Goal: Task Accomplishment & Management: Complete application form

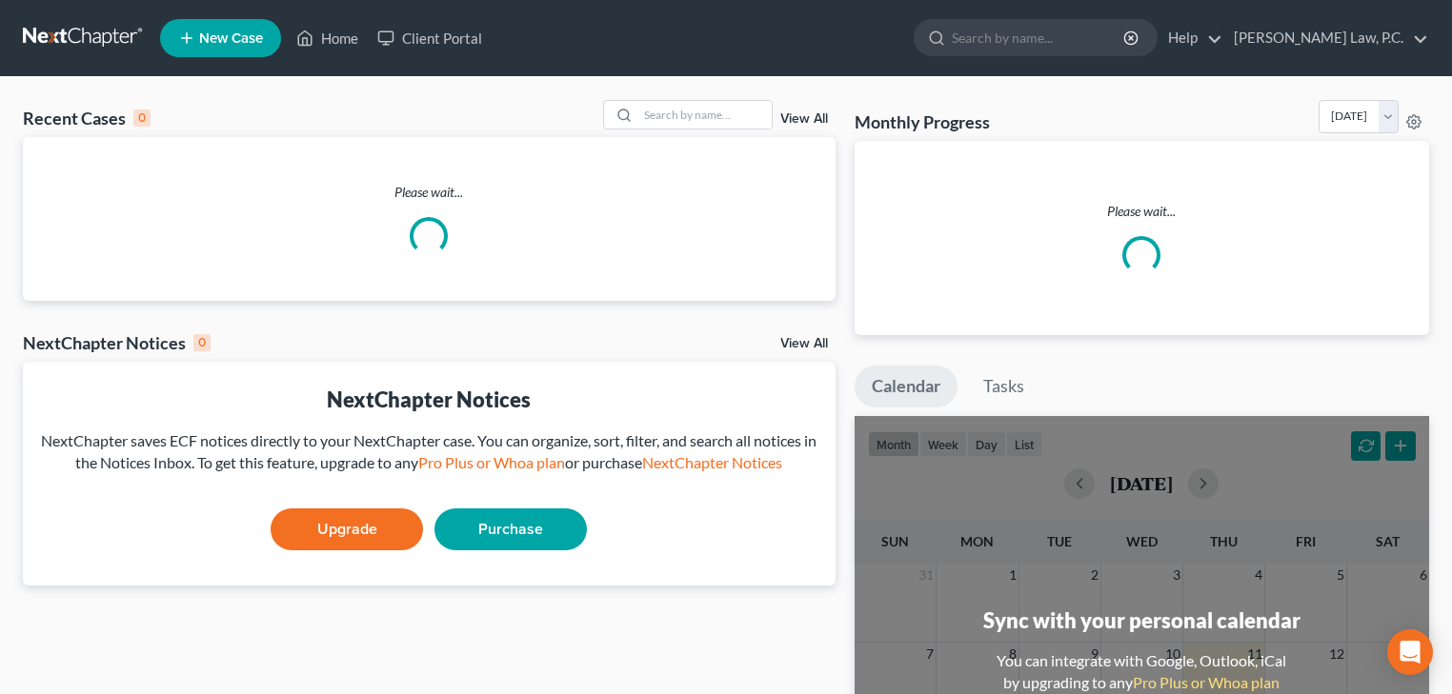
click at [245, 46] on link "New Case" at bounding box center [220, 38] width 121 height 38
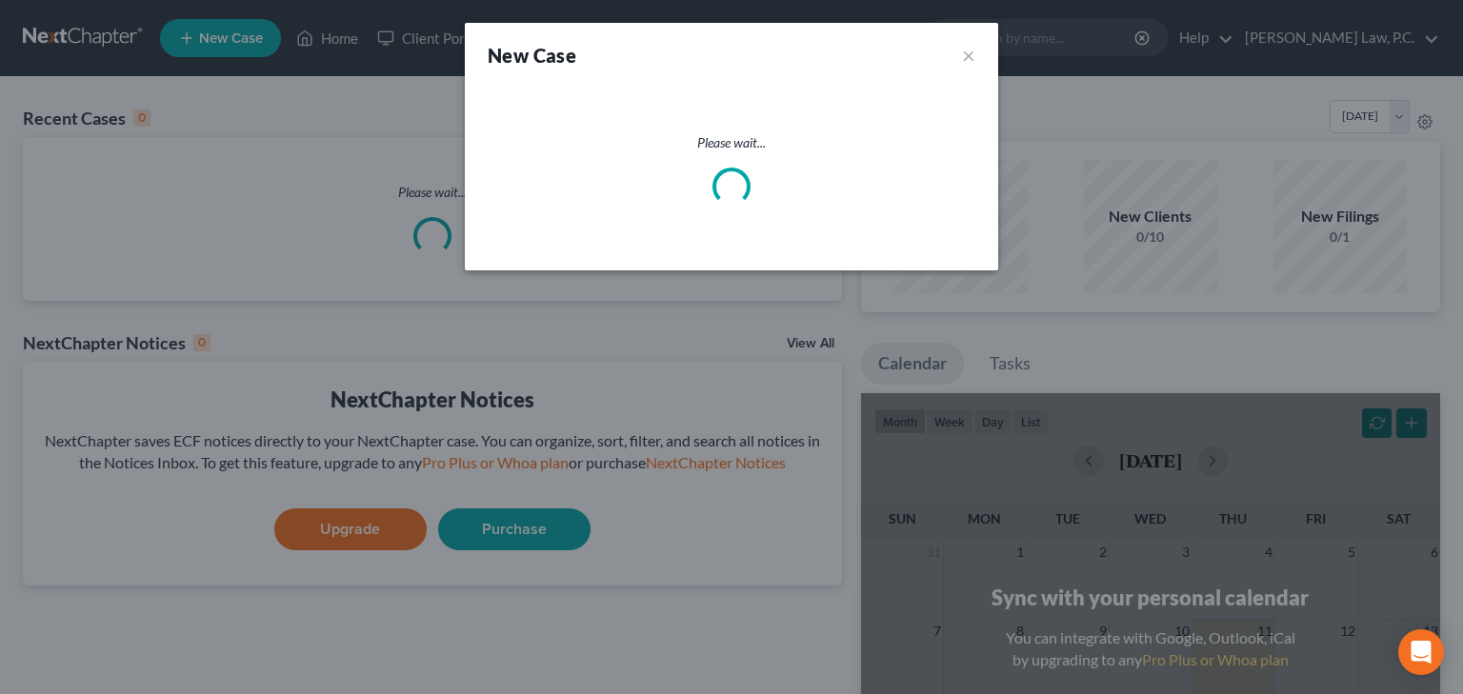
select select "49"
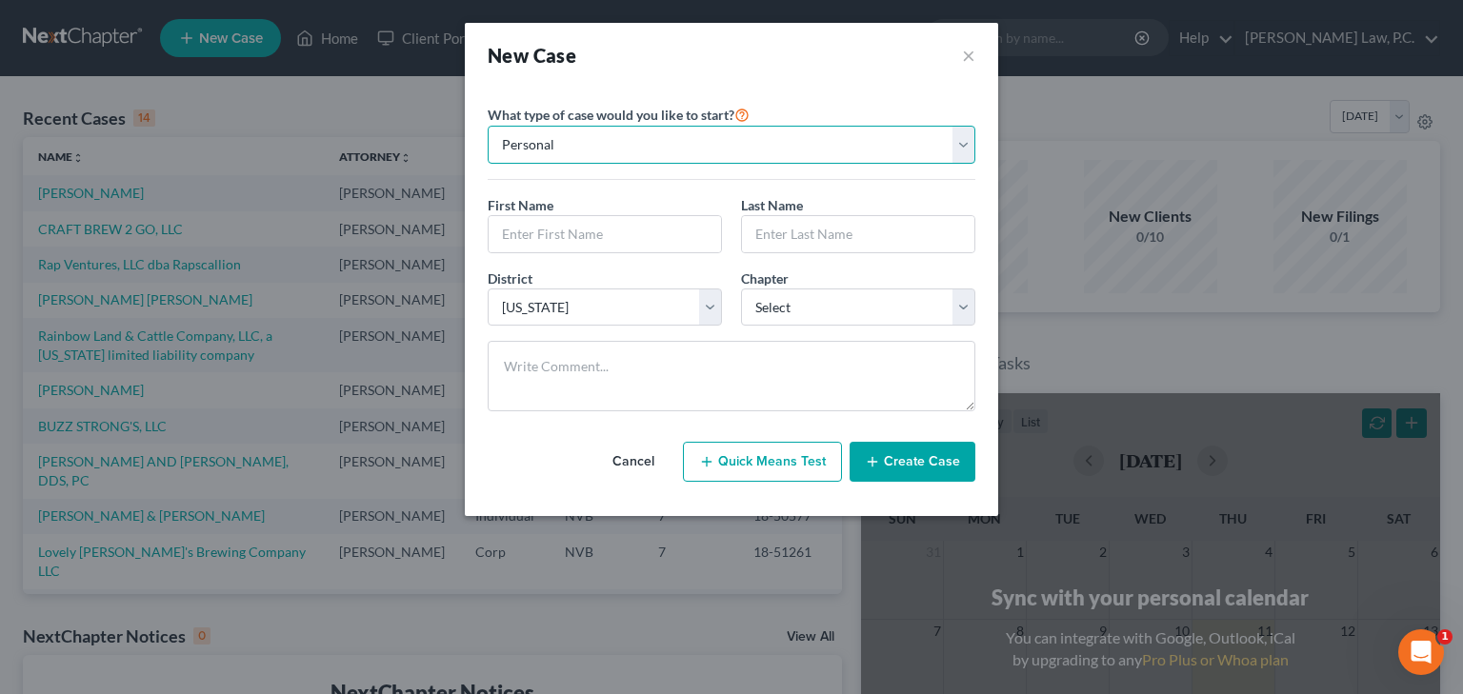
click at [629, 141] on select "Personal Business" at bounding box center [732, 145] width 488 height 38
select select "1"
click at [488, 126] on select "Personal Business" at bounding box center [732, 145] width 488 height 38
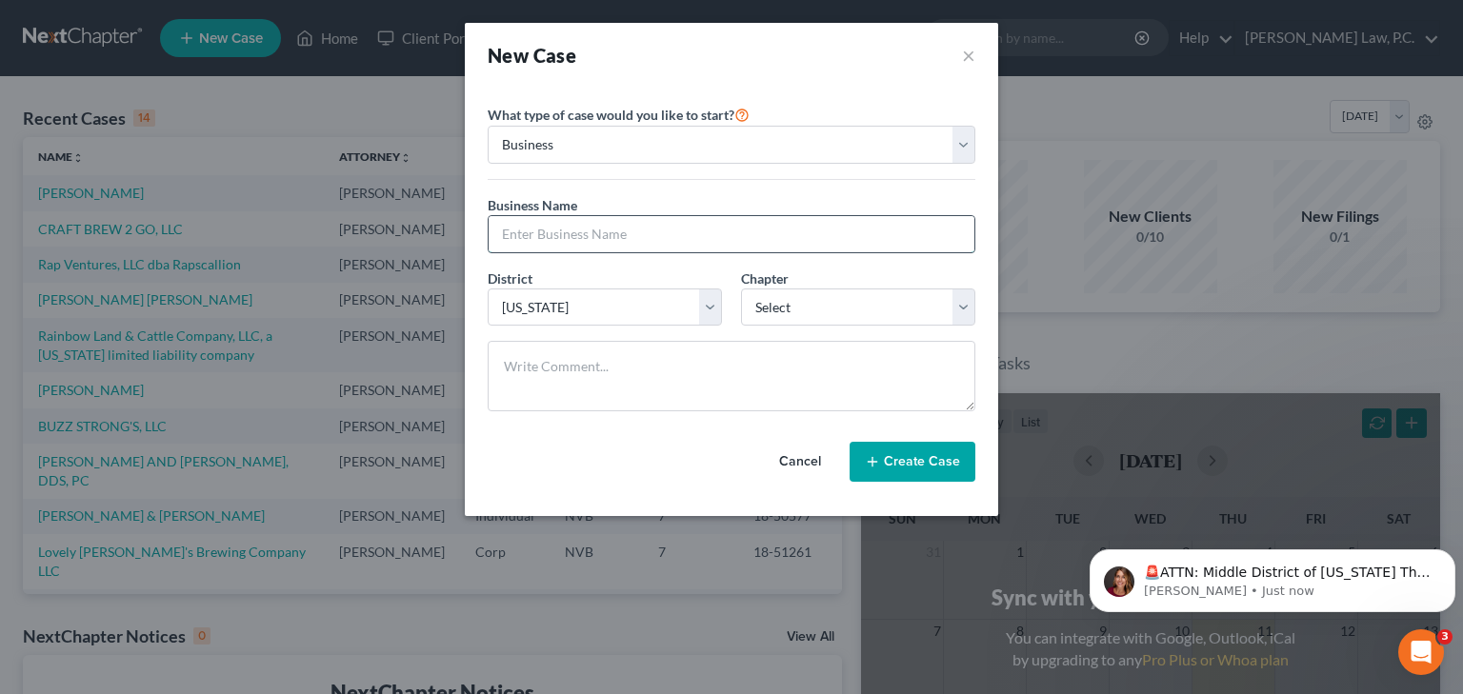
click at [595, 231] on input "text" at bounding box center [732, 234] width 486 height 36
paste input "[PERSON_NAME]"
drag, startPoint x: 659, startPoint y: 229, endPoint x: 447, endPoint y: 224, distance: 212.5
click at [447, 224] on div "New Case × Please select case type * Bankruptcy Bankruptcy What type of case wo…" at bounding box center [731, 347] width 1463 height 694
paste input "MAPCA SURVEYS, INC."
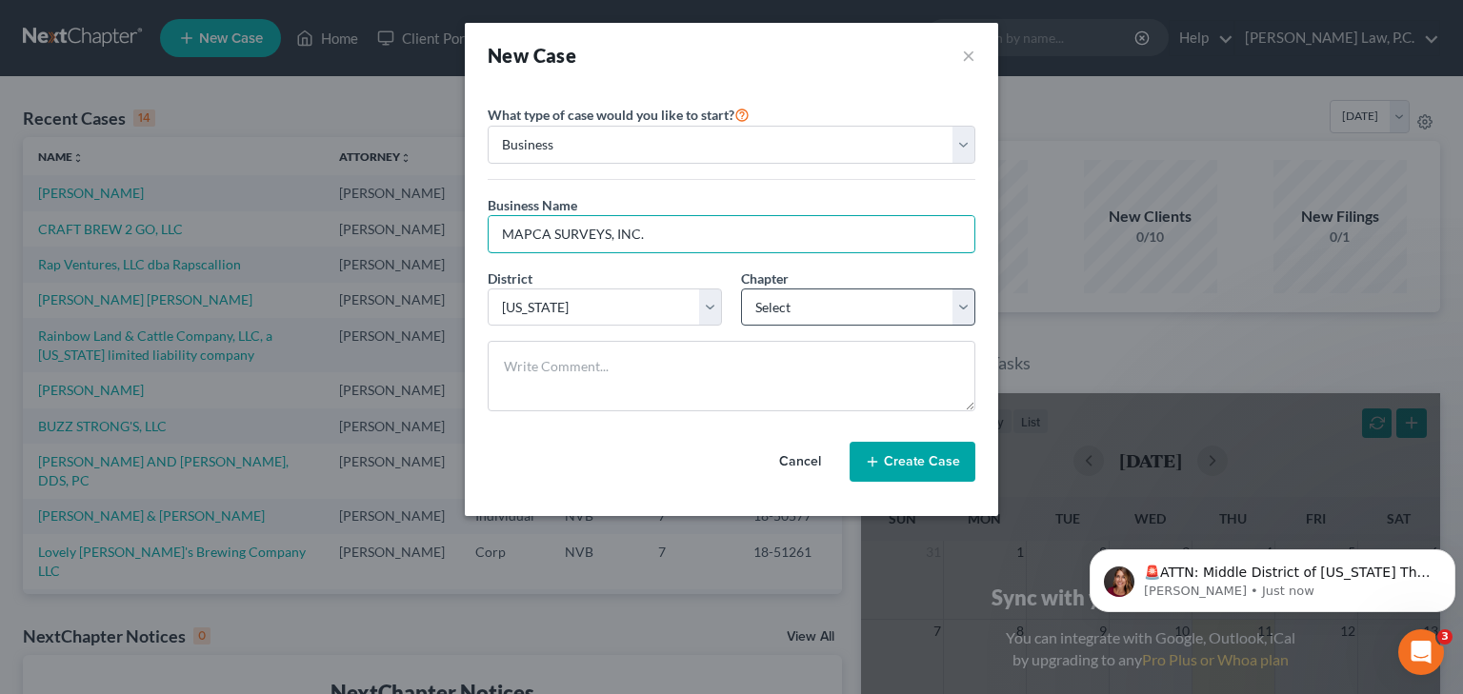
type input "MAPCA SURVEYS, INC."
click at [762, 304] on select "Select 7 11 12" at bounding box center [858, 308] width 234 height 38
select select "0"
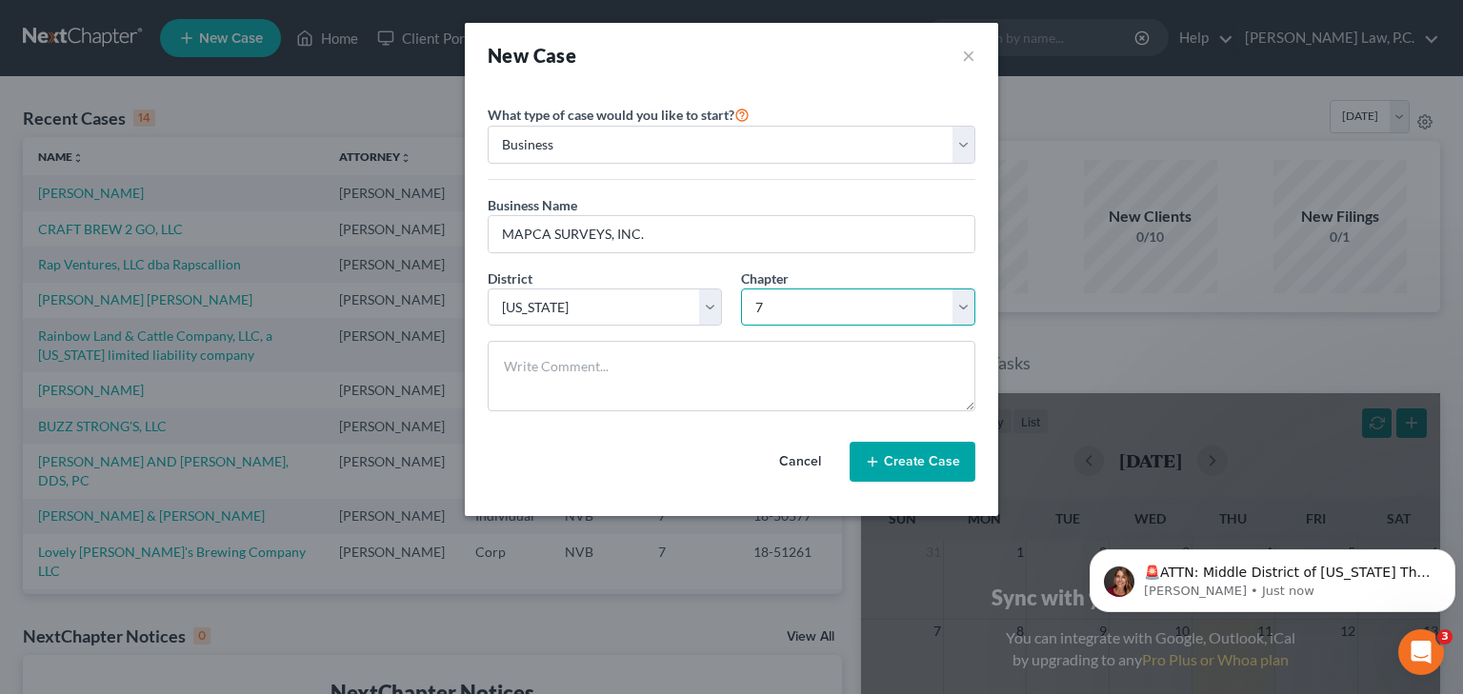
click at [741, 289] on select "Select 7 11 12" at bounding box center [858, 308] width 234 height 38
click at [888, 462] on button "Create Case" at bounding box center [913, 462] width 126 height 40
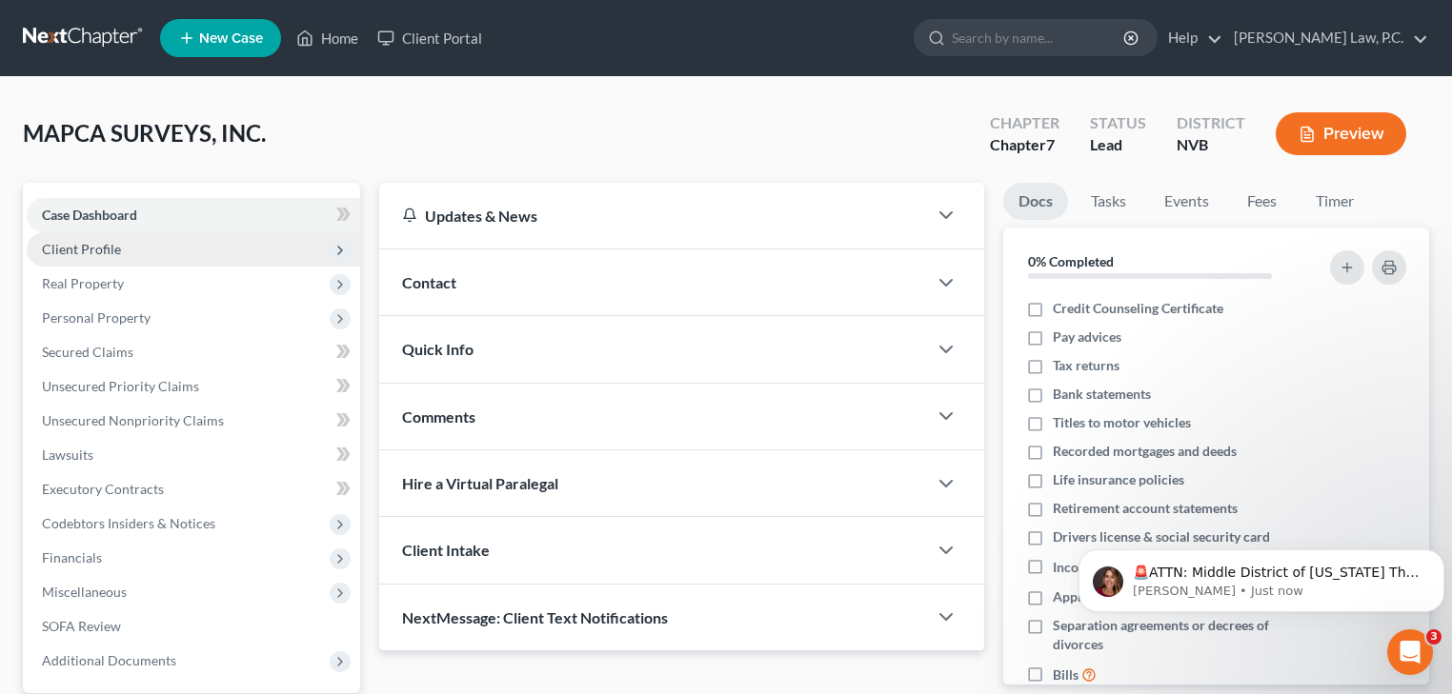
click at [127, 243] on span "Client Profile" at bounding box center [193, 249] width 333 height 34
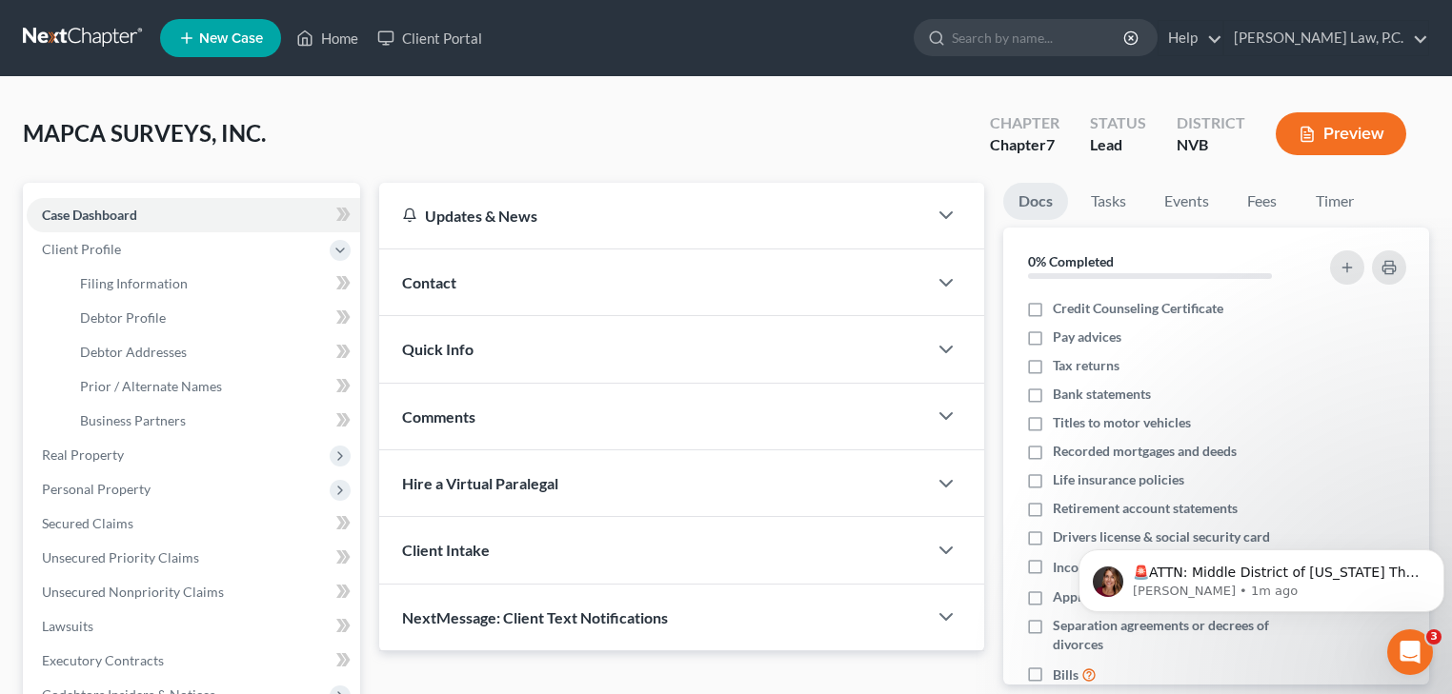
click at [502, 231] on div "Updates & News" at bounding box center [653, 216] width 548 height 66
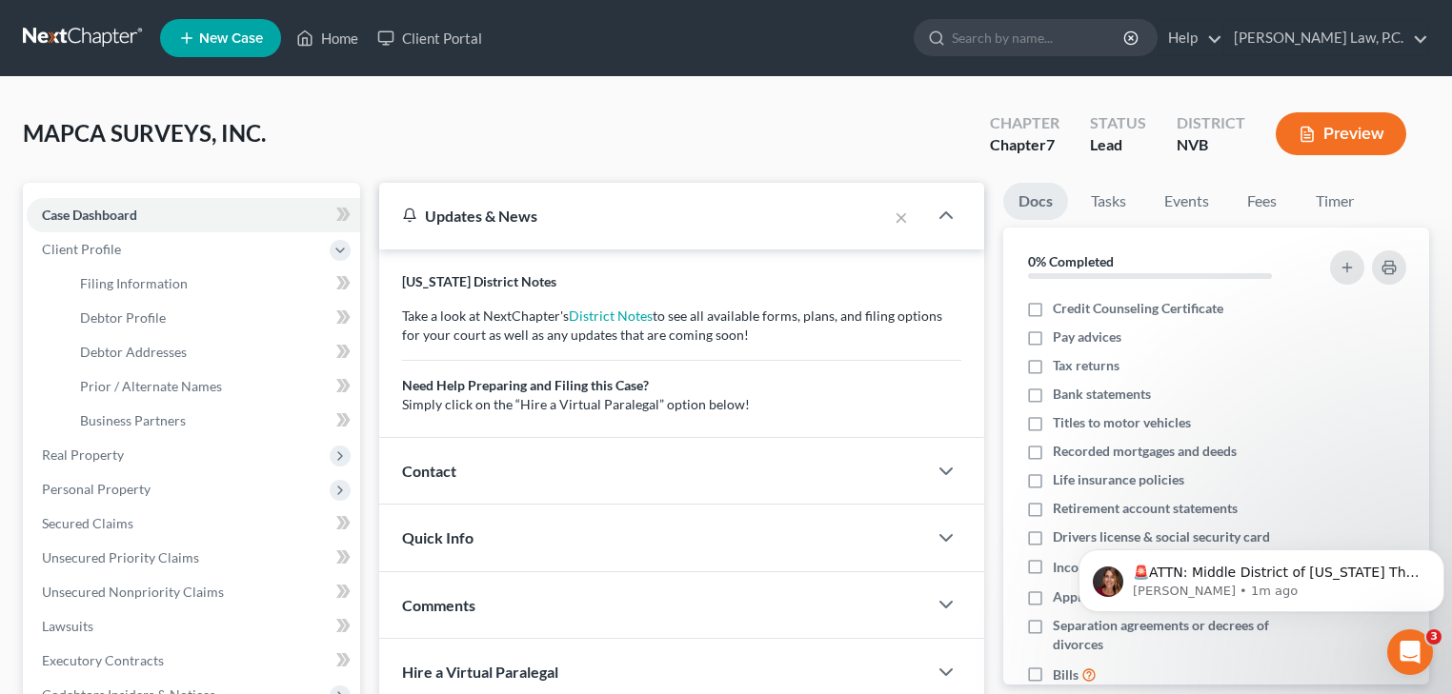
click at [502, 231] on div "Updates & News" at bounding box center [633, 216] width 508 height 66
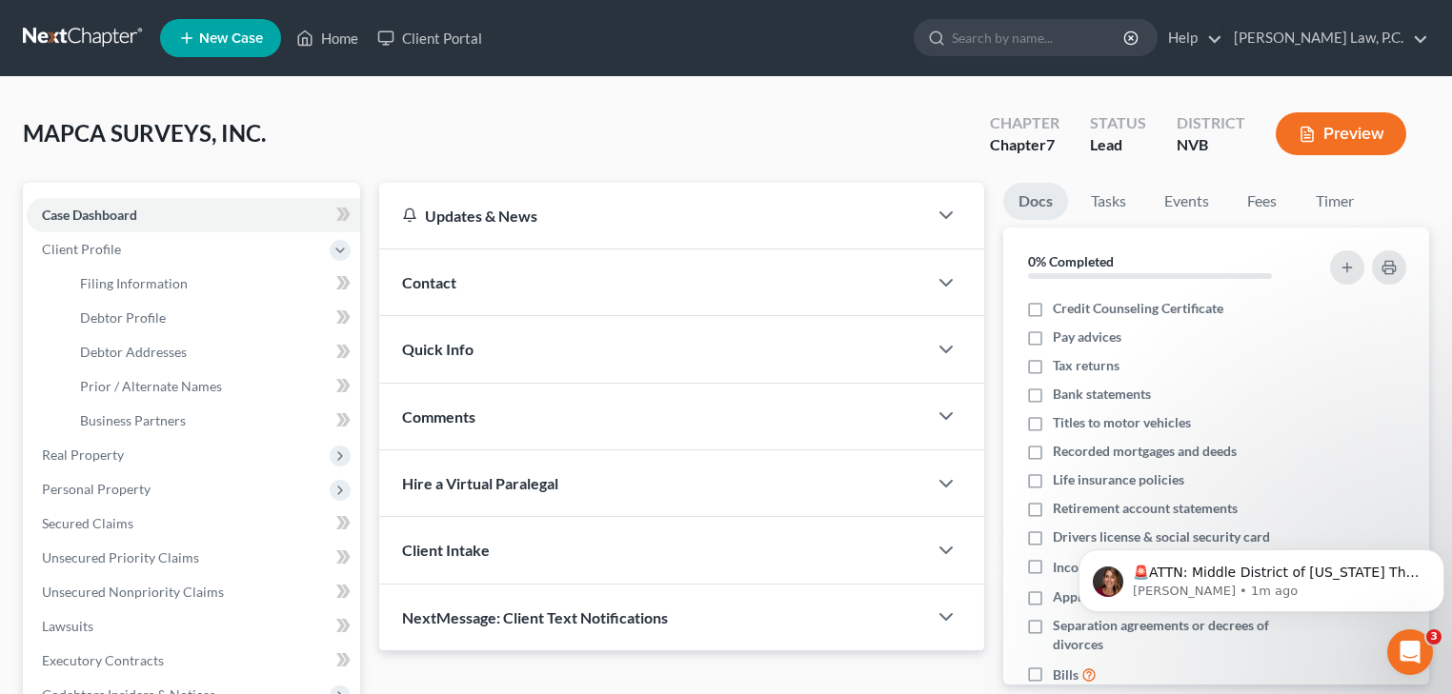
click at [495, 297] on div "Contact" at bounding box center [653, 283] width 548 height 66
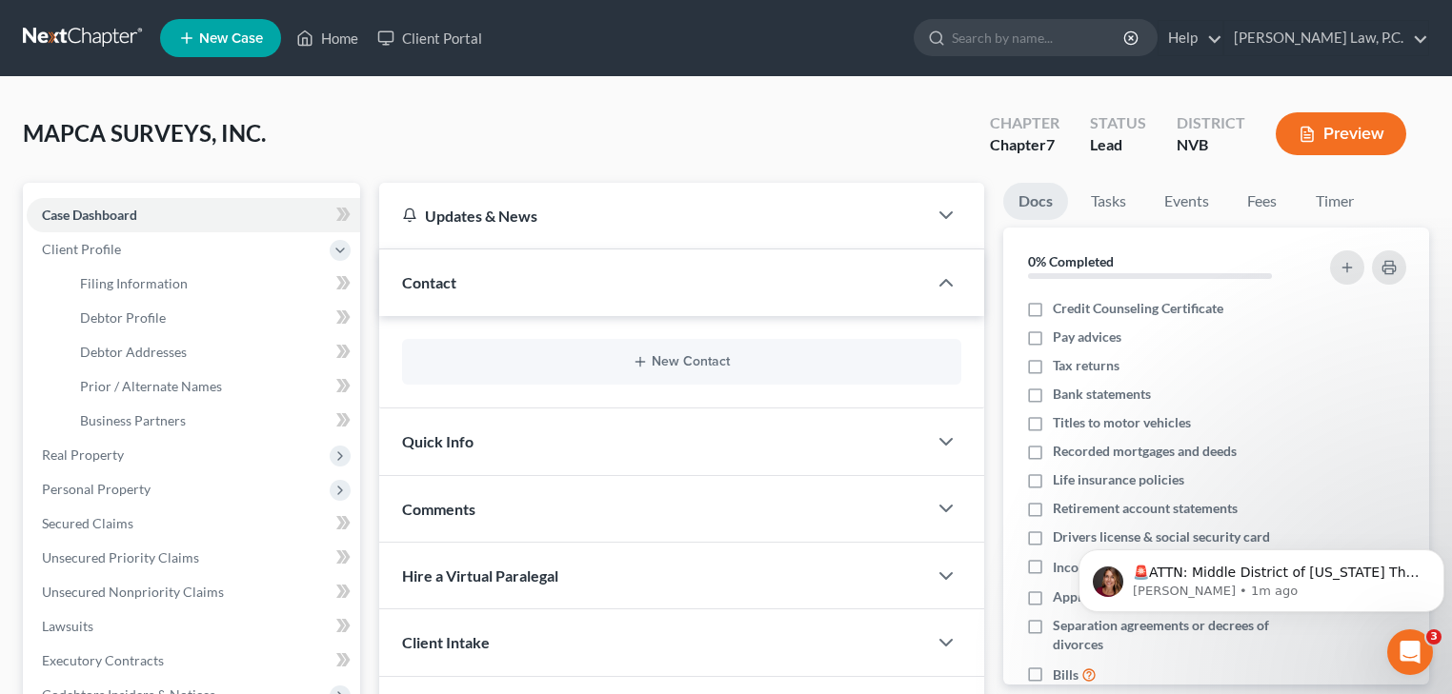
click at [512, 447] on div "Quick Info" at bounding box center [653, 442] width 548 height 66
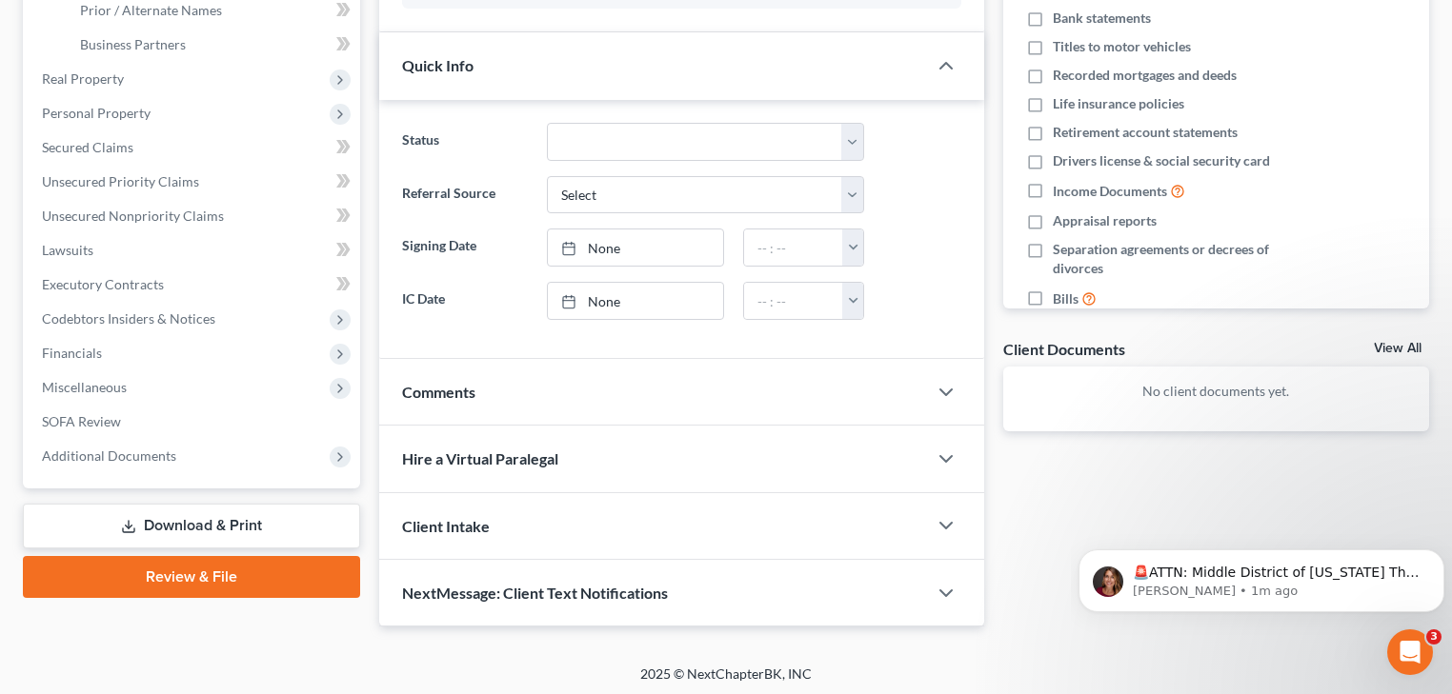
scroll to position [377, 0]
click at [507, 526] on div "Client Intake" at bounding box center [653, 525] width 548 height 66
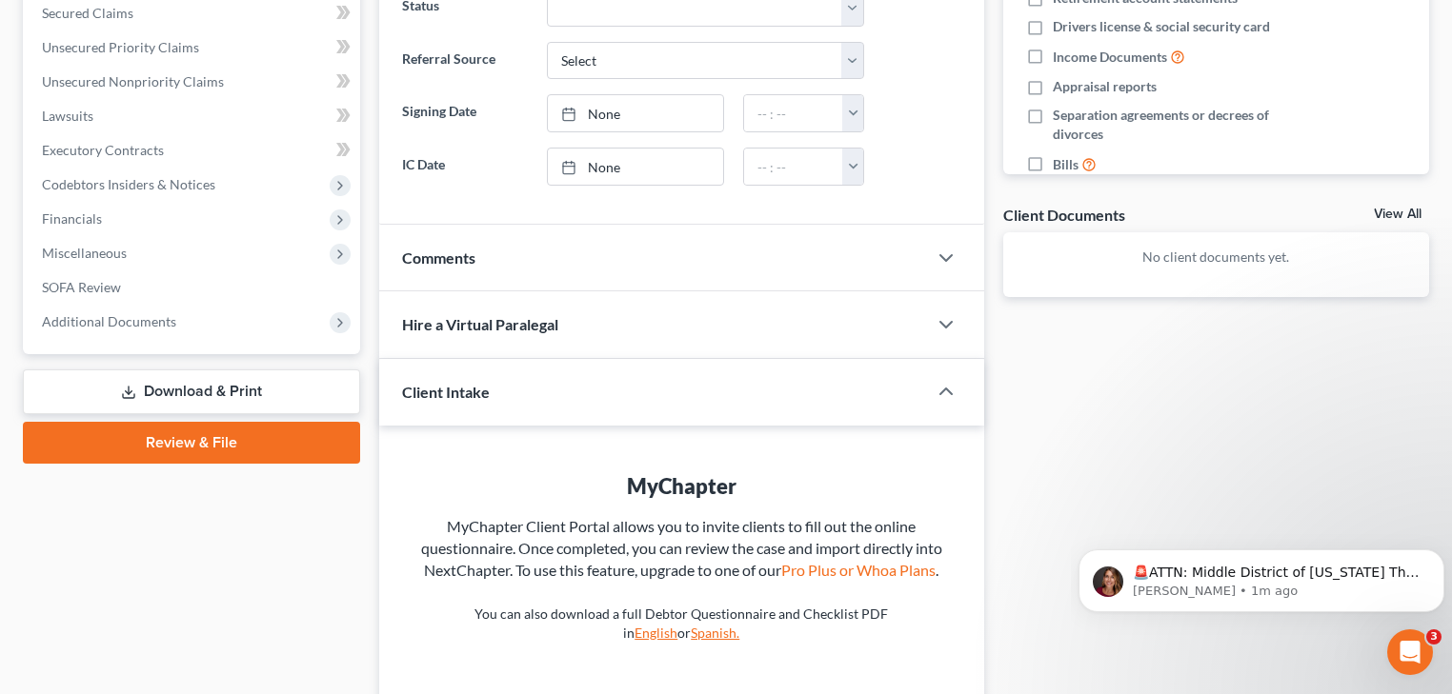
scroll to position [659, 0]
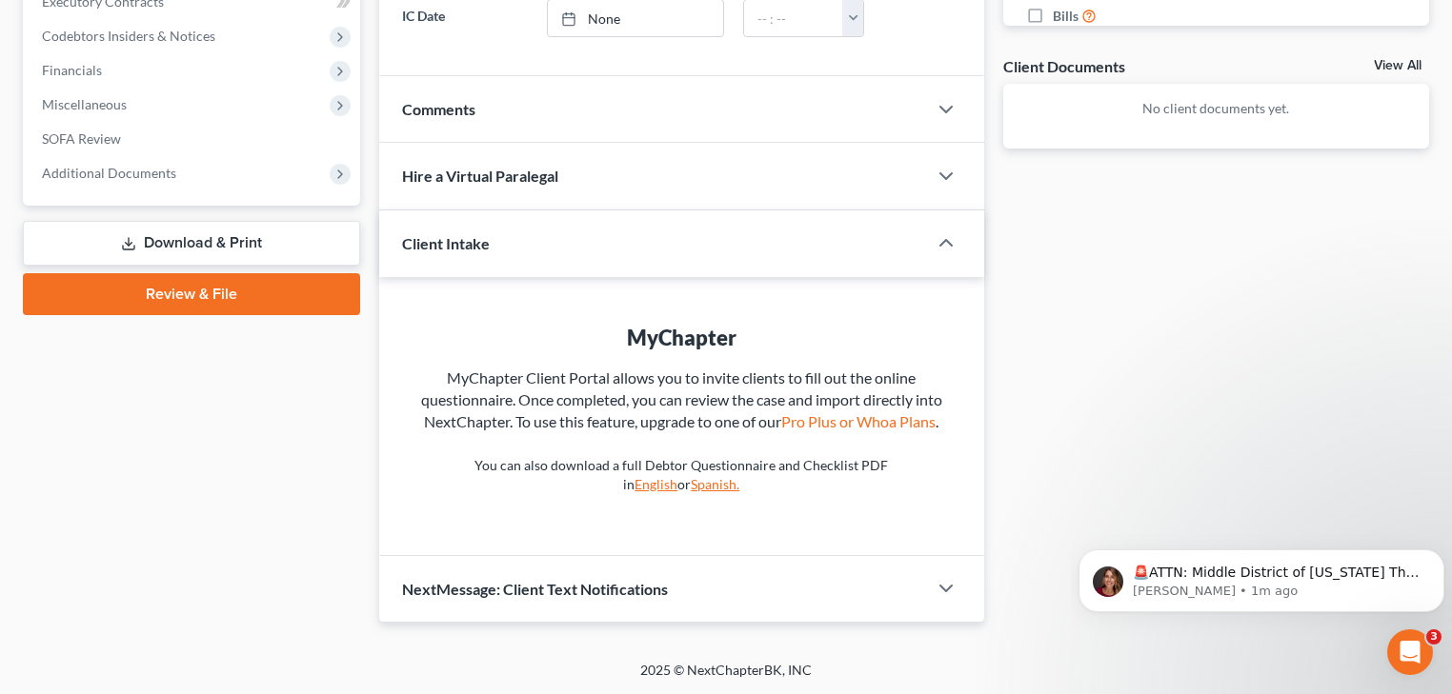
click at [554, 590] on span "NextMessage: Client Text Notifications" at bounding box center [535, 589] width 266 height 18
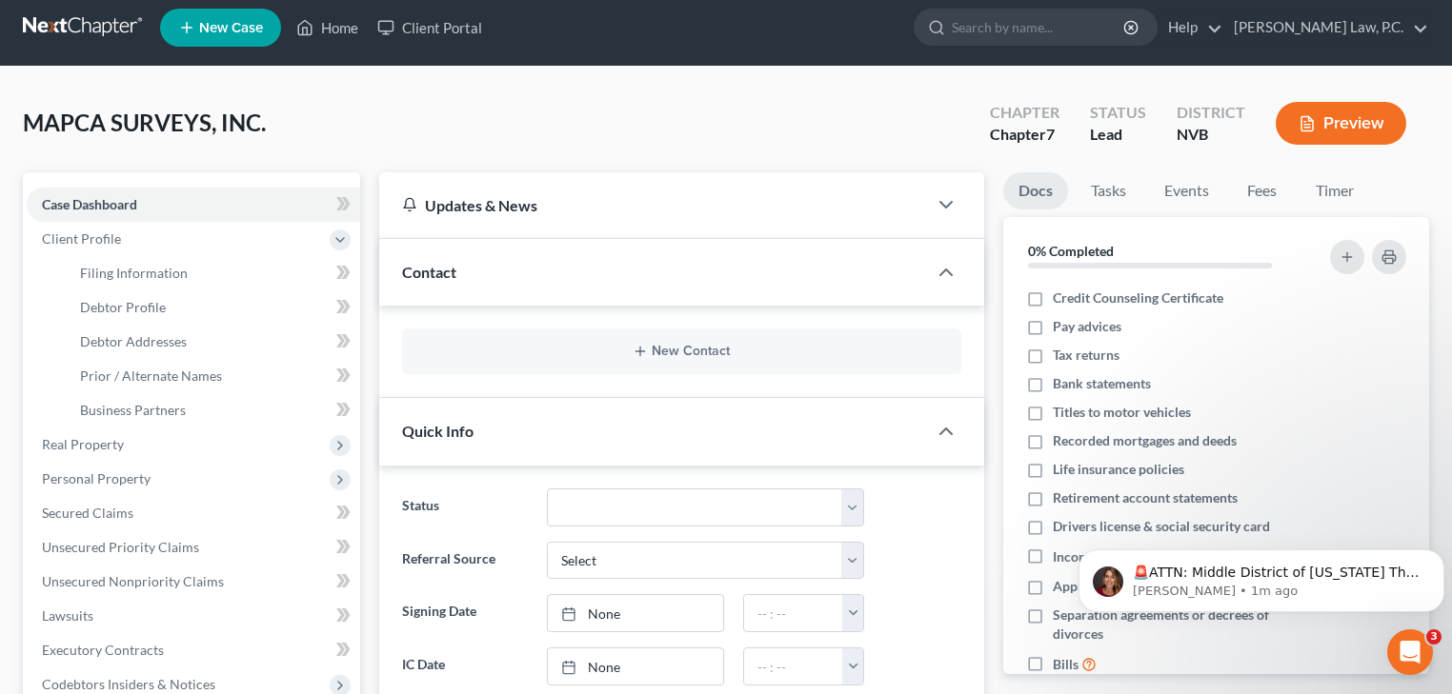
scroll to position [0, 0]
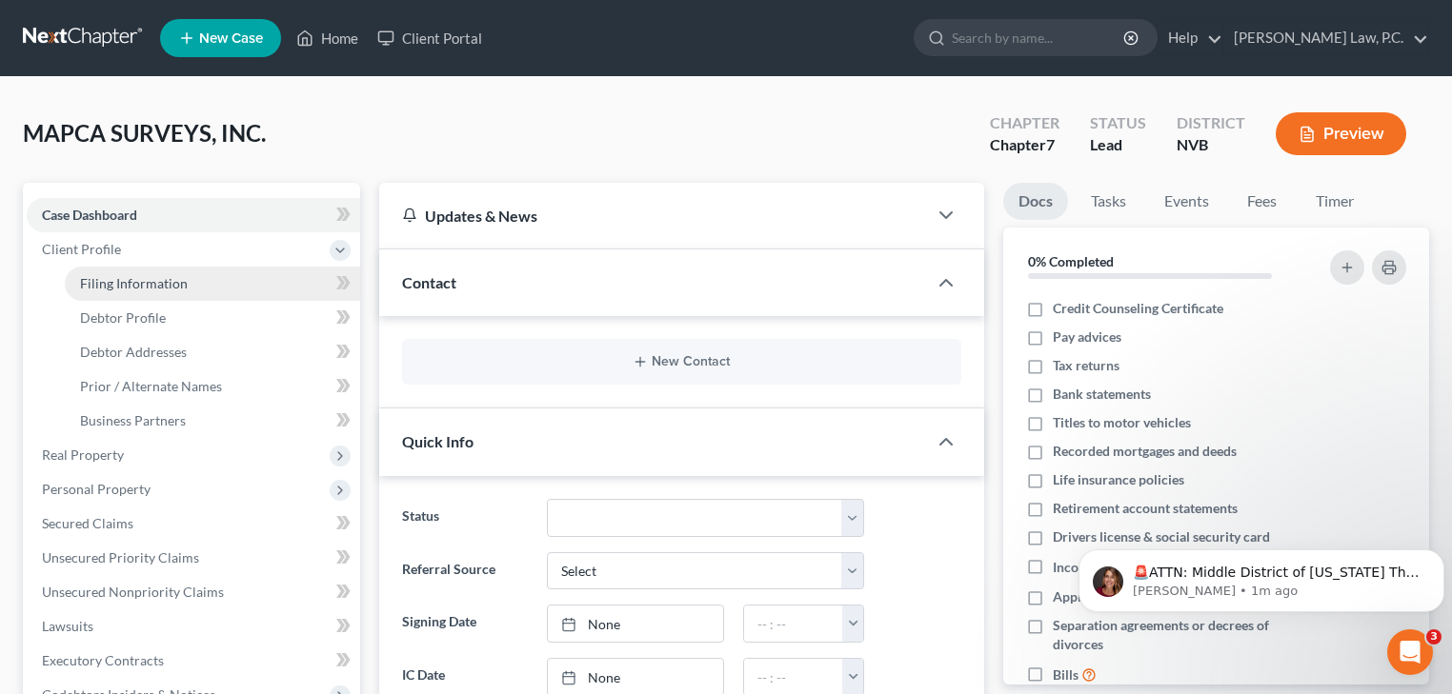
click at [154, 286] on span "Filing Information" at bounding box center [134, 283] width 108 height 16
select select "1"
select select "0"
select select "49"
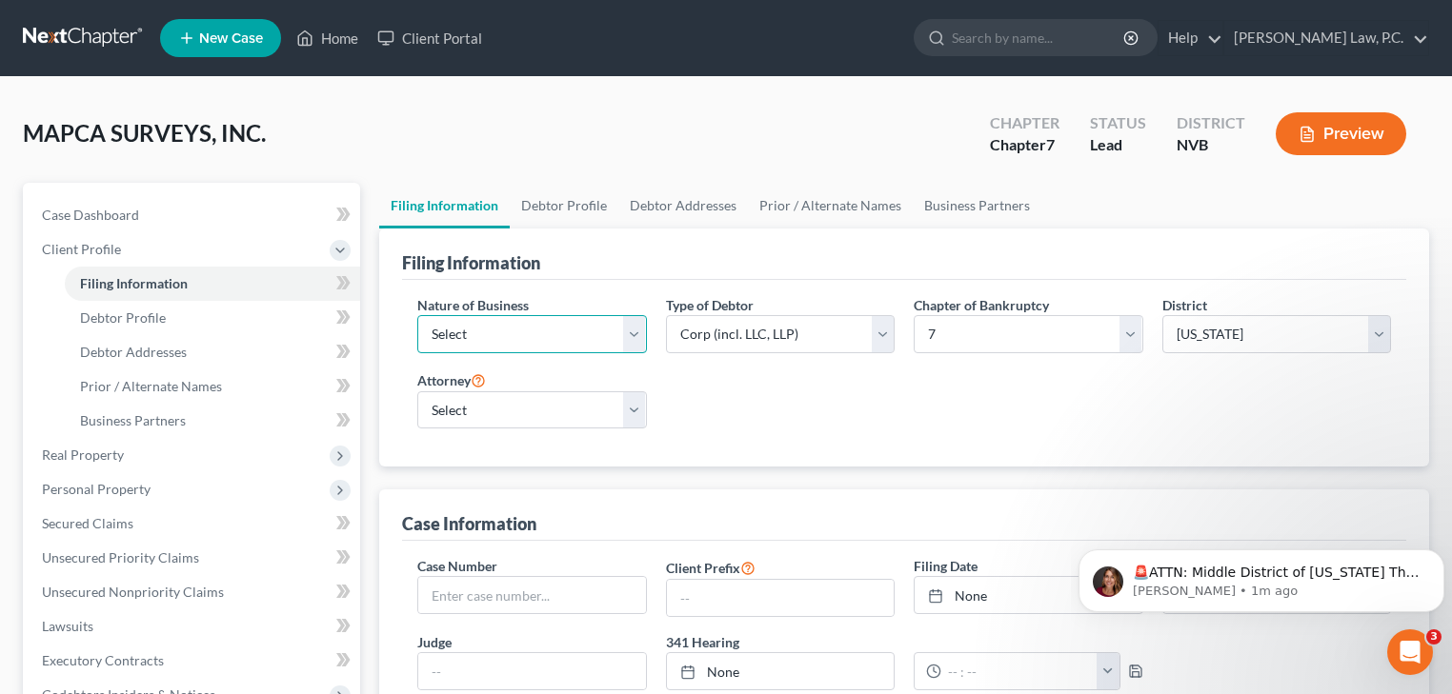
click at [554, 338] on select "Select Clearing Bank Commodity Broker Health Care Business Other Railroad Singl…" at bounding box center [532, 334] width 230 height 38
select select "3"
click at [417, 315] on select "Select Clearing Bank Commodity Broker Health Care Business Other Railroad Singl…" at bounding box center [532, 334] width 230 height 38
click at [724, 334] on select "Select Partnership Corp (incl. LLC, LLP) Other" at bounding box center [781, 334] width 230 height 38
click at [666, 315] on select "Select Partnership Corp (incl. LLC, LLP) Other" at bounding box center [781, 334] width 230 height 38
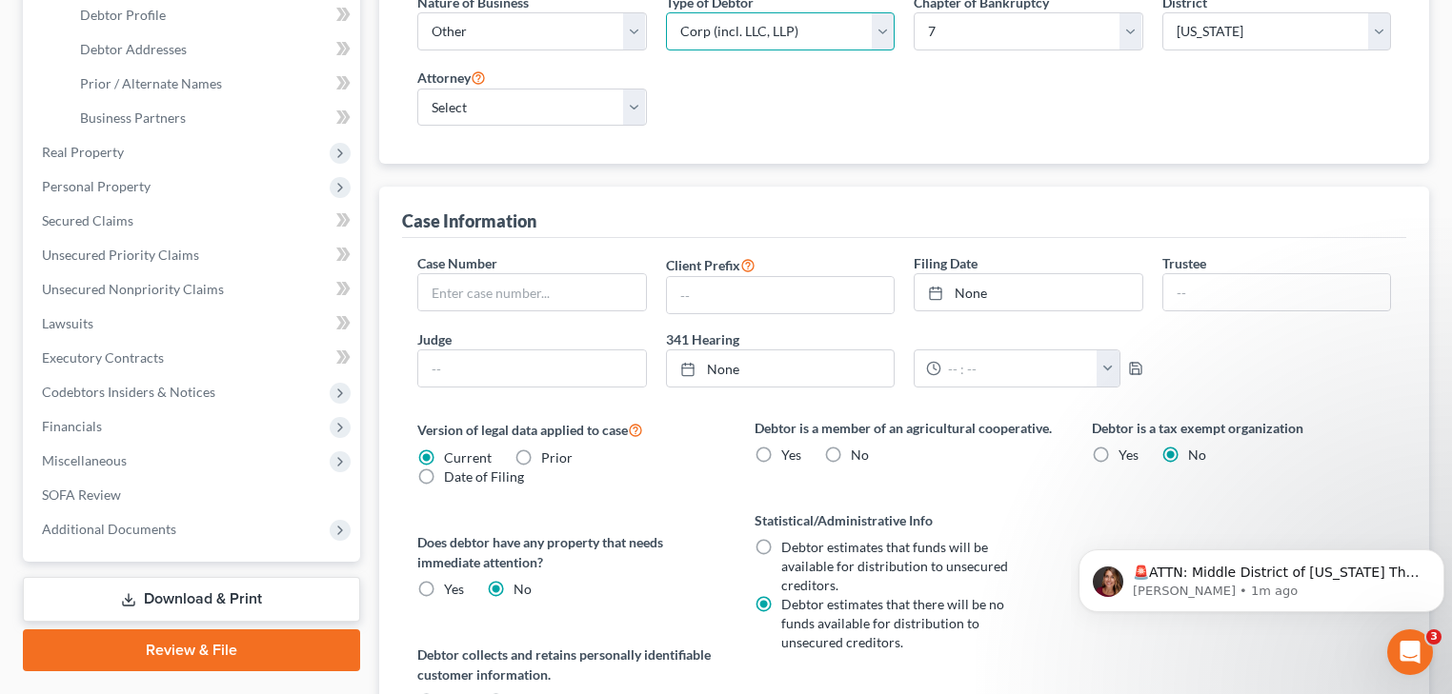
scroll to position [305, 0]
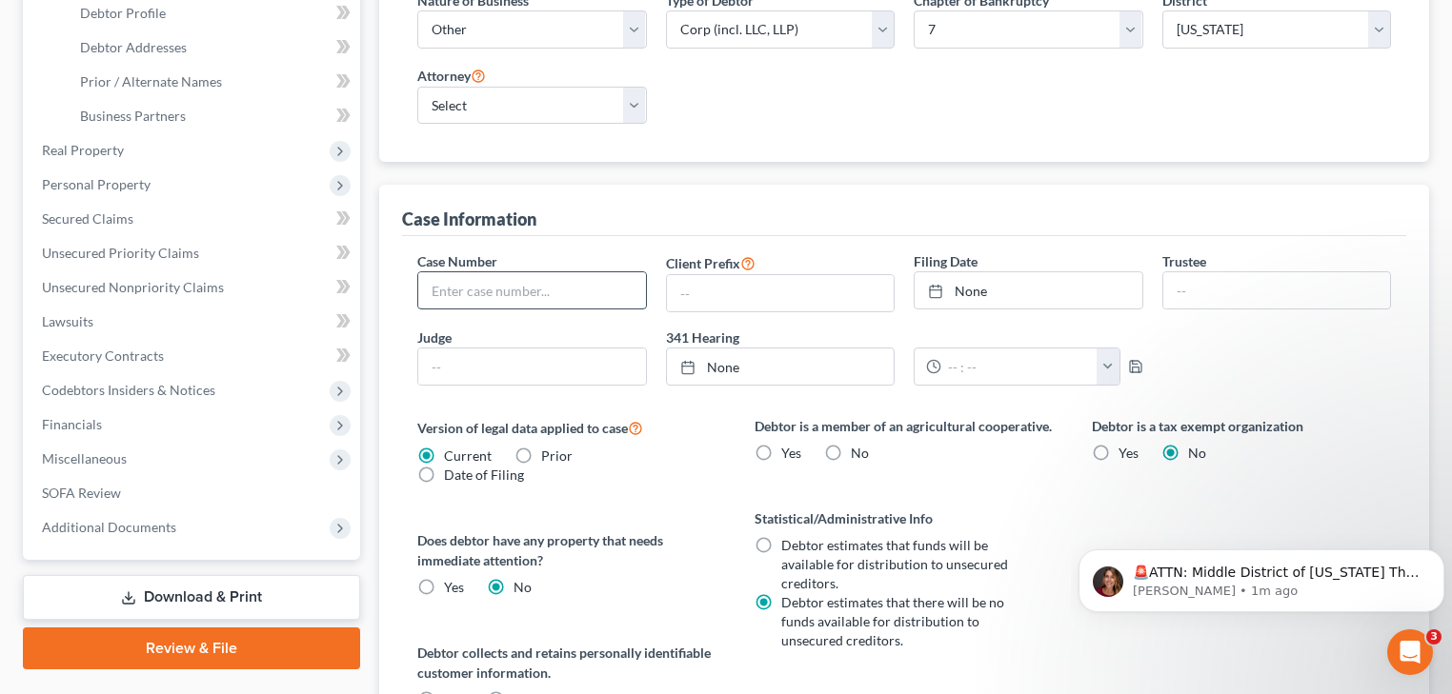
click at [498, 294] on input "text" at bounding box center [532, 290] width 228 height 36
click at [698, 432] on label "Version of legal data applied to case" at bounding box center [566, 427] width 299 height 23
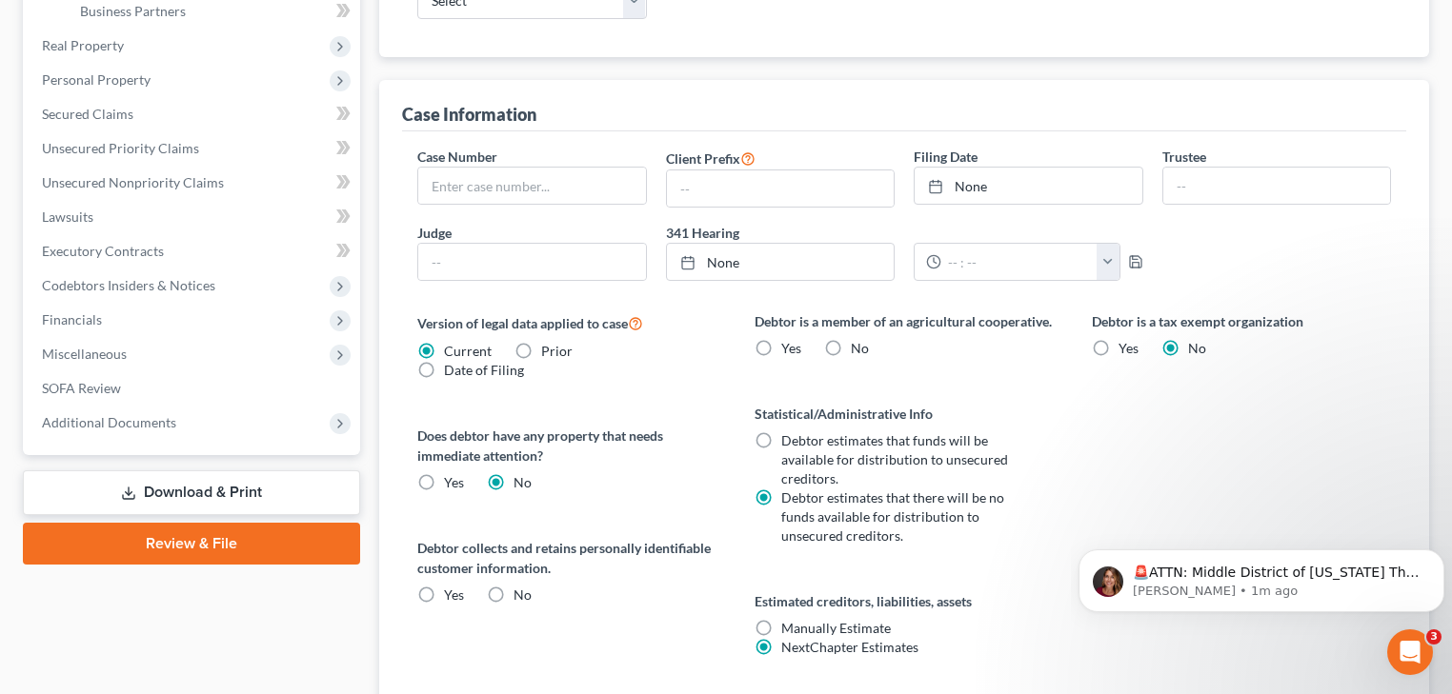
scroll to position [457, 0]
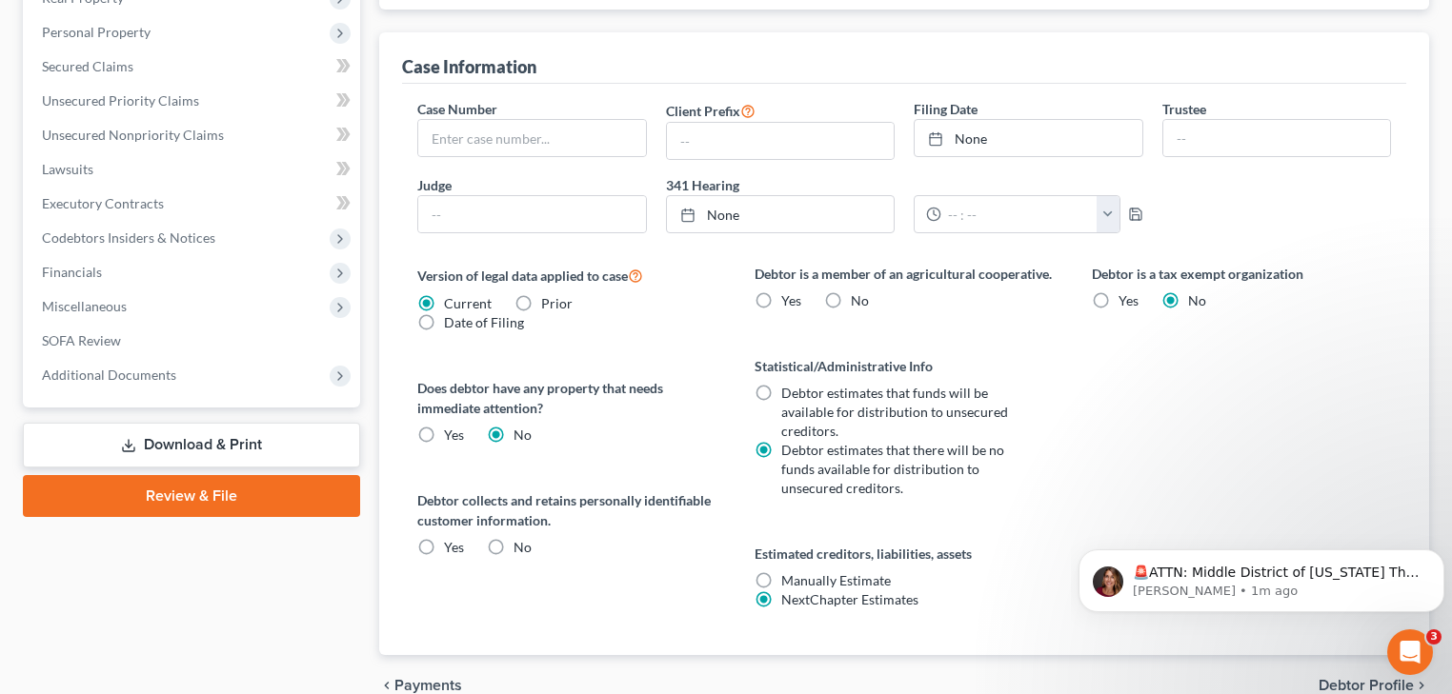
click at [851, 298] on label "No" at bounding box center [860, 300] width 18 height 19
click at [858, 298] on input "No" at bounding box center [864, 297] width 12 height 12
radio input "true"
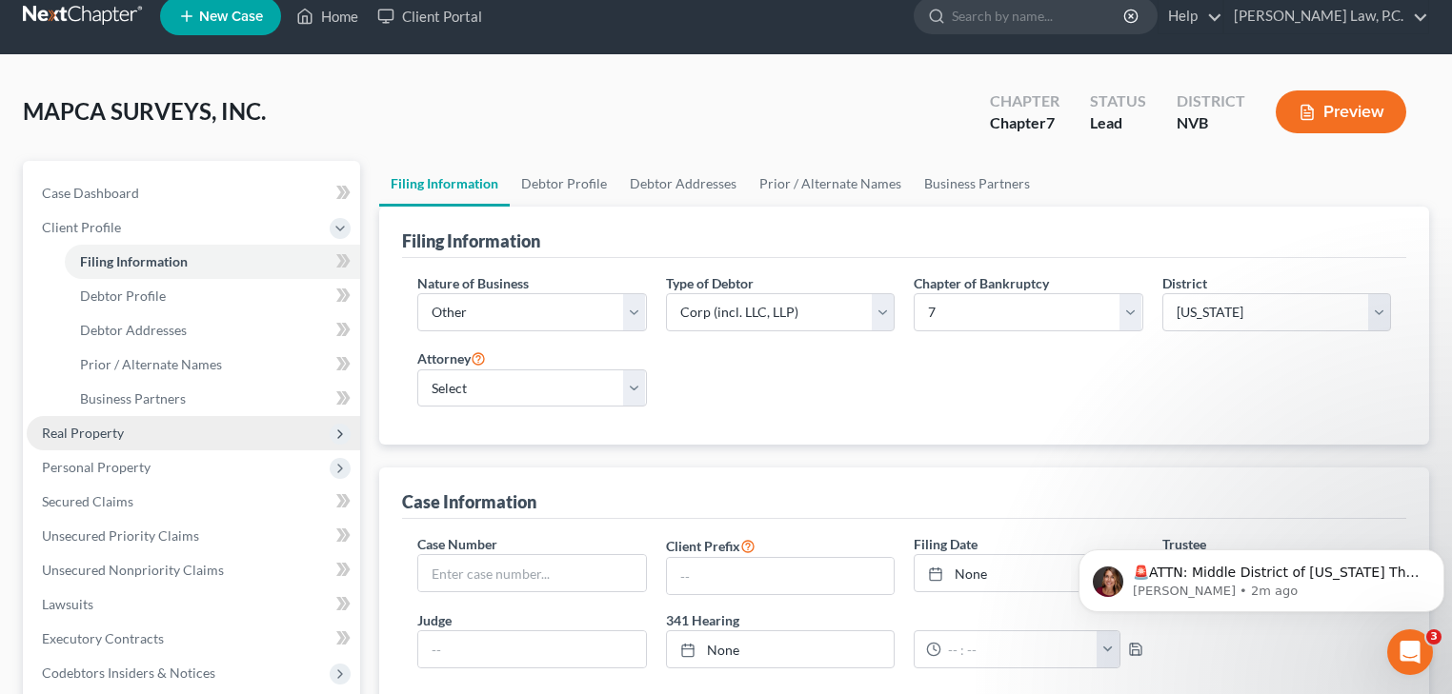
scroll to position [0, 0]
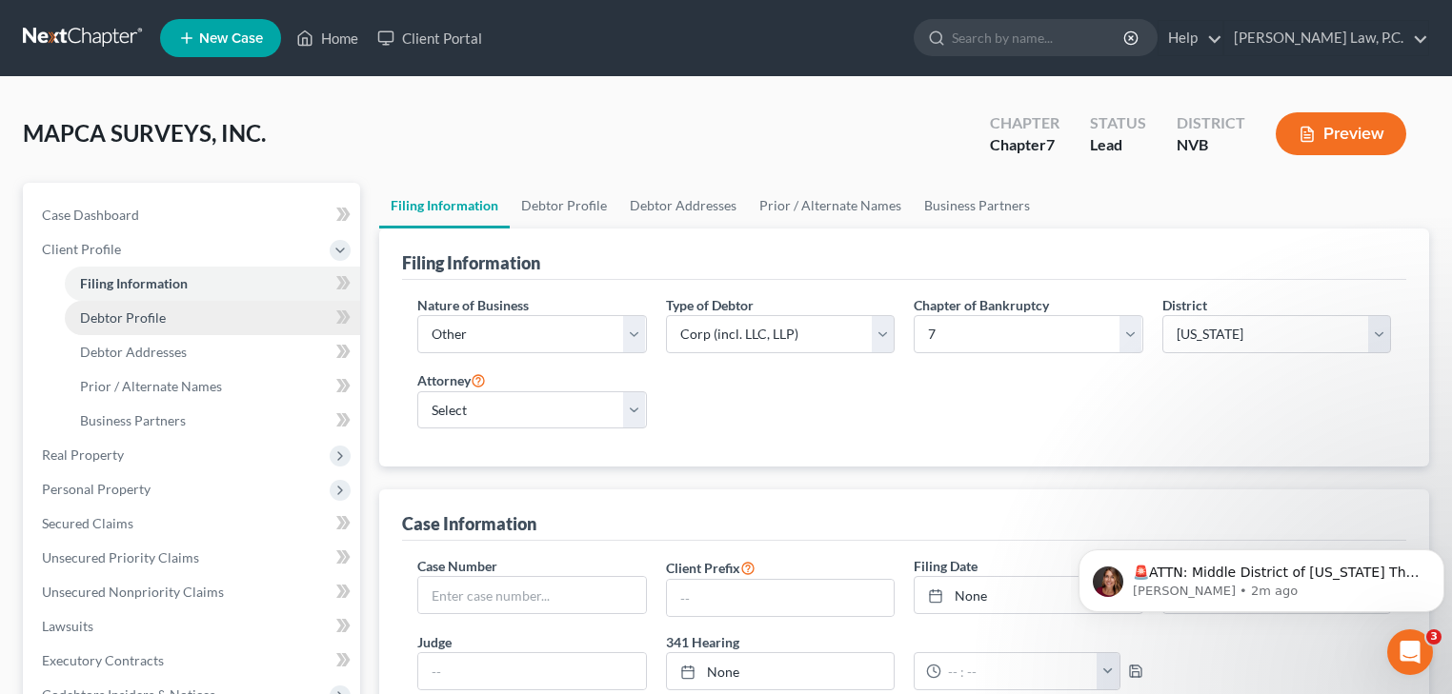
click at [153, 328] on link "Debtor Profile" at bounding box center [212, 318] width 295 height 34
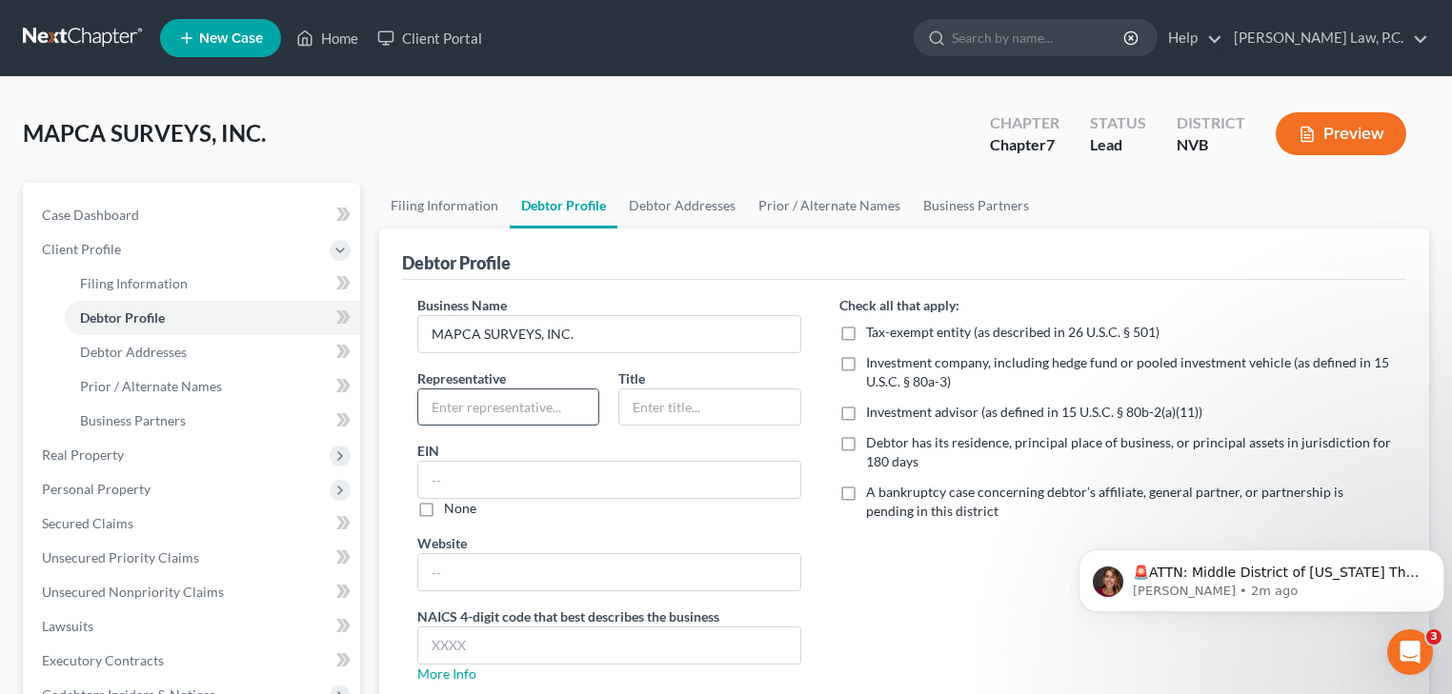
click at [452, 401] on input "text" at bounding box center [508, 408] width 180 height 36
type input "[PERSON_NAME]"
drag, startPoint x: 572, startPoint y: 404, endPoint x: 402, endPoint y: 406, distance: 170.5
click at [402, 406] on div "Business Name MAPCA SURVEYS, INC. Representative [PERSON_NAME] Title EIN None W…" at bounding box center [609, 497] width 422 height 404
click at [668, 409] on input "text" at bounding box center [709, 408] width 180 height 36
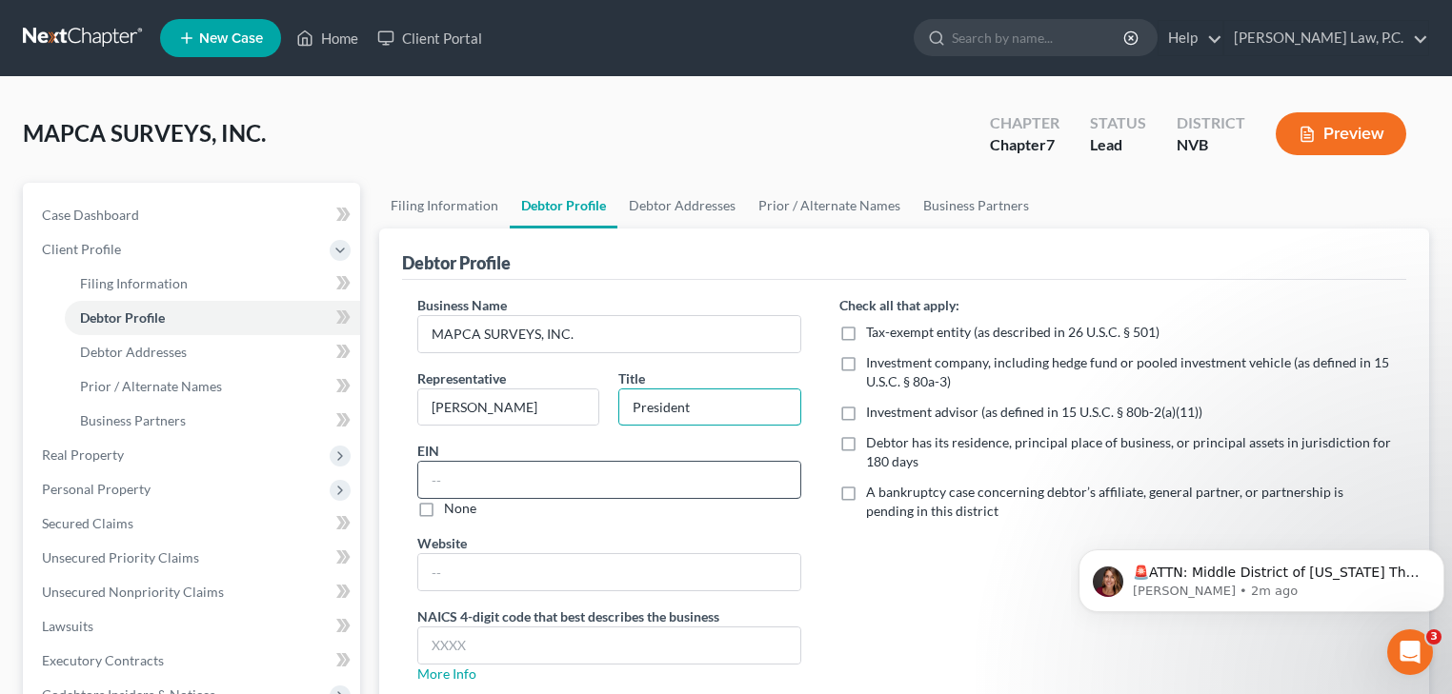
type input "President"
click at [502, 482] on input "text" at bounding box center [609, 480] width 382 height 36
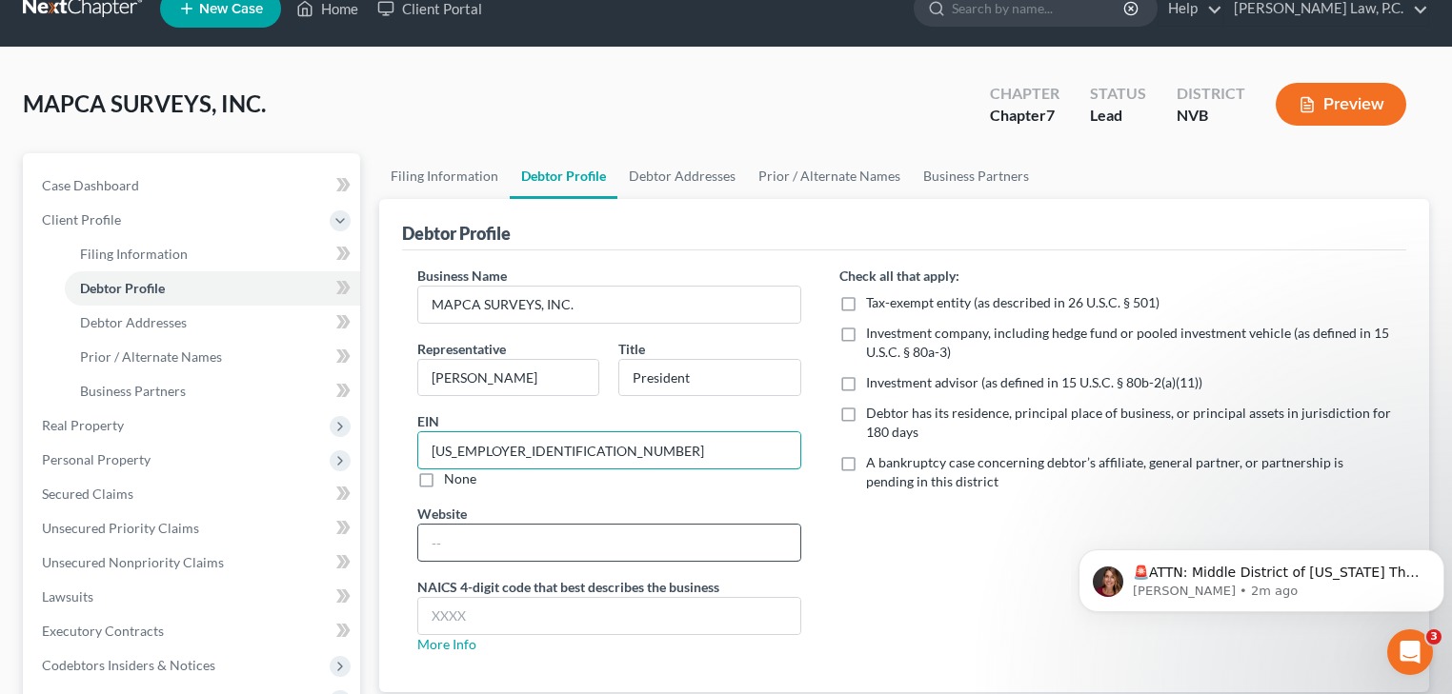
scroll to position [76, 0]
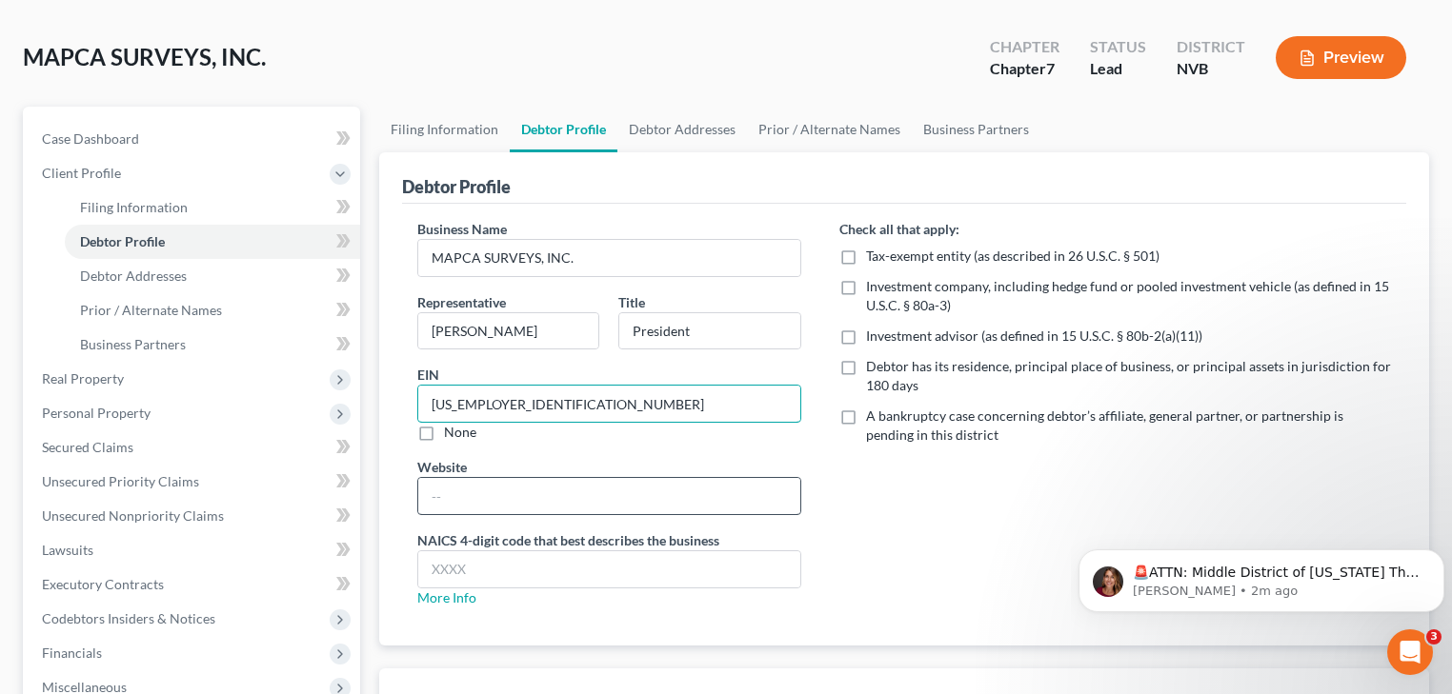
type input "[US_EMPLOYER_IDENTIFICATION_NUMBER]"
click at [504, 501] on input "text" at bounding box center [609, 496] width 382 height 36
type input "[DOMAIN_NAME]"
click at [472, 564] on input "text" at bounding box center [609, 570] width 382 height 36
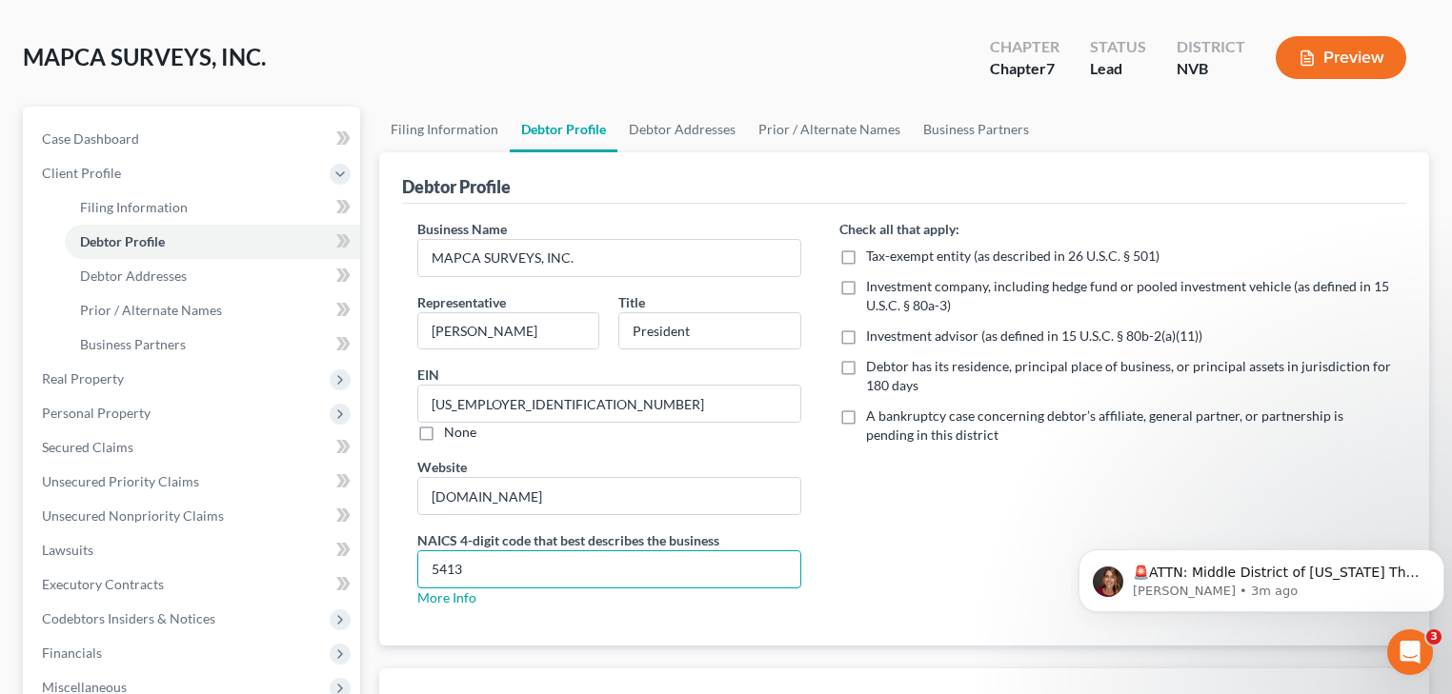
type input "5413"
click at [866, 366] on label "Debtor has its residence, principal place of business, or principal assets in j…" at bounding box center [1129, 376] width 526 height 38
click at [873, 366] on input "Debtor has its residence, principal place of business, or principal assets in j…" at bounding box center [879, 363] width 12 height 12
checkbox input "true"
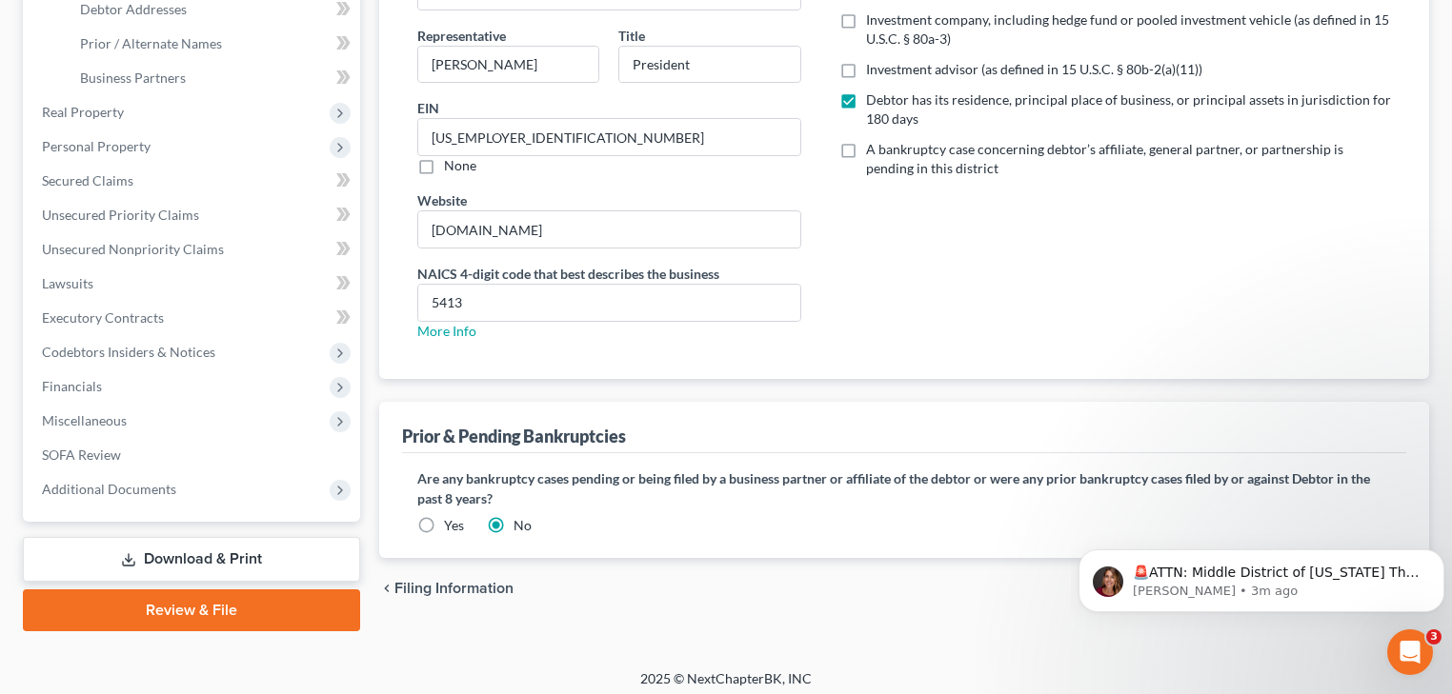
scroll to position [351, 0]
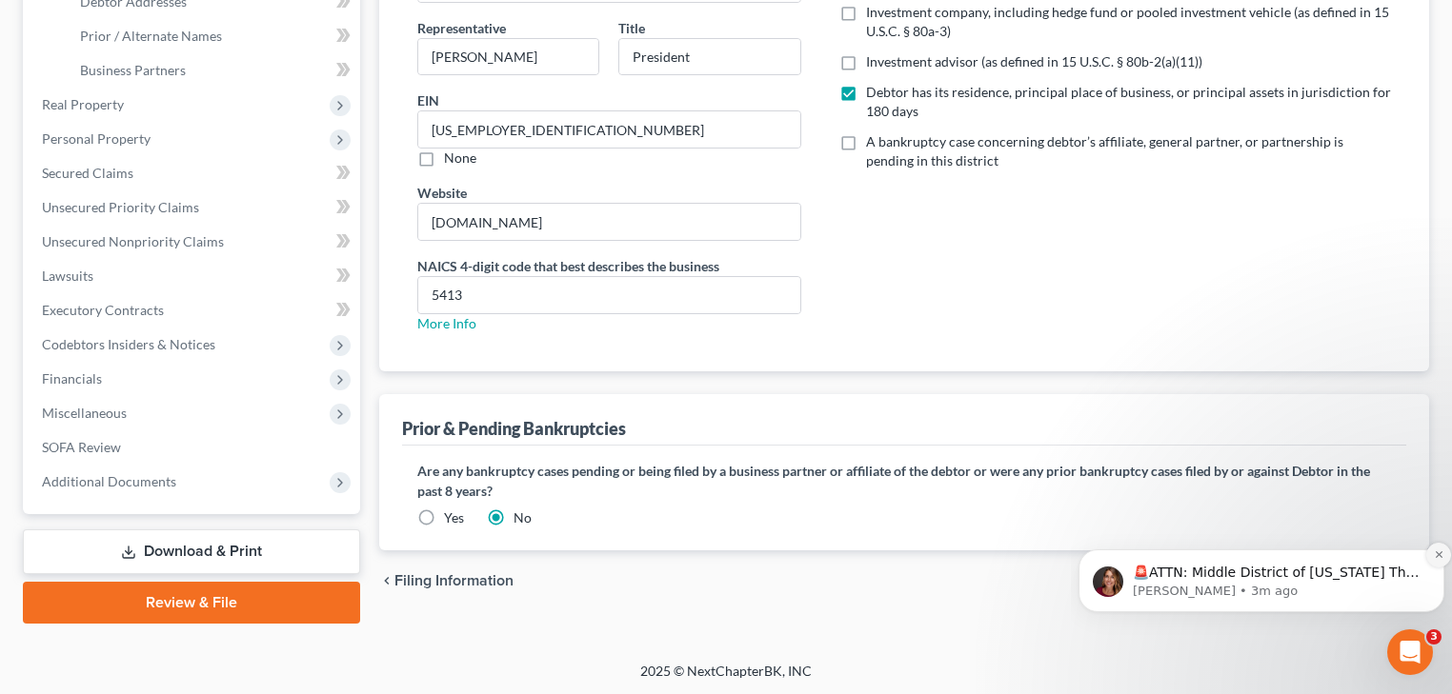
click at [1438, 555] on icon "Dismiss notification" at bounding box center [1438, 555] width 7 height 7
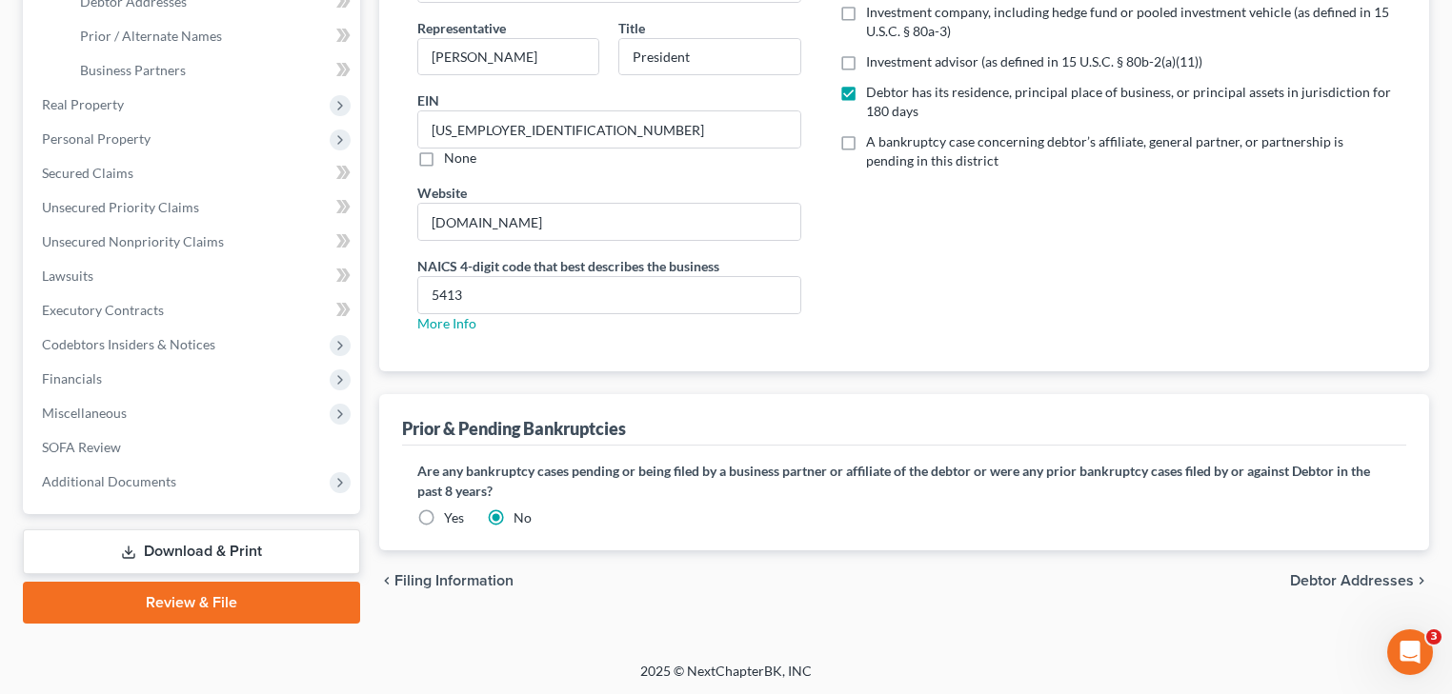
click at [1388, 579] on span "Debtor Addresses" at bounding box center [1352, 580] width 124 height 15
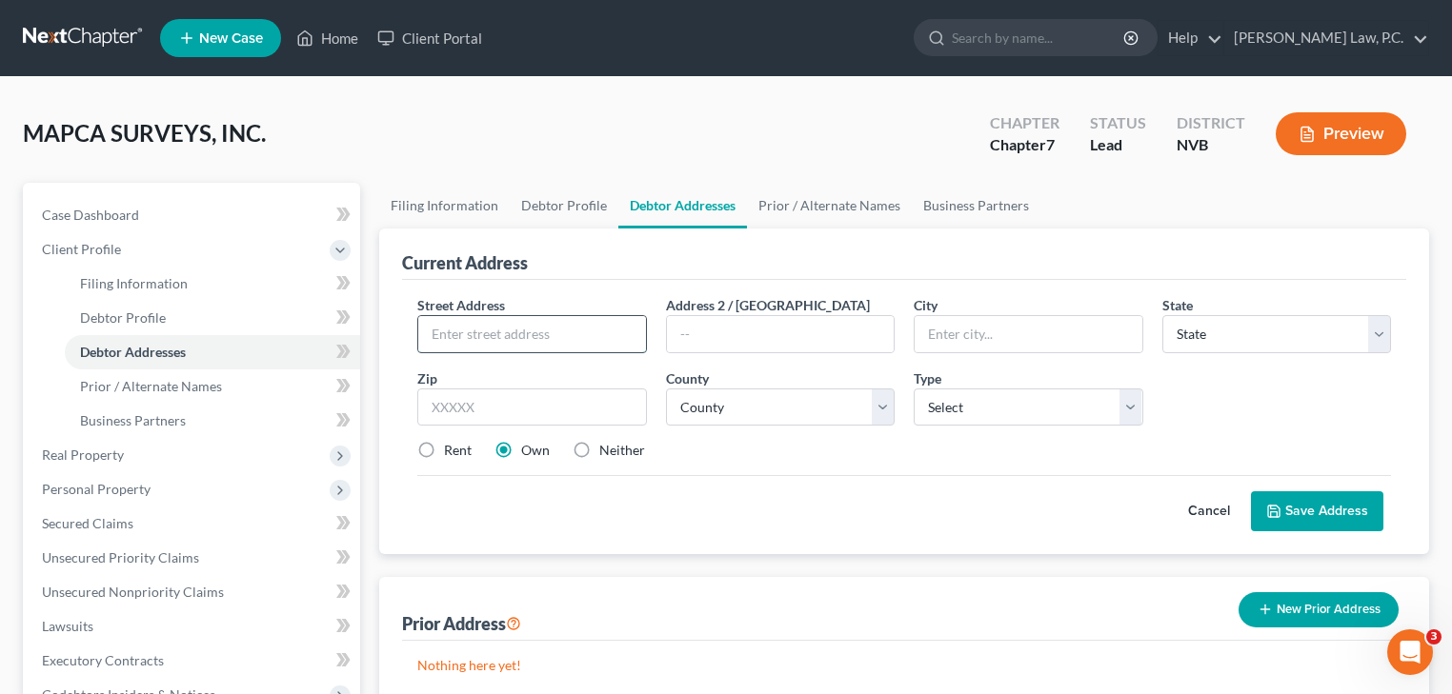
click at [467, 335] on input "text" at bounding box center [532, 334] width 228 height 36
type input "[STREET_ADDRESS]"
type input "R"
type input "Reno"
select select "31"
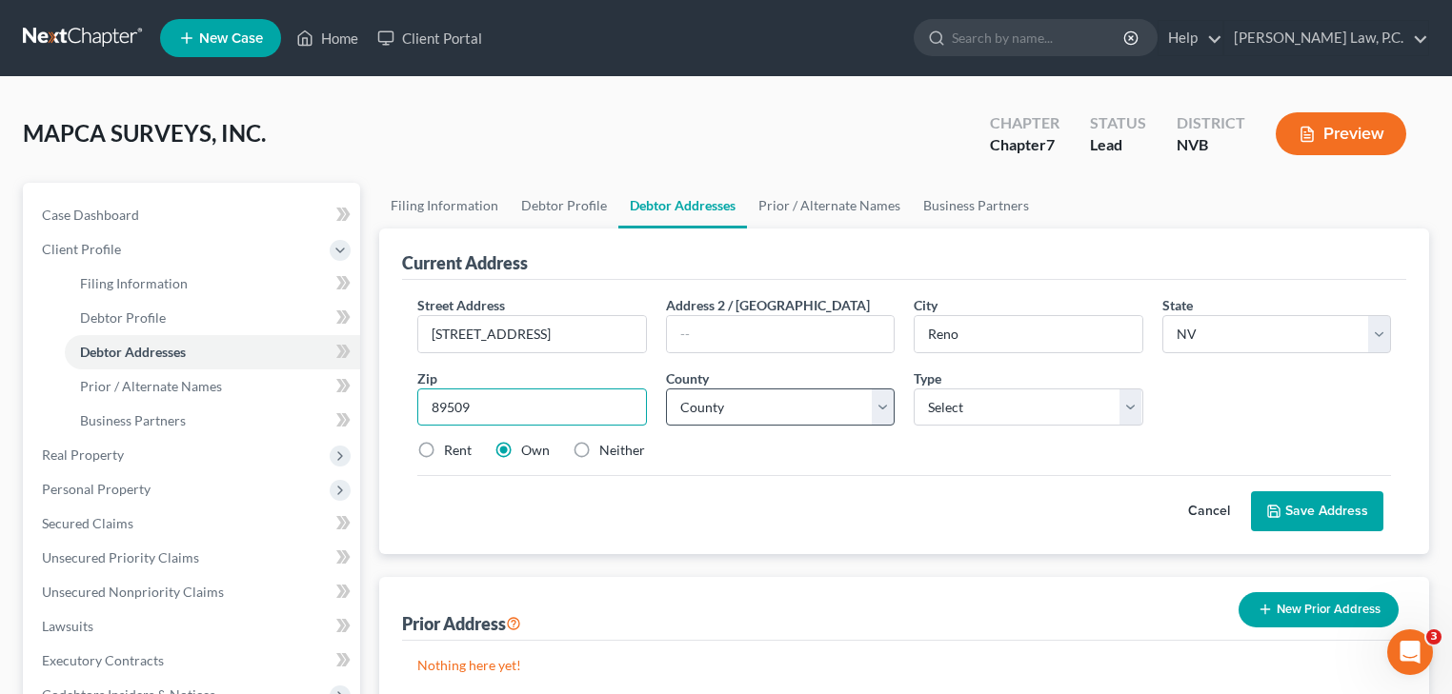
type input "89509"
click at [871, 414] on select "County [GEOGRAPHIC_DATA] [GEOGRAPHIC_DATA] [GEOGRAPHIC_DATA] [GEOGRAPHIC_DATA] …" at bounding box center [781, 408] width 230 height 38
select select "15"
click at [666, 389] on select "County [GEOGRAPHIC_DATA] [GEOGRAPHIC_DATA] [GEOGRAPHIC_DATA] [GEOGRAPHIC_DATA] …" at bounding box center [781, 408] width 230 height 38
click at [943, 394] on select "Select Business Mailing Location of Assets" at bounding box center [1028, 408] width 230 height 38
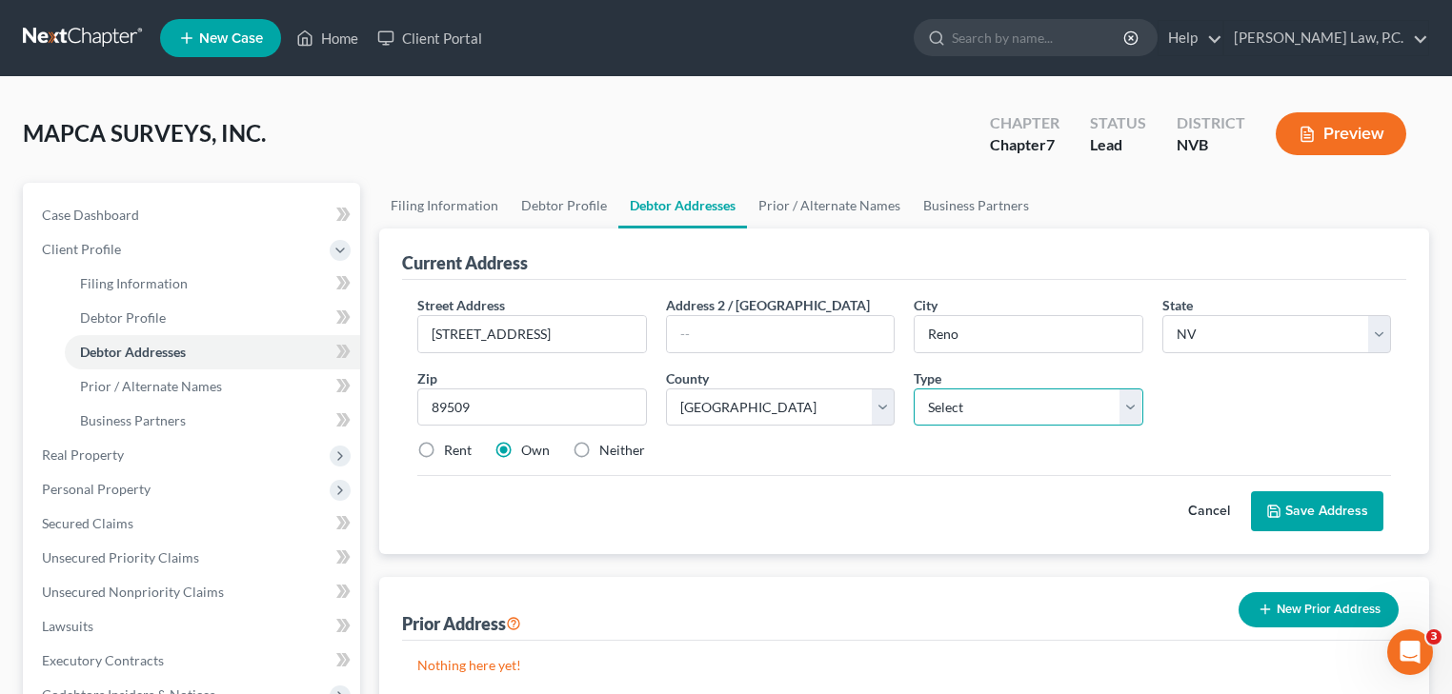
select select "0"
click at [913, 389] on select "Select Business Mailing Location of Assets" at bounding box center [1028, 408] width 230 height 38
click at [966, 411] on select "Select Business Mailing Location of Assets" at bounding box center [1028, 408] width 230 height 38
click at [444, 450] on label "Rent" at bounding box center [458, 450] width 28 height 19
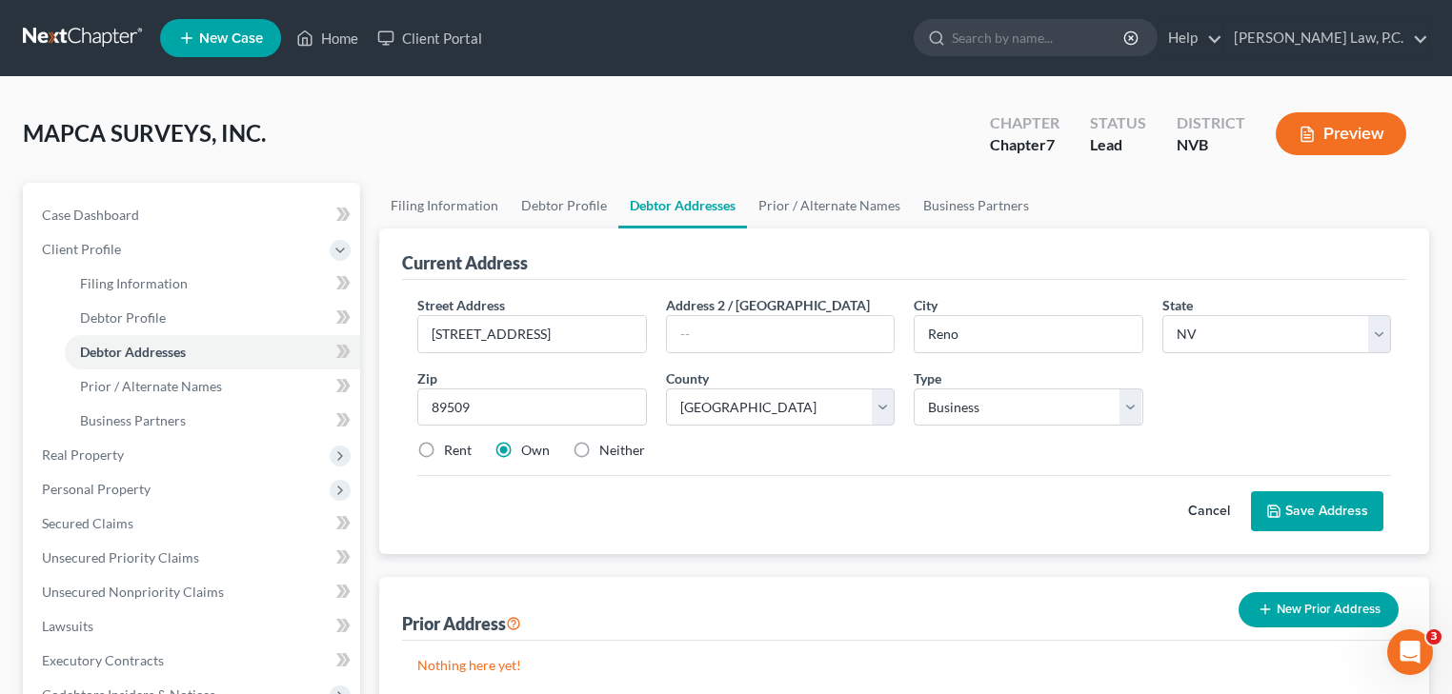
click at [451, 450] on input "Rent" at bounding box center [457, 447] width 12 height 12
radio input "true"
click at [1321, 515] on button "Save Address" at bounding box center [1317, 512] width 132 height 40
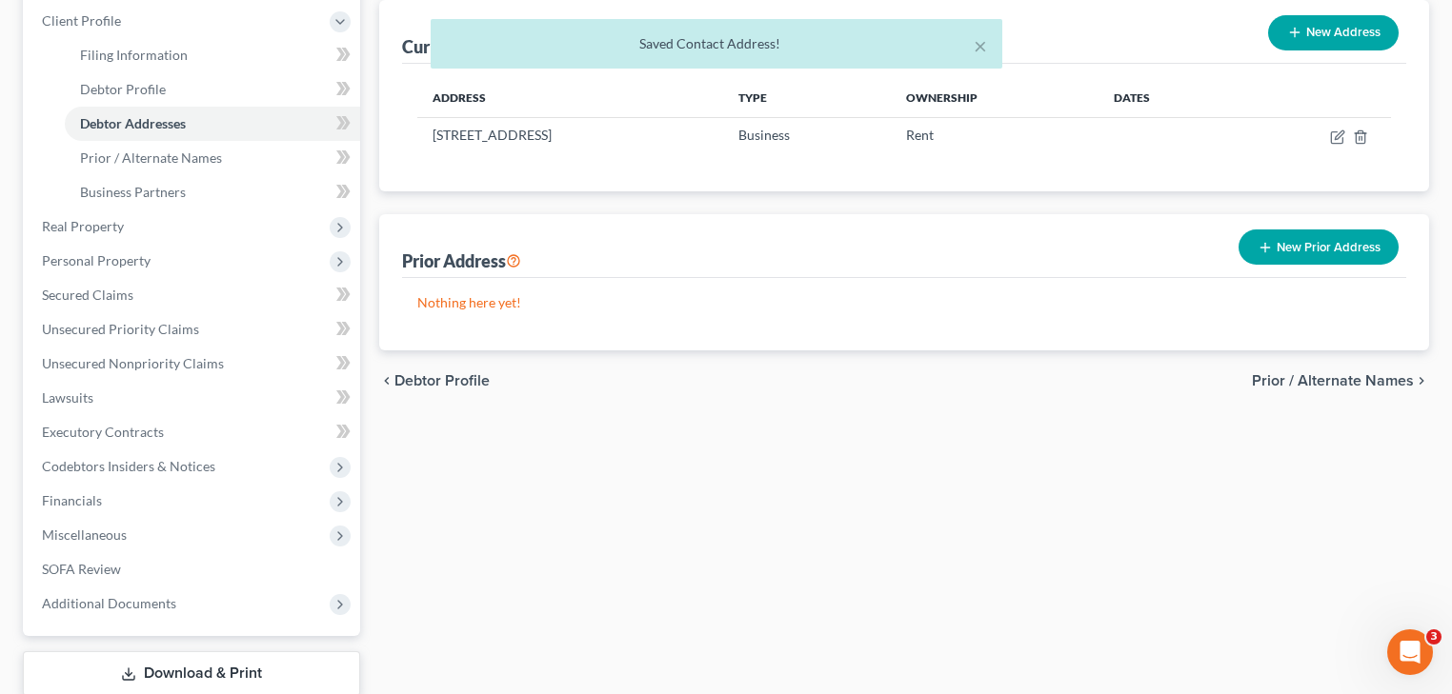
click at [1286, 381] on span "Prior / Alternate Names" at bounding box center [1333, 380] width 162 height 15
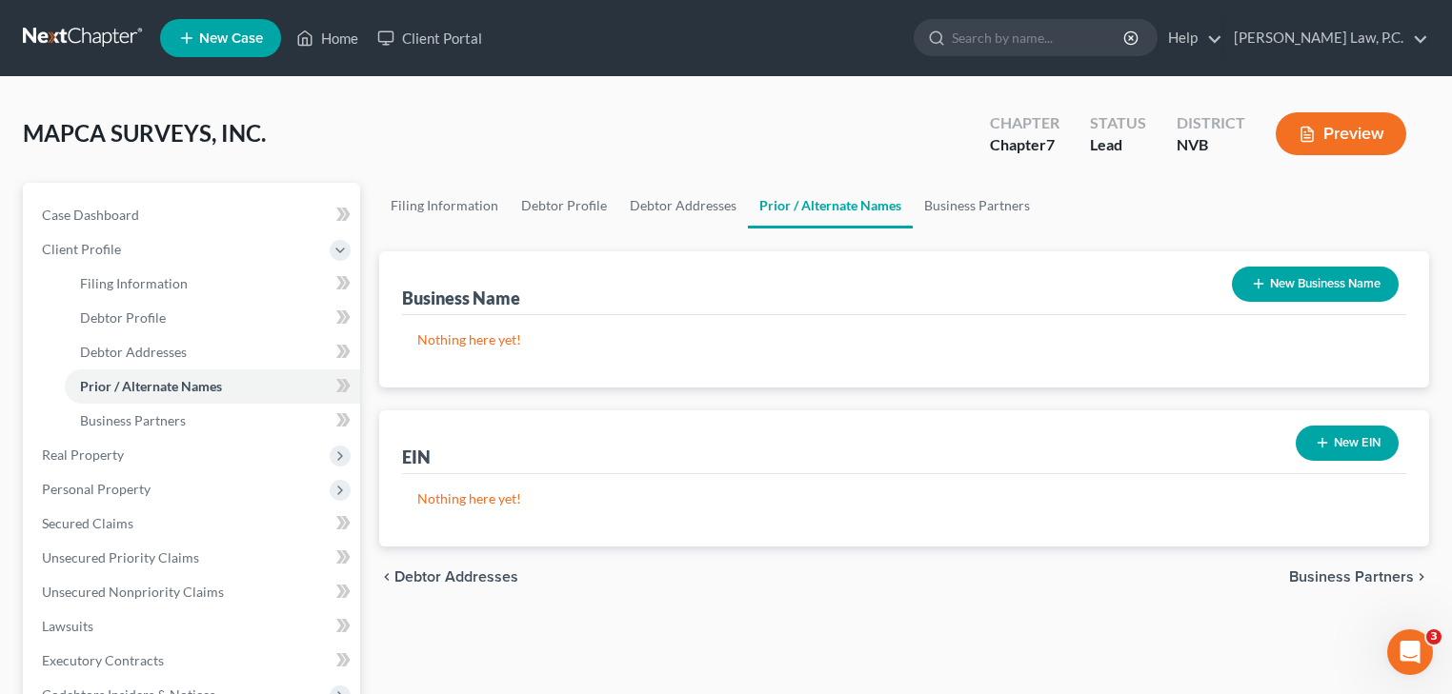
click at [1328, 439] on icon "button" at bounding box center [1321, 442] width 15 height 15
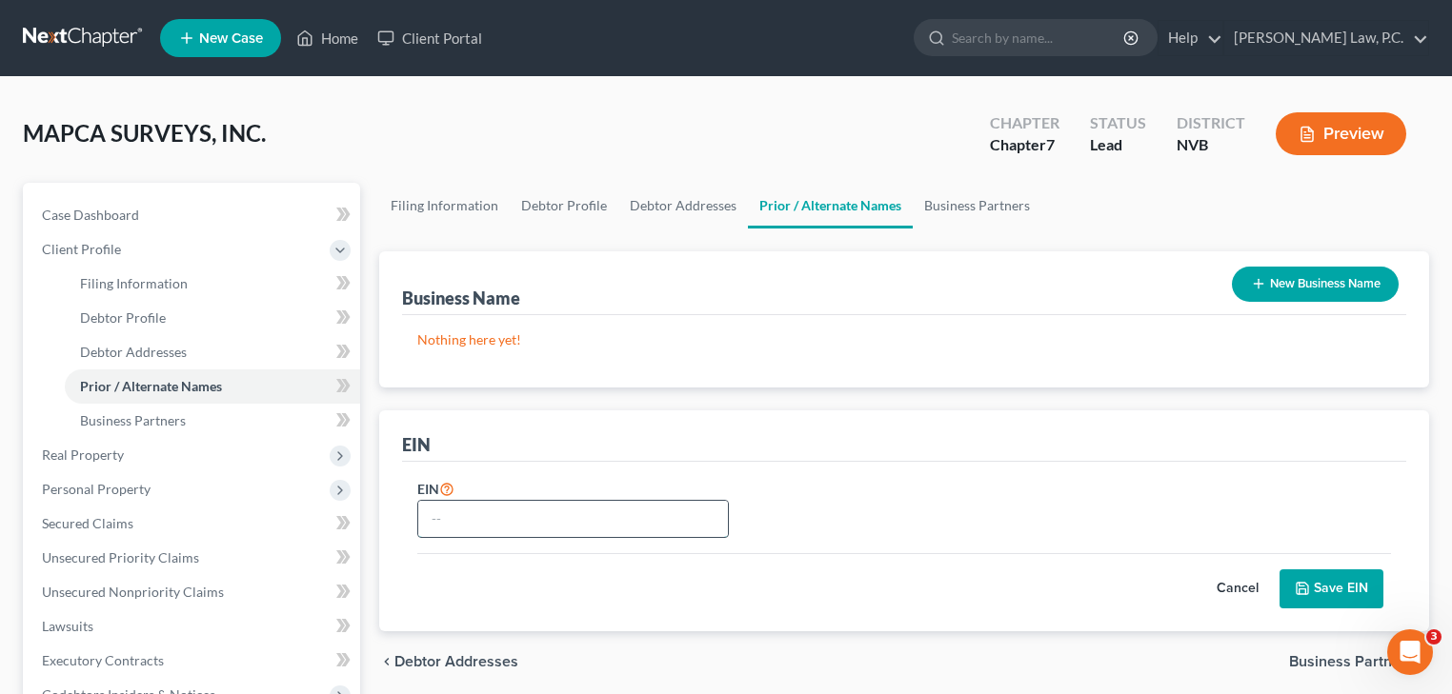
click at [500, 526] on input "text" at bounding box center [573, 519] width 310 height 36
type input "[US_EMPLOYER_IDENTIFICATION_NUMBER]"
click at [1322, 582] on button "Save EIN" at bounding box center [1331, 590] width 104 height 40
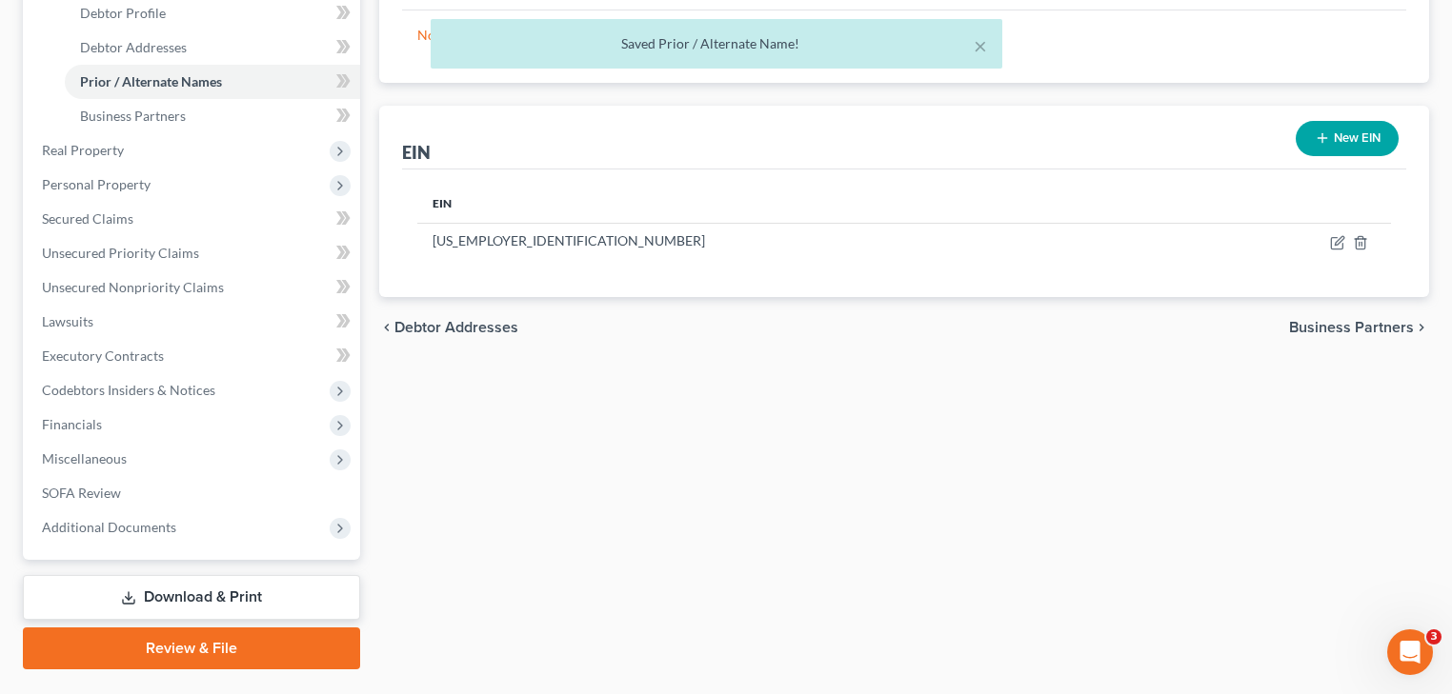
click at [1344, 333] on span "Business Partners" at bounding box center [1351, 327] width 125 height 15
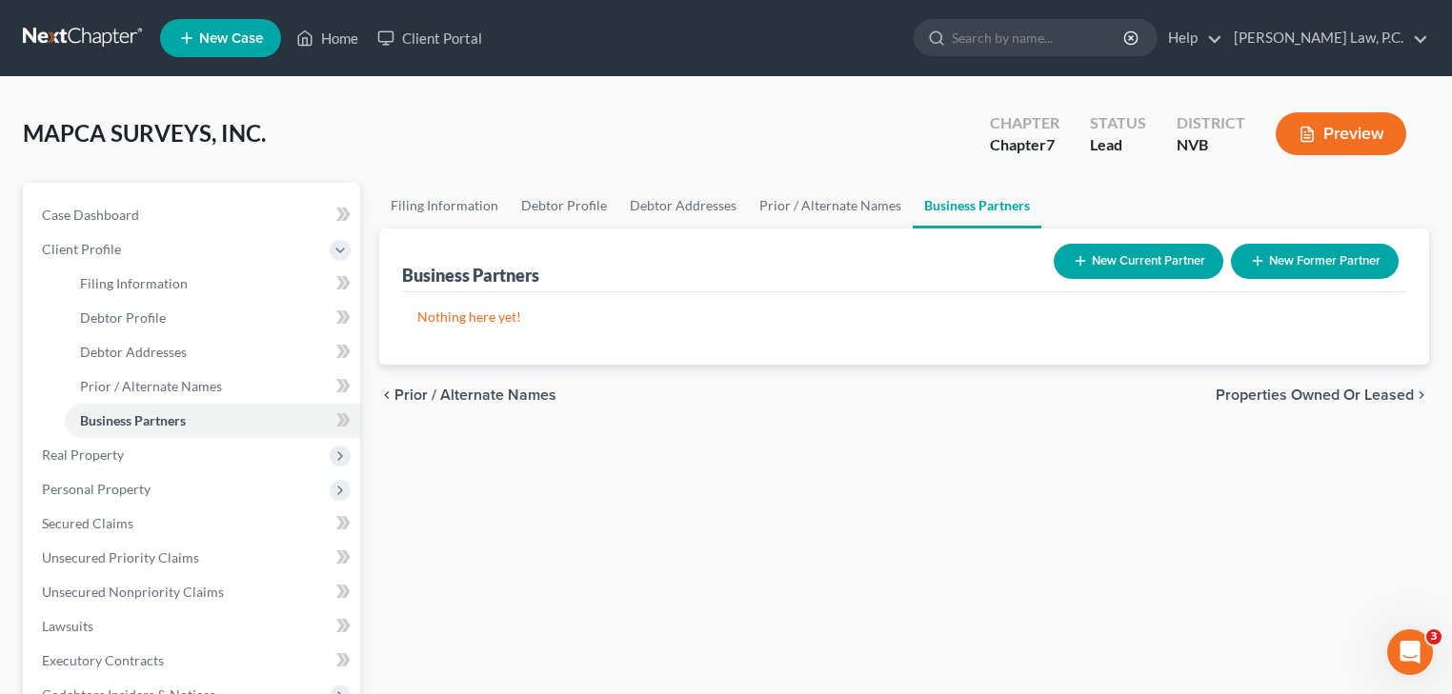
click at [1383, 397] on span "Properties Owned or Leased" at bounding box center [1314, 395] width 198 height 15
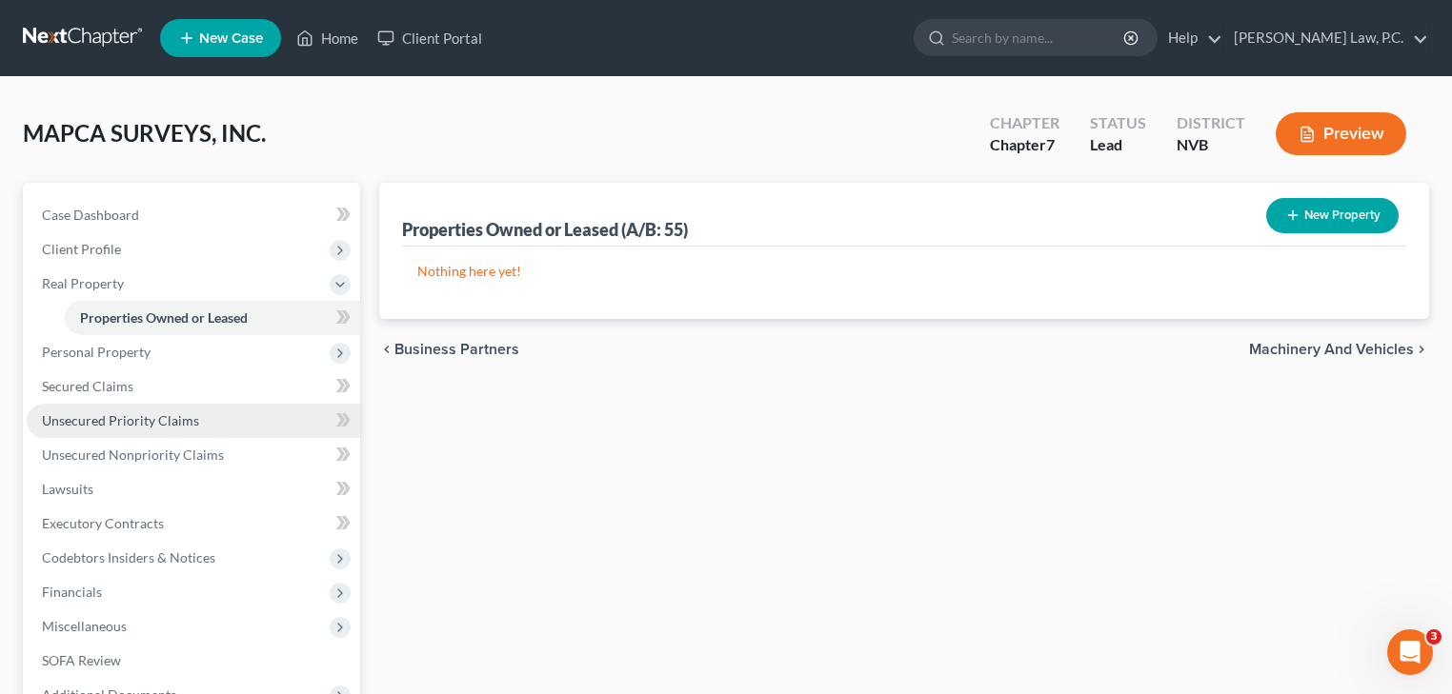
click at [95, 422] on span "Unsecured Priority Claims" at bounding box center [120, 420] width 157 height 16
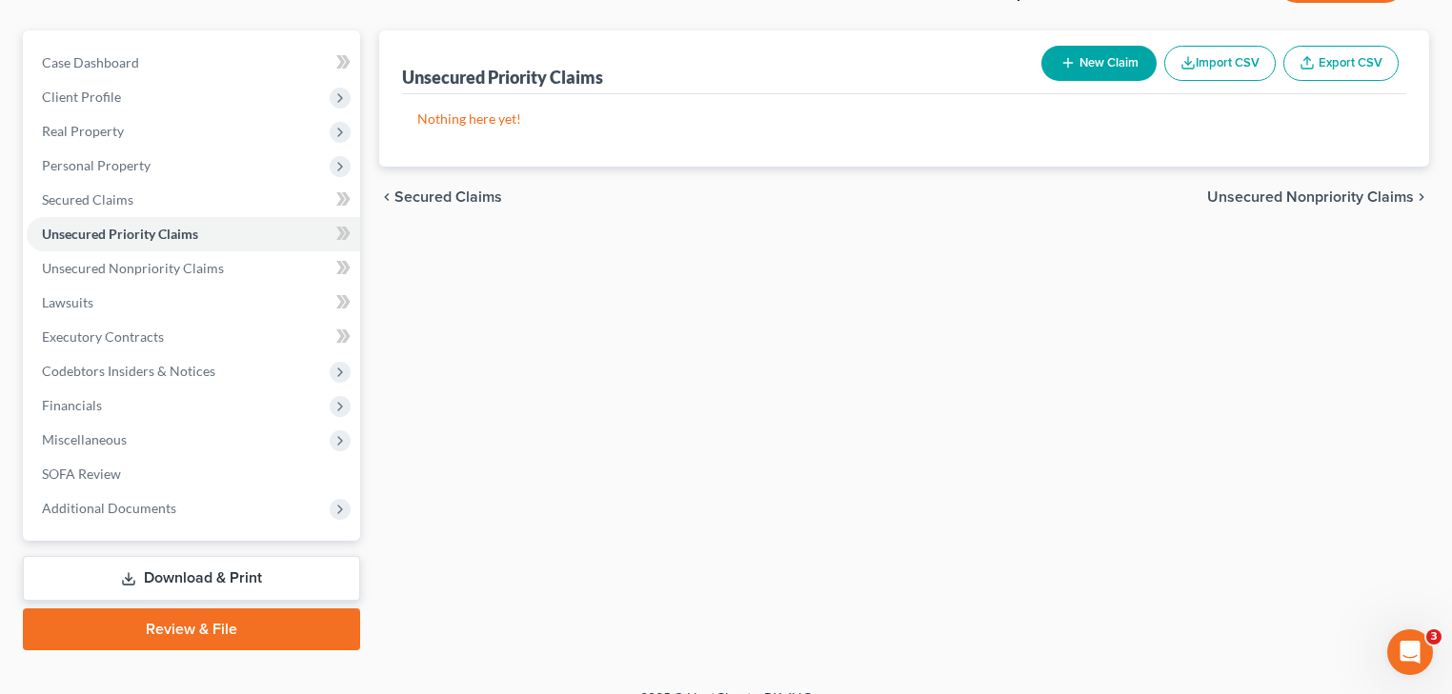
scroll to position [179, 0]
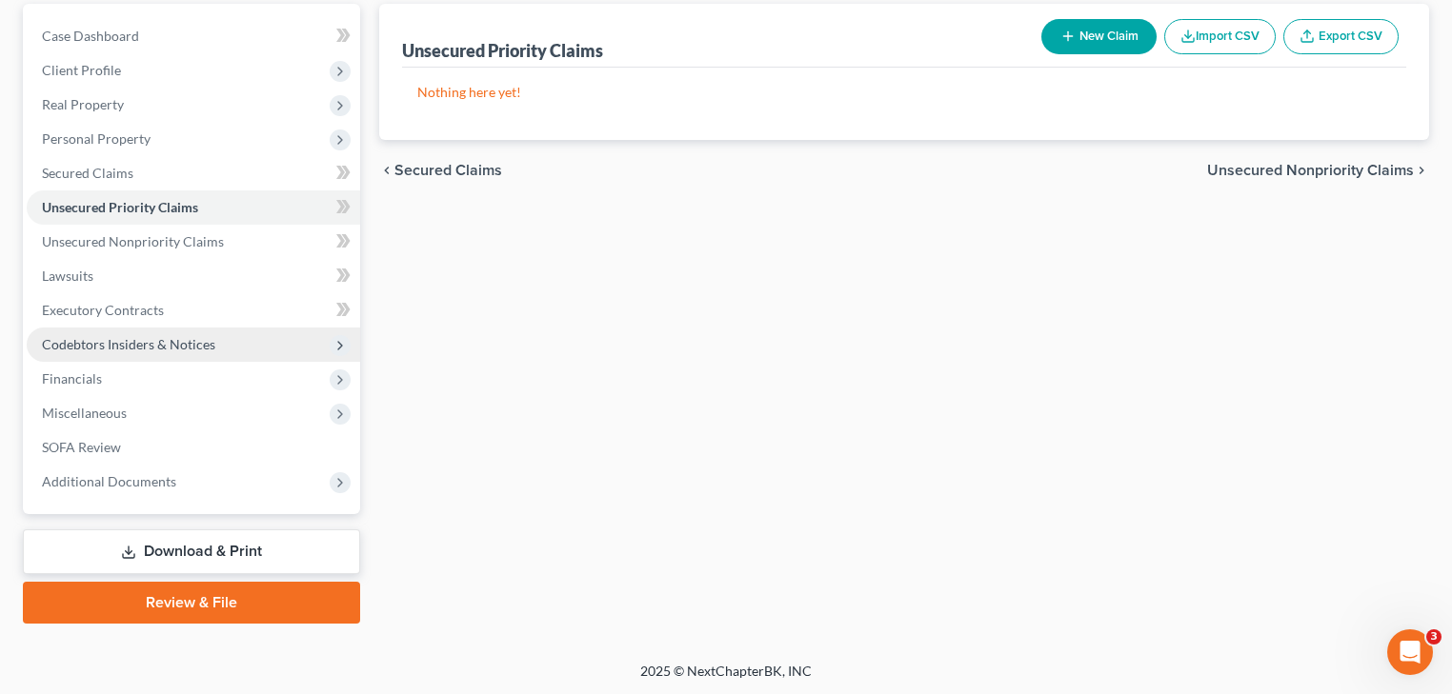
click at [169, 358] on span "Codebtors Insiders & Notices" at bounding box center [193, 345] width 333 height 34
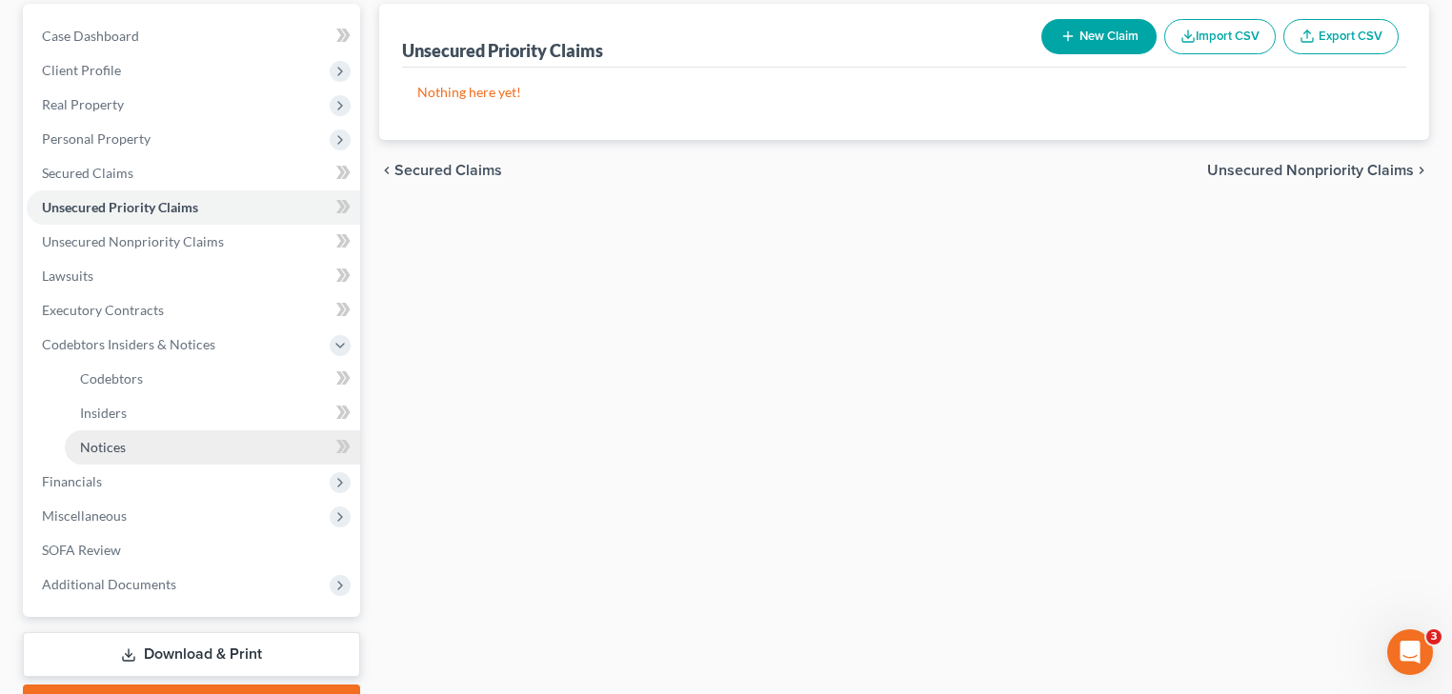
click at [167, 449] on link "Notices" at bounding box center [212, 448] width 295 height 34
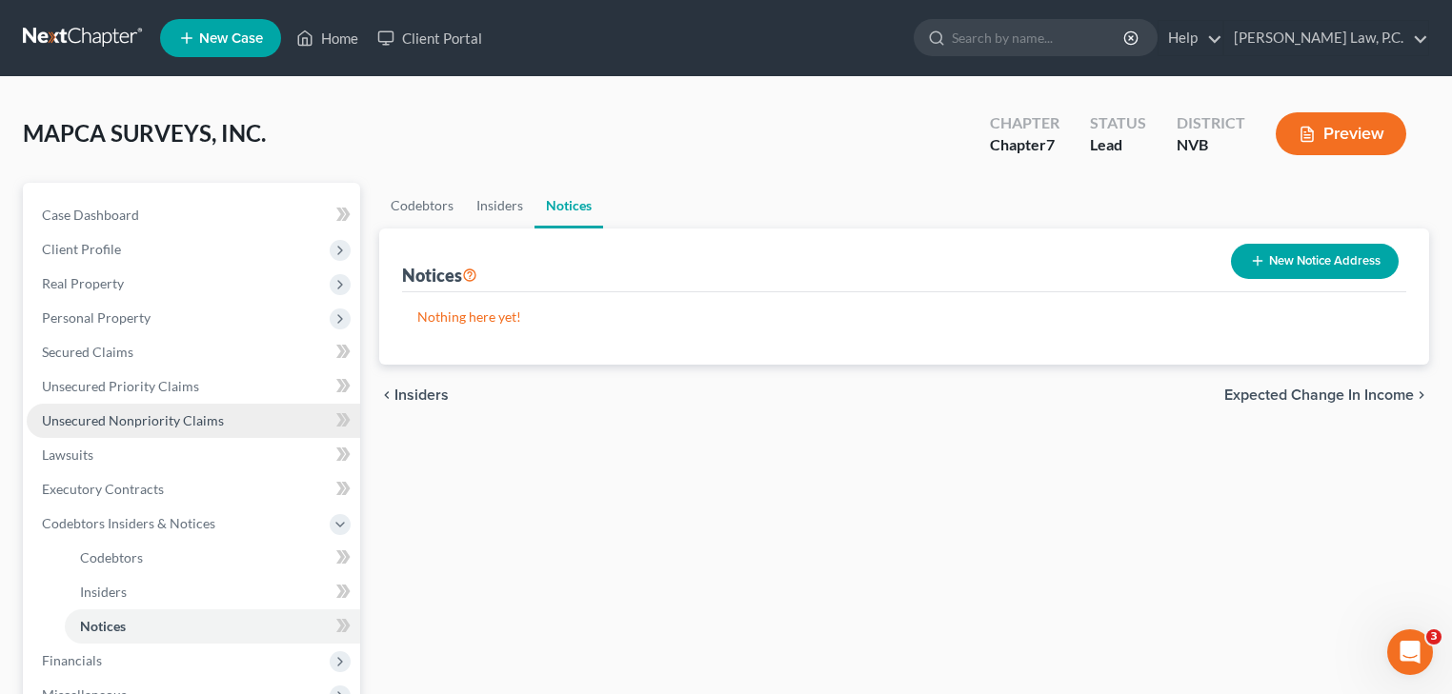
click at [168, 415] on span "Unsecured Nonpriority Claims" at bounding box center [133, 420] width 182 height 16
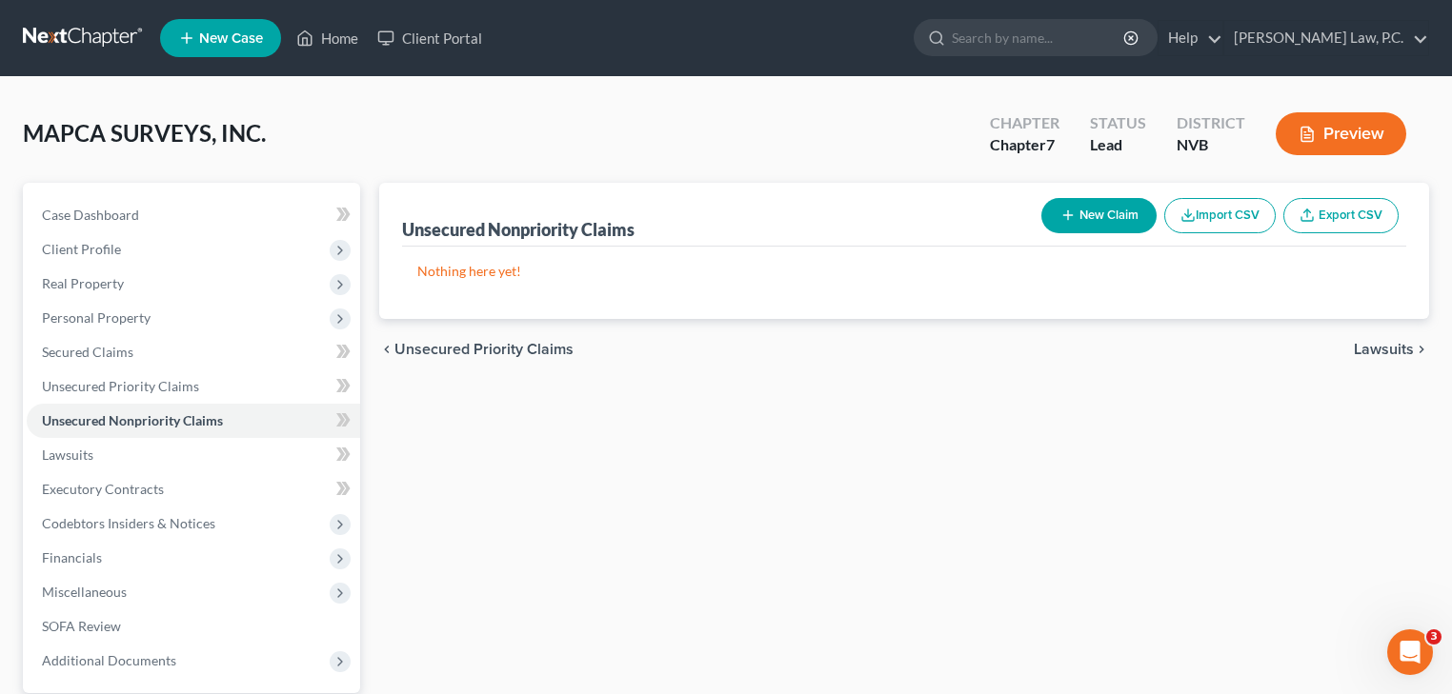
click at [1125, 218] on button "New Claim" at bounding box center [1098, 215] width 115 height 35
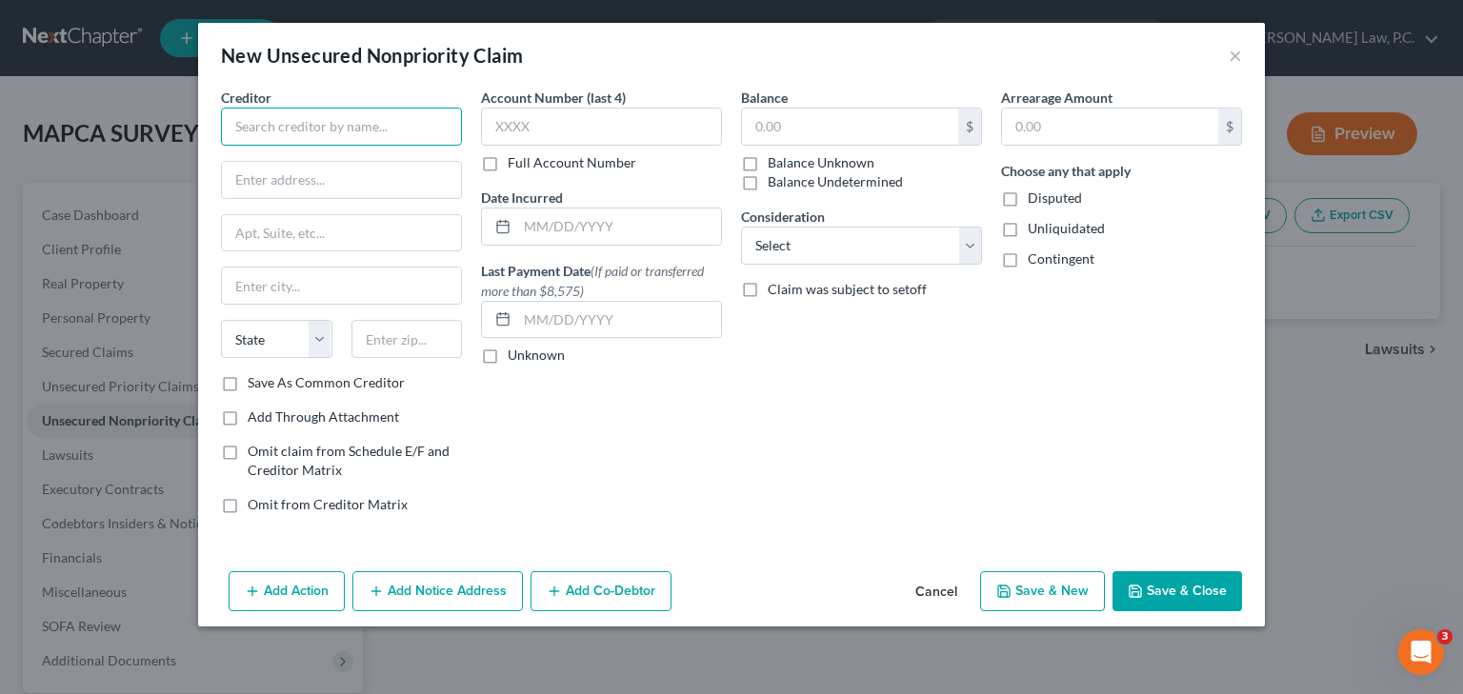
click at [291, 124] on input "text" at bounding box center [341, 127] width 241 height 38
type input "AEROTECH MAPPING"
type input "[STREET_ADDRESS]"
type input "[GEOGRAPHIC_DATA]"
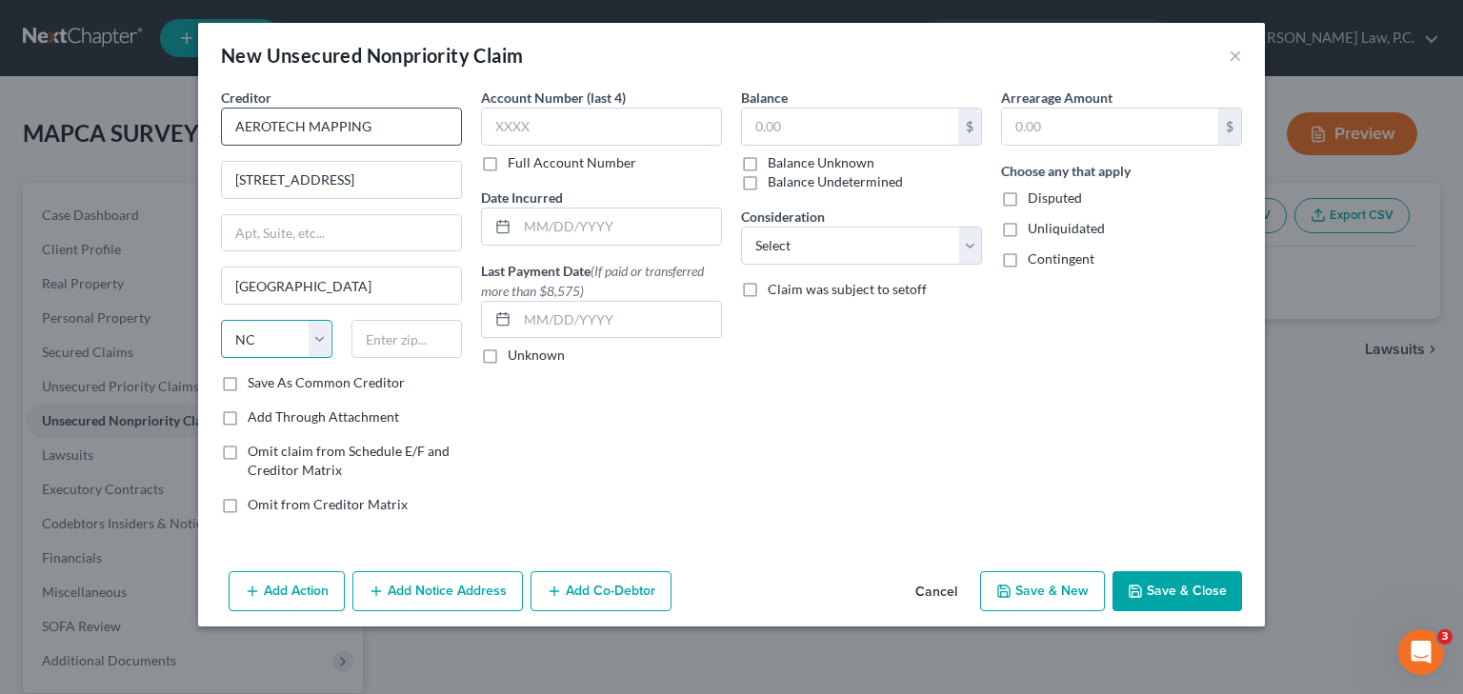
select select "31"
type input "89129"
click at [804, 130] on input "text" at bounding box center [850, 127] width 216 height 36
type input "[GEOGRAPHIC_DATA]"
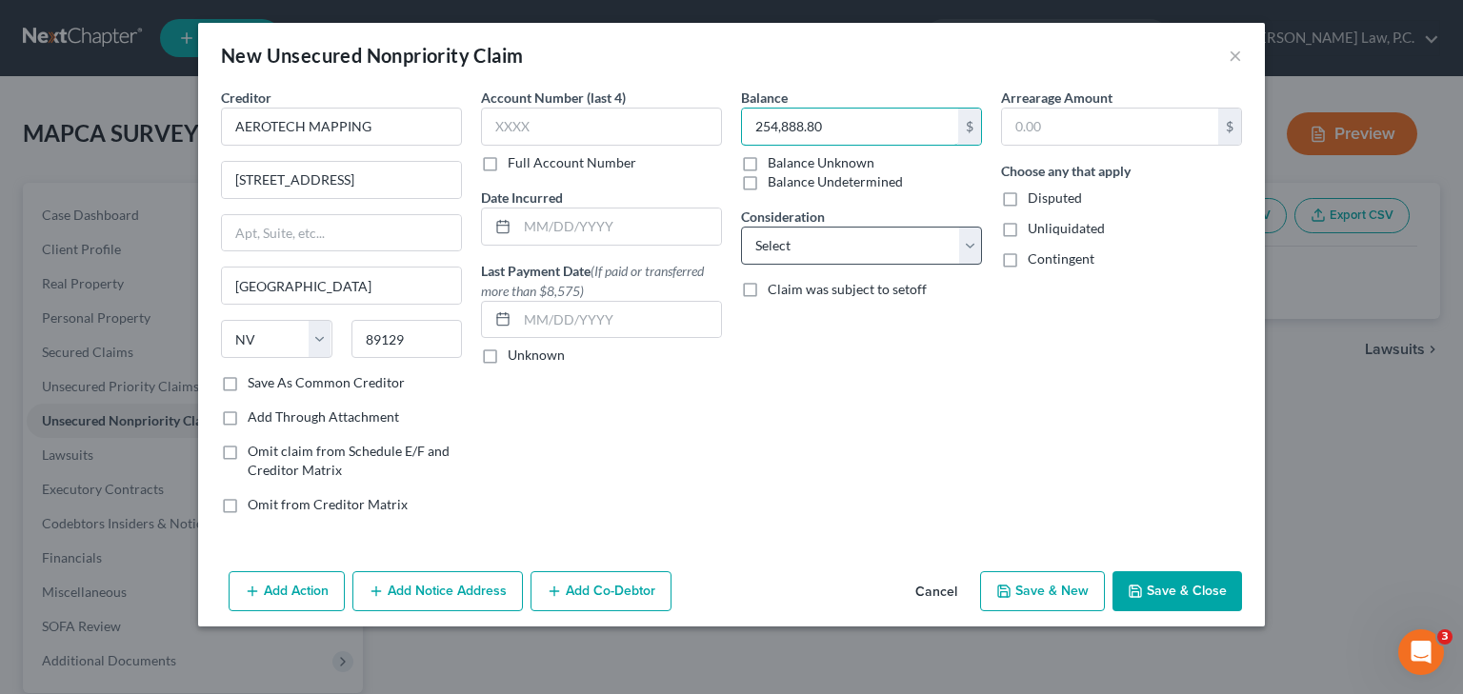
type input "254,888.80"
click at [970, 233] on select "Select Cable / Satellite Services Collection Agency Credit Card Debt Debt Couns…" at bounding box center [861, 246] width 241 height 38
select select "14"
click at [741, 227] on select "Select Cable / Satellite Services Collection Agency Credit Card Debt Debt Couns…" at bounding box center [861, 246] width 241 height 38
click at [1166, 587] on button "Save & Close" at bounding box center [1178, 592] width 130 height 40
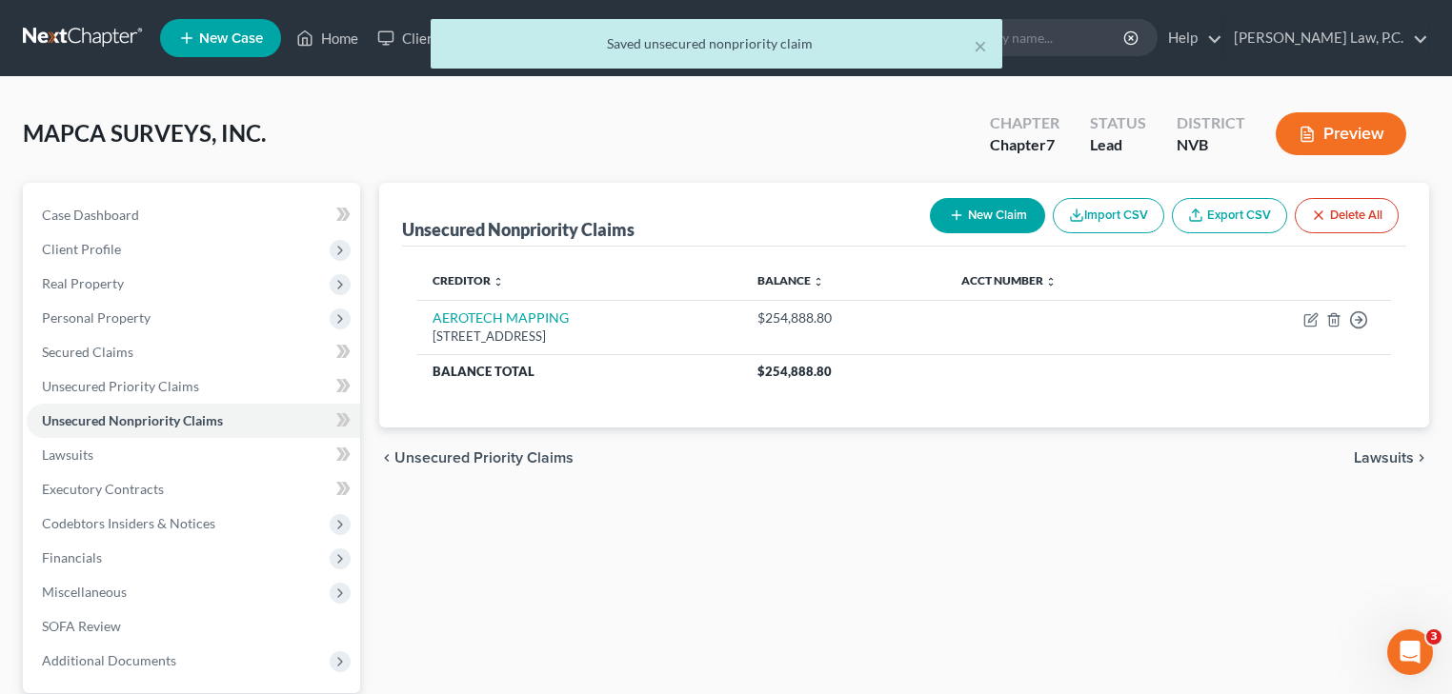
click at [989, 219] on button "New Claim" at bounding box center [987, 215] width 115 height 35
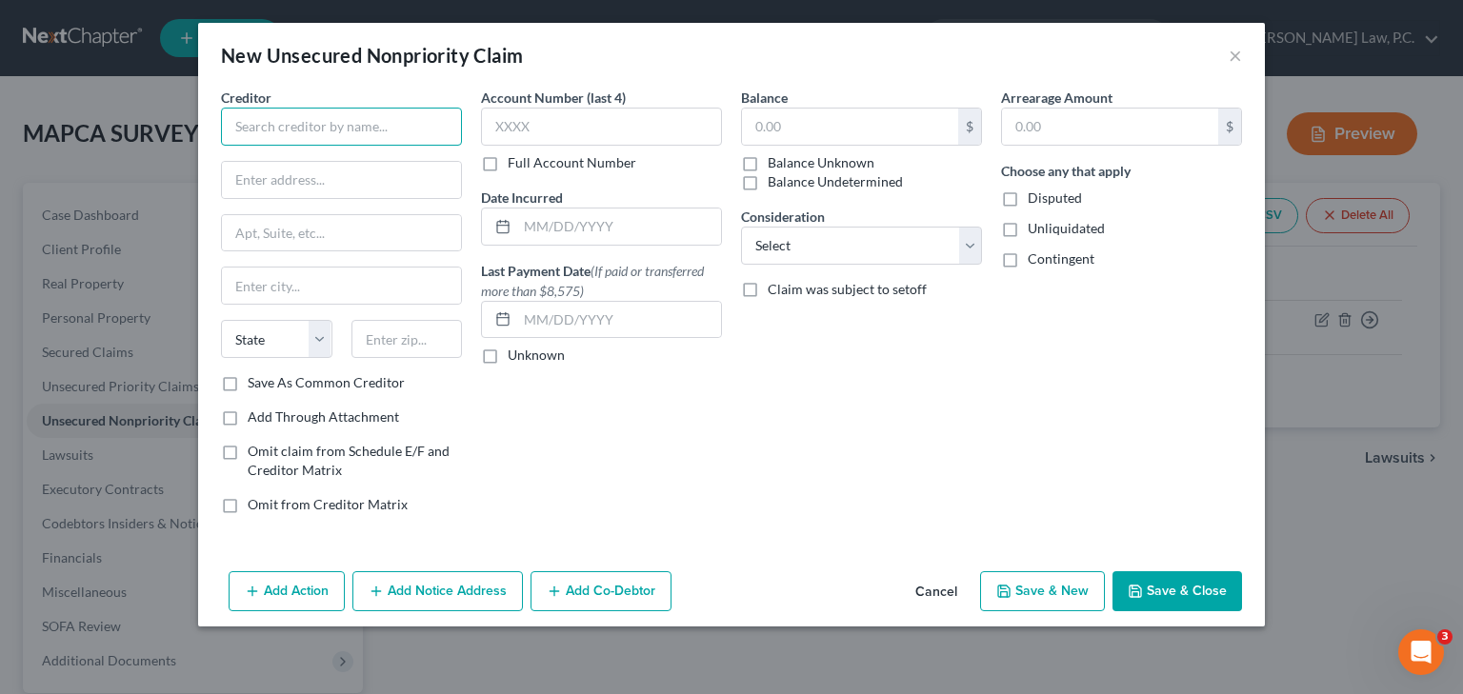
click at [273, 133] on input "text" at bounding box center [341, 127] width 241 height 38
type input "ALLY"
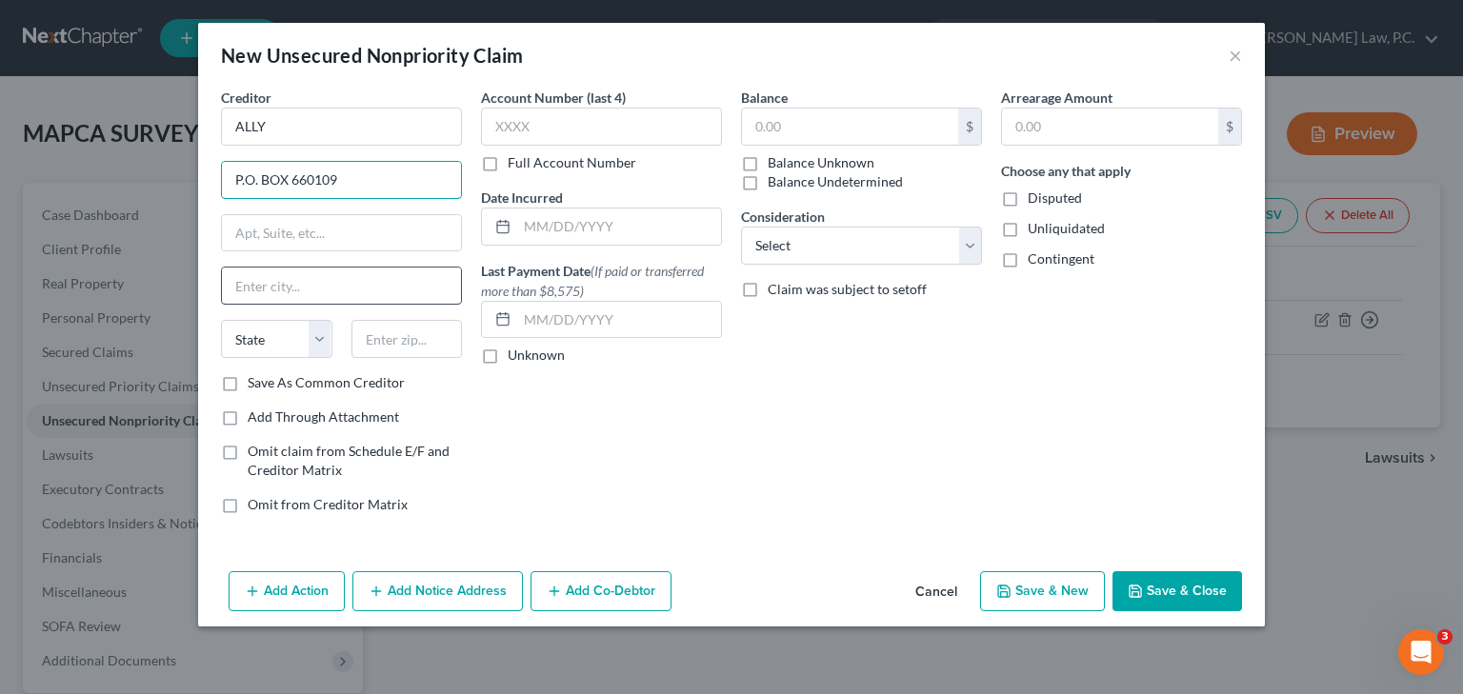
type input "P.O. BOX 660109"
click at [271, 278] on input "text" at bounding box center [341, 286] width 239 height 36
type input "DALLAS"
click at [273, 347] on select "State [US_STATE] AK AR AZ CA CO CT DE DC [GEOGRAPHIC_DATA] [GEOGRAPHIC_DATA] GU…" at bounding box center [276, 339] width 111 height 38
select select "45"
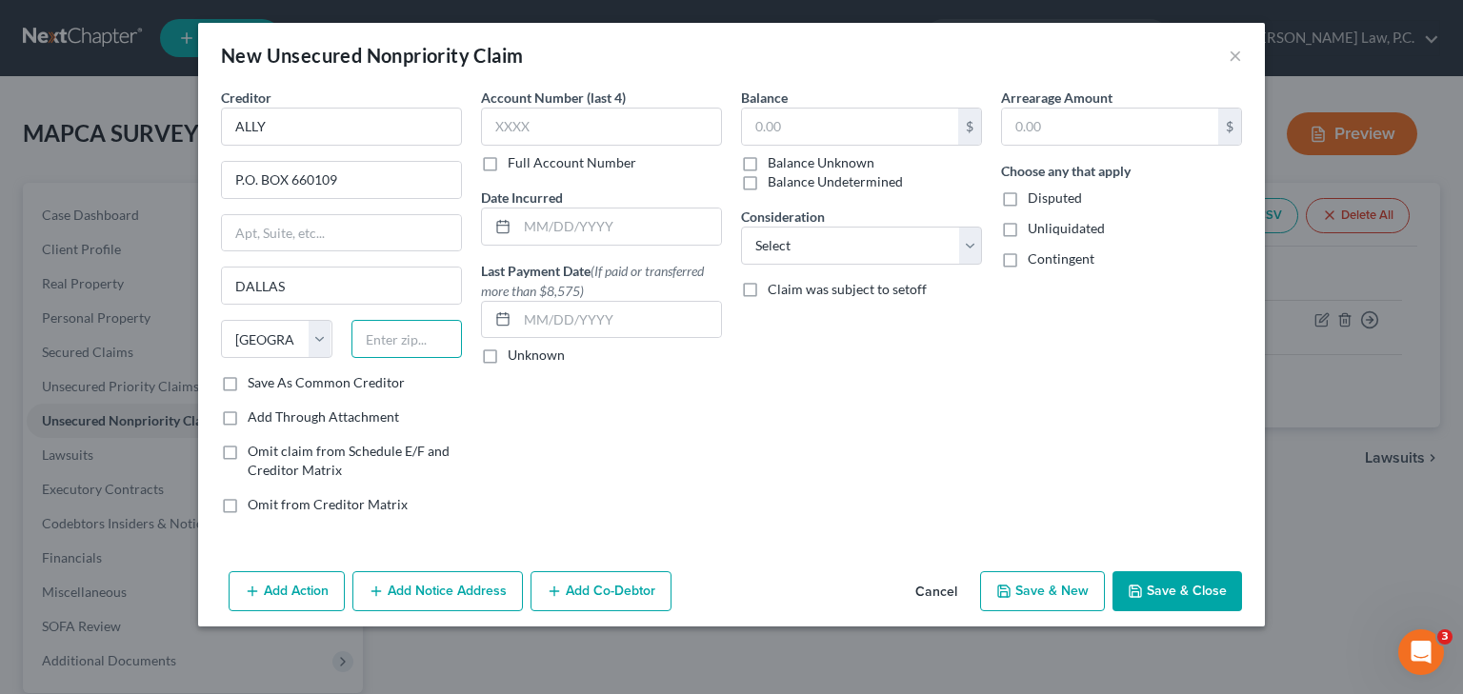
click at [374, 336] on input "text" at bounding box center [406, 339] width 111 height 38
click at [423, 336] on input "75266-1009" at bounding box center [406, 339] width 111 height 38
type input "75266-0109"
click at [608, 126] on input "text" at bounding box center [601, 127] width 241 height 38
type input "0"
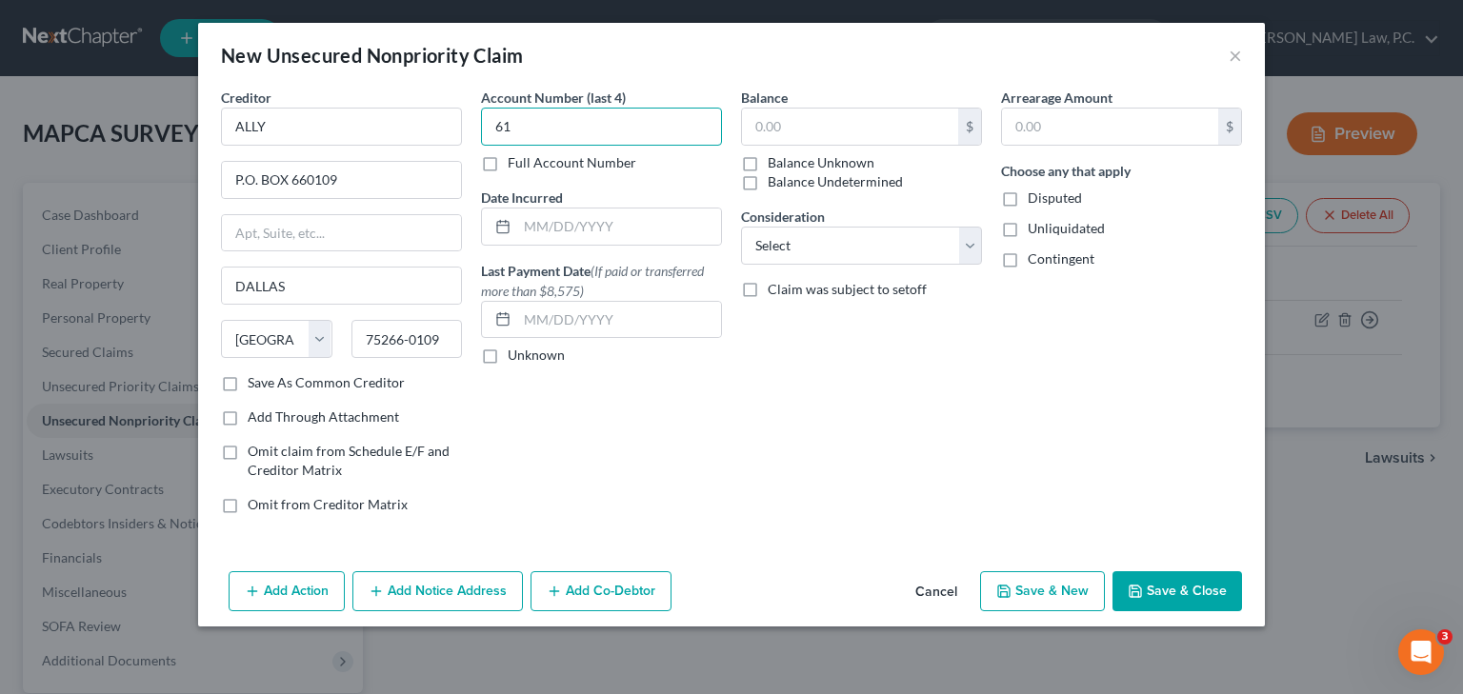
type input "6"
type input "0098"
click at [853, 126] on input "text" at bounding box center [850, 127] width 216 height 36
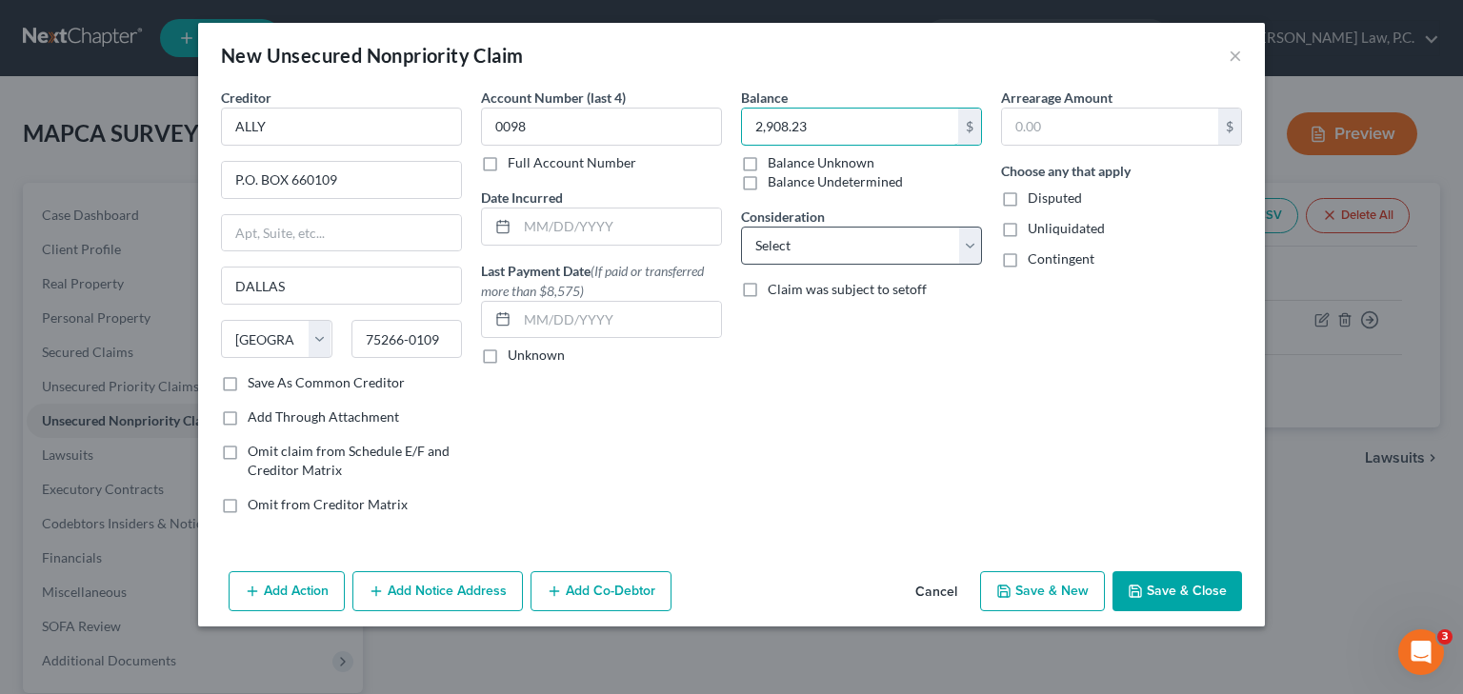
type input "2,908.23"
click at [924, 247] on select "Select Cable / Satellite Services Collection Agency Credit Card Debt Debt Couns…" at bounding box center [861, 246] width 241 height 38
click at [911, 249] on select "Select Cable / Satellite Services Collection Agency Credit Card Debt Debt Couns…" at bounding box center [861, 246] width 241 height 38
click at [1212, 598] on button "Save & Close" at bounding box center [1178, 592] width 130 height 40
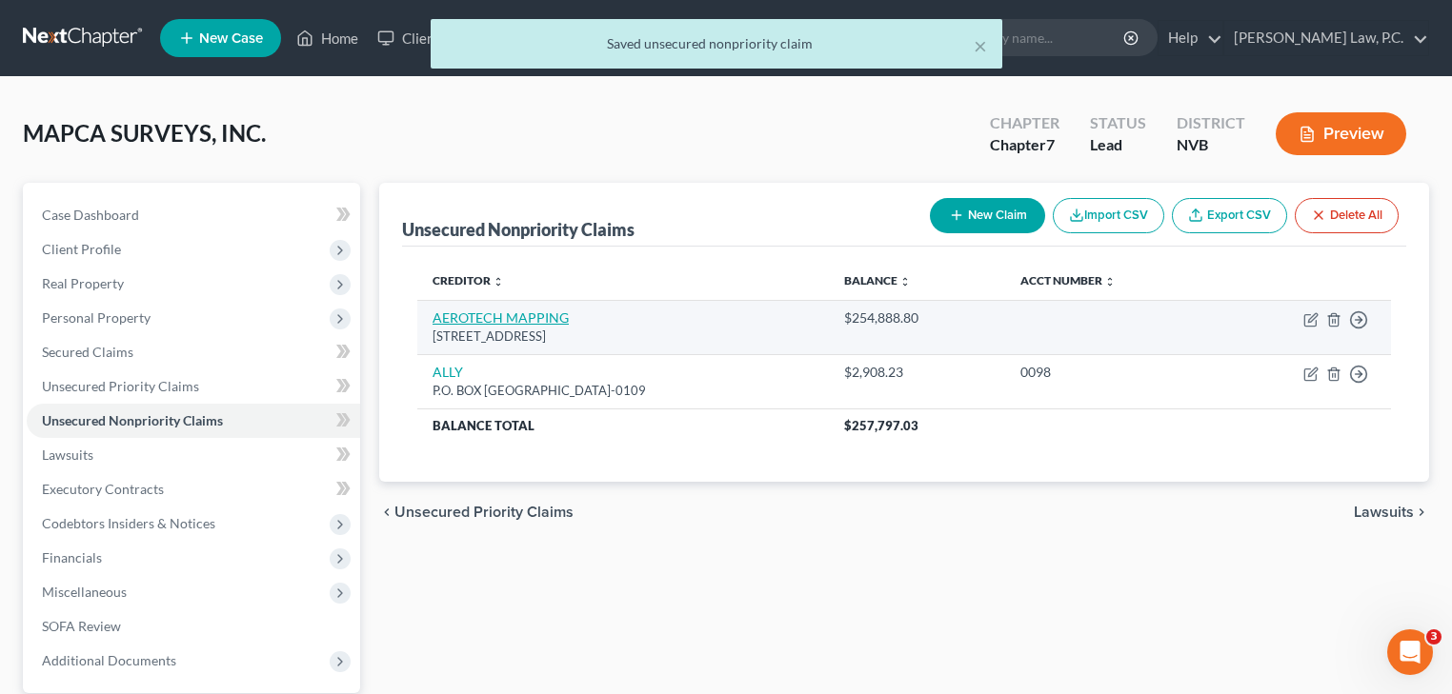
click at [546, 316] on link "AEROTECH MAPPING" at bounding box center [500, 318] width 136 height 16
select select "31"
select select "14"
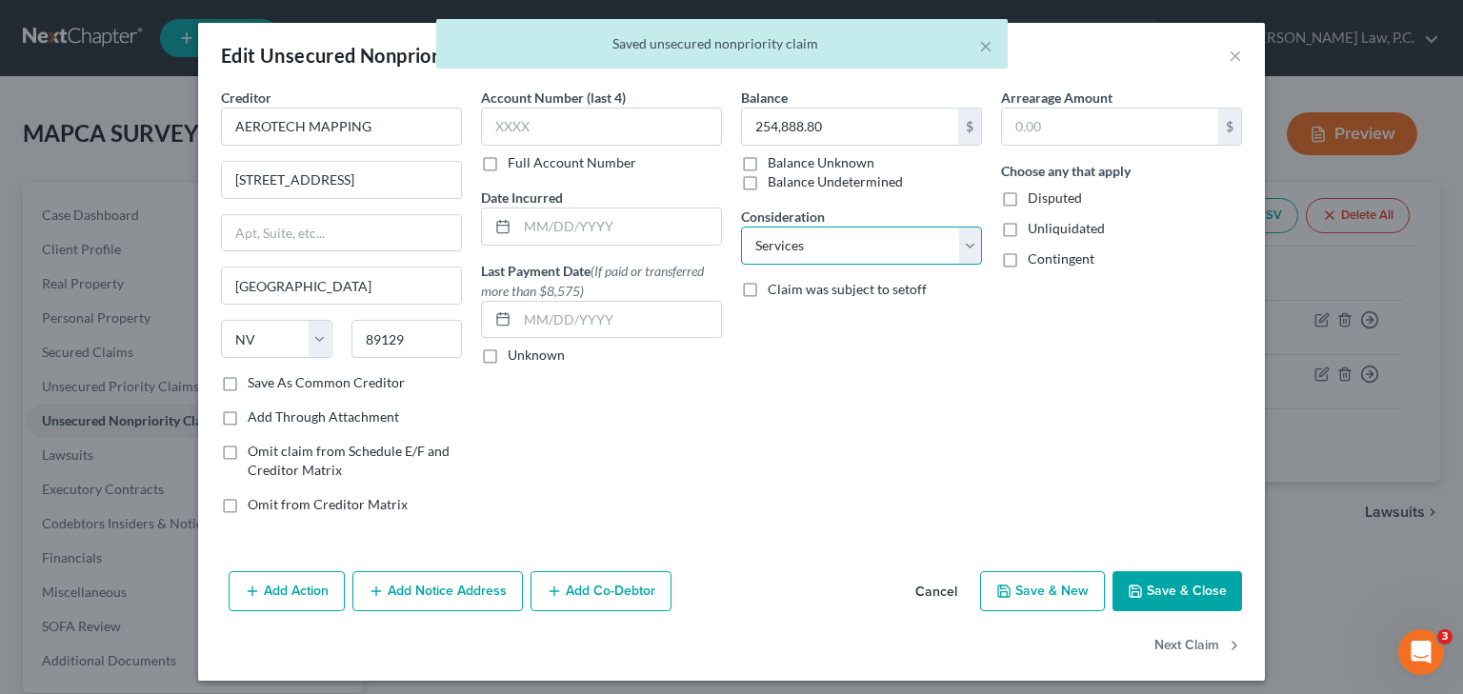
click at [826, 245] on select "Select Cable / Satellite Services Collection Agency Credit Card Debt Debt Couns…" at bounding box center [861, 246] width 241 height 38
select select
click at [741, 227] on select "Select Cable / Satellite Services Collection Agency Credit Card Debt Debt Couns…" at bounding box center [861, 246] width 241 height 38
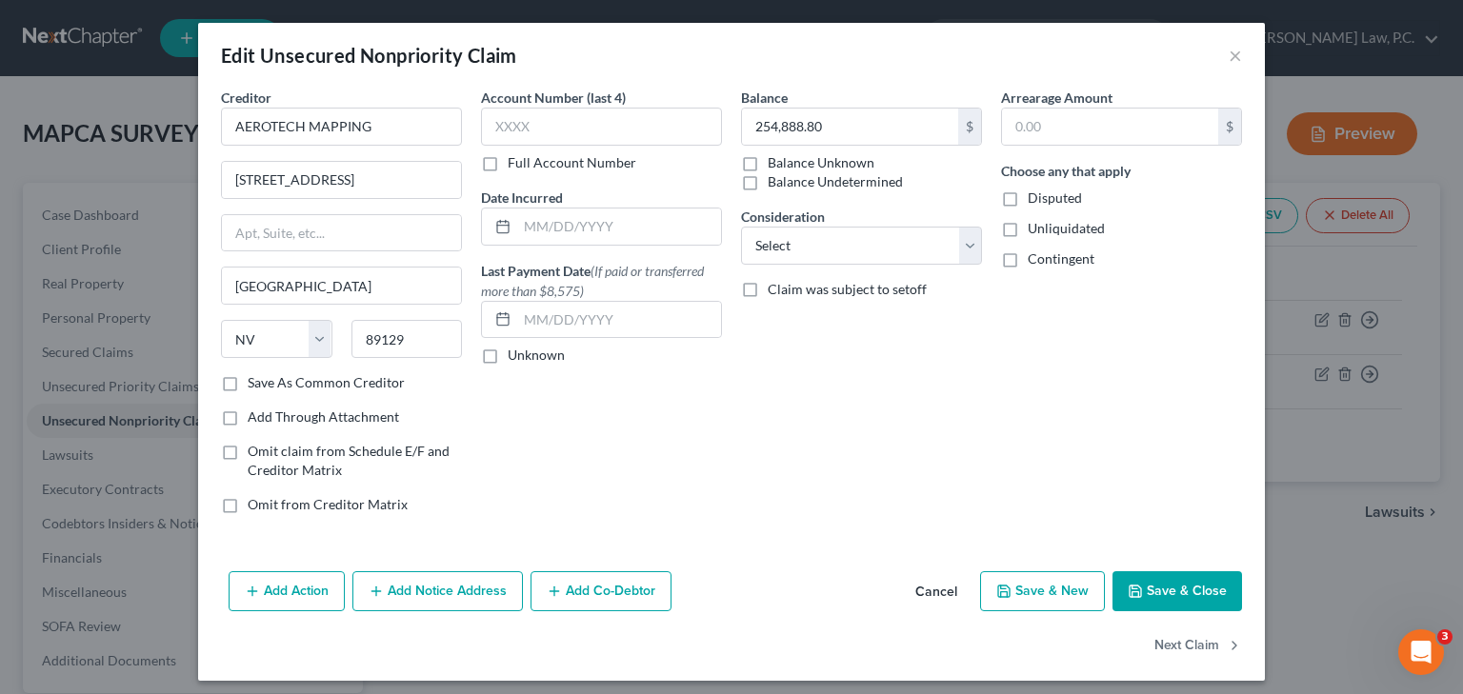
click at [1149, 597] on button "Save & Close" at bounding box center [1178, 592] width 130 height 40
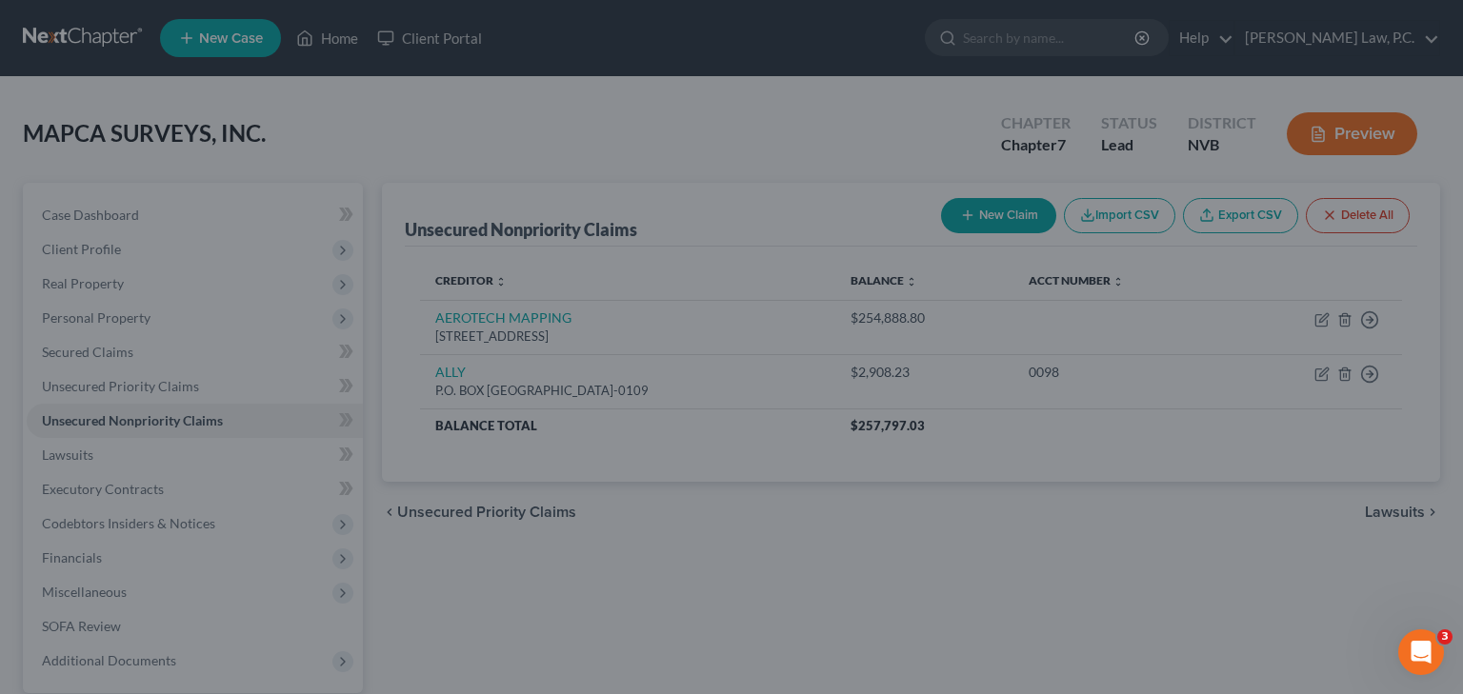
type input "0"
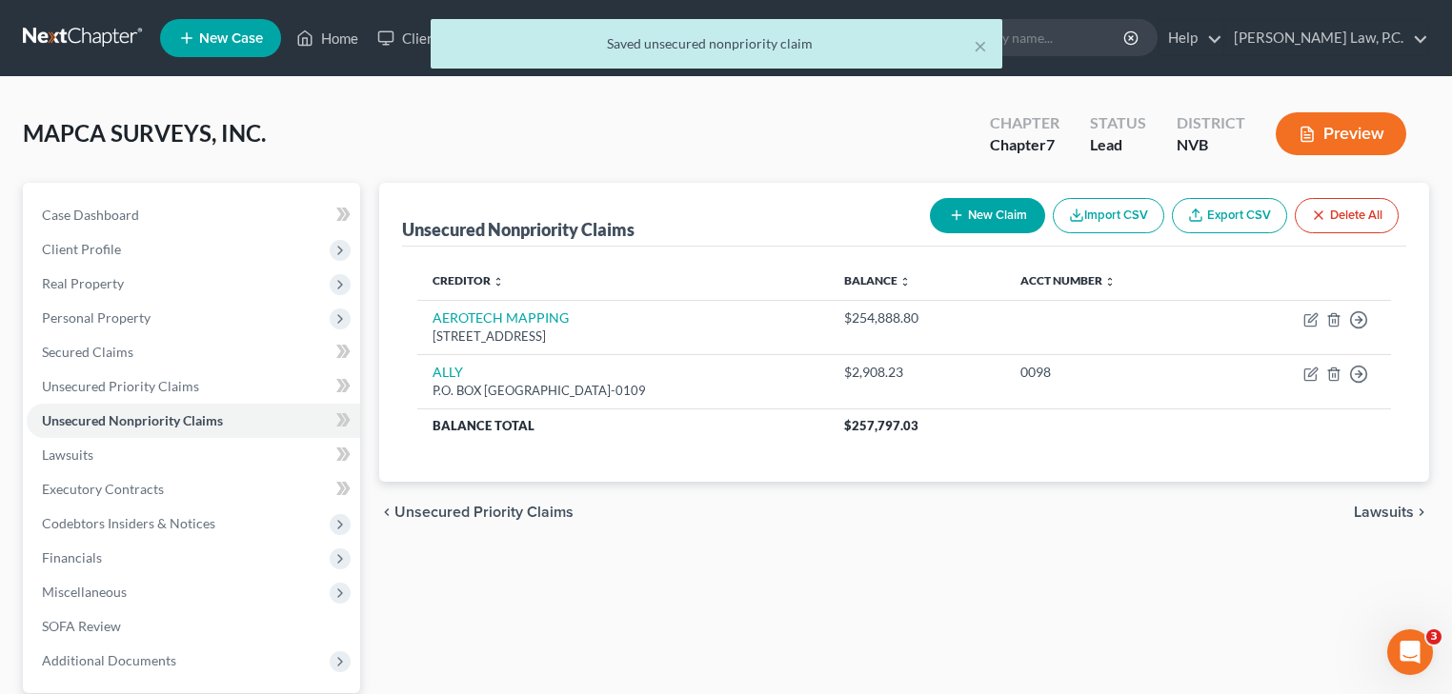
click at [953, 220] on icon "button" at bounding box center [956, 215] width 15 height 15
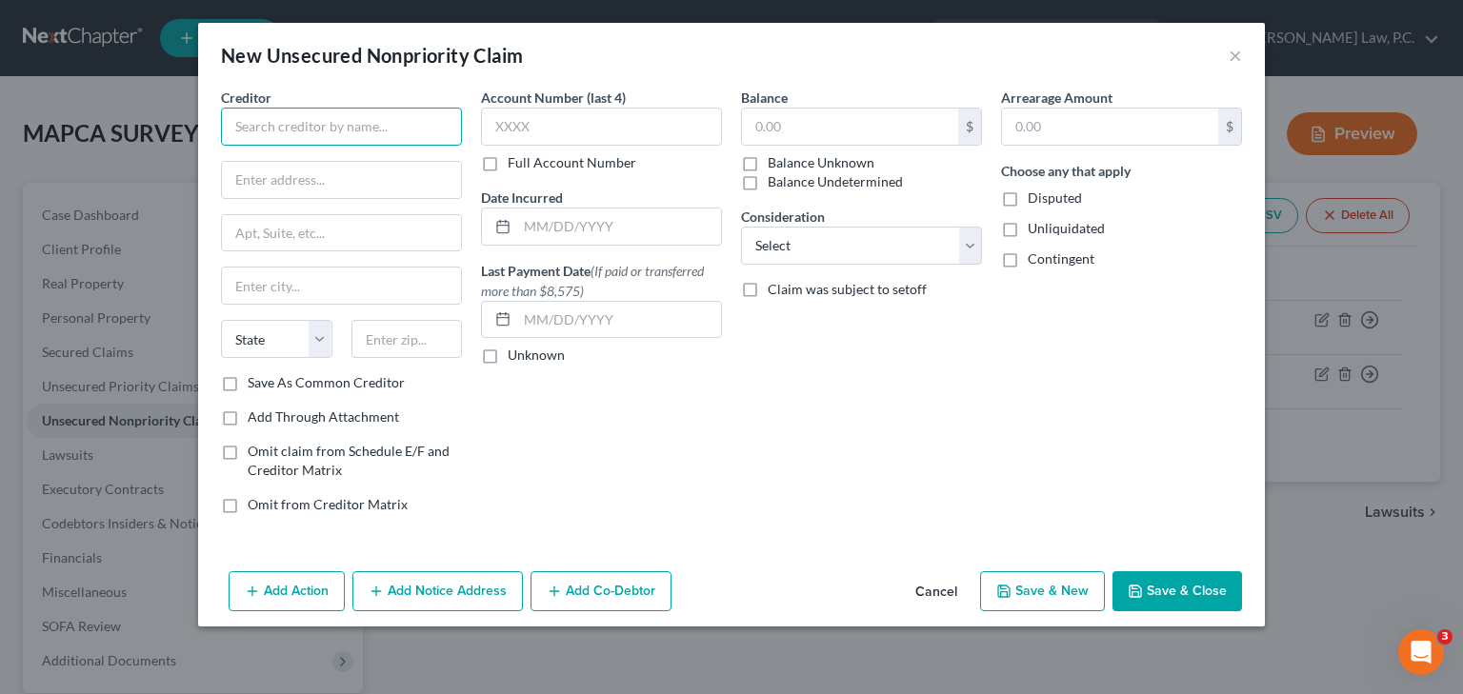
click at [290, 126] on input "text" at bounding box center [341, 127] width 241 height 38
type input "BENTLEY SYSTEMS"
type input "[STREET_ADDRESS]"
type input "EXTON"
select select "39"
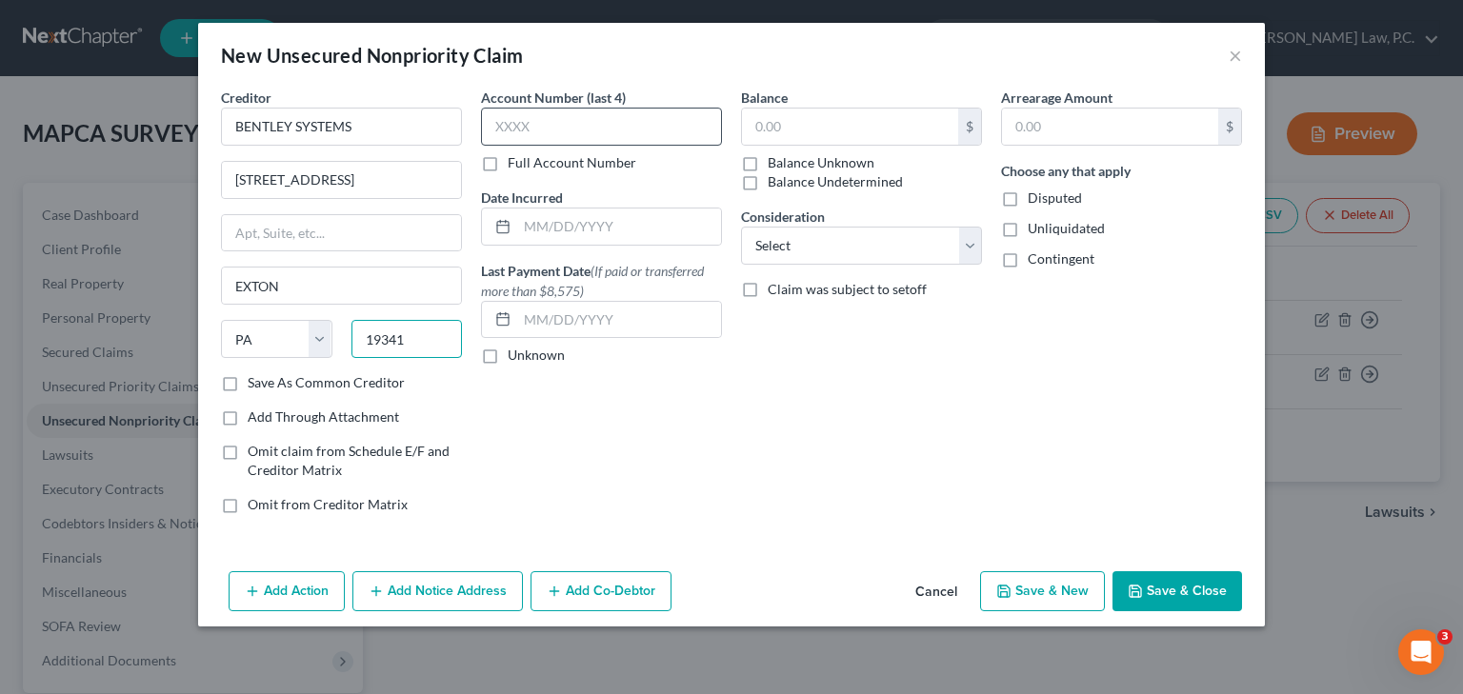
type input "19341"
click at [576, 142] on input "text" at bounding box center [601, 127] width 241 height 38
type input "Exton"
type input "7731"
click at [856, 126] on input "text" at bounding box center [850, 127] width 216 height 36
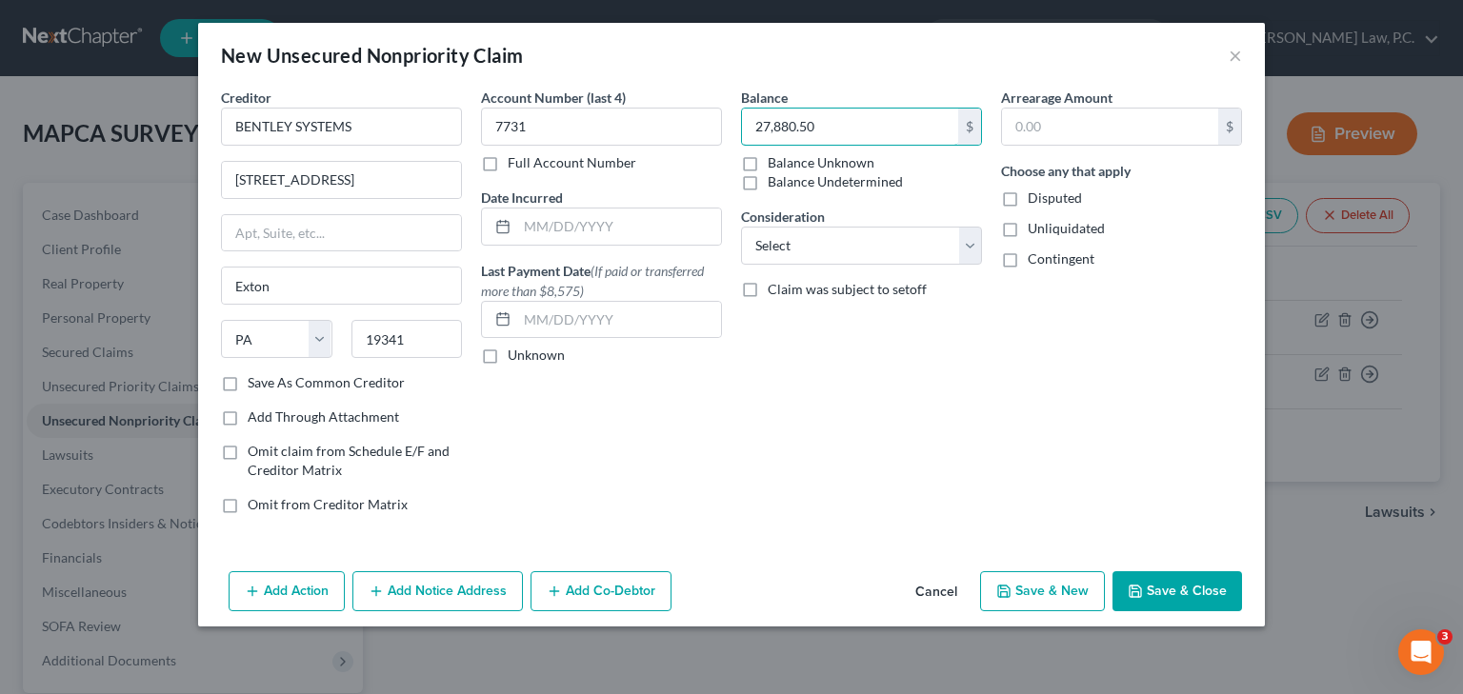
type input "27,880.50"
click at [1059, 573] on button "Save & New" at bounding box center [1042, 592] width 125 height 40
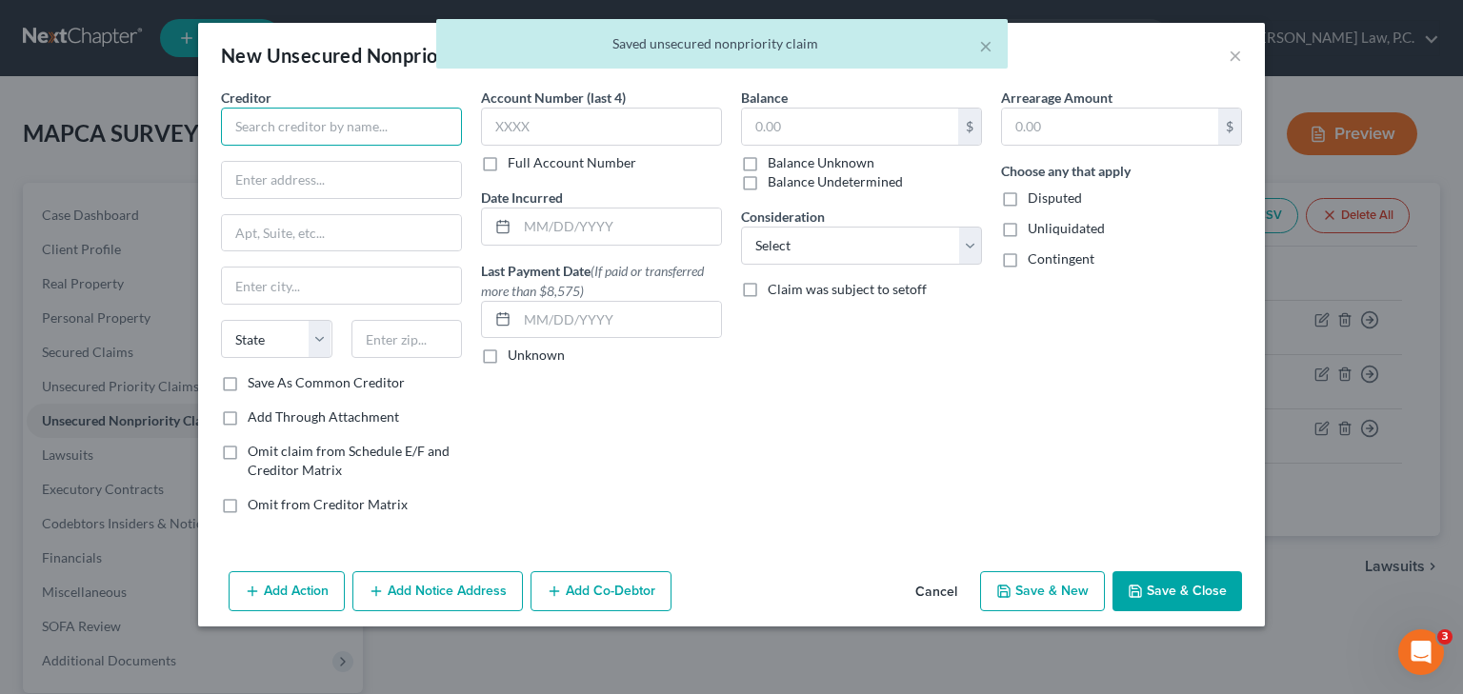
click at [330, 118] on input "text" at bounding box center [341, 127] width 241 height 38
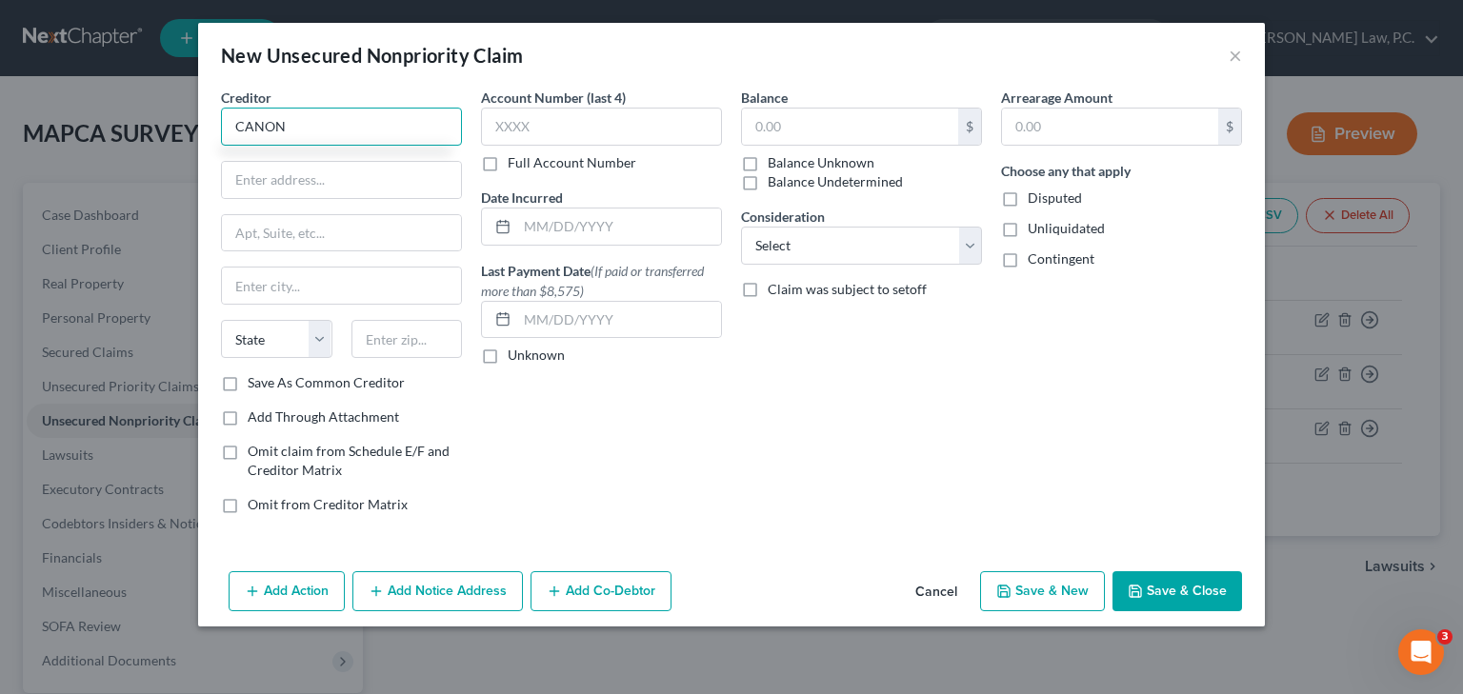
type input "CANON"
type input "[STREET_ADDRESS]"
type input "[GEOGRAPHIC_DATA]"
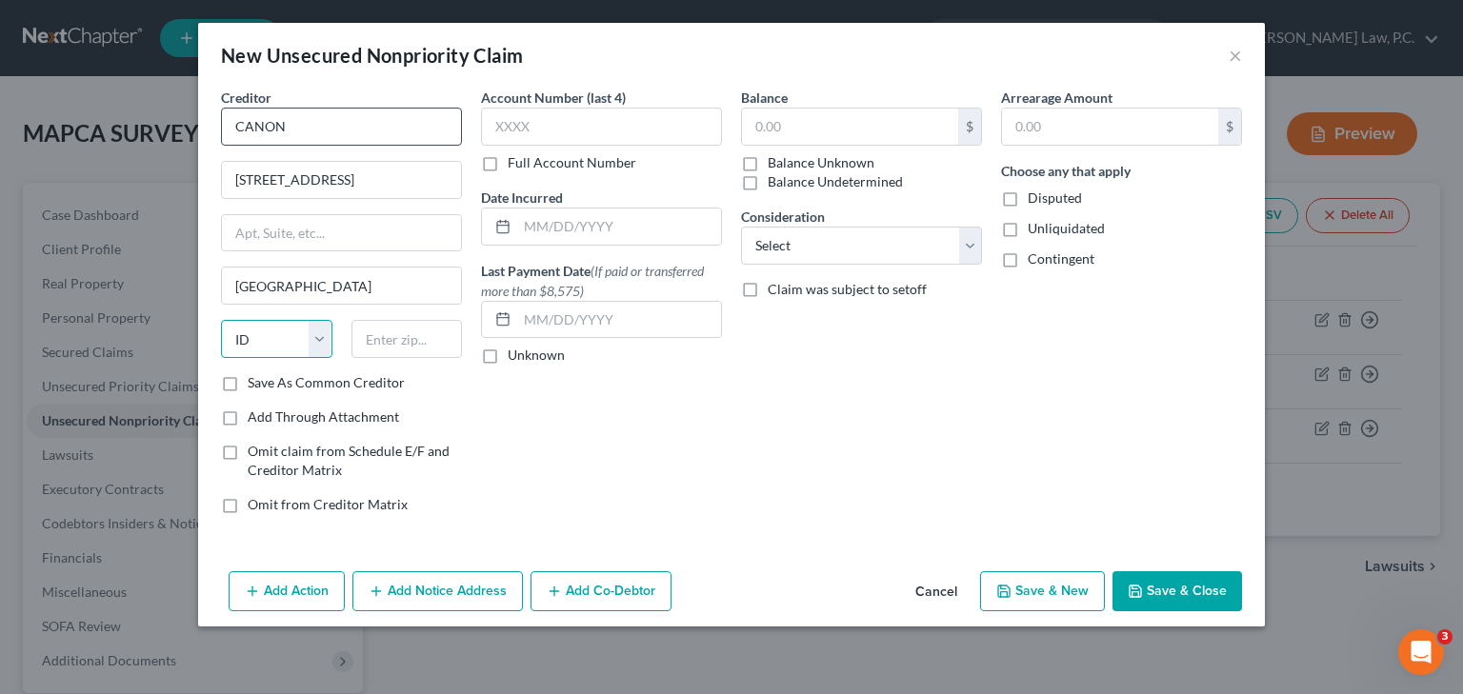
select select "14"
type input "60693-0150"
click at [518, 130] on input "text" at bounding box center [601, 127] width 241 height 38
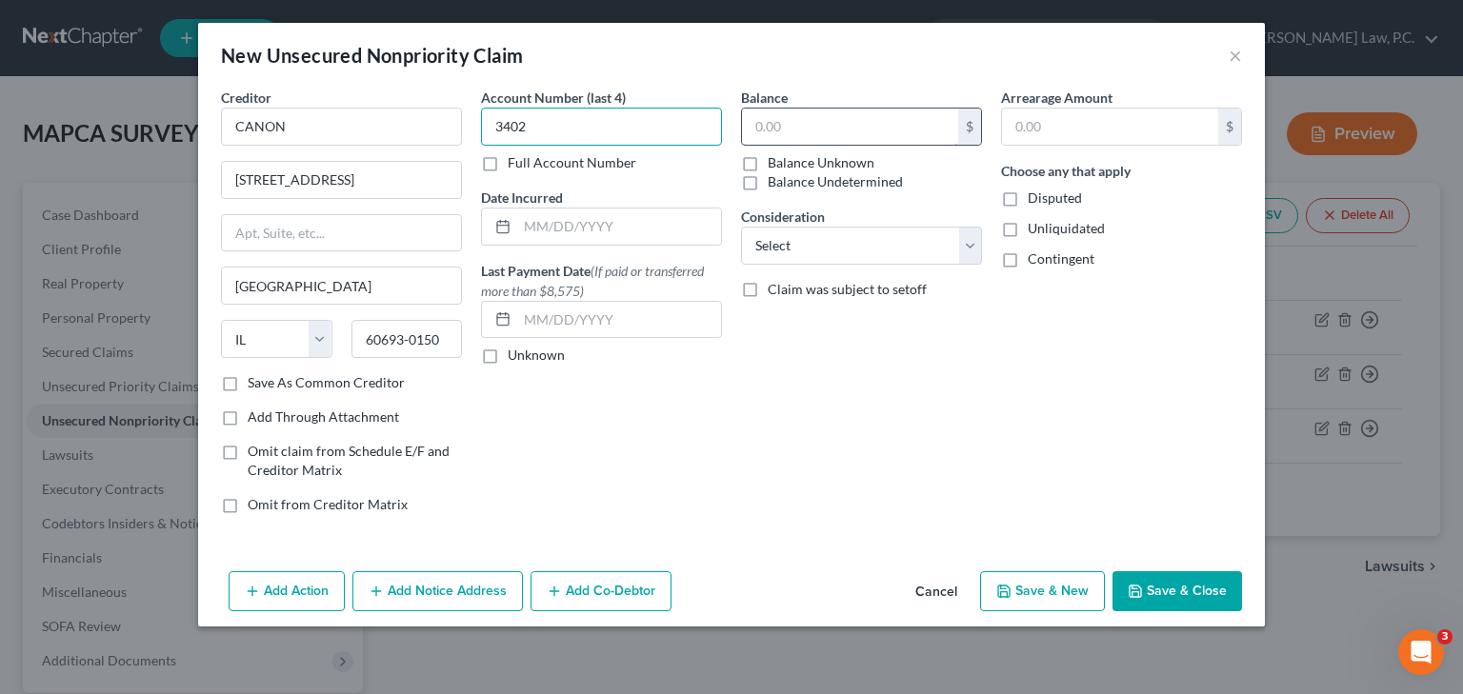
type input "3402"
click at [815, 130] on input "text" at bounding box center [850, 127] width 216 height 36
type input "9"
type input "882.80"
click at [1168, 595] on button "Save & Close" at bounding box center [1178, 592] width 130 height 40
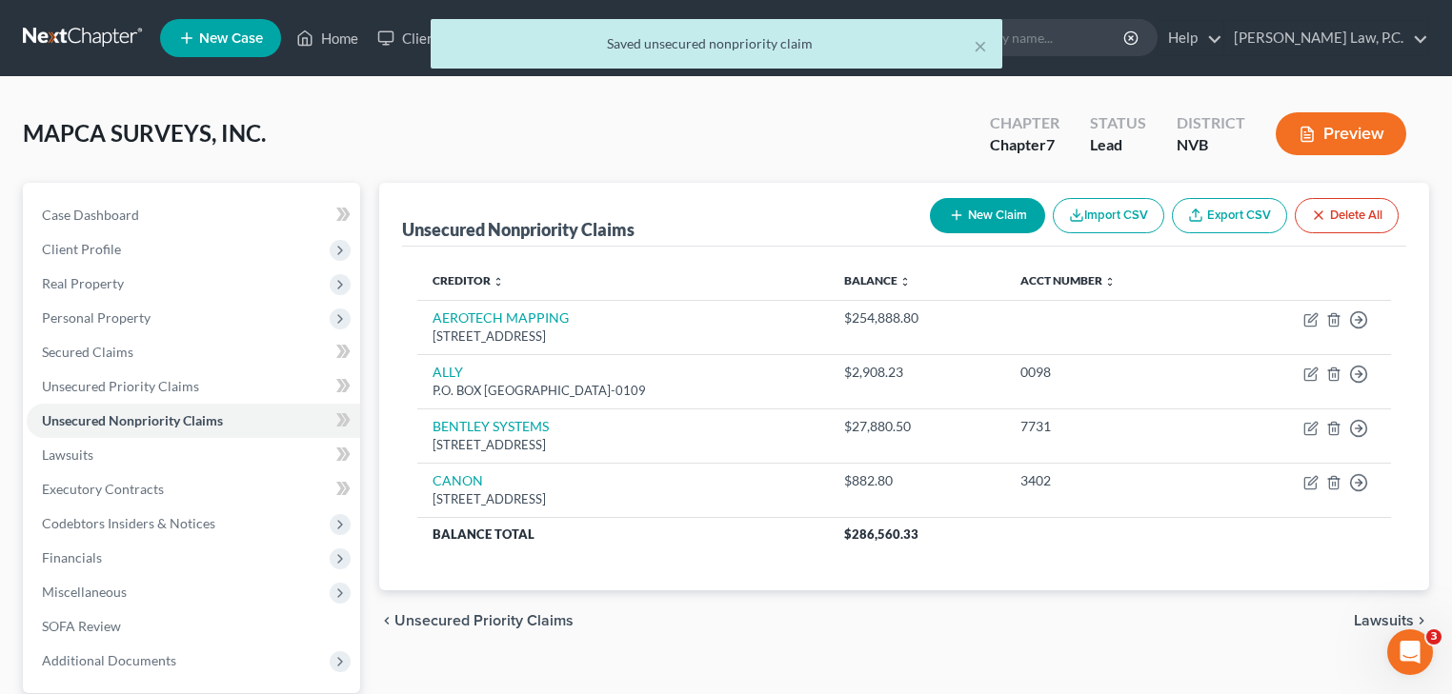
click at [977, 217] on button "New Claim" at bounding box center [987, 215] width 115 height 35
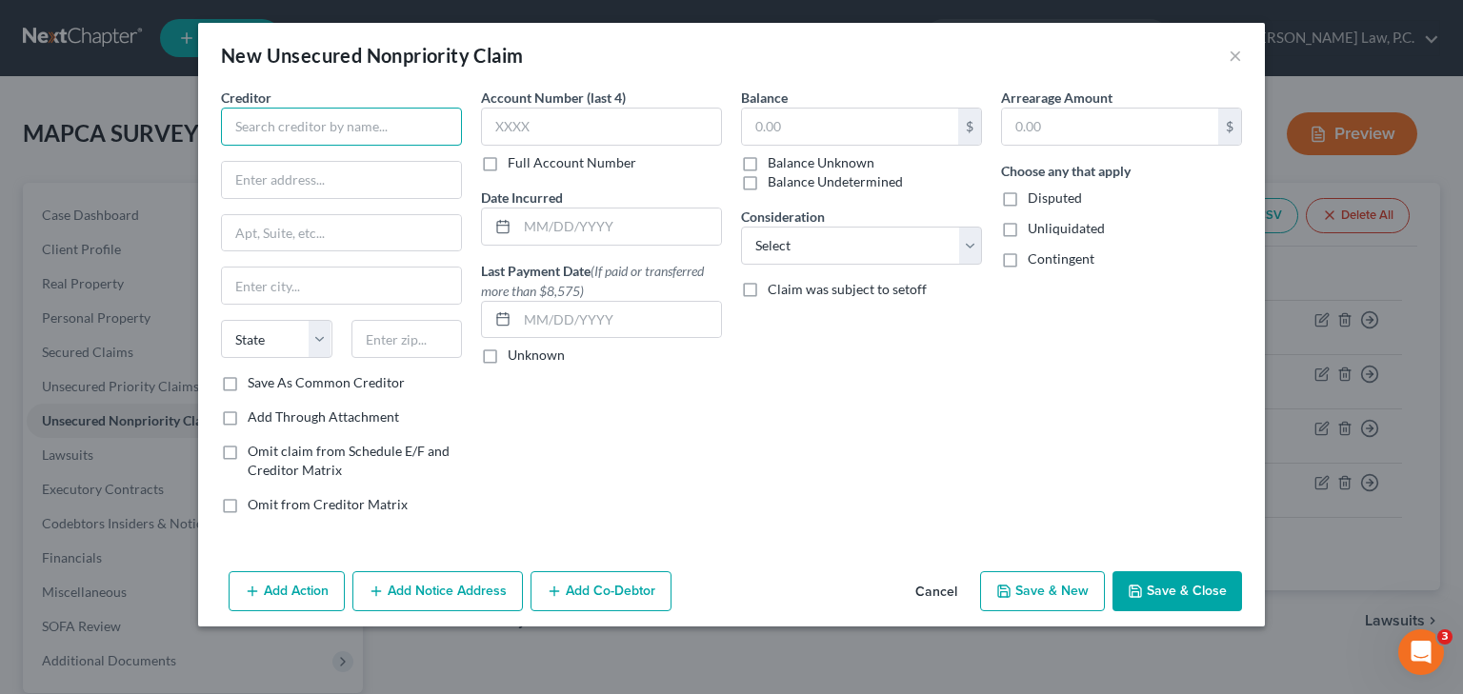
click at [339, 115] on input "text" at bounding box center [341, 127] width 241 height 38
type input "[PERSON_NAME] CA & NV CIVIL ENGINEERS"
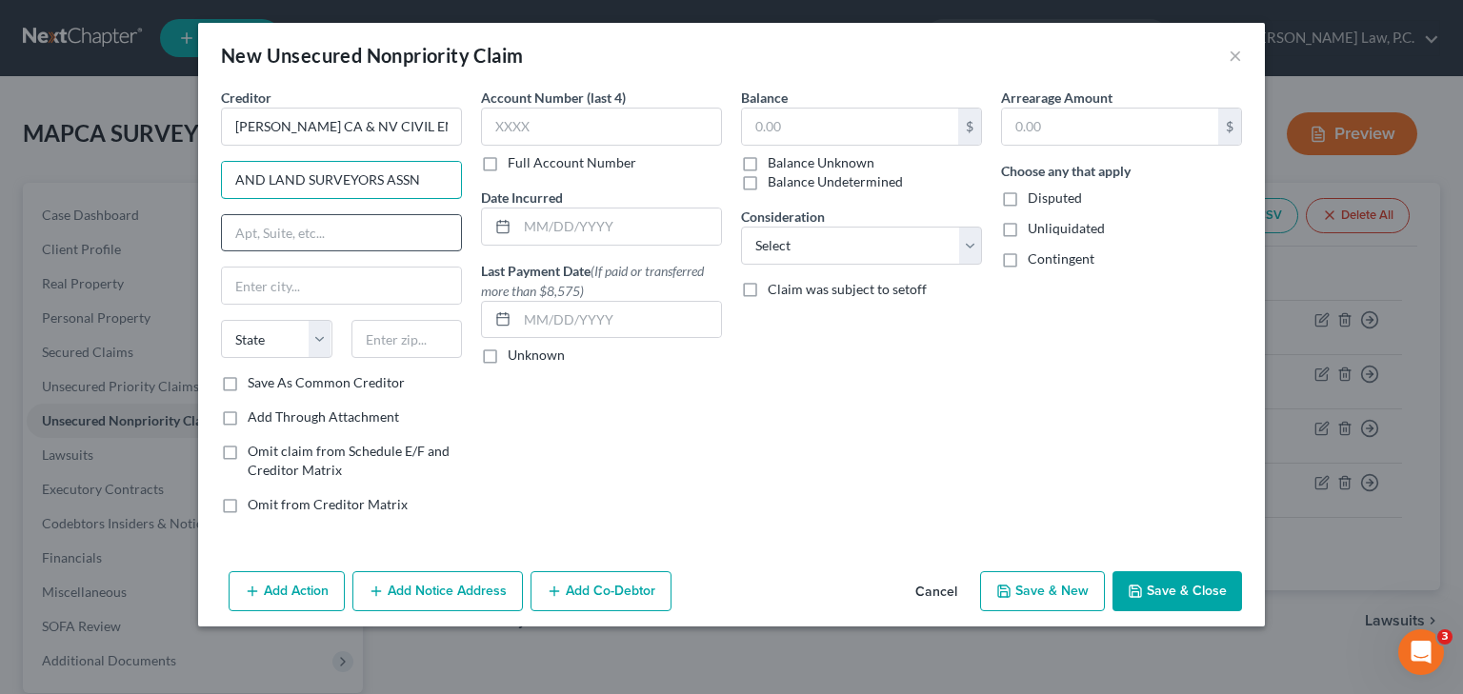
type input "AND LAND SURVEYORS ASSN"
click at [287, 236] on input "text" at bounding box center [341, 233] width 239 height 36
type input "[GEOGRAPHIC_DATA][PERSON_NAME]. 400"
click at [267, 291] on input "text" at bounding box center [341, 286] width 239 height 36
type input "[GEOGRAPHIC_DATA]"
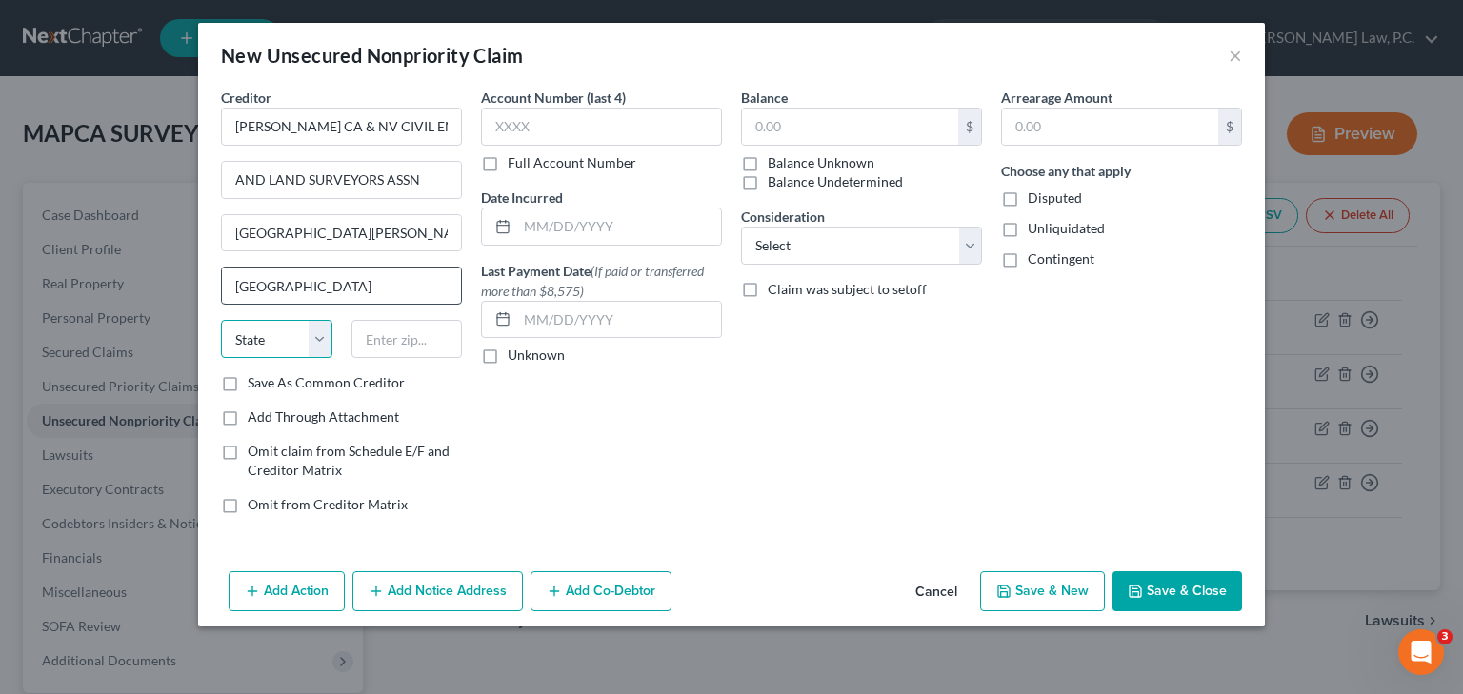
select select "4"
type input "94596"
click at [604, 118] on input "text" at bounding box center [601, 127] width 241 height 38
type input "Walnut Creek"
click at [804, 133] on input "text" at bounding box center [850, 127] width 216 height 36
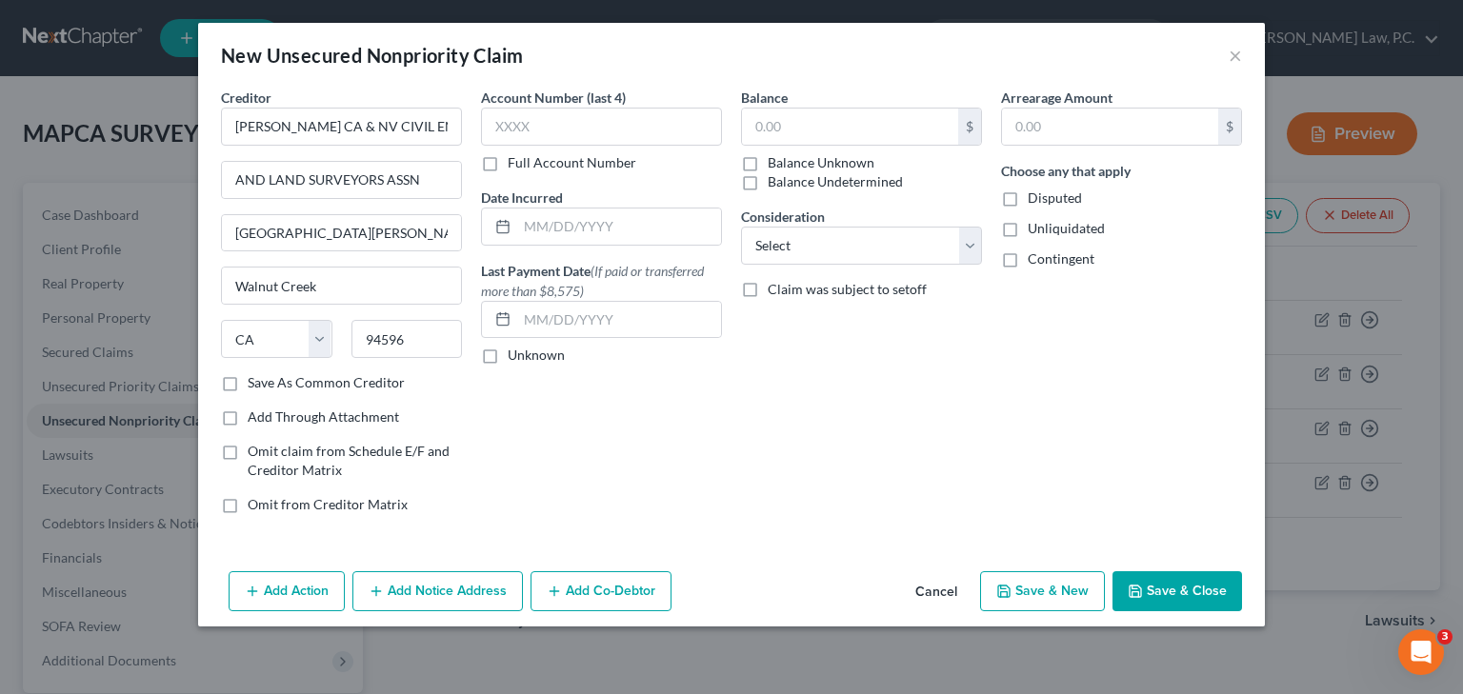
click at [768, 164] on label "Balance Unknown" at bounding box center [821, 162] width 107 height 19
click at [775, 164] on input "Balance Unknown" at bounding box center [781, 159] width 12 height 12
checkbox input "true"
type input "0.00"
click at [1184, 602] on button "Save & Close" at bounding box center [1178, 592] width 130 height 40
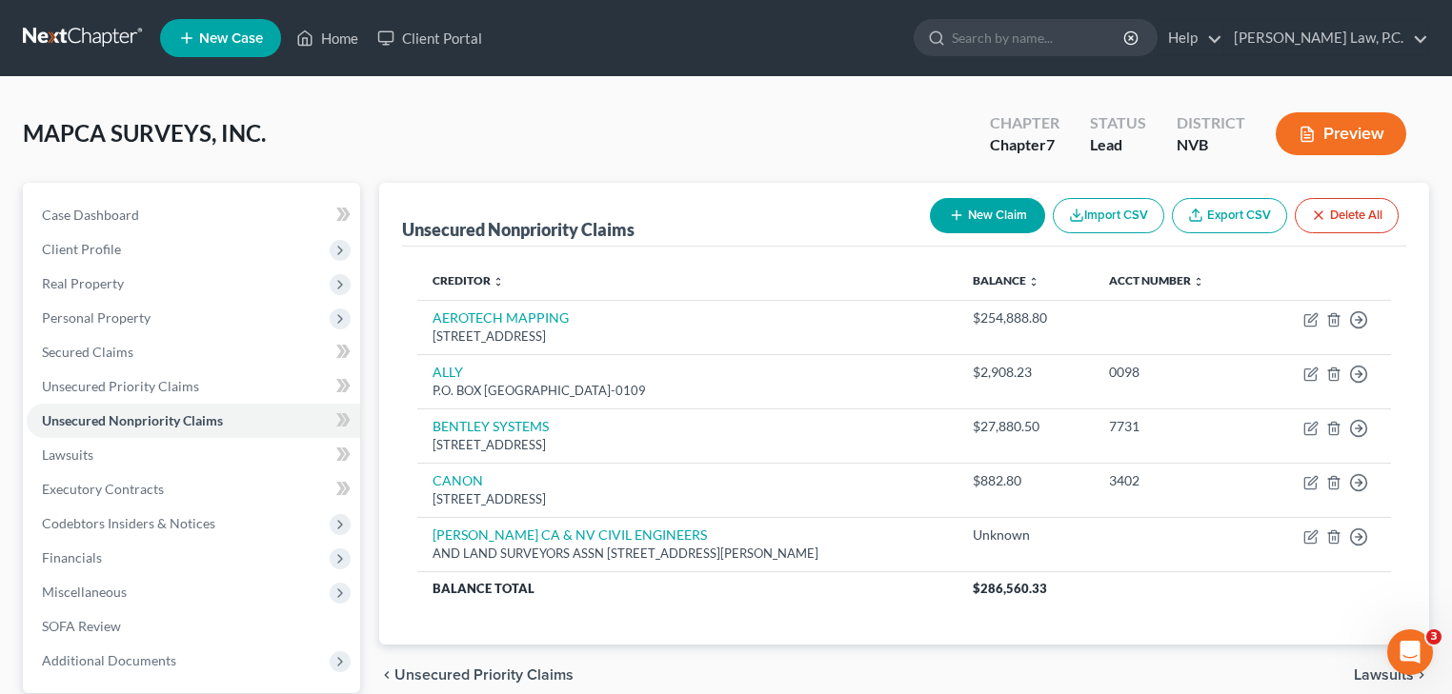
click at [994, 221] on button "New Claim" at bounding box center [987, 215] width 115 height 35
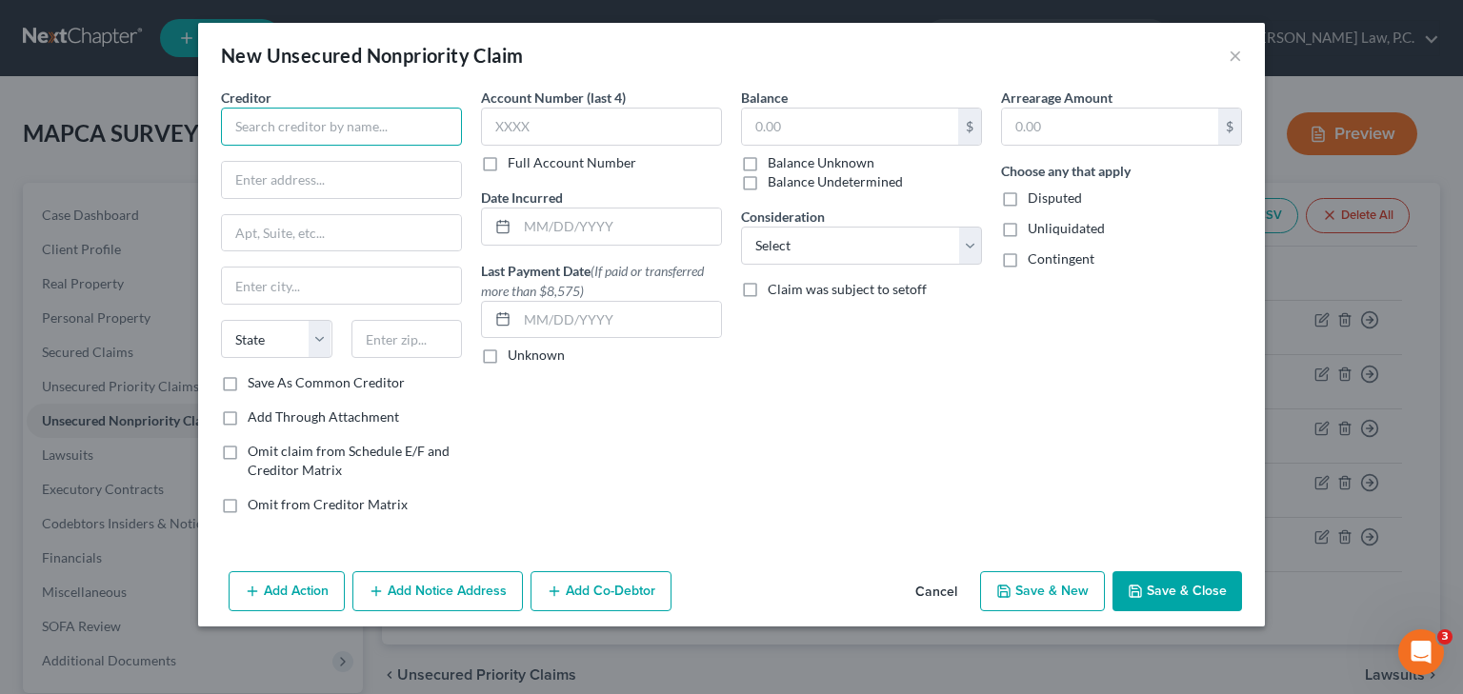
click at [323, 136] on input "text" at bounding box center [341, 127] width 241 height 38
type input "CHASE BANK"
click at [309, 187] on input "text" at bounding box center [341, 180] width 239 height 36
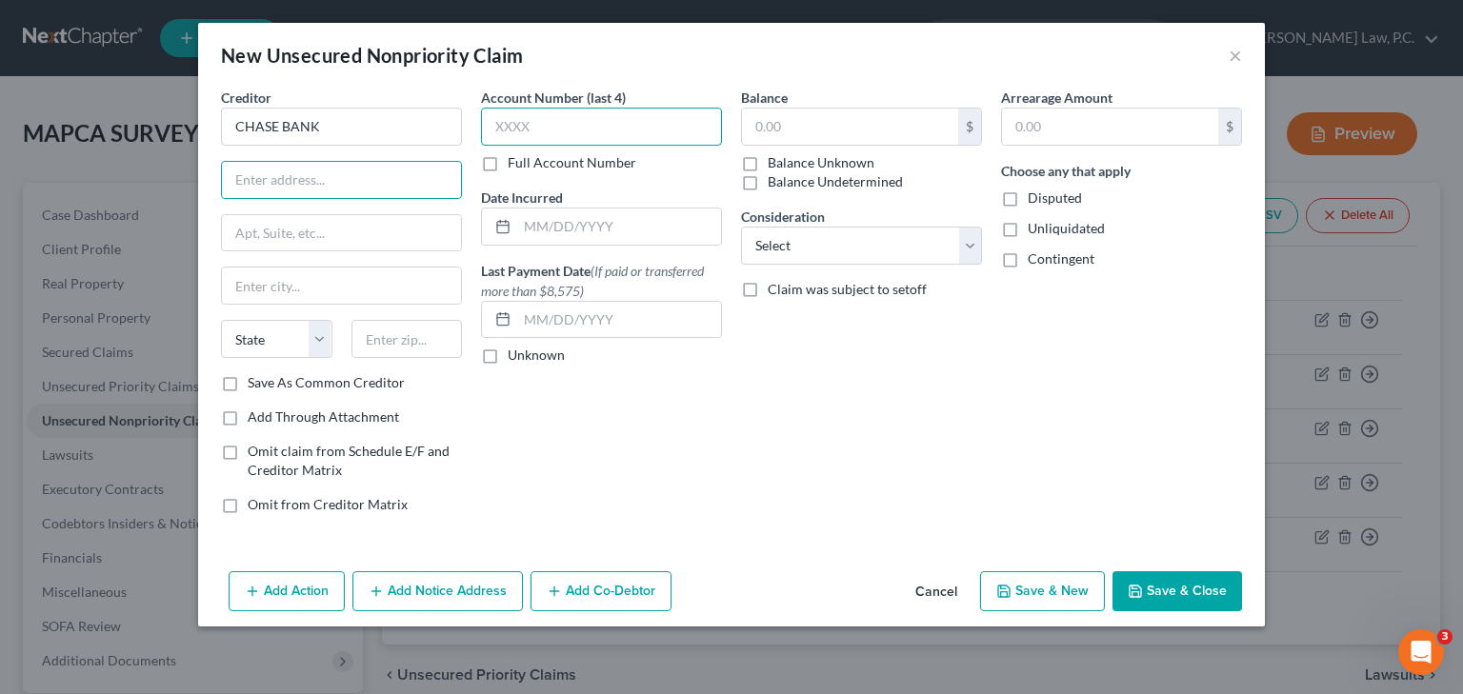
click at [495, 128] on input "text" at bounding box center [601, 127] width 241 height 38
type input "1616"
click at [825, 132] on input "text" at bounding box center [850, 127] width 216 height 36
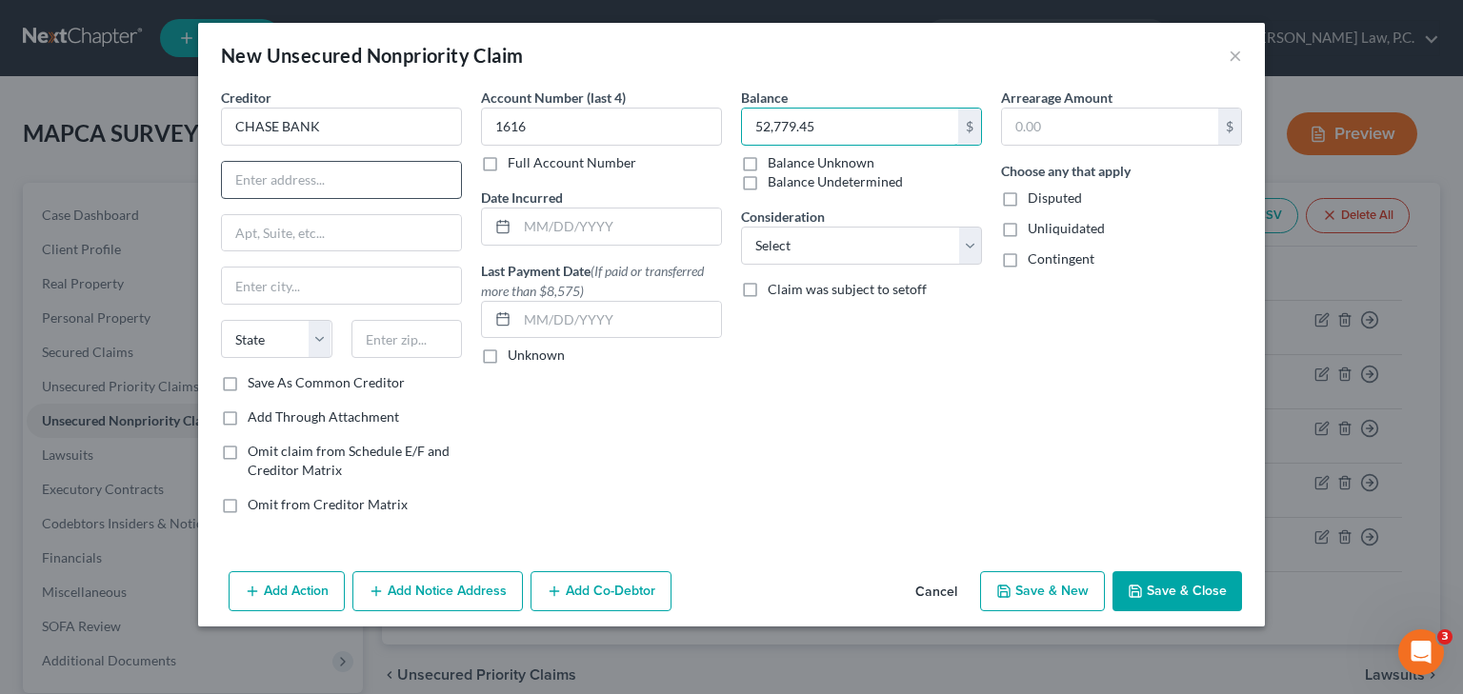
type input "52,779.45"
click at [350, 180] on input "text" at bounding box center [341, 180] width 239 height 36
type input "P.O. BOX 15130"
click at [328, 282] on input "text" at bounding box center [341, 286] width 239 height 36
click at [287, 286] on input "WILMINTON" at bounding box center [341, 286] width 239 height 36
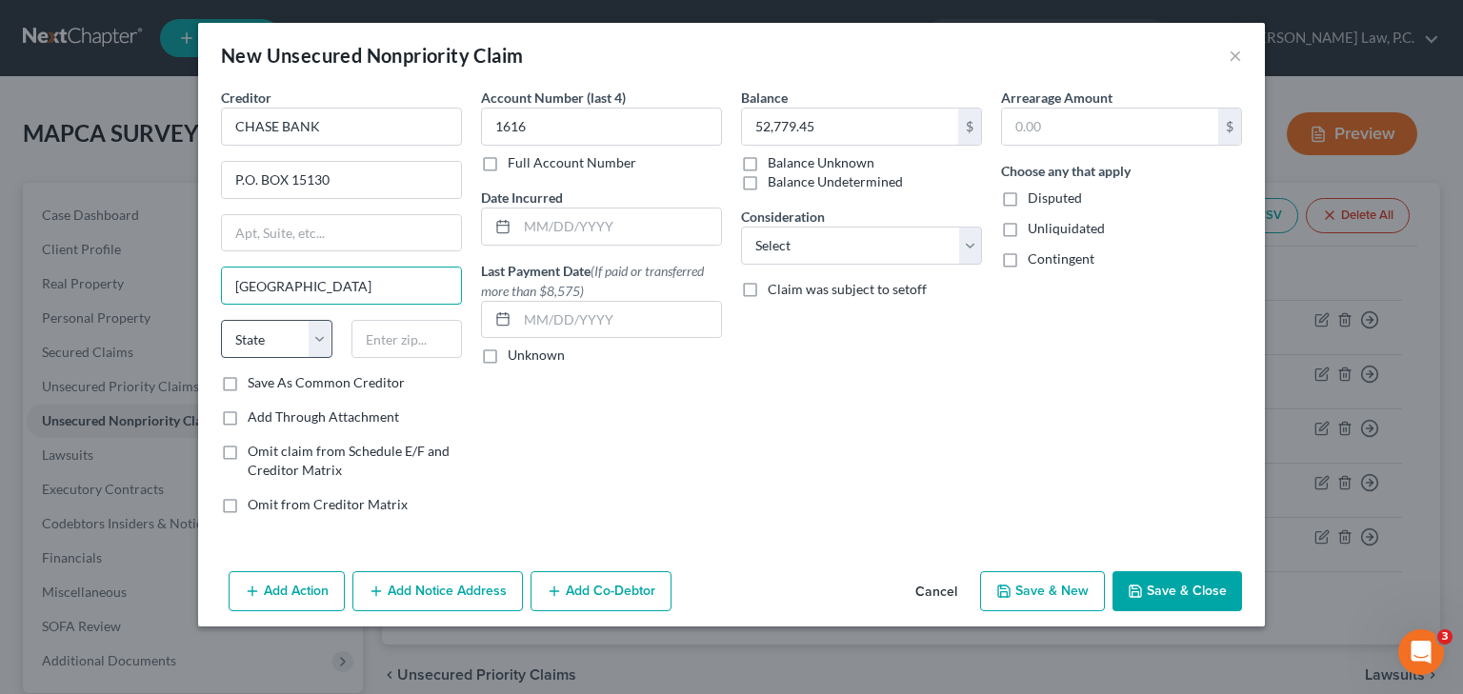
type input "[GEOGRAPHIC_DATA]"
click at [265, 331] on select "State [US_STATE] AK AR AZ CA CO CT DE DC [GEOGRAPHIC_DATA] [GEOGRAPHIC_DATA] GU…" at bounding box center [276, 339] width 111 height 38
select select "7"
click at [221, 320] on select "State [US_STATE] AK AR AZ CA CO CT DE DC [GEOGRAPHIC_DATA] [GEOGRAPHIC_DATA] GU…" at bounding box center [276, 339] width 111 height 38
click at [391, 347] on input "text" at bounding box center [406, 339] width 111 height 38
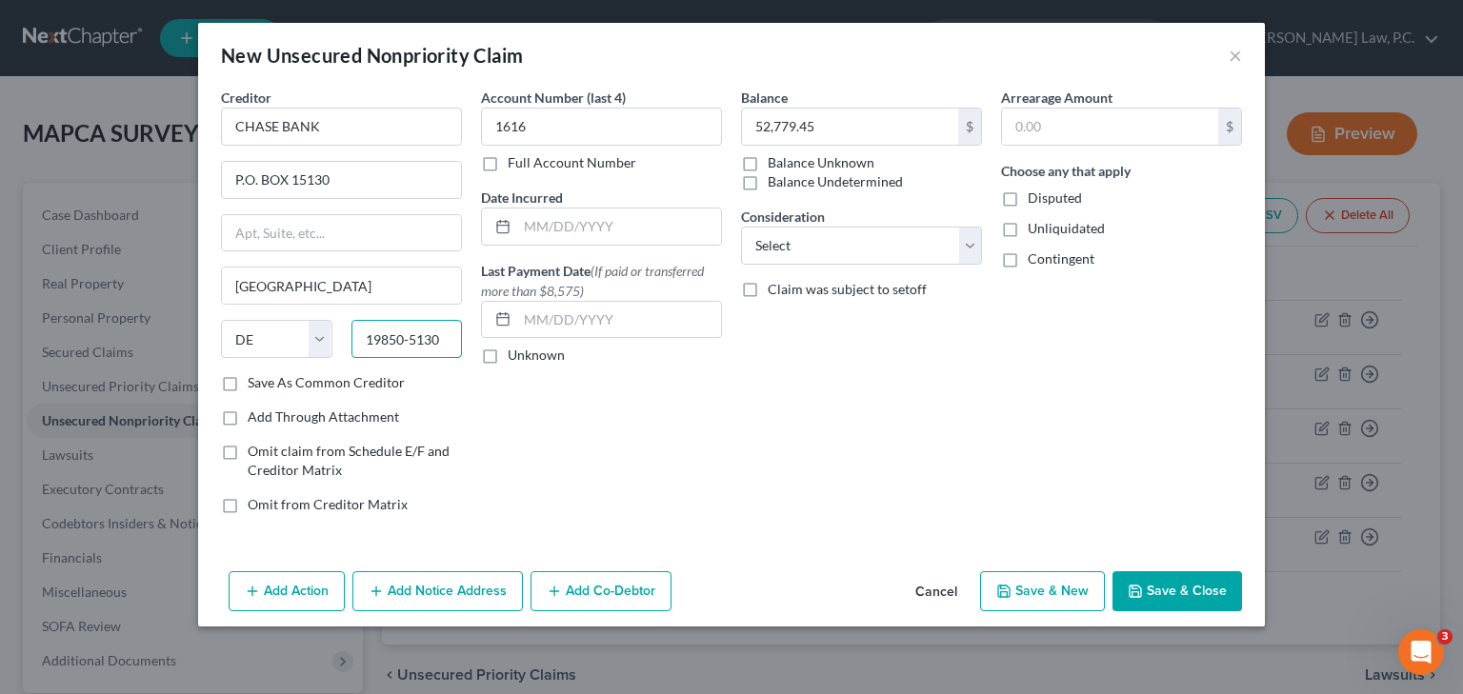
type input "19850-5130"
click at [1073, 589] on button "Save & New" at bounding box center [1042, 592] width 125 height 40
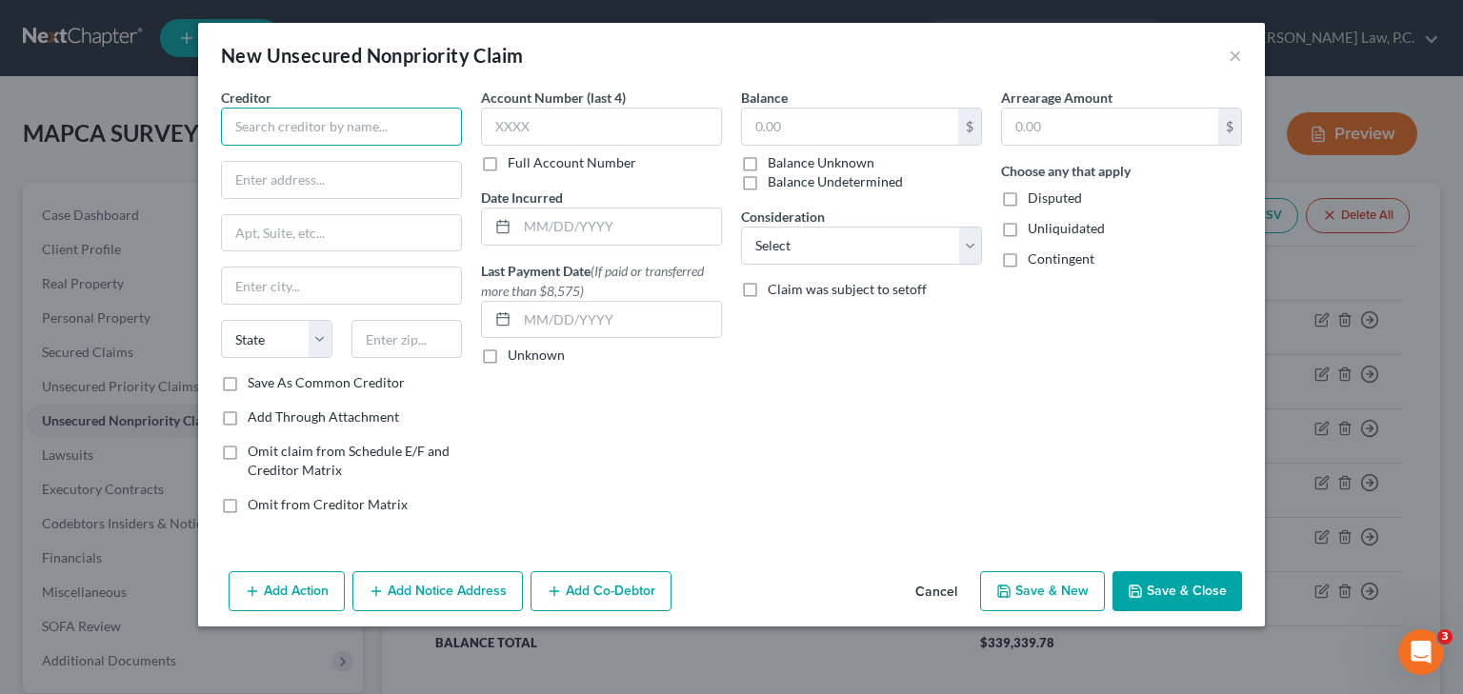
click at [256, 126] on input "text" at bounding box center [341, 127] width 241 height 38
type input "DELL FINANCIAL SERVICES"
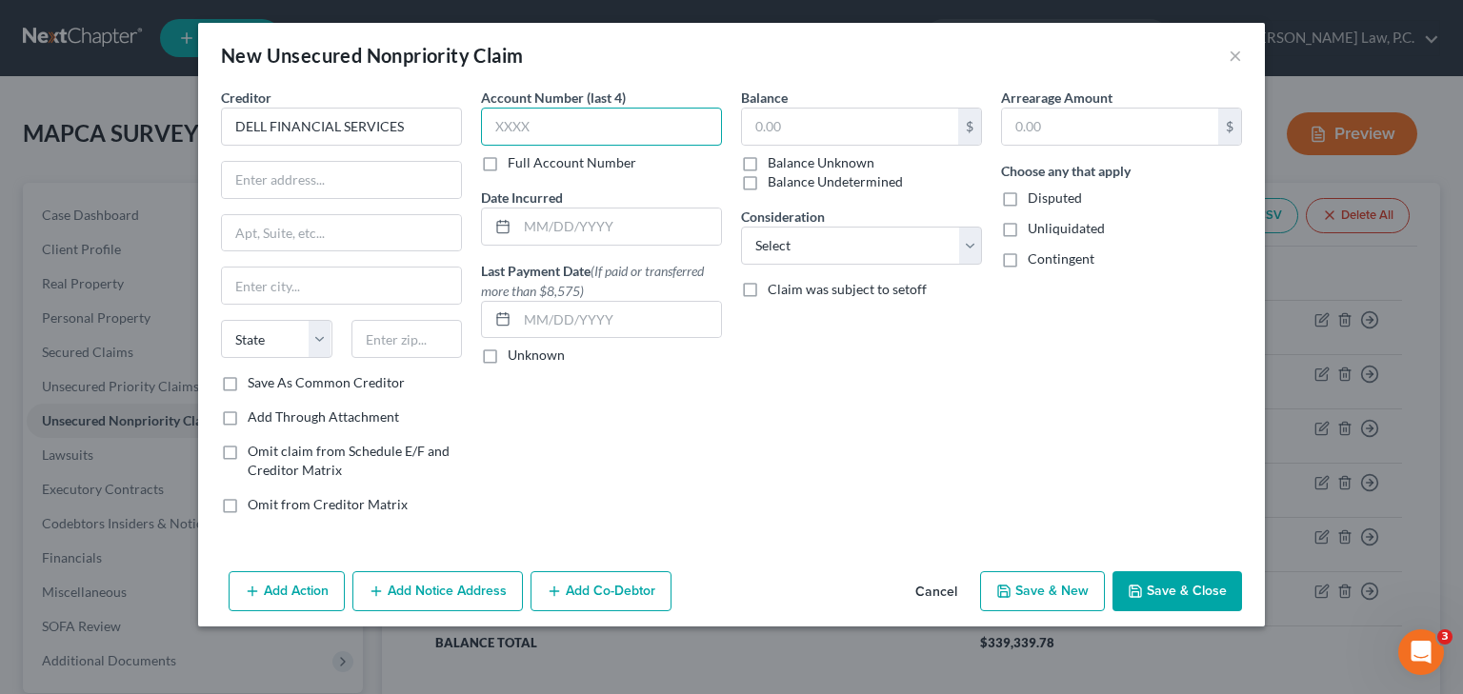
click at [552, 112] on input "text" at bounding box center [601, 127] width 241 height 38
type input "0370"
click at [770, 123] on input "text" at bounding box center [850, 127] width 216 height 36
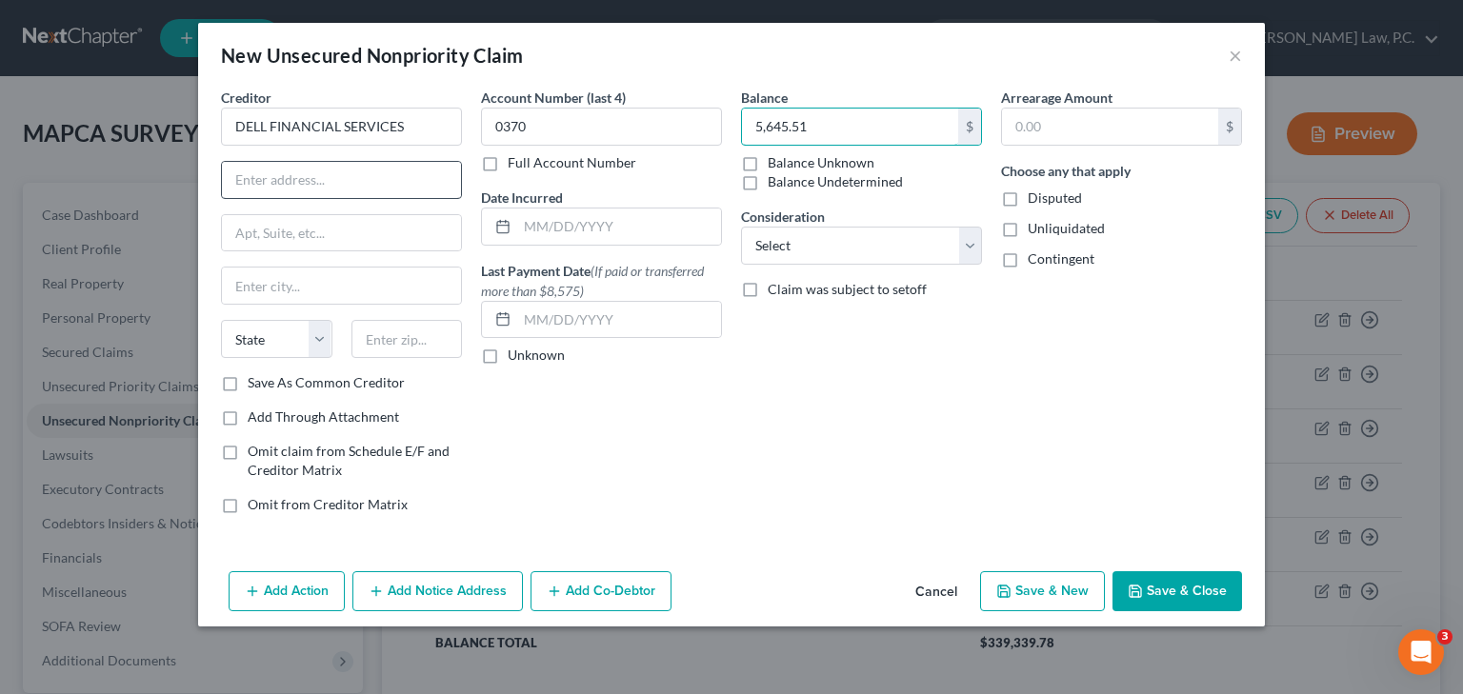
type input "5,645.51"
click at [391, 176] on input "text" at bounding box center [341, 180] width 239 height 36
type input "P.O. BOX 5275"
click at [317, 278] on input "text" at bounding box center [341, 286] width 239 height 36
type input "[PERSON_NAME] STREAM"
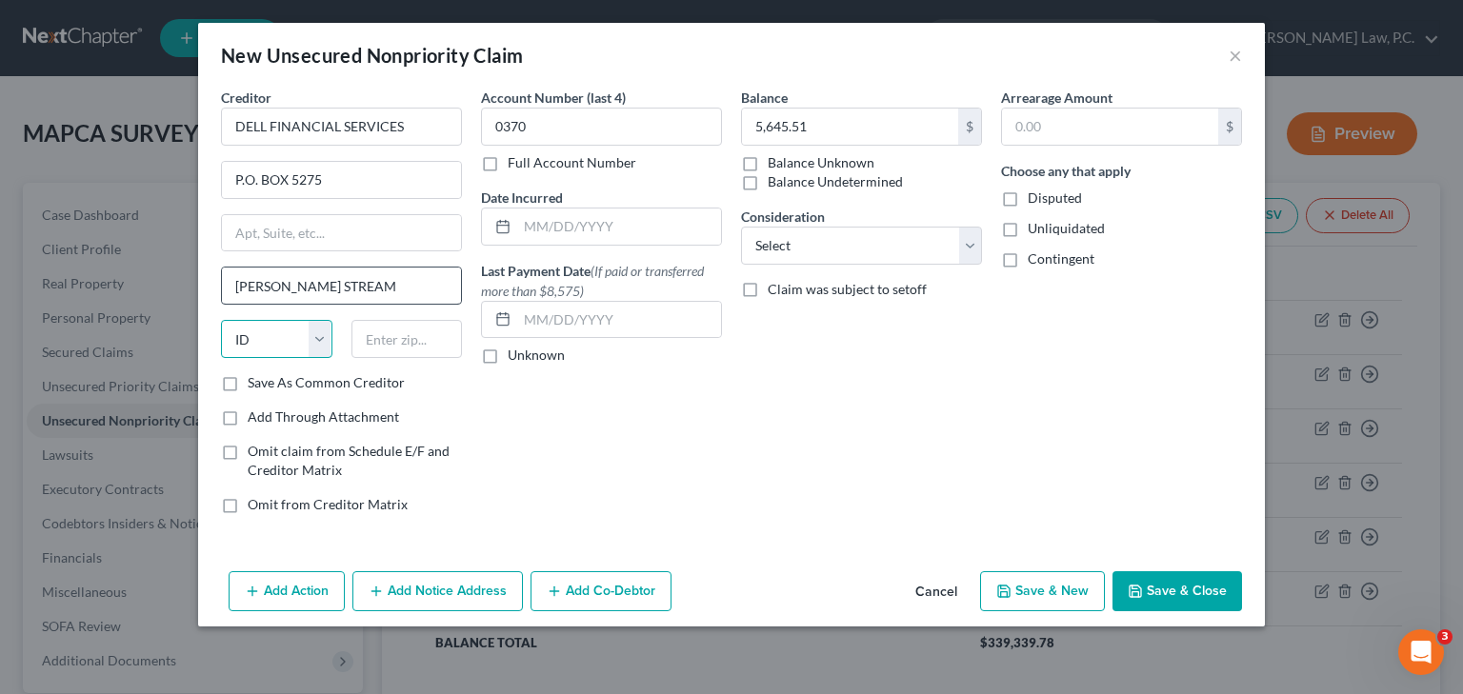
select select "14"
type input "60197-5275"
click at [1048, 587] on button "Save & New" at bounding box center [1042, 592] width 125 height 40
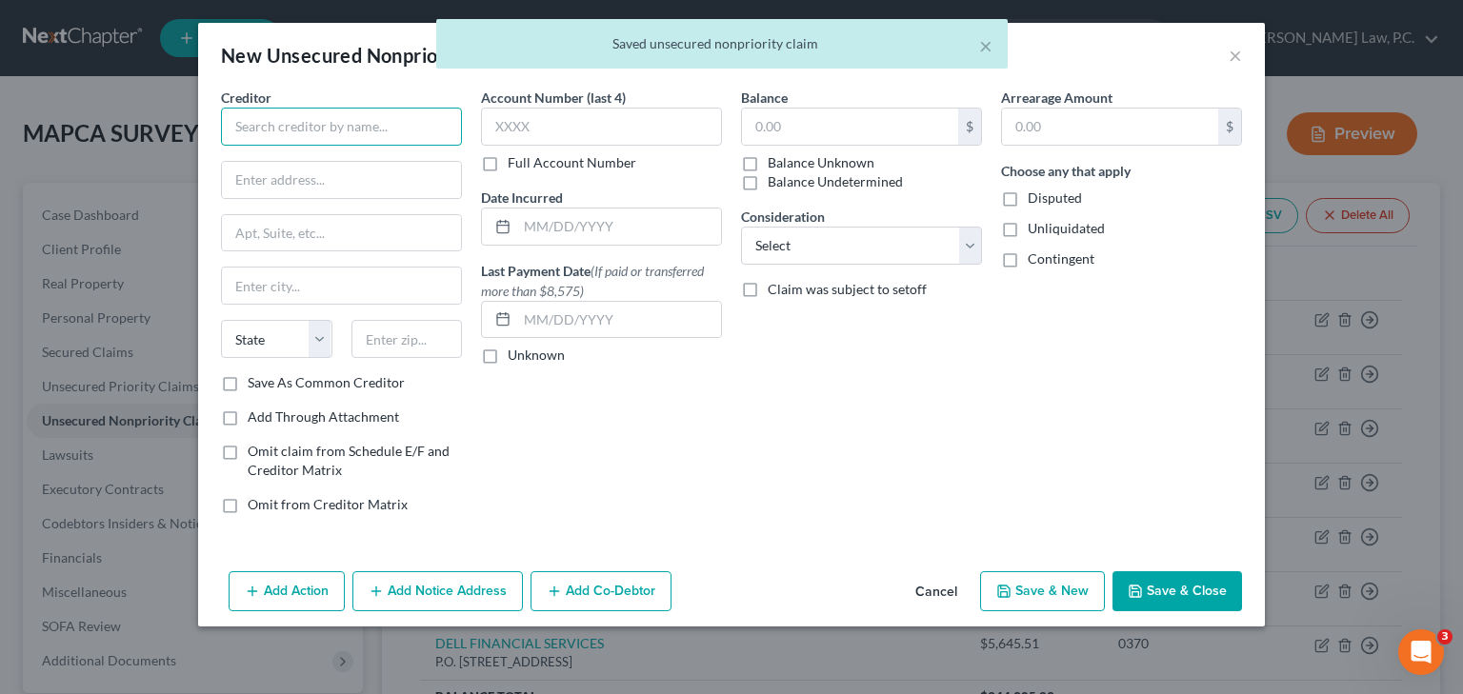
click at [354, 130] on input "text" at bounding box center [341, 127] width 241 height 38
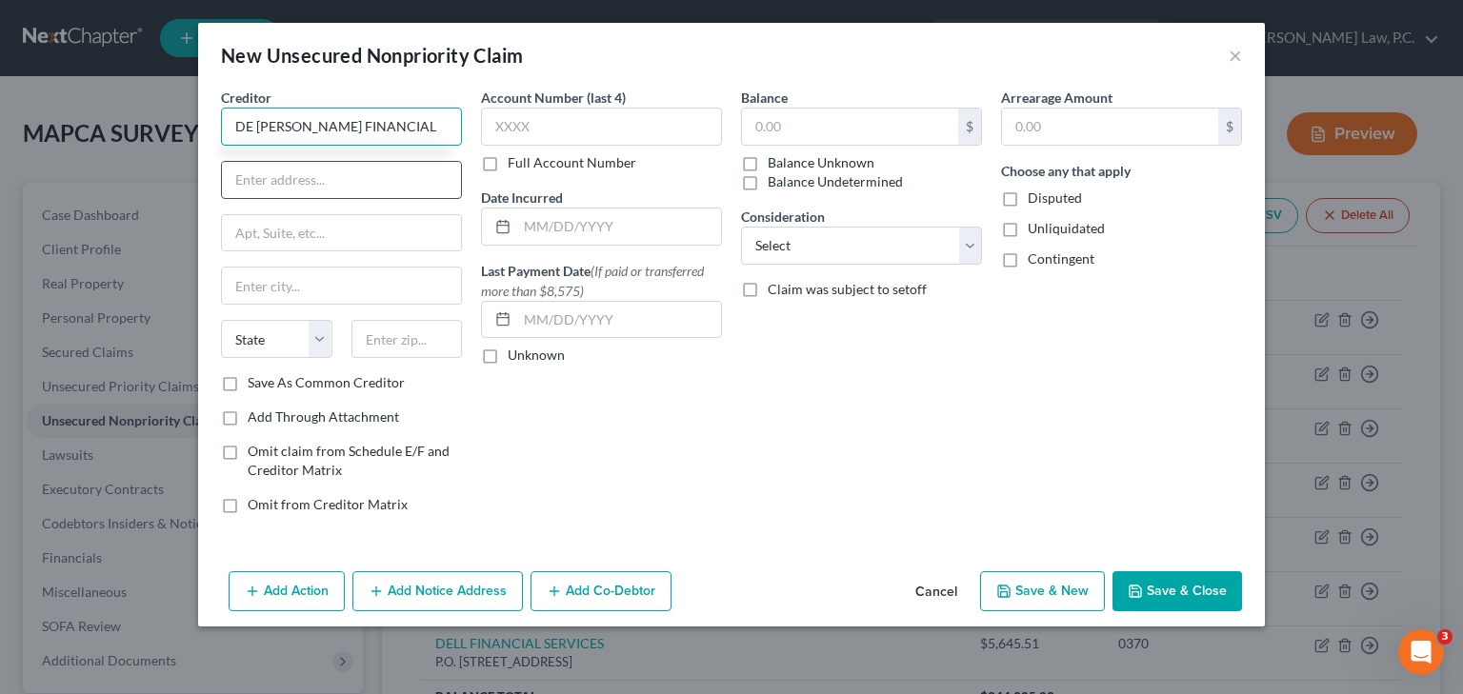
type input "DE [PERSON_NAME] FINANCIAL"
click at [323, 173] on input "text" at bounding box center [341, 180] width 239 height 36
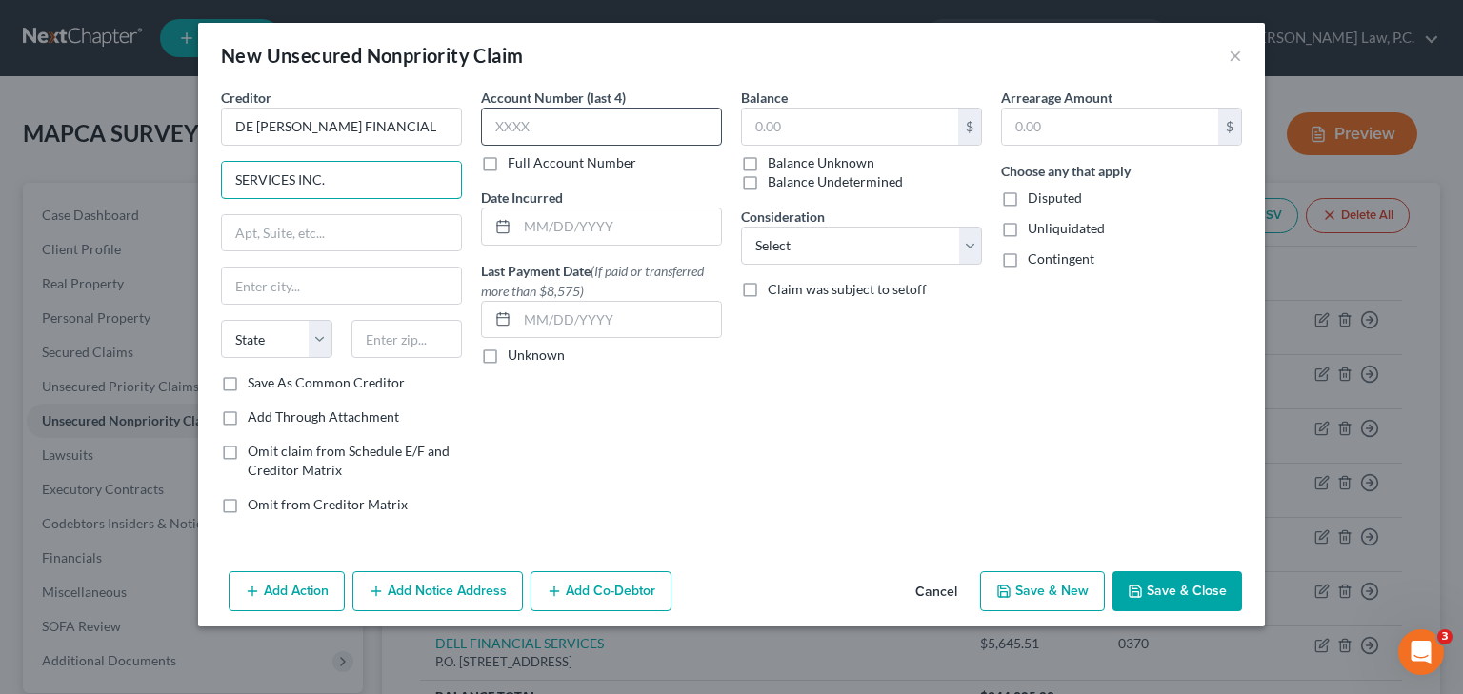
type input "SERVICES INC."
click at [576, 131] on input "text" at bounding box center [601, 127] width 241 height 38
type input "2648"
click at [849, 130] on input "text" at bounding box center [850, 127] width 216 height 36
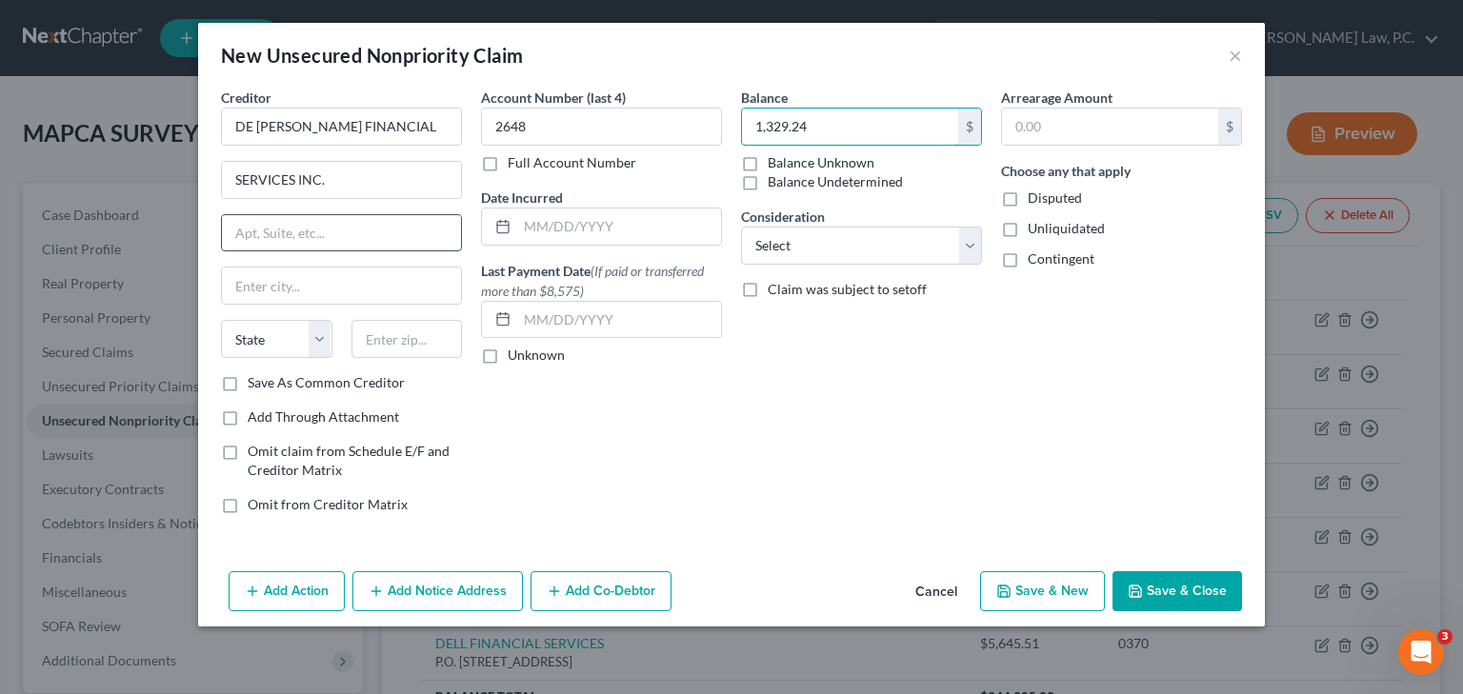
type input "1,329.24"
click at [362, 227] on input "text" at bounding box center [341, 233] width 239 height 36
type input "P.O. BOX 825736"
click at [297, 291] on input "text" at bounding box center [341, 286] width 239 height 36
type input "[GEOGRAPHIC_DATA]"
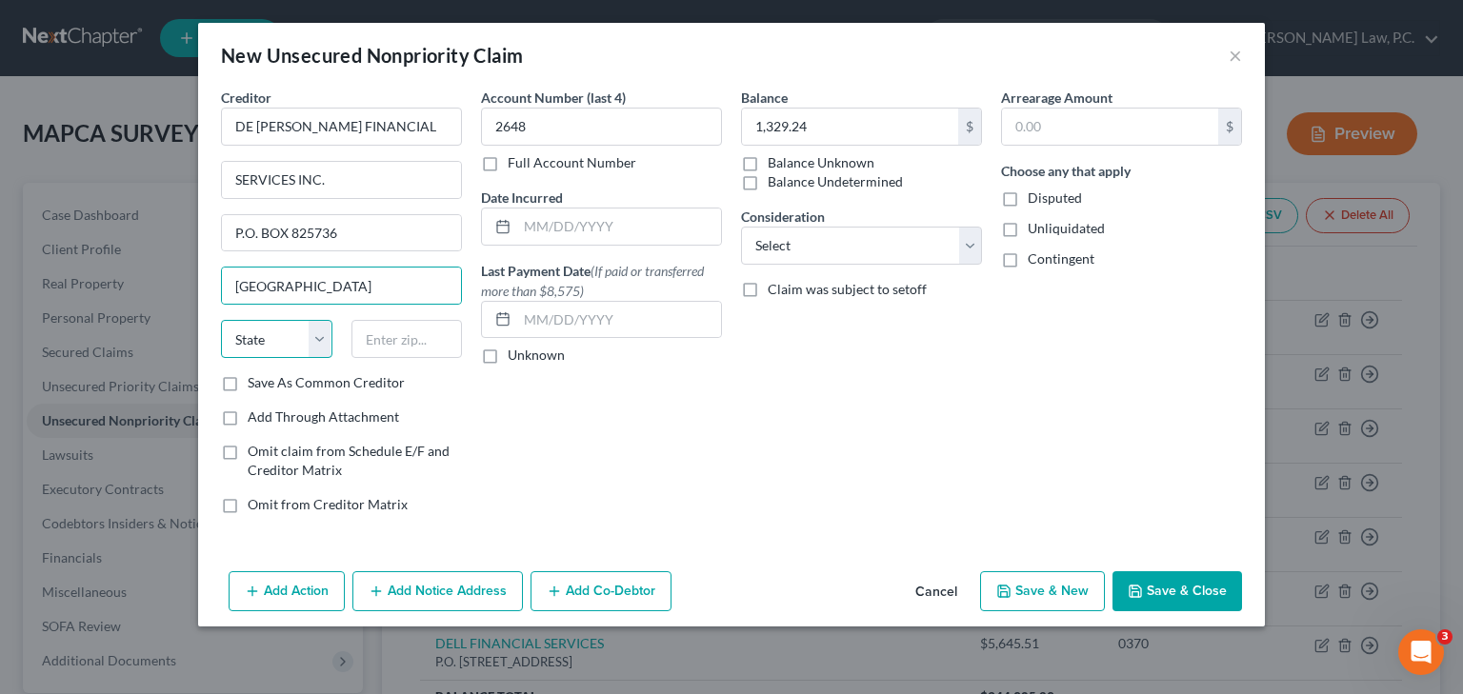
click at [273, 350] on select "State [US_STATE] AK AR AZ CA CO CT DE DC [GEOGRAPHIC_DATA] [GEOGRAPHIC_DATA] GU…" at bounding box center [276, 339] width 111 height 38
select select "39"
click at [221, 320] on select "State [US_STATE] AK AR AZ CA CO CT DE DC [GEOGRAPHIC_DATA] [GEOGRAPHIC_DATA] GU…" at bounding box center [276, 339] width 111 height 38
click at [384, 331] on input "text" at bounding box center [406, 339] width 111 height 38
type input "19182-5736"
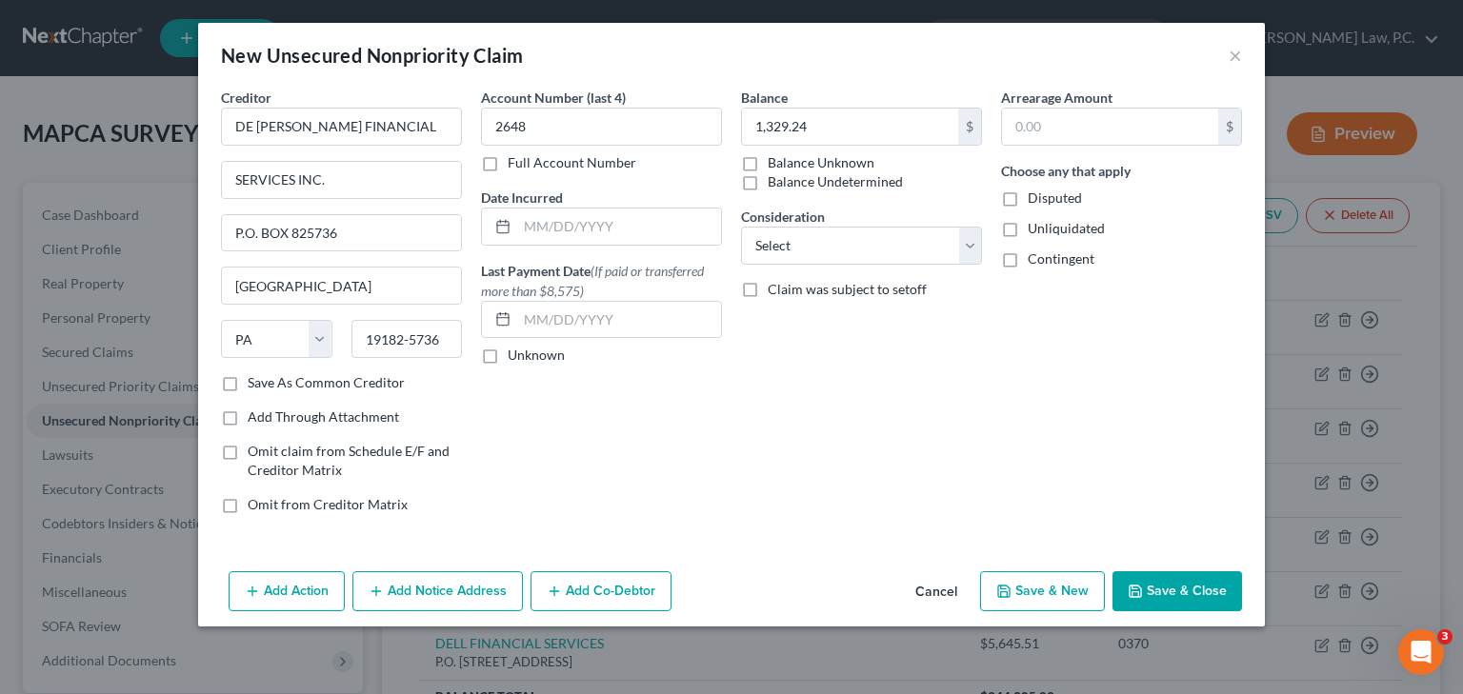
click at [1056, 598] on button "Save & New" at bounding box center [1042, 592] width 125 height 40
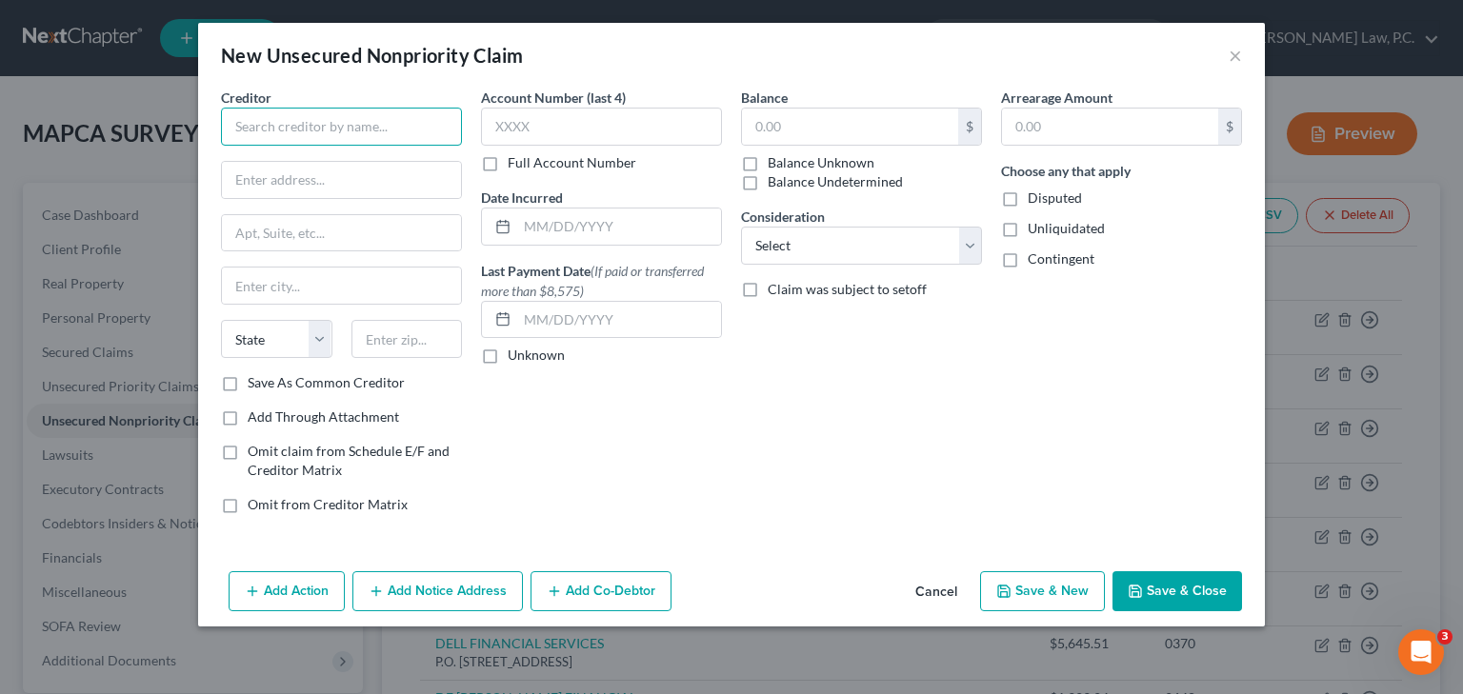
click at [266, 129] on input "text" at bounding box center [341, 127] width 241 height 38
type input "FIRST AMERICAN CORPORATION"
click at [526, 130] on input "text" at bounding box center [601, 127] width 241 height 38
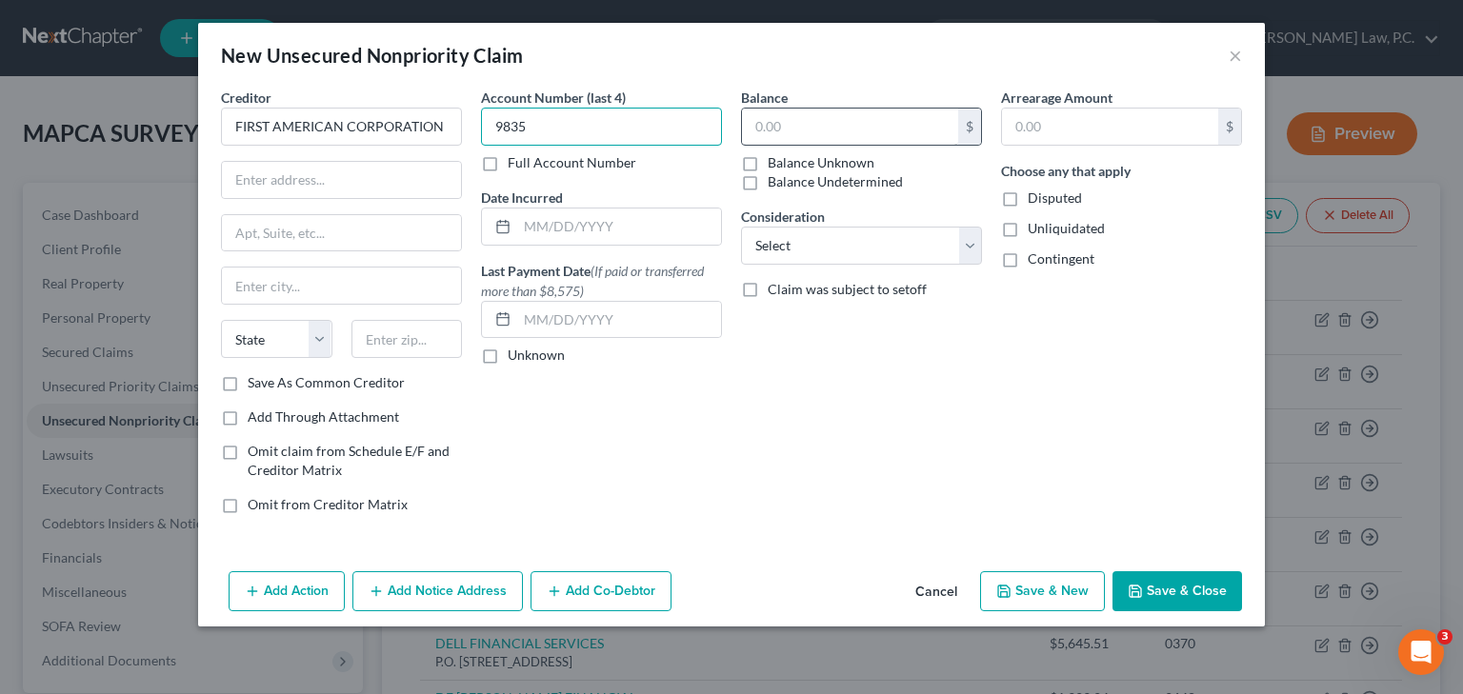
type input "9835"
click at [766, 126] on input "text" at bounding box center [850, 127] width 216 height 36
type input "1,150"
click at [377, 185] on input "text" at bounding box center [341, 180] width 239 height 36
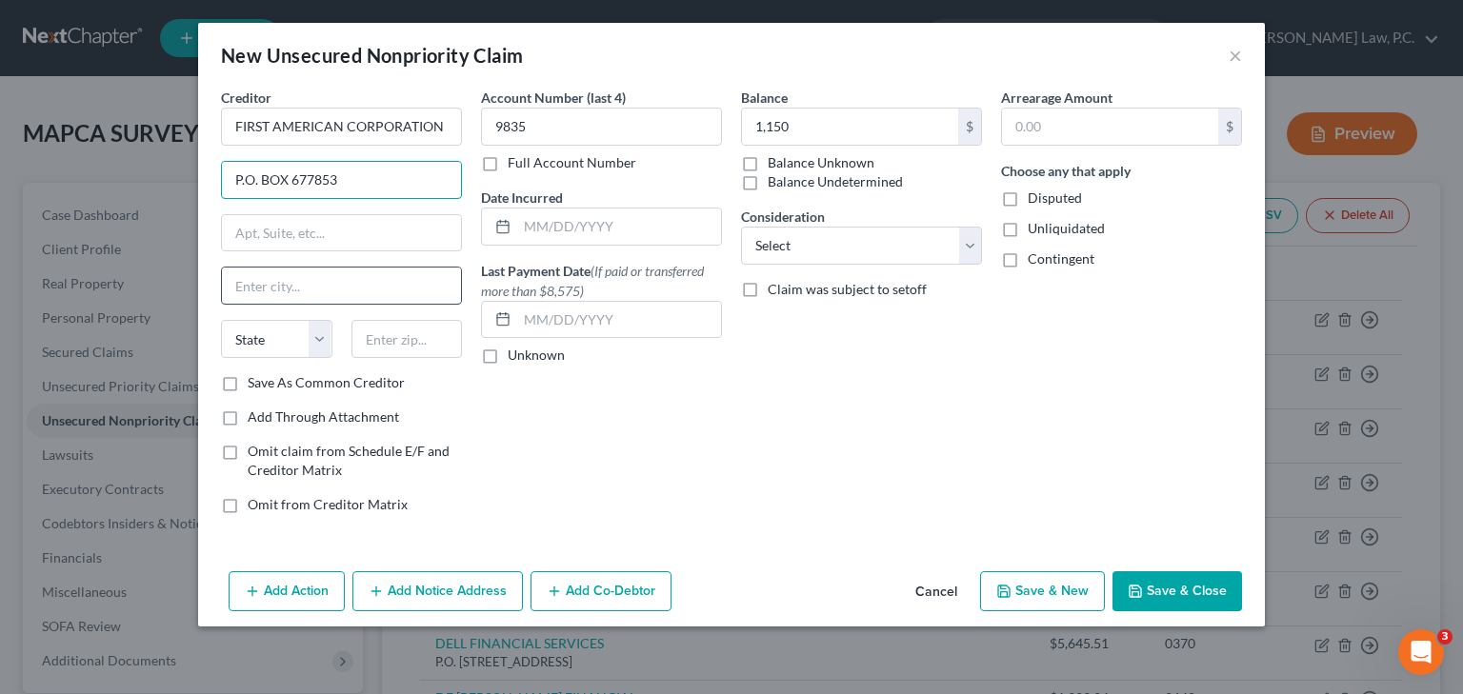
type input "P.O. BOX 677853"
click at [351, 271] on input "text" at bounding box center [341, 286] width 239 height 36
type input "DALLAS"
click at [286, 327] on select "State [US_STATE] AK AR AZ CA CO CT DE DC [GEOGRAPHIC_DATA] [GEOGRAPHIC_DATA] GU…" at bounding box center [276, 339] width 111 height 38
select select "45"
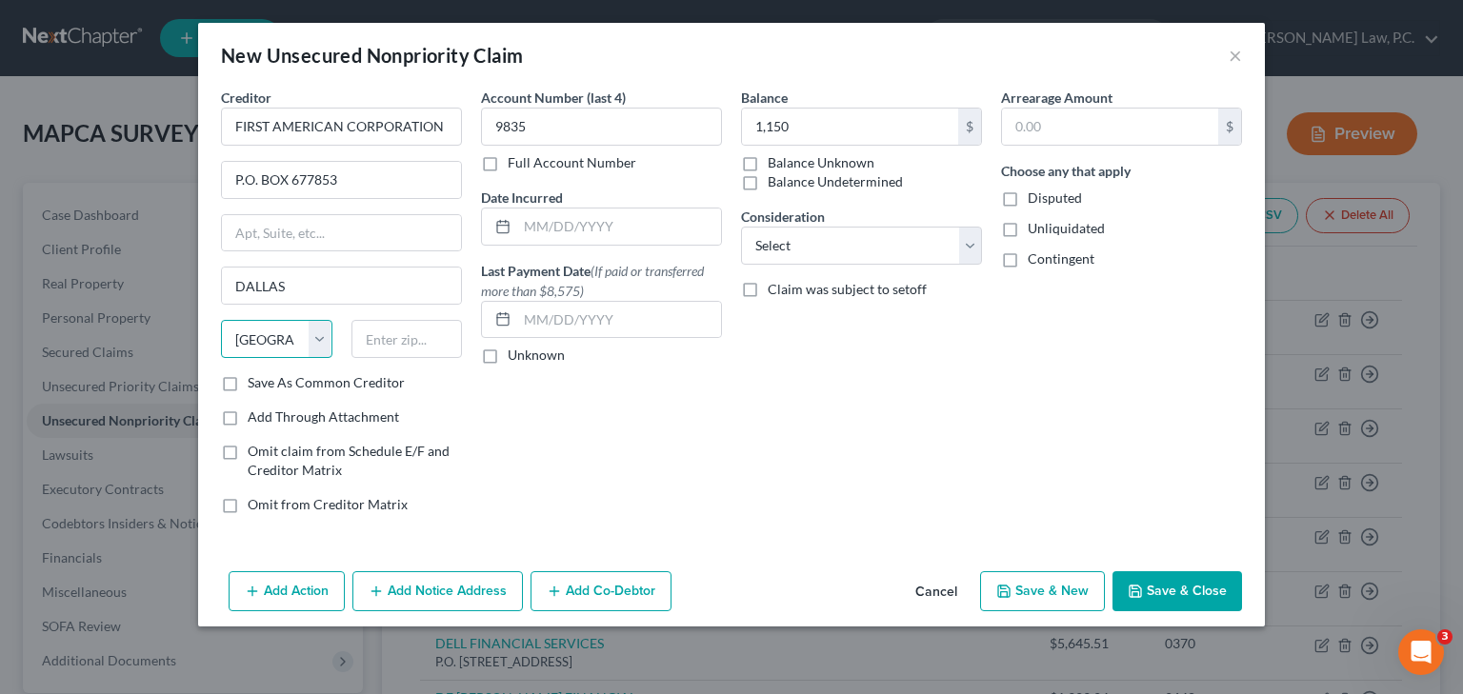
click at [221, 320] on select "State [US_STATE] AK AR AZ CA CO CT DE DC [GEOGRAPHIC_DATA] [GEOGRAPHIC_DATA] GU…" at bounding box center [276, 339] width 111 height 38
click at [386, 347] on input "text" at bounding box center [406, 339] width 111 height 38
type input "75267-7853"
click at [1067, 604] on button "Save & New" at bounding box center [1042, 592] width 125 height 40
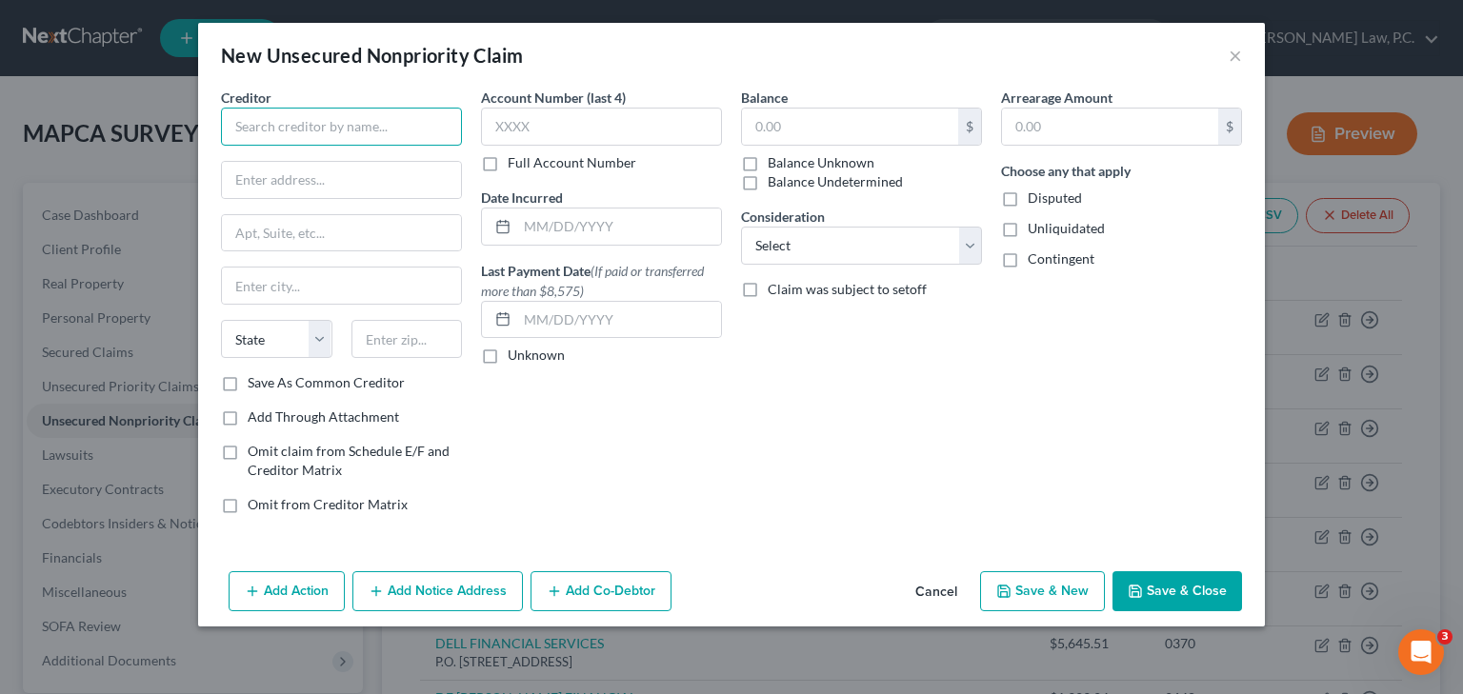
click at [271, 129] on input "text" at bounding box center [341, 127] width 241 height 38
type input "GM FINANCIAL"
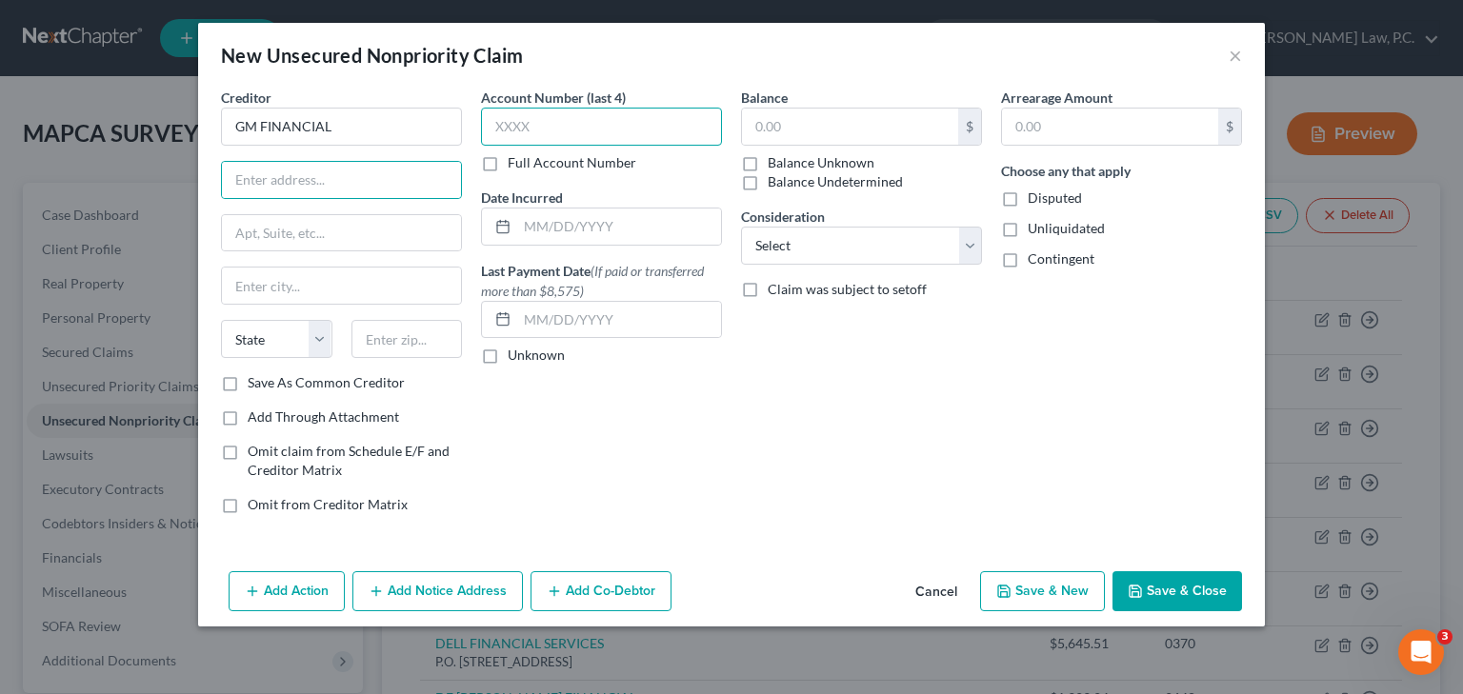
click at [555, 128] on input "text" at bounding box center [601, 127] width 241 height 38
type input "2462"
click at [846, 120] on input "text" at bounding box center [850, 127] width 216 height 36
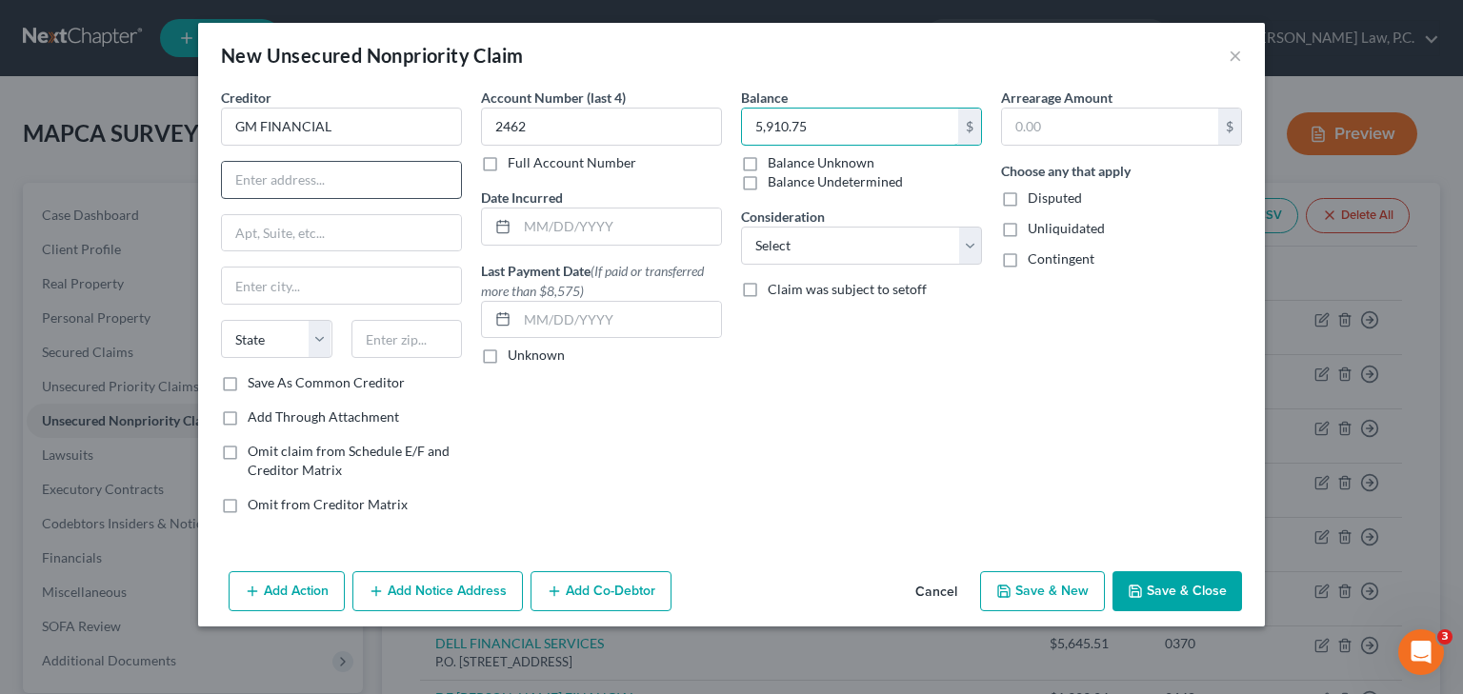
type input "5,910.75"
click at [354, 183] on input "text" at bounding box center [341, 180] width 239 height 36
type input "P.O. BOX 78143"
click at [335, 288] on input "text" at bounding box center [341, 286] width 239 height 36
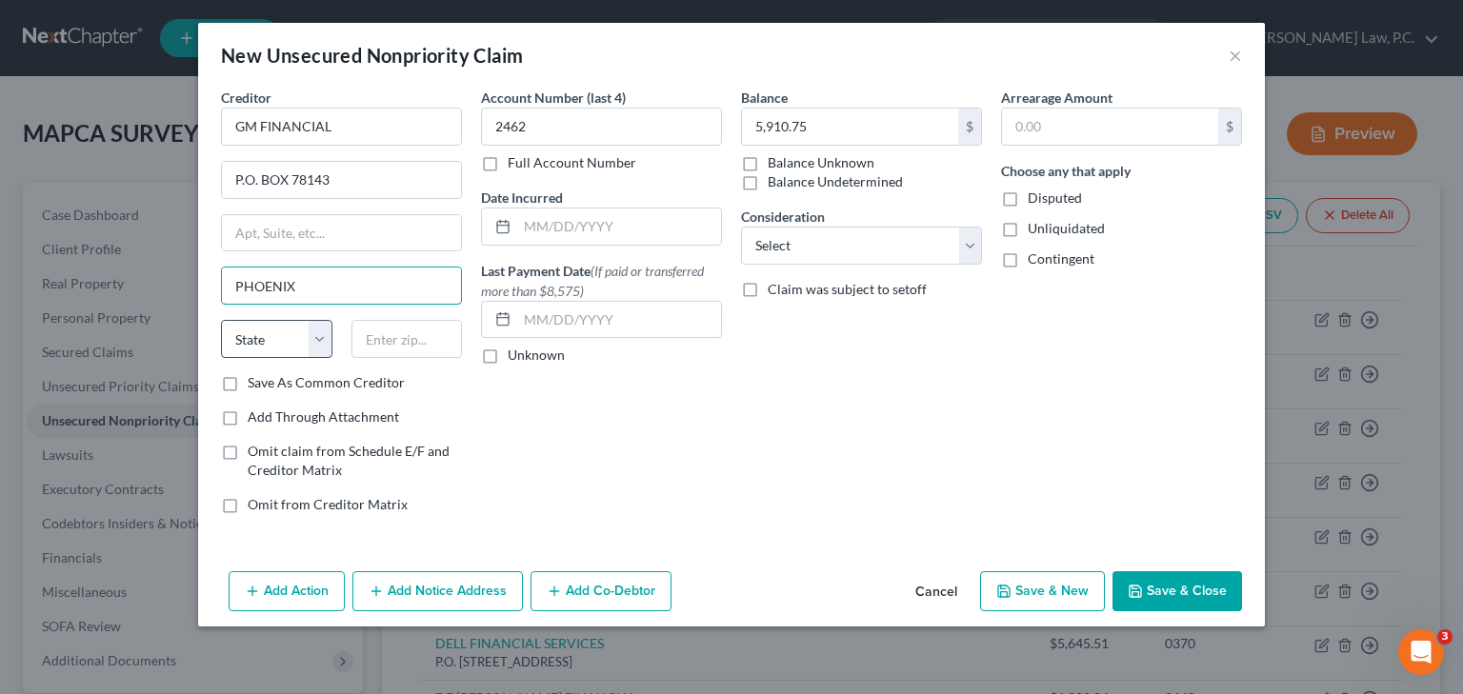
type input "PHOENIX"
click at [264, 325] on select "State [US_STATE] AK AR AZ CA CO CT DE DC [GEOGRAPHIC_DATA] [GEOGRAPHIC_DATA] GU…" at bounding box center [276, 339] width 111 height 38
select select "3"
click at [221, 320] on select "State [US_STATE] AK AR AZ CA CO CT DE DC [GEOGRAPHIC_DATA] [GEOGRAPHIC_DATA] GU…" at bounding box center [276, 339] width 111 height 38
click at [423, 348] on input "text" at bounding box center [406, 339] width 111 height 38
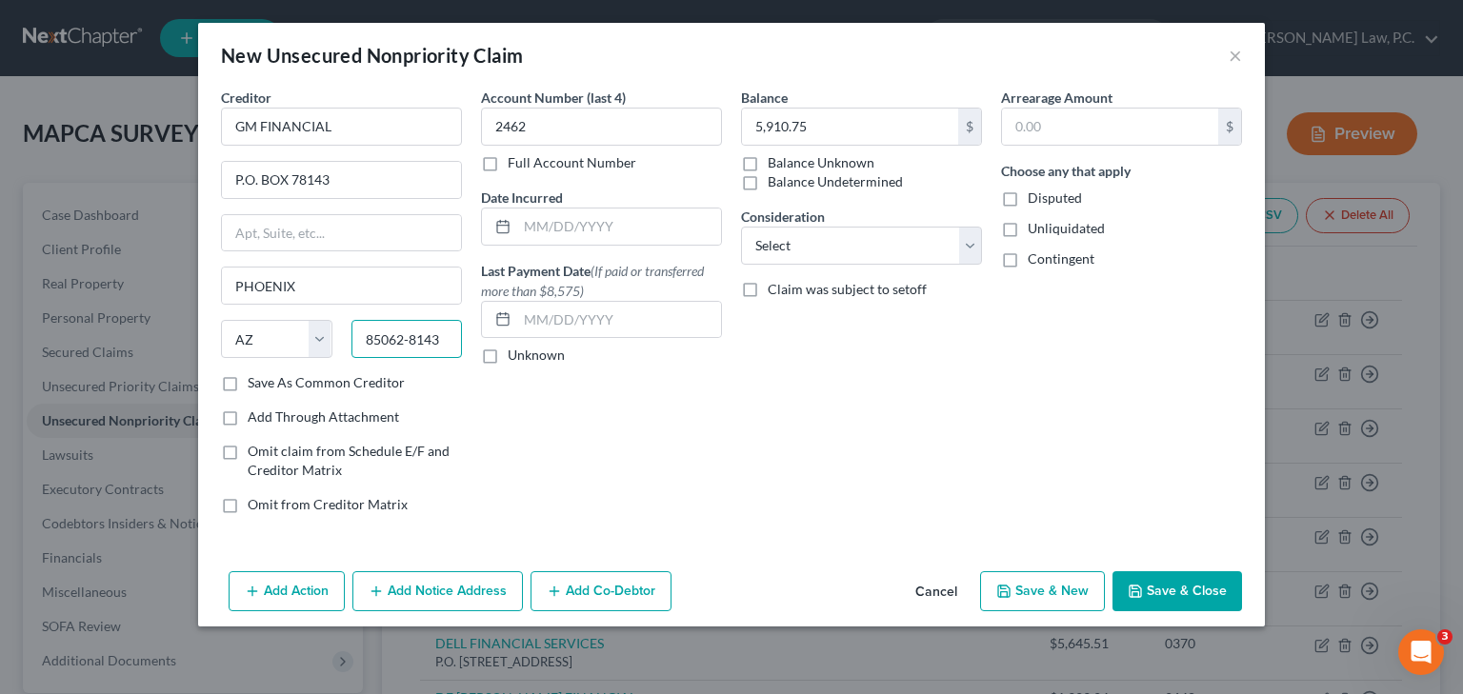
type input "85062-8143"
click at [1033, 591] on button "Save & New" at bounding box center [1042, 592] width 125 height 40
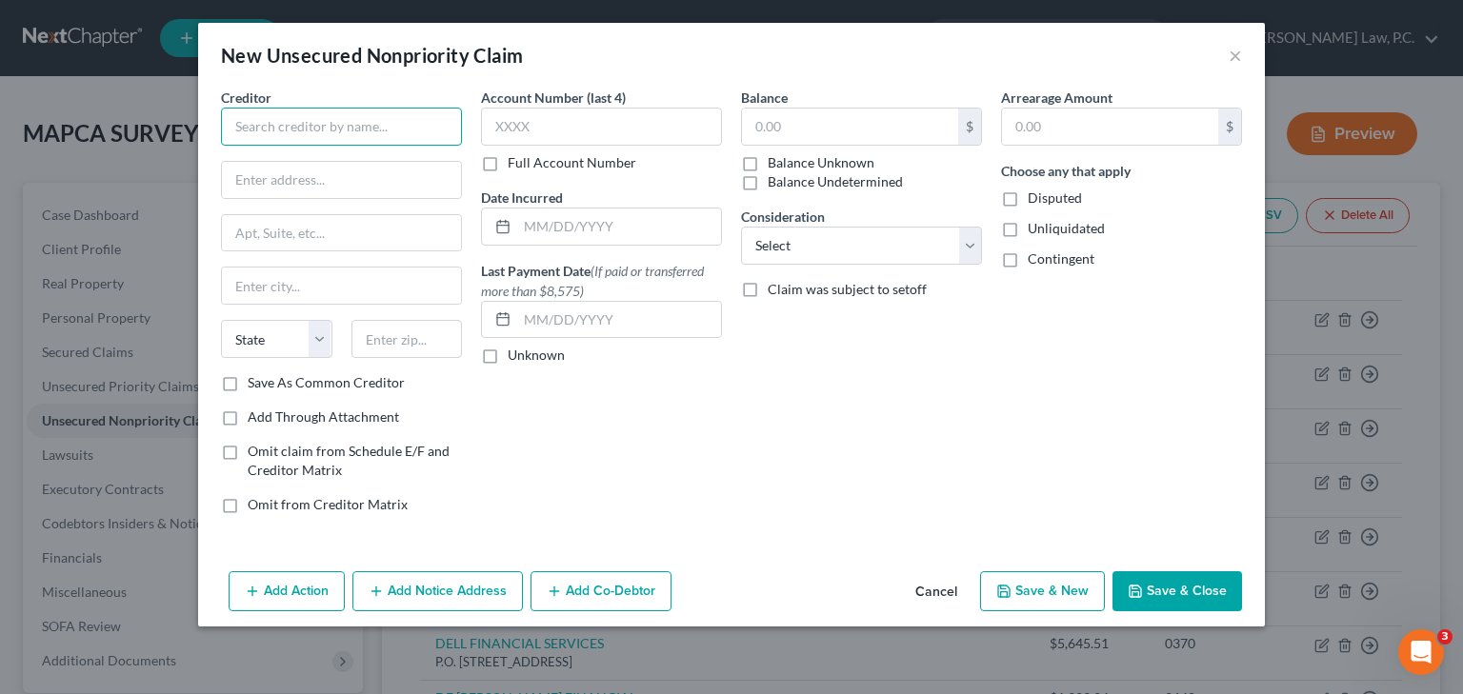
click at [267, 120] on input "text" at bounding box center [341, 127] width 241 height 38
type input "[PERSON_NAME] [PERSON_NAME] BANK"
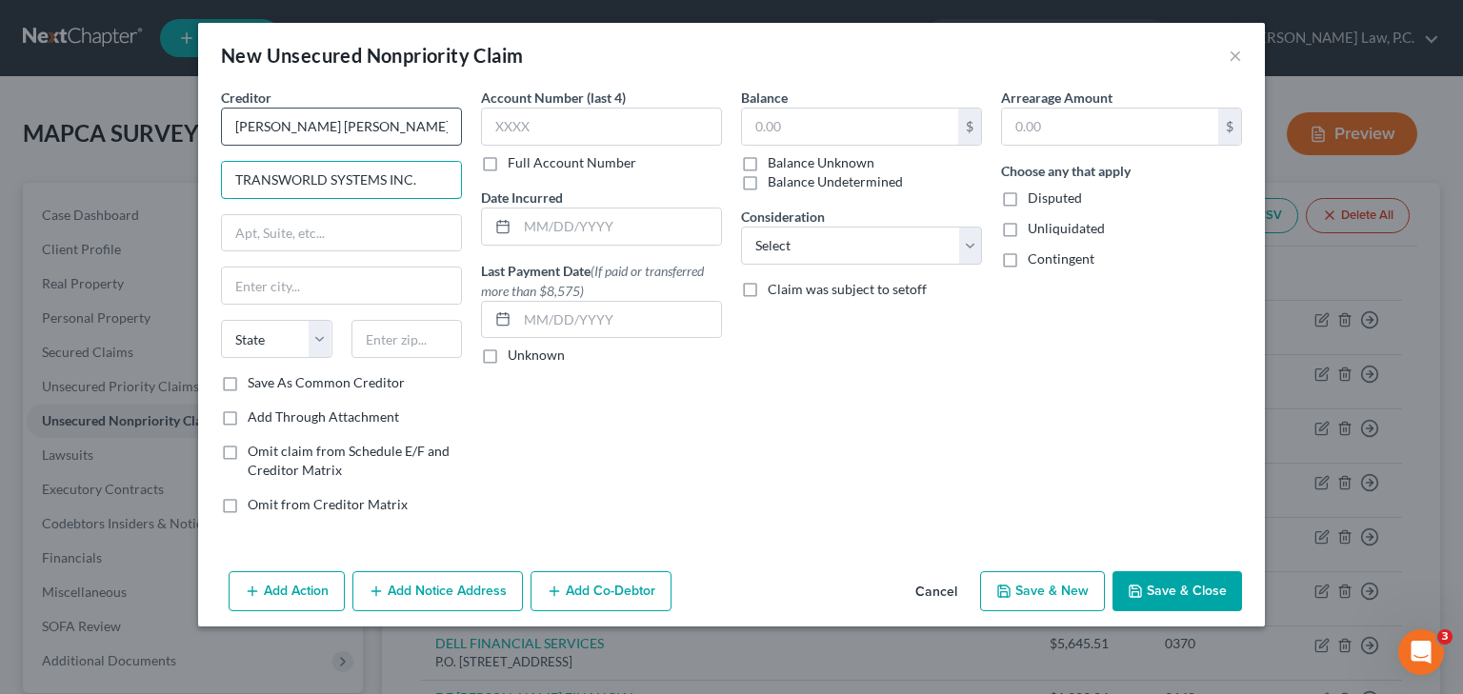
type input "TRANSWORLD SYSTEMS INC."
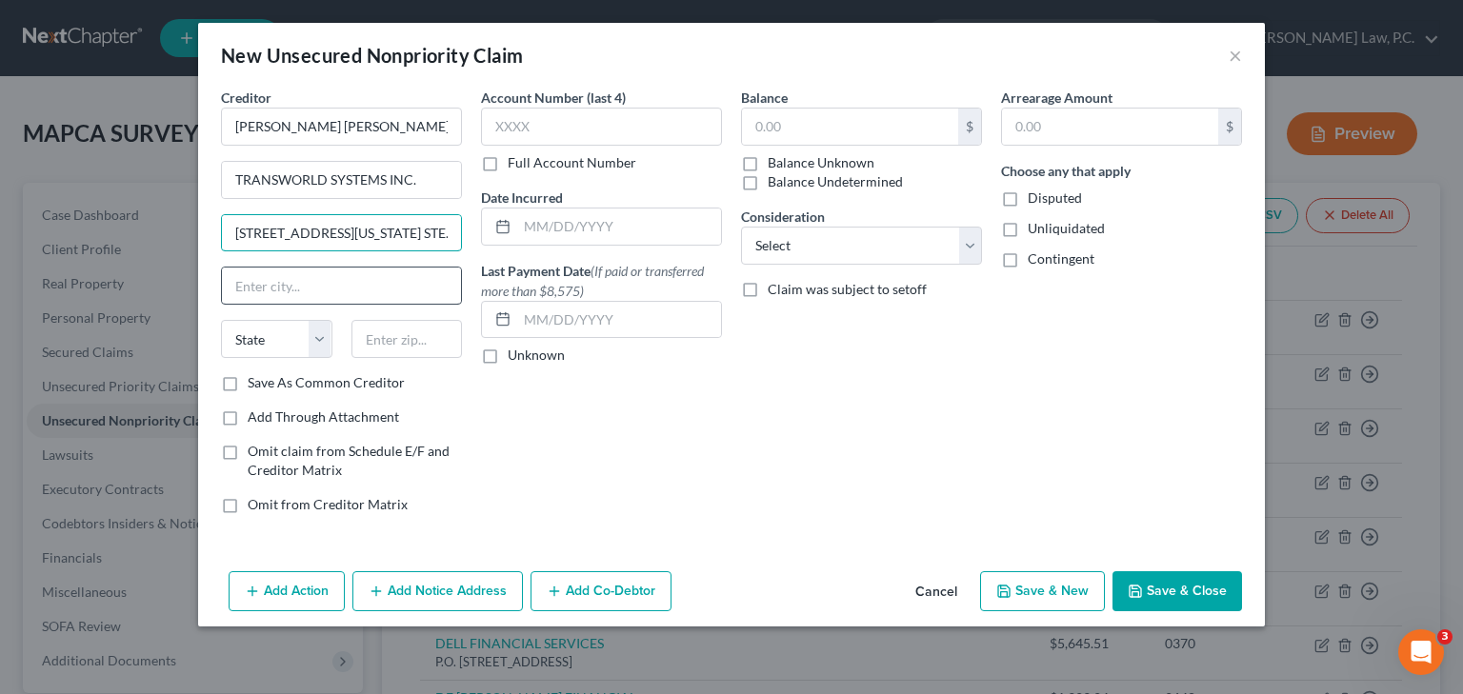
type input "[STREET_ADDRESS][US_STATE] STE. 514"
click at [299, 268] on input "text" at bounding box center [341, 286] width 239 height 36
type input "[GEOGRAPHIC_DATA][US_STATE]"
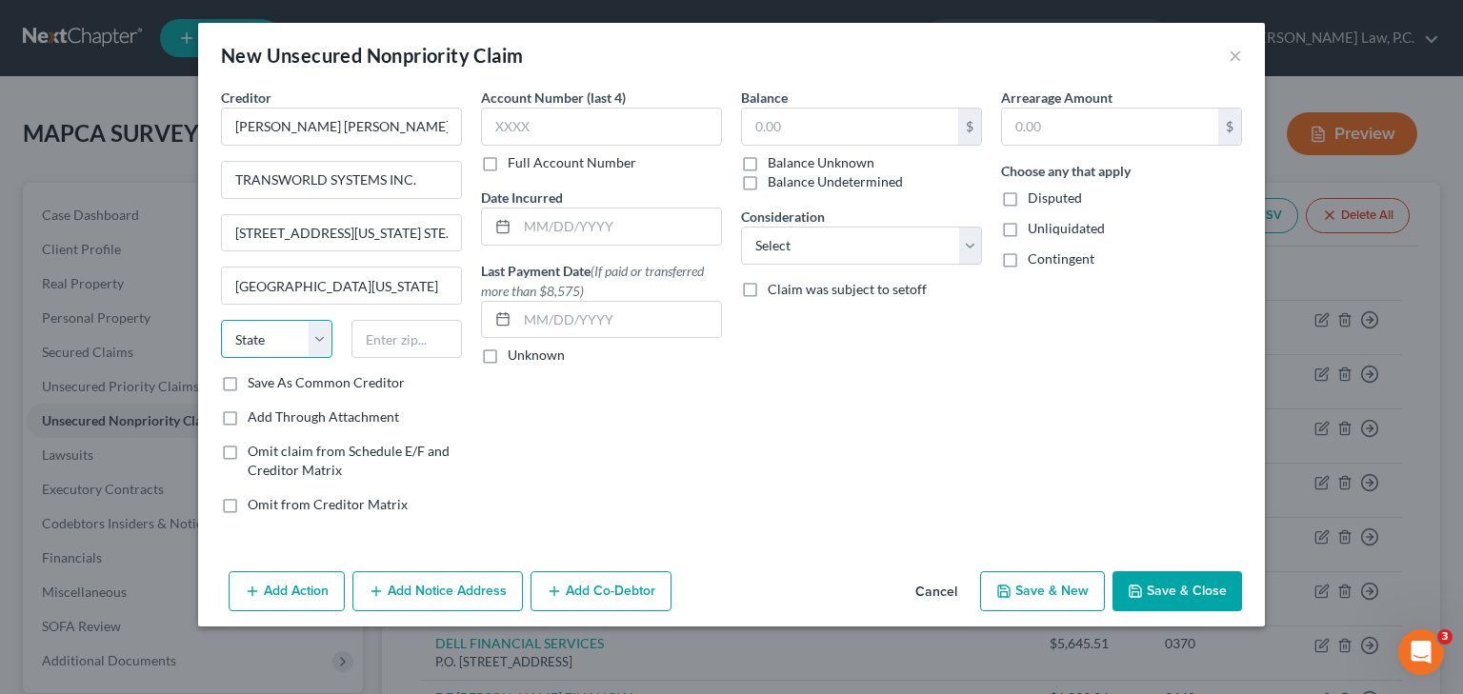
click at [259, 339] on select "State [US_STATE] AK AR AZ CA CO CT DE DC [GEOGRAPHIC_DATA] [GEOGRAPHIC_DATA] GU…" at bounding box center [276, 339] width 111 height 38
select select "39"
click at [259, 339] on select "State [US_STATE] AK AR AZ CA CO CT DE DC [GEOGRAPHIC_DATA] [GEOGRAPHIC_DATA] GU…" at bounding box center [276, 339] width 111 height 38
click at [411, 343] on input "text" at bounding box center [406, 339] width 111 height 38
type input "19034-2733"
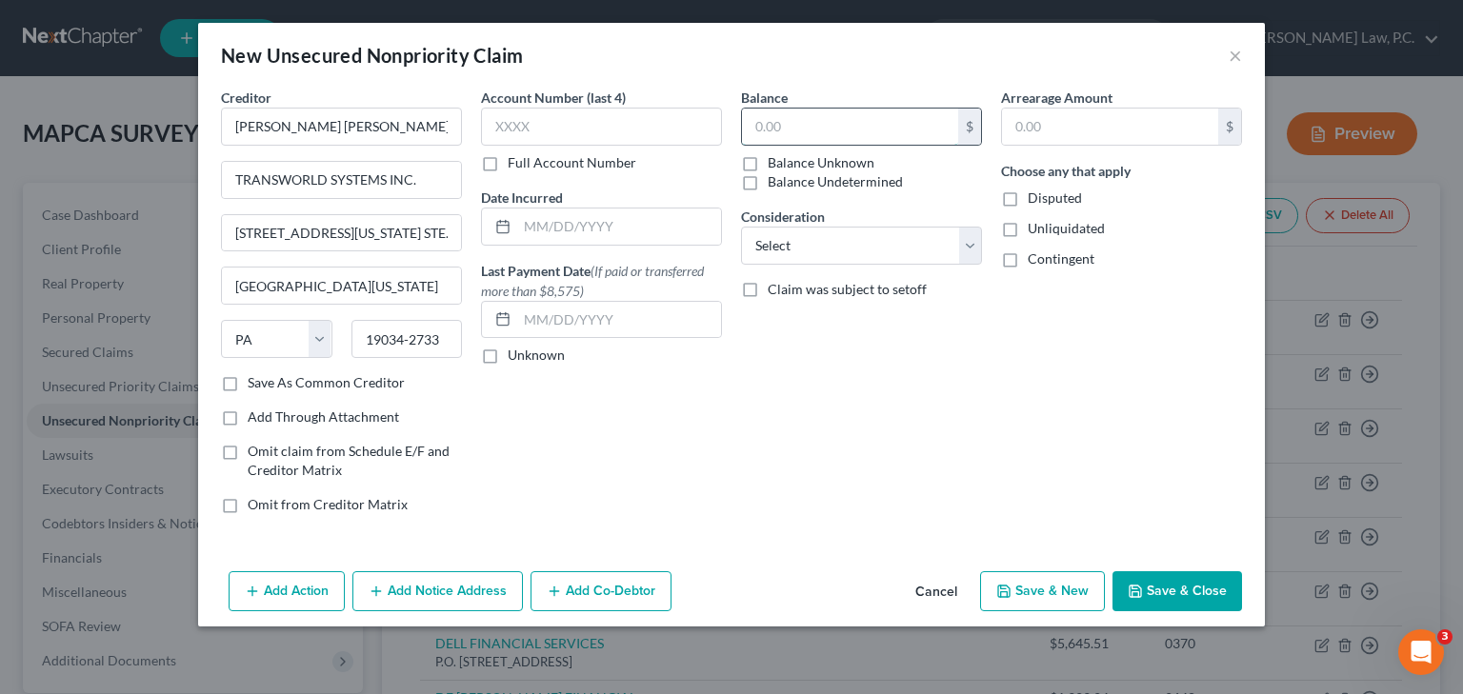
click at [815, 130] on input "text" at bounding box center [850, 127] width 216 height 36
click at [768, 164] on label "Balance Unknown" at bounding box center [821, 162] width 107 height 19
click at [775, 164] on input "Balance Unknown" at bounding box center [781, 159] width 12 height 12
checkbox input "true"
type input "0.00"
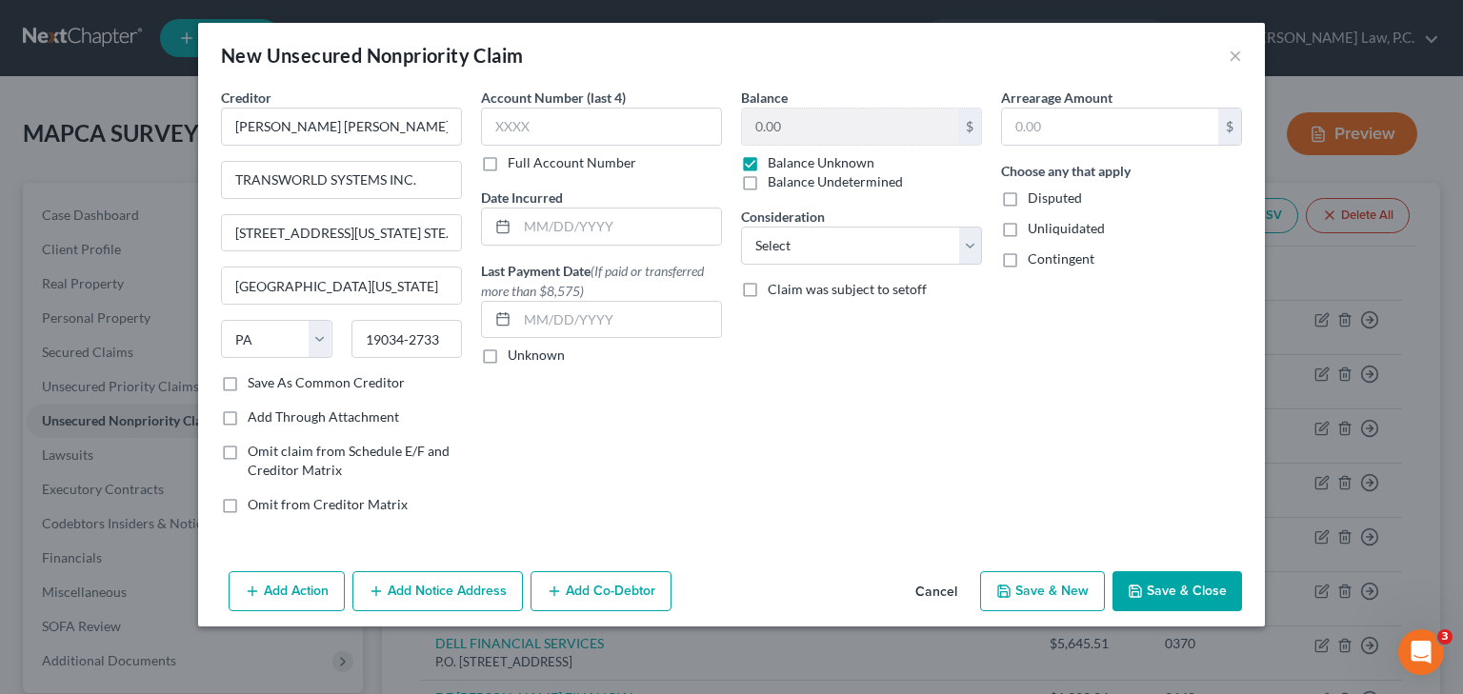
click at [1069, 580] on button "Save & New" at bounding box center [1042, 592] width 125 height 40
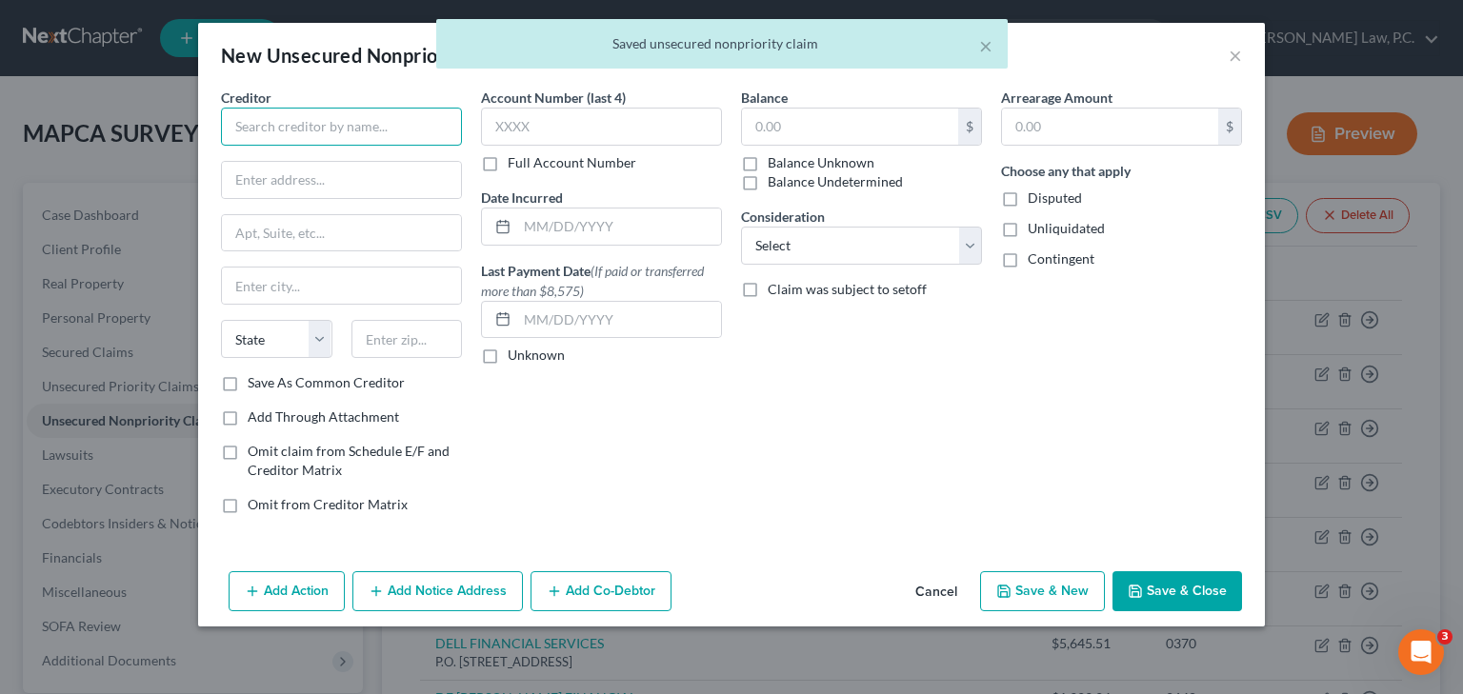
click at [367, 130] on input "text" at bounding box center [341, 127] width 241 height 38
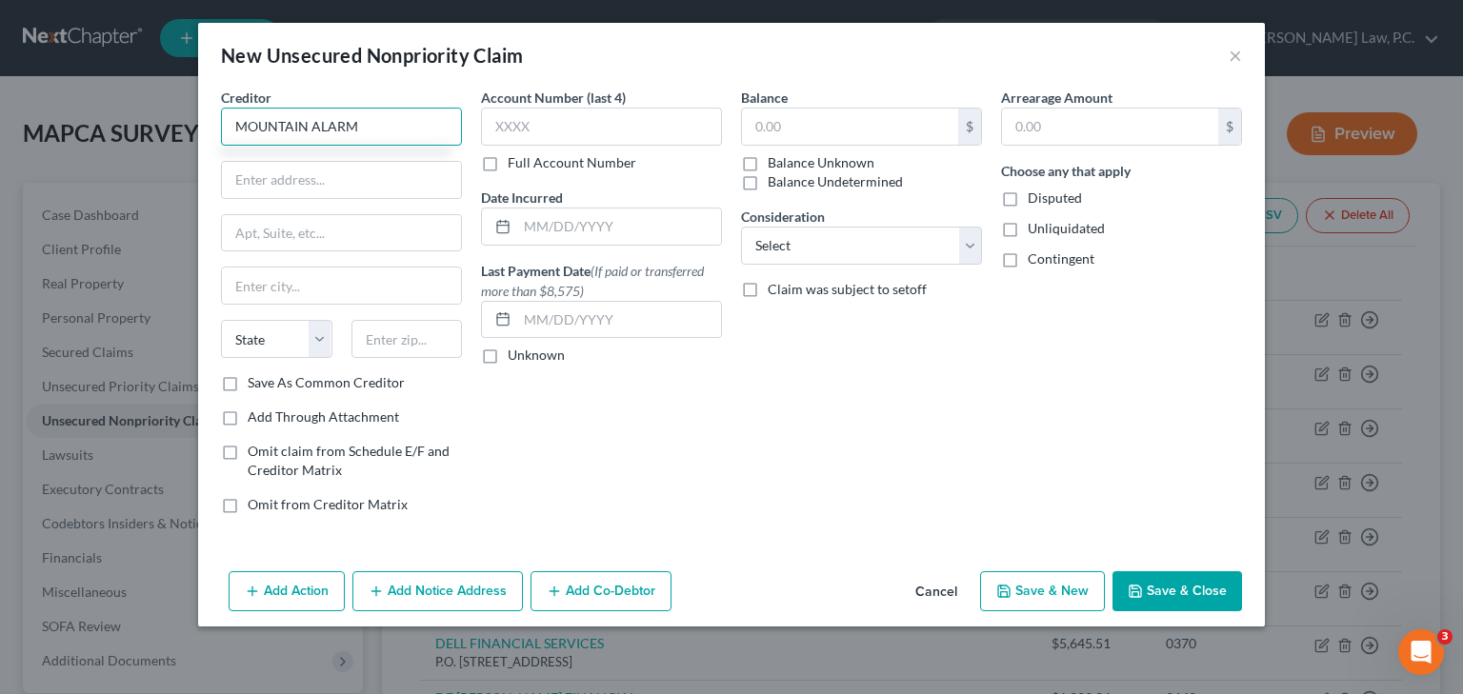
type input "MOUNTAIN ALARM"
type input "P.O. BOX 735358"
click at [271, 287] on input "text" at bounding box center [341, 286] width 239 height 36
type input "DALLAS"
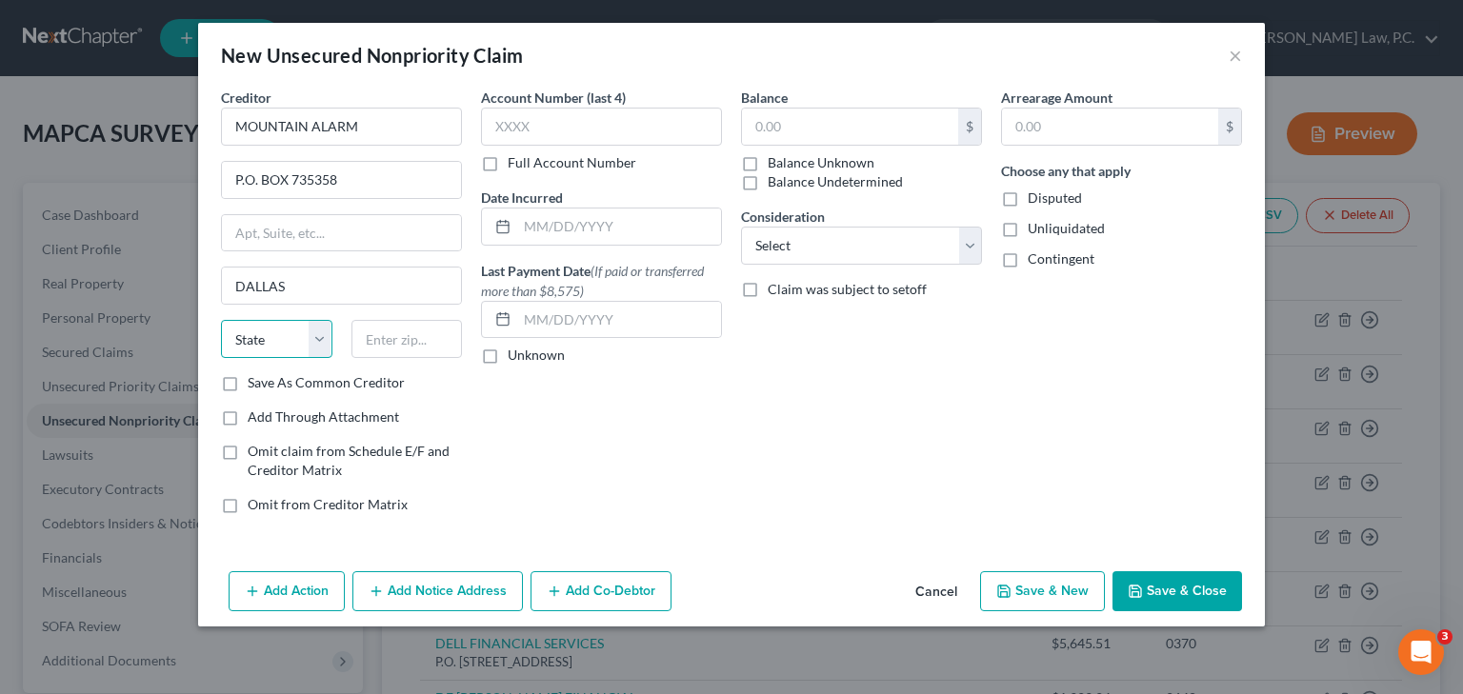
click at [257, 346] on select "State [US_STATE] AK AR AZ CA CO CT DE DC [GEOGRAPHIC_DATA] [GEOGRAPHIC_DATA] GU…" at bounding box center [276, 339] width 111 height 38
select select "45"
click at [257, 346] on select "State [US_STATE] AK AR AZ CA CO CT DE DC [GEOGRAPHIC_DATA] [GEOGRAPHIC_DATA] GU…" at bounding box center [276, 339] width 111 height 38
click at [379, 346] on input "text" at bounding box center [406, 339] width 111 height 38
type input "75373-5358"
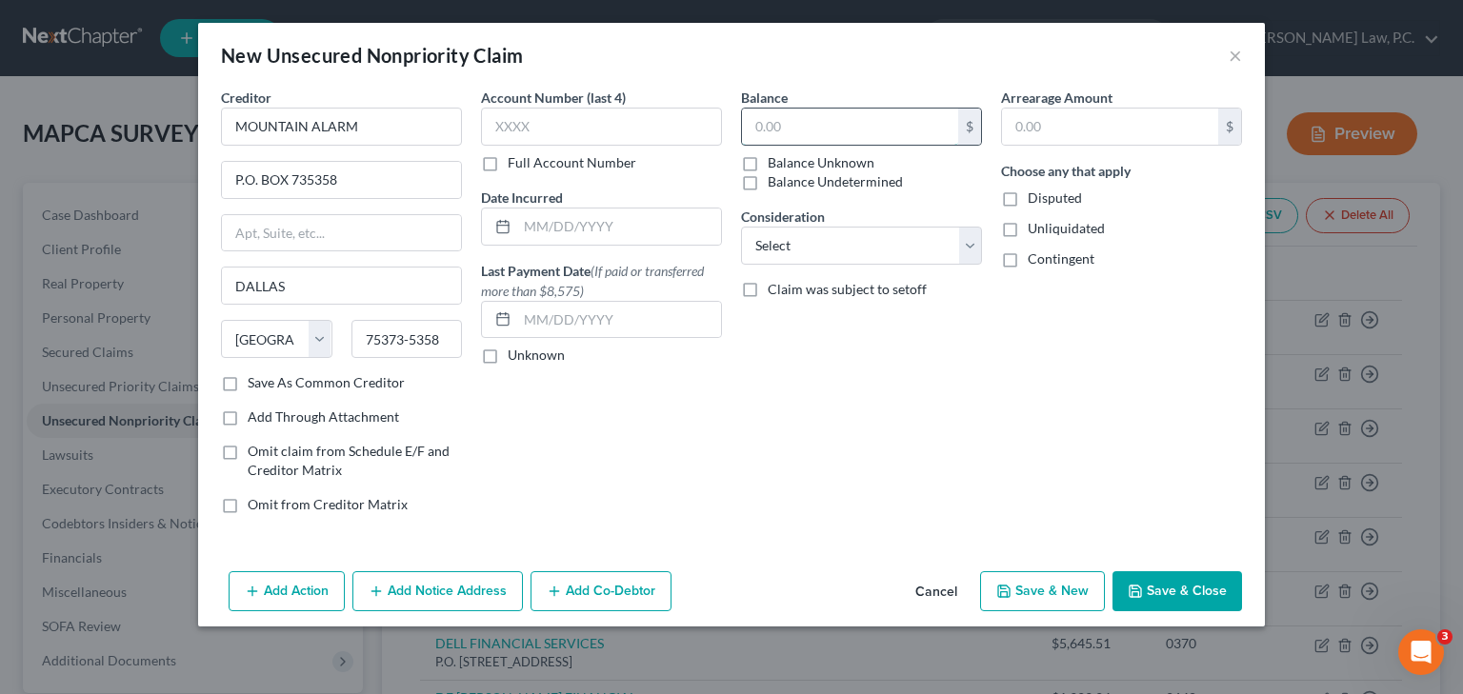
click at [752, 130] on input "text" at bounding box center [850, 127] width 216 height 36
type input "772.74"
click at [527, 126] on input "text" at bounding box center [601, 127] width 241 height 38
type input "0616"
click at [1043, 586] on button "Save & New" at bounding box center [1042, 592] width 125 height 40
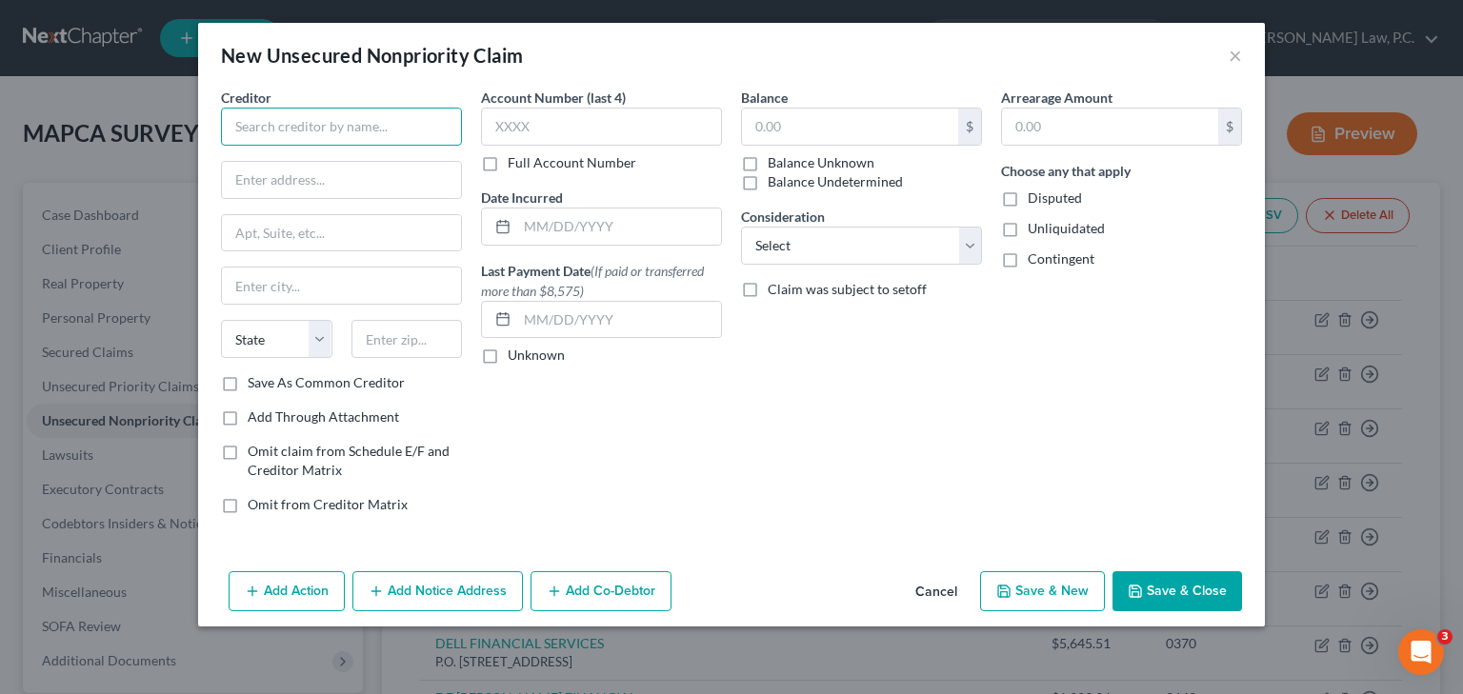
click at [265, 125] on input "text" at bounding box center [341, 127] width 241 height 38
click at [232, 129] on input "DEPARTMENT OF THE TREASURY" at bounding box center [341, 127] width 241 height 38
type input "U.S. DEPARTMENT OF THE TREASURY"
click at [238, 177] on input "text" at bounding box center [341, 180] width 239 height 36
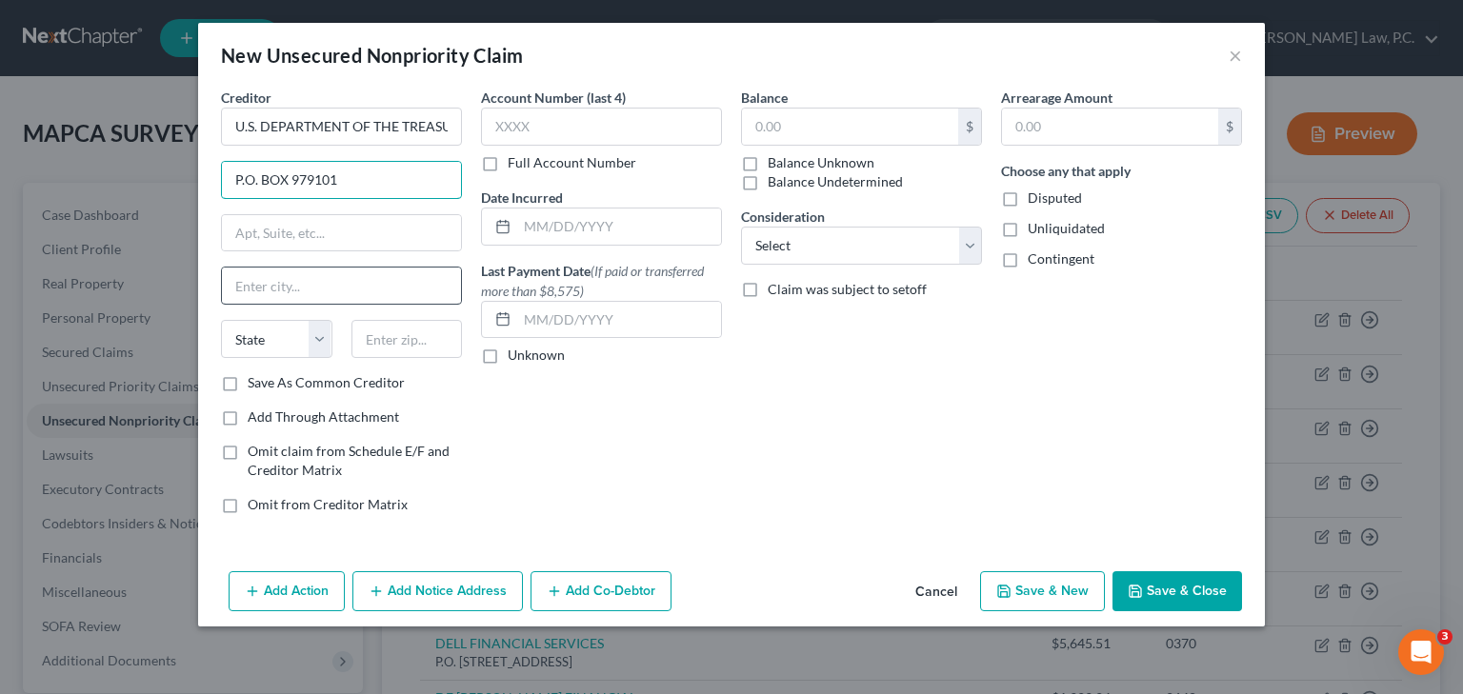
type input "P.O. BOX 979101"
click at [241, 291] on input "text" at bounding box center [341, 286] width 239 height 36
type input "ST. [PERSON_NAME]"
click at [246, 339] on select "State [US_STATE] AK AR AZ CA CO CT DE DC [GEOGRAPHIC_DATA] [GEOGRAPHIC_DATA] GU…" at bounding box center [276, 339] width 111 height 38
select select "26"
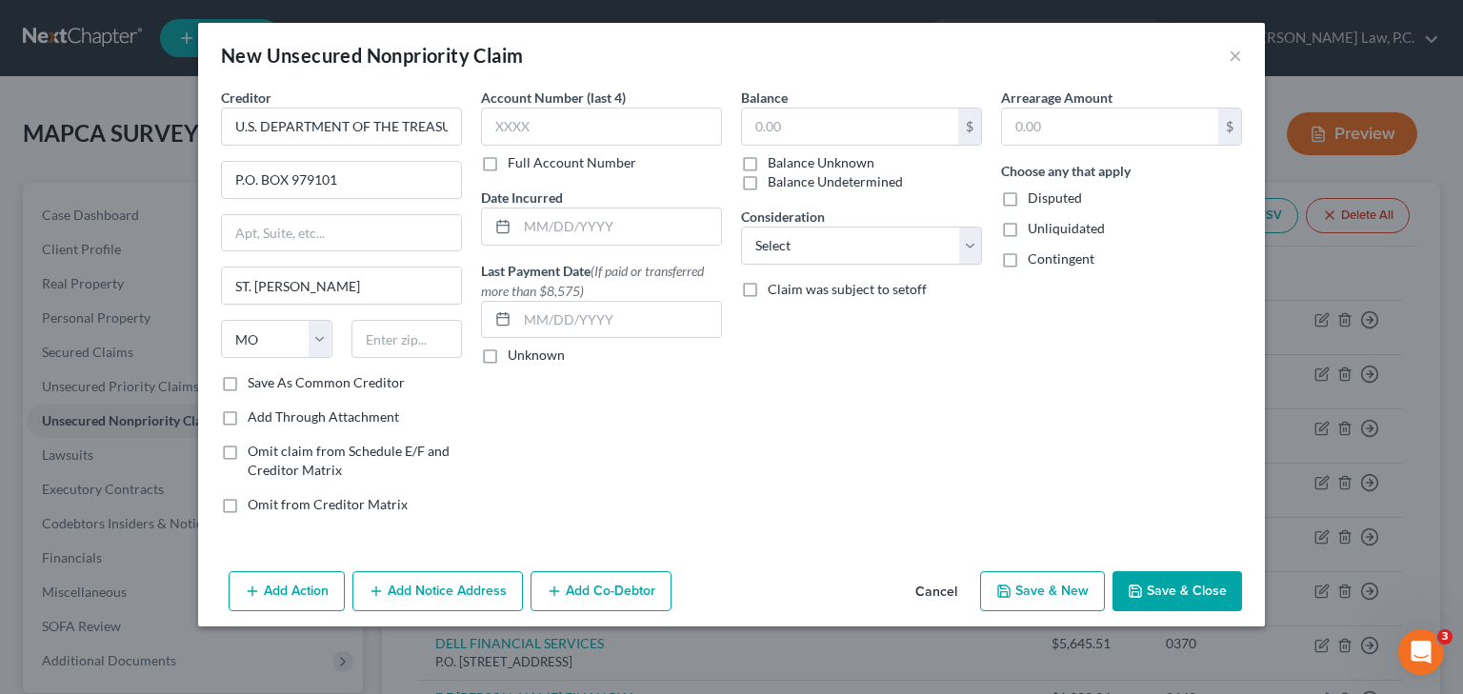
click at [412, 356] on div "State [US_STATE] AK AR AZ CA CO CT DE DC [GEOGRAPHIC_DATA] [GEOGRAPHIC_DATA] GU…" at bounding box center [341, 346] width 260 height 53
click at [411, 348] on input "text" at bounding box center [406, 339] width 111 height 38
type input "63197-9000"
click at [772, 125] on input "text" at bounding box center [850, 127] width 216 height 36
type input "2,842,366.44"
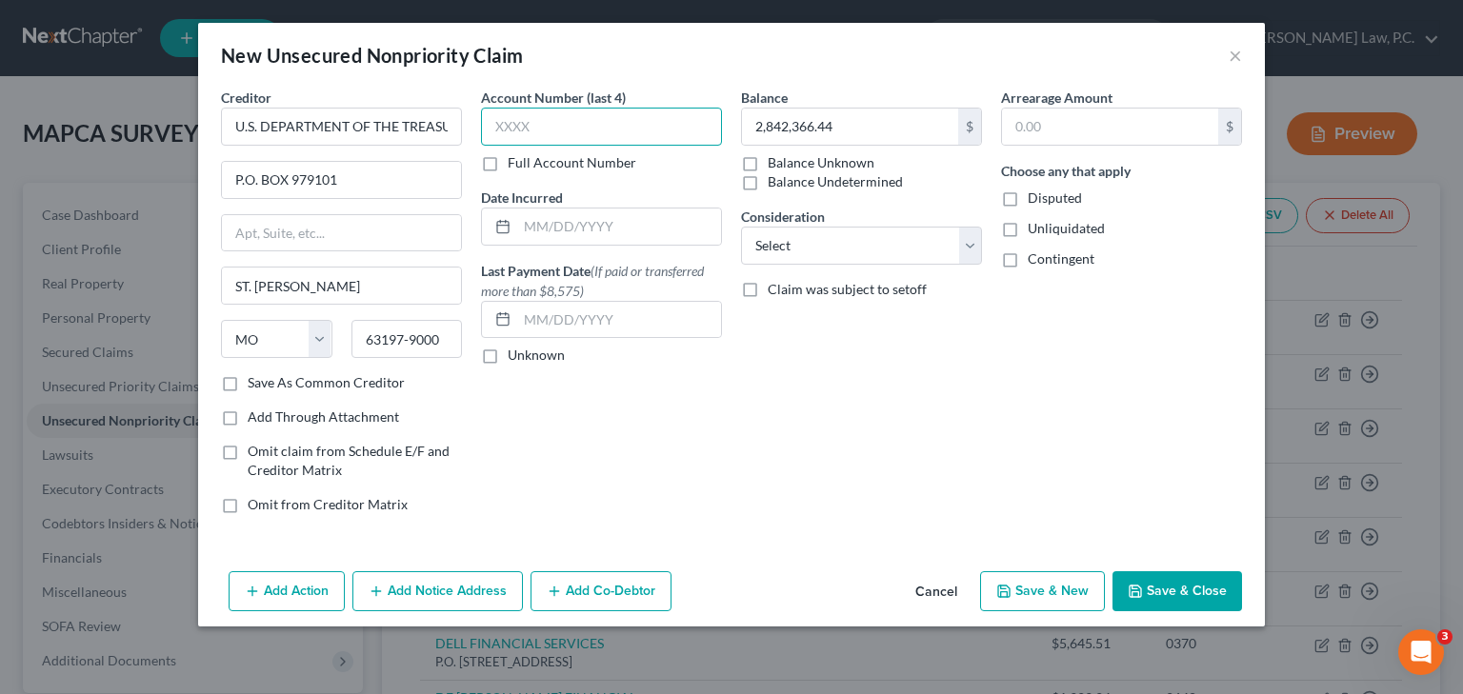
click at [617, 130] on input "text" at bounding box center [601, 127] width 241 height 38
type input "4355"
click at [1043, 587] on button "Save & New" at bounding box center [1042, 592] width 125 height 40
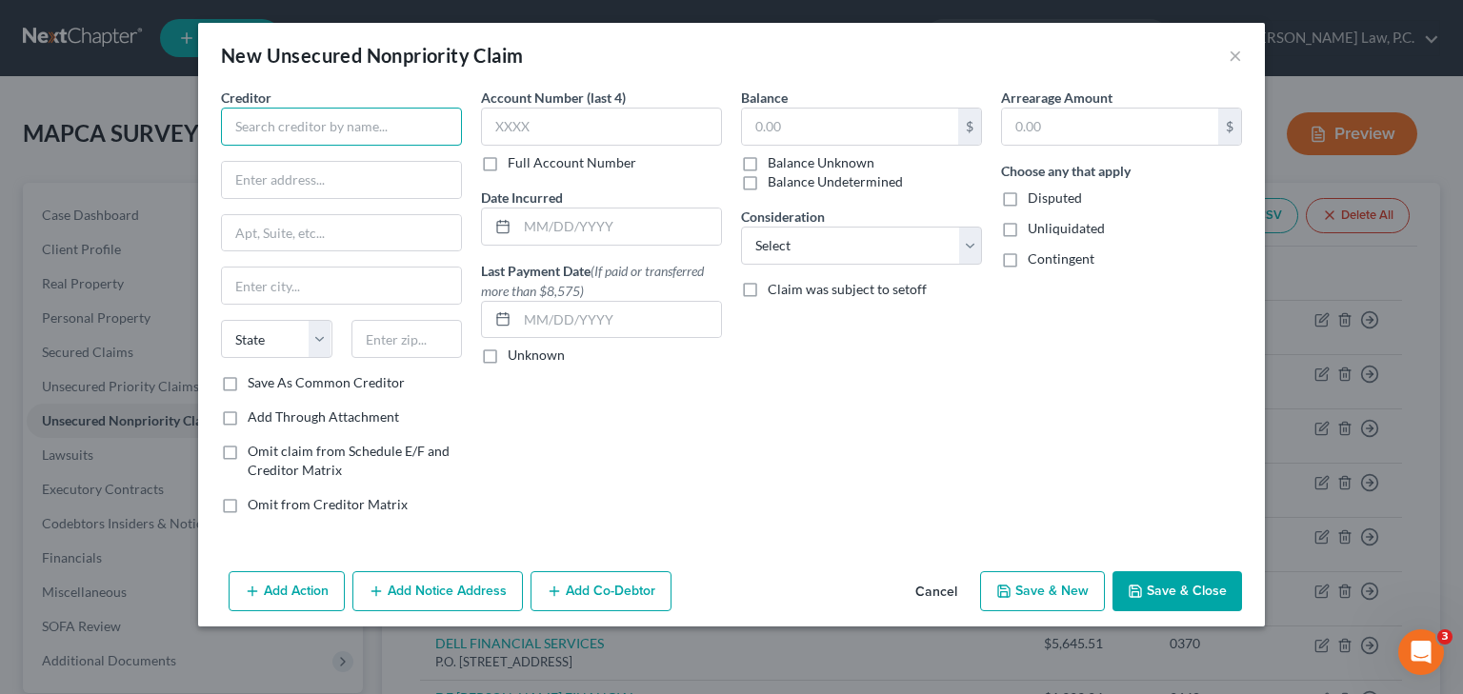
click at [283, 124] on input "text" at bounding box center [341, 127] width 241 height 38
type input "n"
drag, startPoint x: 384, startPoint y: 126, endPoint x: 489, endPoint y: 126, distance: 104.8
click at [489, 126] on div "Creditor * [US_STATE] DEPARTMENT OF REHAB State [US_STATE] AK AR AZ CA CO [GEOG…" at bounding box center [731, 309] width 1040 height 442
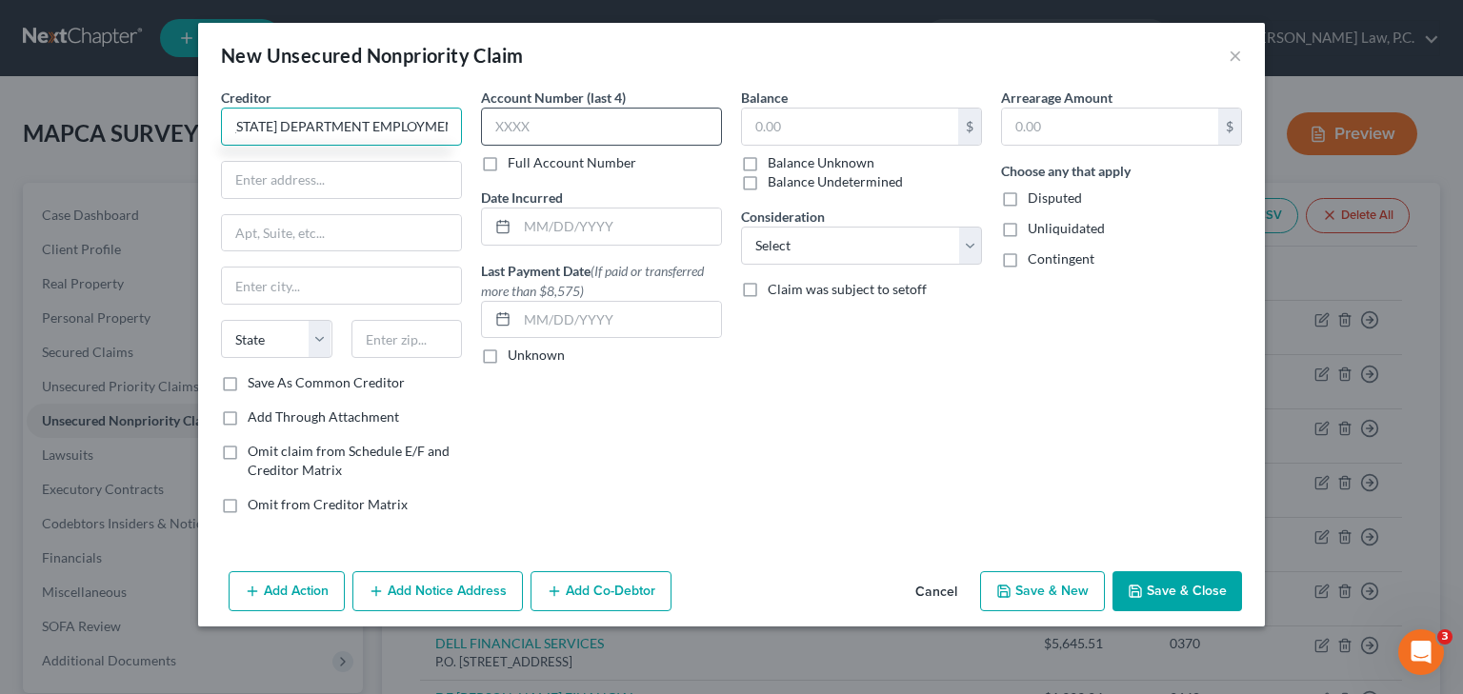
type input "[US_STATE] DEPARTMENT EMPLOYMENT"
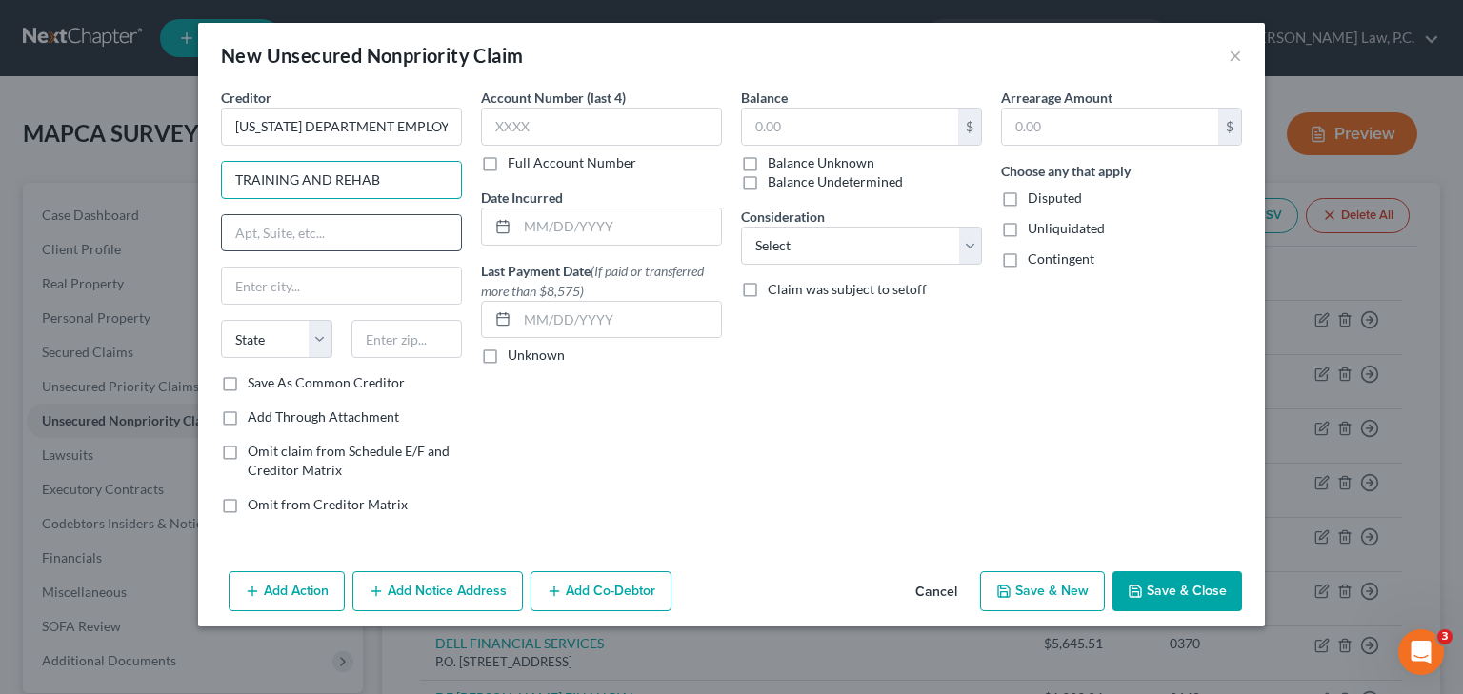
type input "TRAINING AND REHAB"
click at [291, 236] on input "text" at bounding box center [341, 233] width 239 height 36
type input "[STREET_ADDRESS]"
click at [271, 279] on input "text" at bounding box center [341, 286] width 239 height 36
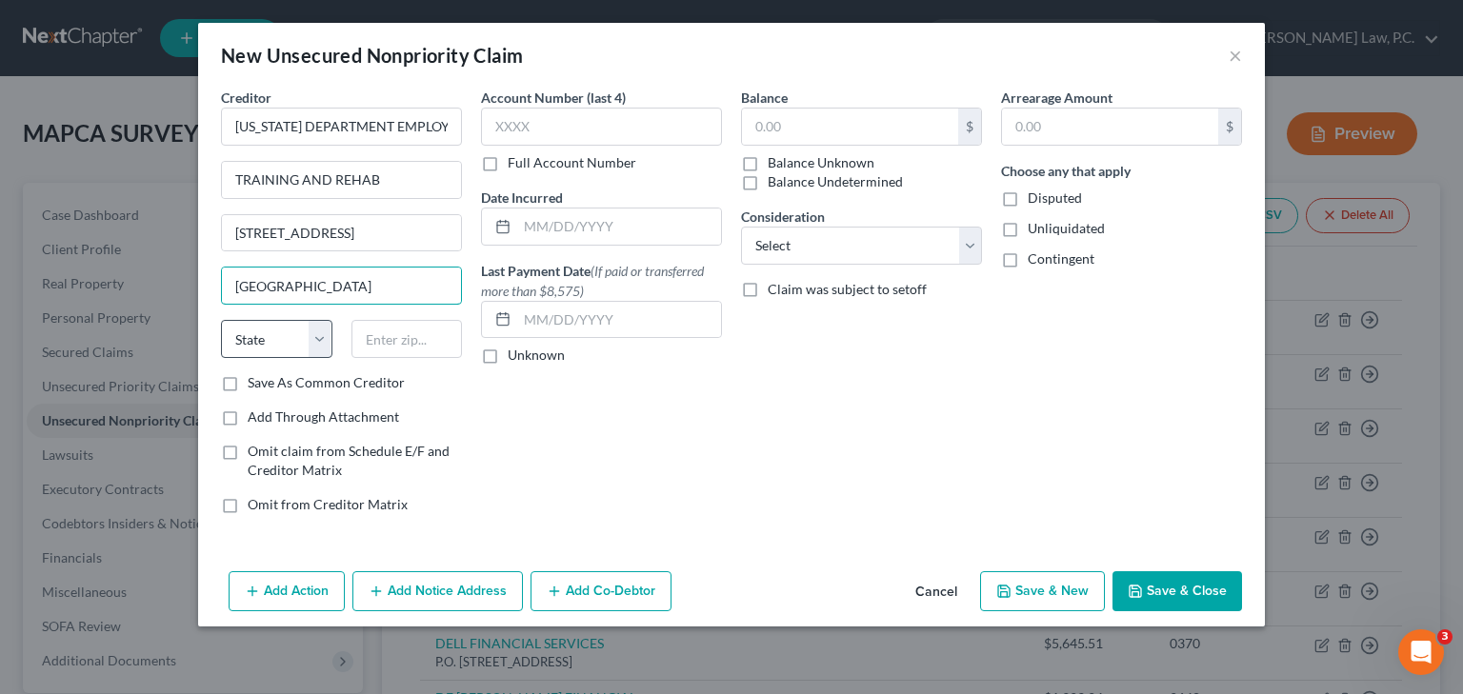
type input "[GEOGRAPHIC_DATA]"
click at [254, 343] on select "State [US_STATE] AK AR AZ CA CO CT DE DC [GEOGRAPHIC_DATA] [GEOGRAPHIC_DATA] GU…" at bounding box center [276, 339] width 111 height 38
select select "31"
click at [254, 343] on select "State [US_STATE] AK AR AZ CA CO CT DE DC [GEOGRAPHIC_DATA] [GEOGRAPHIC_DATA] GU…" at bounding box center [276, 339] width 111 height 38
click at [395, 344] on input "text" at bounding box center [406, 339] width 111 height 38
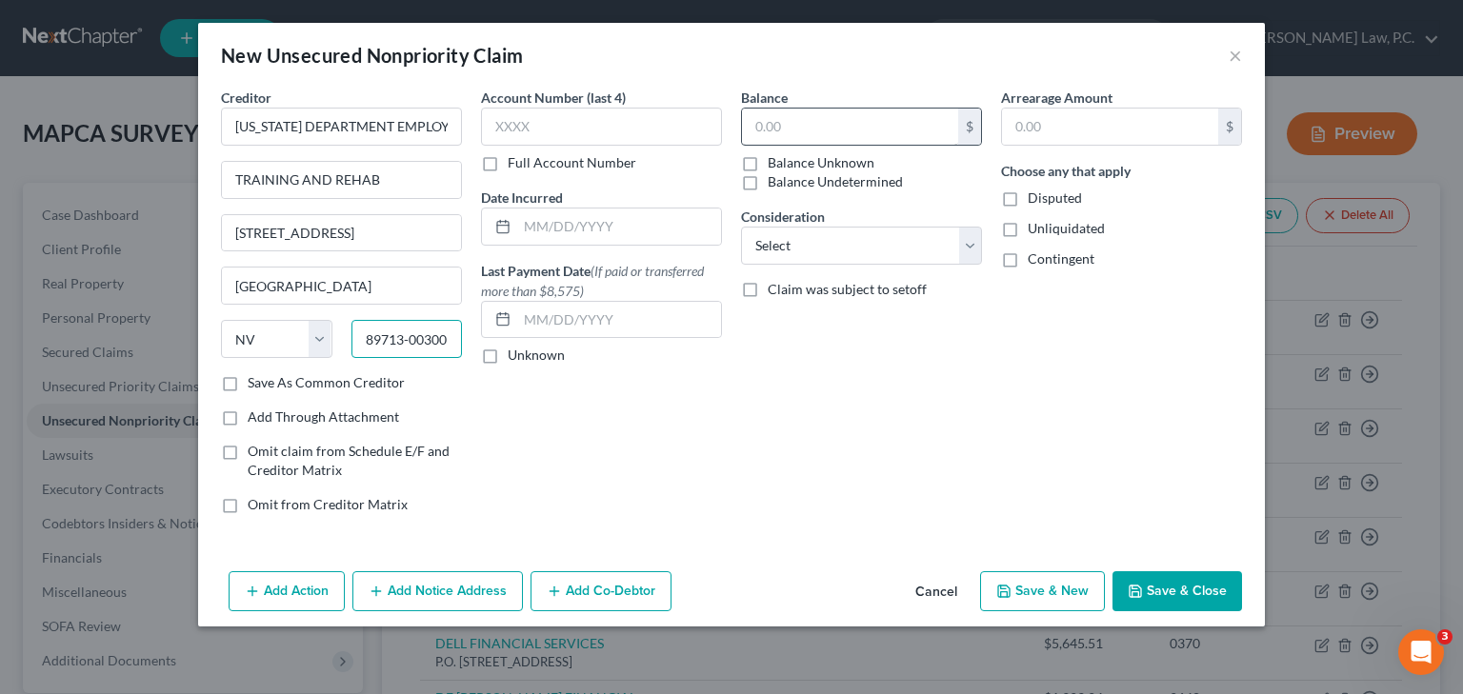
type input "89713-00300"
click at [828, 117] on input "text" at bounding box center [850, 127] width 216 height 36
type input "9,257.72"
click at [644, 112] on input "text" at bounding box center [601, 127] width 241 height 38
type input "8700"
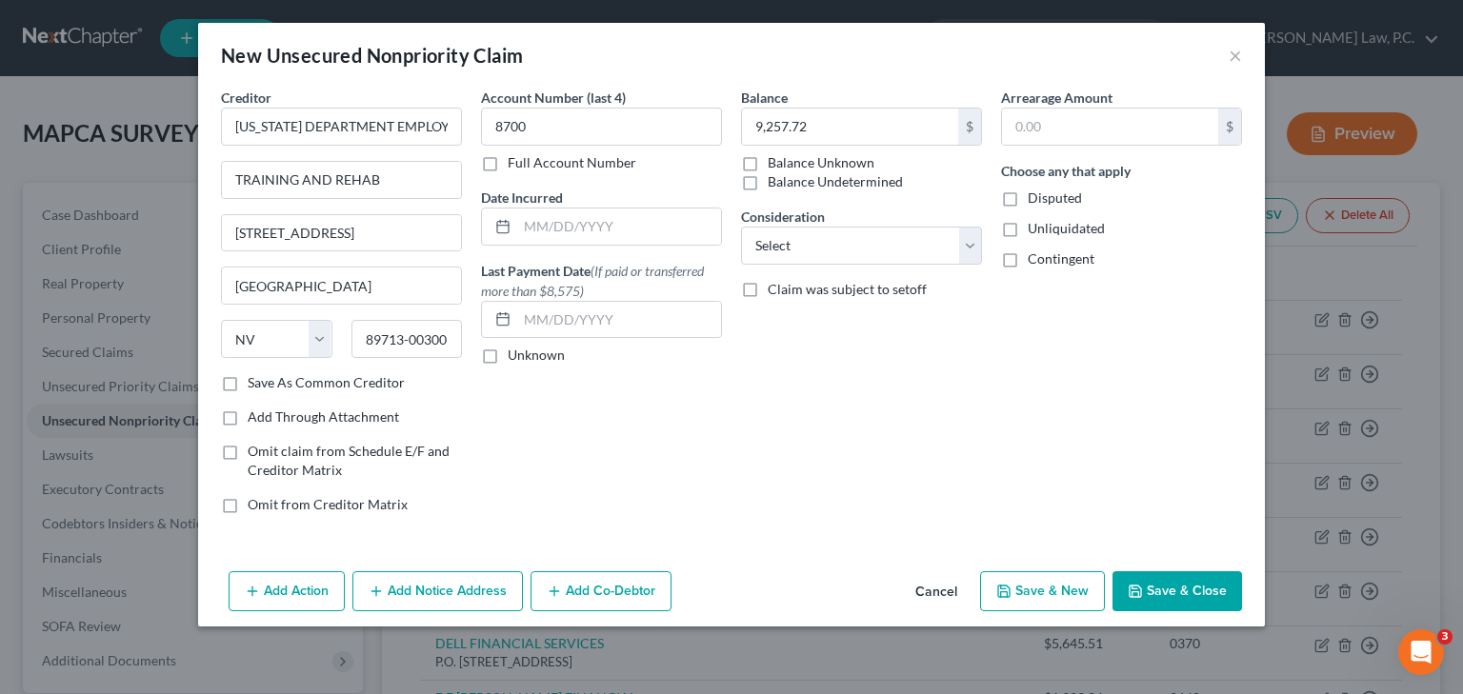
click at [1048, 591] on button "Save & New" at bounding box center [1042, 592] width 125 height 40
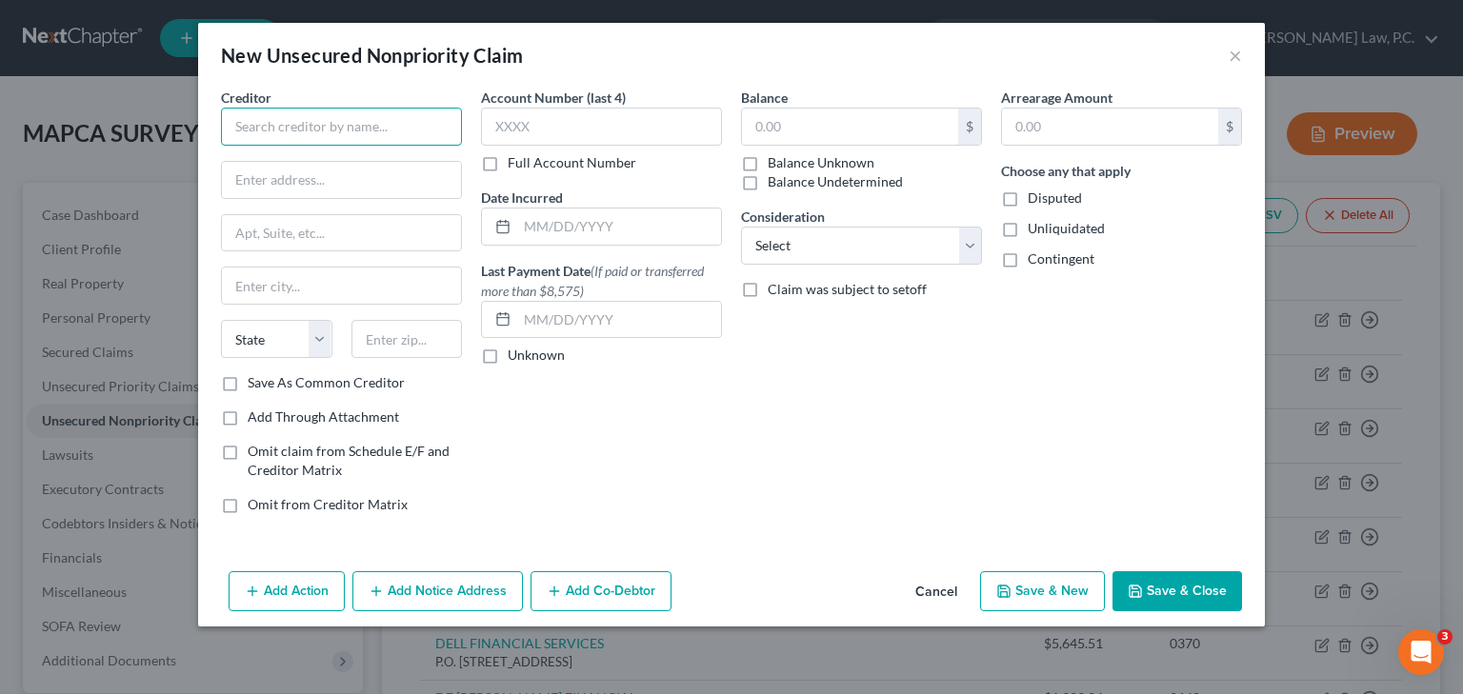
click at [298, 132] on input "text" at bounding box center [341, 127] width 241 height 38
type input "[US_STATE] DEPARTMENT OF TAXATION"
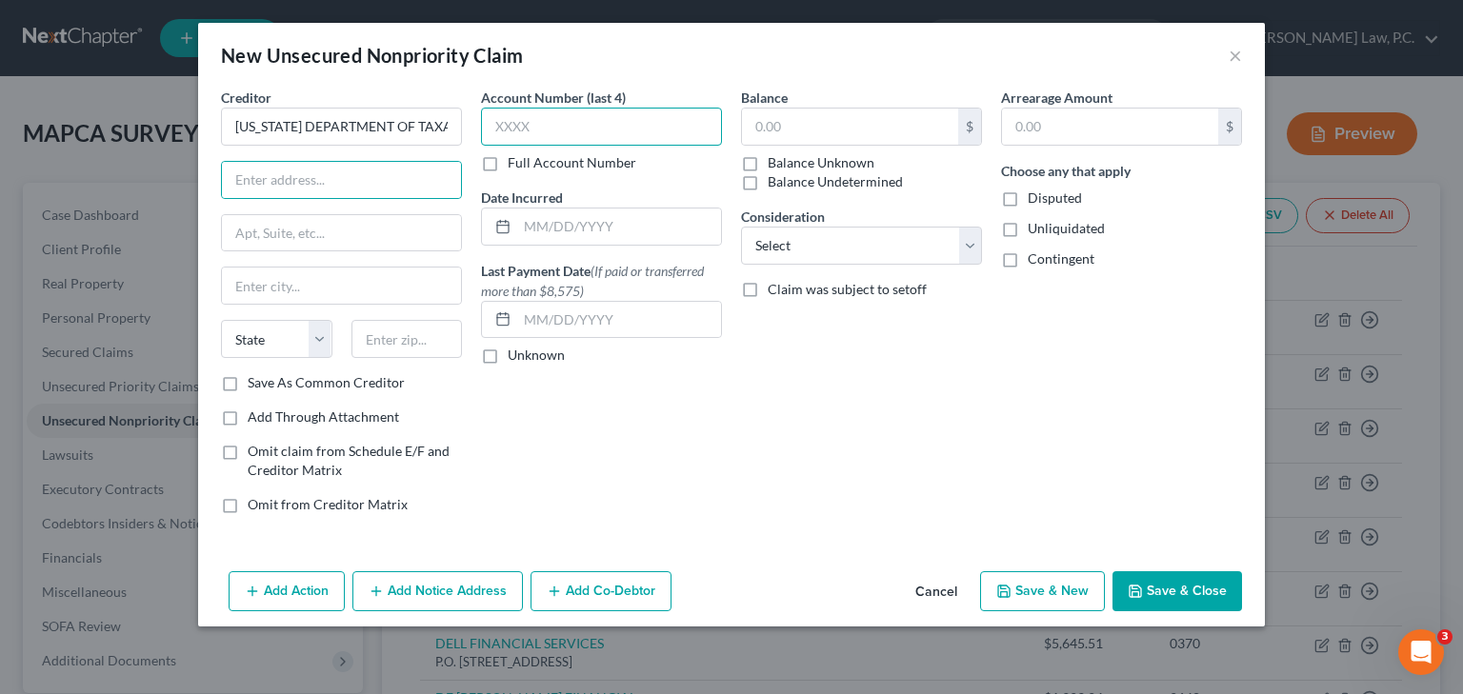
click at [556, 128] on input "text" at bounding box center [601, 127] width 241 height 38
type input "7180"
click at [758, 129] on input "text" at bounding box center [850, 127] width 216 height 36
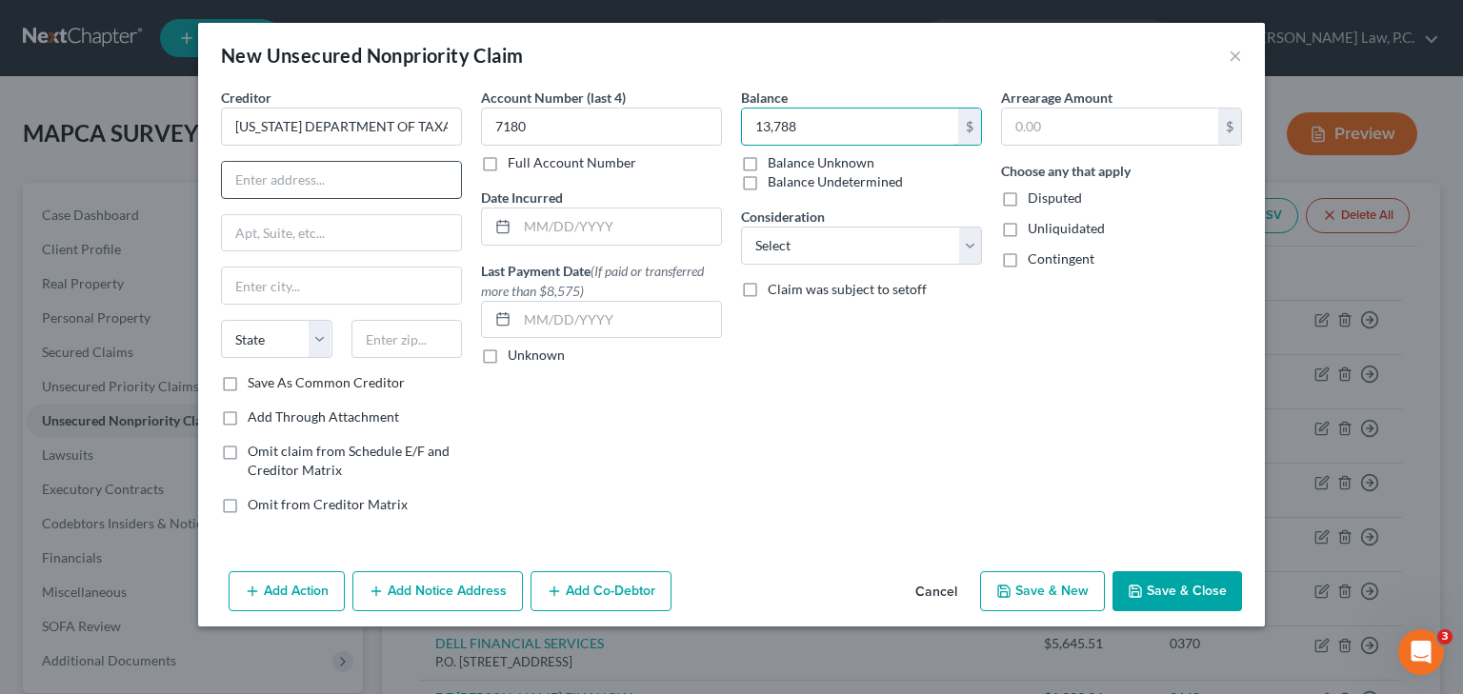
type input "13,788"
click at [317, 192] on input "text" at bounding box center [341, 180] width 239 height 36
type input "[STREET_ADDRESS]"
type input "RENO"
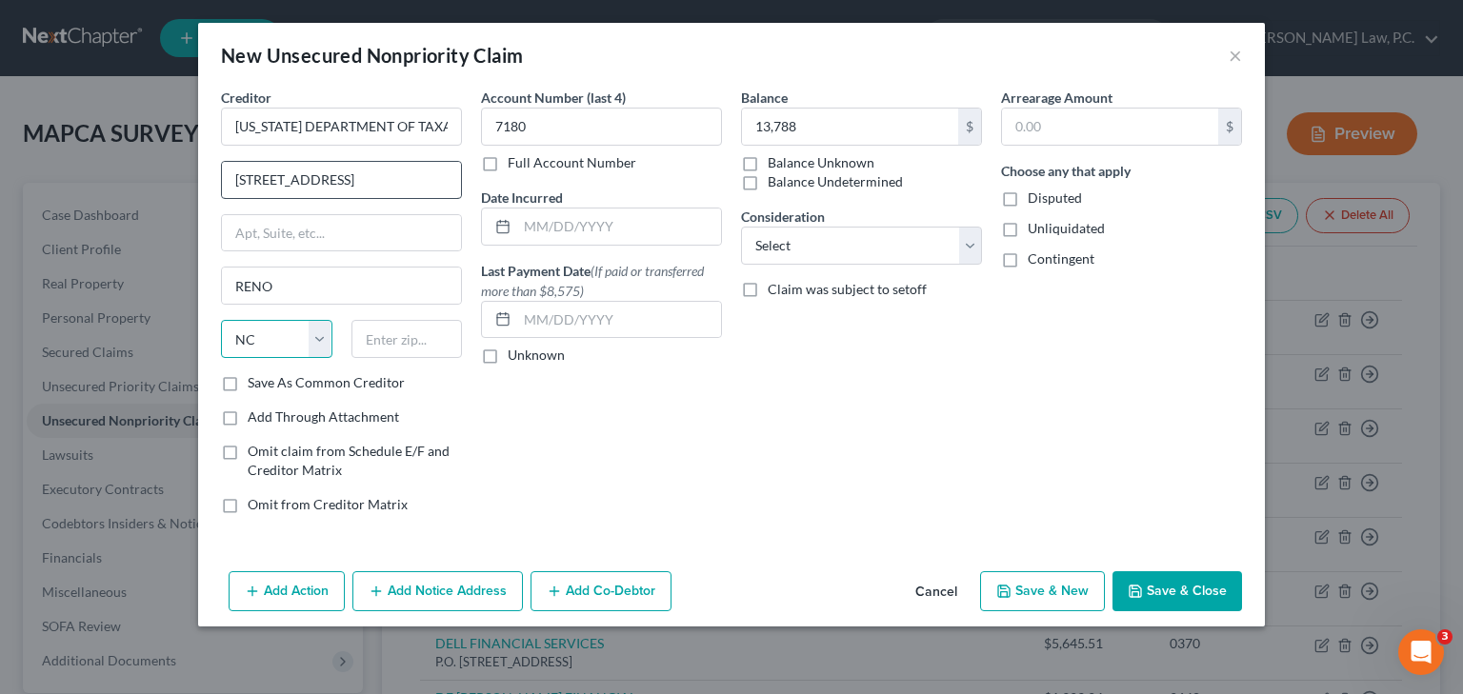
select select "31"
type input "89521"
click at [1052, 589] on button "Save & New" at bounding box center [1042, 592] width 125 height 40
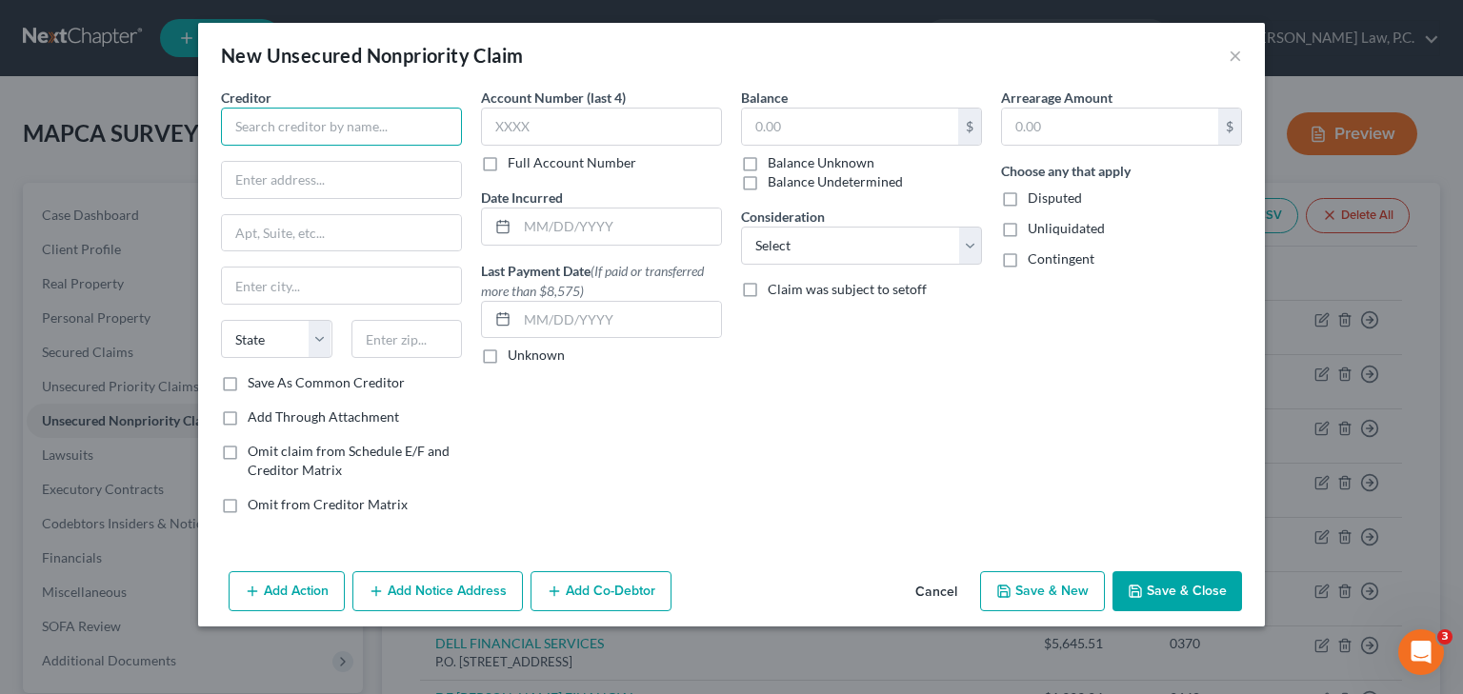
click at [381, 122] on input "text" at bounding box center [341, 127] width 241 height 38
type input "NORTHERN [US_STATE] OPERATING"
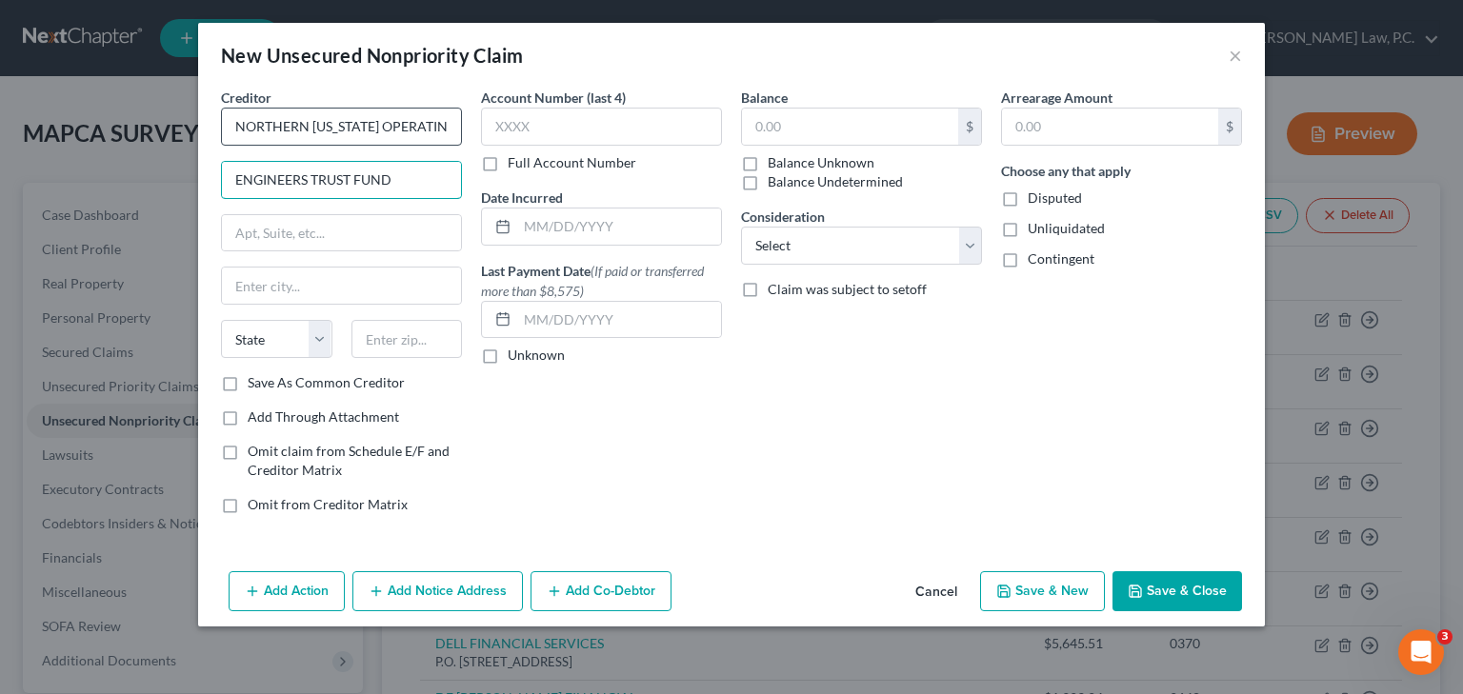
type input "ENGINEERS TRUST FUND"
click at [772, 126] on input "text" at bounding box center [850, 127] width 216 height 36
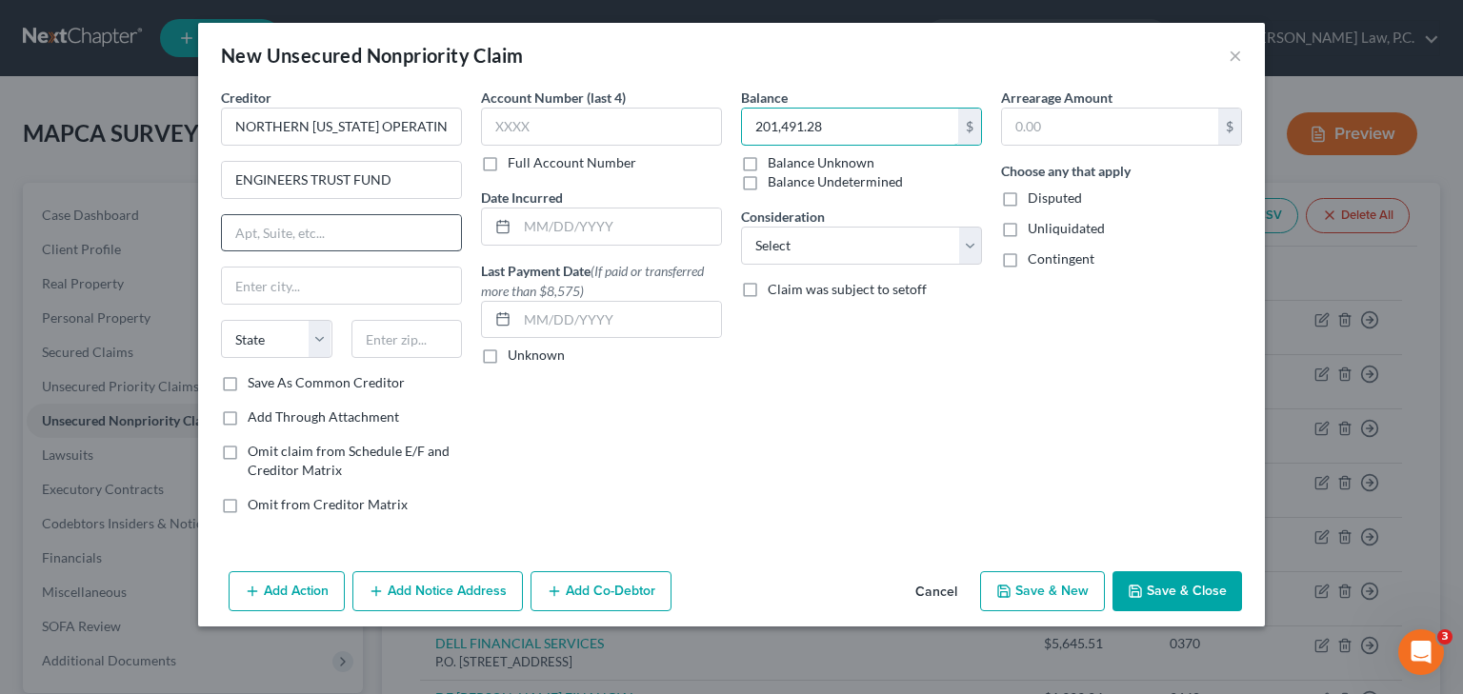
type input "201,491.28"
click at [362, 240] on input "text" at bounding box center [341, 233] width 239 height 36
type input "[STREET_ADDRESS]"
click at [383, 278] on input "text" at bounding box center [341, 286] width 239 height 36
type input "ALAMEDA"
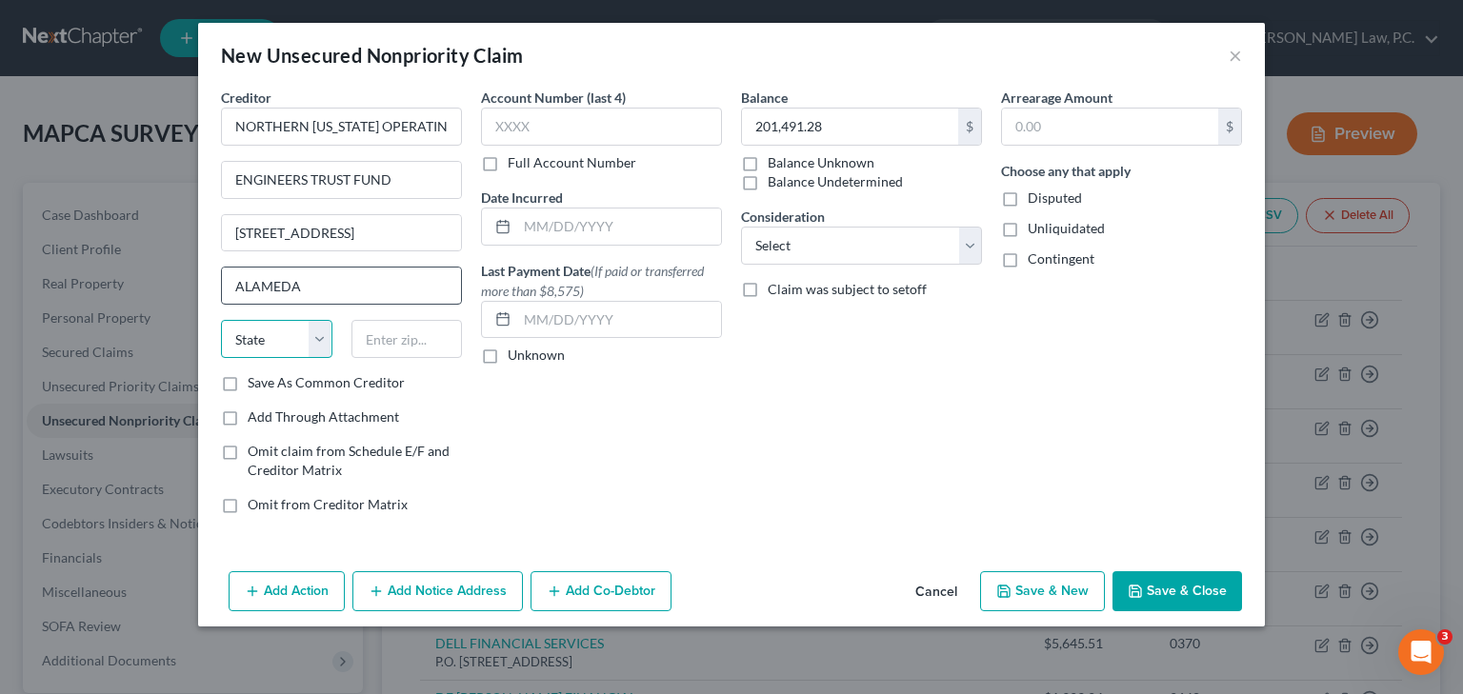
select select "4"
type input "94502-6594"
click at [1033, 589] on button "Save & New" at bounding box center [1042, 592] width 125 height 40
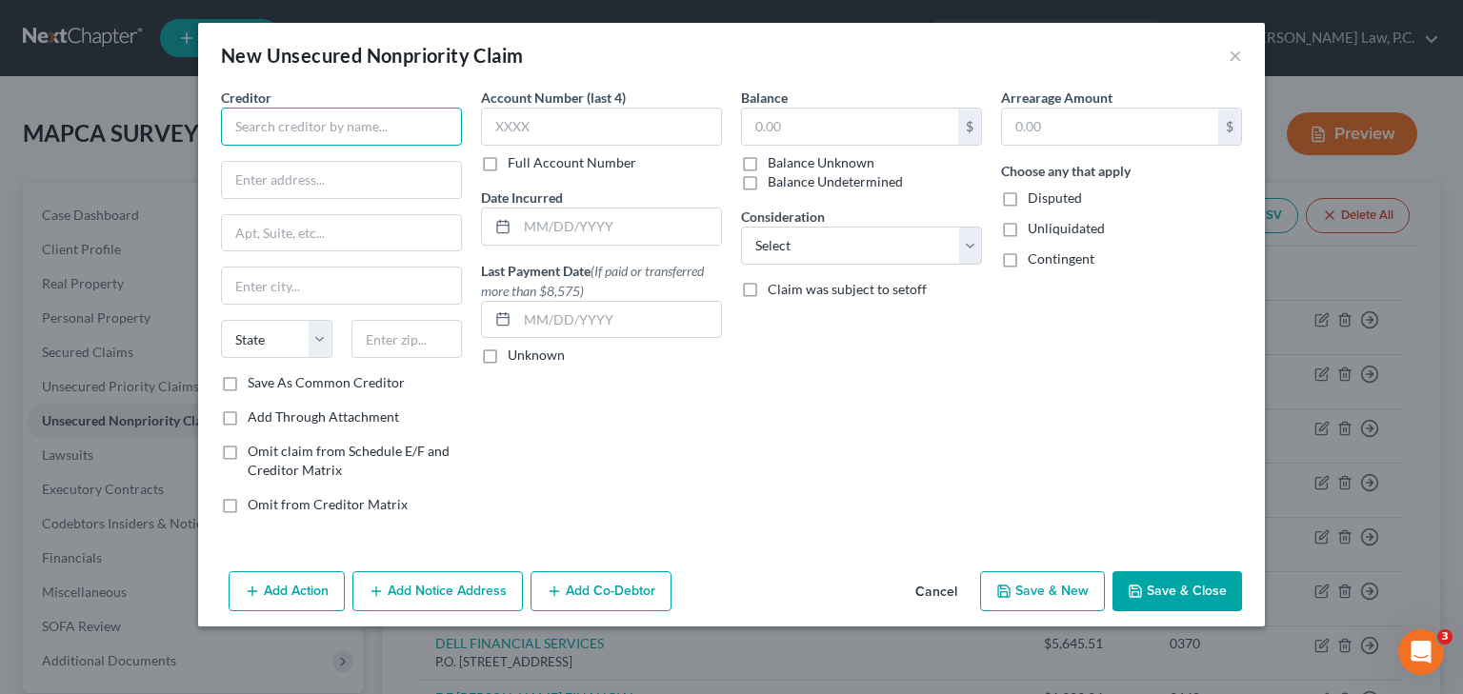
click at [340, 118] on input "text" at bounding box center [341, 127] width 241 height 38
click at [506, 112] on input "text" at bounding box center [601, 127] width 241 height 38
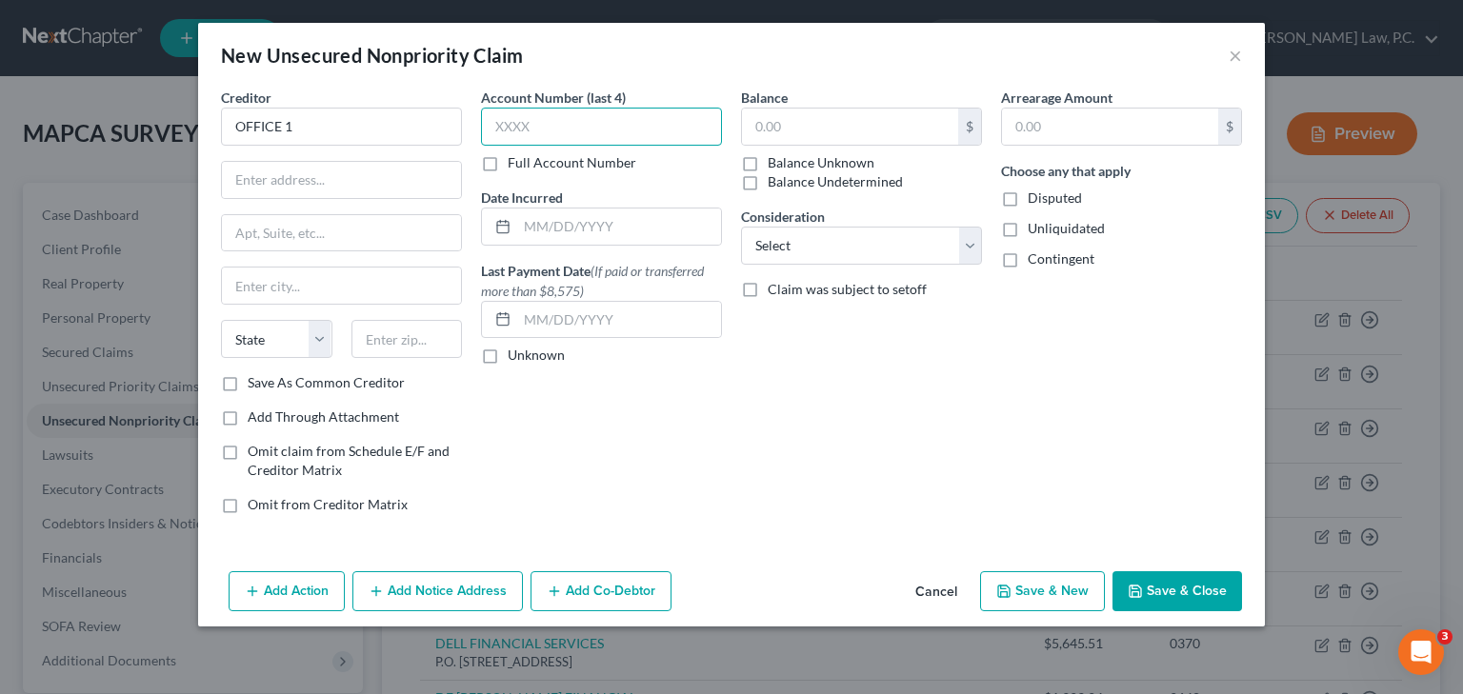
type input "OFFICE 1"
type input "m"
type input "MS02"
click at [792, 117] on input "text" at bounding box center [850, 127] width 216 height 36
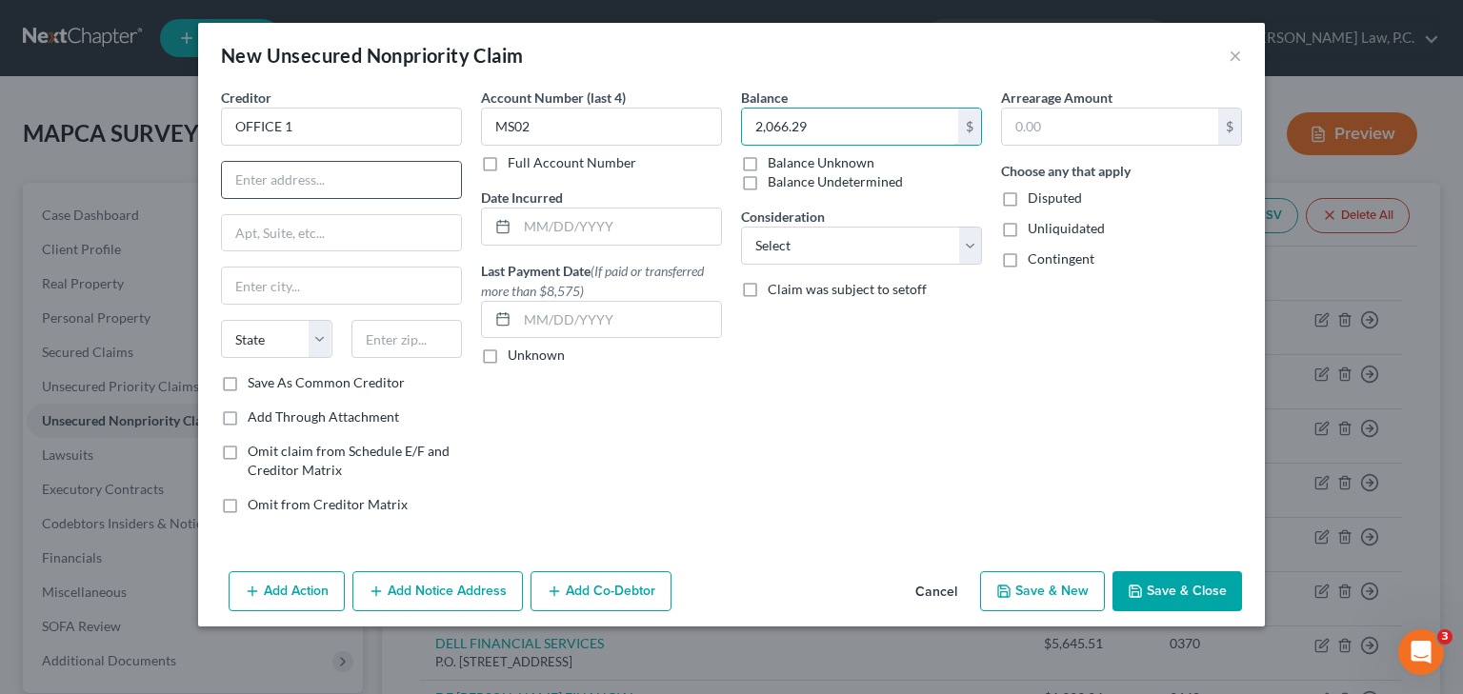
type input "2,066.29"
click at [319, 186] on input "text" at bounding box center [341, 180] width 239 height 36
type input "[STREET_ADDRESS]"
click at [284, 287] on input "text" at bounding box center [341, 286] width 239 height 36
type input "[GEOGRAPHIC_DATA]"
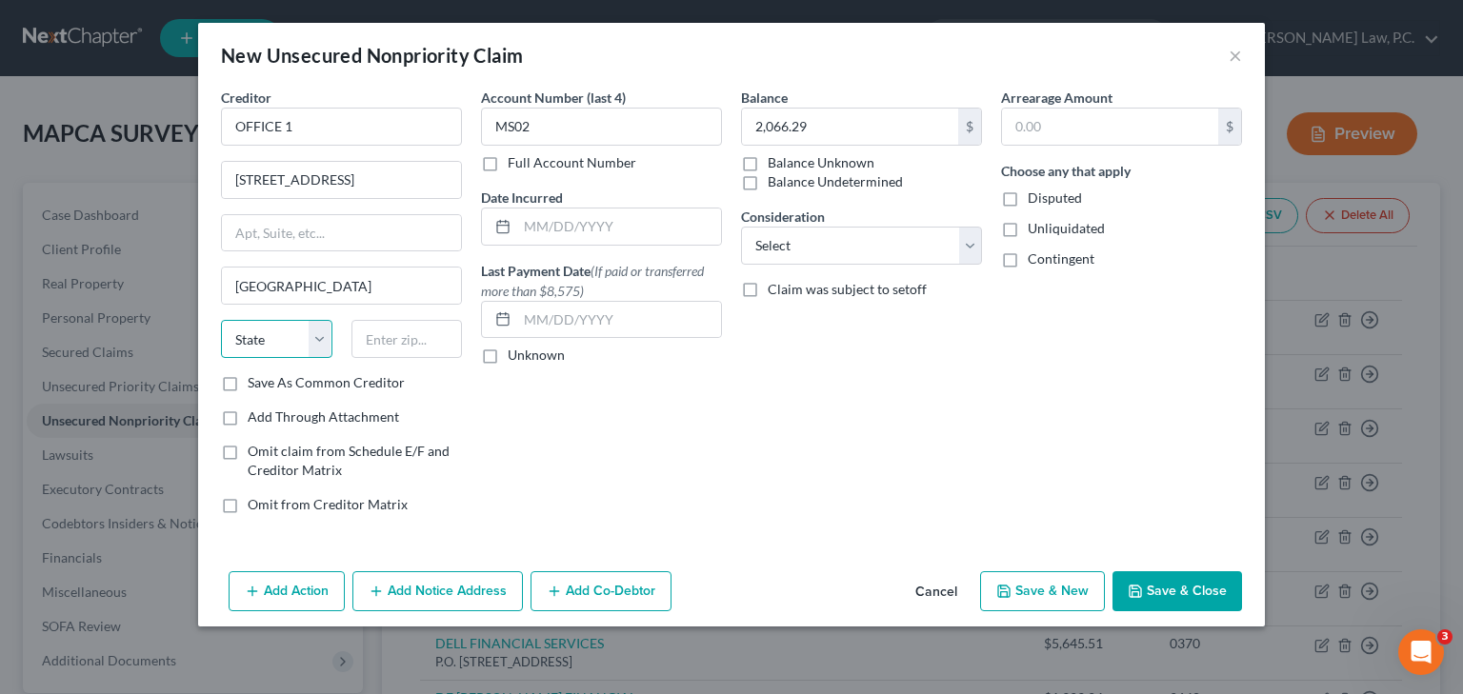
click at [293, 331] on select "State [US_STATE] AK AR AZ CA CO CT DE DC [GEOGRAPHIC_DATA] [GEOGRAPHIC_DATA] GU…" at bounding box center [276, 339] width 111 height 38
select select "31"
click at [221, 320] on select "State [US_STATE] AK AR AZ CA CO CT DE DC [GEOGRAPHIC_DATA] [GEOGRAPHIC_DATA] GU…" at bounding box center [276, 339] width 111 height 38
type input "89101"
click at [1020, 597] on button "Save & New" at bounding box center [1042, 592] width 125 height 40
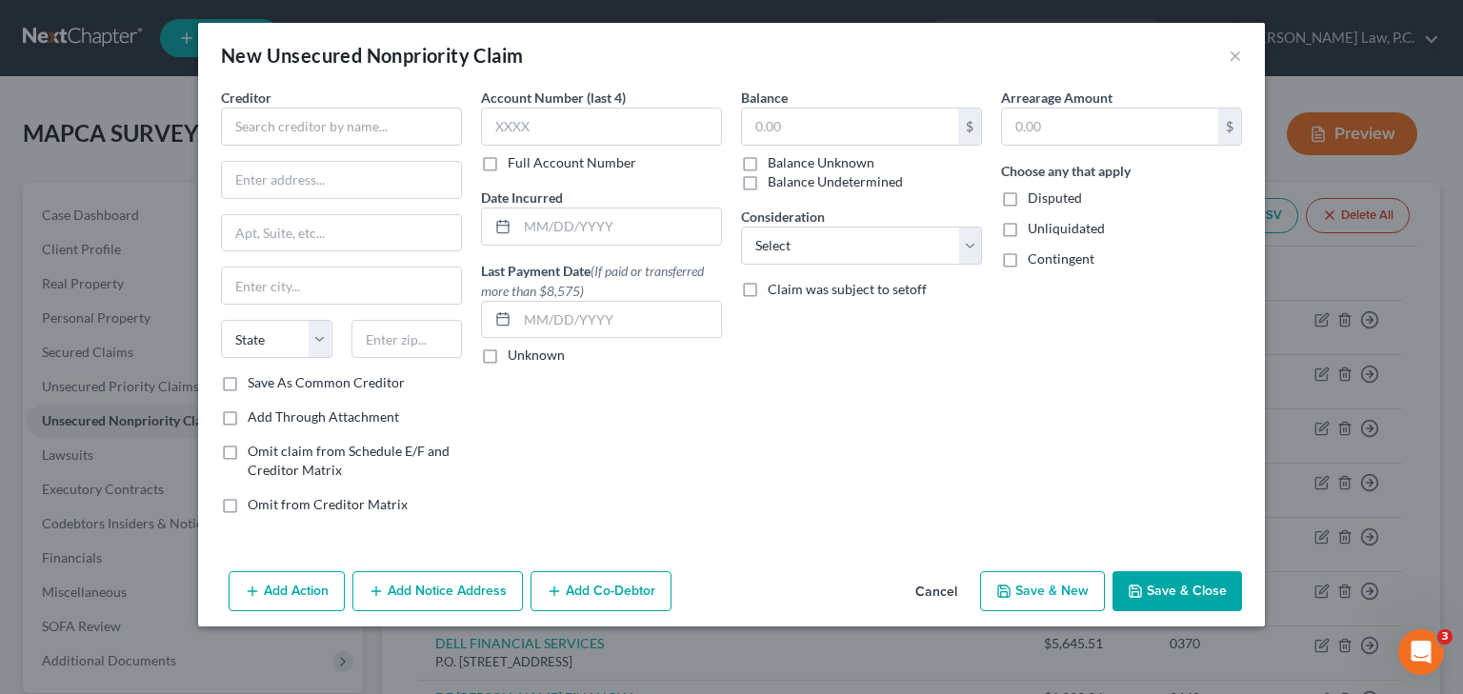
type input "[GEOGRAPHIC_DATA]"
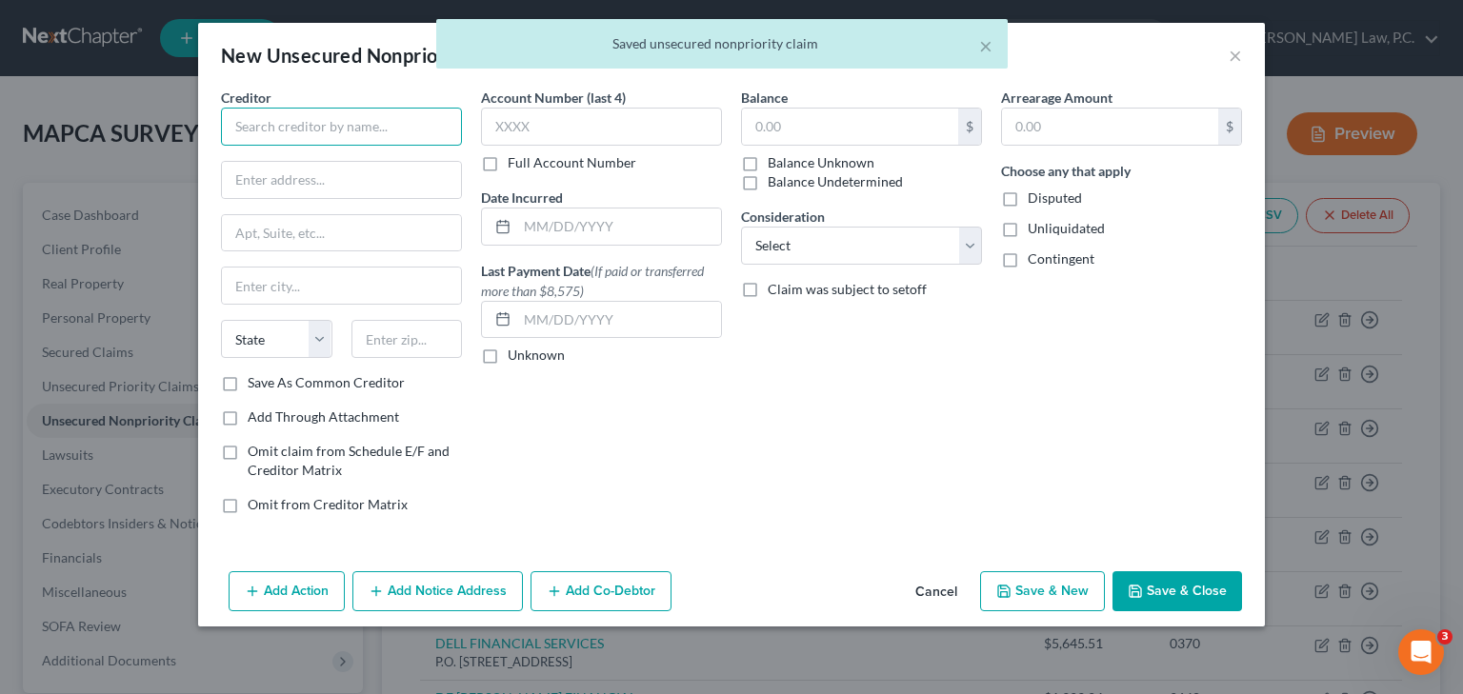
click at [341, 138] on input "text" at bounding box center [341, 127] width 241 height 38
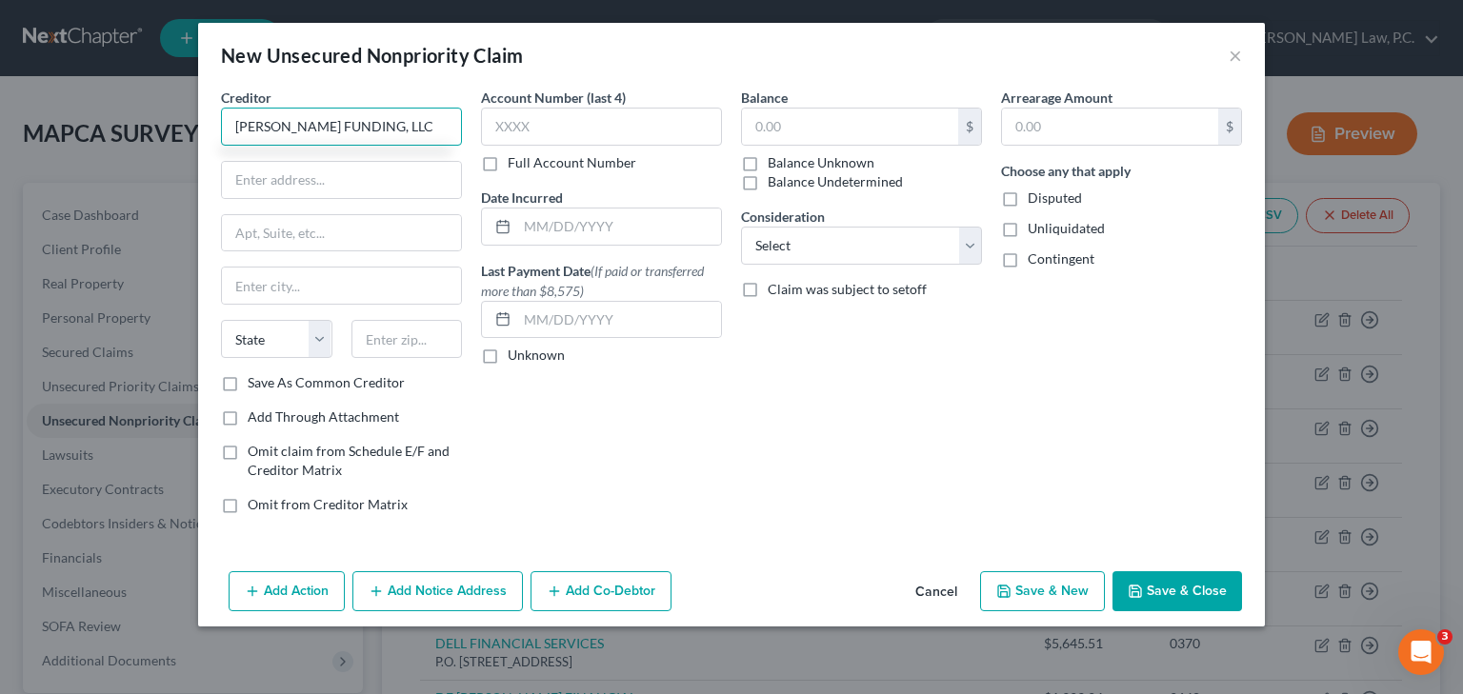
type input "[PERSON_NAME] FUNDING, LLC"
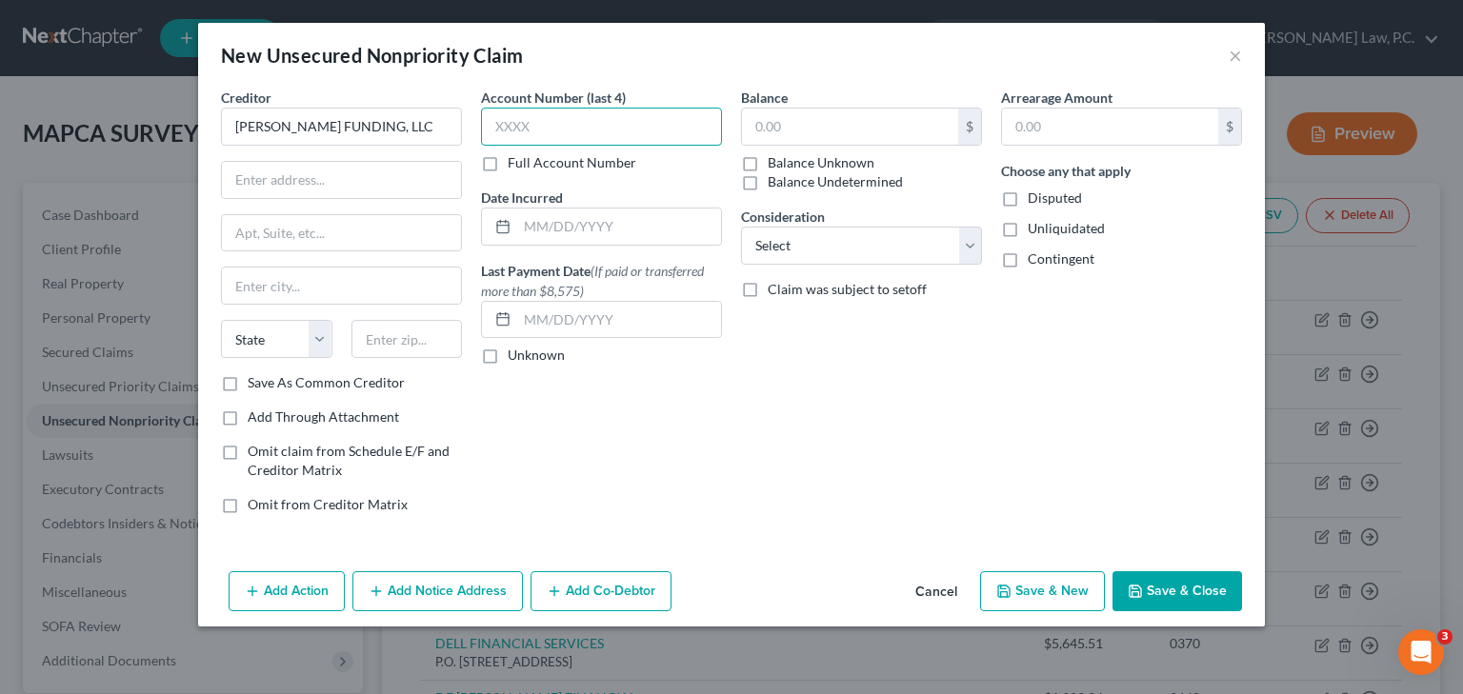
click at [539, 126] on input "text" at bounding box center [601, 127] width 241 height 38
type input "1403"
click at [768, 165] on label "Balance Unknown" at bounding box center [821, 162] width 107 height 19
click at [775, 165] on input "Balance Unknown" at bounding box center [781, 159] width 12 height 12
checkbox input "true"
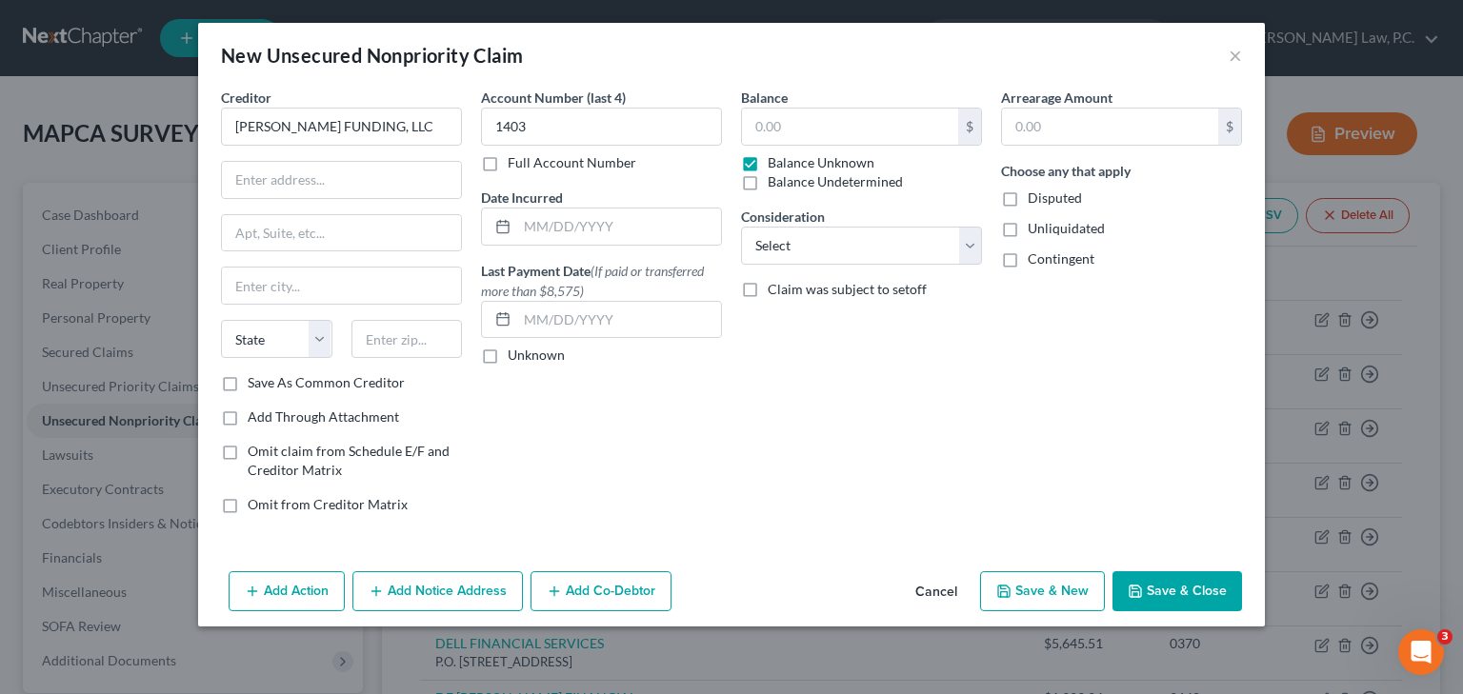
type input "0.00"
click at [369, 175] on input "text" at bounding box center [341, 180] width 239 height 36
click at [363, 177] on input "C/O [PERSON_NAME] [PERSON_NAME], LLP" at bounding box center [341, 180] width 239 height 36
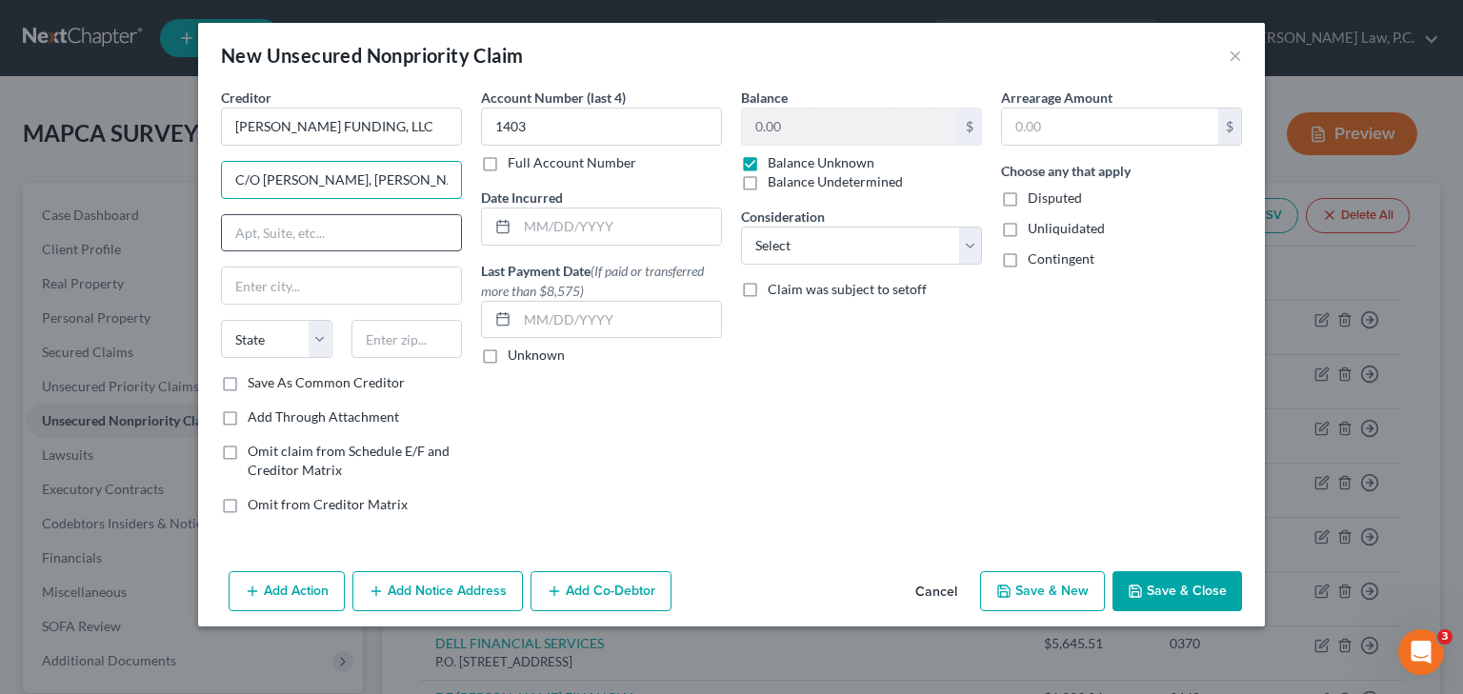
type input "C/O [PERSON_NAME], [PERSON_NAME], LLP"
click at [301, 226] on input "text" at bounding box center [341, 233] width 239 height 36
type input "P.O. BOX 356"
click at [269, 285] on input "text" at bounding box center [341, 286] width 239 height 36
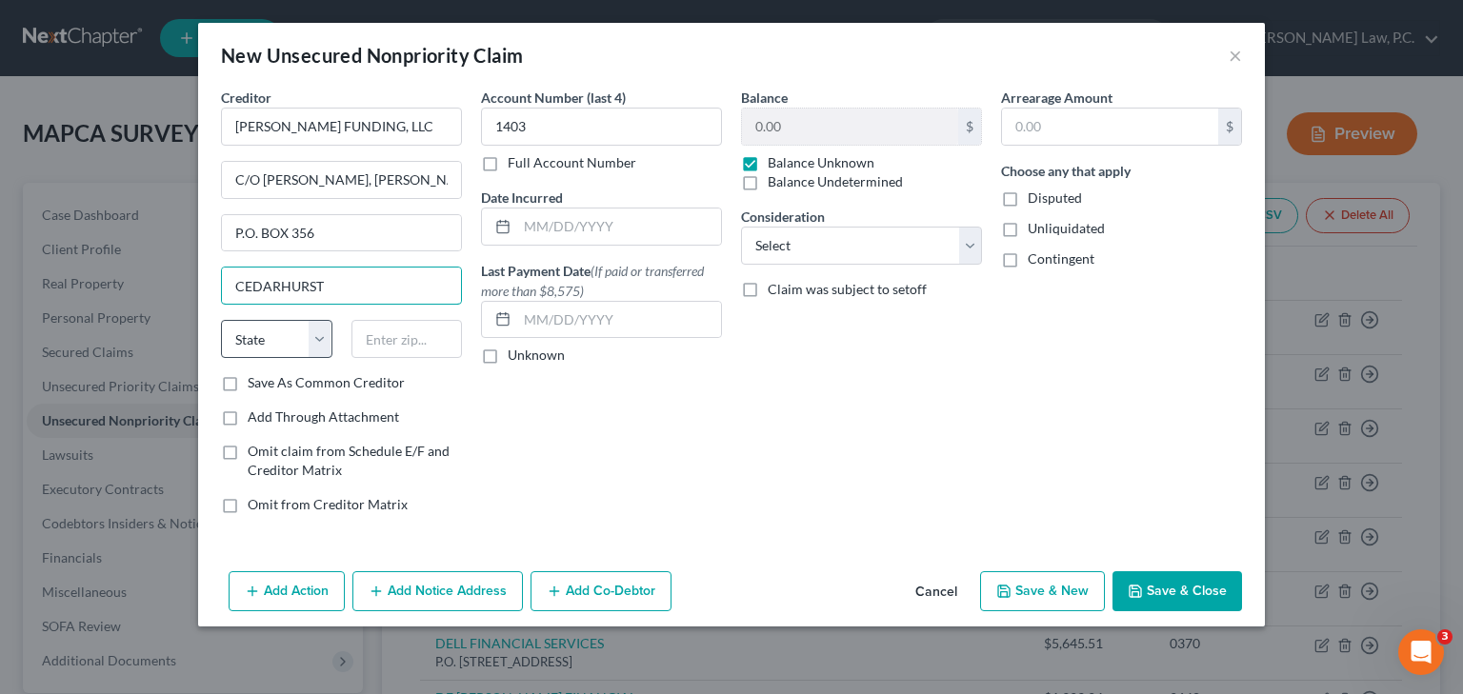
type input "CEDARHURST"
click at [301, 341] on select "State [US_STATE] AK AR AZ CA CO CT DE DC [GEOGRAPHIC_DATA] [GEOGRAPHIC_DATA] GU…" at bounding box center [276, 339] width 111 height 38
select select "35"
click at [415, 338] on input "text" at bounding box center [406, 339] width 111 height 38
type input "11516"
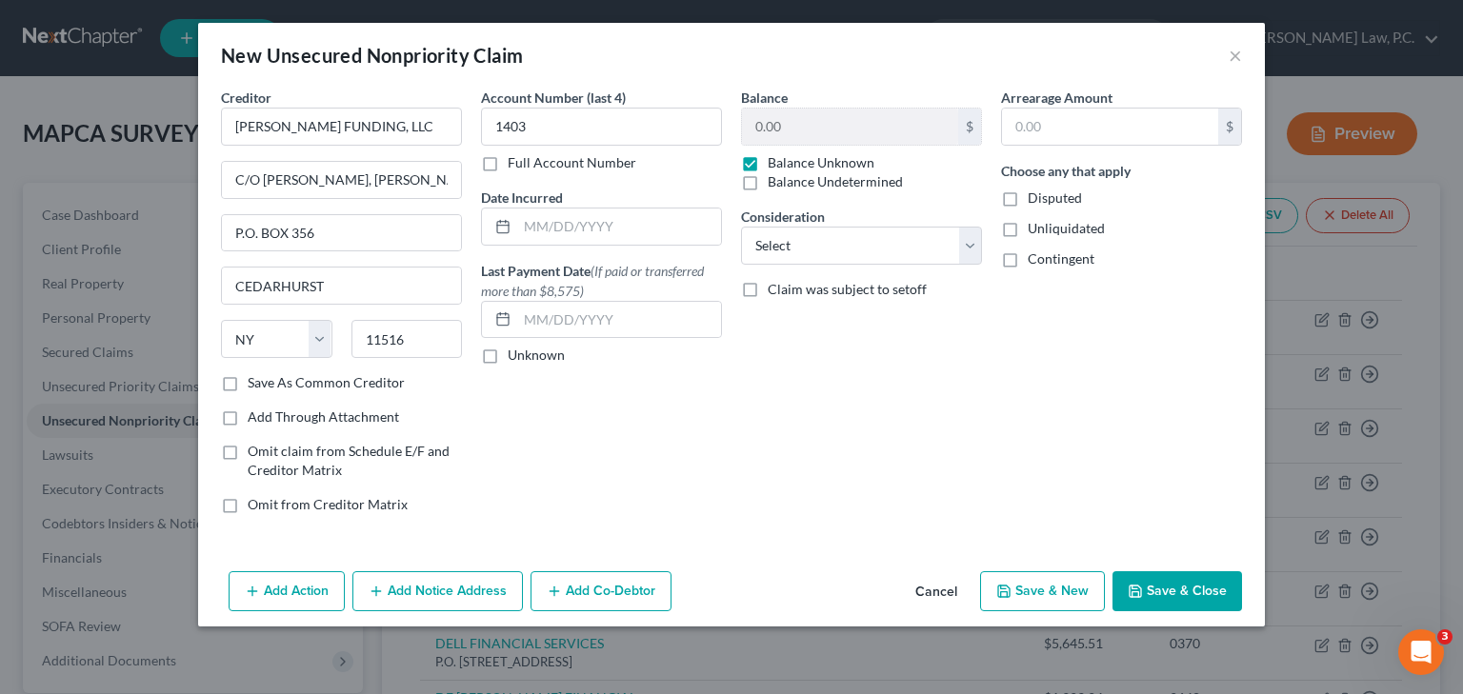
click at [1025, 592] on button "Save & New" at bounding box center [1042, 592] width 125 height 40
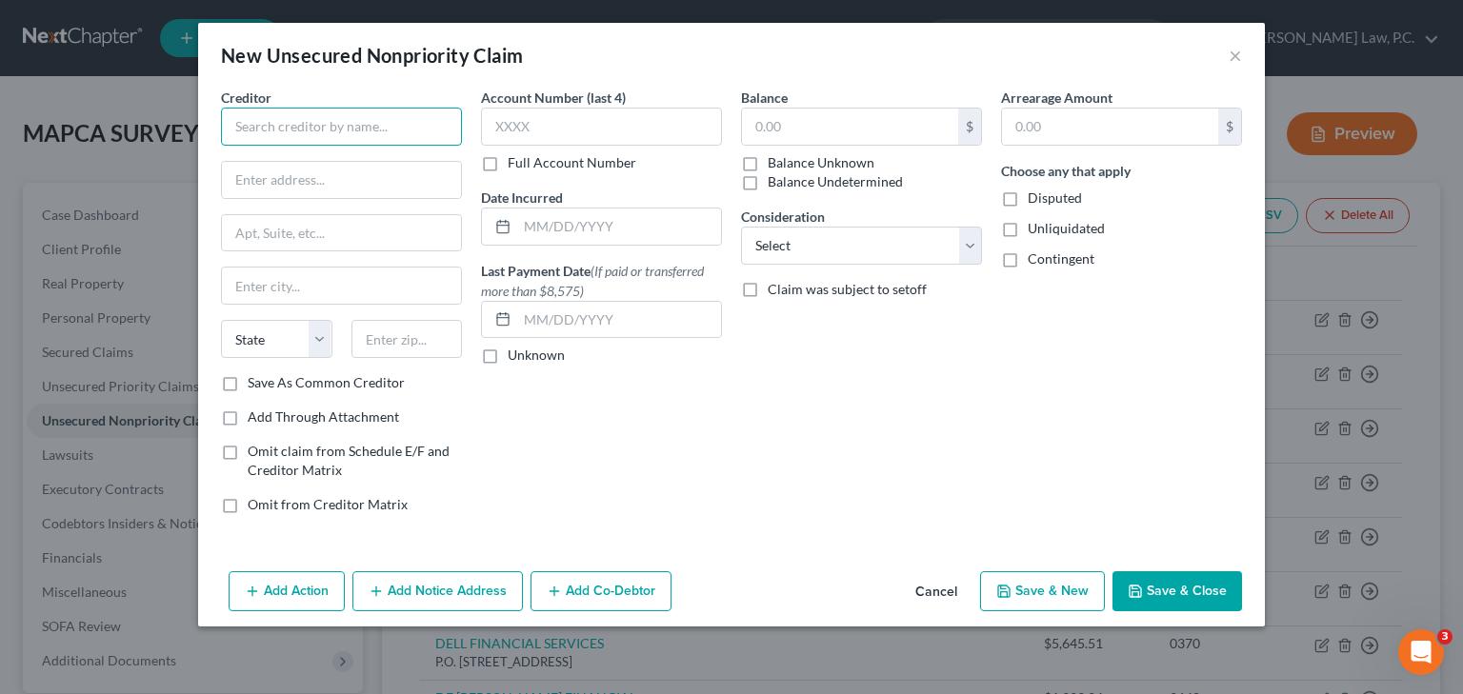
click at [277, 132] on input "text" at bounding box center [341, 127] width 241 height 38
type input "/"
type input "[PERSON_NAME]'S AEC REPROGRAPHICS"
click at [760, 118] on input "text" at bounding box center [850, 127] width 216 height 36
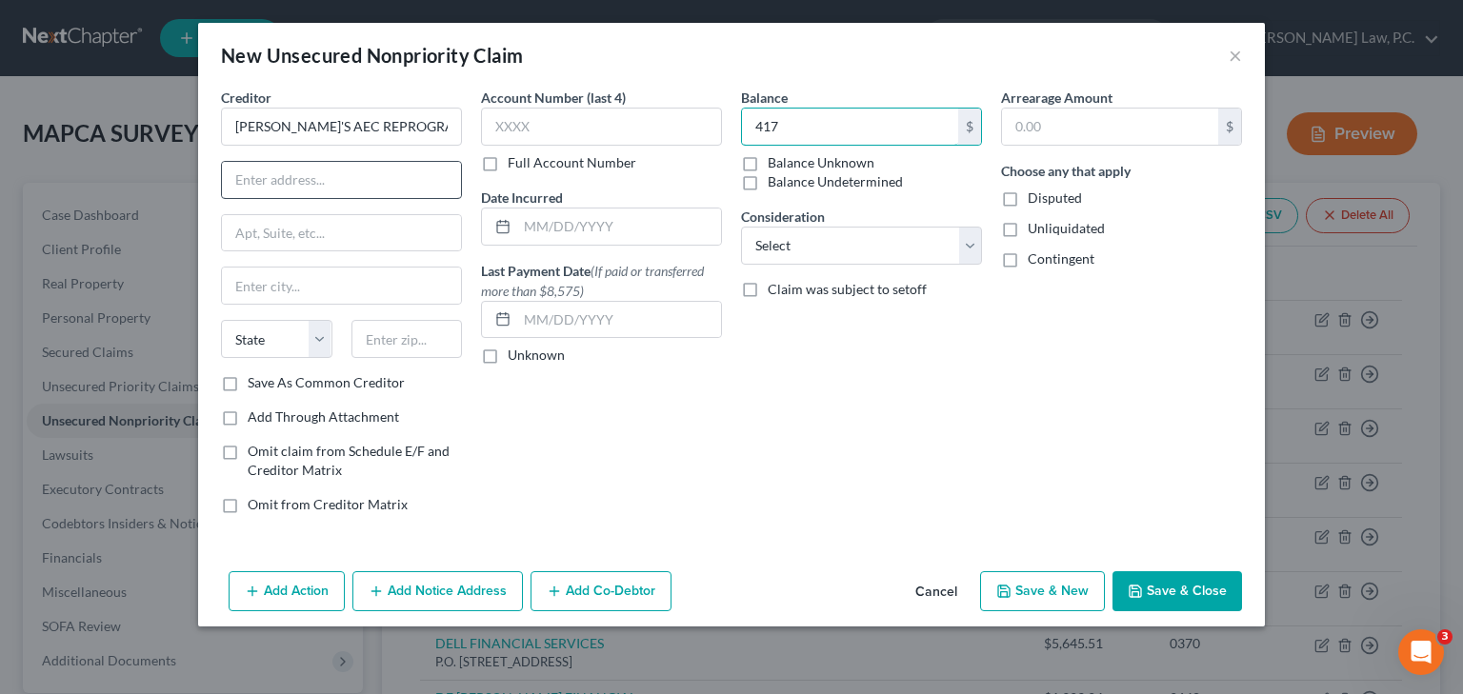
type input "417"
click at [331, 167] on input "text" at bounding box center [341, 180] width 239 height 36
type input "[STREET_ADDRESS]"
click at [335, 282] on input "text" at bounding box center [341, 286] width 239 height 36
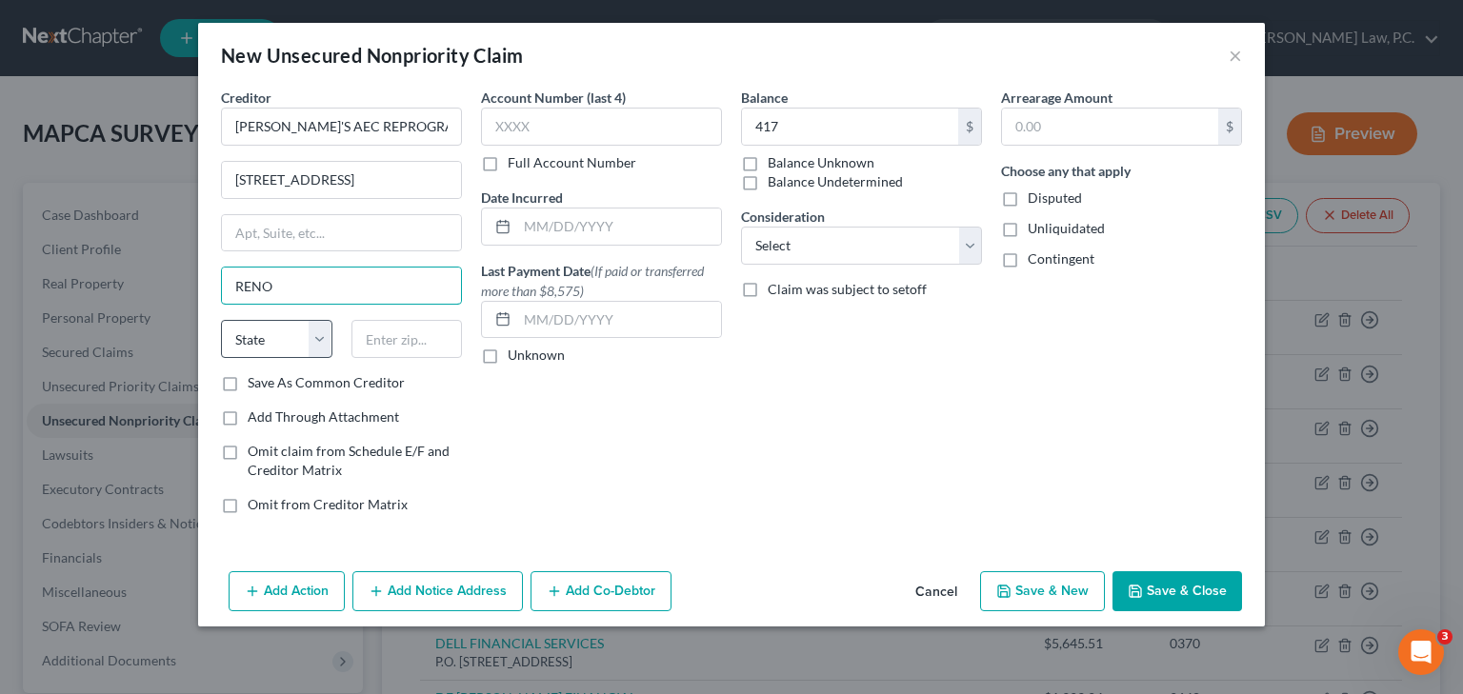
type input "RENO"
click at [264, 336] on select "State [US_STATE] AK AR AZ CA CO CT DE DC [GEOGRAPHIC_DATA] [GEOGRAPHIC_DATA] GU…" at bounding box center [276, 339] width 111 height 38
select select "31"
click at [374, 347] on input "text" at bounding box center [406, 339] width 111 height 38
type input "89502"
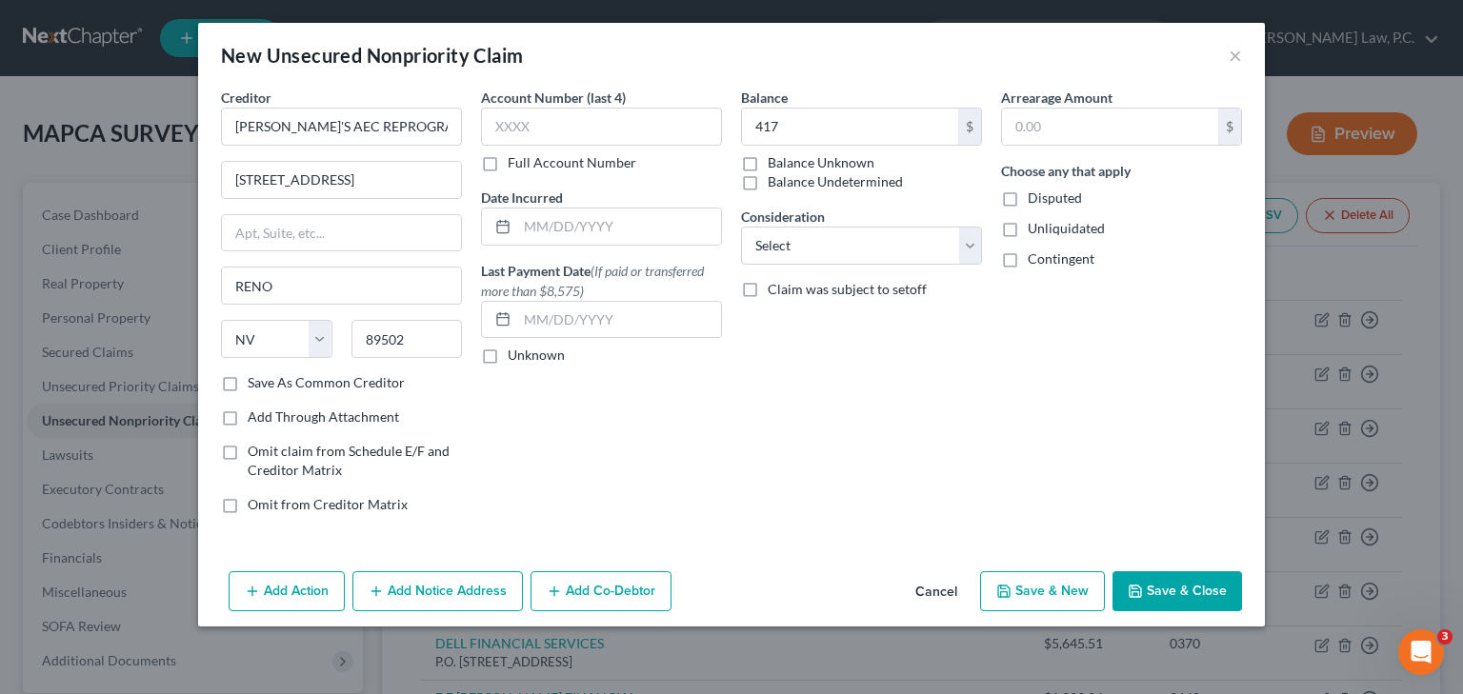
click at [1063, 589] on button "Save & New" at bounding box center [1042, 592] width 125 height 40
type input "Reno"
click at [320, 134] on input "text" at bounding box center [341, 127] width 241 height 38
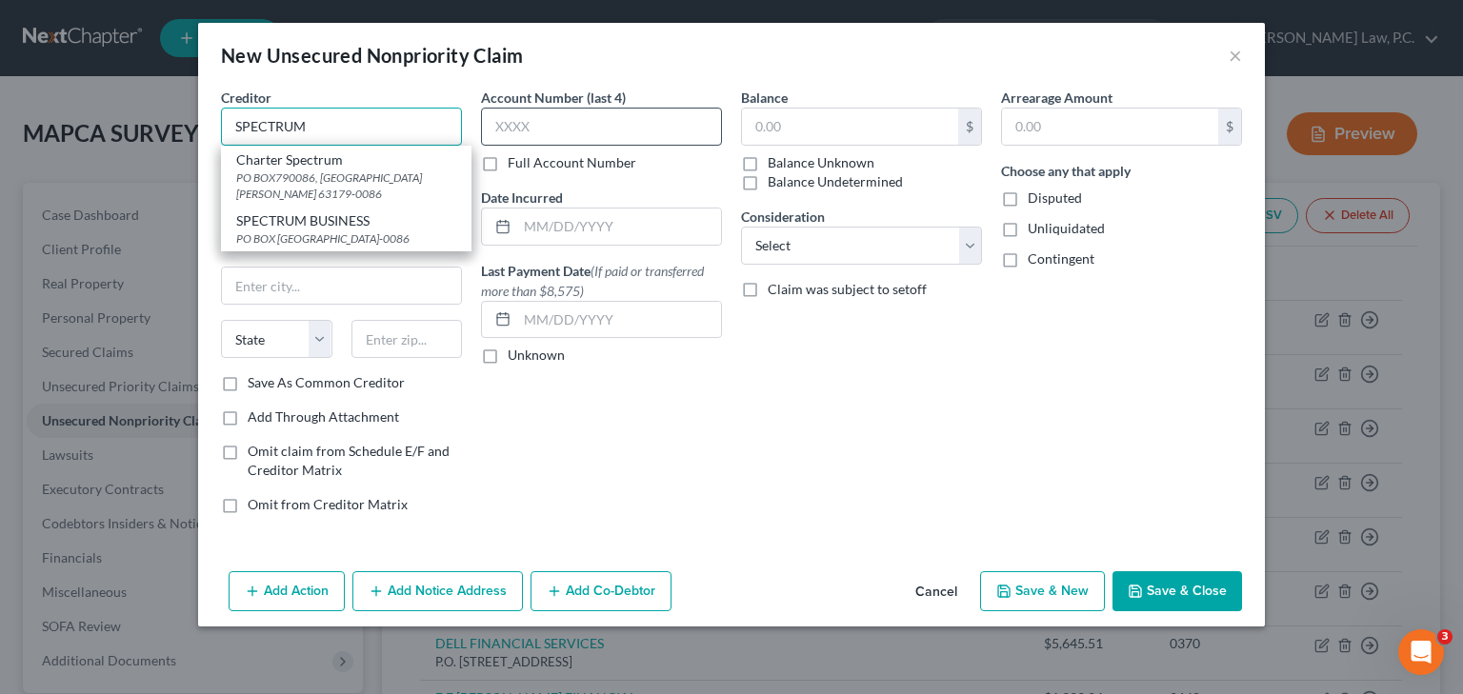
type input "SPECTRUM"
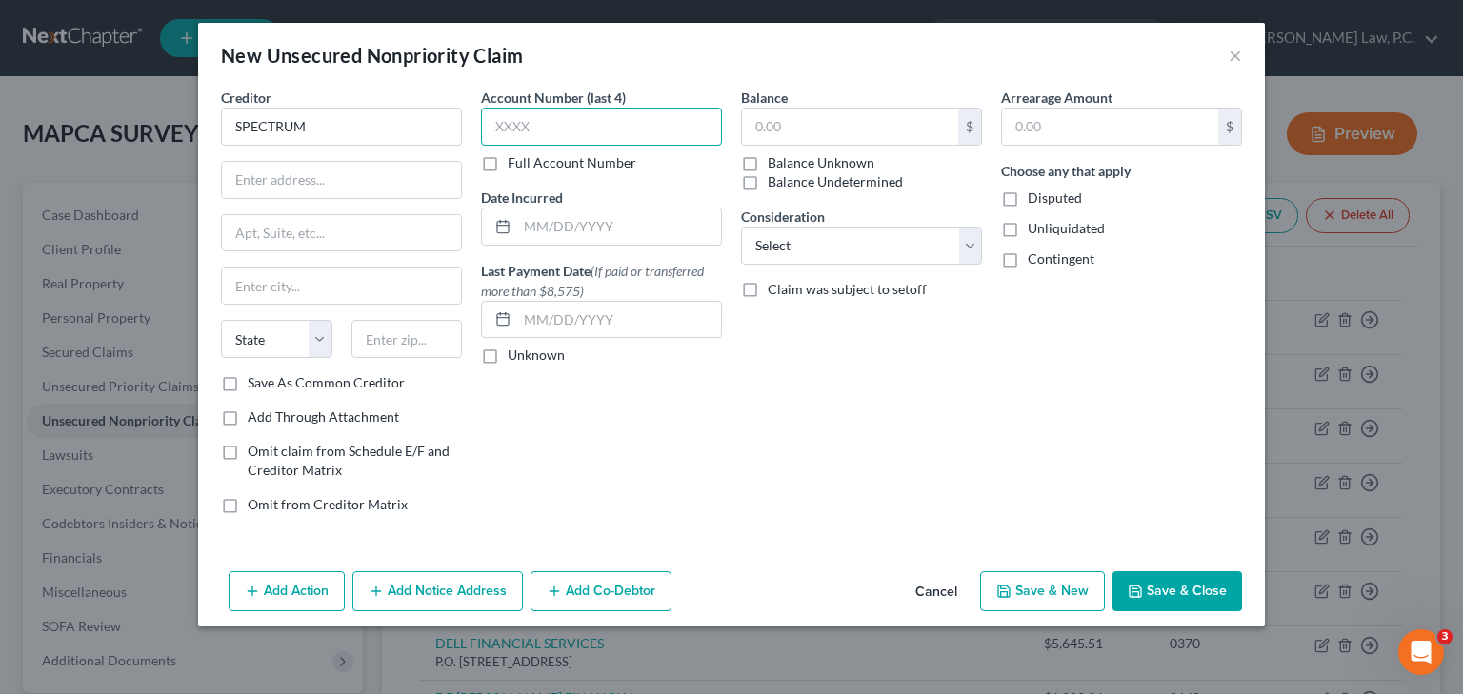
click at [549, 126] on input "text" at bounding box center [601, 127] width 241 height 38
type input "1843"
click at [833, 124] on input "text" at bounding box center [850, 127] width 216 height 36
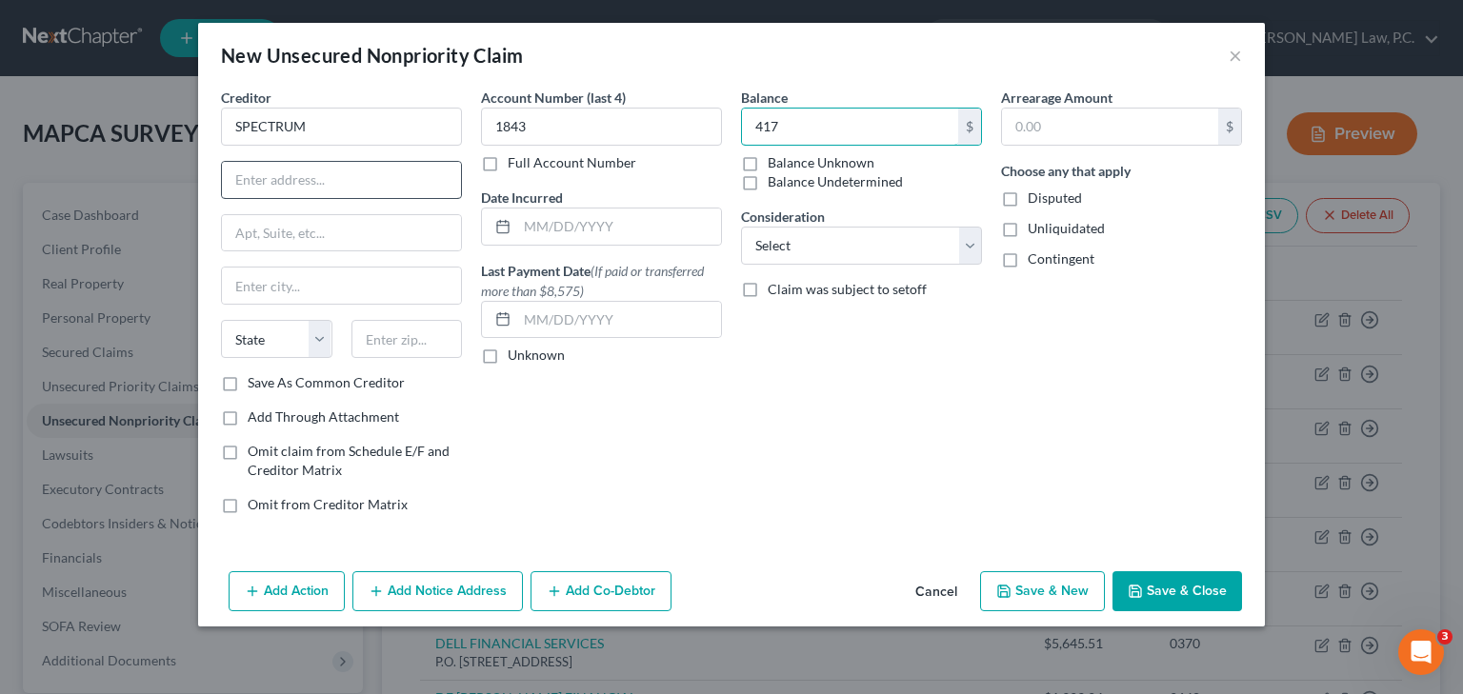
type input "417"
click at [274, 179] on input "text" at bounding box center [341, 180] width 239 height 36
type input "4"
type input "CHARTER COMMUNICATIONS"
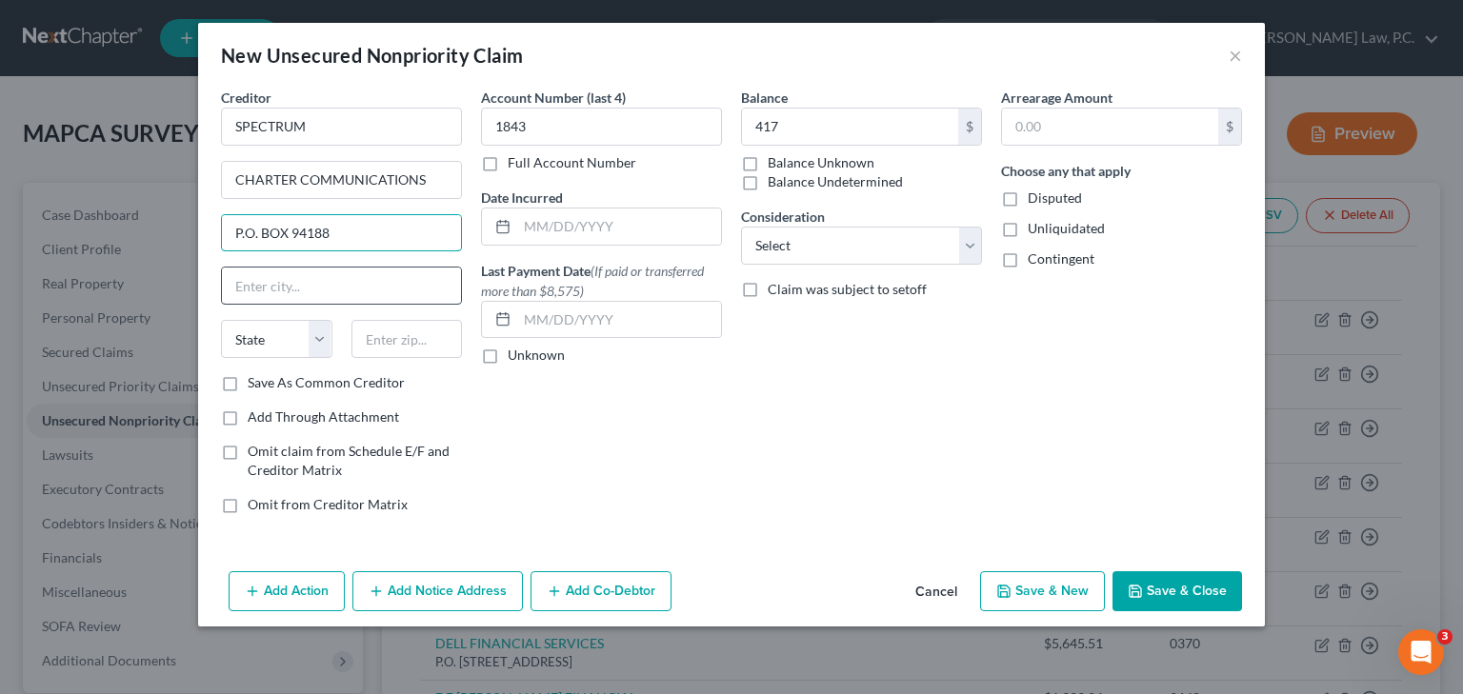
type input "P.O. BOX 94188"
click at [275, 291] on input "text" at bounding box center [341, 286] width 239 height 36
type input "PALATINE"
click at [266, 338] on select "State [US_STATE] AK AR AZ CA CO CT DE DC [GEOGRAPHIC_DATA] [GEOGRAPHIC_DATA] GU…" at bounding box center [276, 339] width 111 height 38
select select "14"
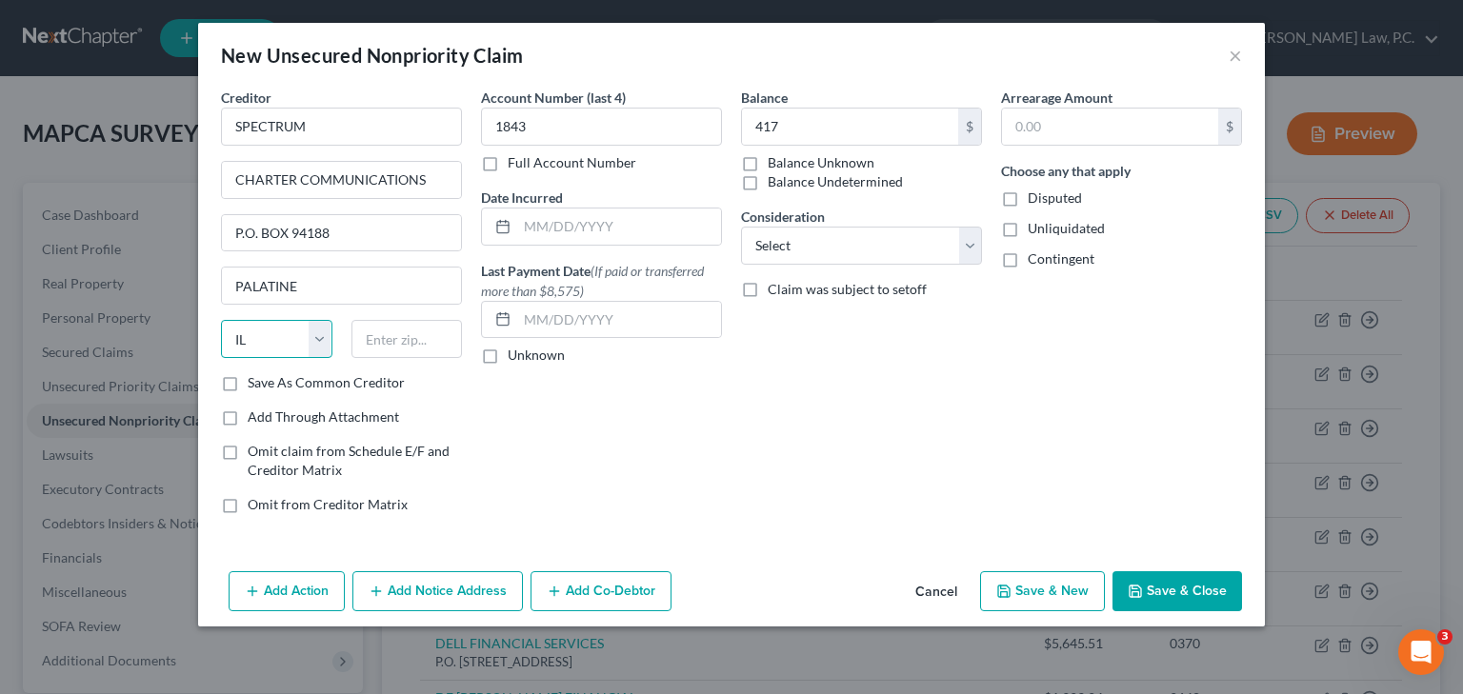
click at [221, 320] on select "State [US_STATE] AK AR AZ CA CO CT DE DC [GEOGRAPHIC_DATA] [GEOGRAPHIC_DATA] GU…" at bounding box center [276, 339] width 111 height 38
click at [384, 343] on input "text" at bounding box center [406, 339] width 111 height 38
type input "60094-4188"
type input "180"
click at [1007, 576] on button "Save & New" at bounding box center [1042, 592] width 125 height 40
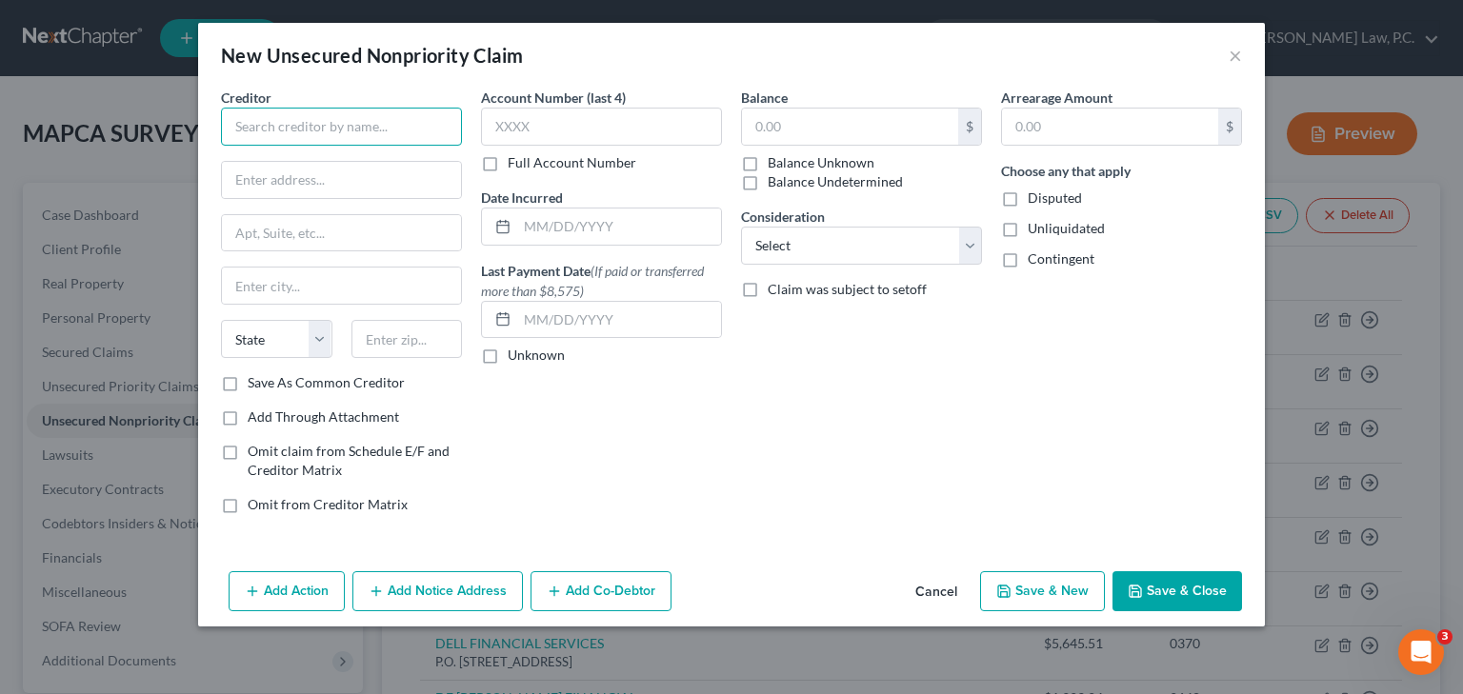
click at [259, 123] on input "text" at bounding box center [341, 127] width 241 height 38
type input "STATE OF [US_STATE]"
type input "FRANCHISE TAX BOARD"
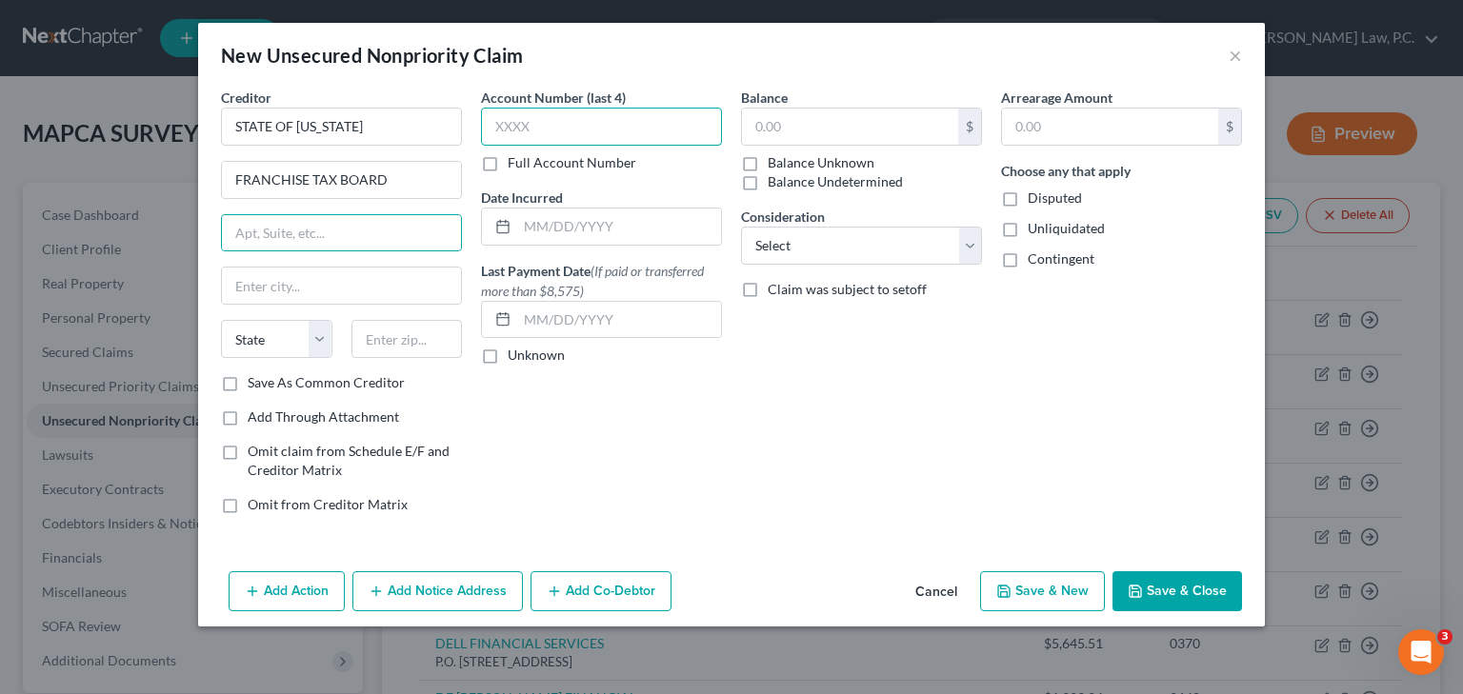
click at [527, 130] on input "text" at bounding box center [601, 127] width 241 height 38
type input "1000"
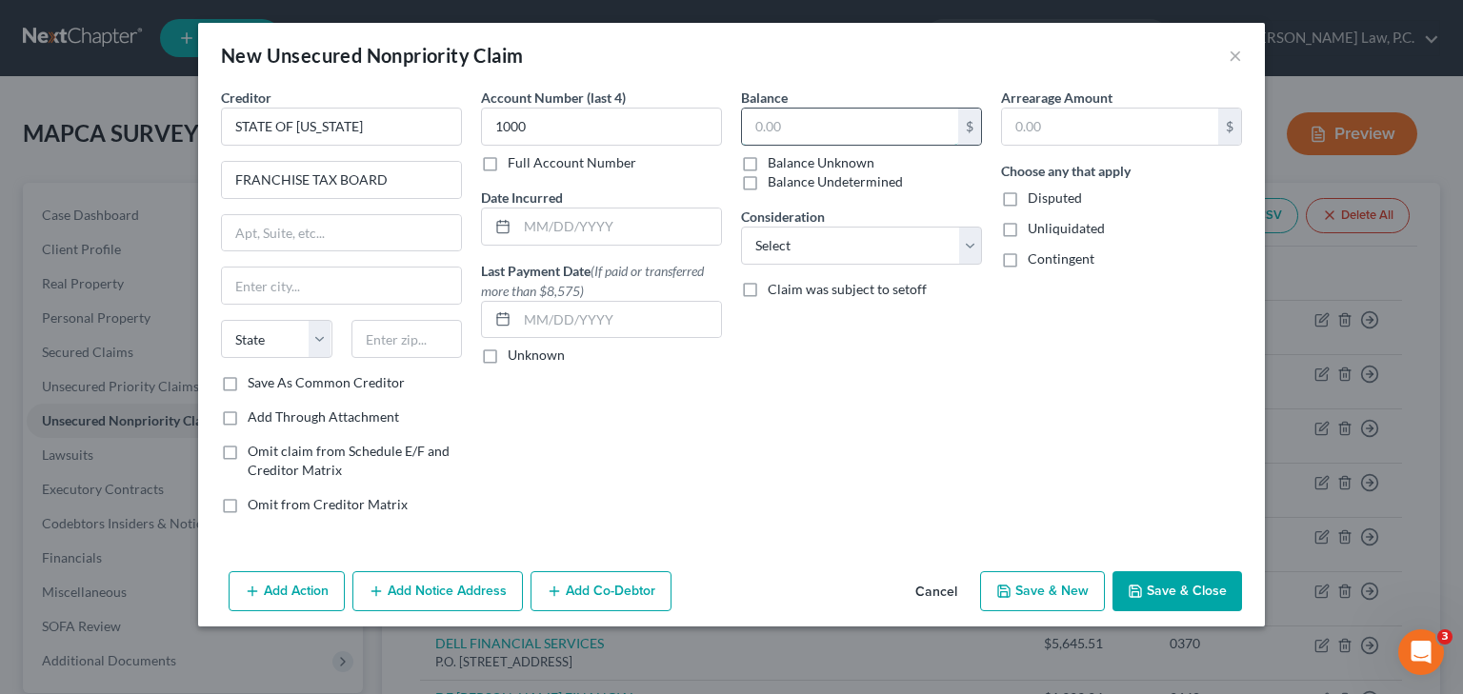
click at [791, 131] on input "text" at bounding box center [850, 127] width 216 height 36
type input "122,154.48"
click at [365, 223] on input "text" at bounding box center [341, 233] width 239 height 36
type input "P.O. BOX 942857"
click at [331, 274] on input "text" at bounding box center [341, 286] width 239 height 36
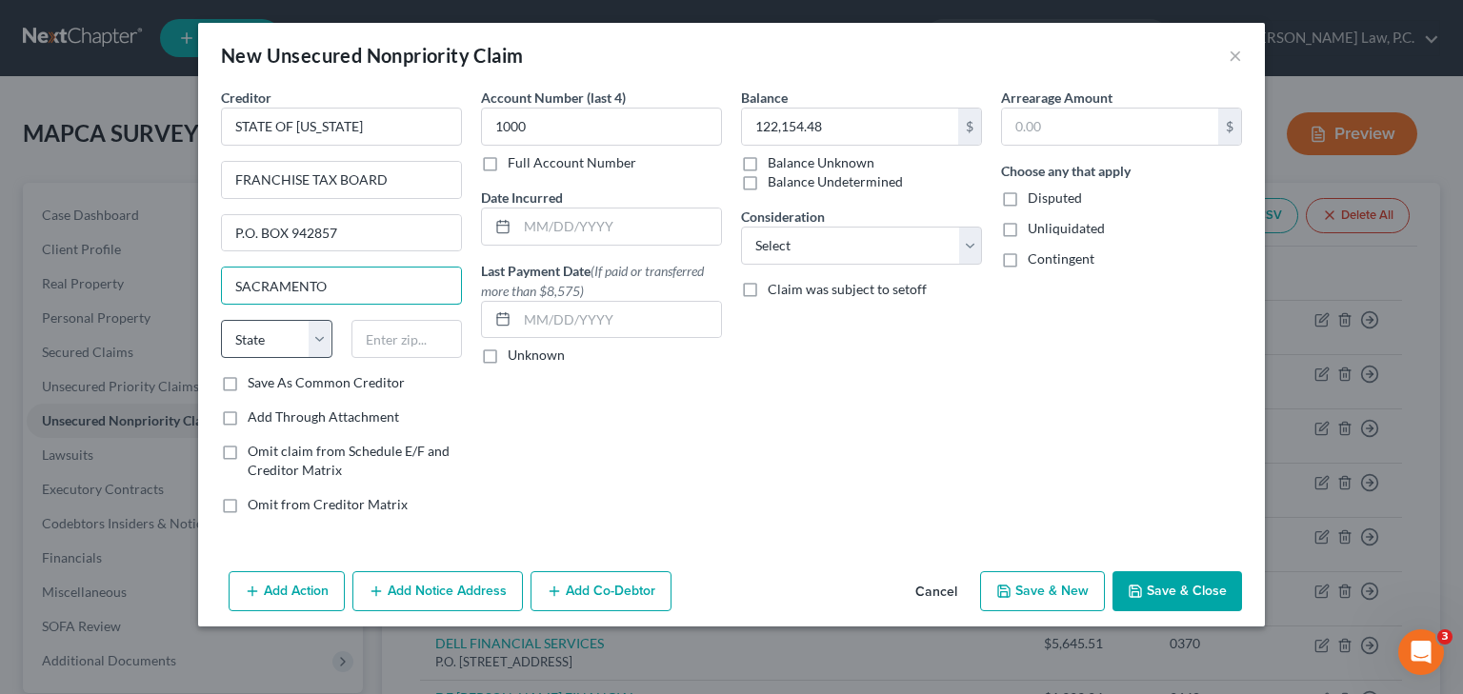
type input "SACRAMENTO"
click at [299, 338] on select "State [US_STATE] AK AR AZ CA CO CT DE DC [GEOGRAPHIC_DATA] [GEOGRAPHIC_DATA] GU…" at bounding box center [276, 339] width 111 height 38
select select "4"
click at [221, 320] on select "State [US_STATE] AK AR AZ CA CO CT DE DC [GEOGRAPHIC_DATA] [GEOGRAPHIC_DATA] GU…" at bounding box center [276, 339] width 111 height 38
click at [364, 351] on input "text" at bounding box center [406, 339] width 111 height 38
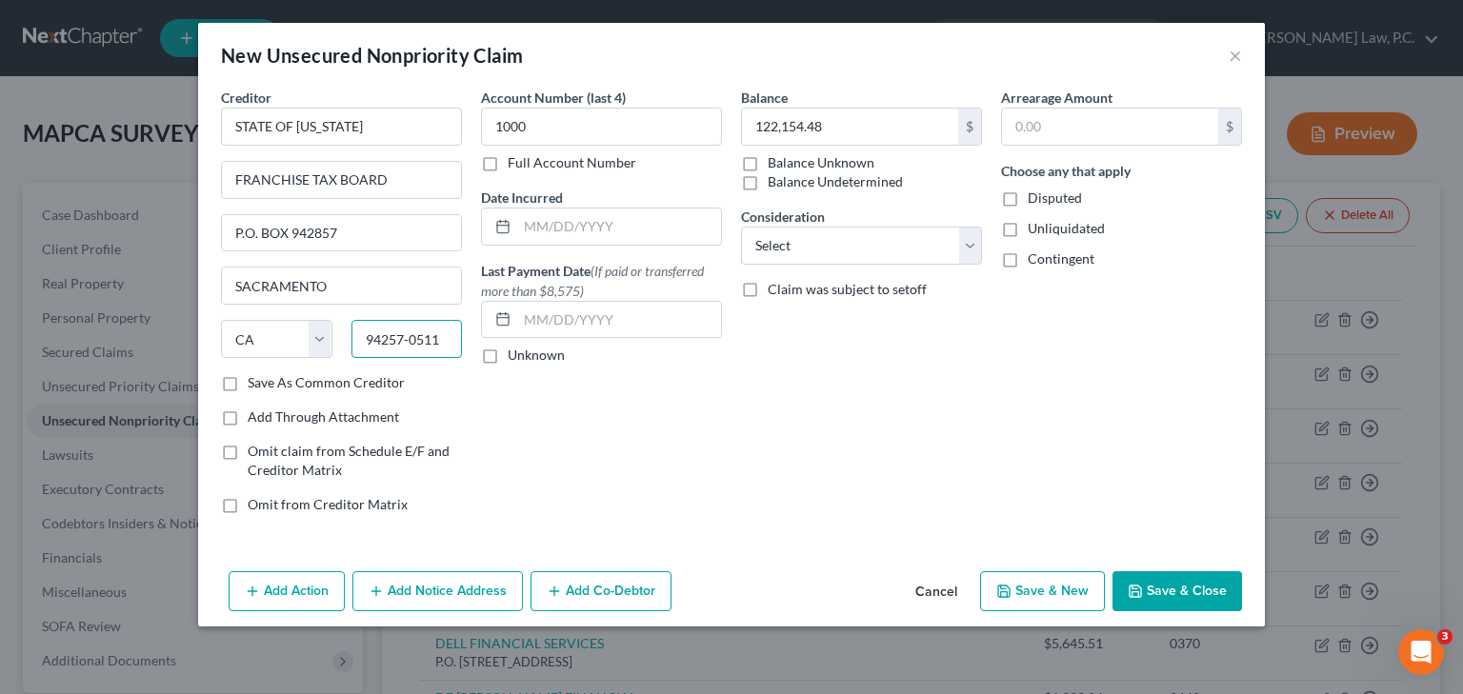
type input "94257-0511"
click at [1058, 598] on button "Save & New" at bounding box center [1042, 592] width 125 height 40
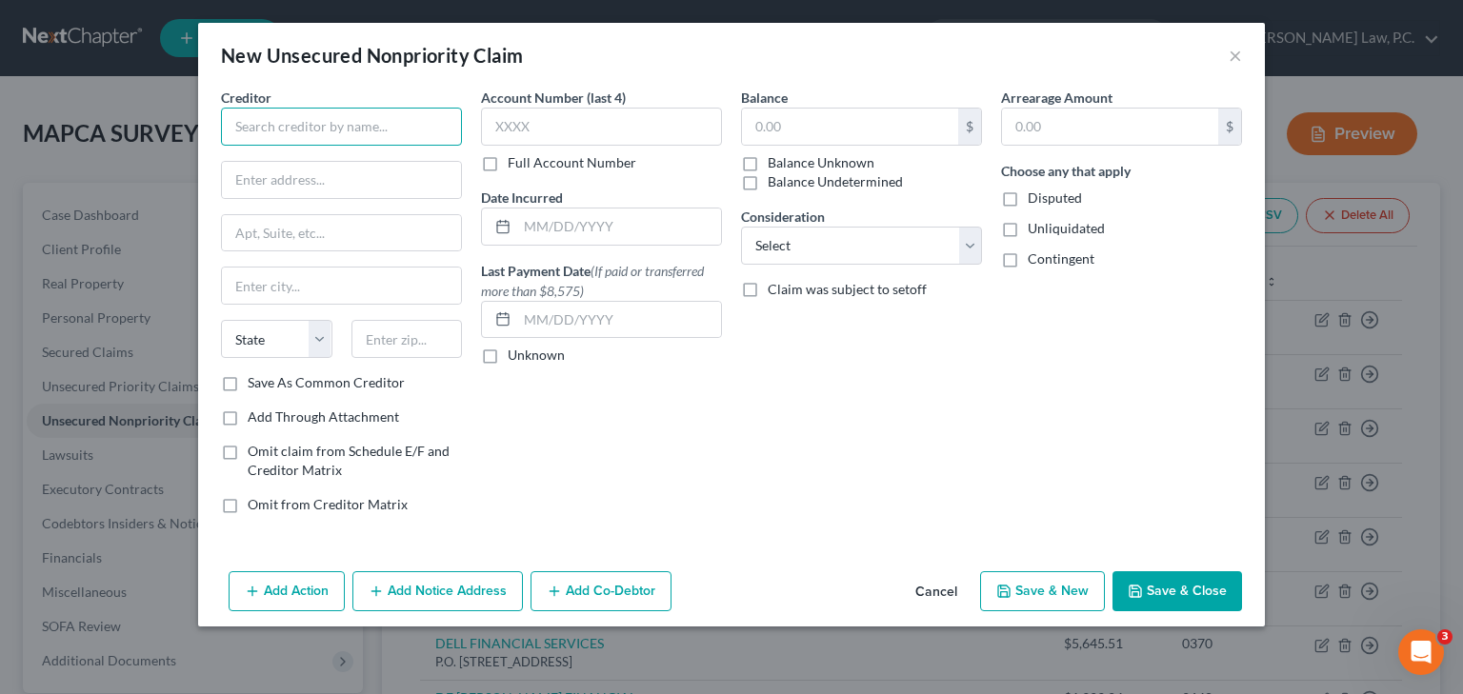
click at [378, 131] on input "text" at bounding box center [341, 127] width 241 height 38
type input "STERICYCLE / SHRED IT"
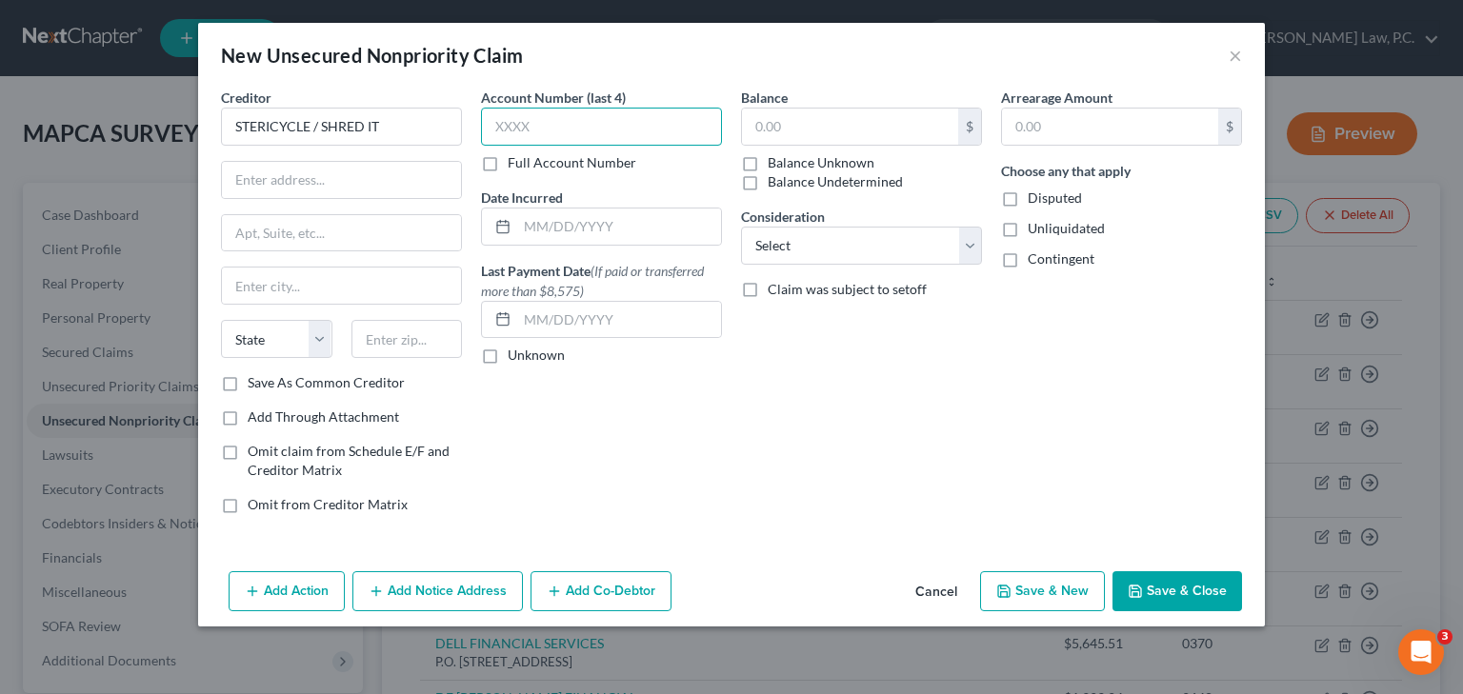
click at [573, 128] on input "text" at bounding box center [601, 127] width 241 height 38
type input "4794"
click at [832, 140] on input "text" at bounding box center [850, 127] width 216 height 36
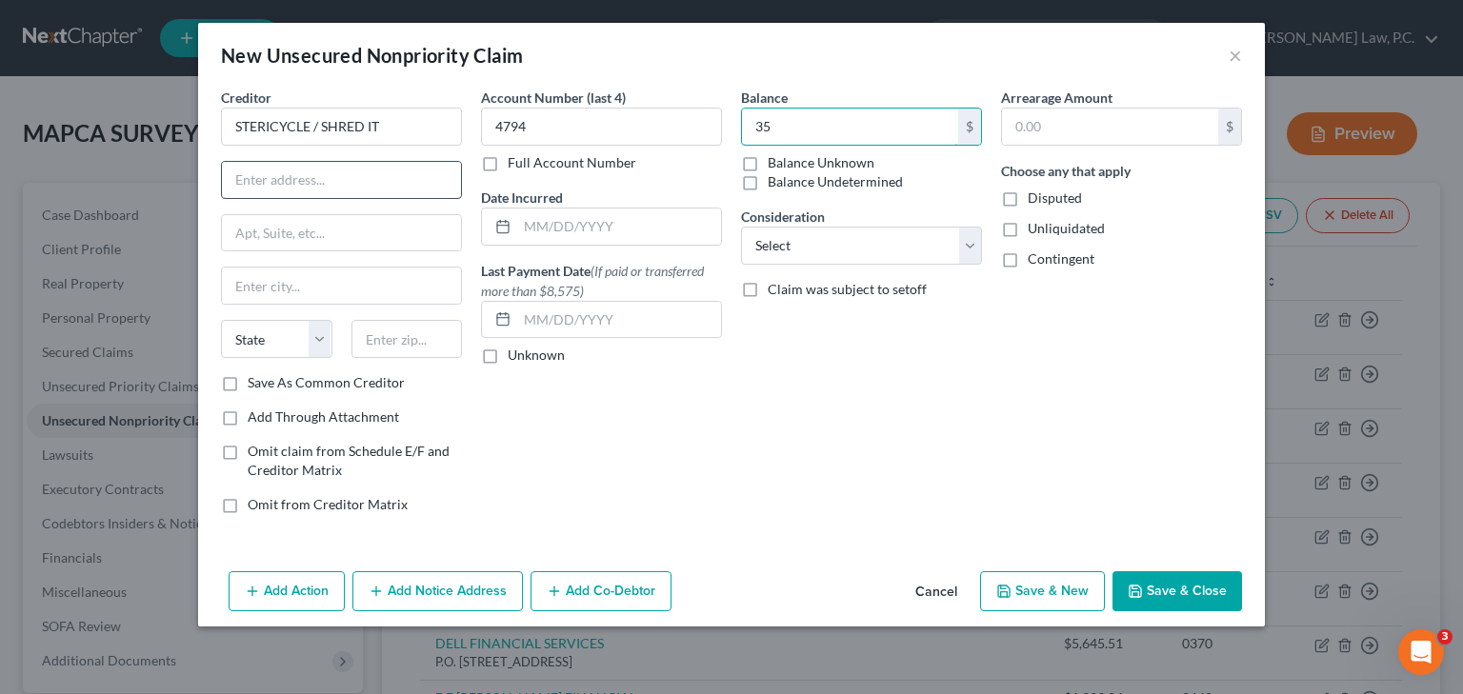
type input "35"
click at [377, 174] on input "text" at bounding box center [341, 180] width 239 height 36
type input "28883 NETWORK PLACE"
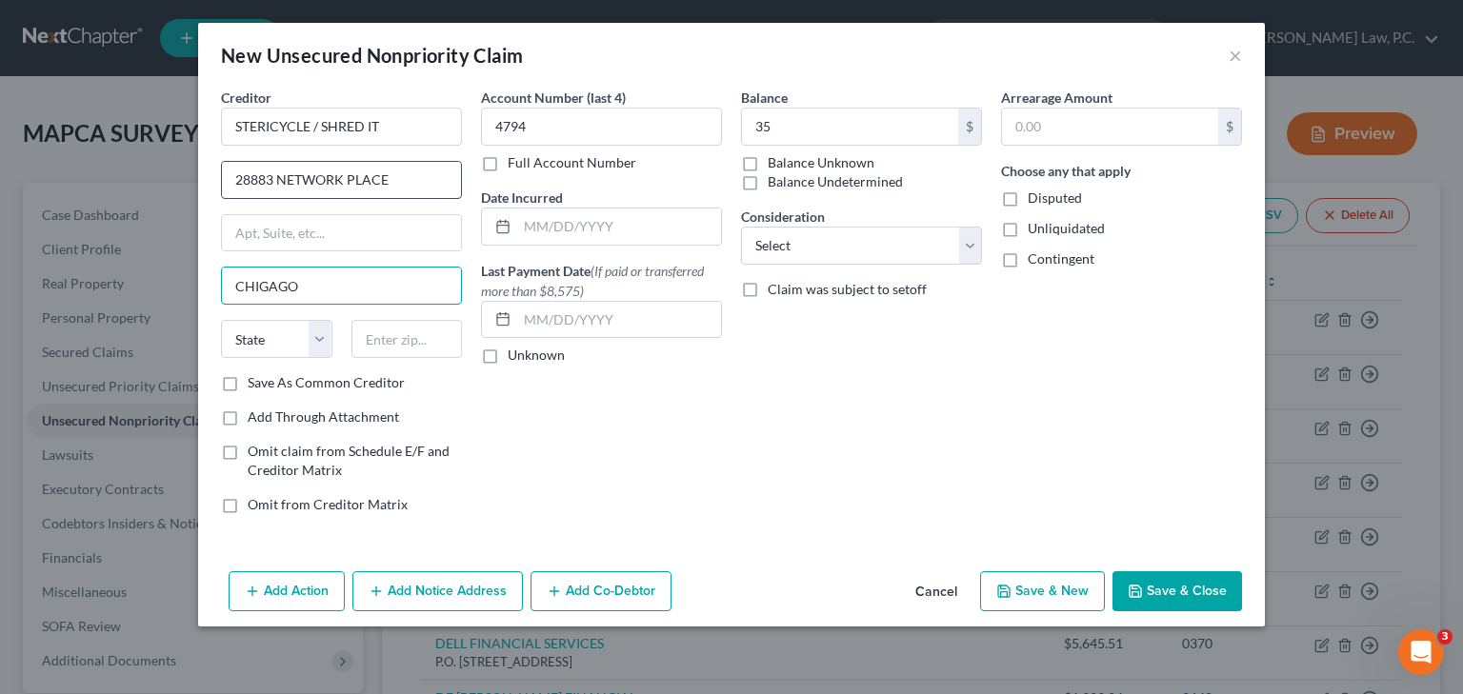
type input "CHIGAGO"
click at [1056, 587] on button "Save & New" at bounding box center [1042, 592] width 125 height 40
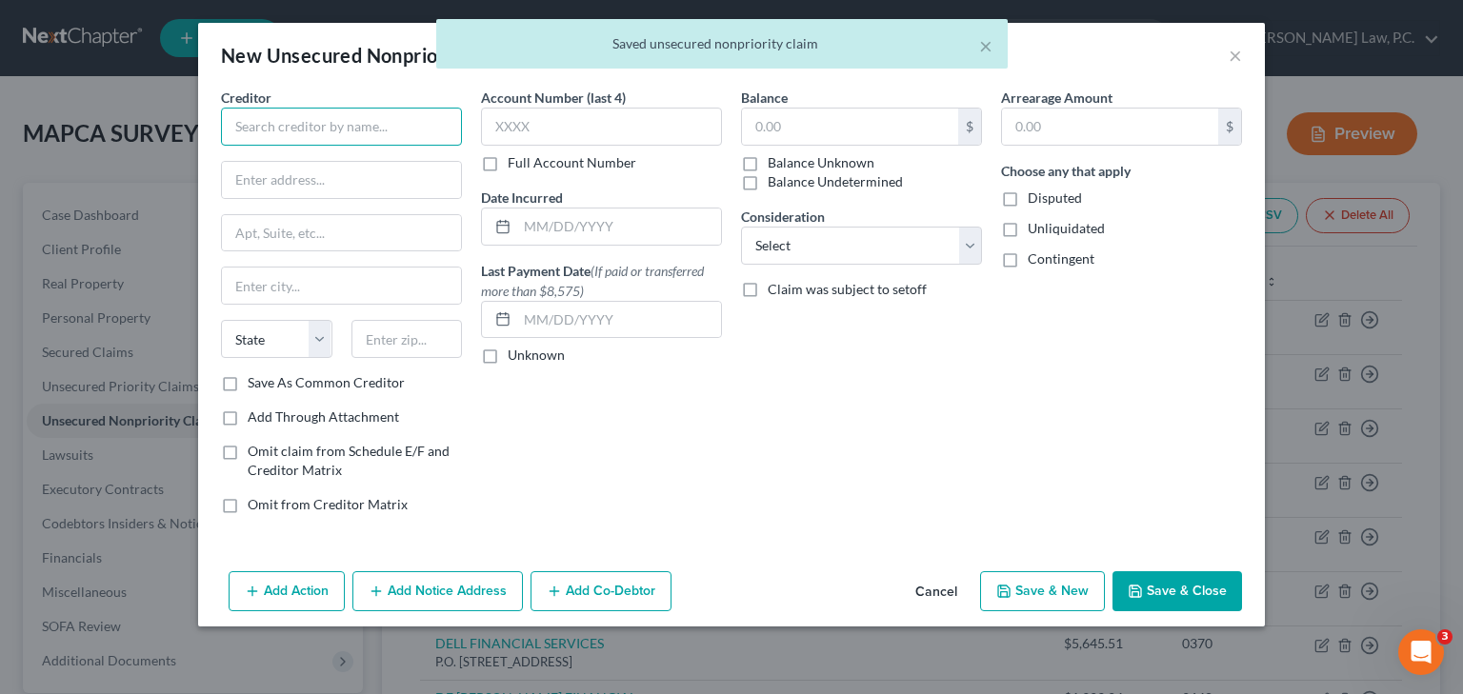
click at [337, 115] on input "text" at bounding box center [341, 127] width 241 height 38
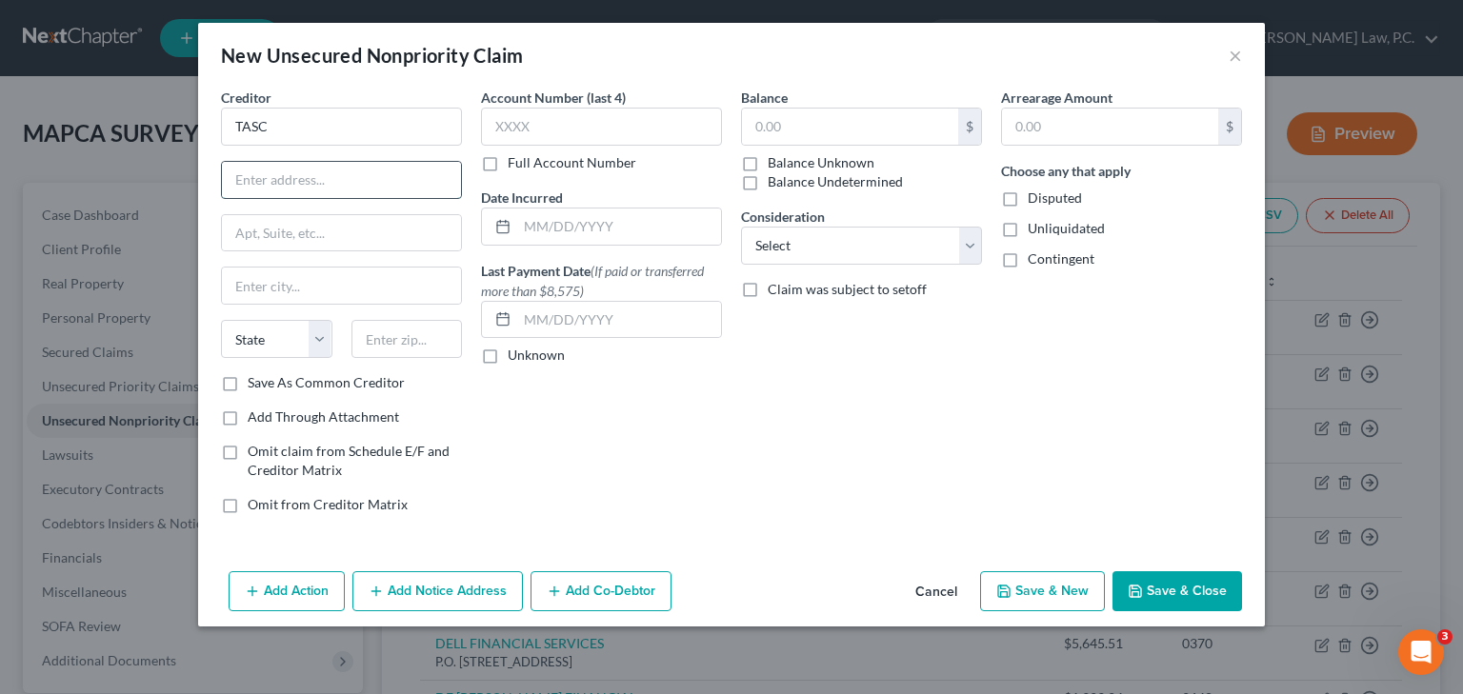
click at [344, 177] on input "text" at bounding box center [341, 180] width 239 height 36
click at [314, 300] on input "text" at bounding box center [341, 286] width 239 height 36
click at [259, 344] on select "State [US_STATE] AK AR AZ CA CO CT DE DC [GEOGRAPHIC_DATA] [GEOGRAPHIC_DATA] GU…" at bounding box center [276, 339] width 111 height 38
click at [374, 344] on input "text" at bounding box center [406, 339] width 111 height 38
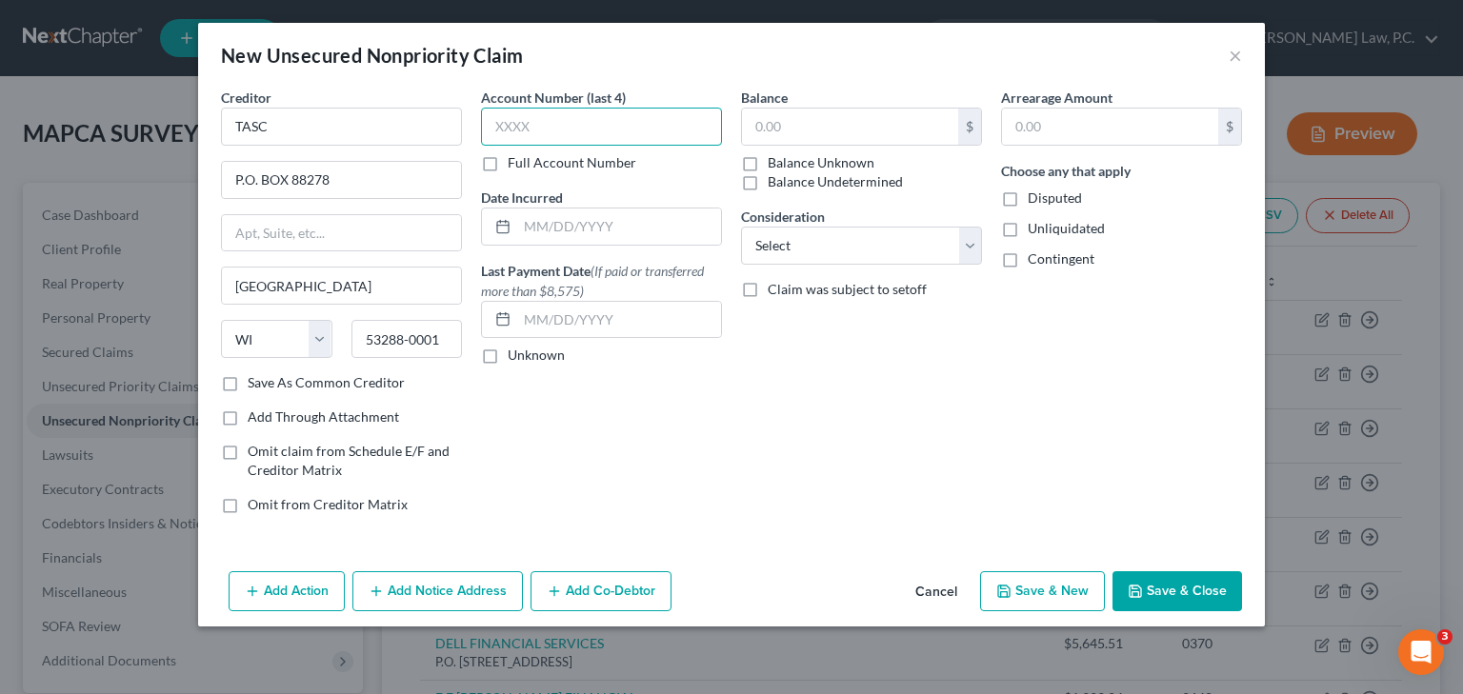
click at [580, 140] on input "text" at bounding box center [601, 127] width 241 height 38
click at [796, 133] on input "text" at bounding box center [850, 127] width 216 height 36
click at [1045, 586] on button "Save & New" at bounding box center [1042, 592] width 125 height 40
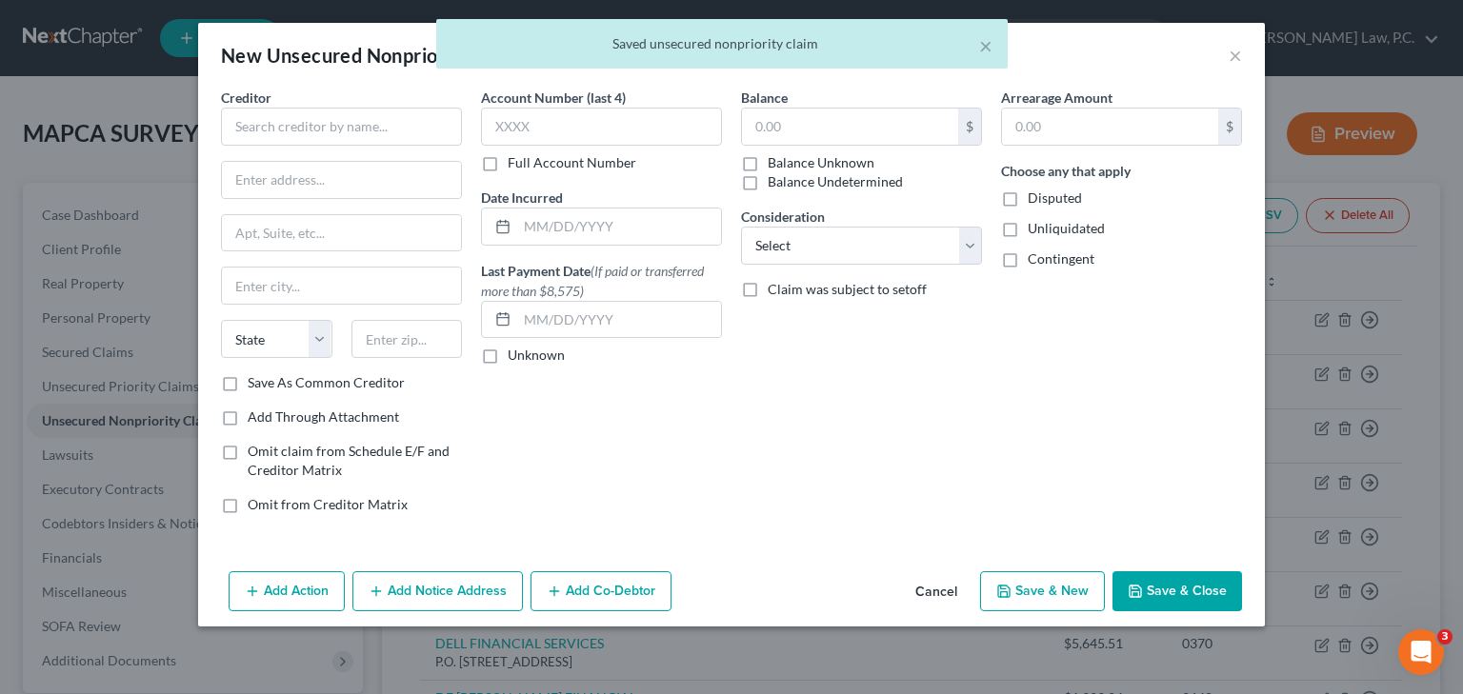
click at [1175, 596] on button "Save & Close" at bounding box center [1178, 592] width 130 height 40
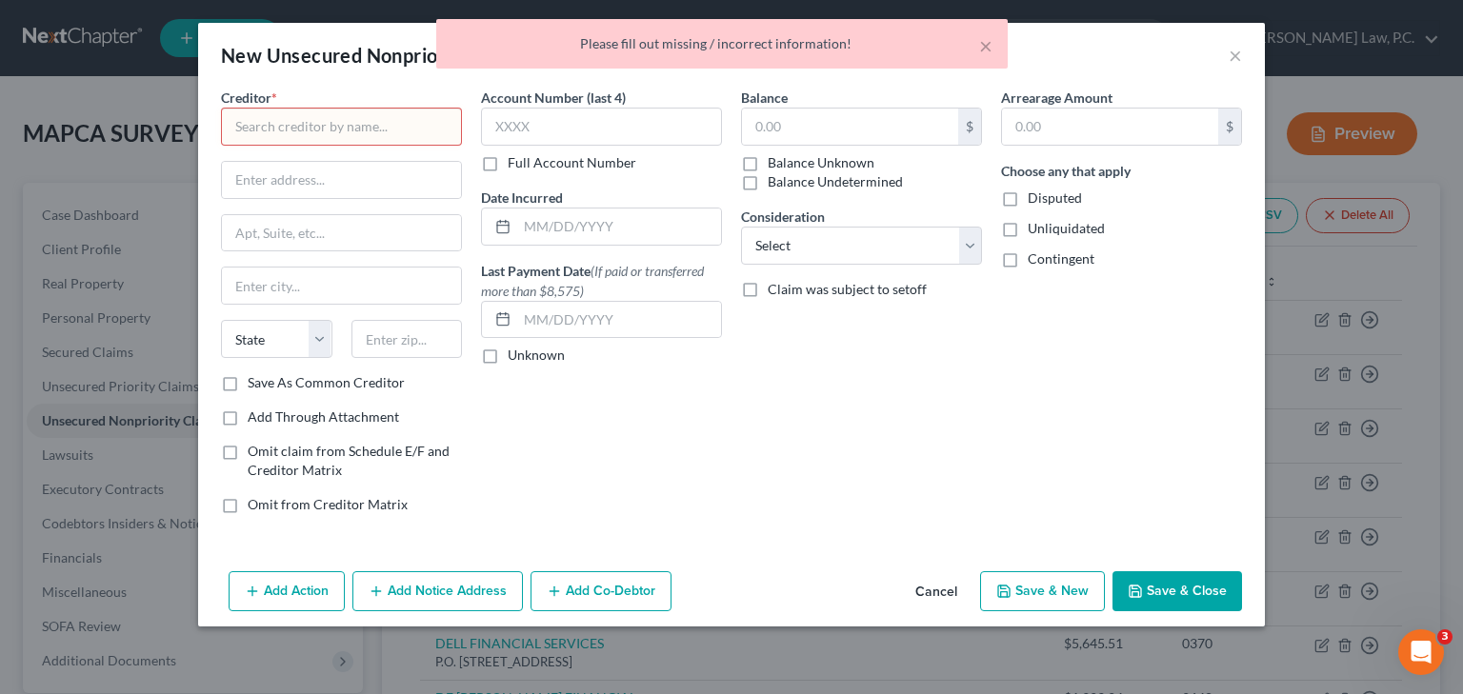
click at [1236, 58] on div "× Please fill out missing / incorrect information!" at bounding box center [721, 48] width 1463 height 59
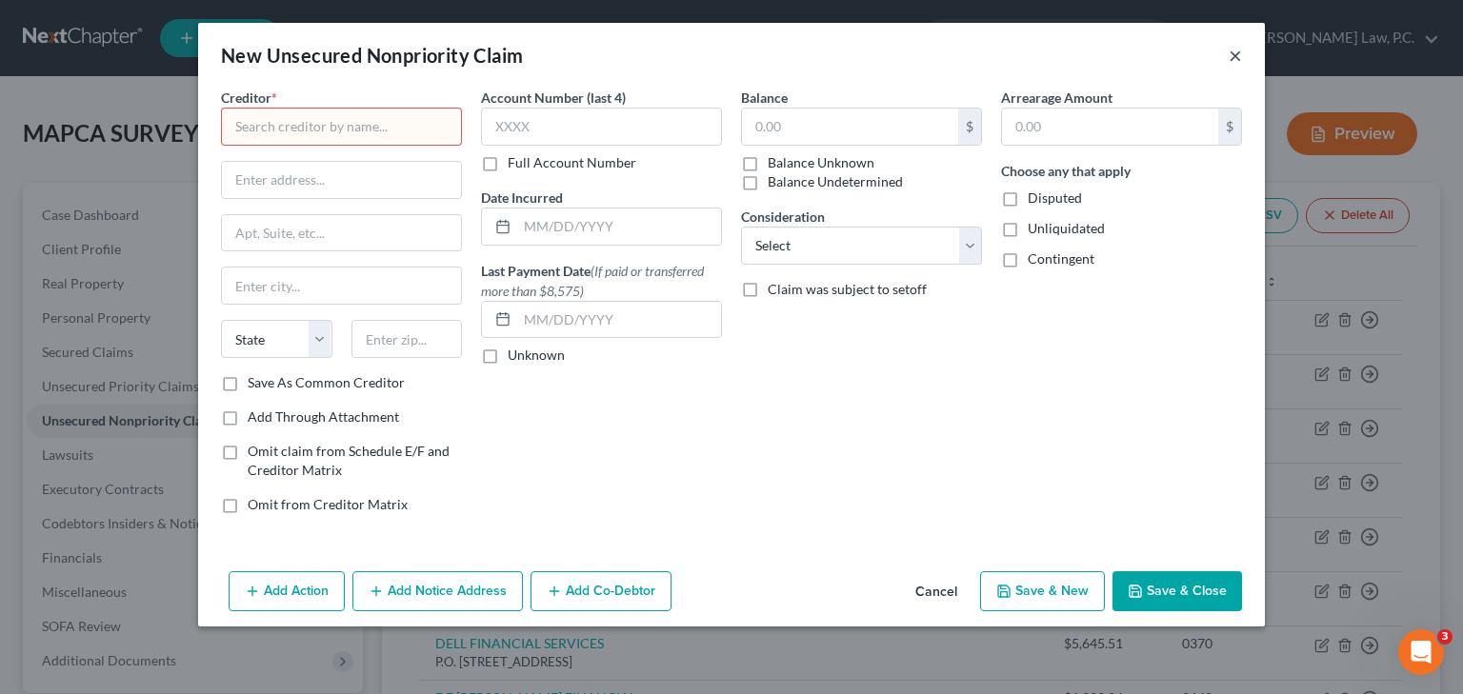
click at [1231, 52] on button "×" at bounding box center [1235, 55] width 13 height 23
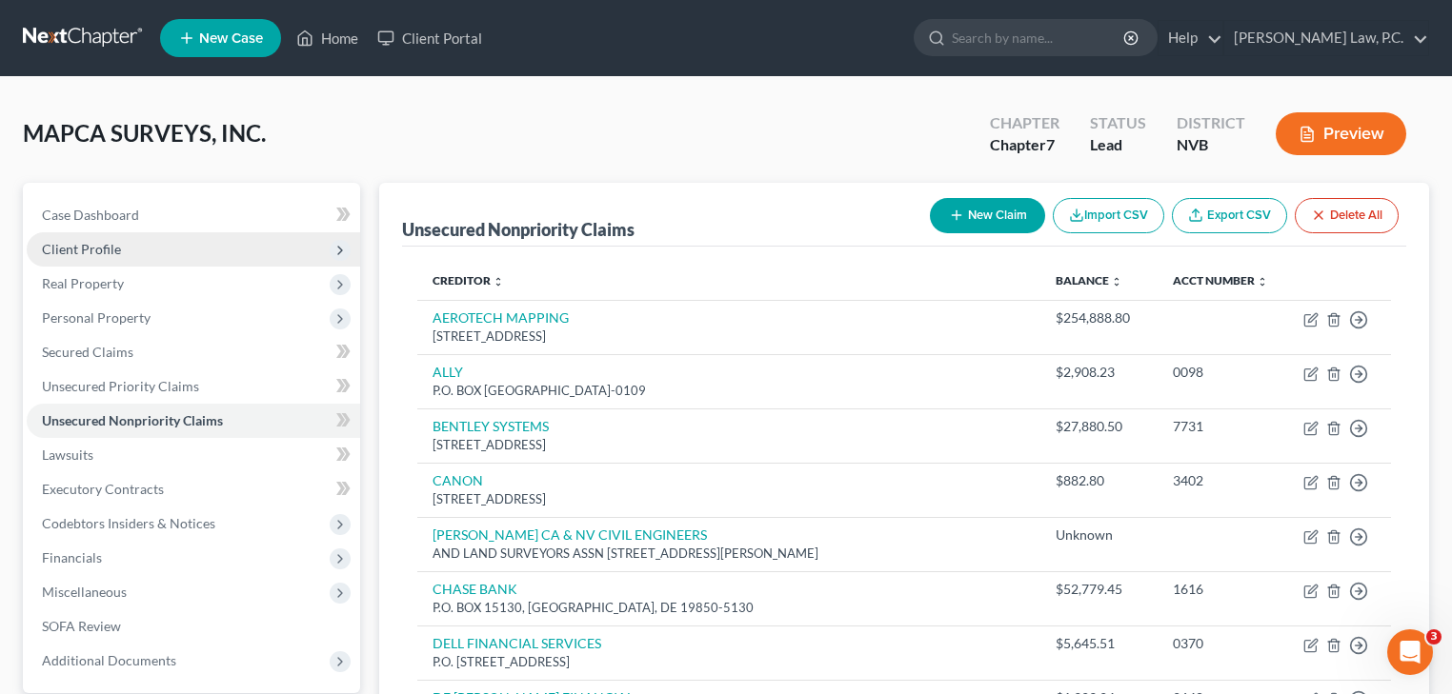
click at [134, 243] on span "Client Profile" at bounding box center [193, 249] width 333 height 34
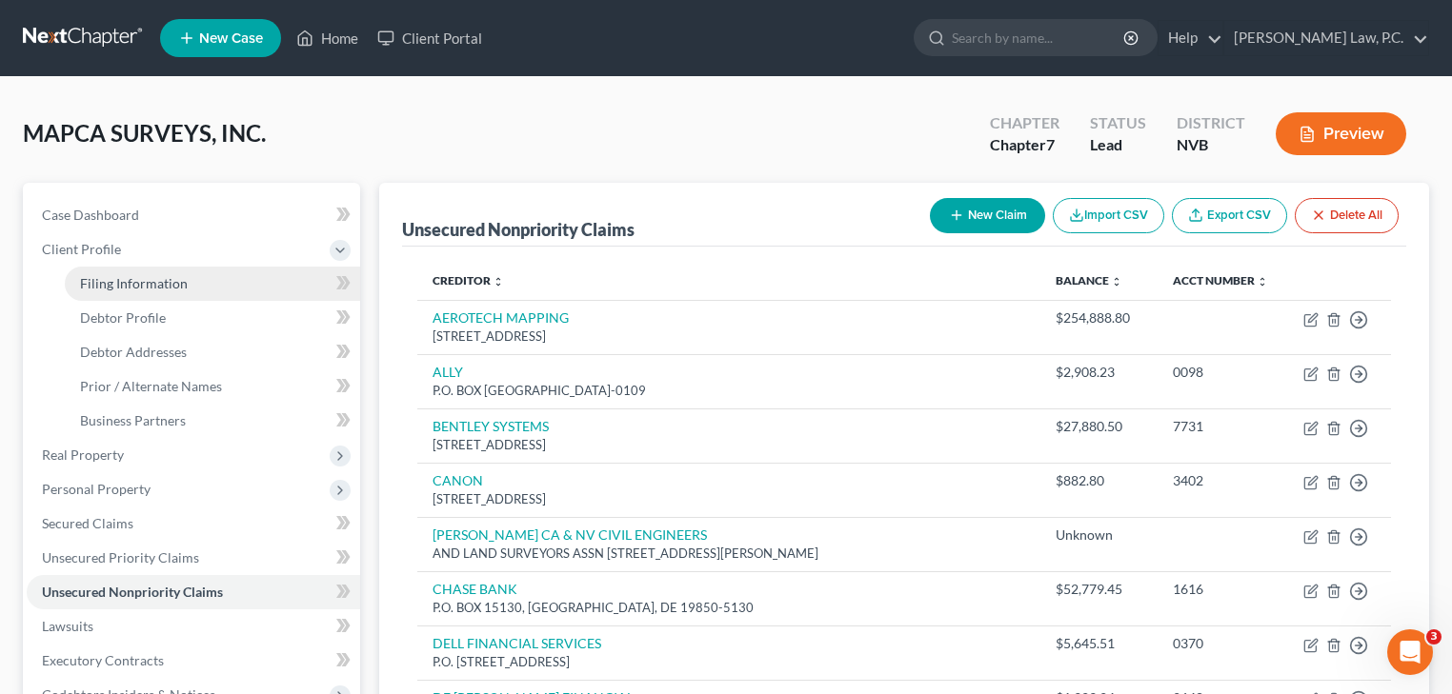
click at [148, 281] on span "Filing Information" at bounding box center [134, 283] width 108 height 16
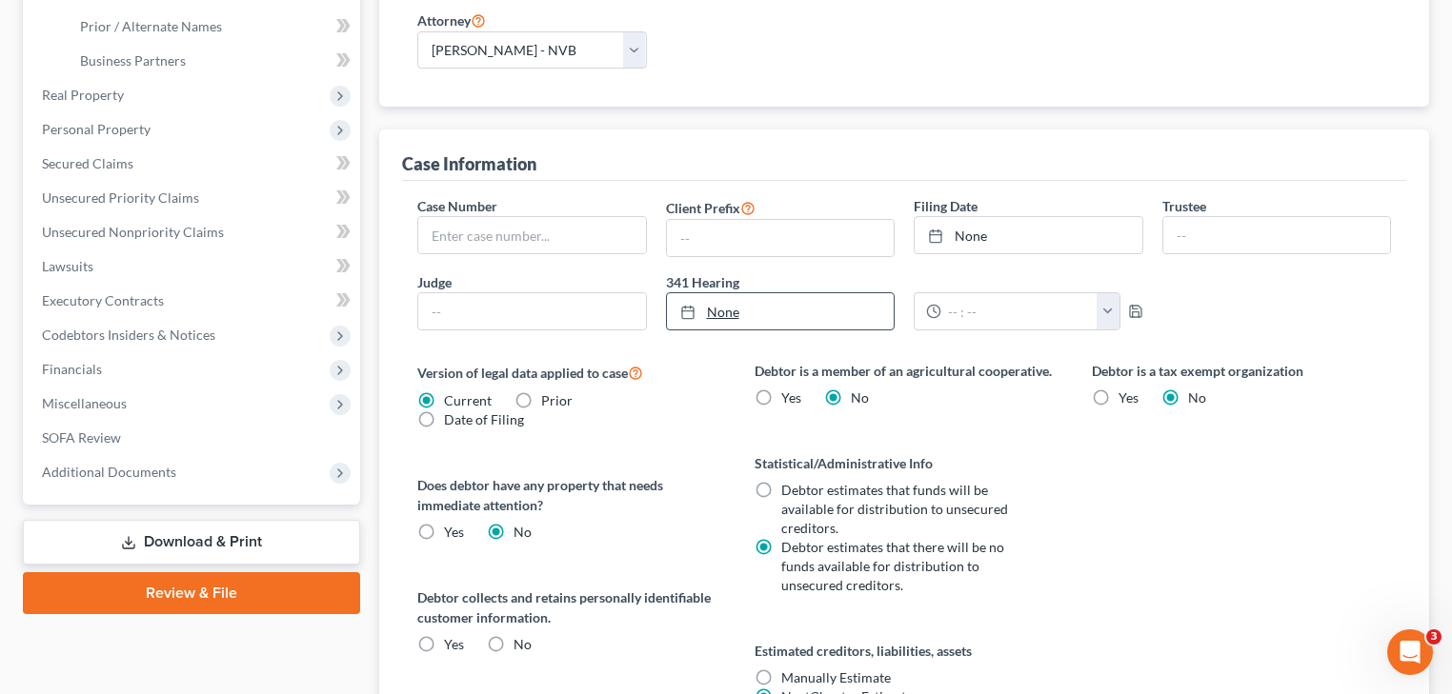
scroll to position [457, 0]
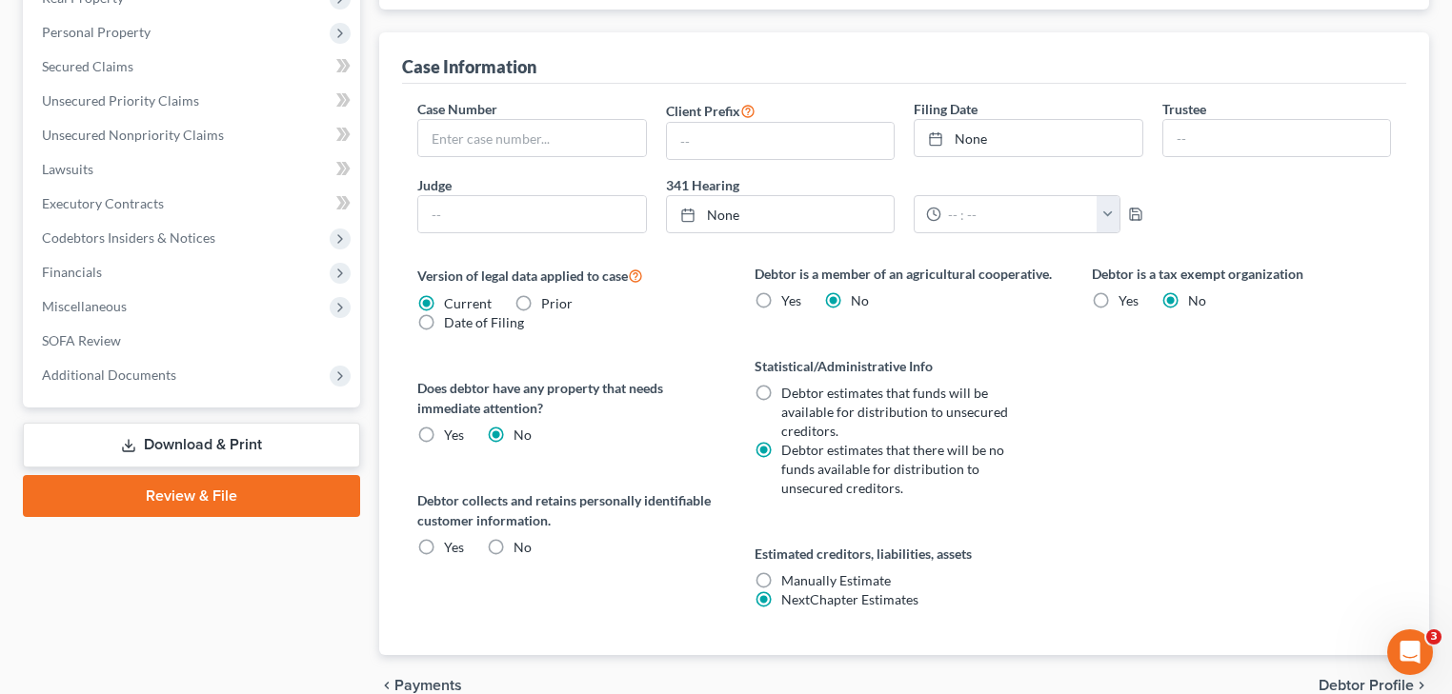
click at [781, 386] on label "Debtor estimates that funds will be available for distribution to unsecured cre…" at bounding box center [906, 412] width 250 height 57
click at [789, 386] on input "Debtor estimates that funds will be available for distribution to unsecured cre…" at bounding box center [795, 390] width 12 height 12
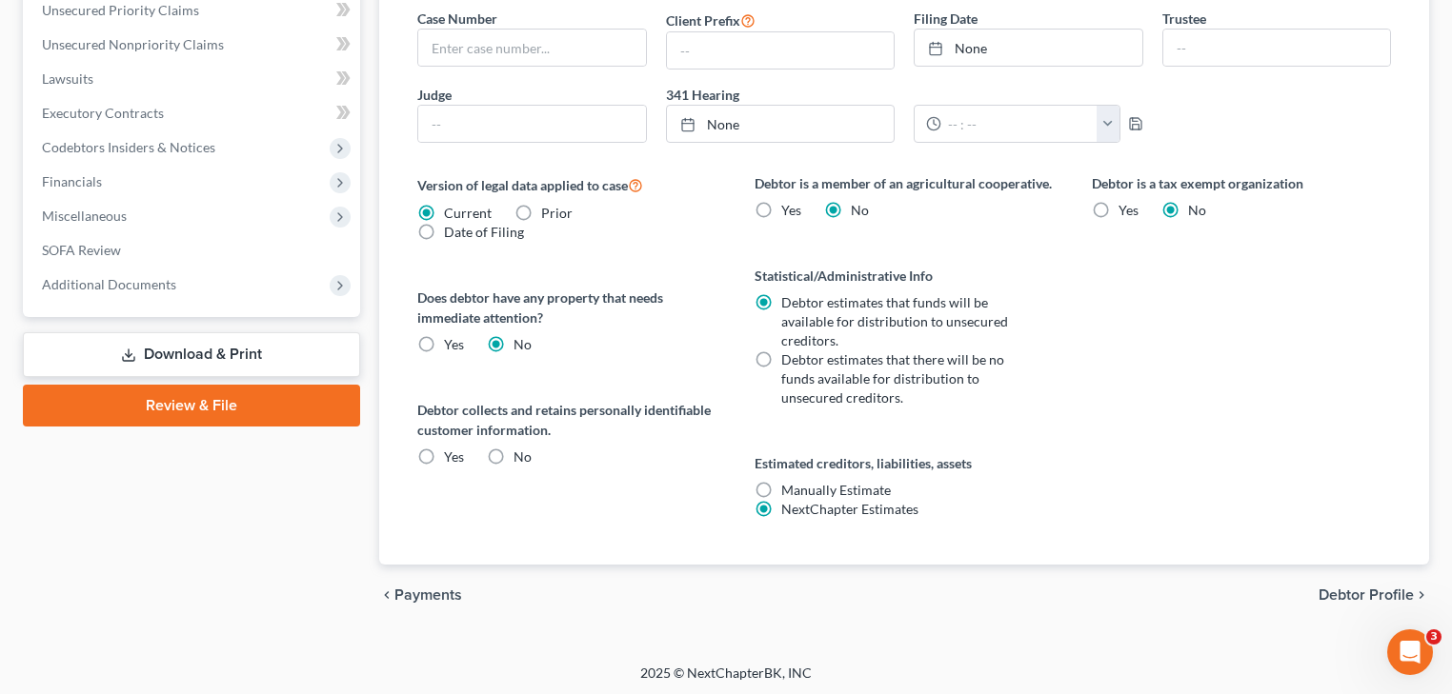
scroll to position [549, 0]
click at [280, 395] on link "Review & File" at bounding box center [191, 405] width 337 height 42
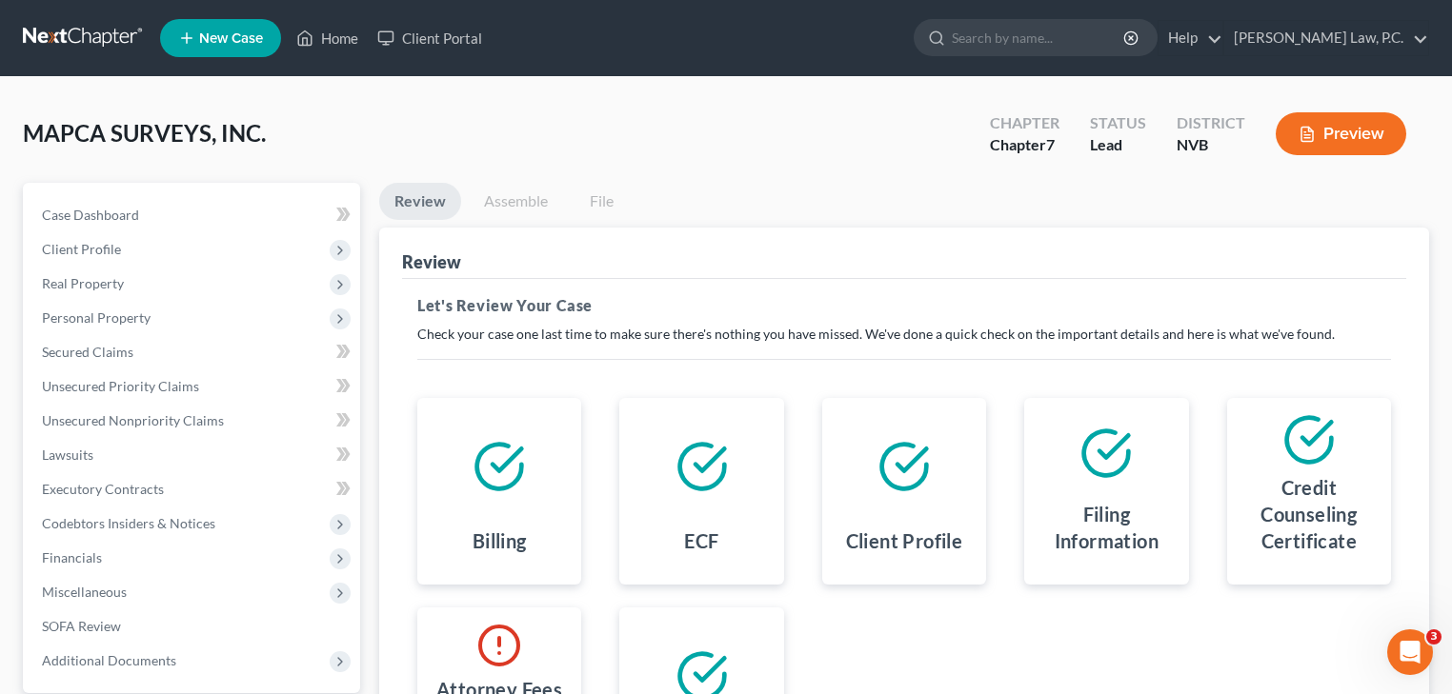
click at [536, 201] on link "Assemble" at bounding box center [516, 201] width 94 height 37
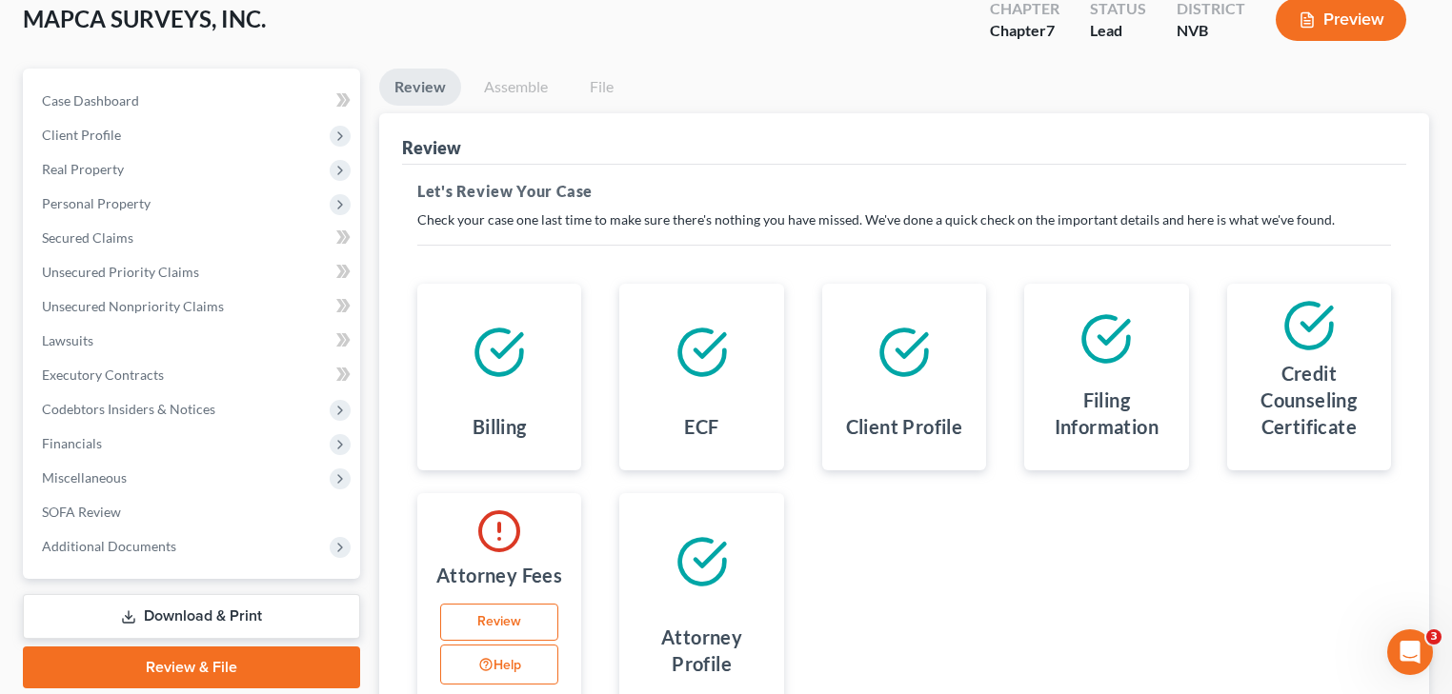
scroll to position [305, 0]
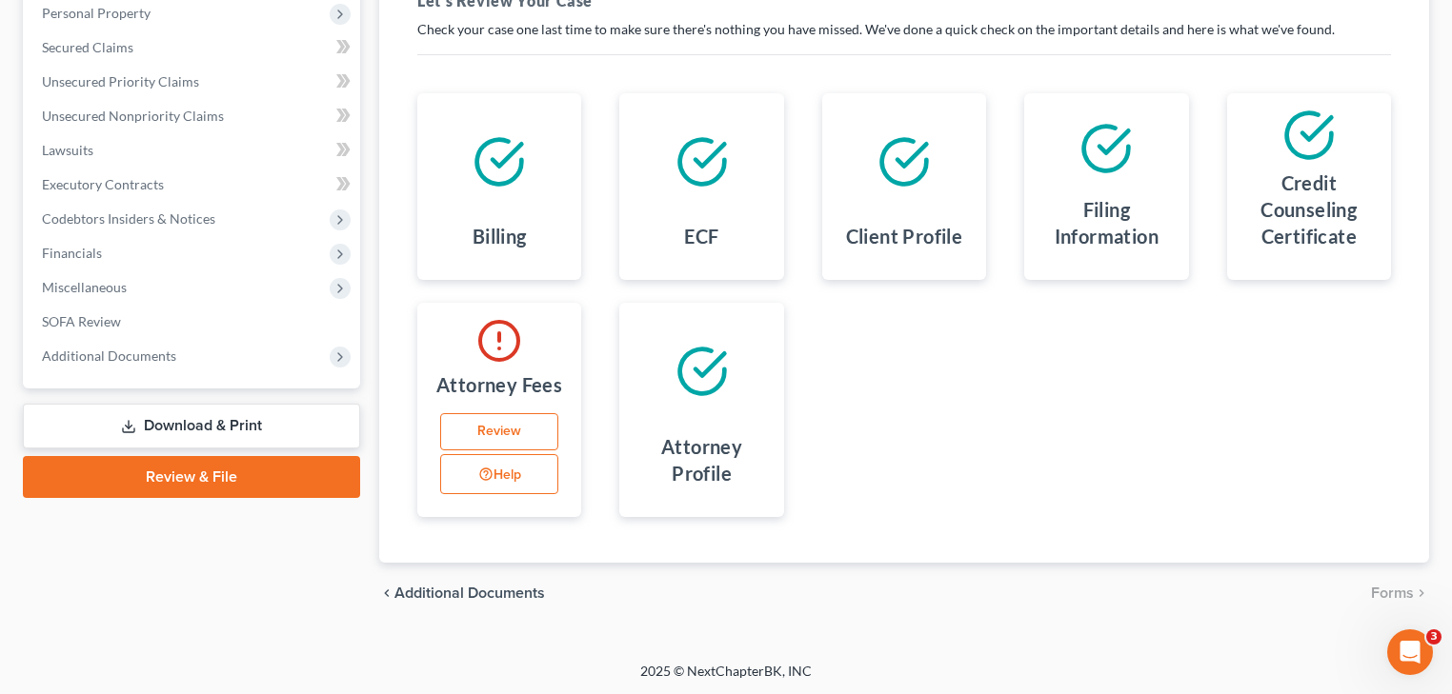
click at [712, 438] on h4 "Attorney Profile" at bounding box center [700, 459] width 133 height 53
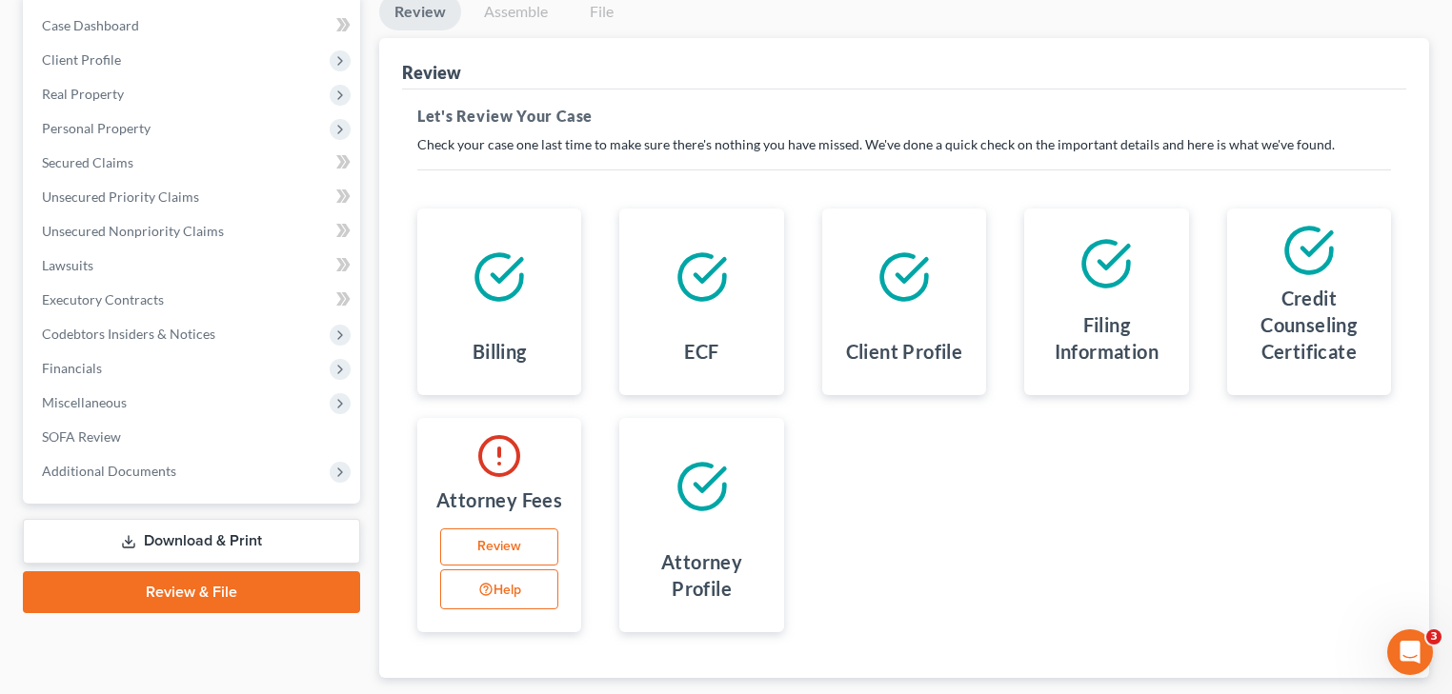
scroll to position [0, 0]
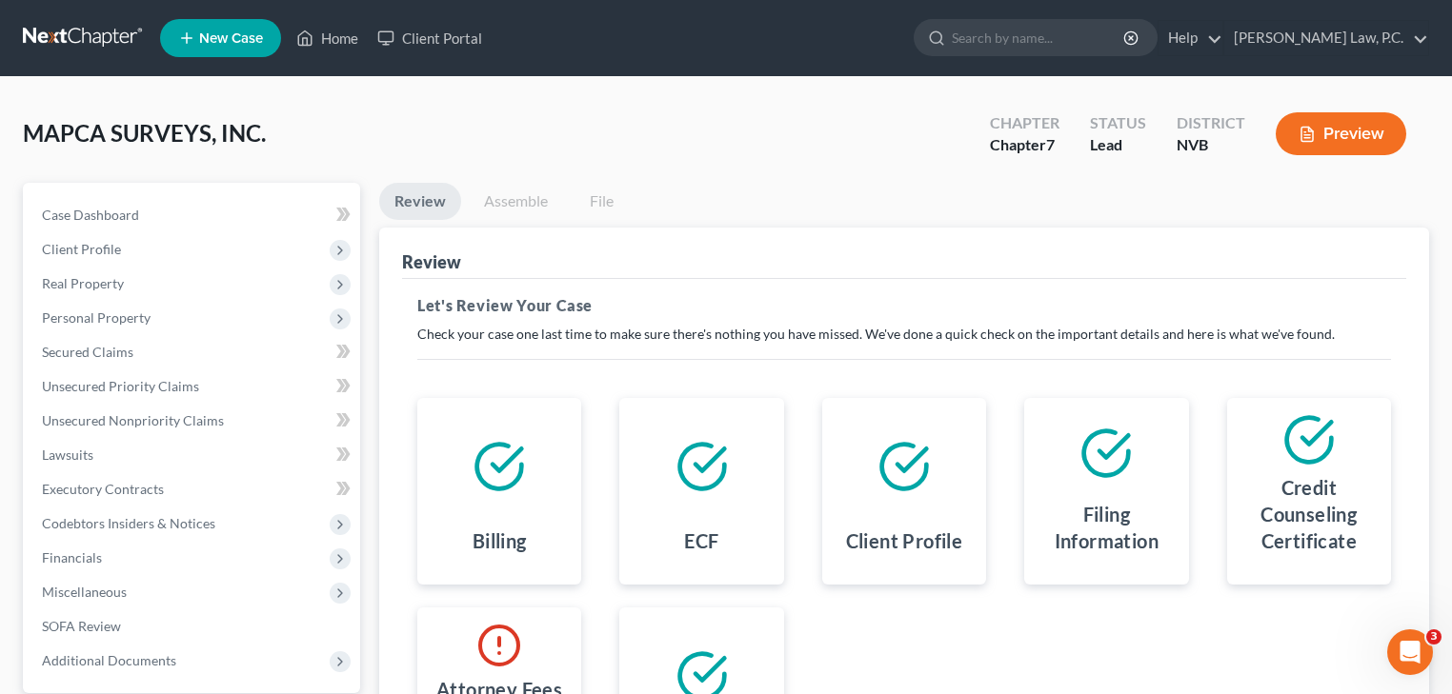
click at [506, 199] on link "Assemble" at bounding box center [516, 201] width 94 height 37
click at [396, 198] on link "Review" at bounding box center [420, 201] width 82 height 37
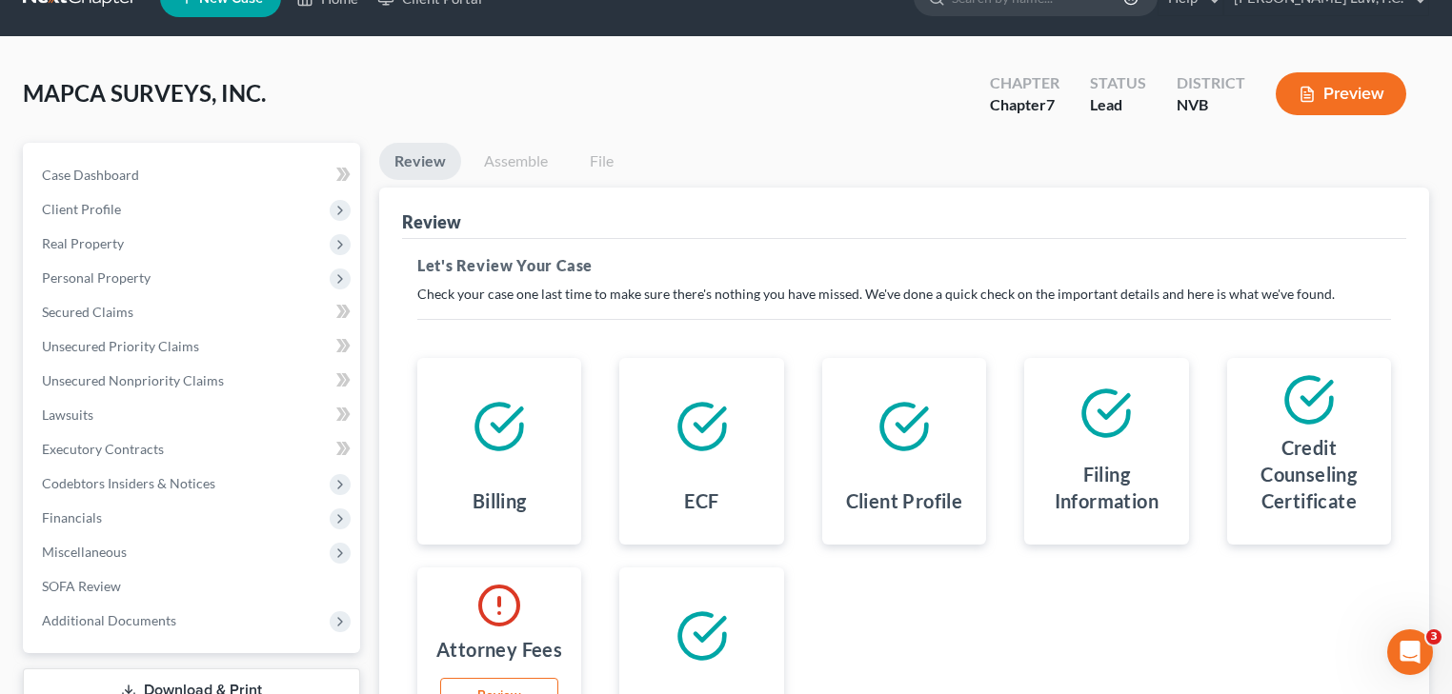
scroll to position [76, 0]
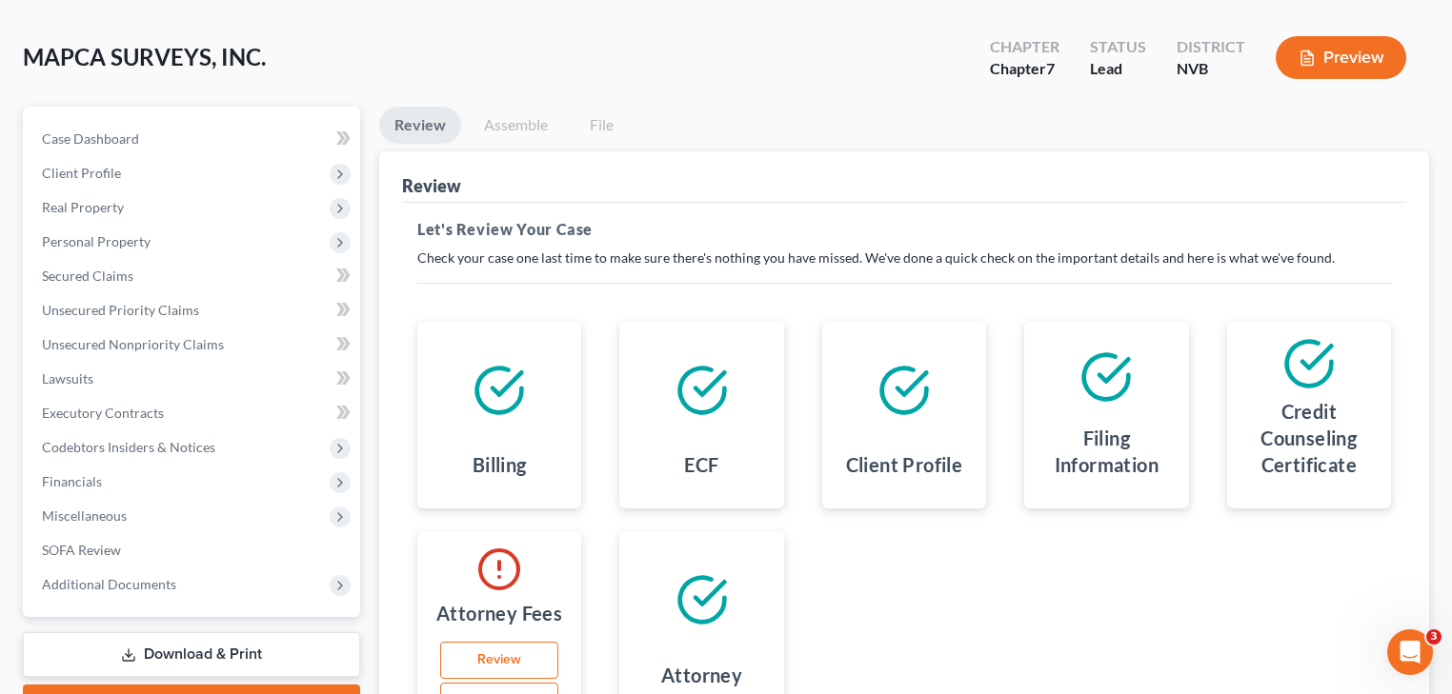
click at [715, 385] on icon at bounding box center [701, 390] width 53 height 53
drag, startPoint x: 884, startPoint y: 385, endPoint x: 1023, endPoint y: 381, distance: 139.1
click at [886, 385] on icon at bounding box center [903, 390] width 53 height 53
drag, startPoint x: 1049, startPoint y: 381, endPoint x: 1063, endPoint y: 381, distance: 14.3
click at [1051, 381] on div at bounding box center [1105, 377] width 133 height 80
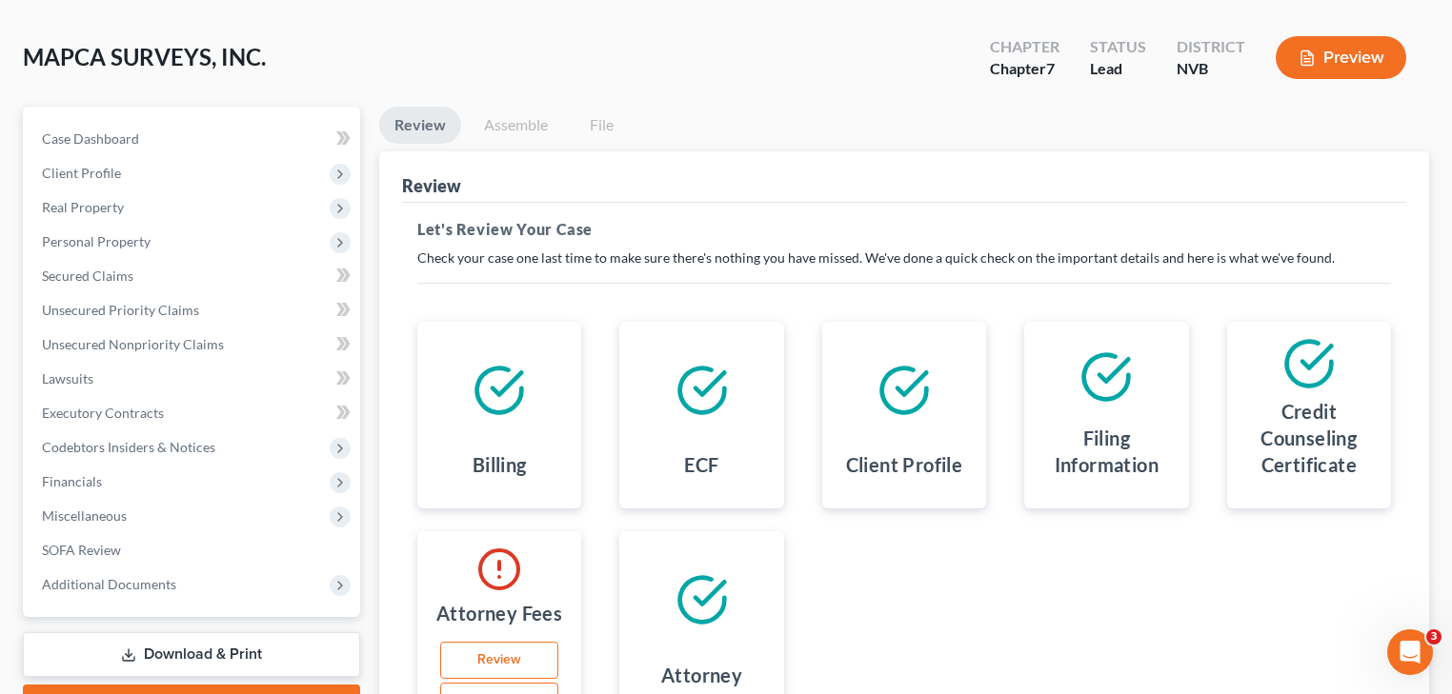
click at [1254, 380] on div at bounding box center [1308, 363] width 133 height 53
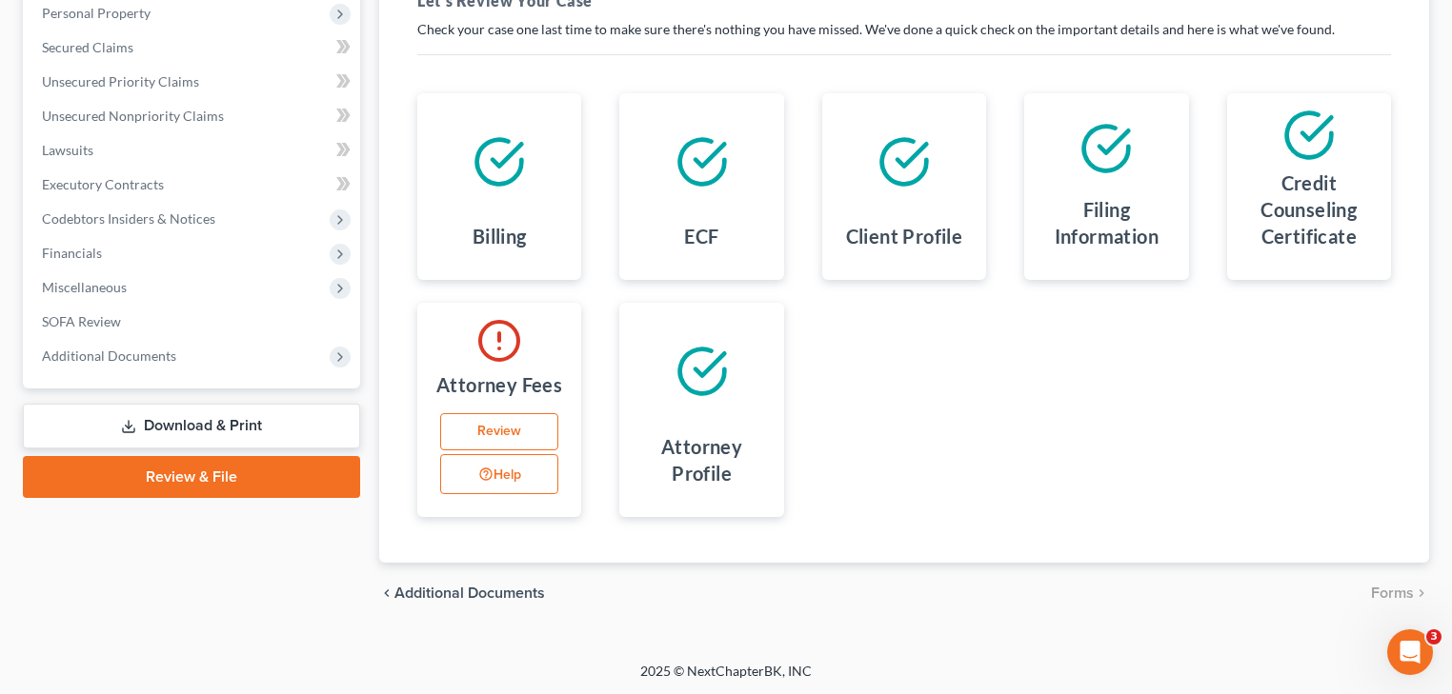
click at [517, 431] on link "Review" at bounding box center [499, 432] width 118 height 38
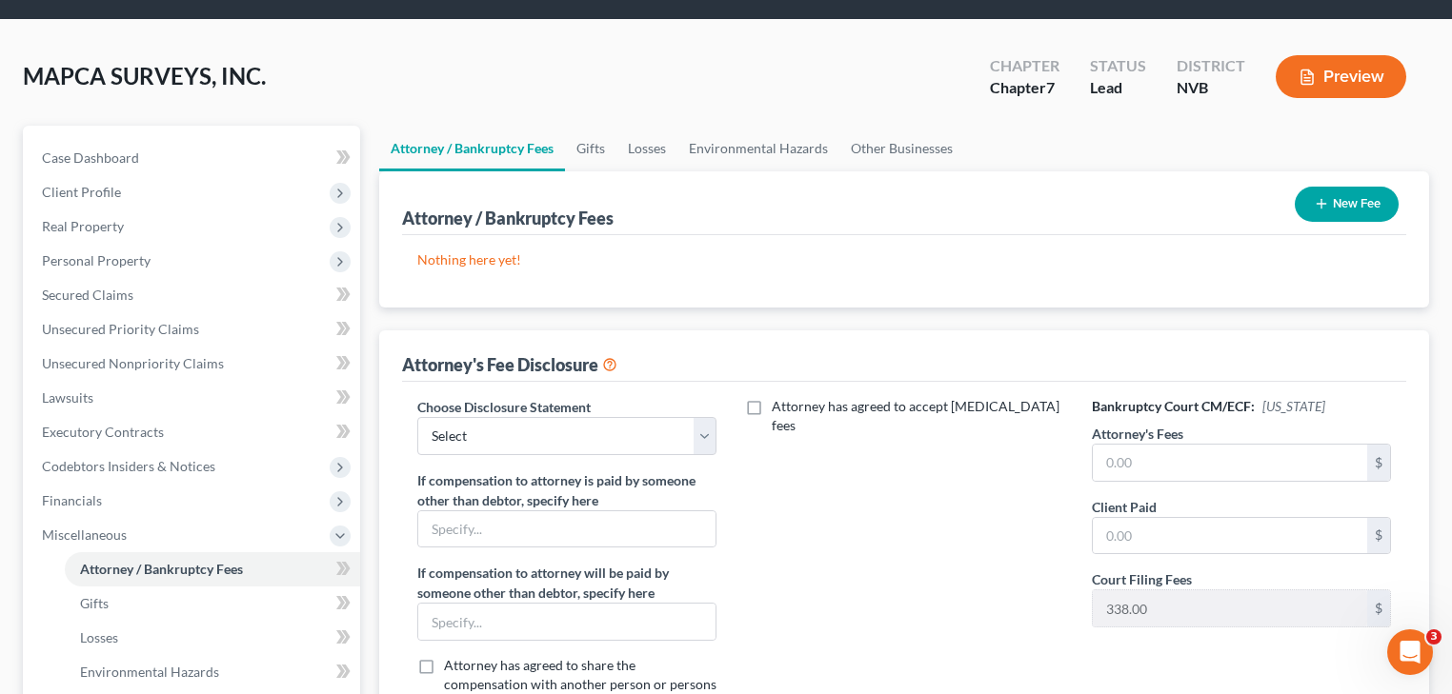
scroll to position [152, 0]
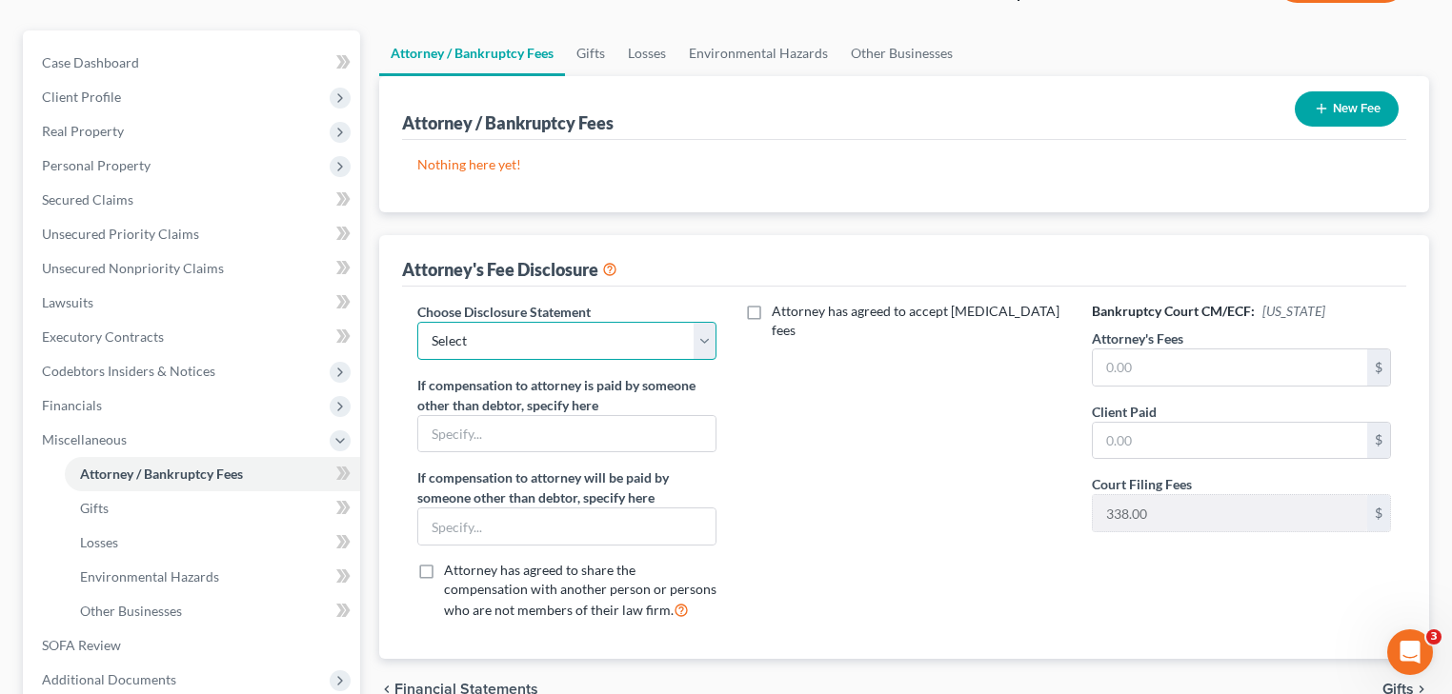
click at [633, 346] on select "Select Attorney Services Not Covered by Current Agreement Chapter 11 Attorney S…" at bounding box center [566, 341] width 299 height 38
click at [417, 322] on select "Select Attorney Services Not Covered by Current Agreement Chapter 11 Attorney S…" at bounding box center [566, 341] width 299 height 38
click at [1123, 363] on input "text" at bounding box center [1230, 368] width 274 height 36
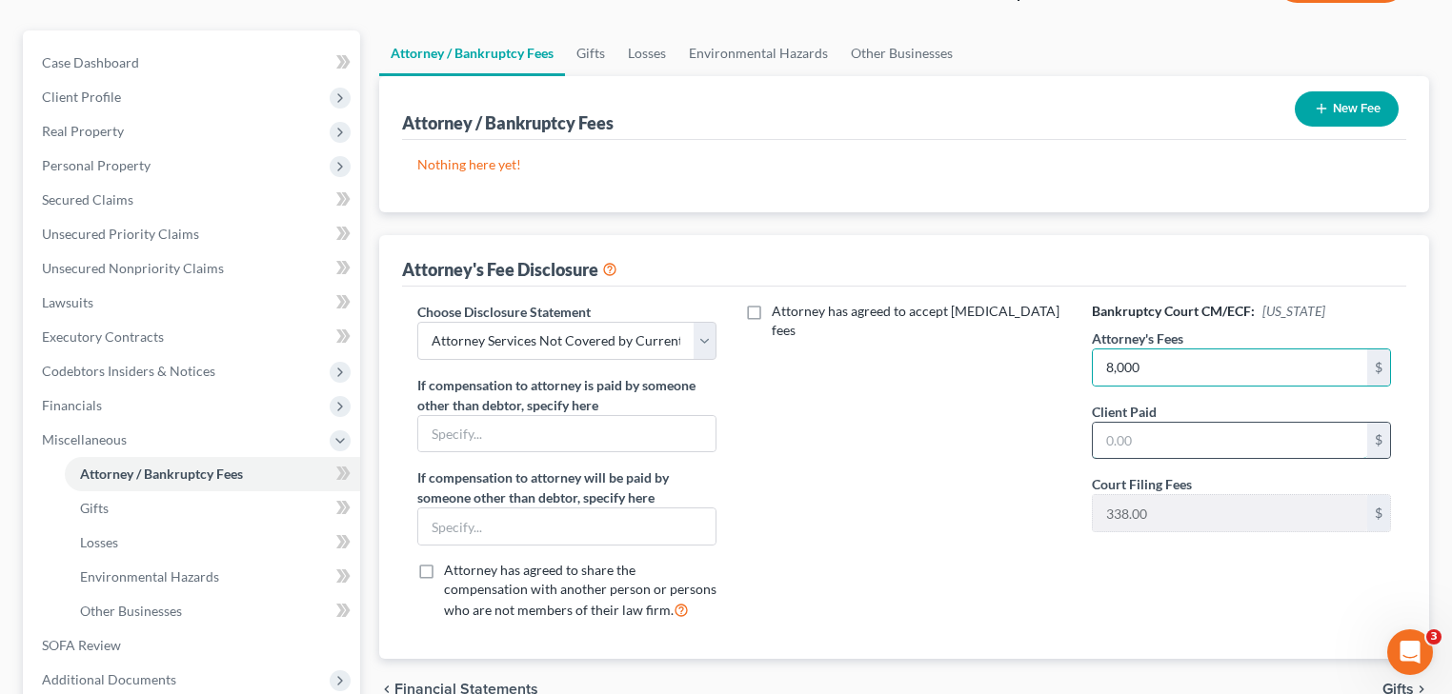
click at [1128, 451] on input "text" at bounding box center [1230, 441] width 274 height 36
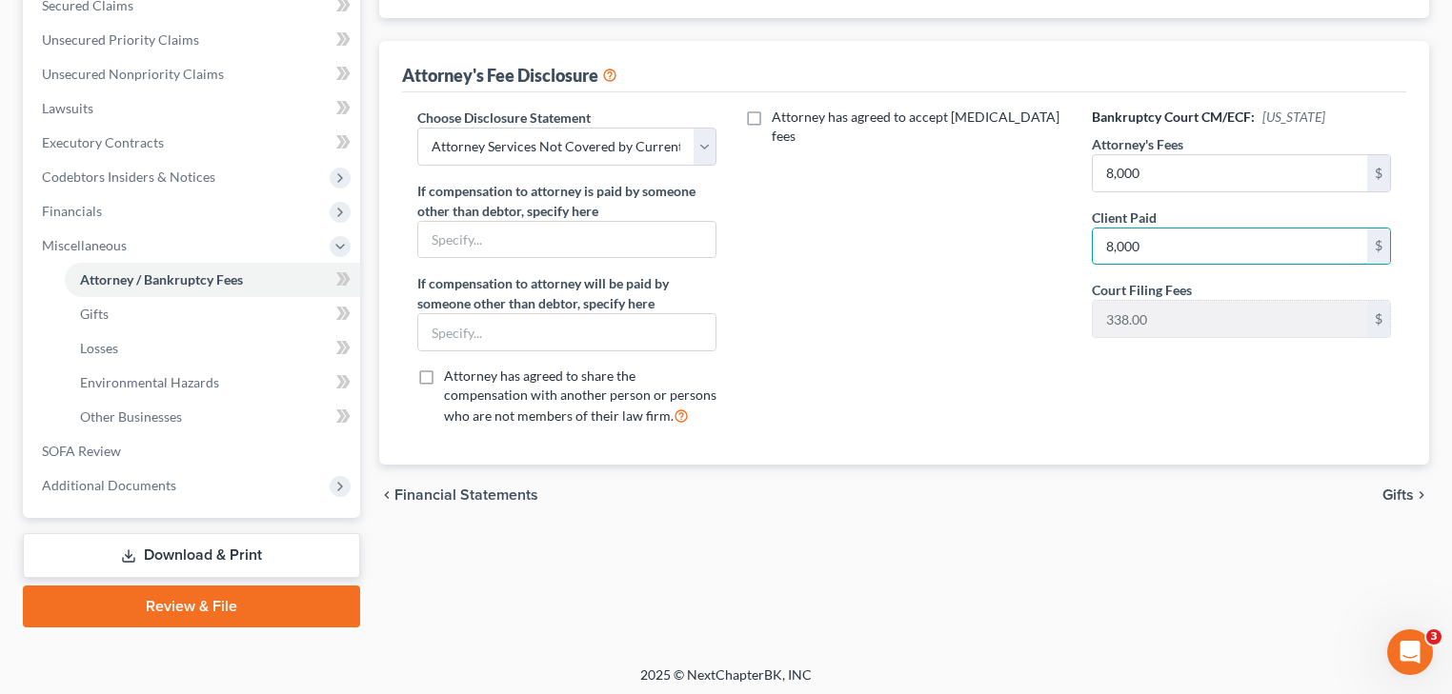
scroll to position [351, 0]
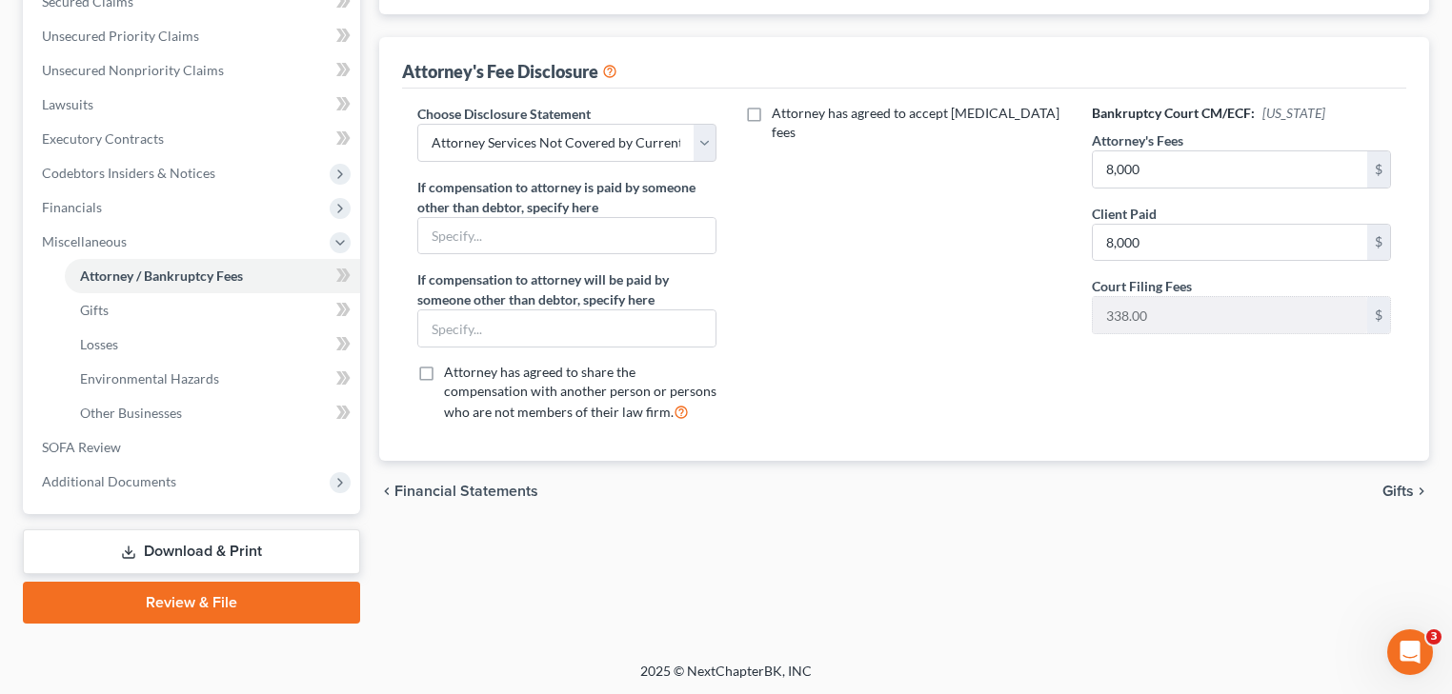
click at [858, 372] on div "Attorney has agreed to accept [MEDICAL_DATA] fees" at bounding box center [903, 271] width 337 height 334
click at [594, 227] on input "text" at bounding box center [566, 236] width 297 height 36
click at [798, 352] on div "Attorney has agreed to accept [MEDICAL_DATA] fees" at bounding box center [903, 271] width 337 height 334
click at [151, 300] on link "Gifts" at bounding box center [212, 310] width 295 height 34
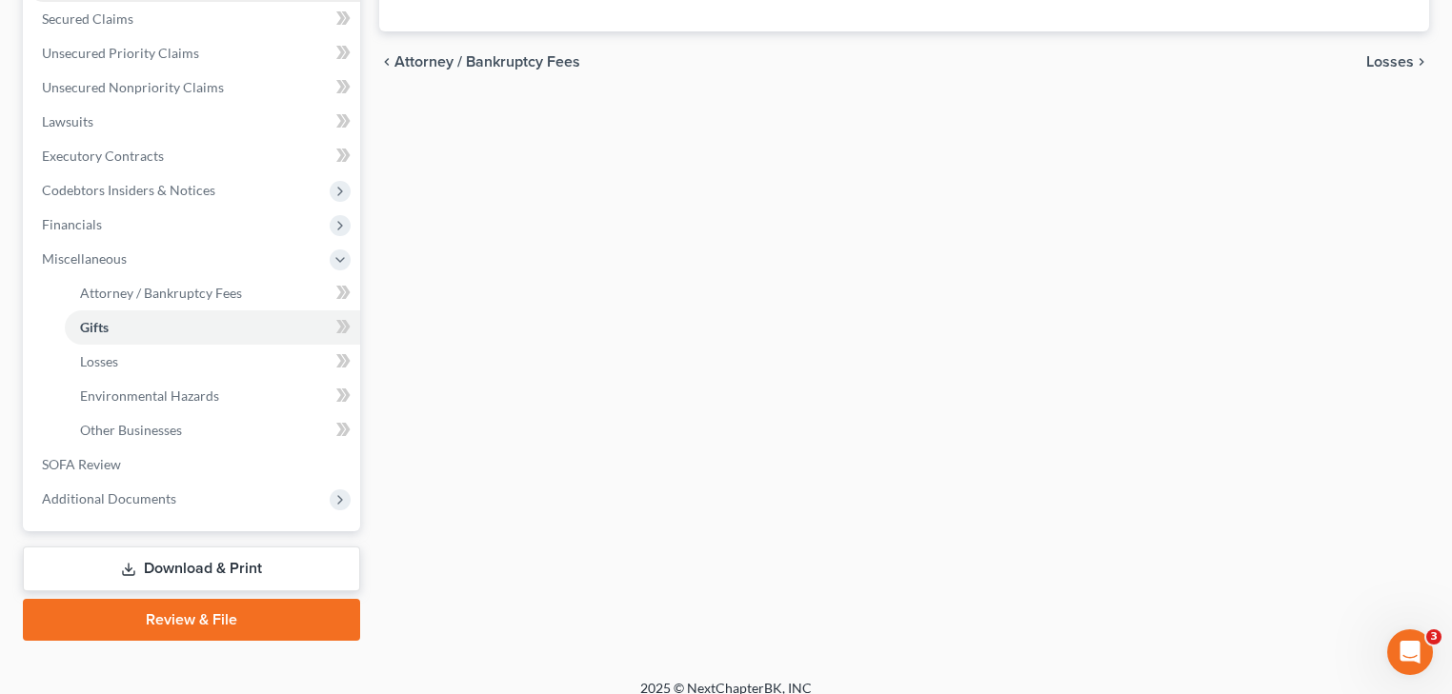
scroll to position [351, 0]
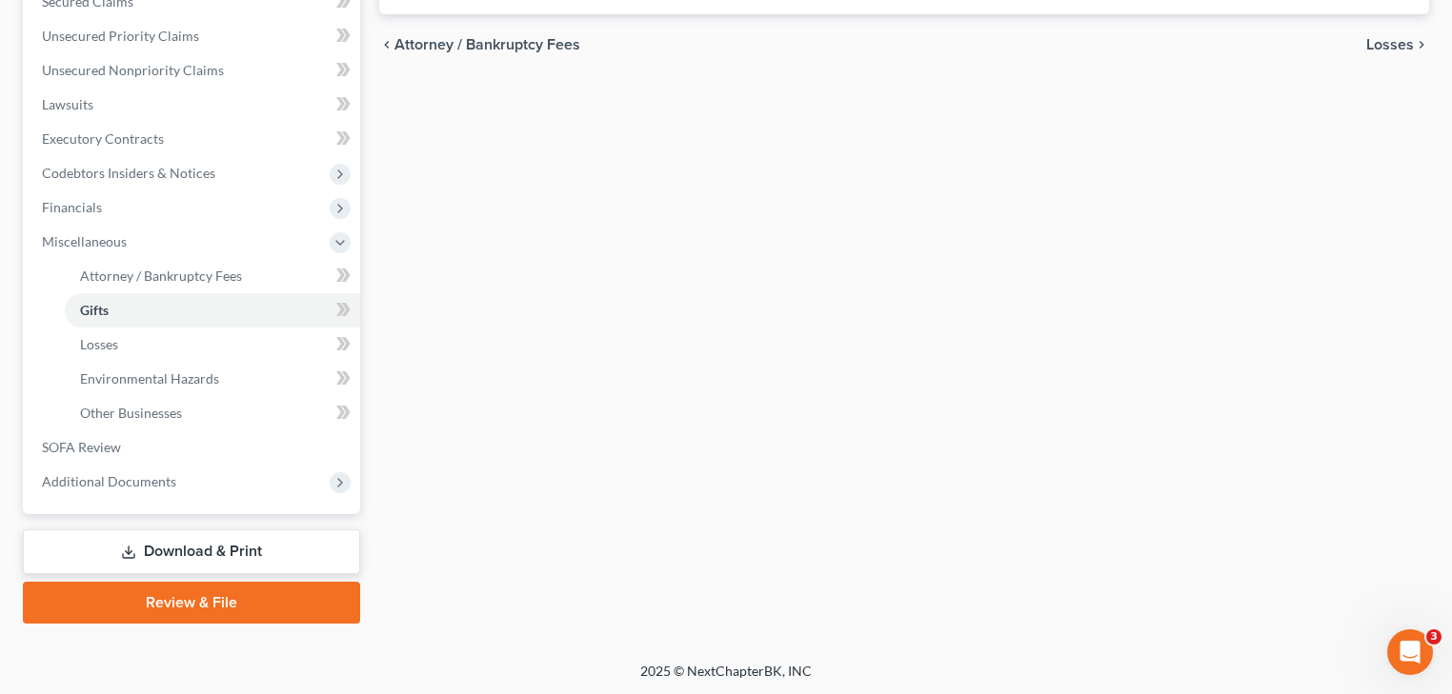
click at [244, 591] on link "Review & File" at bounding box center [191, 603] width 337 height 42
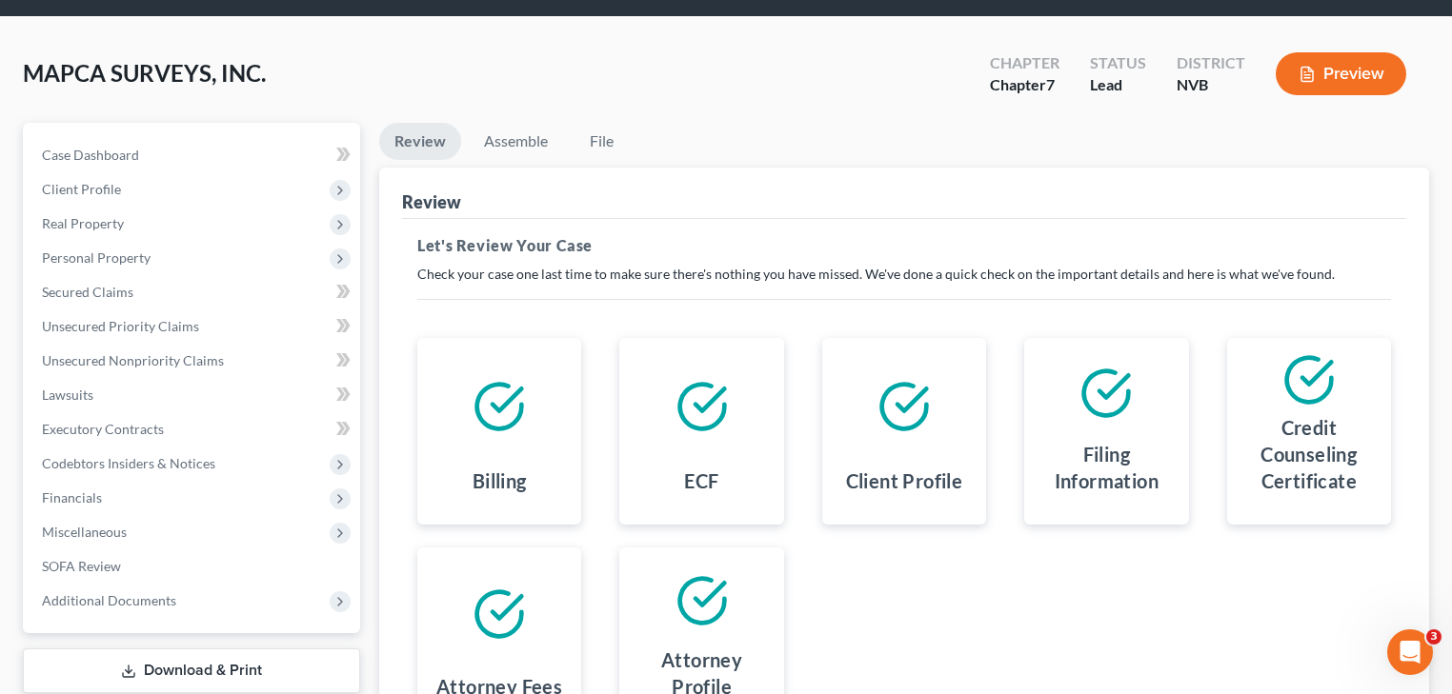
scroll to position [274, 0]
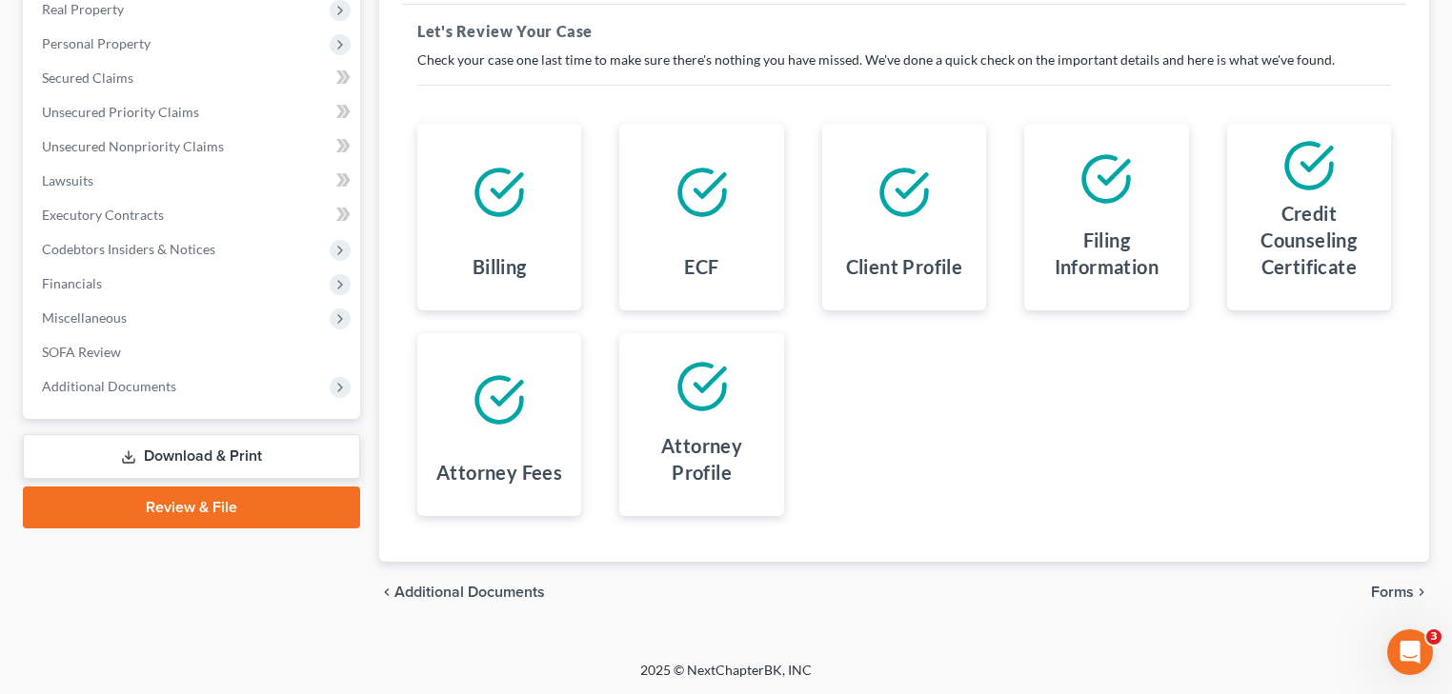
click at [685, 413] on div at bounding box center [700, 387] width 133 height 76
click at [1394, 592] on span "Forms" at bounding box center [1392, 592] width 43 height 15
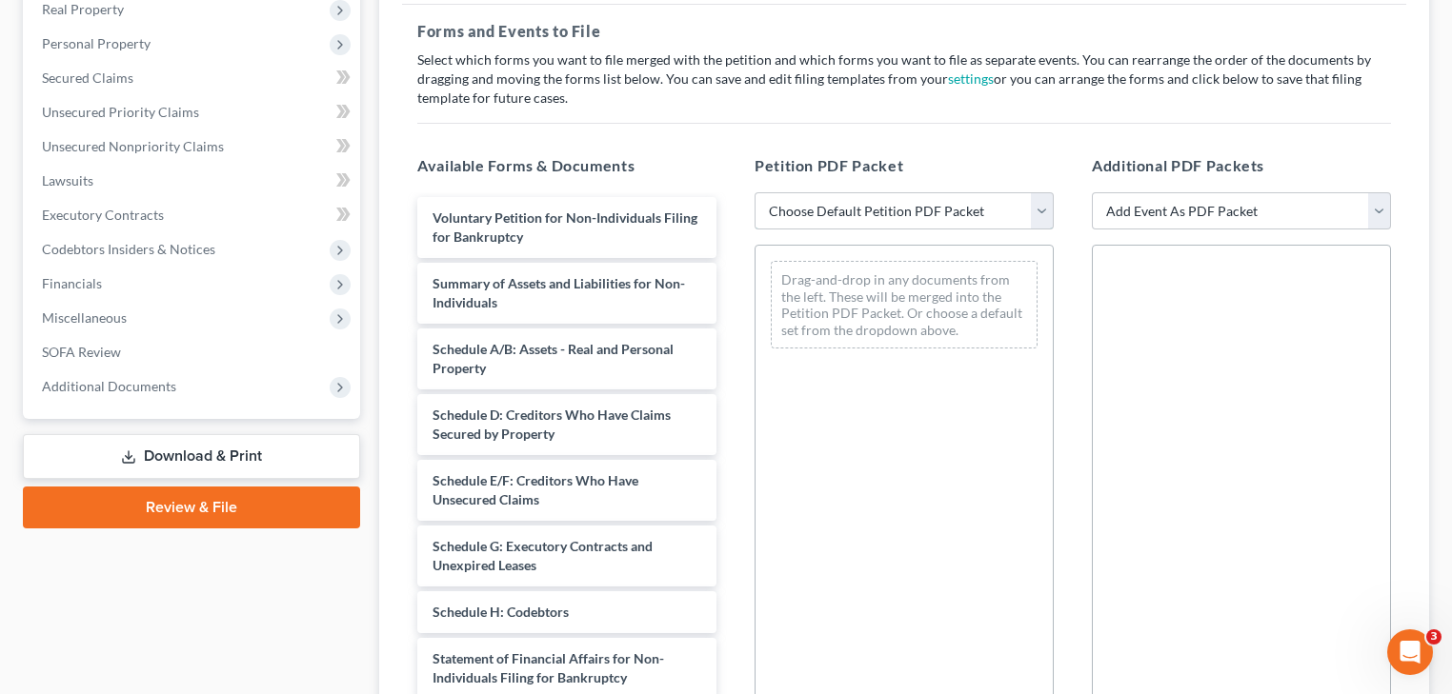
click at [848, 202] on select "Choose Default Petition PDF Packet Complete Bankruptcy Petition (all forms and …" at bounding box center [903, 211] width 299 height 38
click at [754, 192] on select "Choose Default Petition PDF Packet Complete Bankruptcy Petition (all forms and …" at bounding box center [903, 211] width 299 height 38
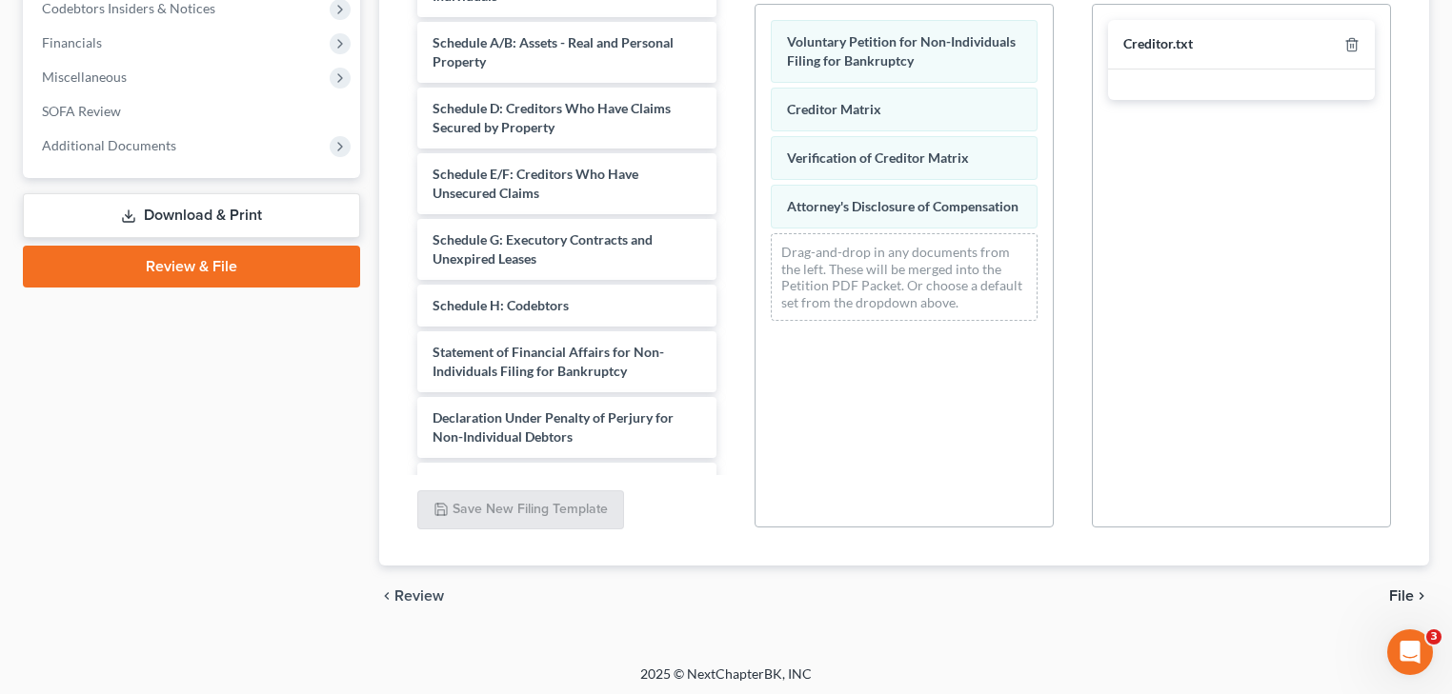
scroll to position [518, 0]
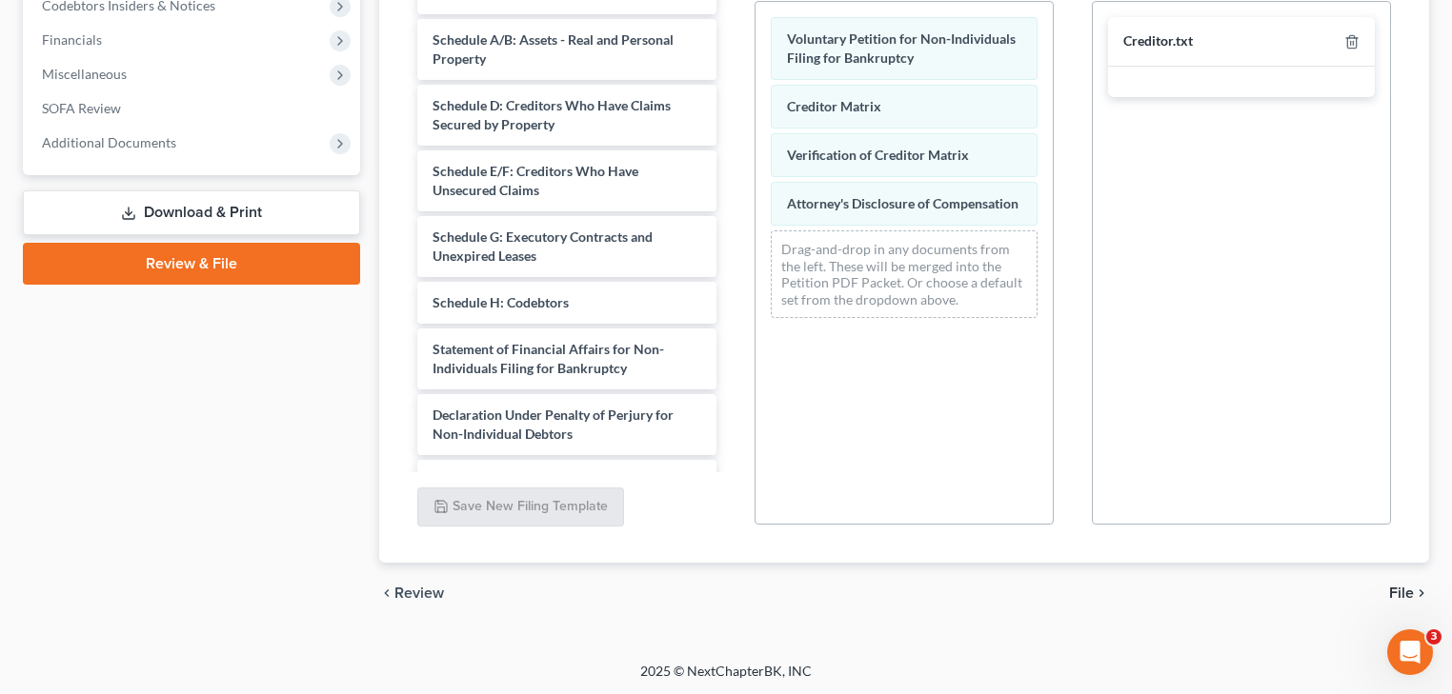
click at [1394, 587] on span "File" at bounding box center [1401, 593] width 25 height 15
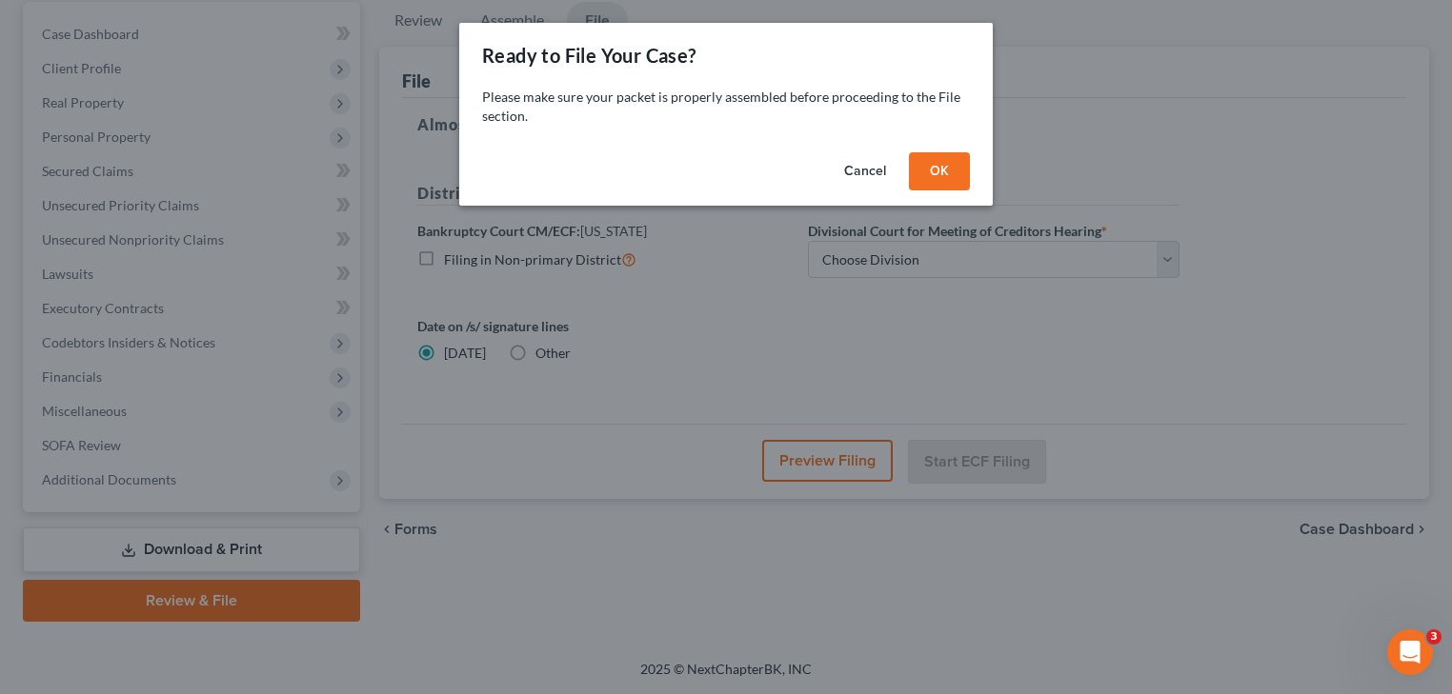
scroll to position [179, 0]
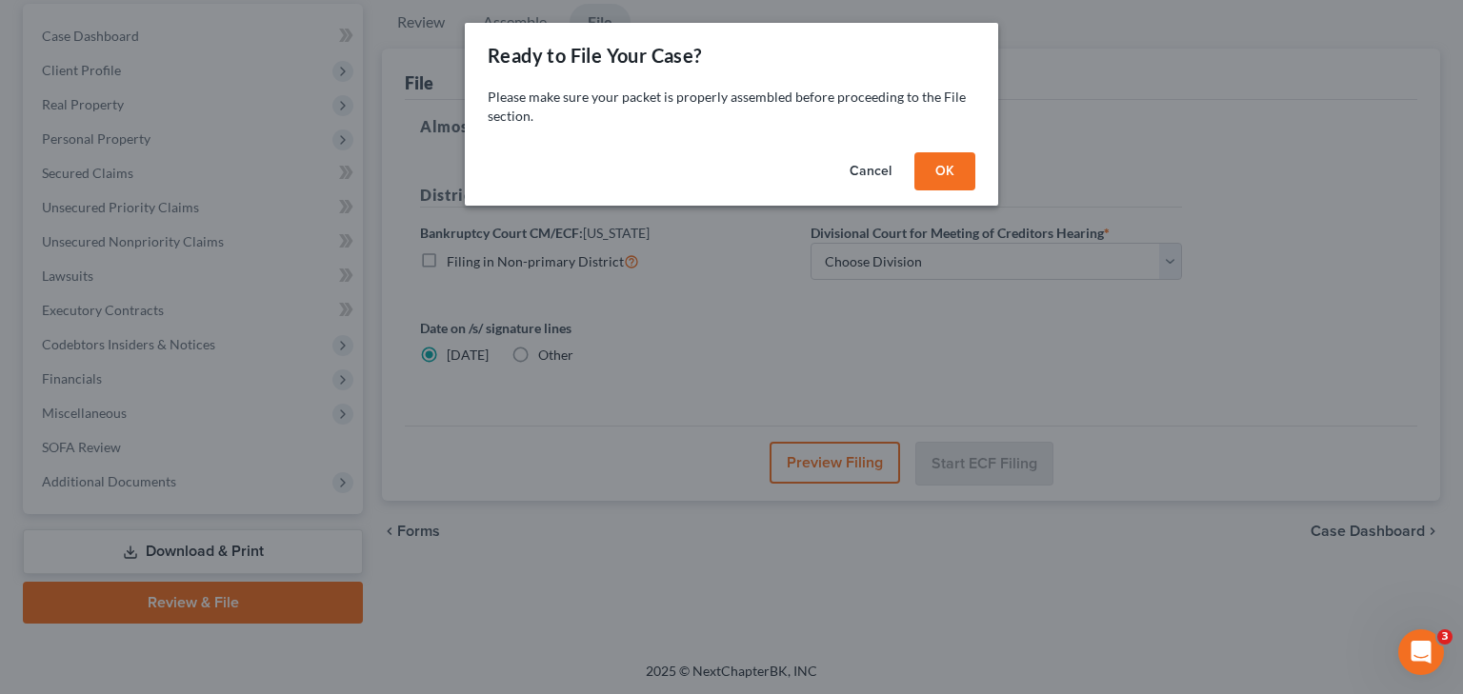
click at [953, 179] on button "OK" at bounding box center [944, 171] width 61 height 38
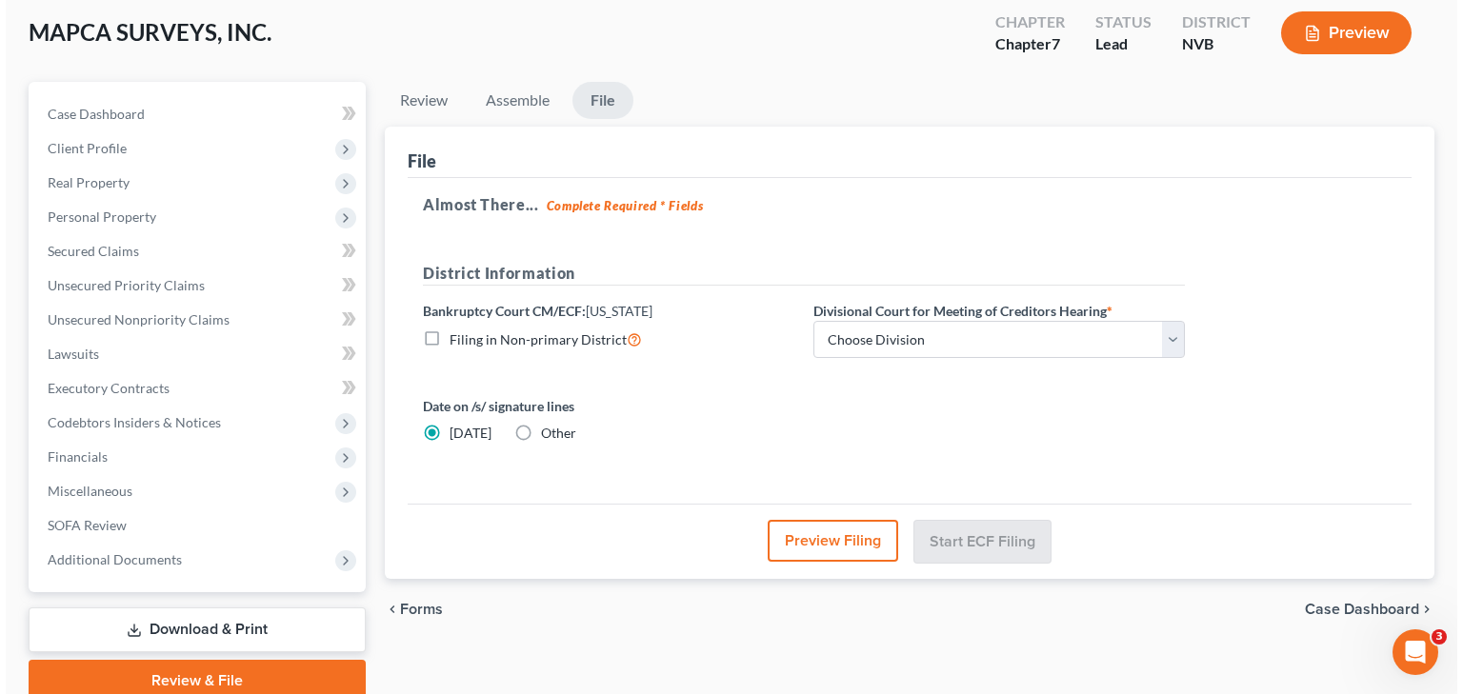
scroll to position [27, 0]
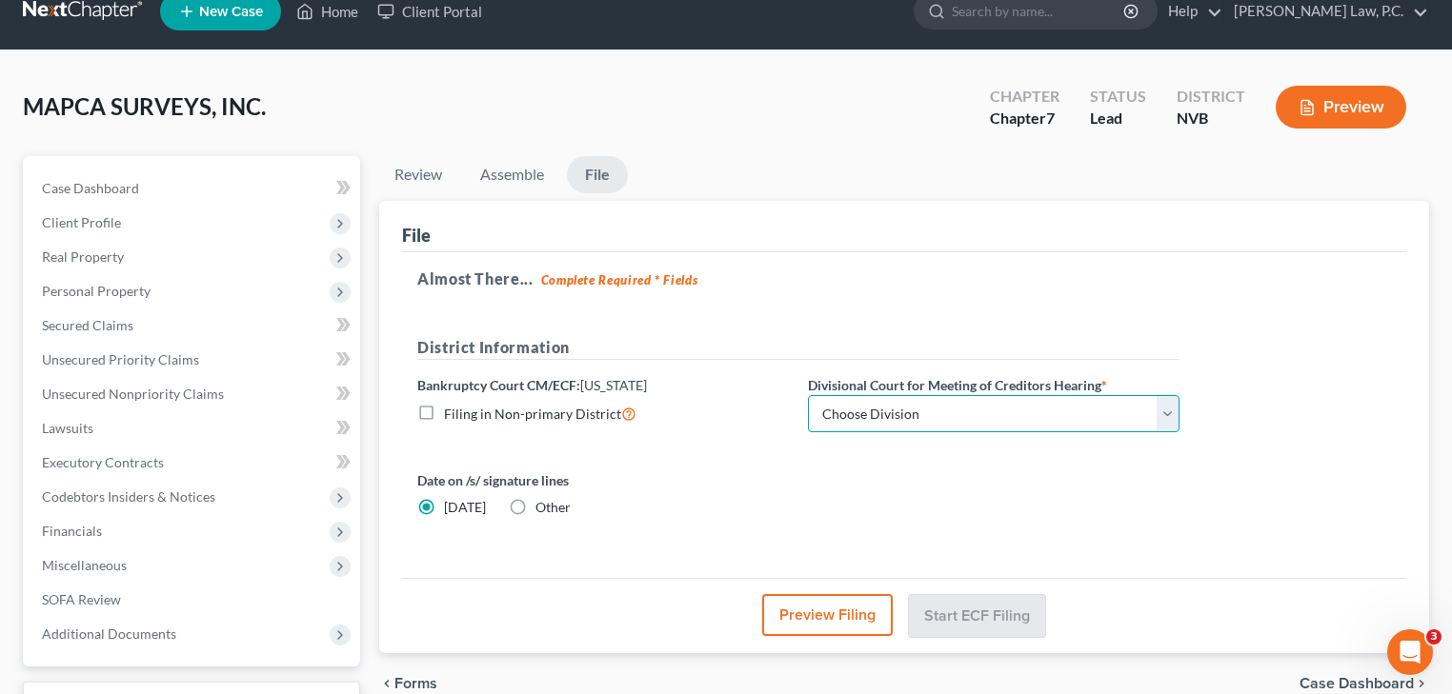
click at [854, 411] on select "Choose Division [GEOGRAPHIC_DATA] [GEOGRAPHIC_DATA]" at bounding box center [993, 414] width 371 height 38
click at [808, 395] on select "Choose Division [GEOGRAPHIC_DATA] [GEOGRAPHIC_DATA]" at bounding box center [993, 414] width 371 height 38
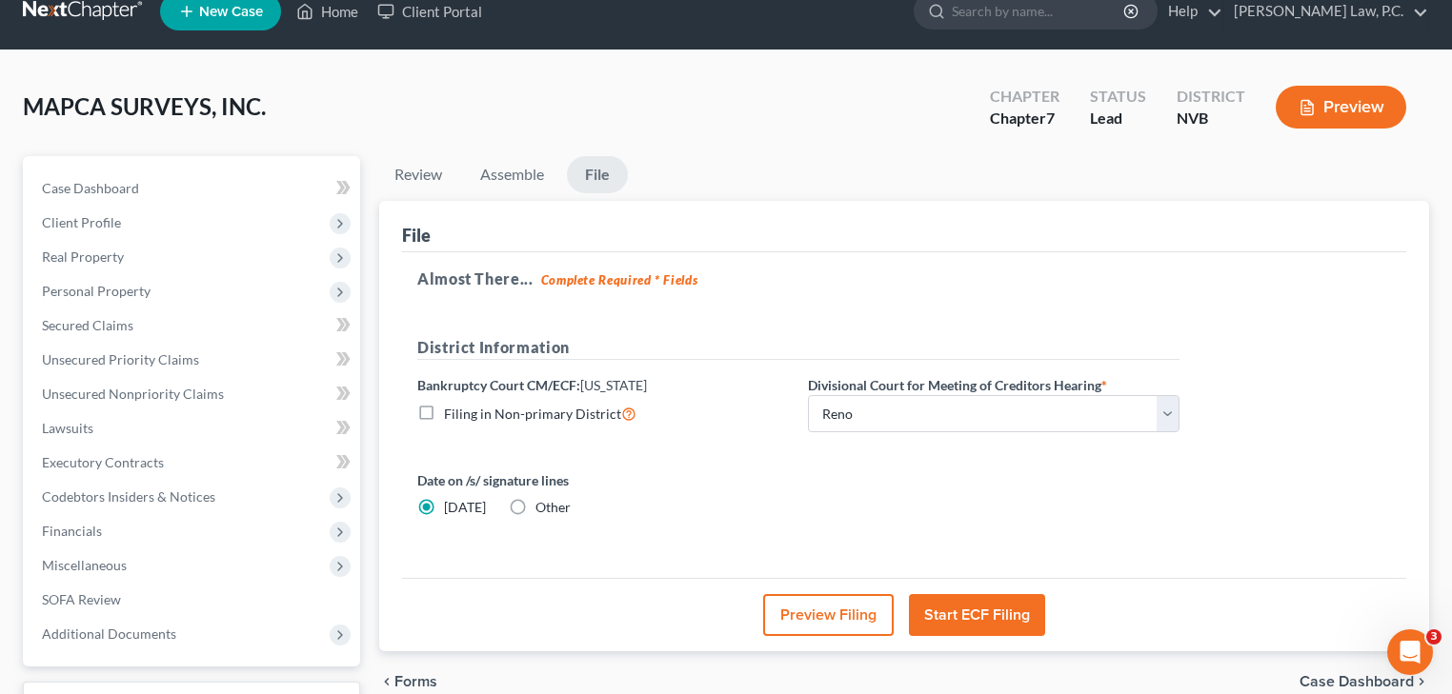
click at [837, 609] on button "Preview Filing" at bounding box center [828, 615] width 130 height 42
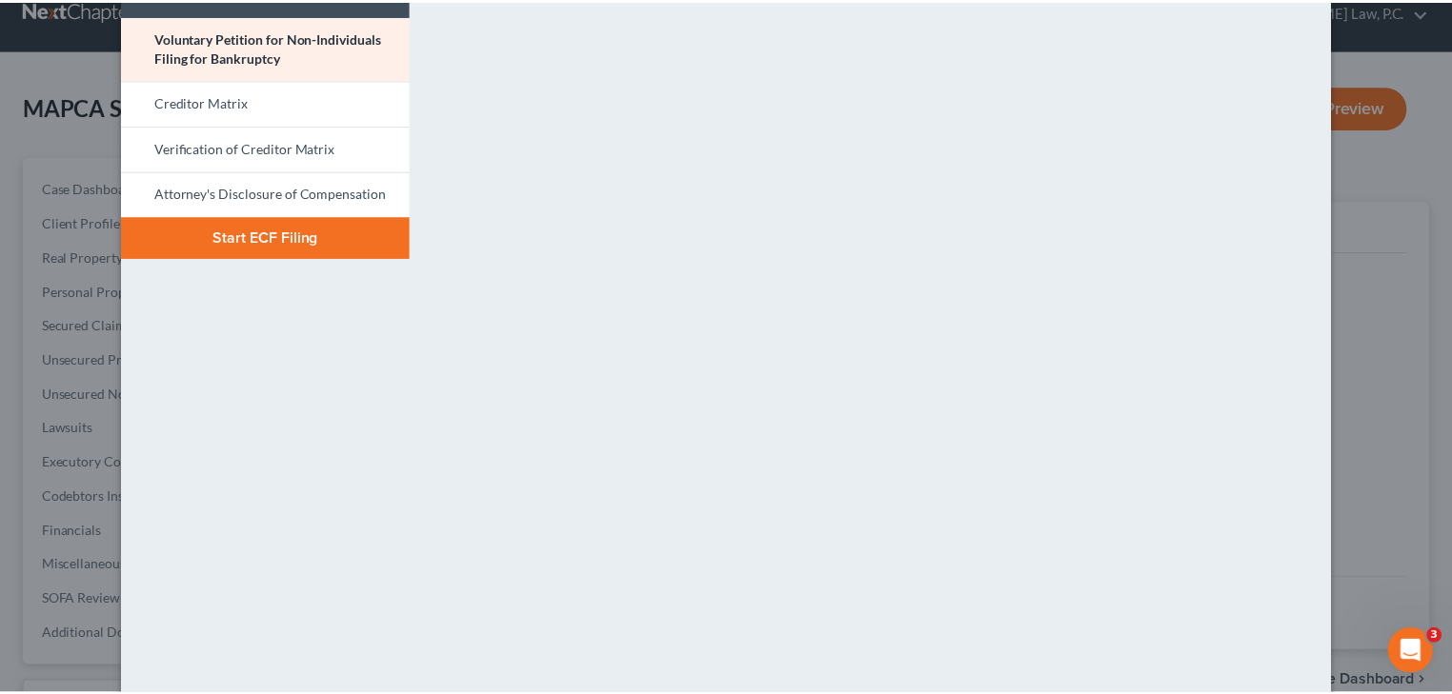
scroll to position [0, 0]
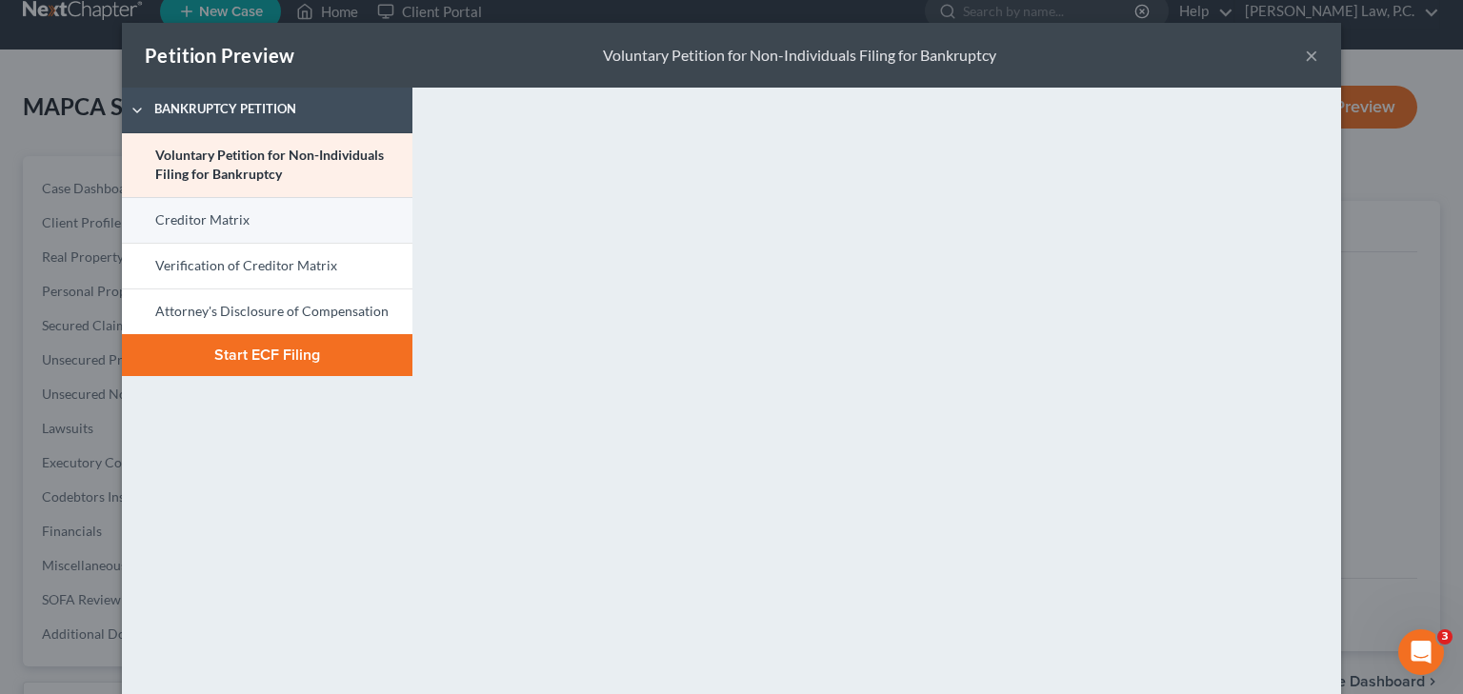
click at [211, 227] on link "Creditor Matrix" at bounding box center [267, 220] width 291 height 46
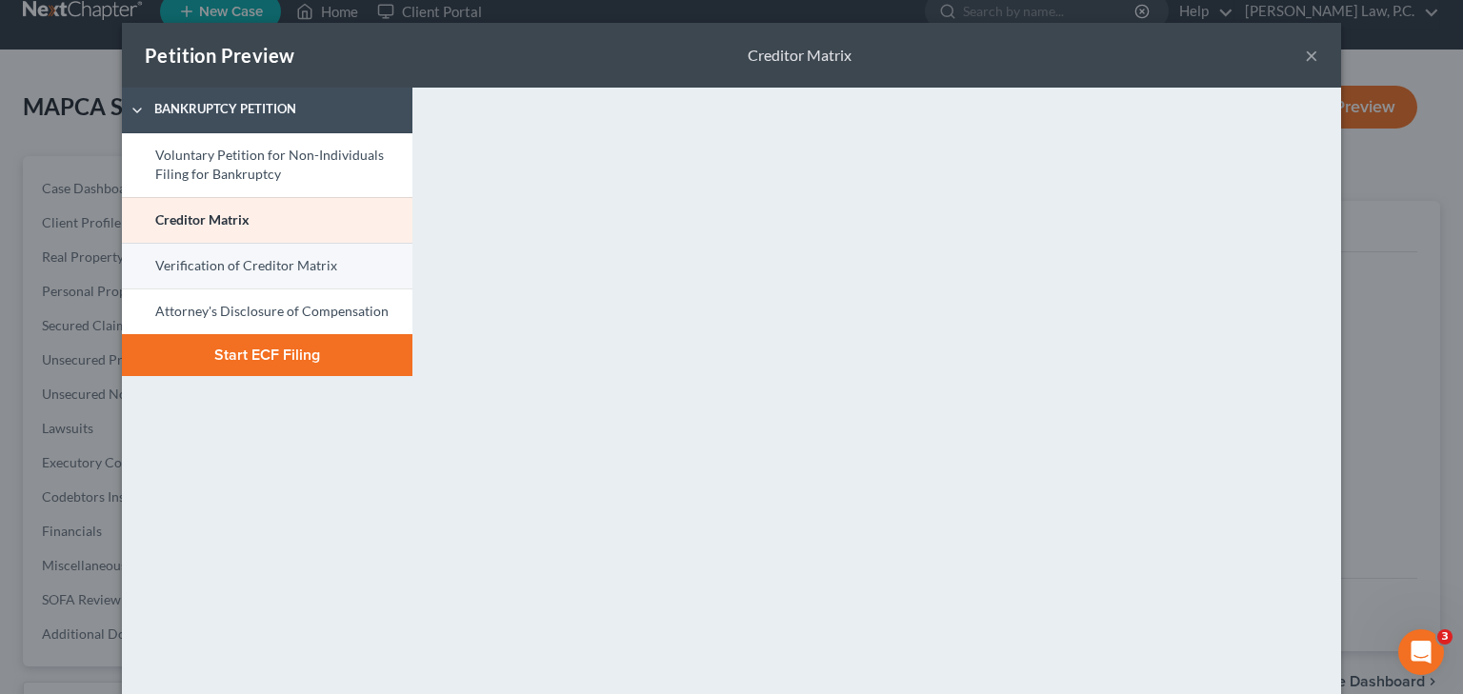
click at [252, 274] on link "Verification of Creditor Matrix" at bounding box center [267, 266] width 291 height 46
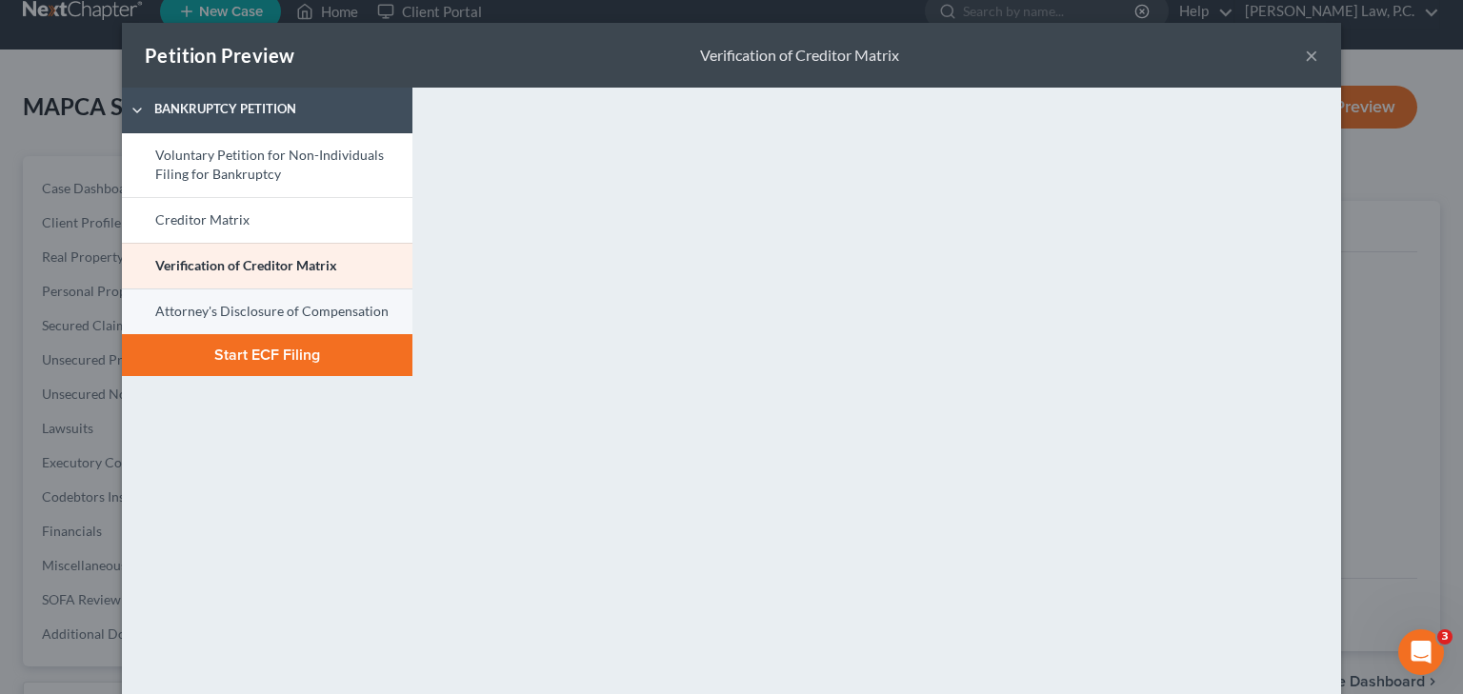
click at [261, 314] on link "Attorney's Disclosure of Compensation" at bounding box center [267, 312] width 291 height 46
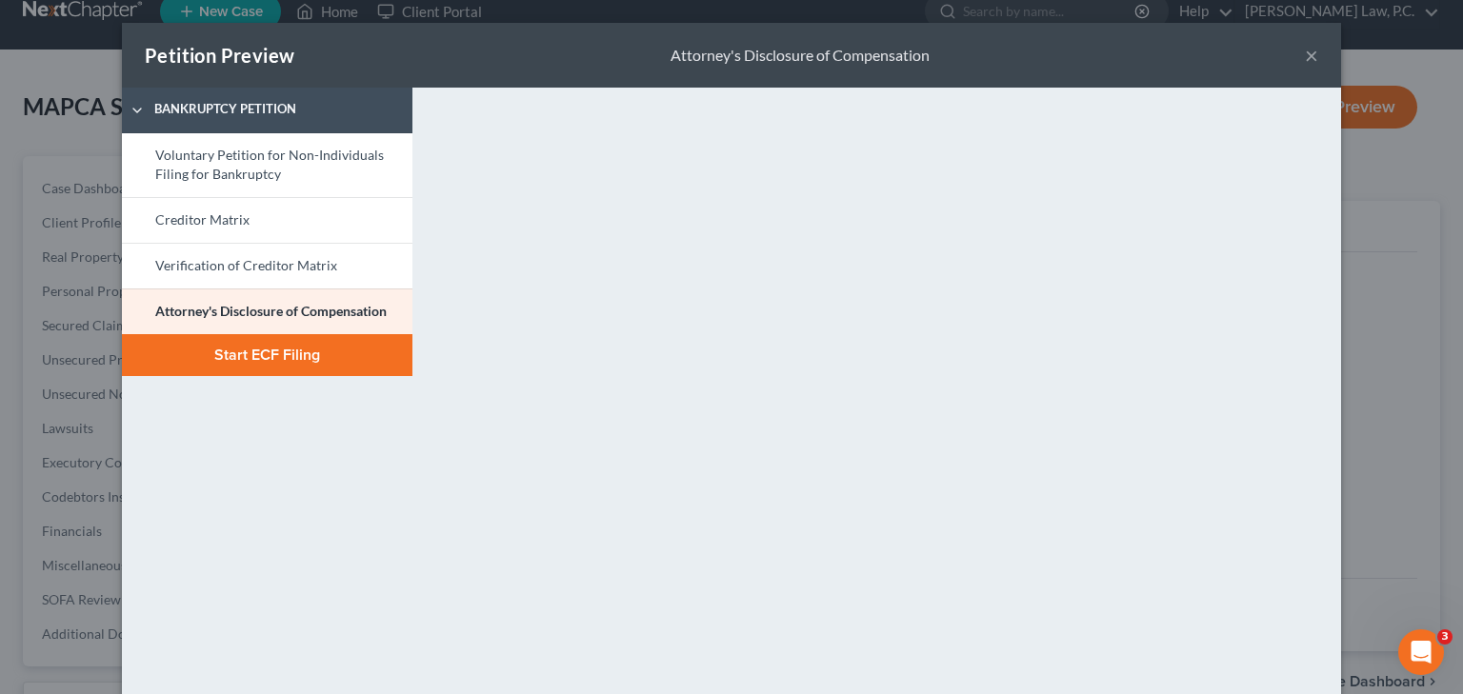
click at [1305, 52] on button "×" at bounding box center [1311, 55] width 13 height 23
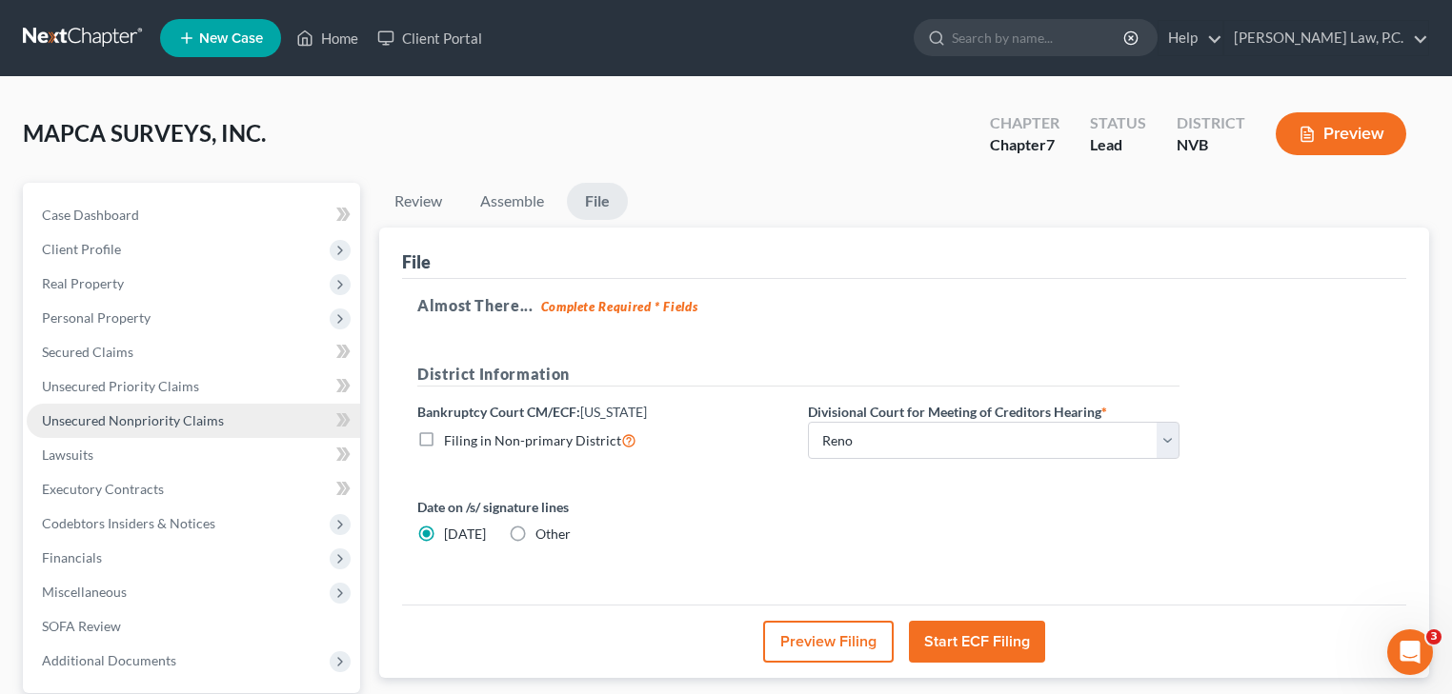
click at [157, 420] on span "Unsecured Nonpriority Claims" at bounding box center [133, 420] width 182 height 16
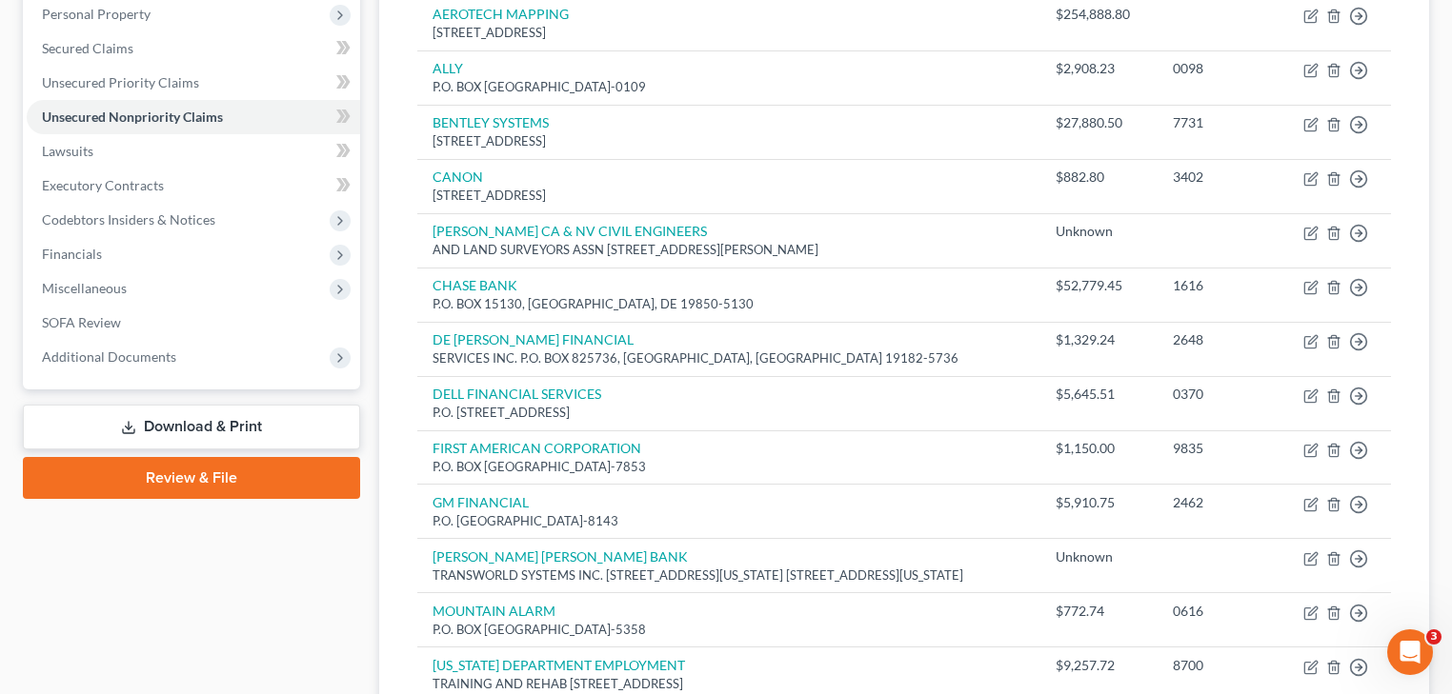
scroll to position [305, 0]
click at [326, 289] on span "Miscellaneous" at bounding box center [193, 288] width 333 height 34
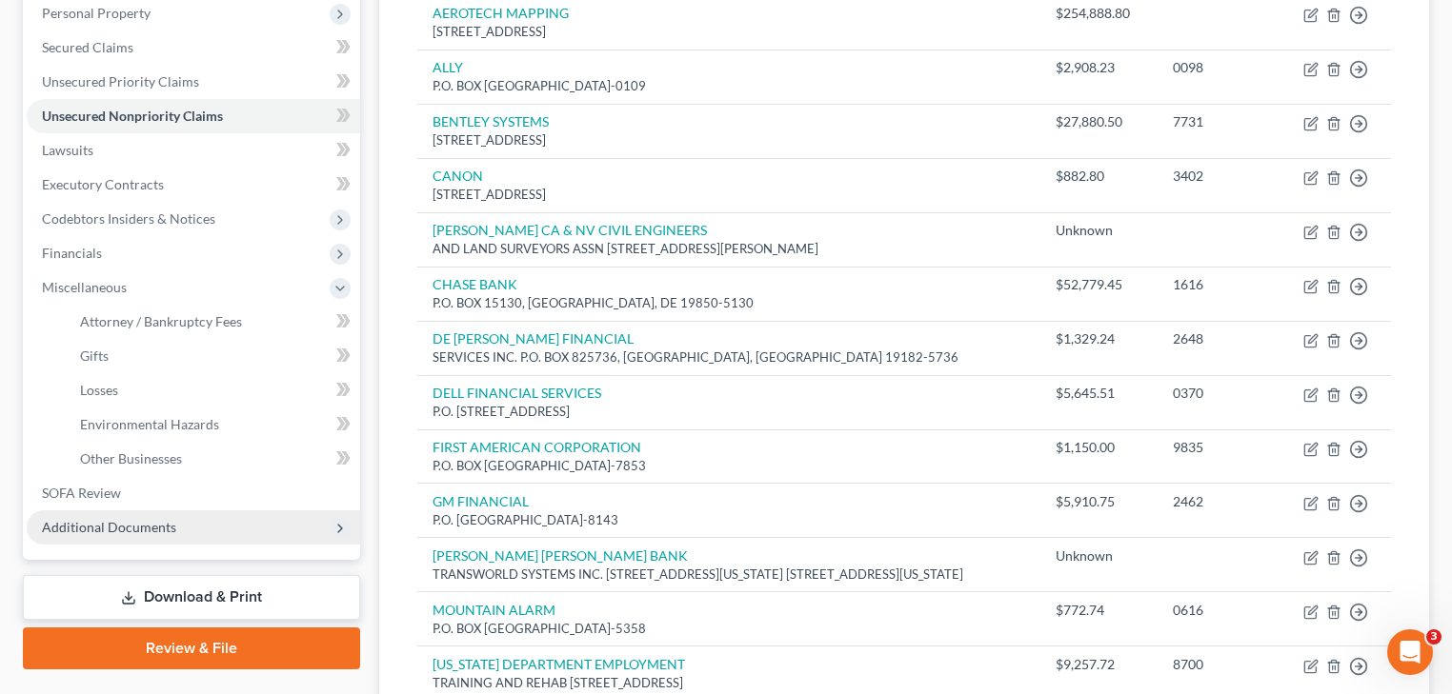
click at [242, 527] on span "Additional Documents" at bounding box center [193, 528] width 333 height 34
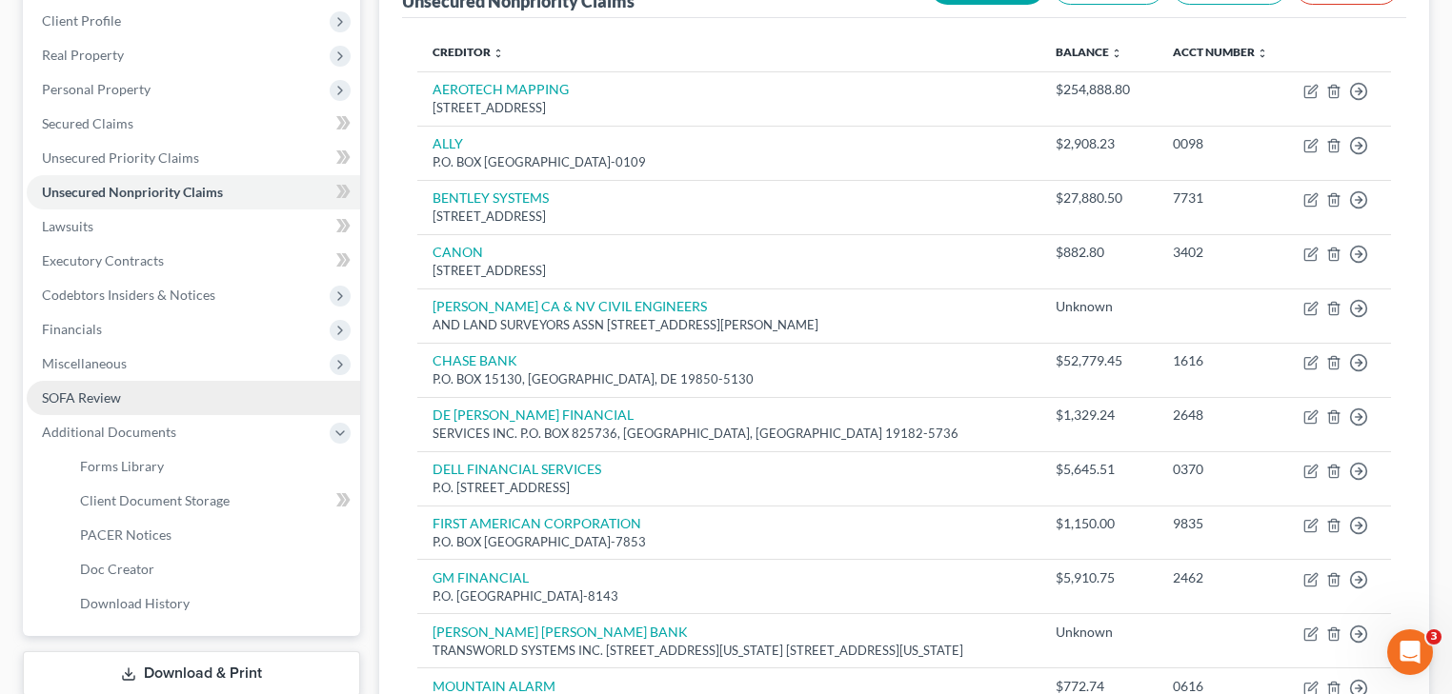
click at [194, 399] on link "SOFA Review" at bounding box center [193, 398] width 333 height 34
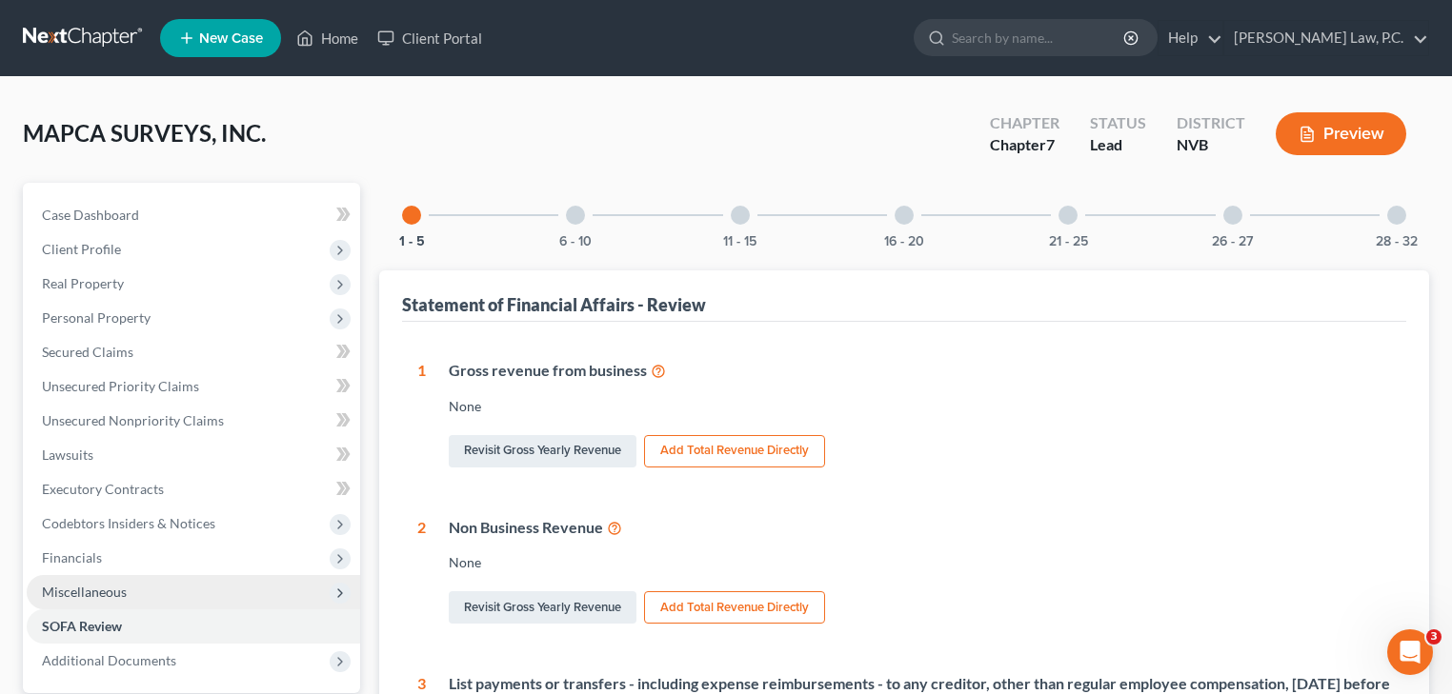
click at [231, 583] on span "Miscellaneous" at bounding box center [193, 592] width 333 height 34
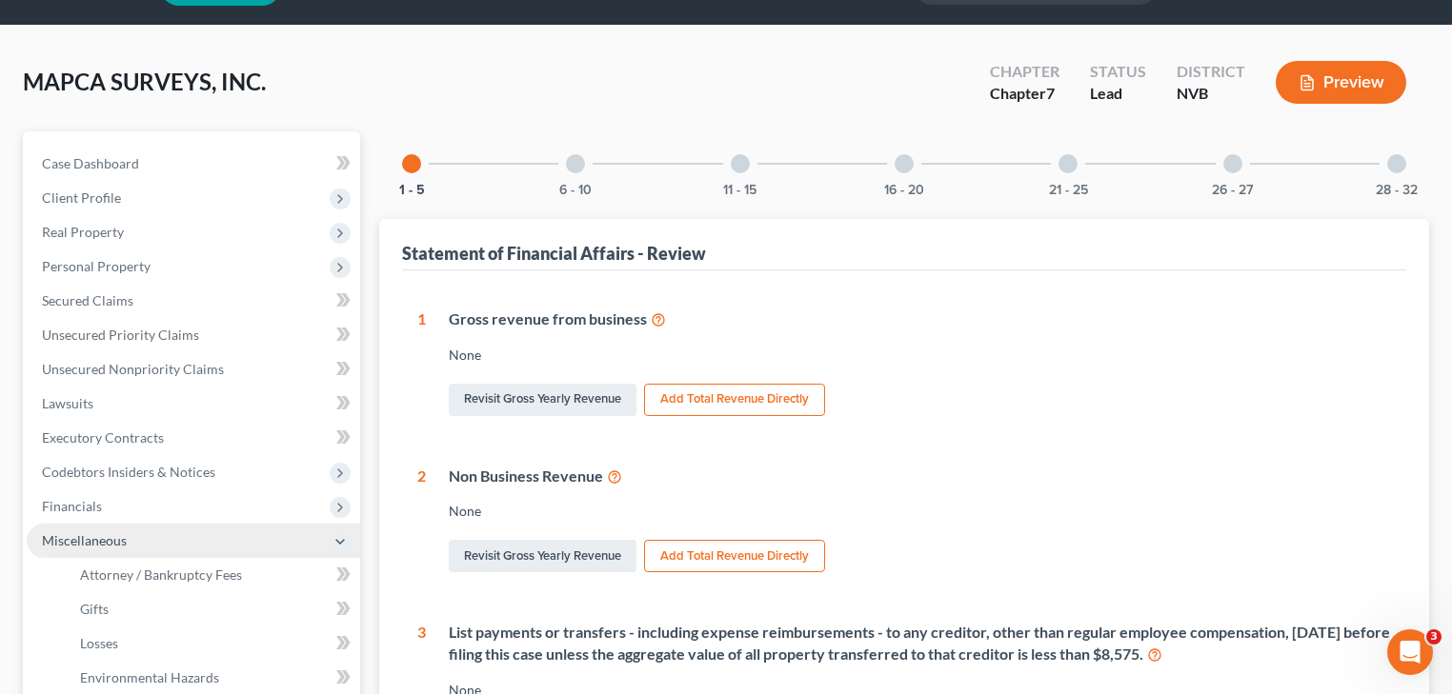
scroll to position [76, 0]
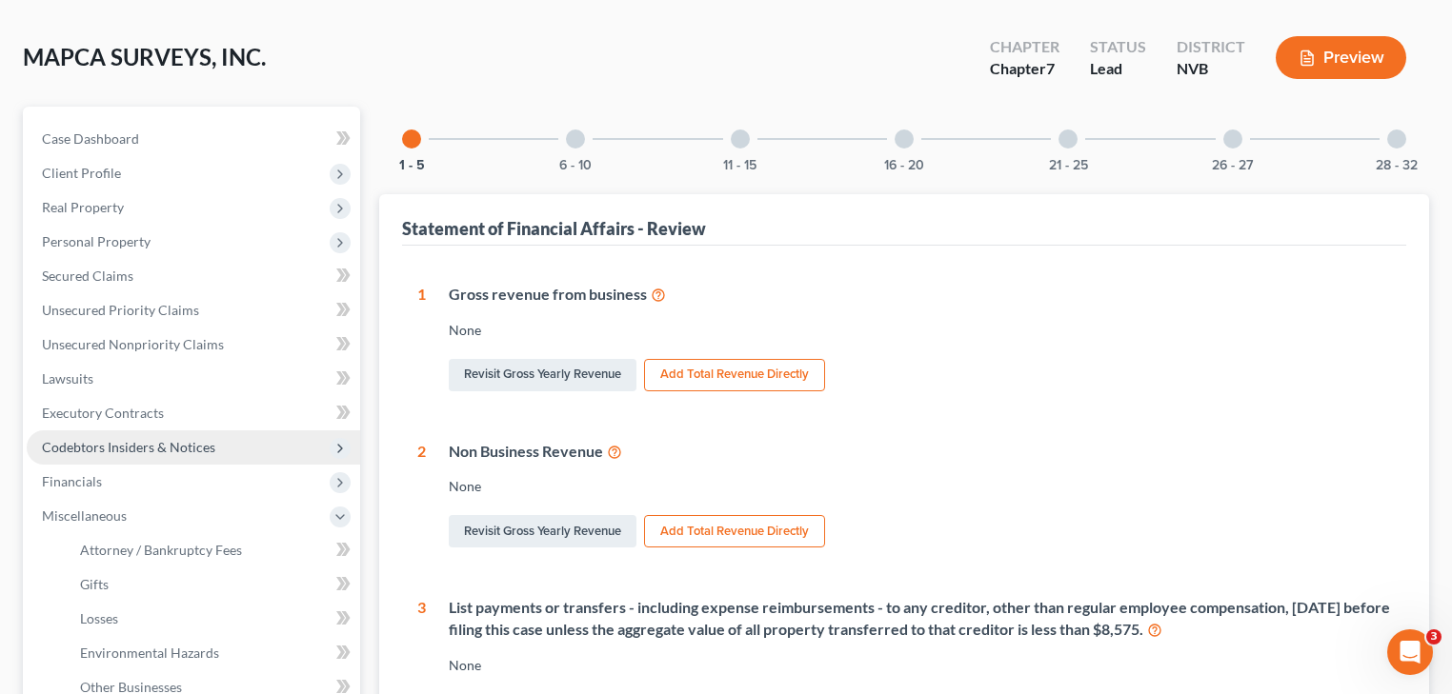
click at [187, 445] on span "Codebtors Insiders & Notices" at bounding box center [128, 447] width 173 height 16
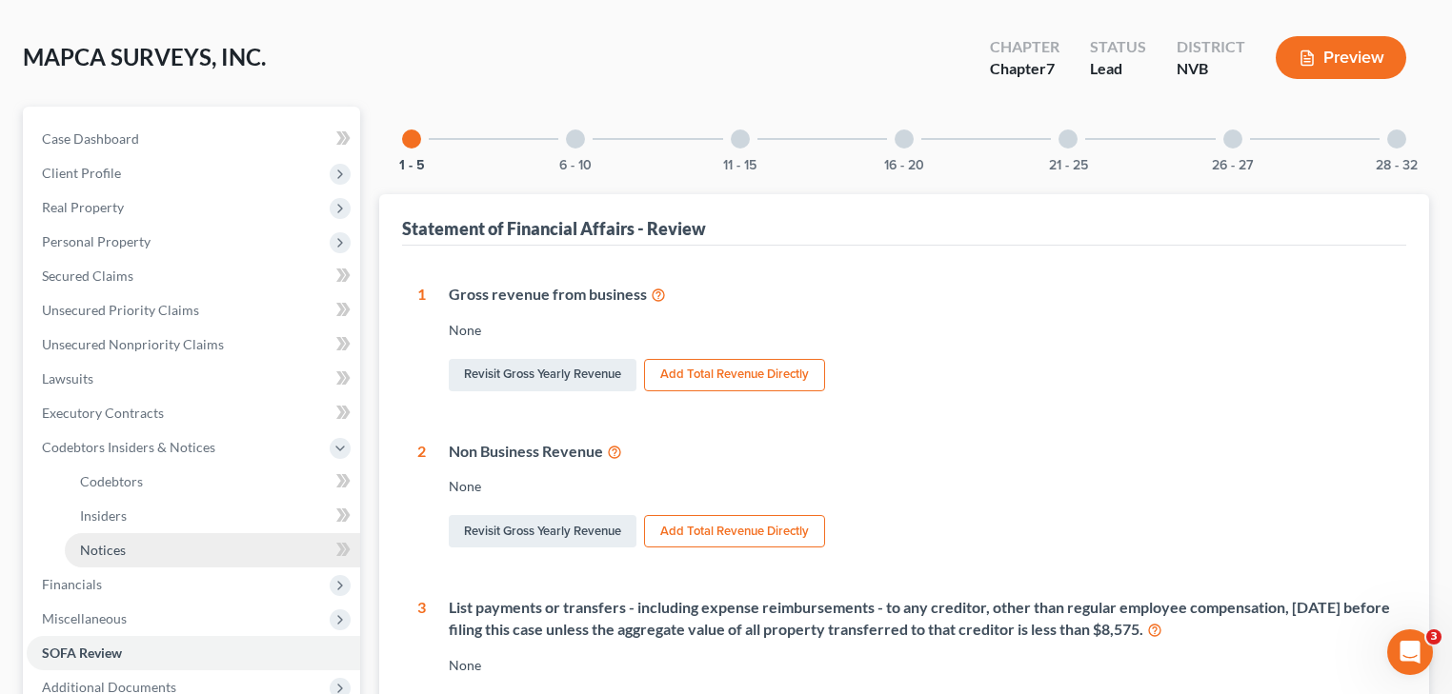
click at [149, 556] on link "Notices" at bounding box center [212, 550] width 295 height 34
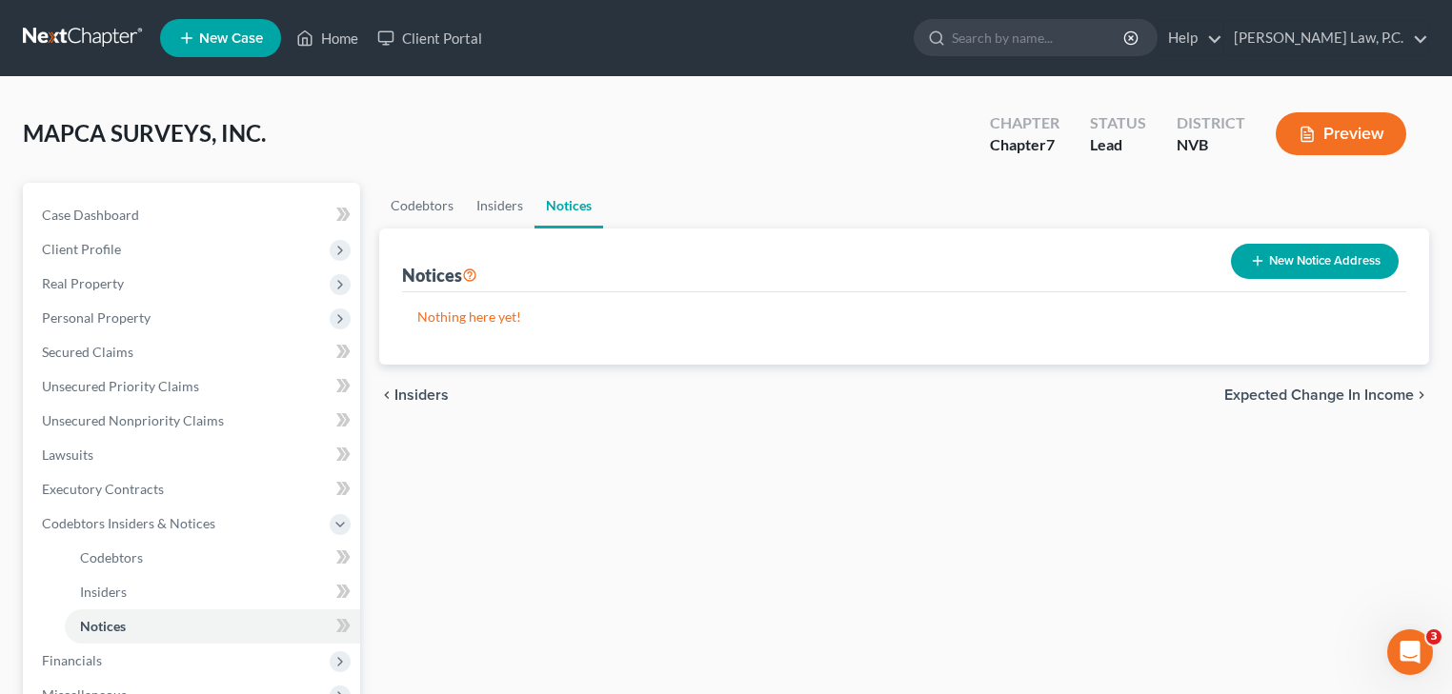
click at [1294, 269] on button "New Notice Address" at bounding box center [1315, 261] width 168 height 35
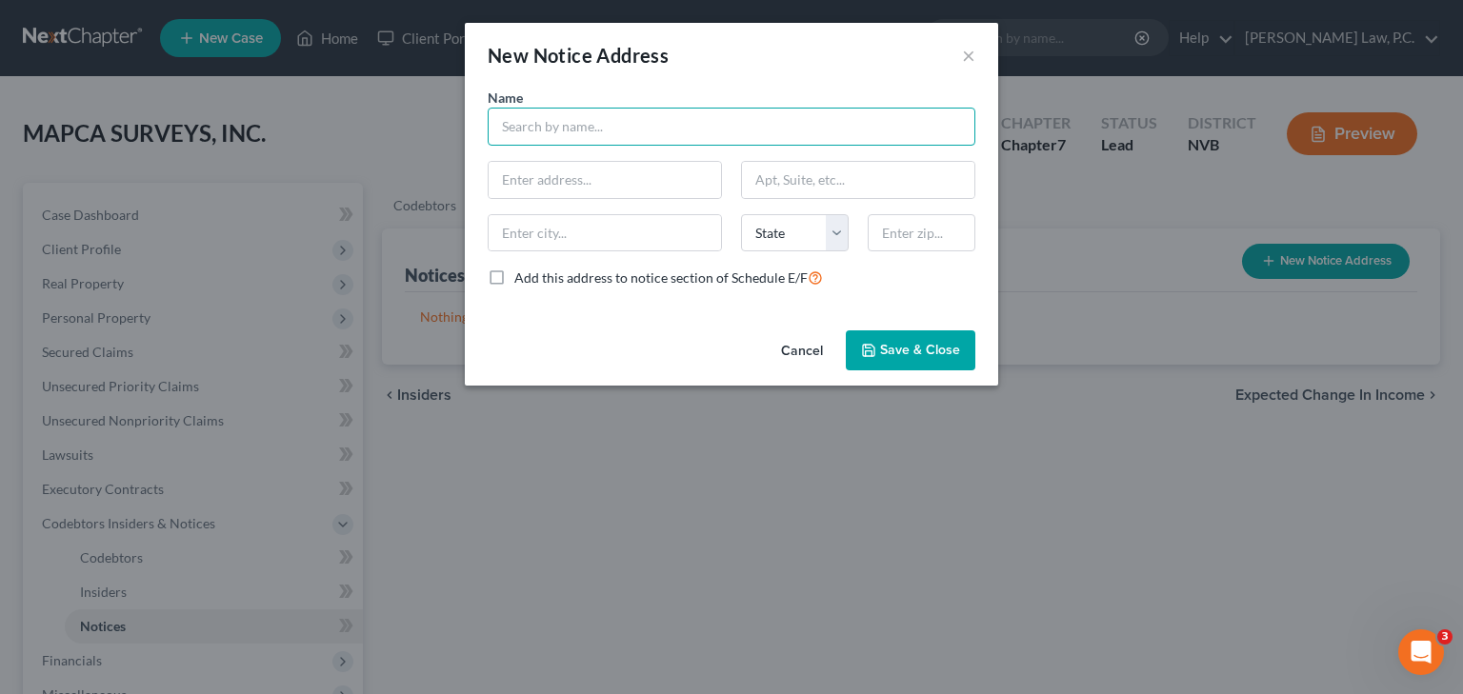
paste input "United States Trustee [STREET_ADDRESS]"
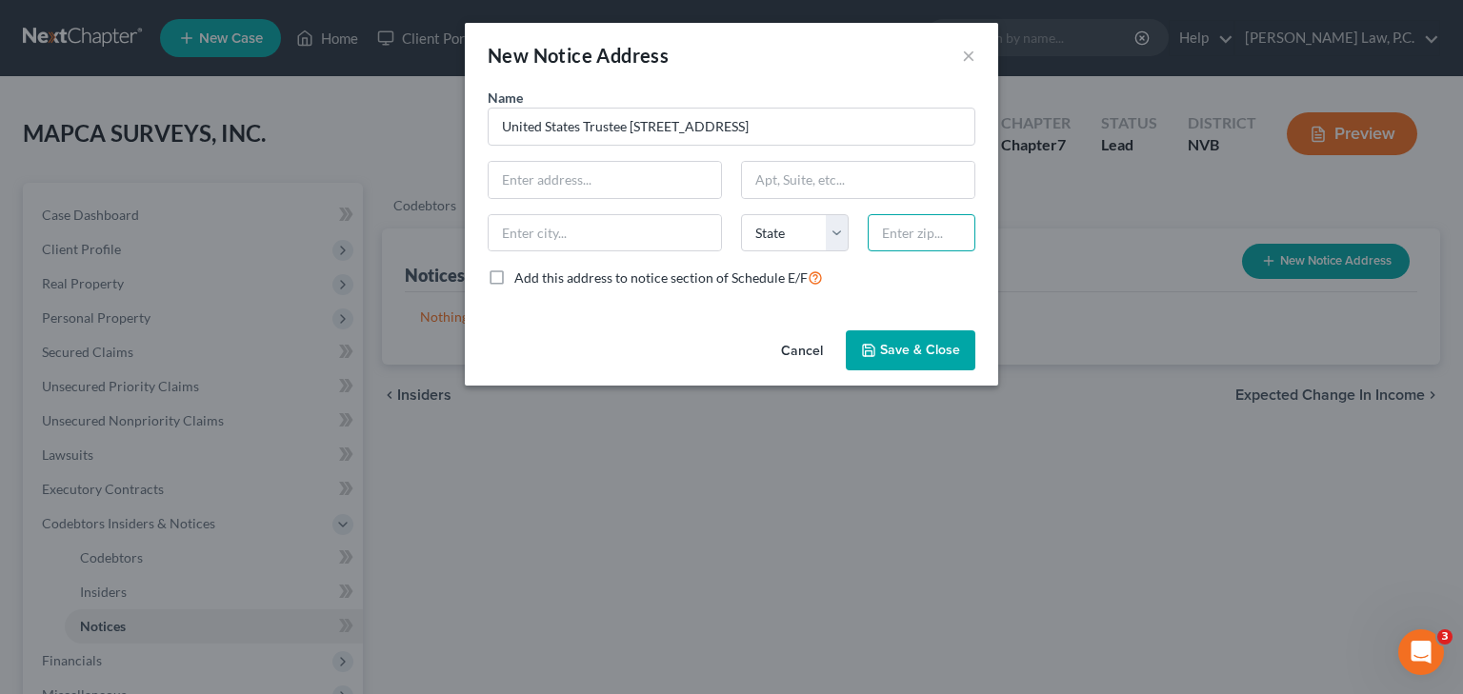
click at [908, 243] on input "text" at bounding box center [922, 233] width 108 height 38
click at [758, 236] on select "State [US_STATE] AK AR AZ CA CO CT DE DC [GEOGRAPHIC_DATA] [GEOGRAPHIC_DATA] GU…" at bounding box center [795, 233] width 108 height 38
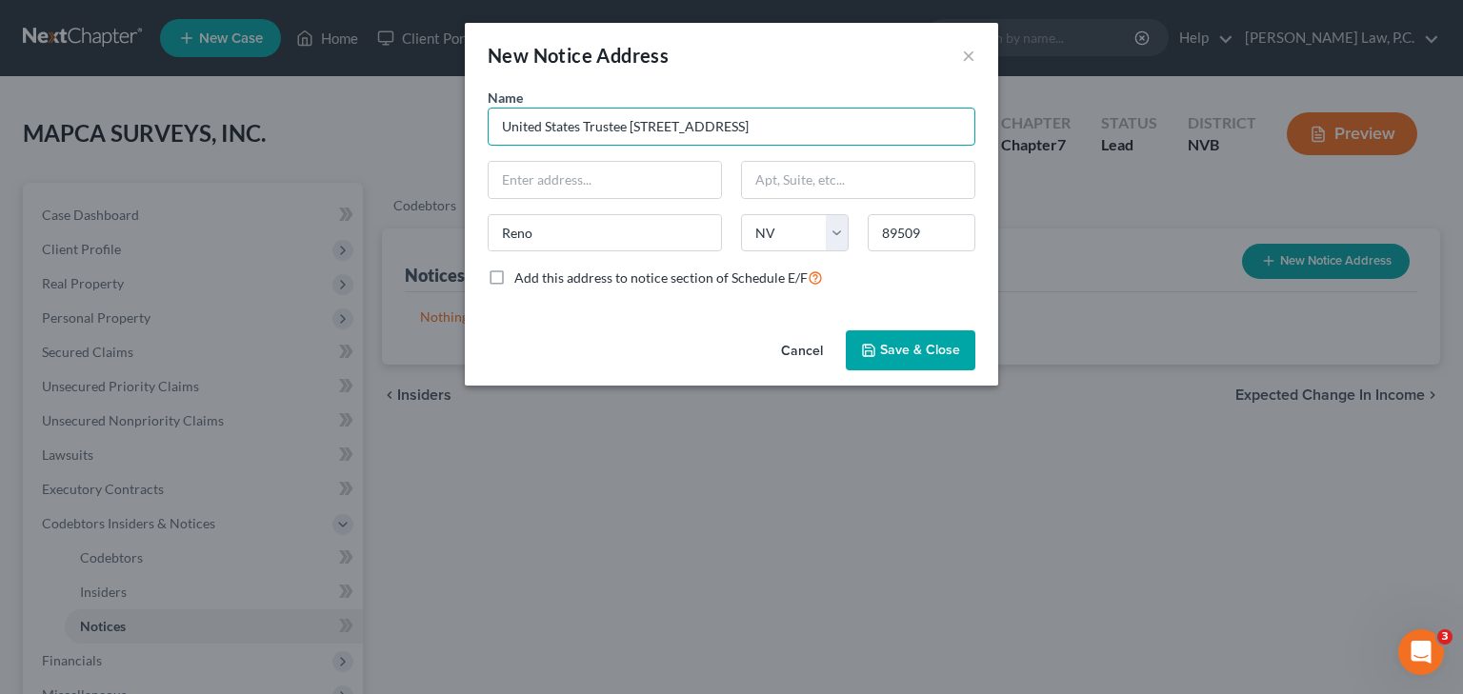
drag, startPoint x: 875, startPoint y: 129, endPoint x: 773, endPoint y: 133, distance: 102.0
click at [773, 133] on input "United States Trustee [STREET_ADDRESS]" at bounding box center [732, 127] width 488 height 38
drag, startPoint x: 777, startPoint y: 126, endPoint x: 734, endPoint y: 127, distance: 42.9
click at [734, 127] on input "United States Trustee [STREET_ADDRESS]" at bounding box center [732, 127] width 488 height 38
click at [788, 176] on input "text" at bounding box center [858, 180] width 232 height 36
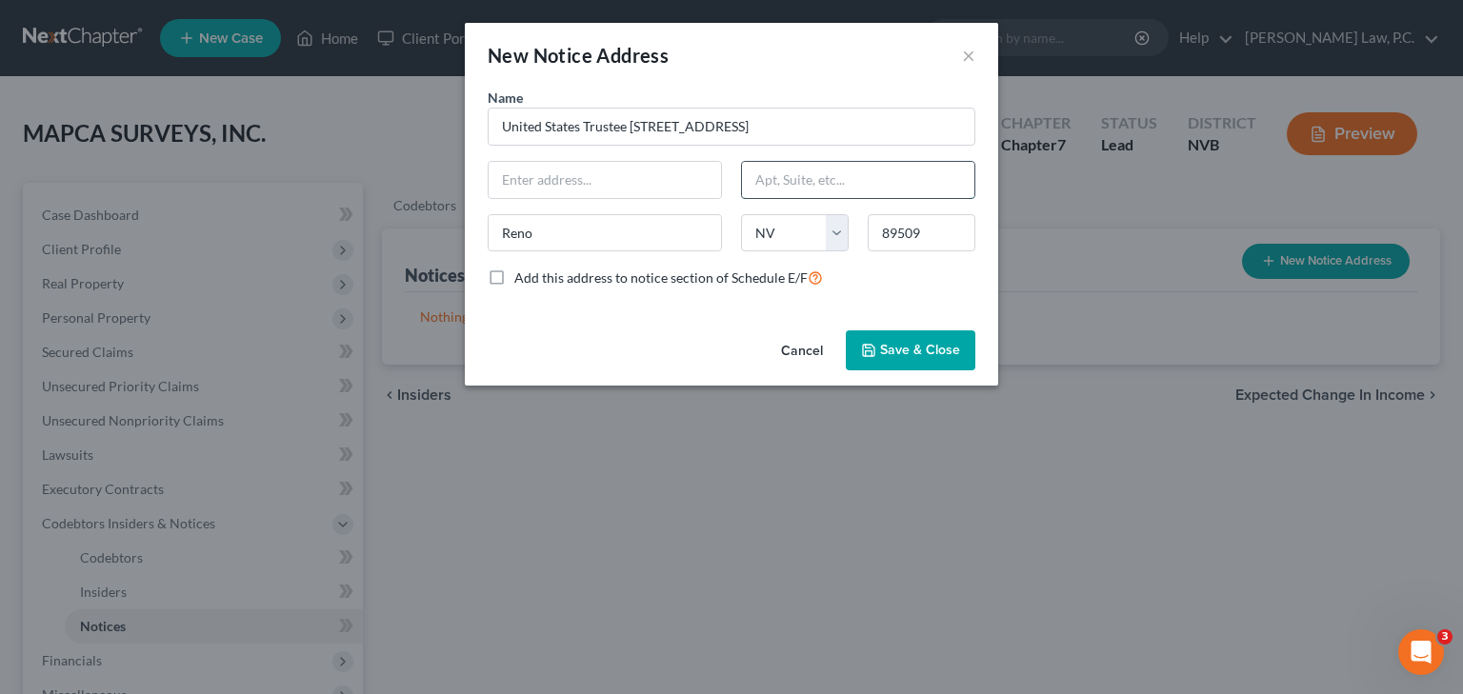
paste input "#3009"
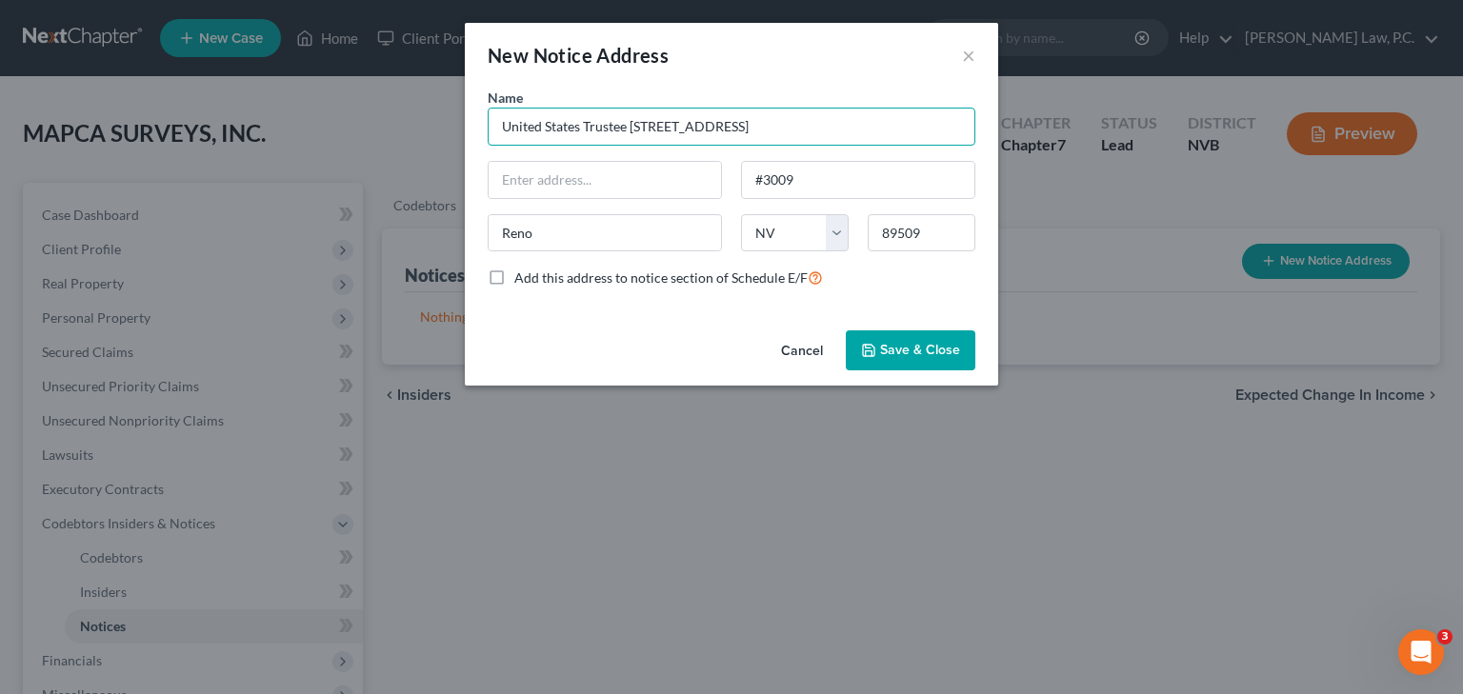
drag, startPoint x: 738, startPoint y: 124, endPoint x: 633, endPoint y: 133, distance: 105.2
click at [633, 133] on input "United States Trustee [STREET_ADDRESS]" at bounding box center [732, 127] width 488 height 38
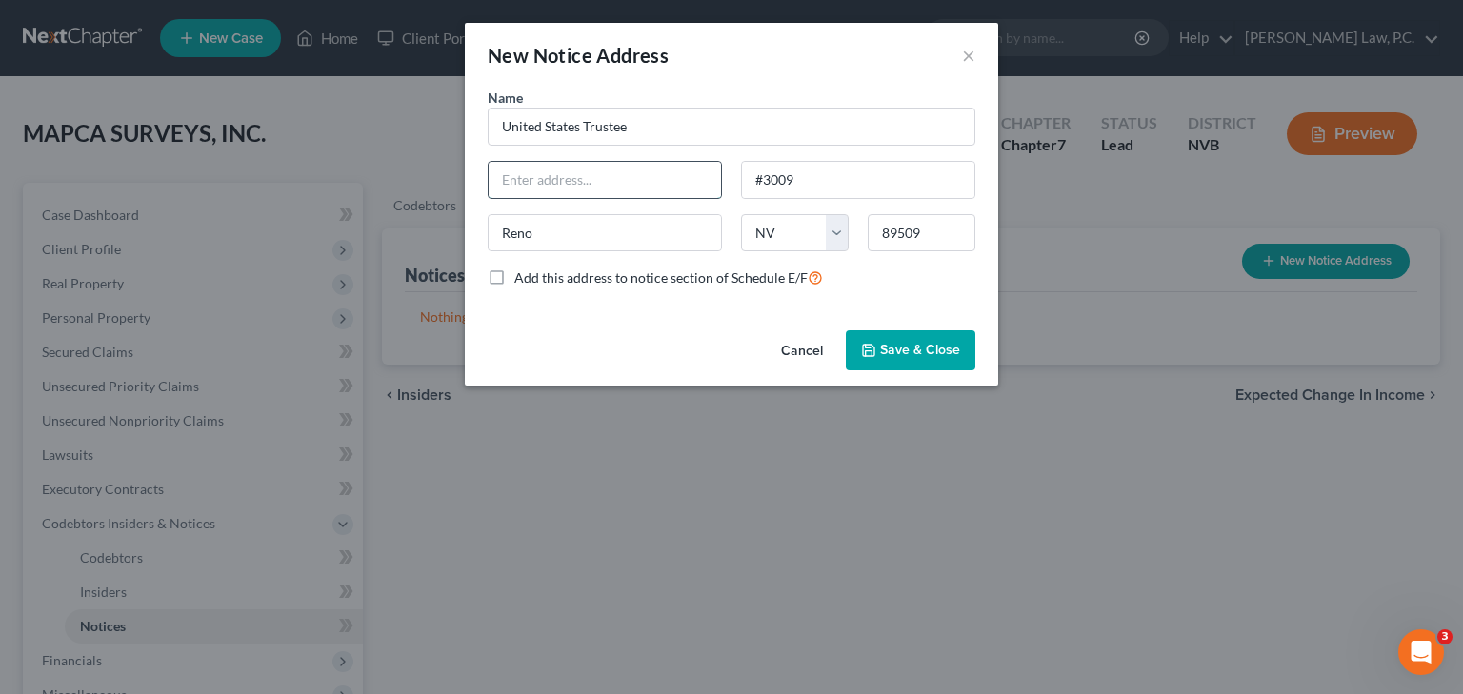
click at [543, 185] on input "text" at bounding box center [605, 180] width 232 height 36
paste input "[STREET_ADDRESS]"
click at [893, 349] on span "Save & Close" at bounding box center [920, 350] width 80 height 16
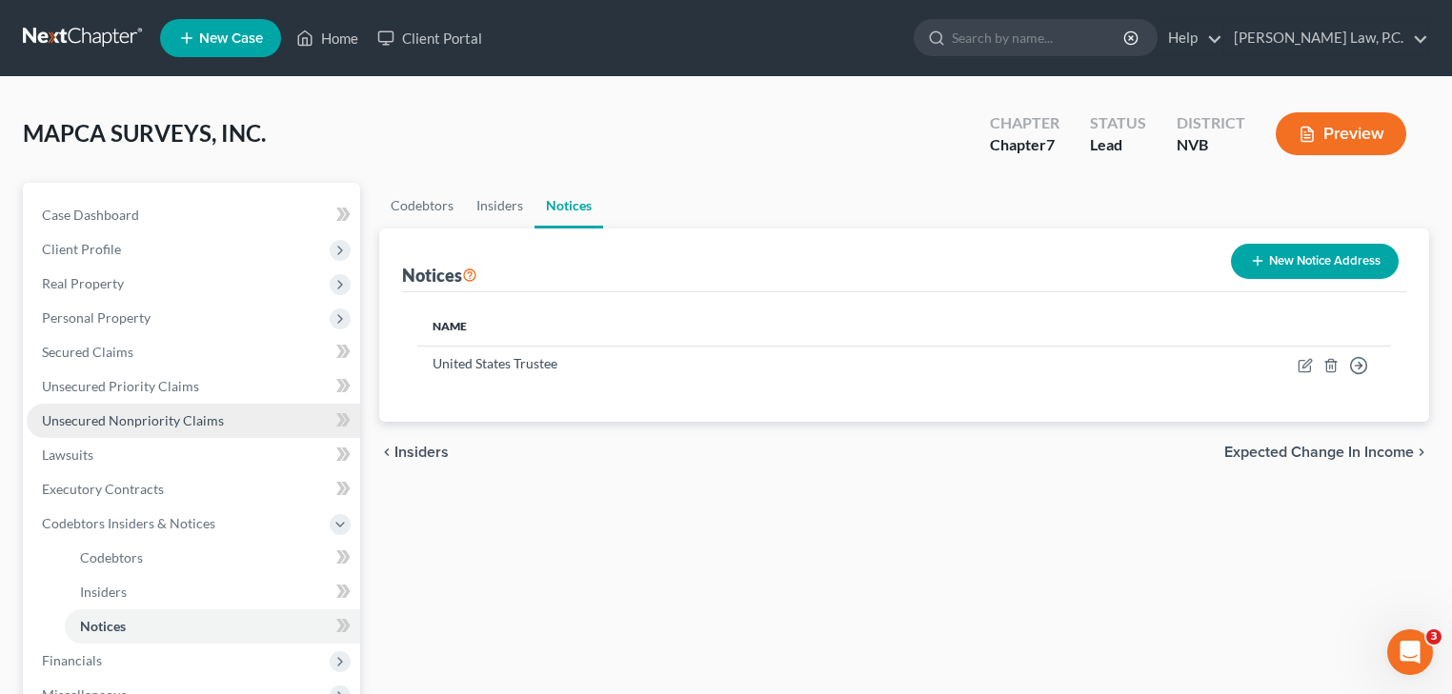
click at [211, 427] on span "Unsecured Nonpriority Claims" at bounding box center [133, 420] width 182 height 16
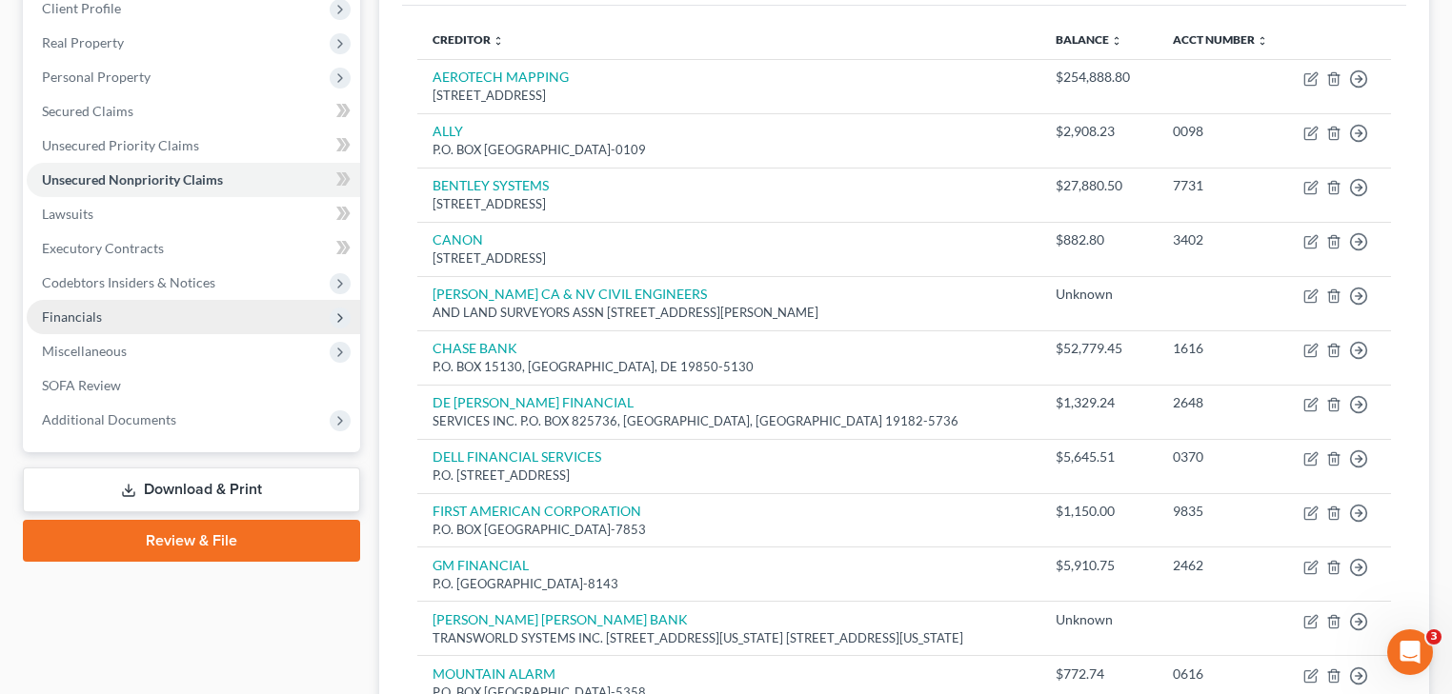
scroll to position [65, 0]
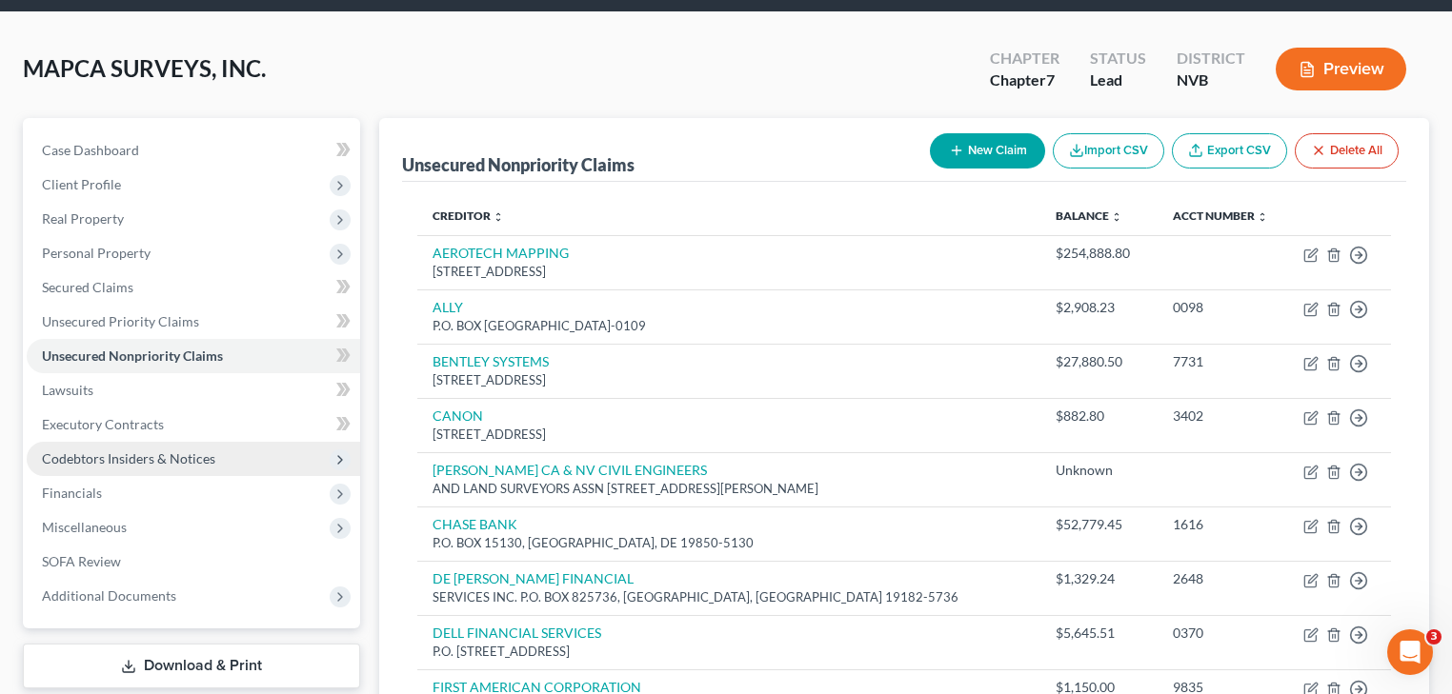
click at [210, 455] on span "Codebtors Insiders & Notices" at bounding box center [128, 459] width 173 height 16
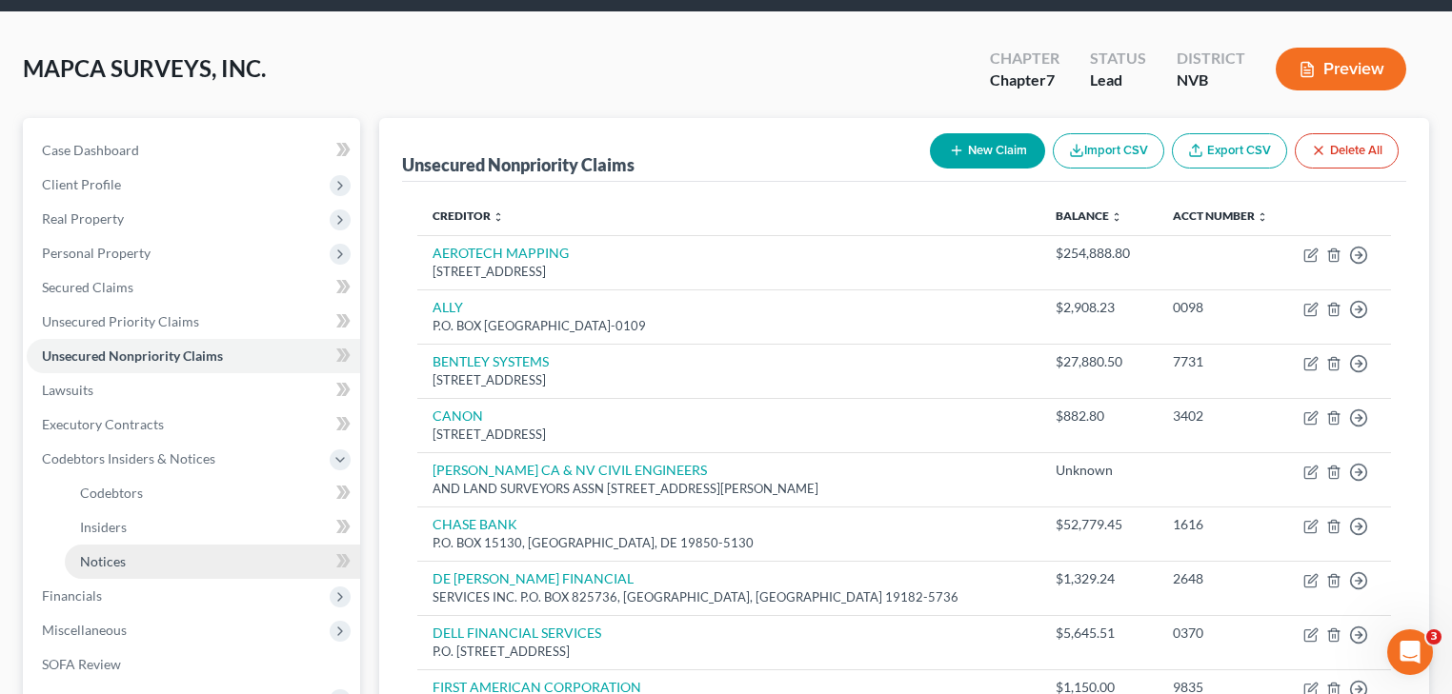
click at [163, 557] on link "Notices" at bounding box center [212, 562] width 295 height 34
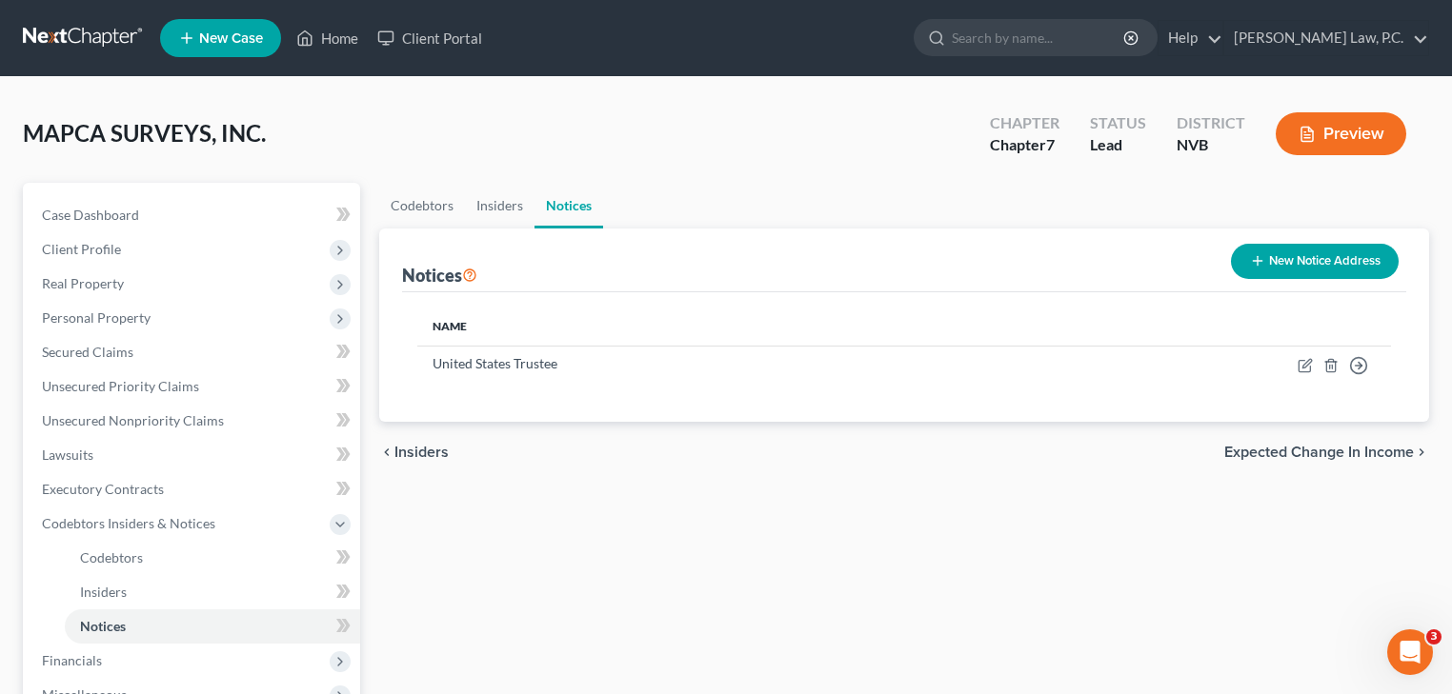
click at [1305, 264] on button "New Notice Address" at bounding box center [1315, 261] width 168 height 35
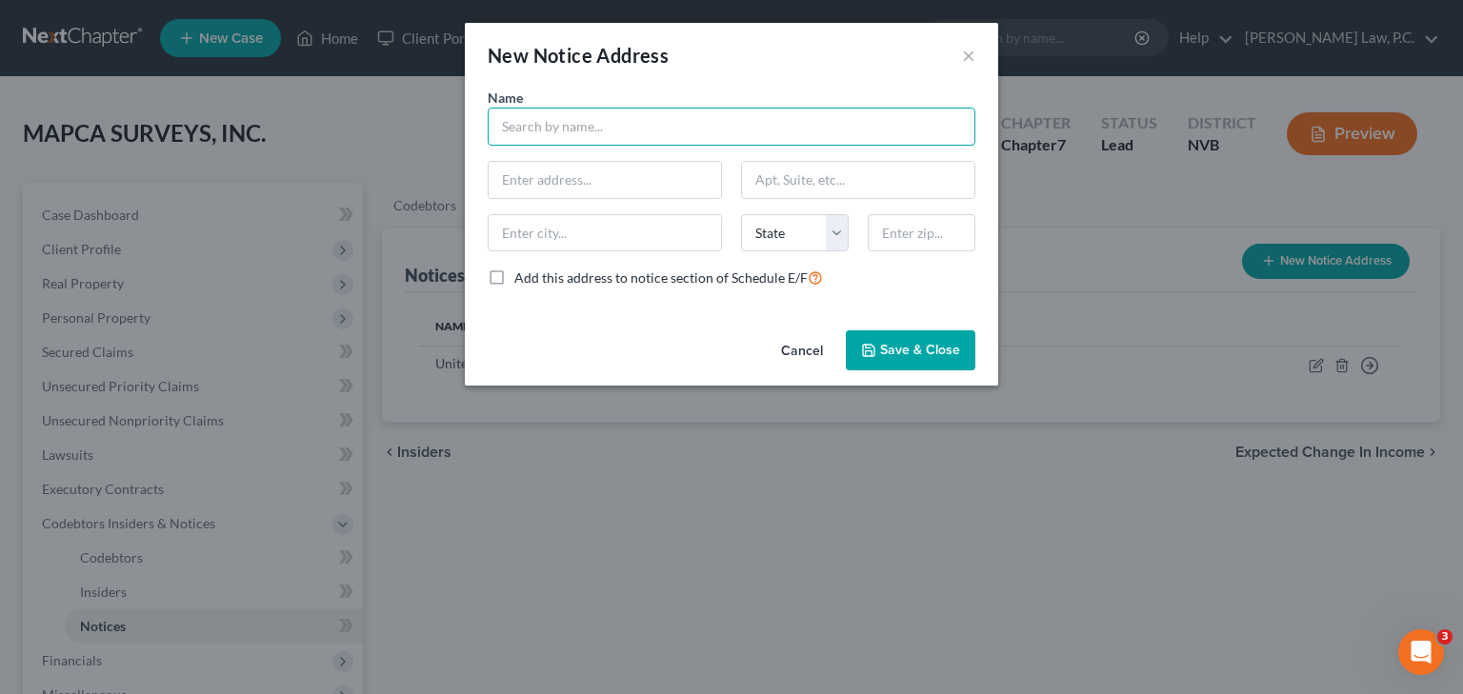
paste input "Internal Revenue Service P.O. [GEOGRAPHIC_DATA]-7346"
drag, startPoint x: 923, startPoint y: 122, endPoint x: 827, endPoint y: 128, distance: 96.4
click at [827, 128] on input "Internal Revenue Service P.O. [GEOGRAPHIC_DATA]-7346" at bounding box center [732, 127] width 488 height 38
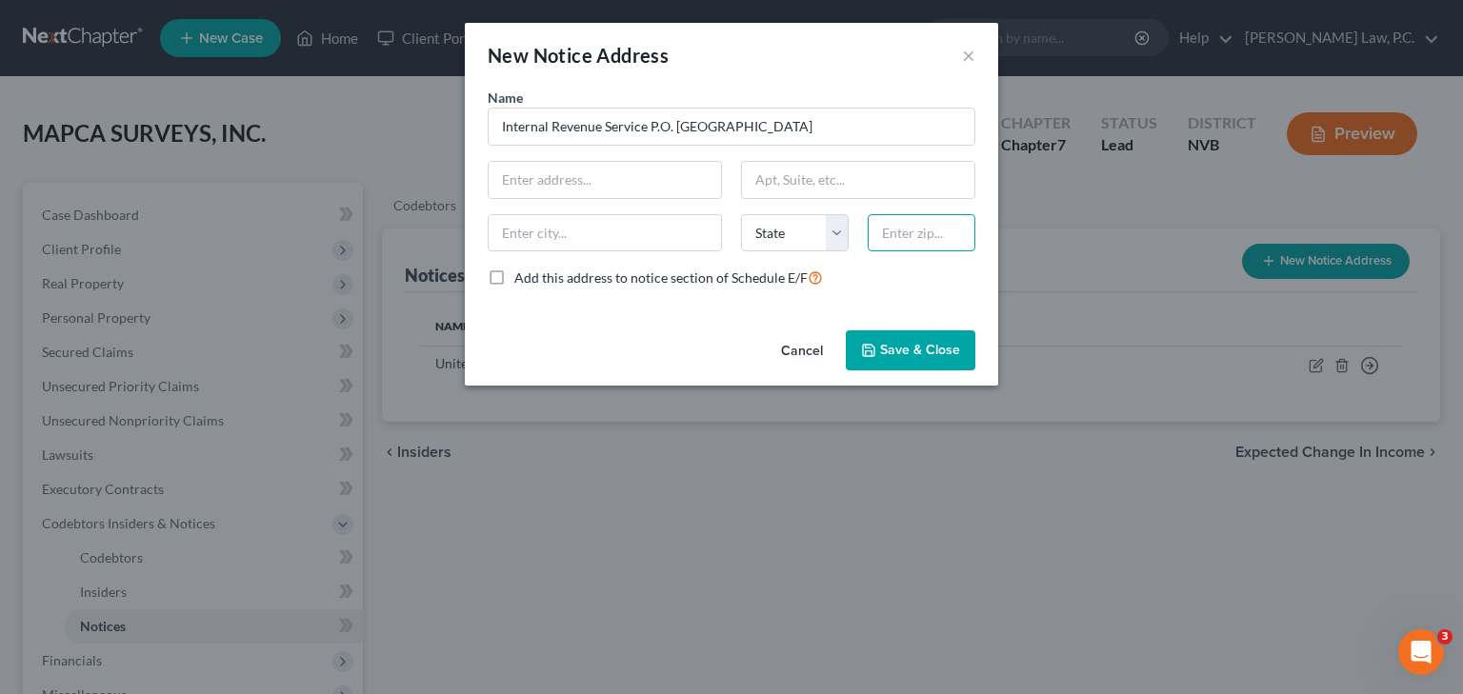
click at [888, 236] on input "text" at bounding box center [922, 233] width 108 height 38
paste input "19101-7346"
click at [888, 232] on input "19101-7346" at bounding box center [922, 233] width 108 height 38
click at [783, 229] on select "State [US_STATE] AK AR AZ CA CO CT DE DC [GEOGRAPHIC_DATA] [GEOGRAPHIC_DATA] GU…" at bounding box center [795, 233] width 108 height 38
click at [634, 247] on input "text" at bounding box center [605, 233] width 232 height 36
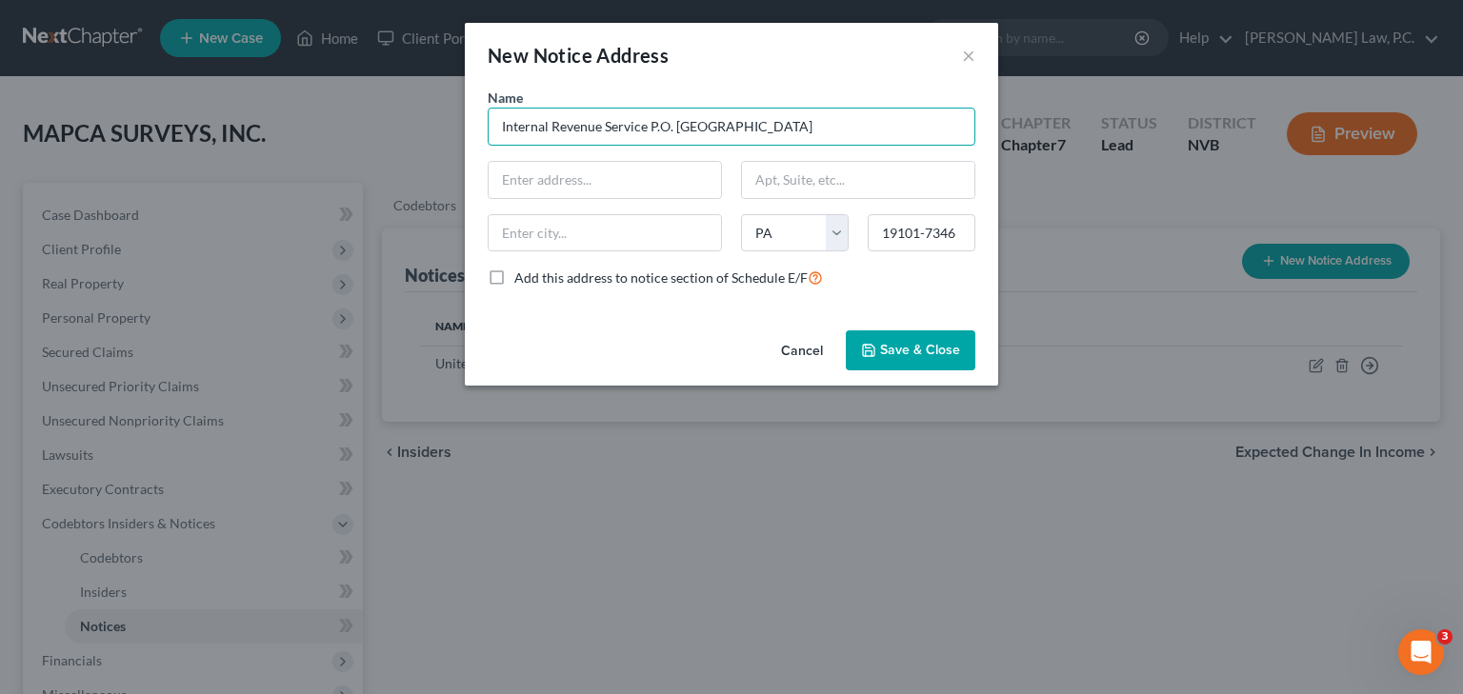
drag, startPoint x: 803, startPoint y: 130, endPoint x: 731, endPoint y: 128, distance: 72.4
click at [731, 128] on input "Internal Revenue Service P.O. [GEOGRAPHIC_DATA]" at bounding box center [732, 127] width 488 height 38
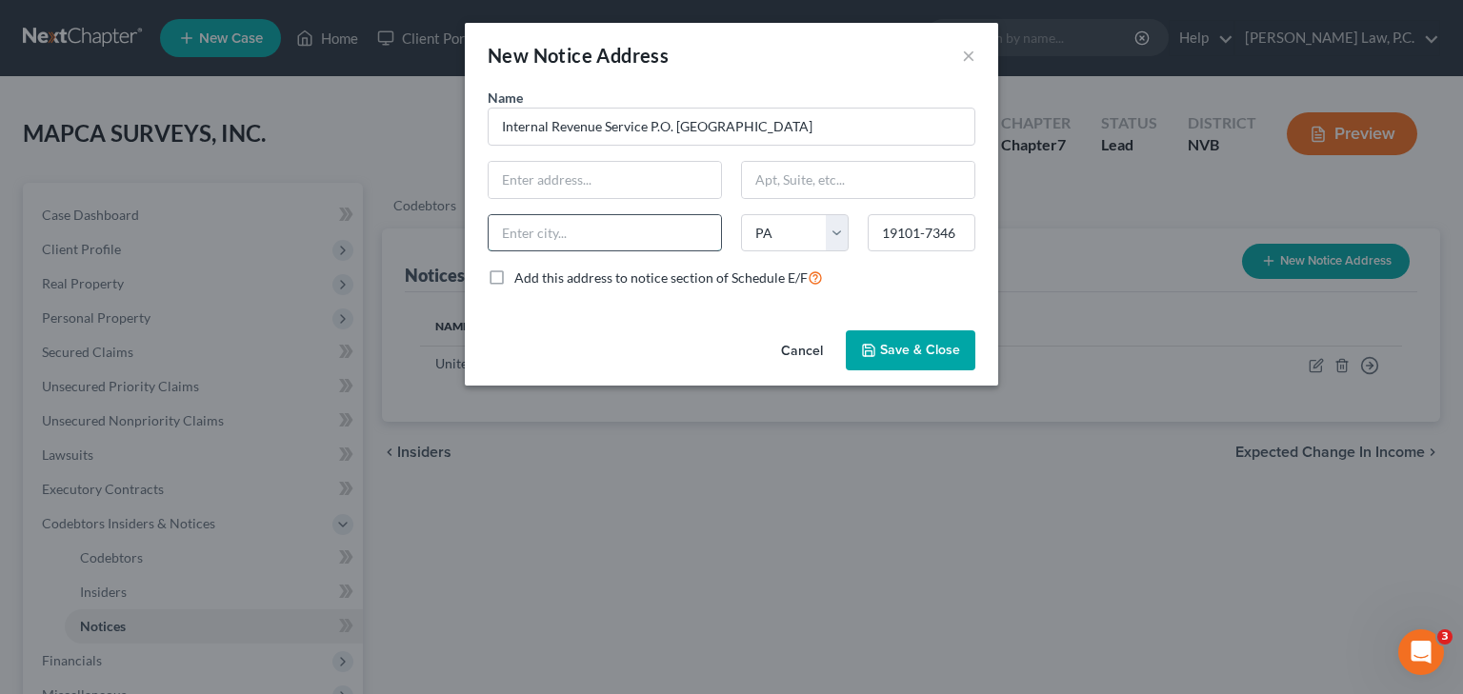
click at [622, 228] on input "text" at bounding box center [605, 233] width 232 height 36
paste input "[GEOGRAPHIC_DATA]"
click at [499, 235] on input "[GEOGRAPHIC_DATA]" at bounding box center [605, 233] width 232 height 36
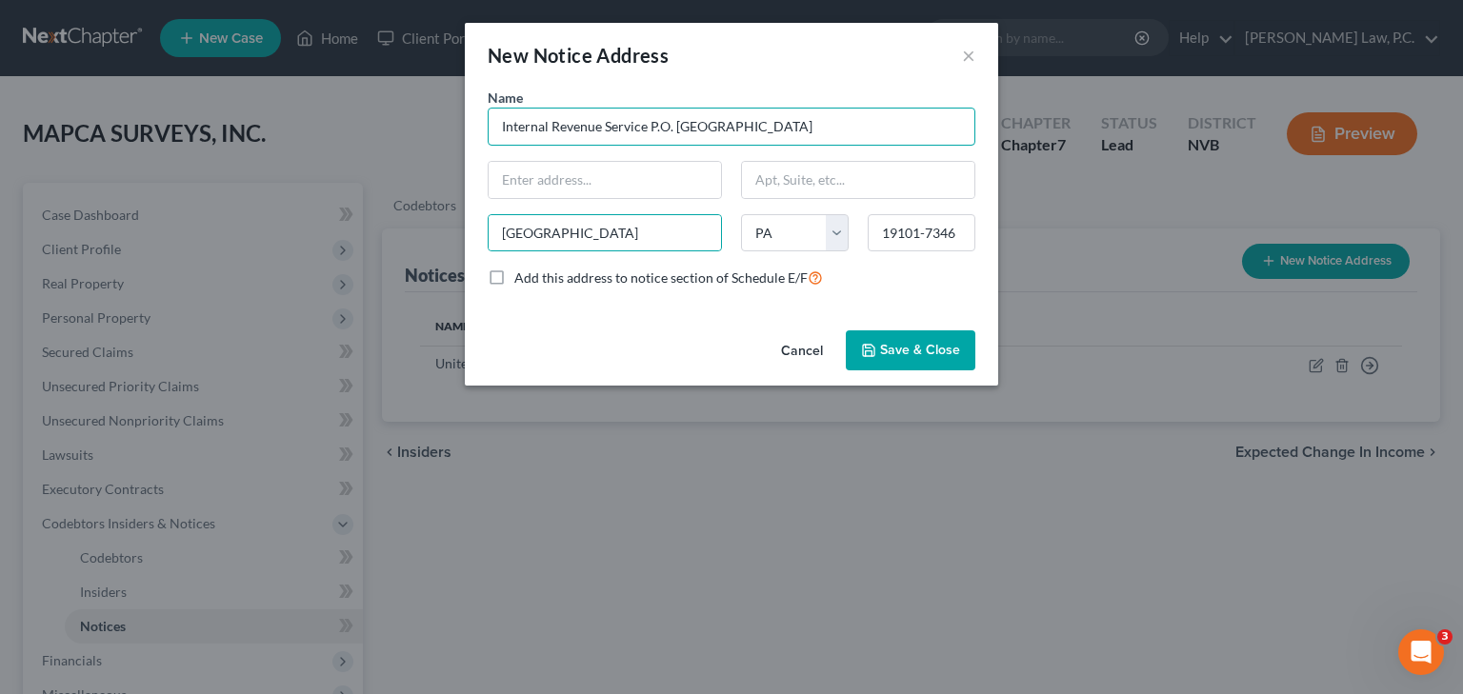
click at [782, 133] on input "Internal Revenue Service P.O. [GEOGRAPHIC_DATA]" at bounding box center [732, 127] width 488 height 38
drag, startPoint x: 781, startPoint y: 128, endPoint x: 652, endPoint y: 126, distance: 129.6
click at [652, 126] on input "Internal Revenue Service P.O. Box 7346" at bounding box center [732, 127] width 488 height 38
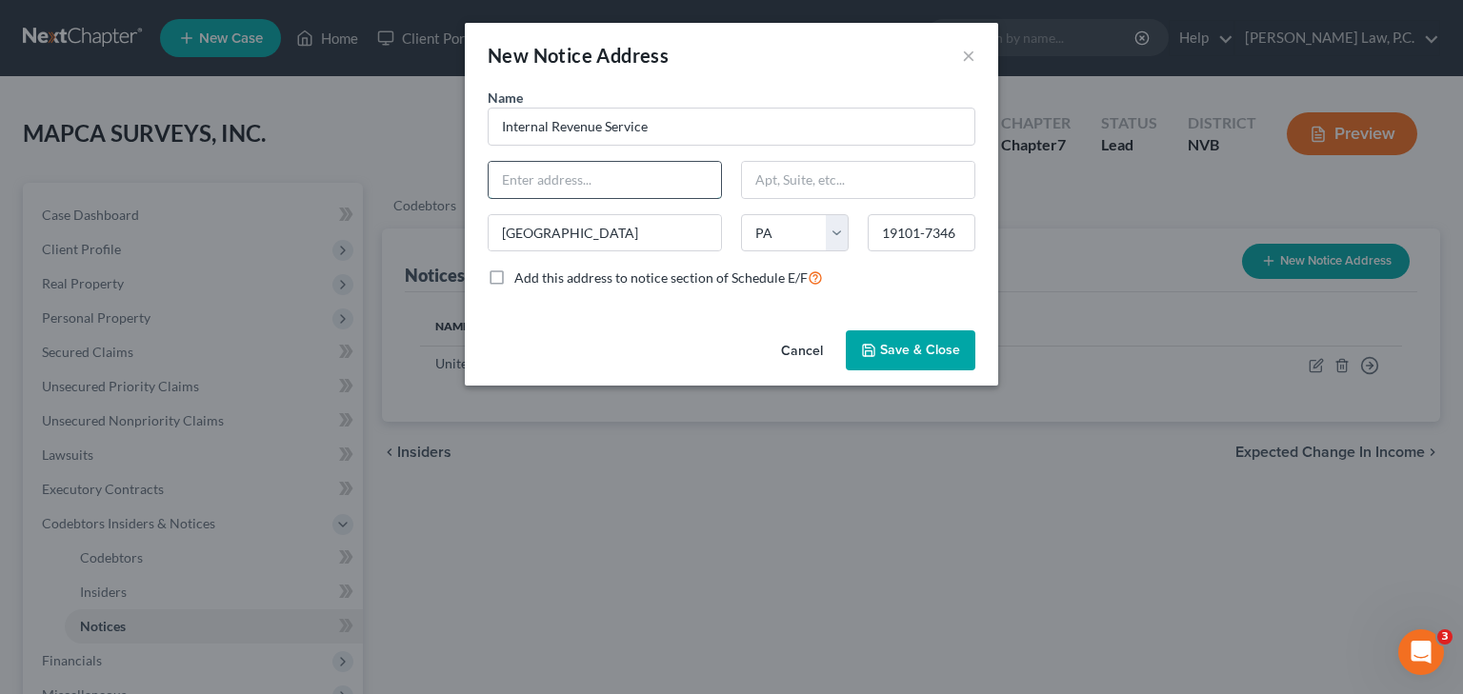
click at [590, 183] on input "text" at bounding box center [605, 180] width 232 height 36
paste input "P.O. Box 7346"
click at [913, 355] on span "Save & Close" at bounding box center [920, 350] width 80 height 16
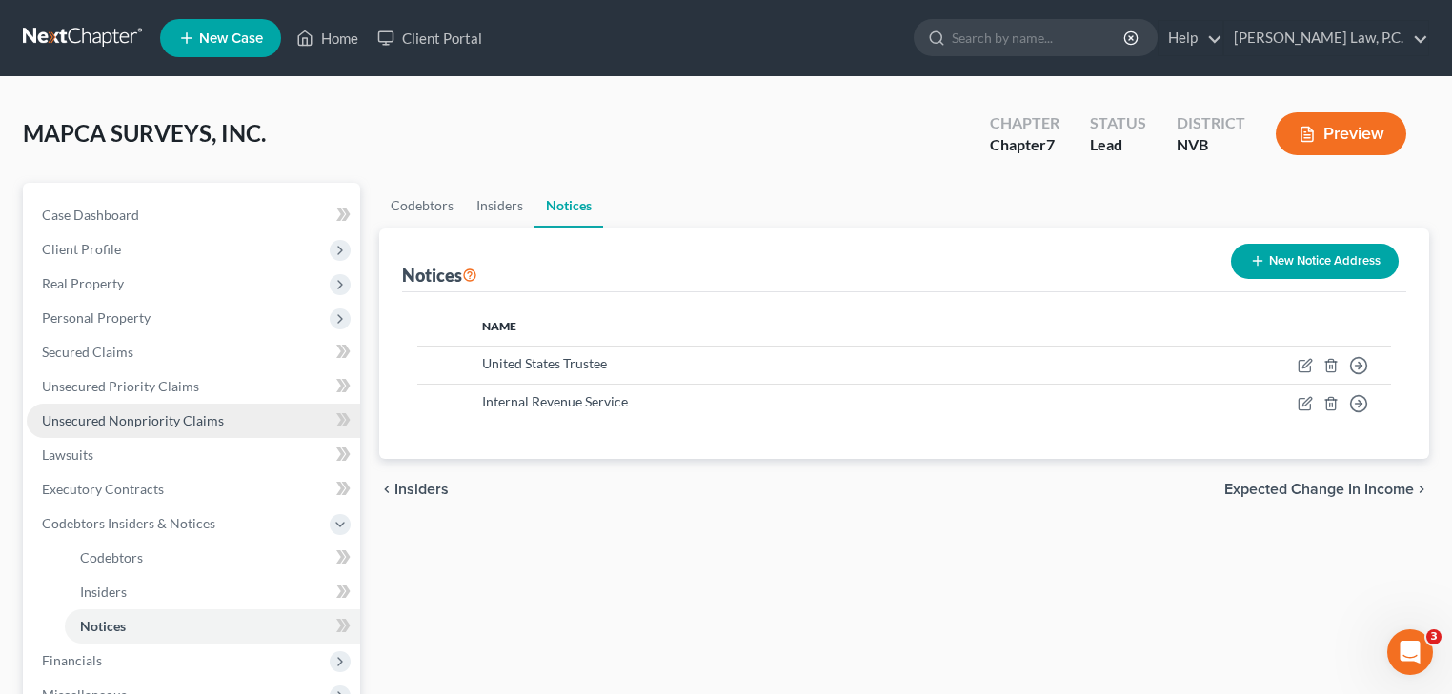
click at [183, 417] on span "Unsecured Nonpriority Claims" at bounding box center [133, 420] width 182 height 16
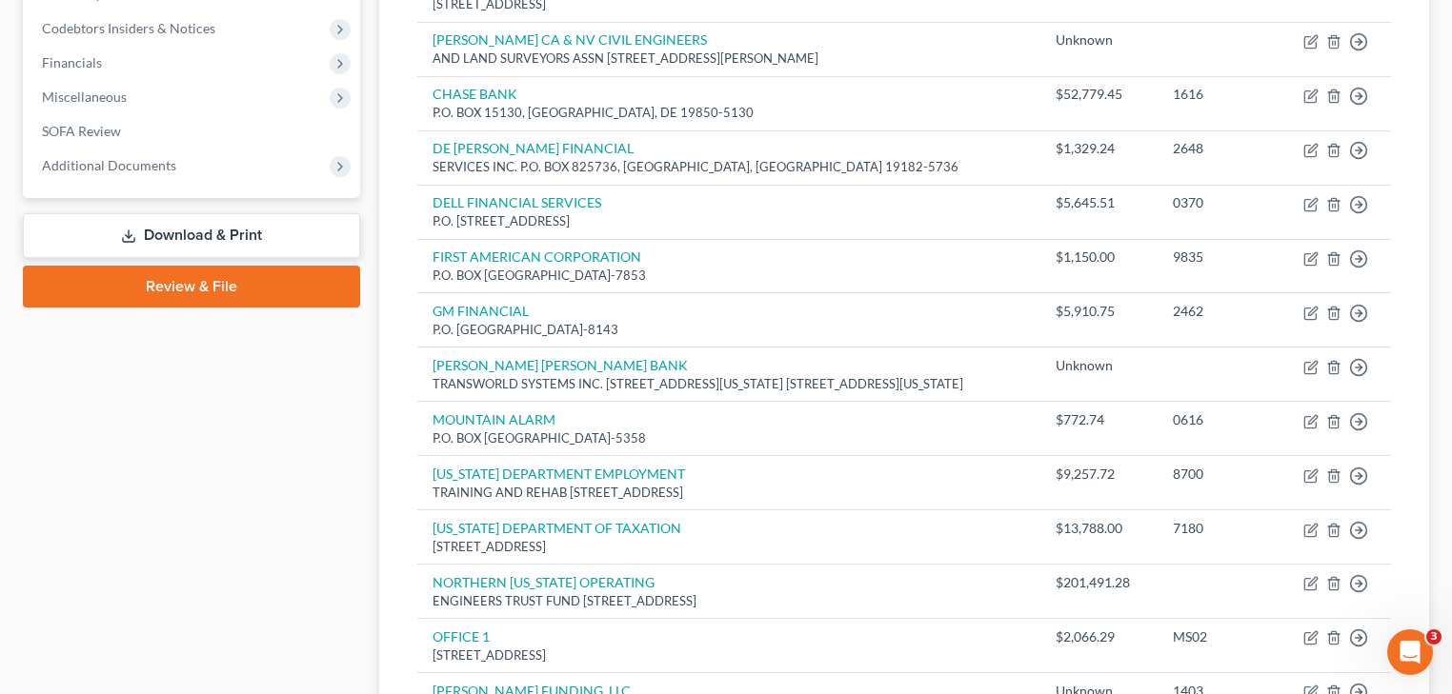
scroll to position [229, 0]
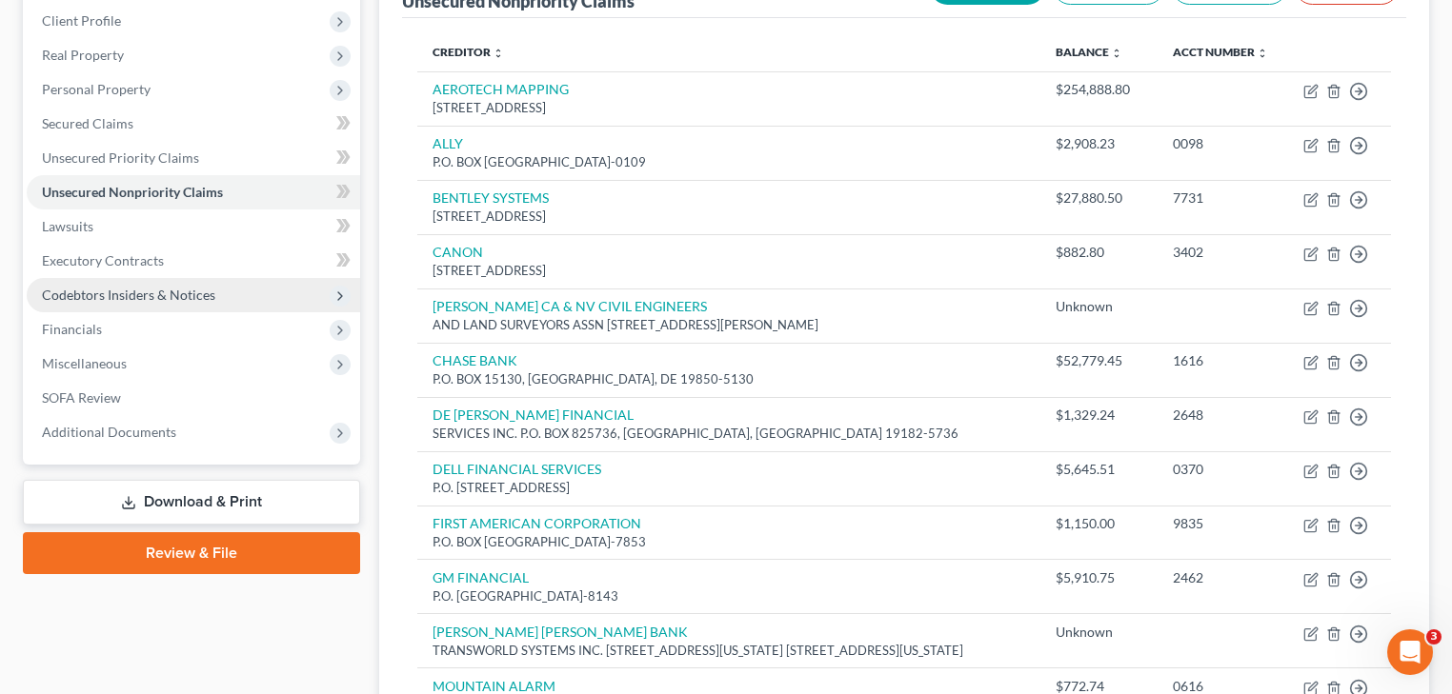
click at [218, 299] on span "Codebtors Insiders & Notices" at bounding box center [193, 295] width 333 height 34
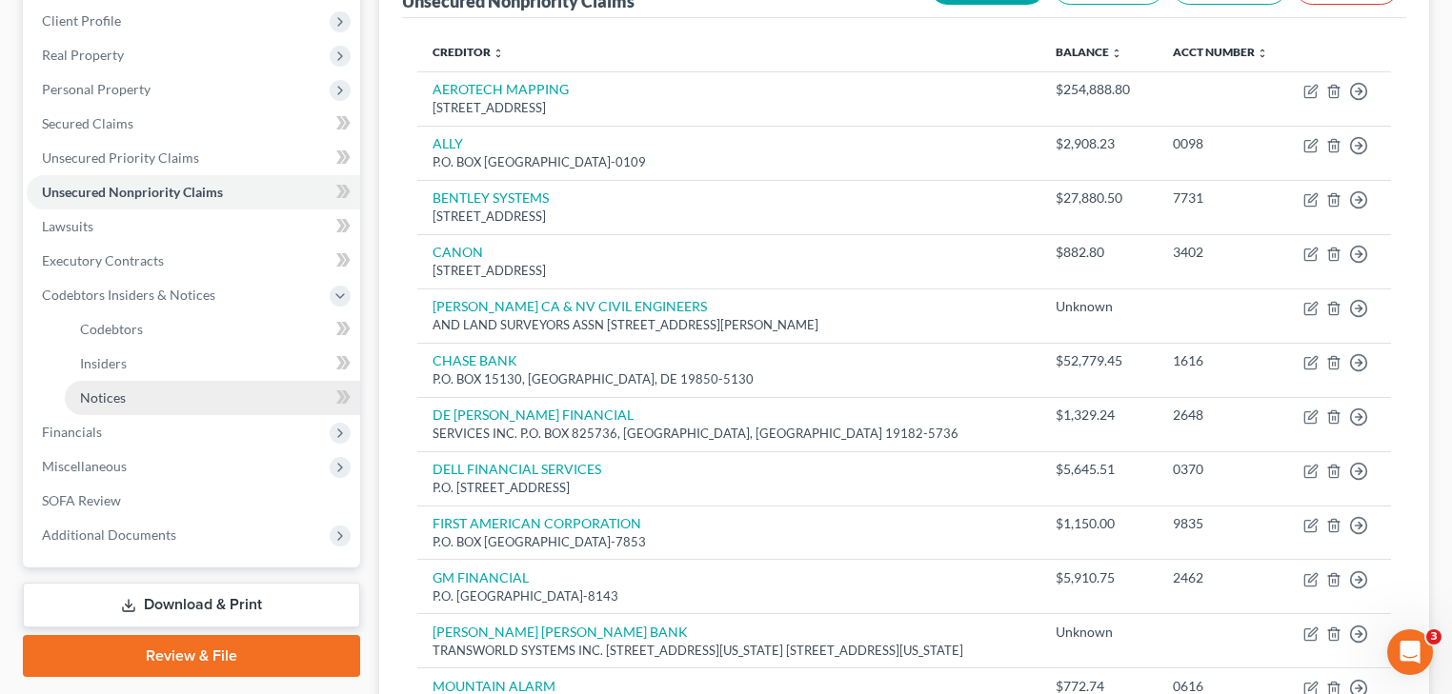
click at [213, 409] on link "Notices" at bounding box center [212, 398] width 295 height 34
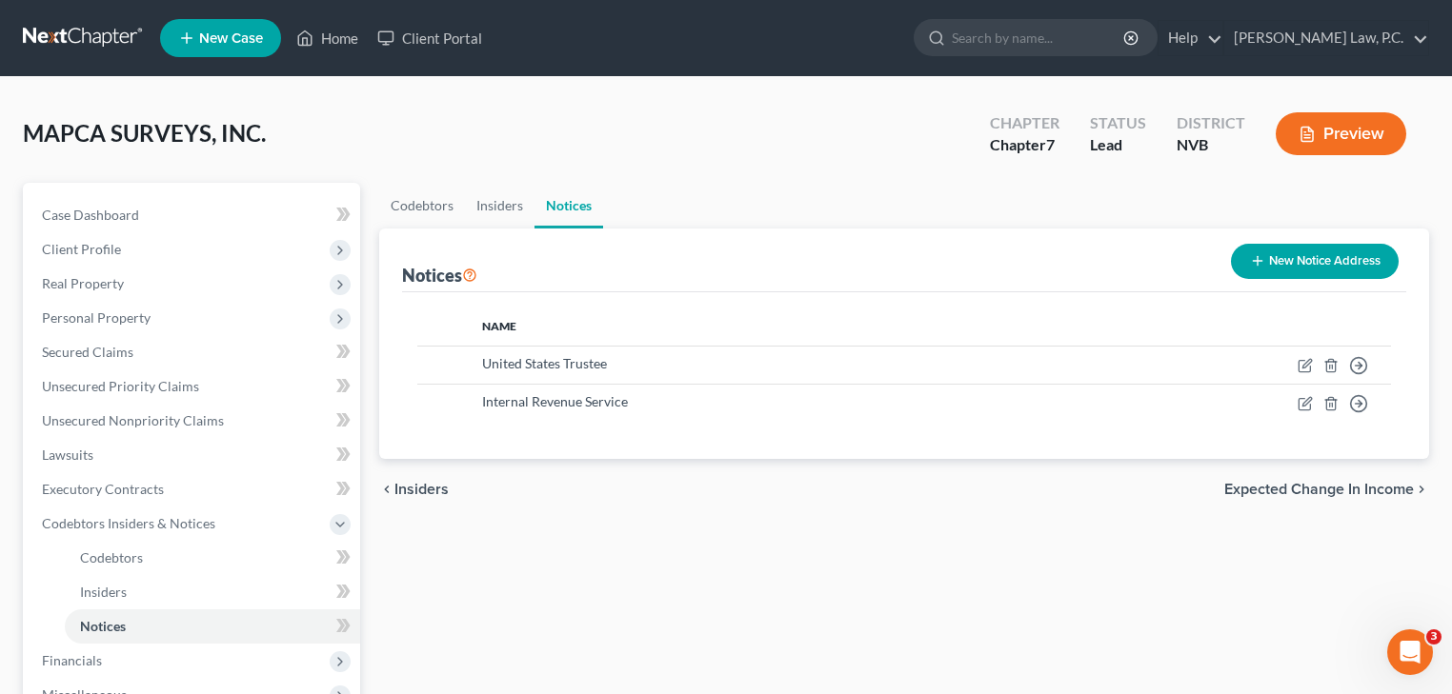
click at [1266, 267] on button "New Notice Address" at bounding box center [1315, 261] width 168 height 35
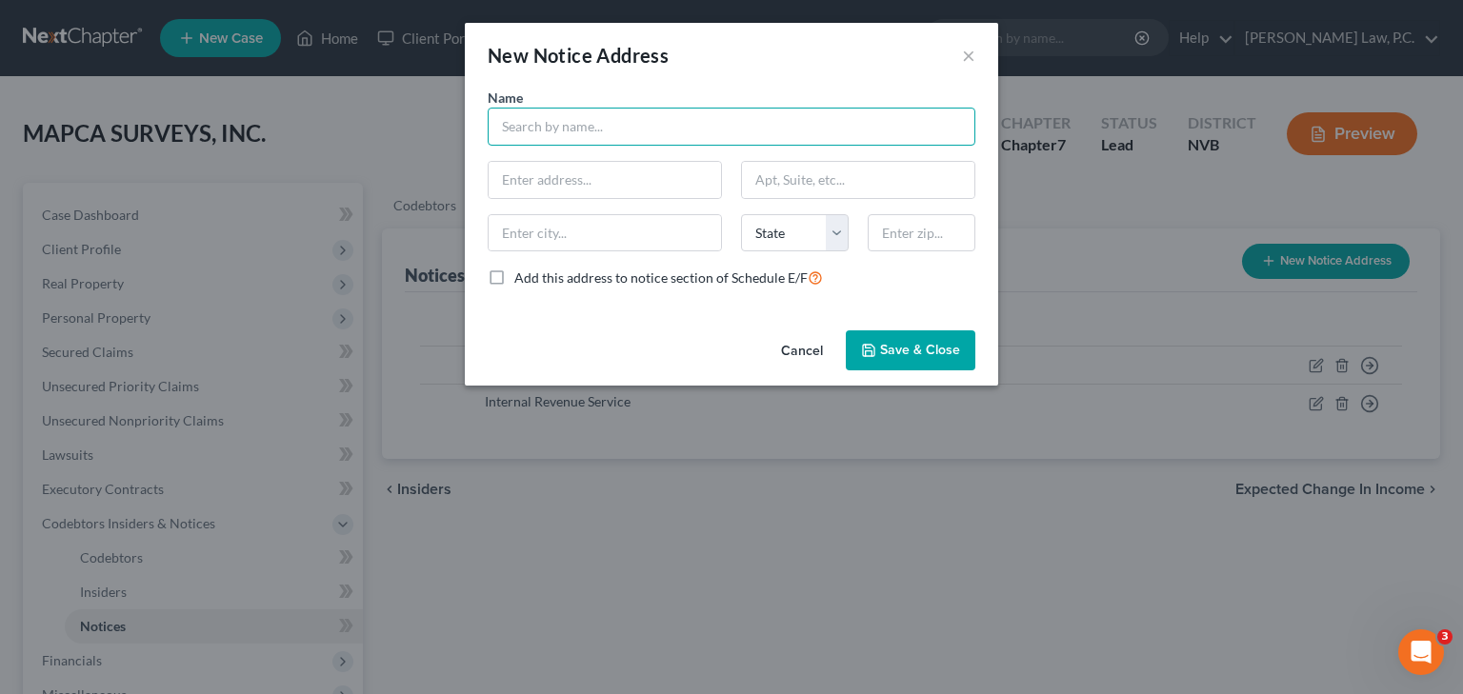
paste input "[US_STATE] Department of Taxation, Bankruptcy Section [STREET_ADDRESS] [STREET_…"
drag, startPoint x: 648, startPoint y: 124, endPoint x: 838, endPoint y: 141, distance: 191.3
click at [838, 141] on input "[US_STATE] Department of Taxation, Bankruptcy Section [STREET_ADDRESS] [STREET_…" at bounding box center [732, 127] width 488 height 38
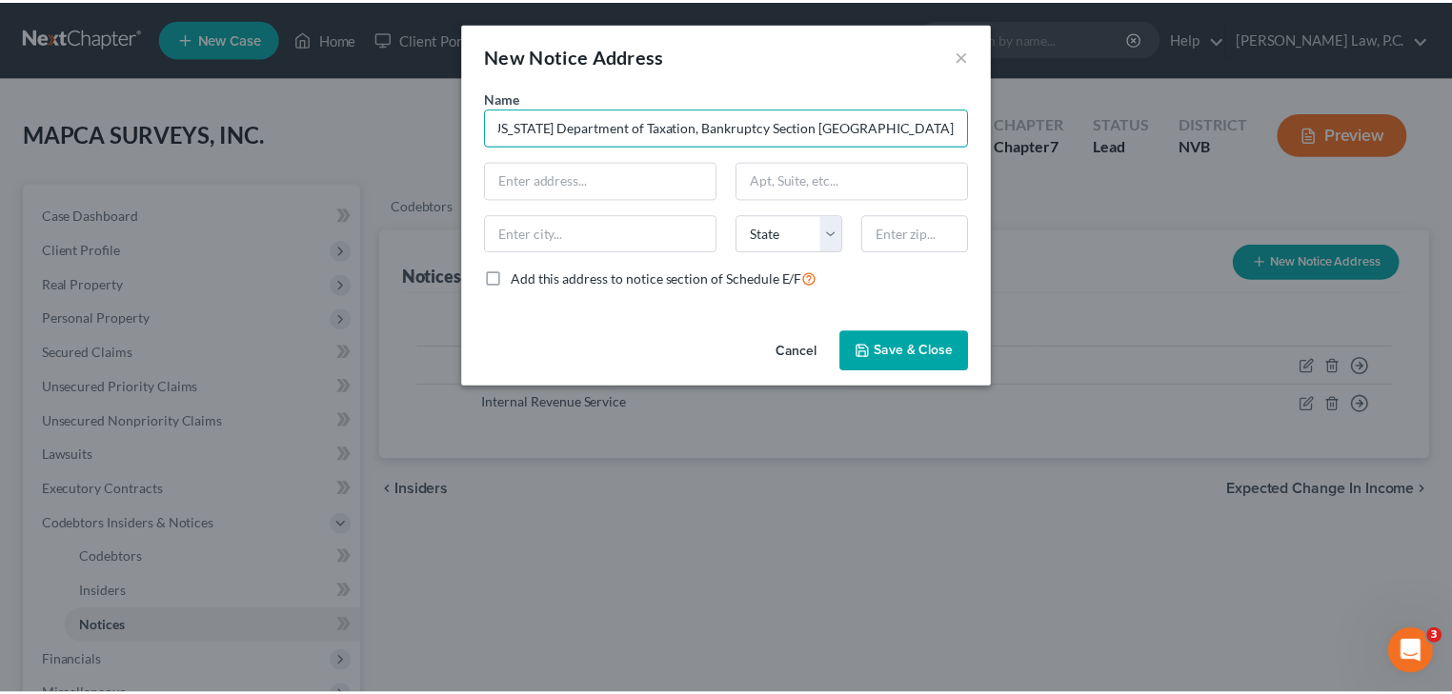
scroll to position [0, 0]
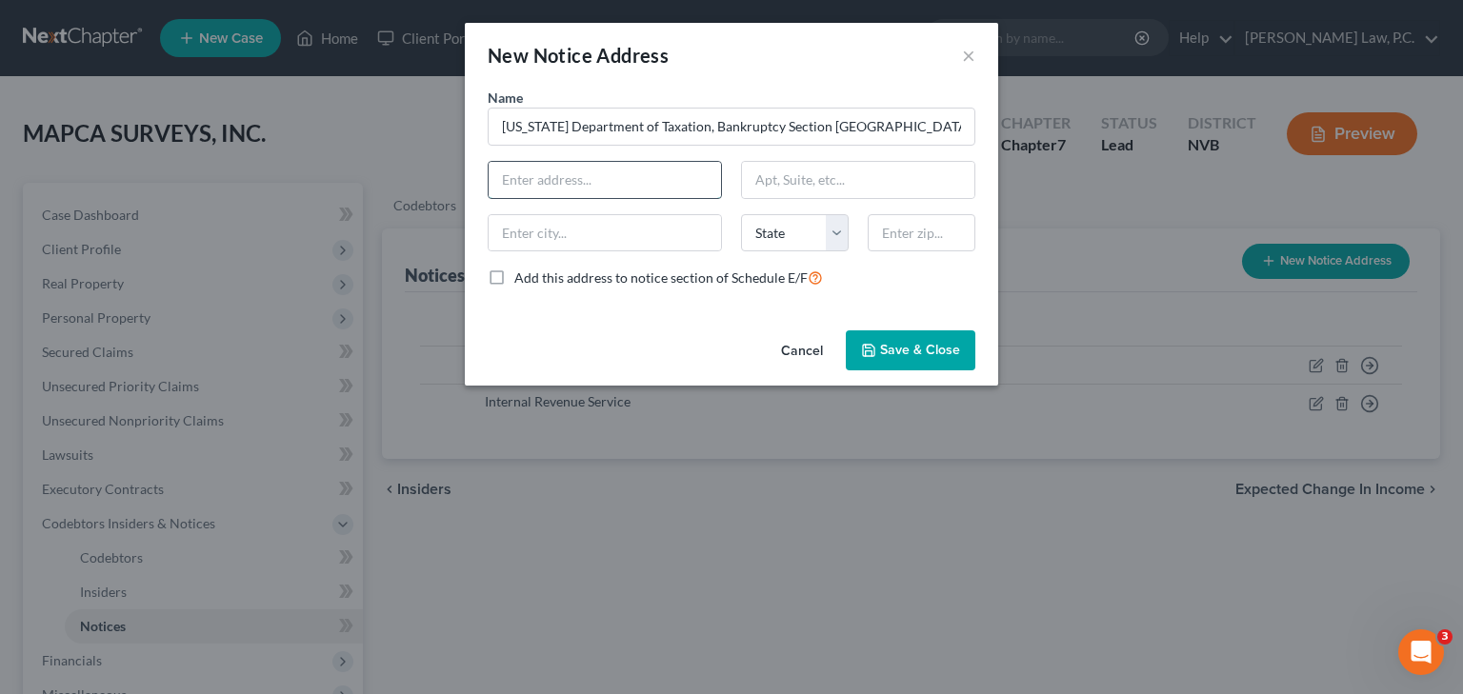
click at [648, 185] on input "text" at bounding box center [605, 180] width 232 height 36
paste input "[STREET_ADDRESS] Ste 200"
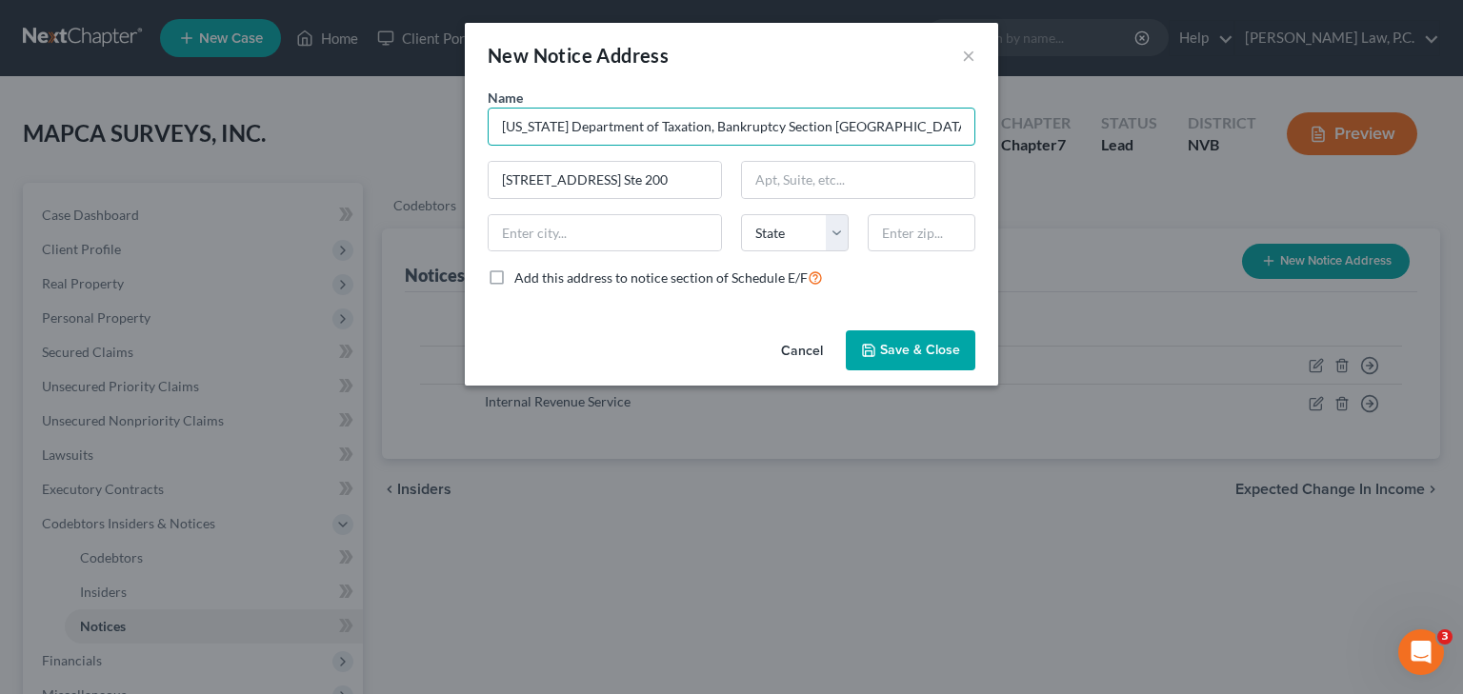
drag, startPoint x: 808, startPoint y: 130, endPoint x: 863, endPoint y: 130, distance: 55.2
click at [863, 130] on input "[US_STATE] Department of Taxation, Bankruptcy Section [GEOGRAPHIC_DATA]" at bounding box center [732, 127] width 488 height 38
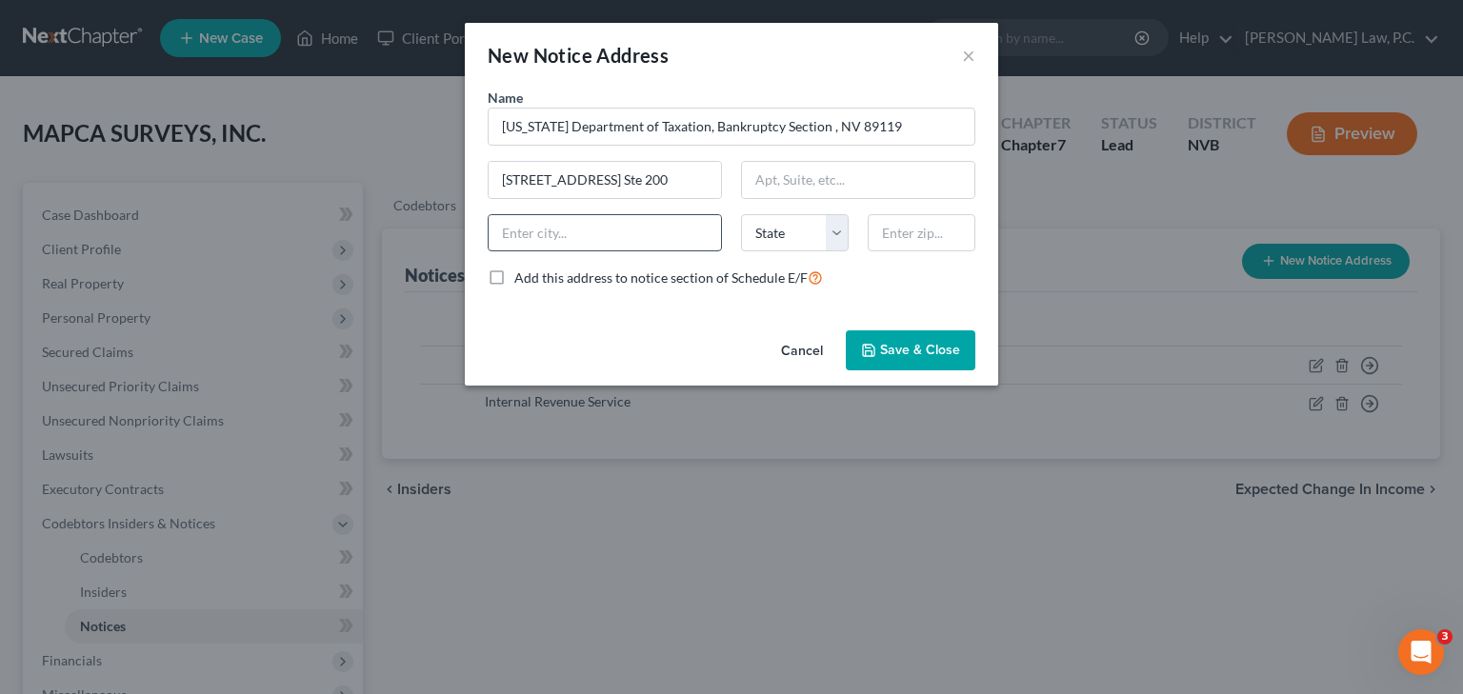
paste input "[GEOGRAPHIC_DATA]"
click at [792, 237] on select "State [US_STATE] AK AR AZ CA CO CT DE DC [GEOGRAPHIC_DATA] [GEOGRAPHIC_DATA] GU…" at bounding box center [795, 233] width 108 height 38
click at [912, 231] on input "text" at bounding box center [922, 233] width 108 height 38
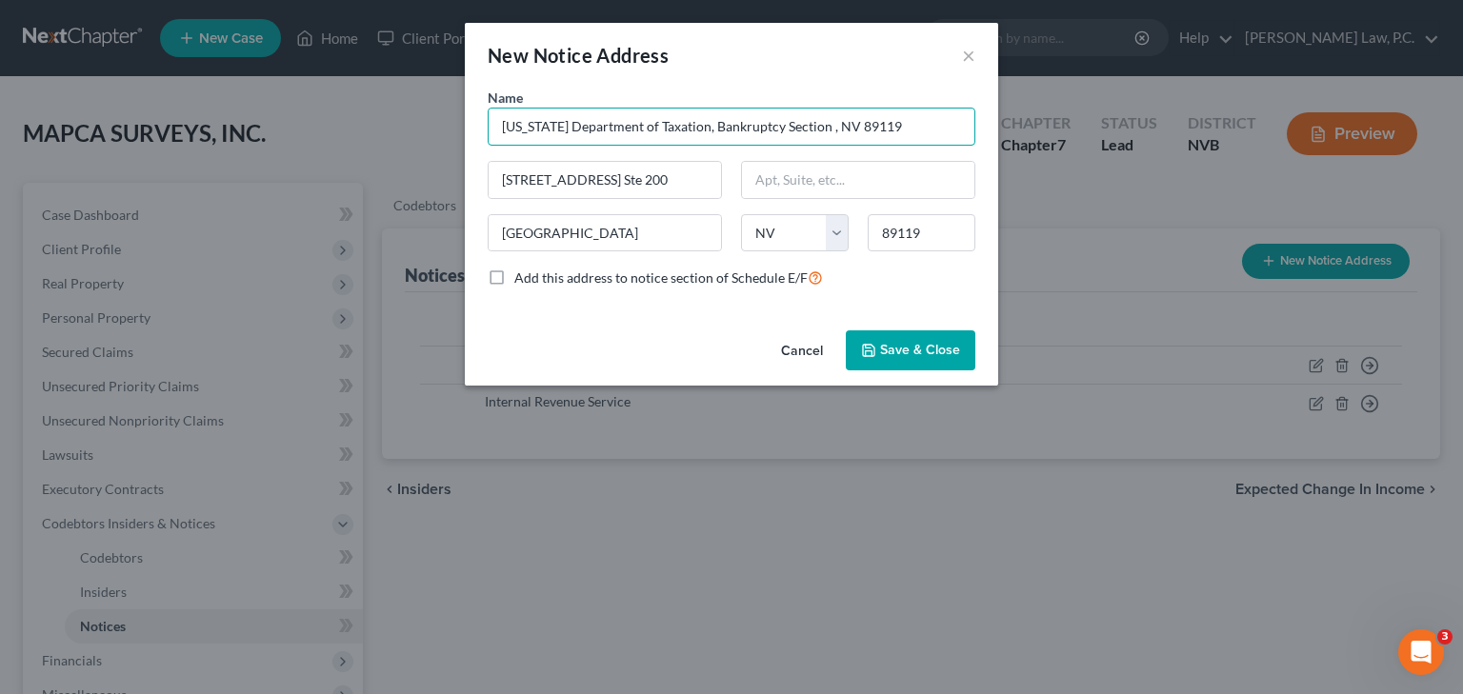
click at [899, 131] on input "[US_STATE] Department of Taxation, Bankruptcy Section , NV 89119" at bounding box center [732, 127] width 488 height 38
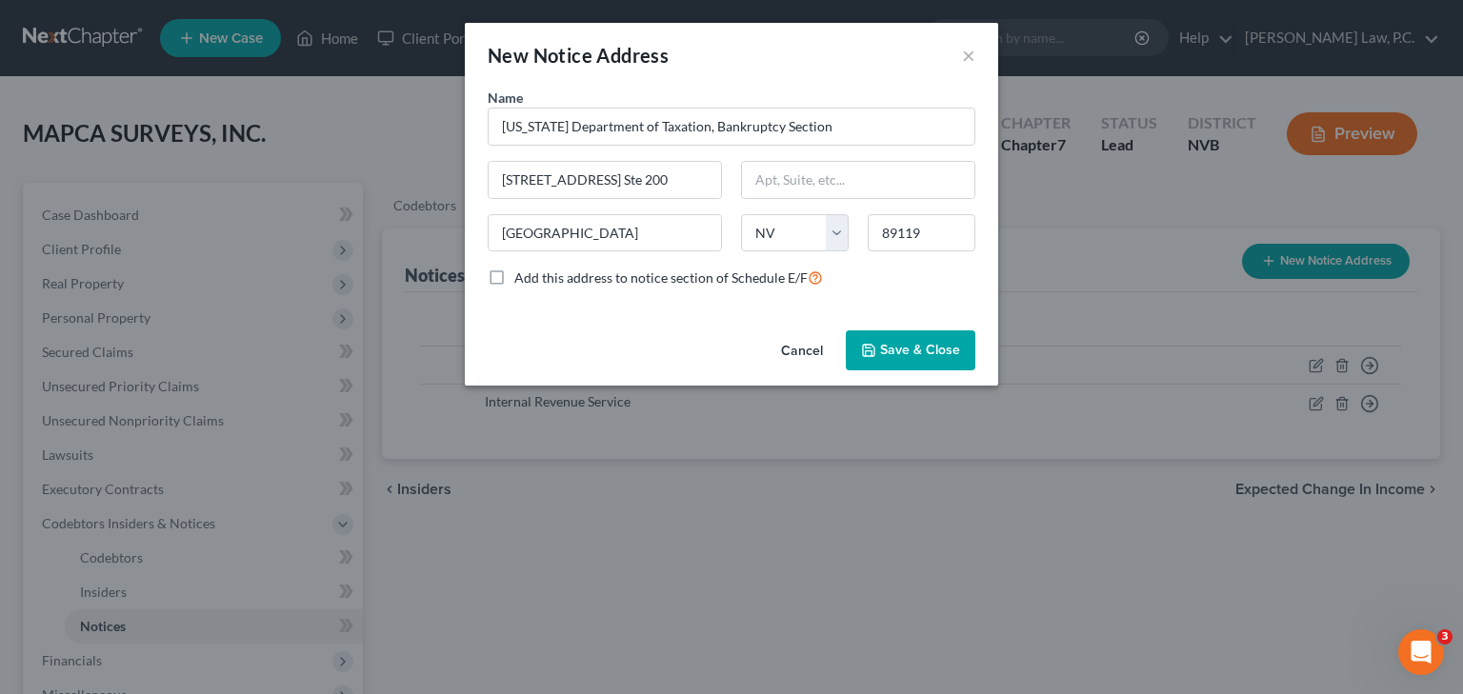
click at [939, 353] on span "Save & Close" at bounding box center [920, 350] width 80 height 16
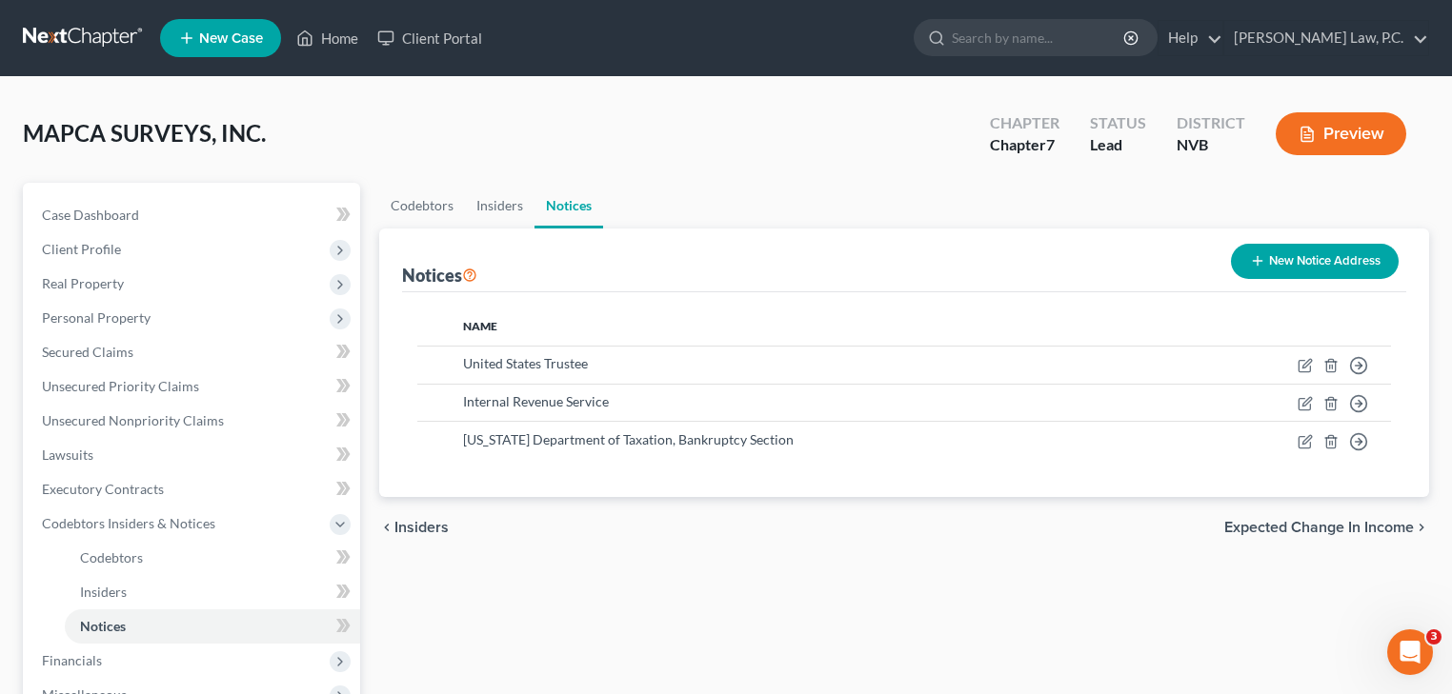
click at [1250, 257] on icon "button" at bounding box center [1257, 260] width 15 height 15
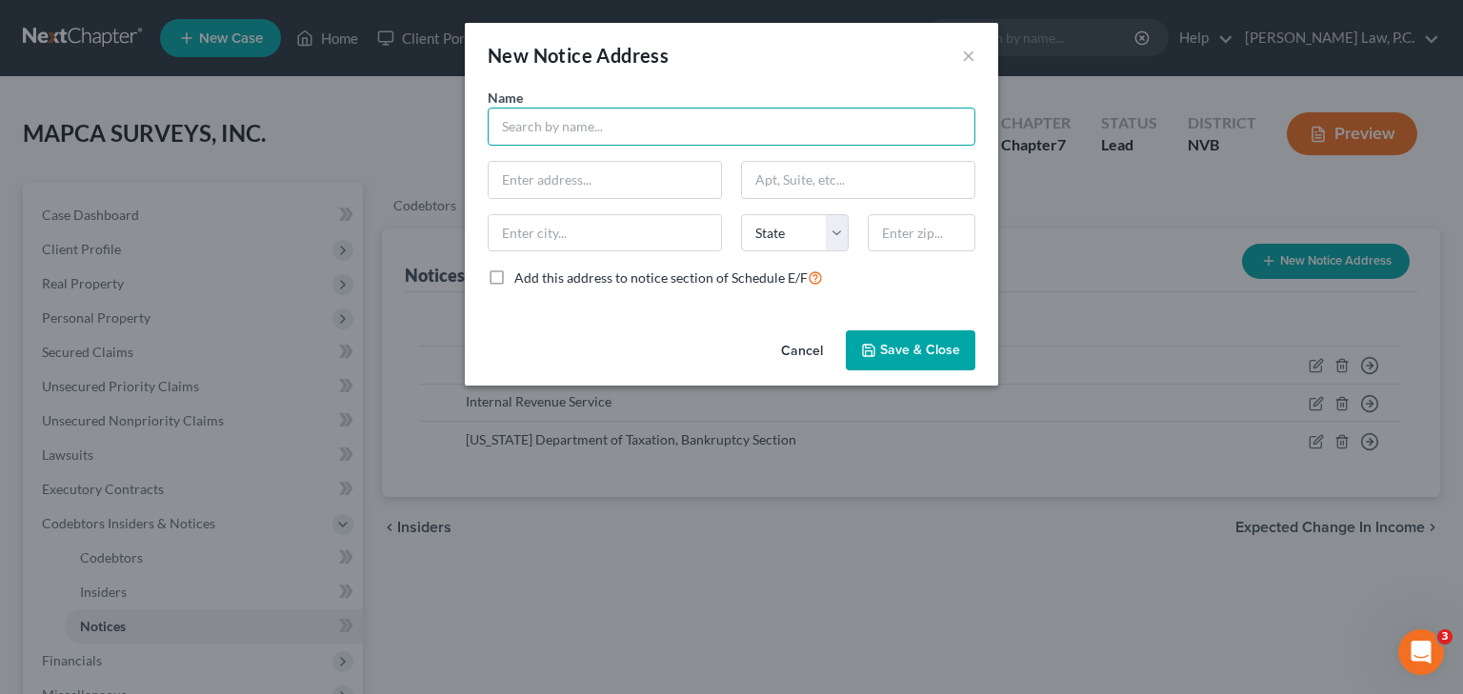
paste input "U.S. Small Business Administration"
paste input "Office of General Counsel"
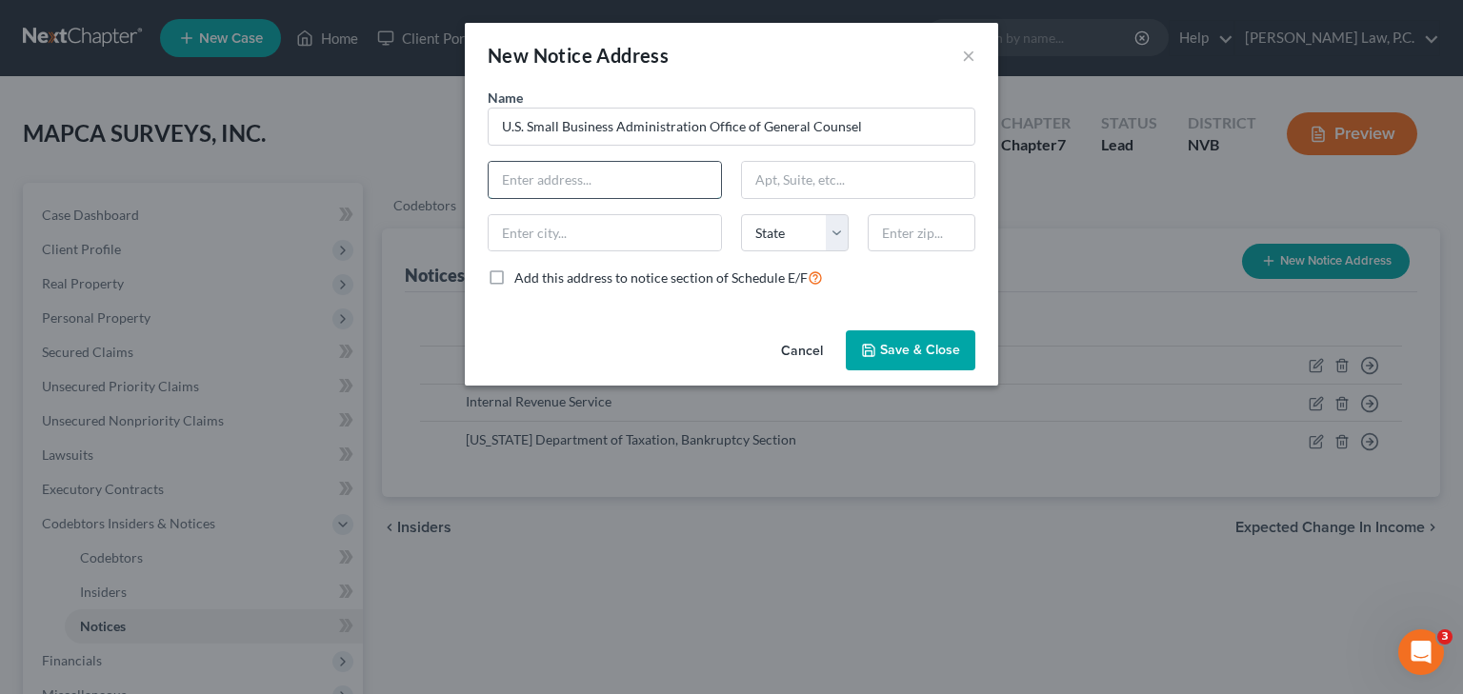
paste input "[STREET_ADDRESS]"
click at [543, 235] on input "text" at bounding box center [605, 233] width 232 height 36
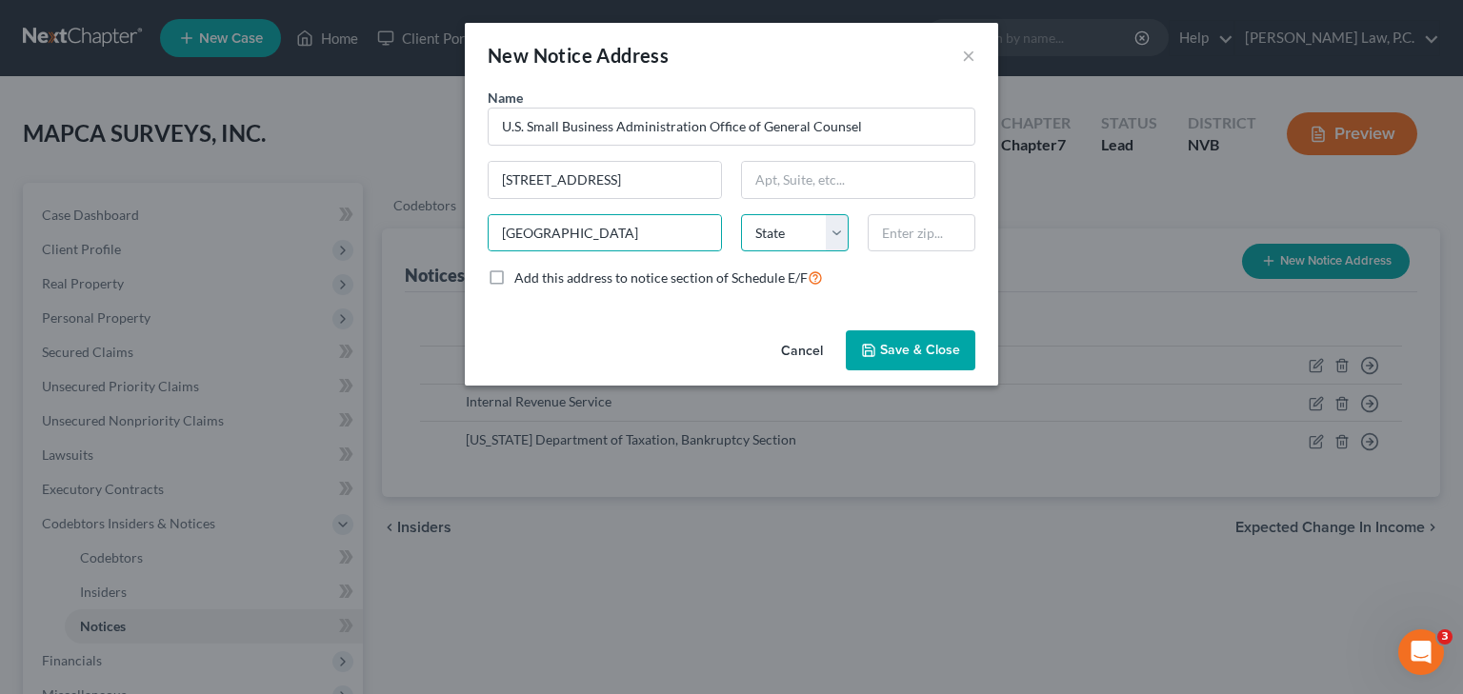
click at [774, 235] on select "State [US_STATE] AK AR AZ CA CO CT DE DC [GEOGRAPHIC_DATA] [GEOGRAPHIC_DATA] GU…" at bounding box center [795, 233] width 108 height 38
click at [741, 214] on select "State [US_STATE] AK AR AZ CA CO CT DE DC [GEOGRAPHIC_DATA] [GEOGRAPHIC_DATA] GU…" at bounding box center [795, 233] width 108 height 38
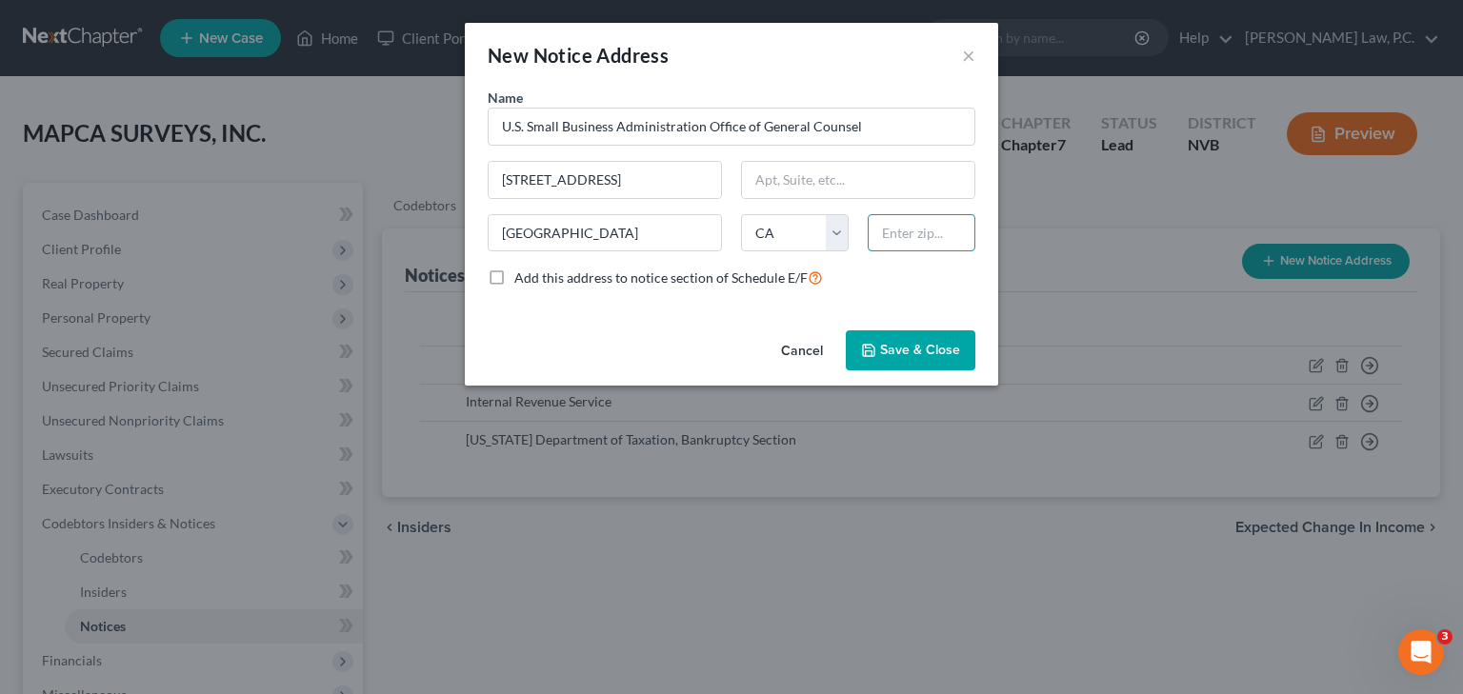
paste input "90012"
click at [912, 358] on button "Save & Close" at bounding box center [911, 351] width 130 height 40
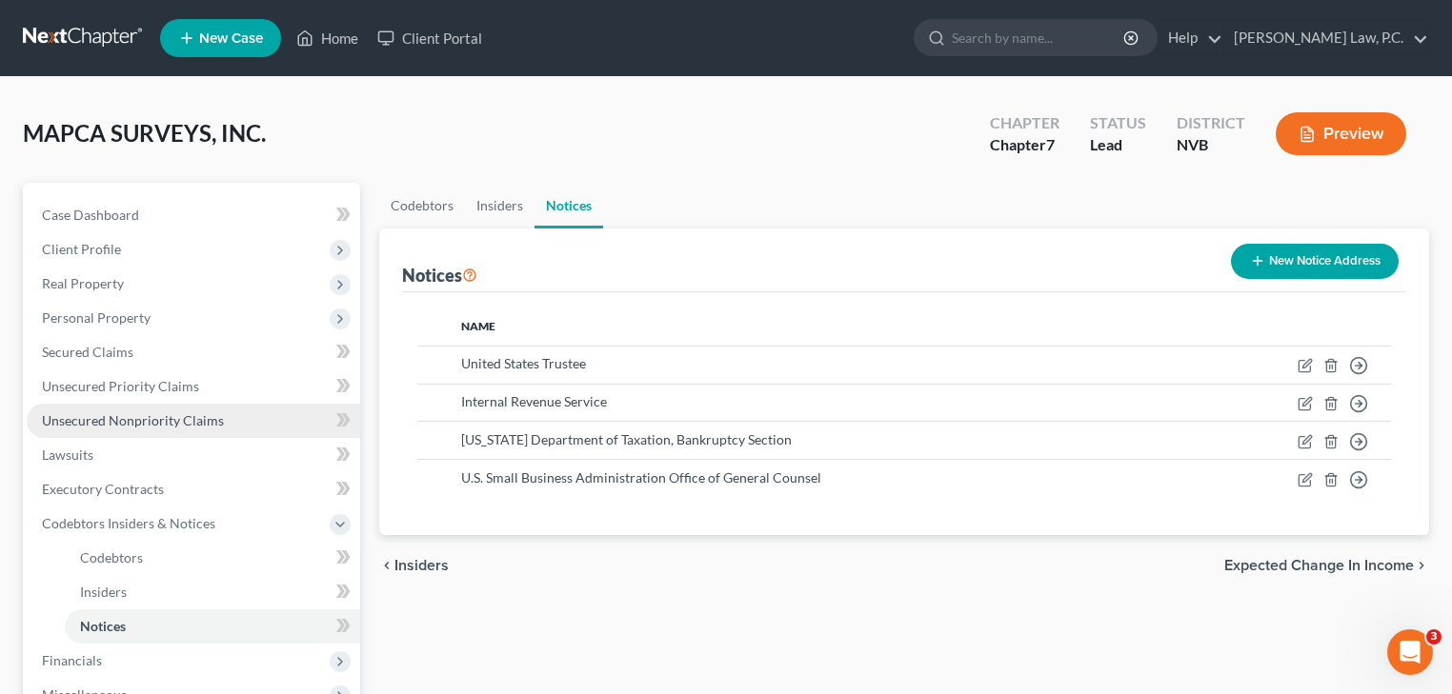
click at [200, 416] on span "Unsecured Nonpriority Claims" at bounding box center [133, 420] width 182 height 16
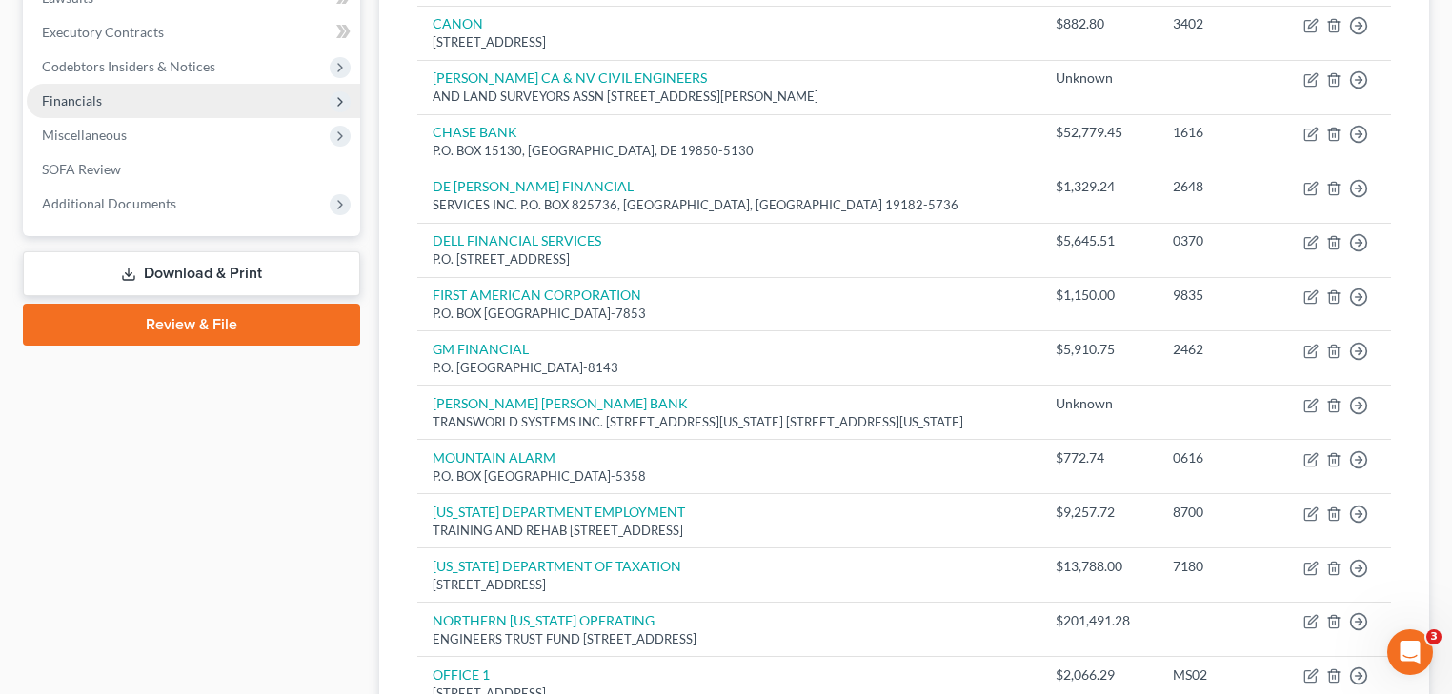
scroll to position [305, 0]
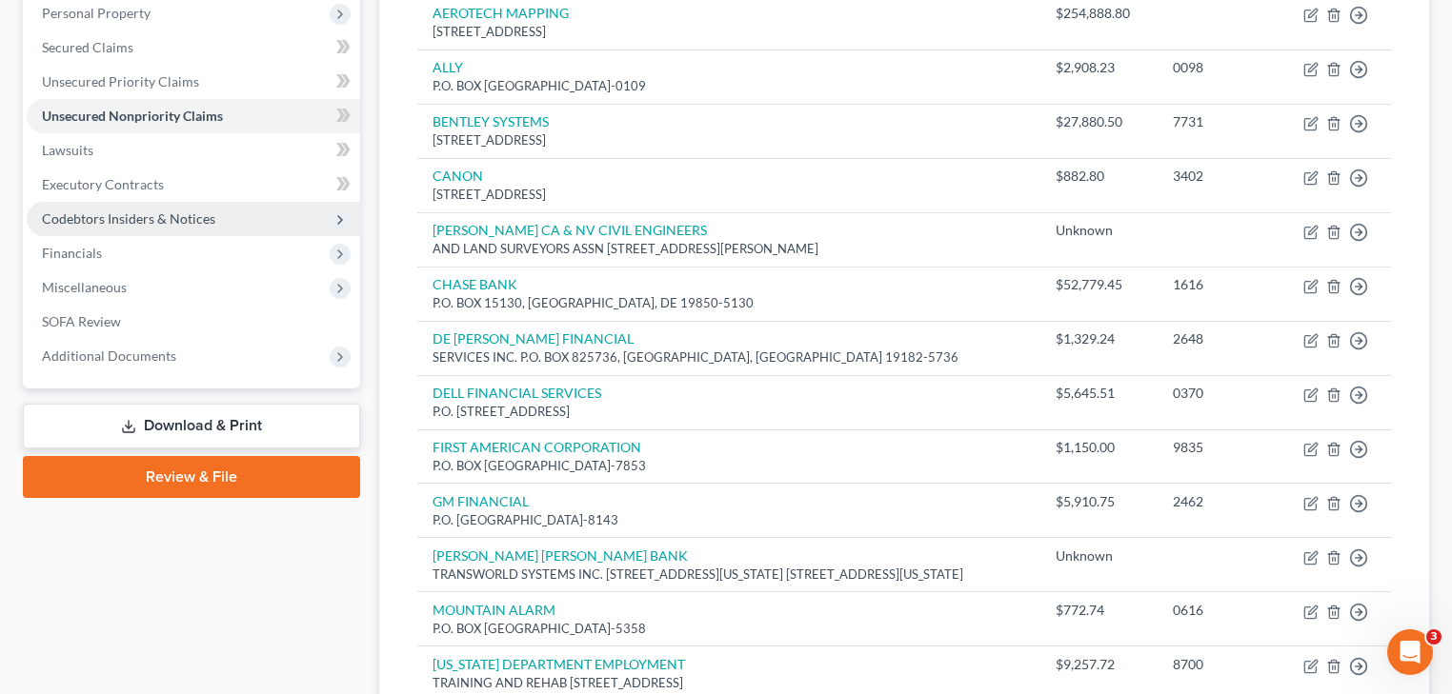
click at [213, 218] on span "Codebtors Insiders & Notices" at bounding box center [193, 219] width 333 height 34
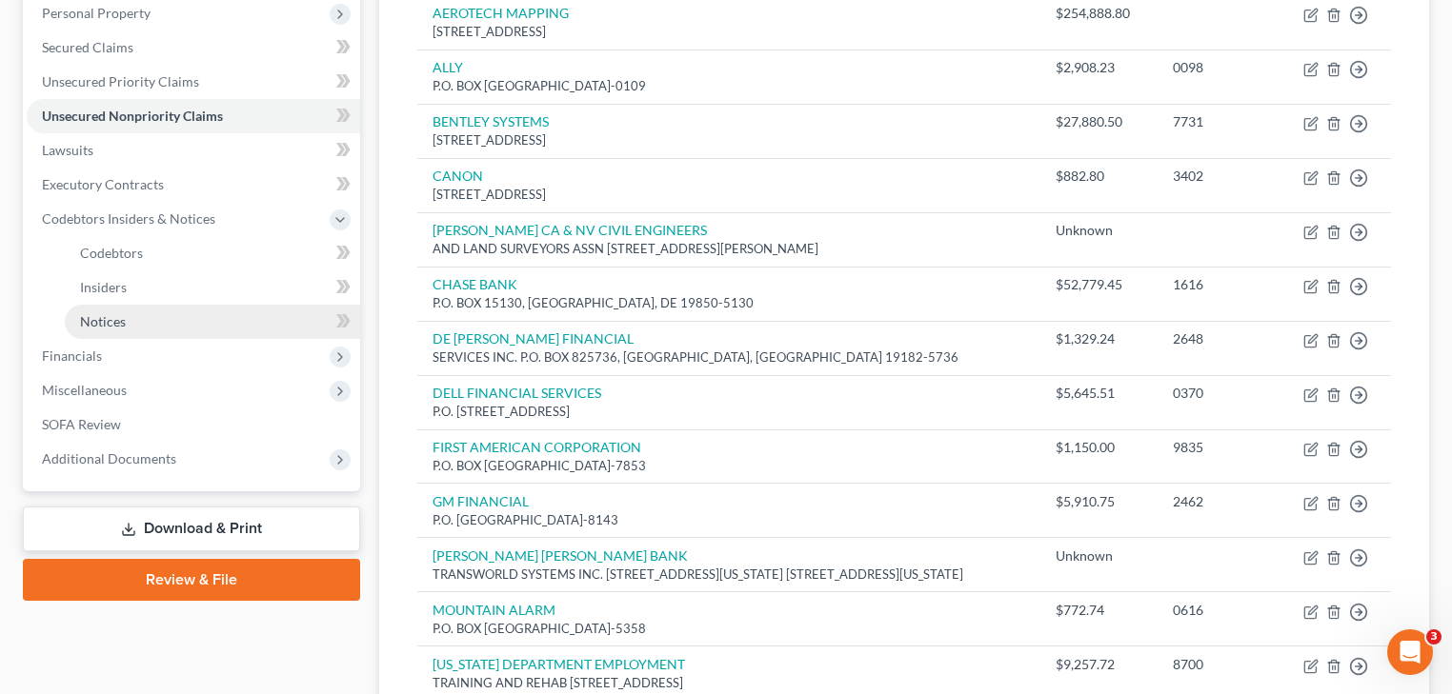
click at [175, 333] on link "Notices" at bounding box center [212, 322] width 295 height 34
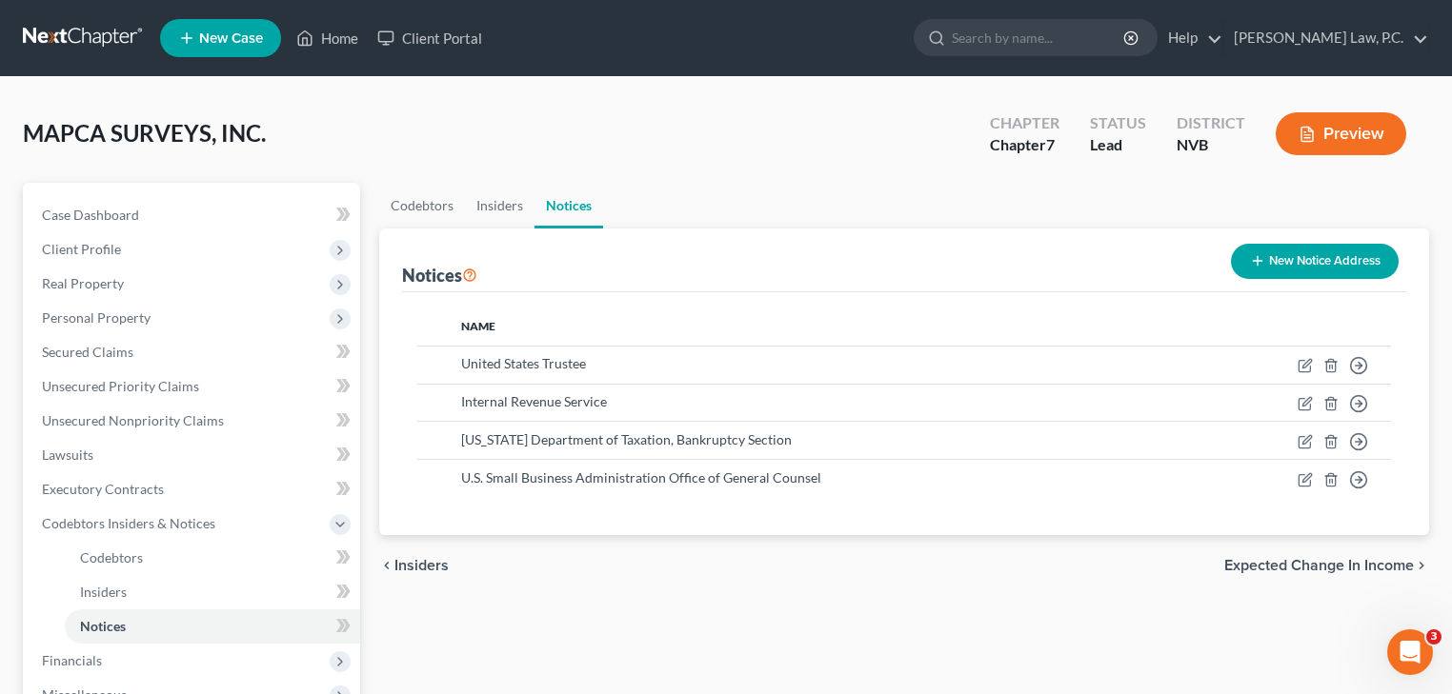
click at [1293, 267] on button "New Notice Address" at bounding box center [1315, 261] width 168 height 35
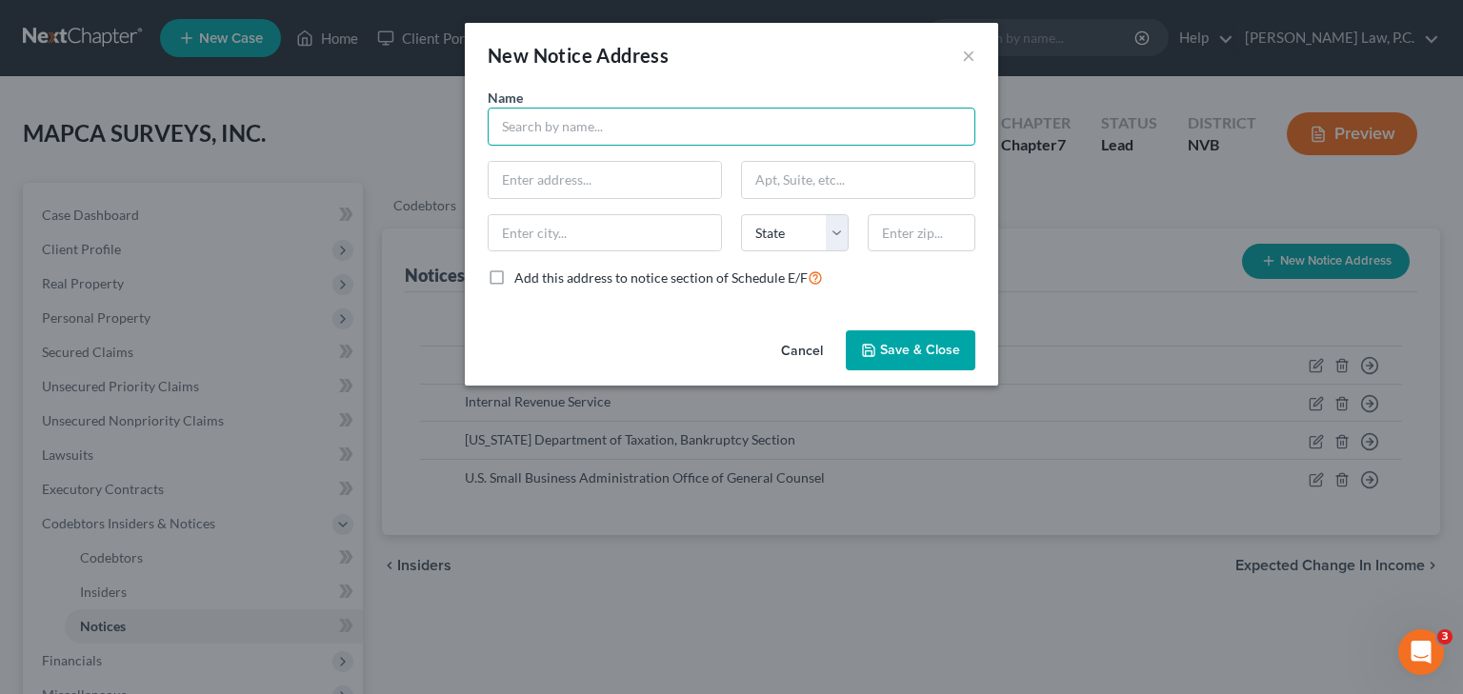
paste input "Franchise Tax Board Bankruptcy Section, MS A340"
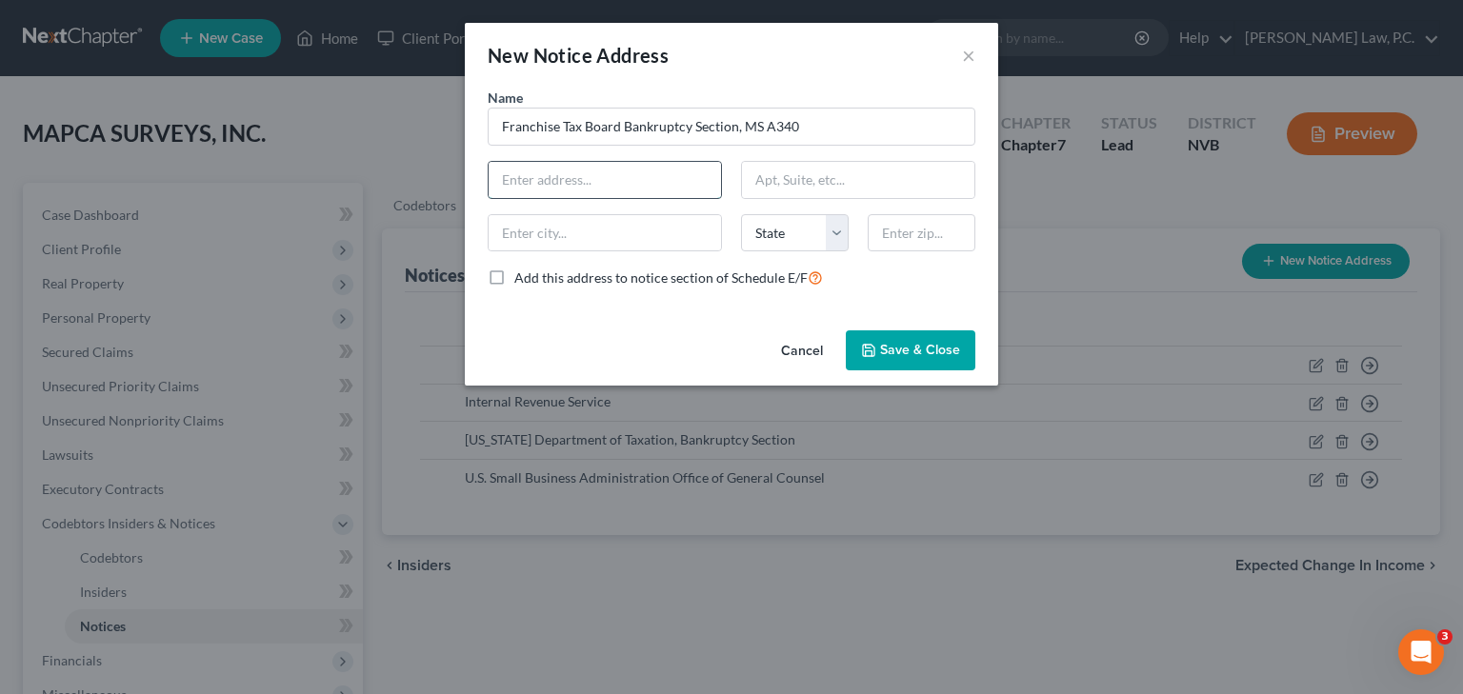
paste input "P.O. [STREET_ADDRESS]"
drag, startPoint x: 632, startPoint y: 178, endPoint x: 721, endPoint y: 184, distance: 88.8
click at [721, 184] on div "P.O. [STREET_ADDRESS]" at bounding box center [605, 180] width 234 height 38
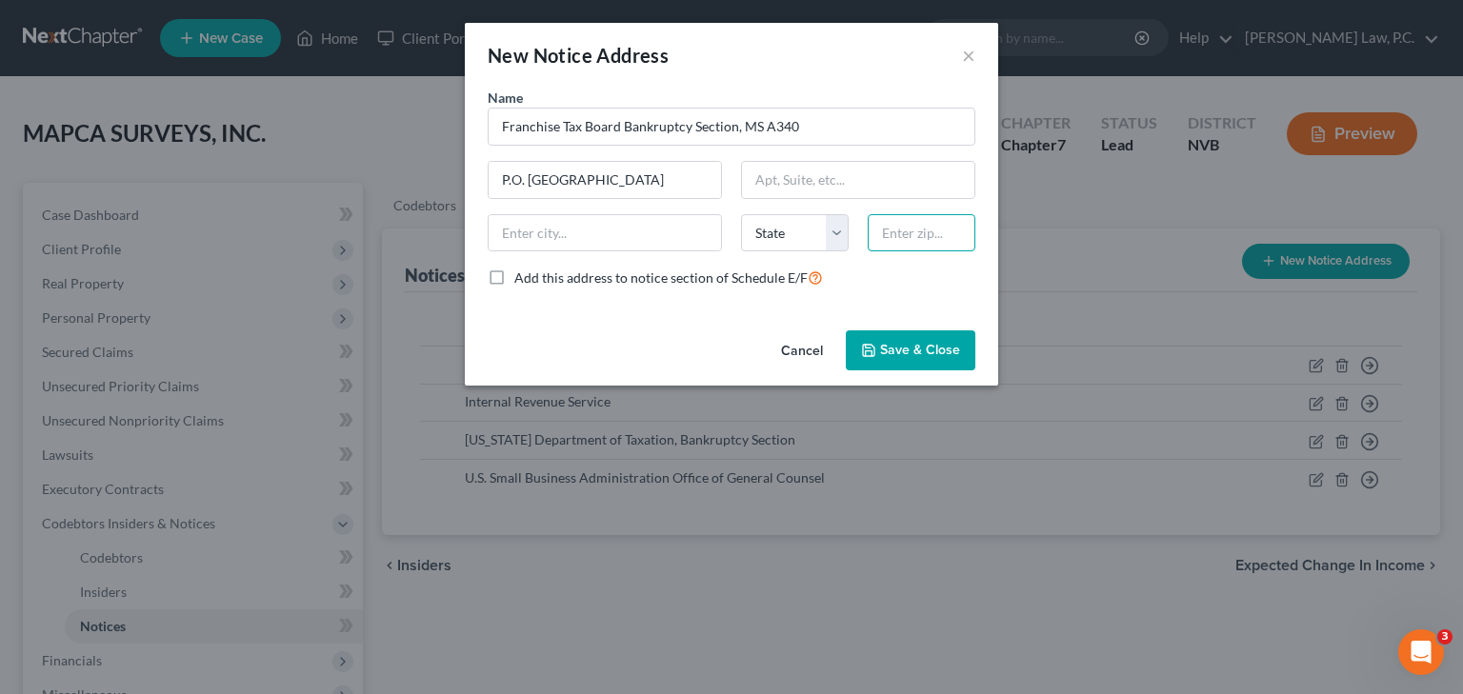
click at [893, 225] on input "text" at bounding box center [922, 233] width 108 height 38
paste input "95812-2952"
click at [796, 231] on select "State [US_STATE] AK AR AZ CA CO CT DE DC [GEOGRAPHIC_DATA] [GEOGRAPHIC_DATA] GU…" at bounding box center [795, 233] width 108 height 38
click at [741, 214] on select "State [US_STATE] AK AR AZ CA CO CT DE DC [GEOGRAPHIC_DATA] [GEOGRAPHIC_DATA] GU…" at bounding box center [795, 233] width 108 height 38
click at [628, 225] on input "text" at bounding box center [605, 233] width 232 height 36
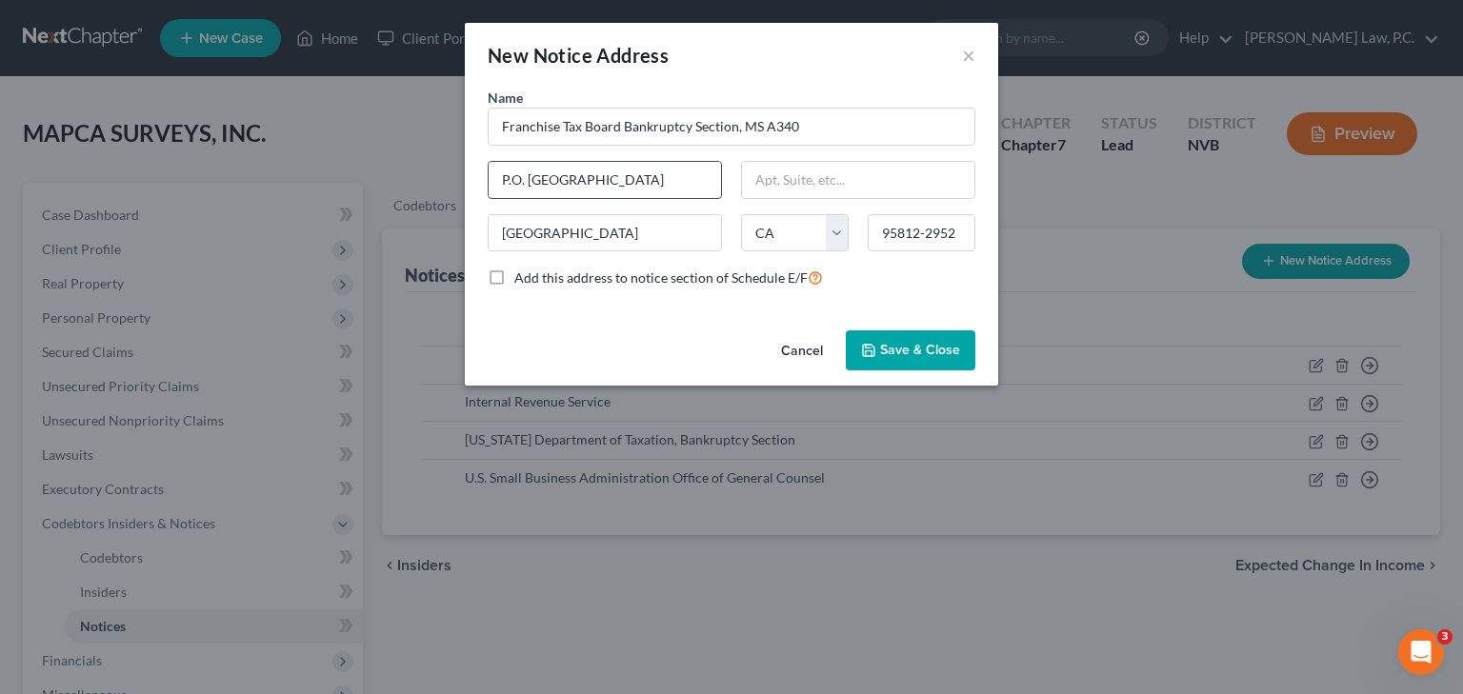
click at [690, 183] on input "P.O. [GEOGRAPHIC_DATA]" at bounding box center [605, 180] width 232 height 36
click at [906, 344] on span "Save & Close" at bounding box center [920, 350] width 80 height 16
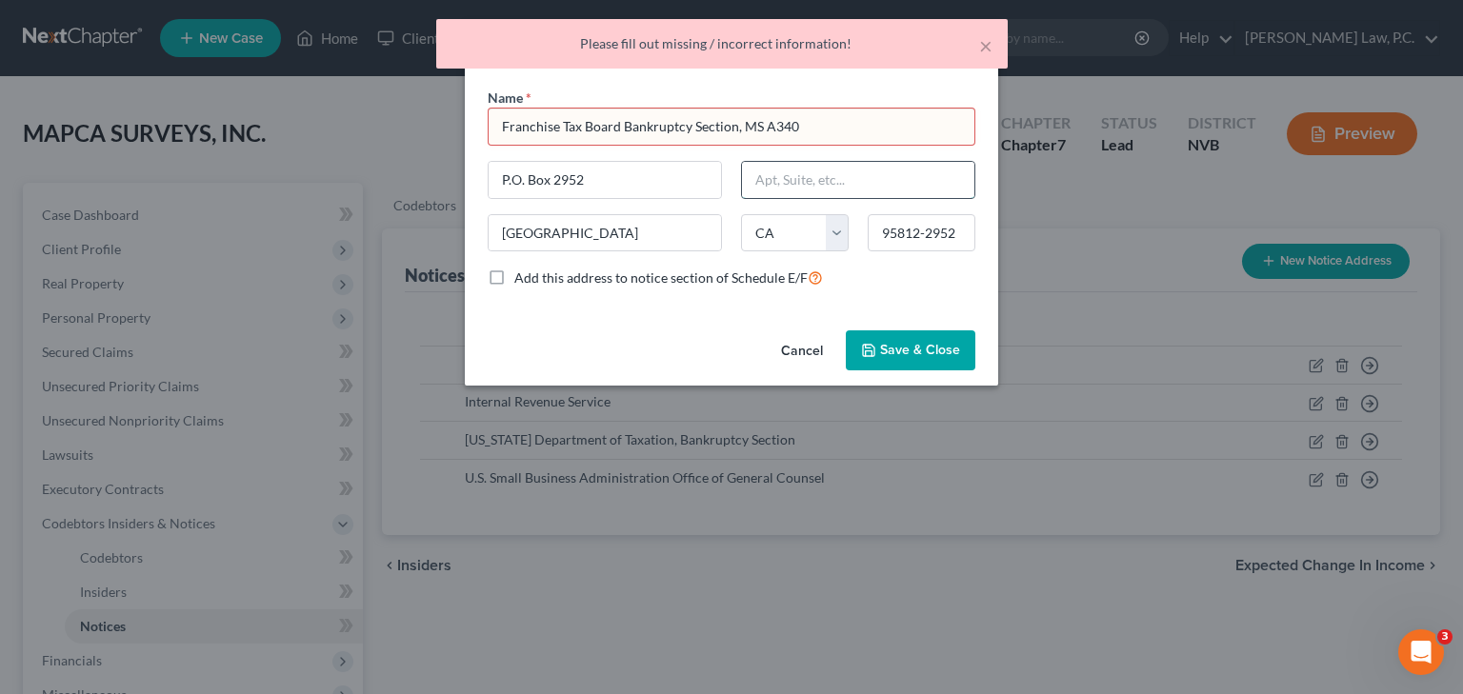
click at [819, 175] on input "text" at bounding box center [858, 180] width 232 height 36
click at [848, 126] on input "Franchise Tax Board Bankruptcy Section, MS A340" at bounding box center [732, 127] width 488 height 38
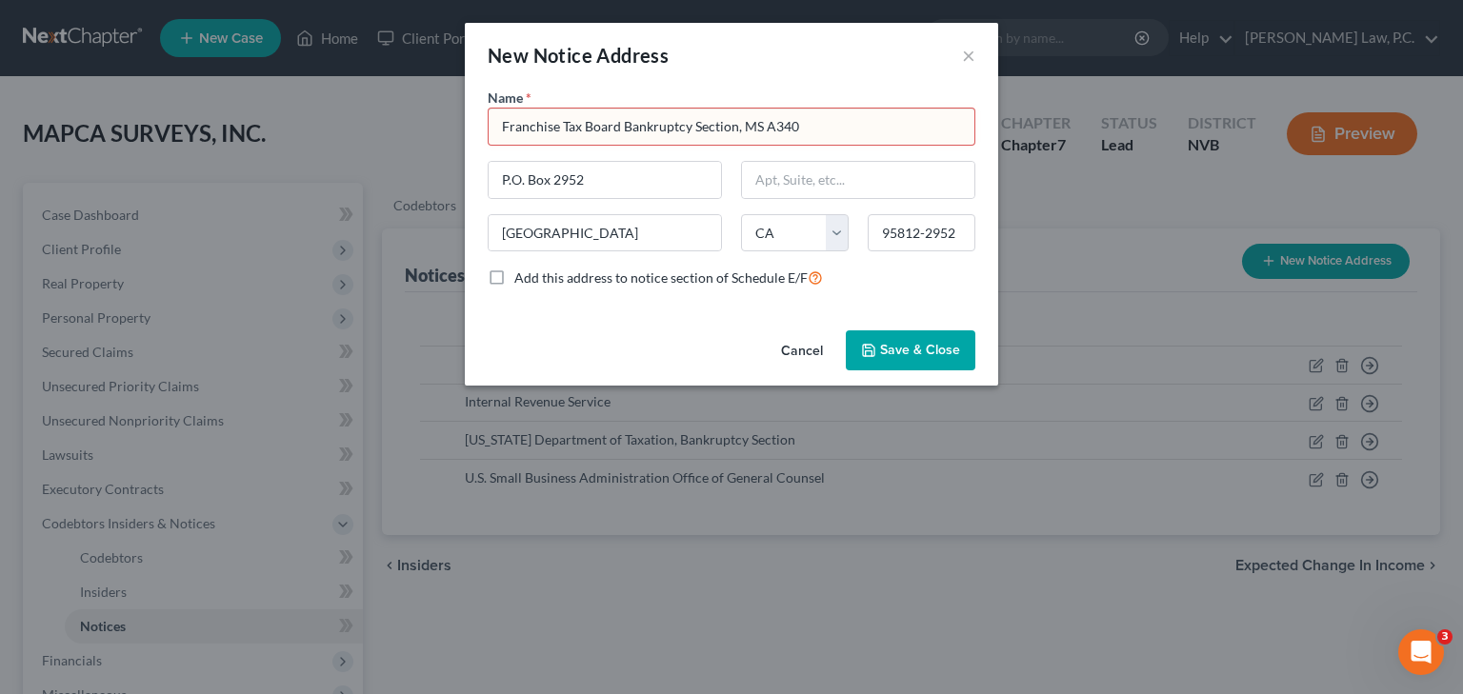
click at [880, 351] on button "Save & Close" at bounding box center [911, 351] width 130 height 40
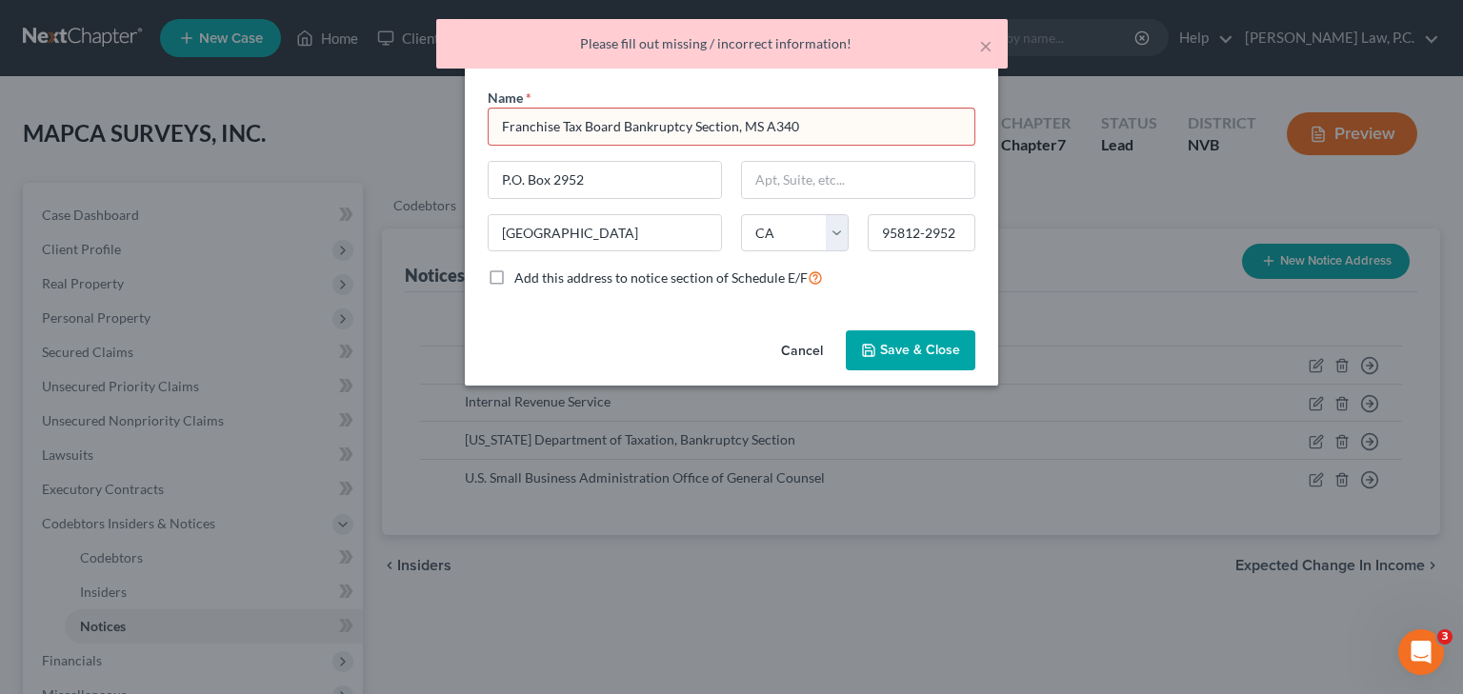
click at [587, 133] on input "Franchise Tax Board Bankruptcy Section, MS A340" at bounding box center [732, 127] width 488 height 38
click at [502, 126] on input "Franchise Tax Board Bankruptcy Section, MS A340" at bounding box center [732, 127] width 488 height 38
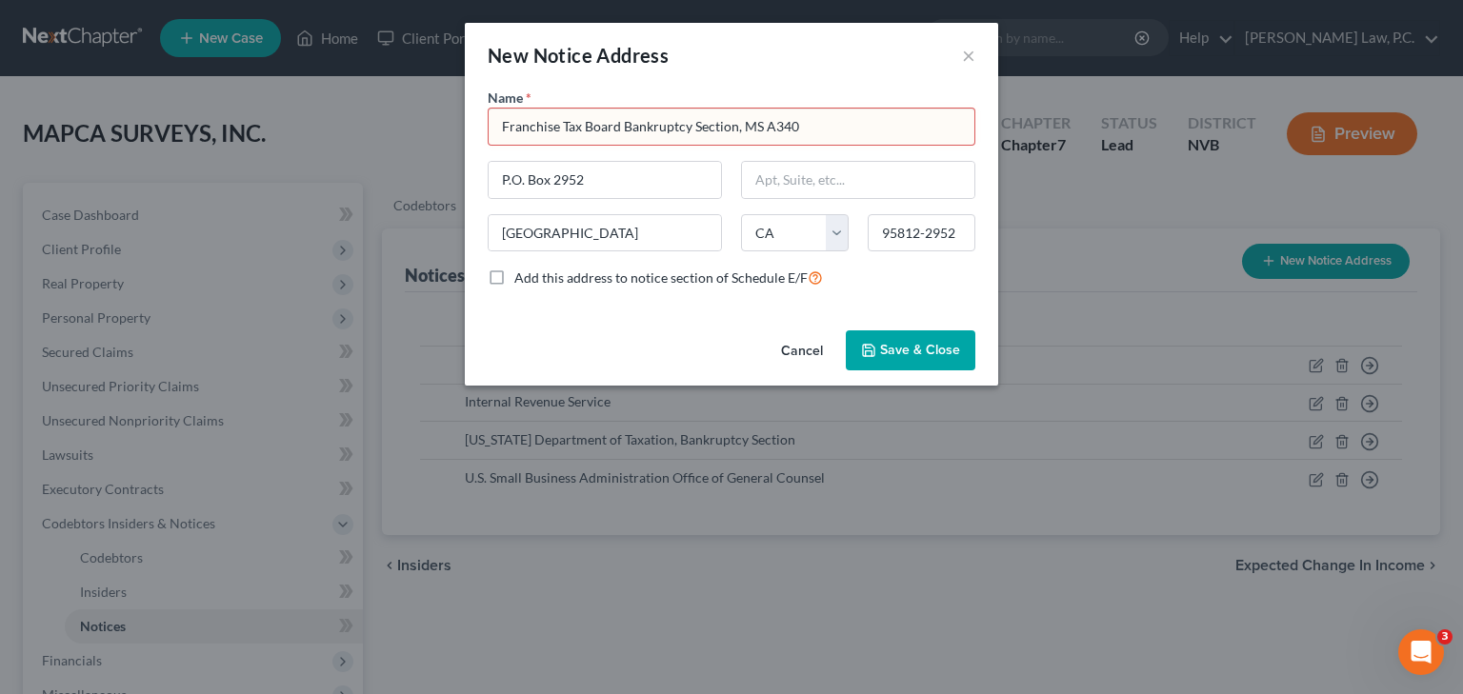
drag, startPoint x: 811, startPoint y: 133, endPoint x: 491, endPoint y: 133, distance: 320.0
click at [491, 133] on input "Franchise Tax Board Bankruptcy Section, MS A340" at bounding box center [732, 127] width 488 height 38
paste input "text"
click at [525, 131] on input "Franchise Tax Board Bankruptcy Section, MS A340" at bounding box center [732, 127] width 488 height 38
click at [907, 347] on span "Save & Close" at bounding box center [920, 350] width 80 height 16
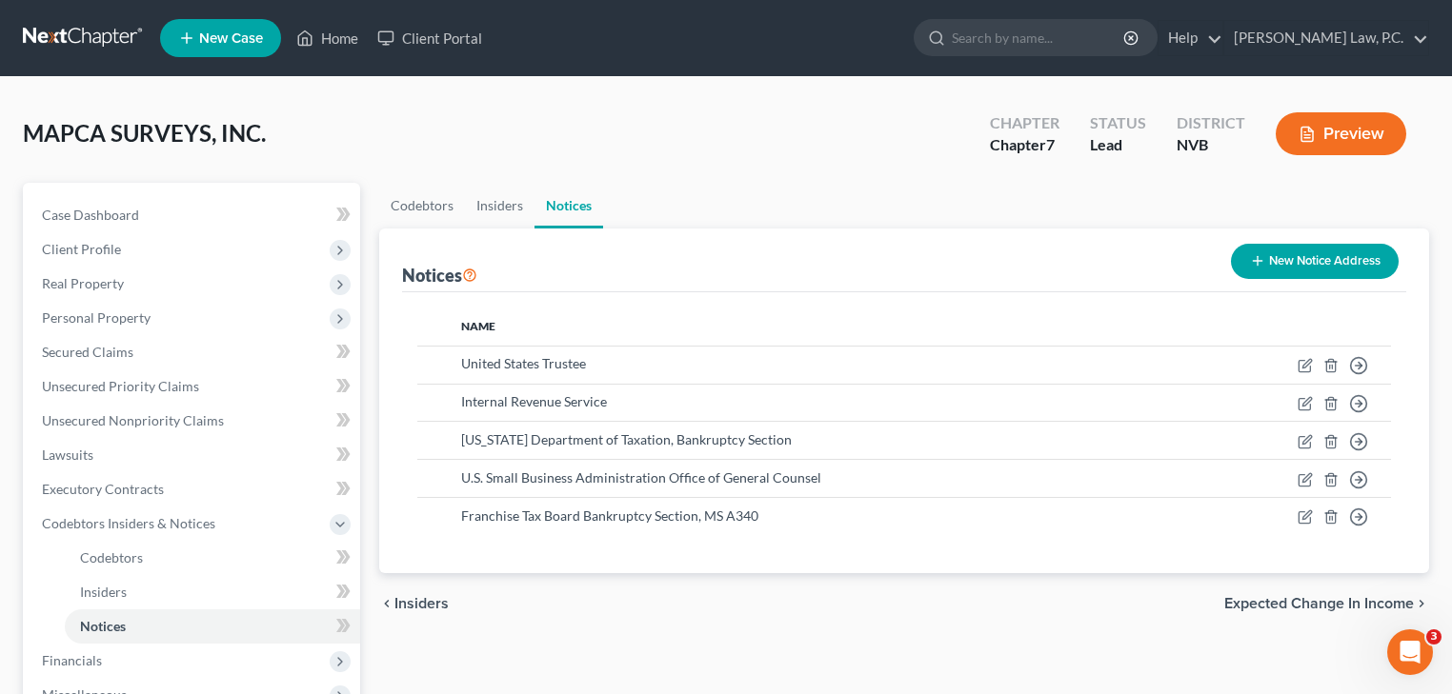
click at [1282, 249] on button "New Notice Address" at bounding box center [1315, 261] width 168 height 35
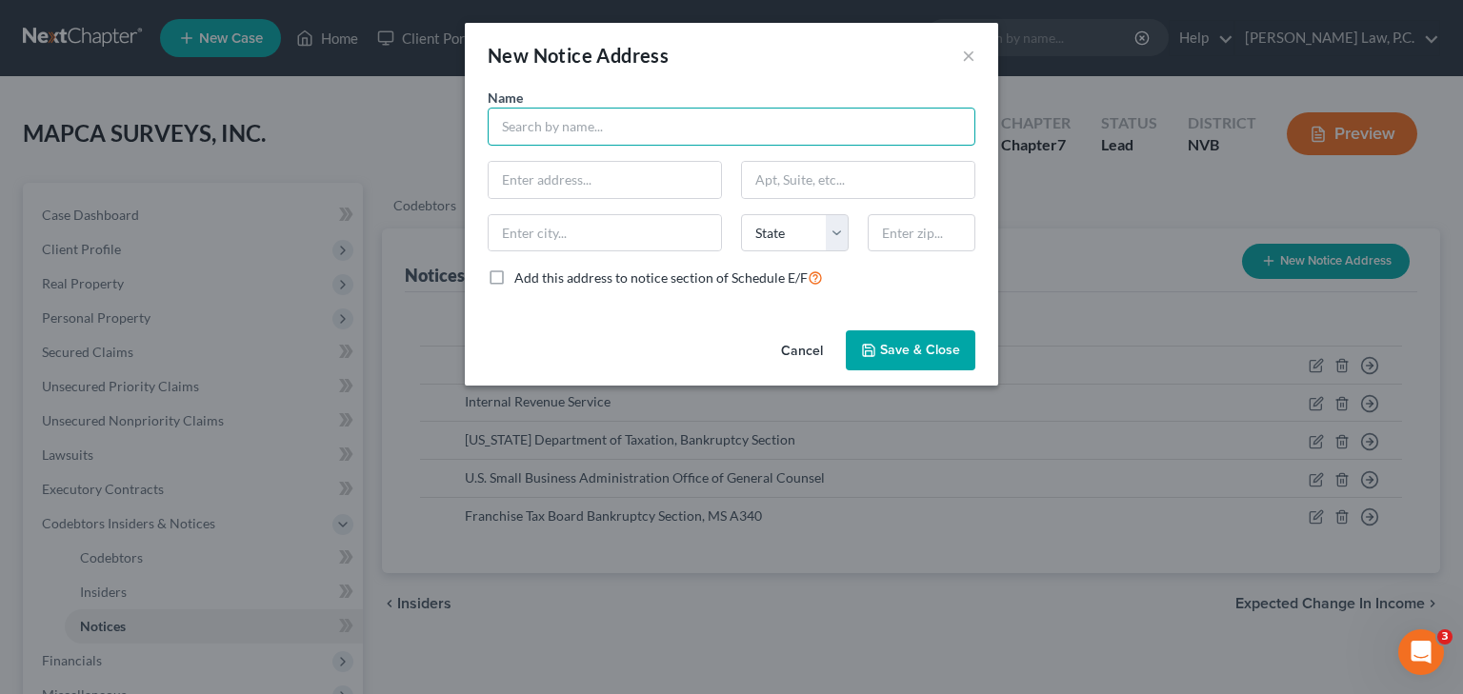
paste input "[US_STATE] Department of Tax and Fee Administration"
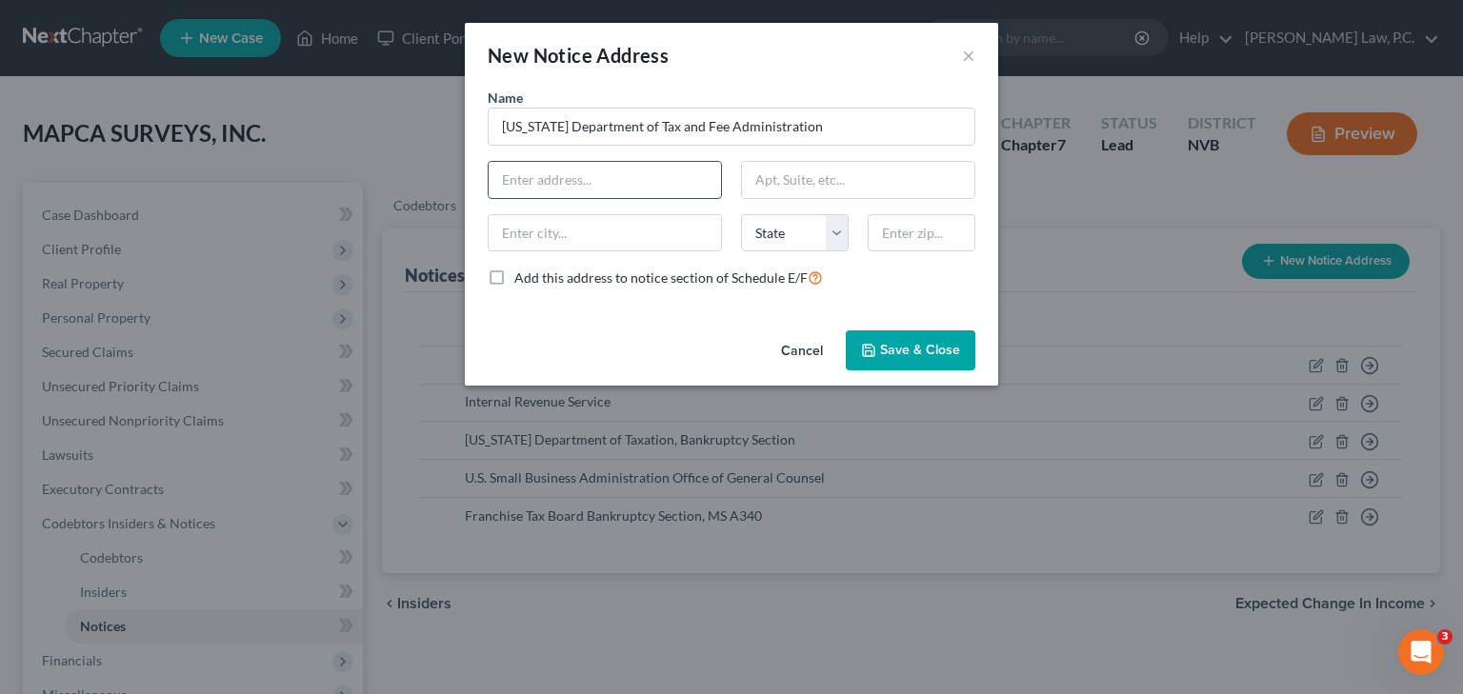
paste input "Account Information Group, MIC: 29 P.O. [GEOGRAPHIC_DATA] 94279-0029"
drag, startPoint x: 633, startPoint y: 177, endPoint x: 711, endPoint y: 184, distance: 77.4
click at [711, 184] on input "Account Information Group, MIC: 29 P.O. [GEOGRAPHIC_DATA] 94279-0029" at bounding box center [605, 180] width 232 height 36
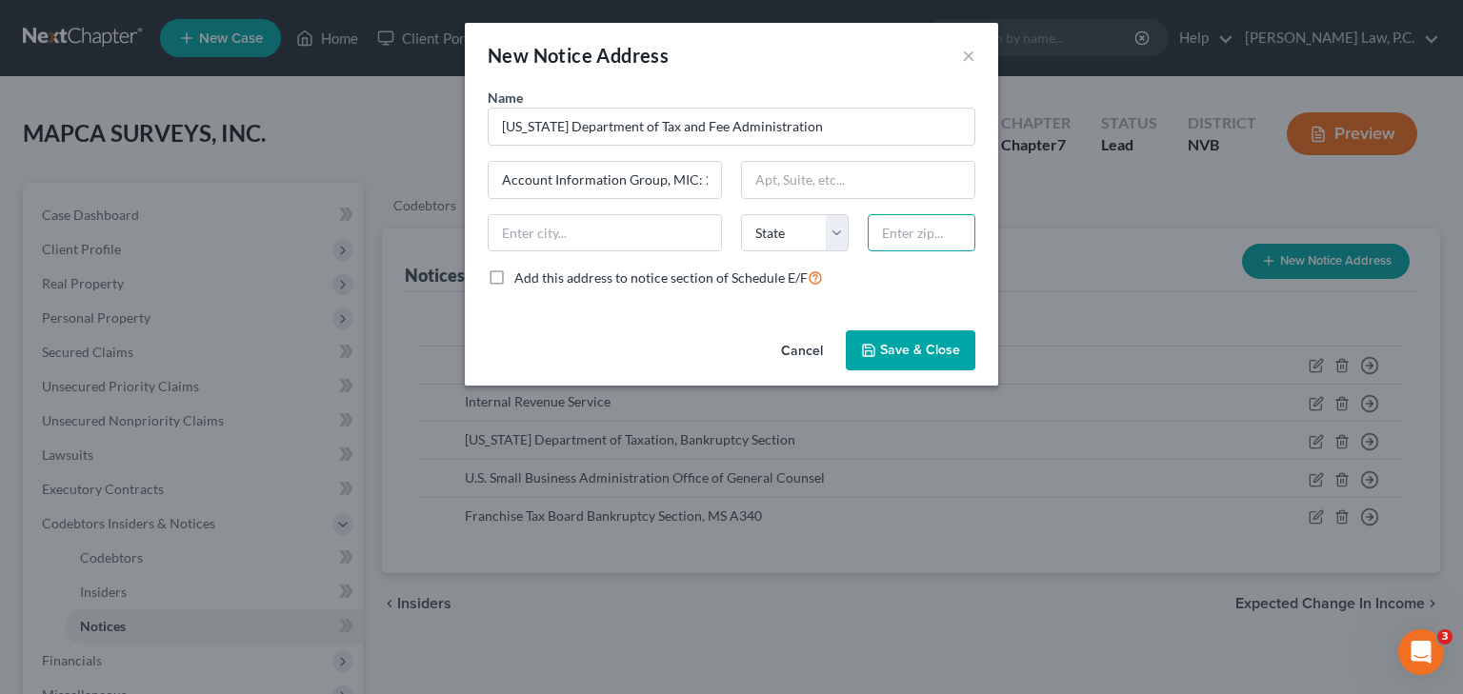
click at [890, 236] on input "text" at bounding box center [922, 233] width 108 height 38
paste input "94279-0029"
click at [777, 232] on select "State [US_STATE] AK AR AZ CA CO CT DE DC [GEOGRAPHIC_DATA] [GEOGRAPHIC_DATA] GU…" at bounding box center [795, 233] width 108 height 38
click at [741, 214] on select "State [US_STATE] AK AR AZ CA CO CT DE DC [GEOGRAPHIC_DATA] [GEOGRAPHIC_DATA] GU…" at bounding box center [795, 233] width 108 height 38
click at [649, 179] on input "Account Information Group, MIC: 29 P.O. [GEOGRAPHIC_DATA]" at bounding box center [605, 180] width 232 height 36
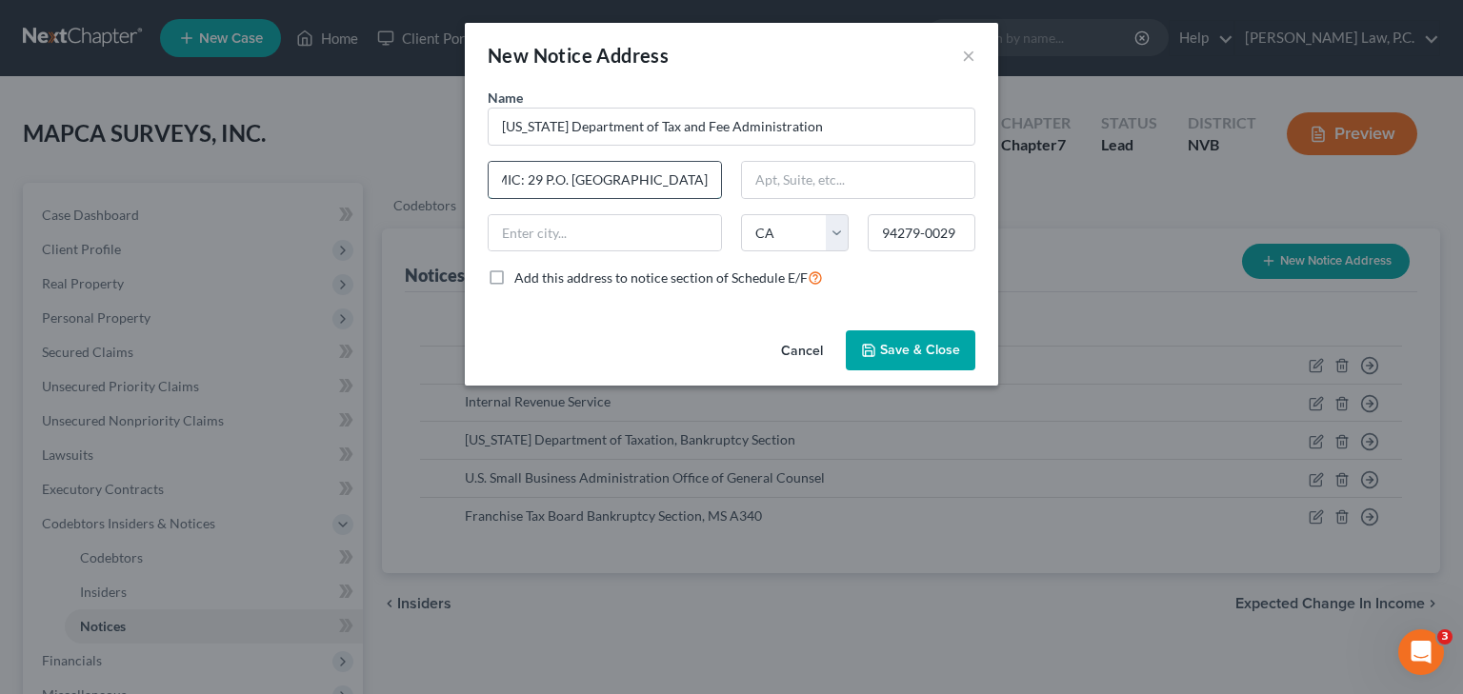
scroll to position [0, 203]
drag, startPoint x: 612, startPoint y: 179, endPoint x: 726, endPoint y: 182, distance: 114.3
click at [726, 182] on div "Account Information Group, MIC: 29 P.O. [GEOGRAPHIC_DATA]" at bounding box center [604, 180] width 253 height 38
click at [637, 225] on input "text" at bounding box center [605, 233] width 232 height 36
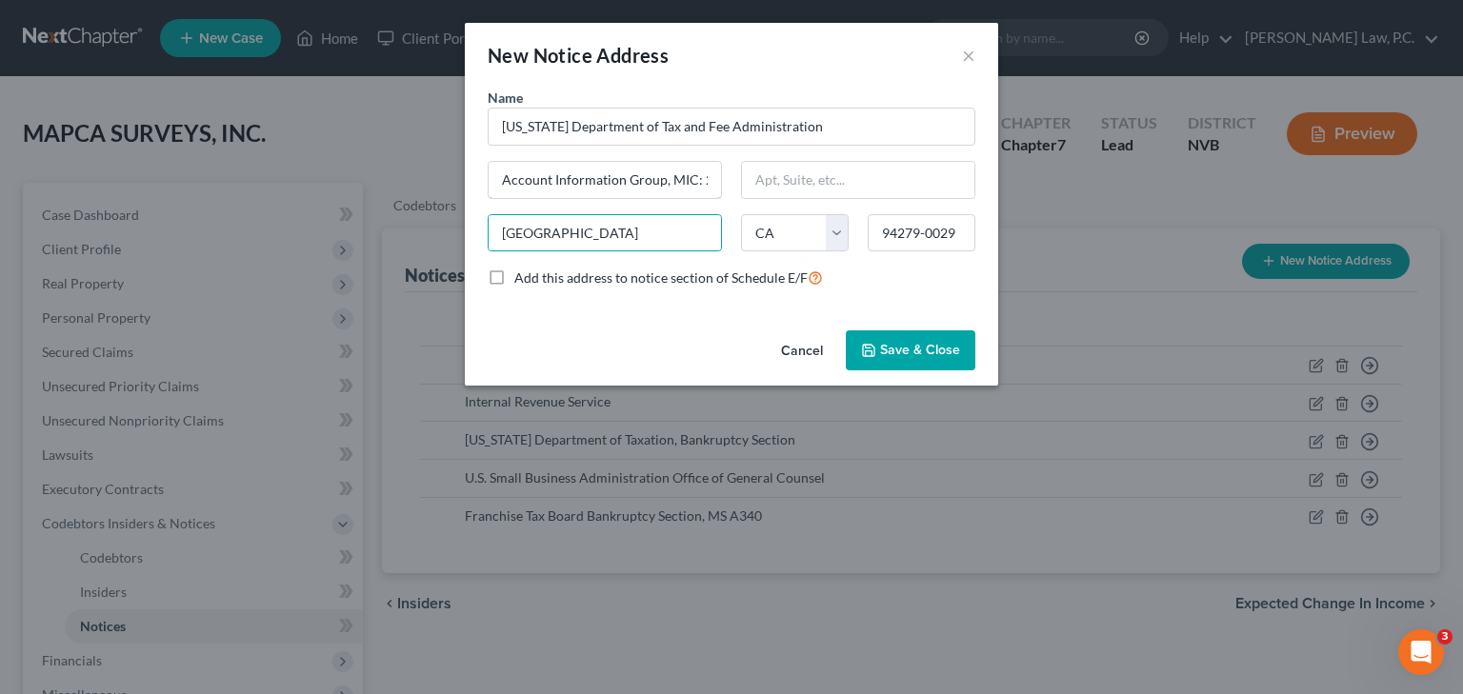
scroll to position [0, 108]
drag, startPoint x: 700, startPoint y: 180, endPoint x: 743, endPoint y: 180, distance: 42.9
click at [743, 180] on div "Name * [US_STATE] Department of Tax and Fee Administration Account Information …" at bounding box center [731, 196] width 507 height 216
click at [612, 181] on input "Account Information Group, MIC: 29 P.O. Box 942879" at bounding box center [605, 180] width 232 height 36
drag, startPoint x: 612, startPoint y: 181, endPoint x: 708, endPoint y: 182, distance: 96.2
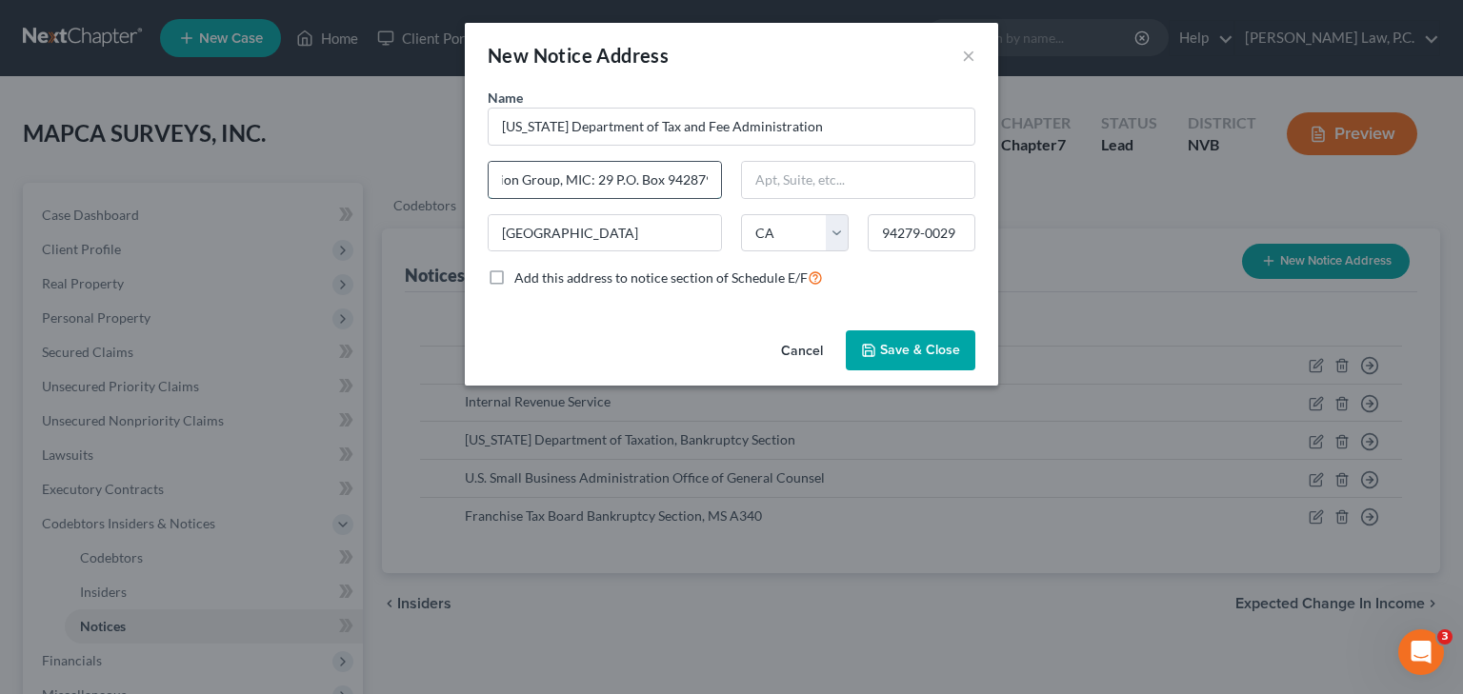
click at [708, 182] on input "Account Information Group, MIC: 29 P.O. Box 942879" at bounding box center [605, 180] width 232 height 36
click at [765, 187] on input "text" at bounding box center [858, 180] width 232 height 36
paste input "P.O. Box 942879"
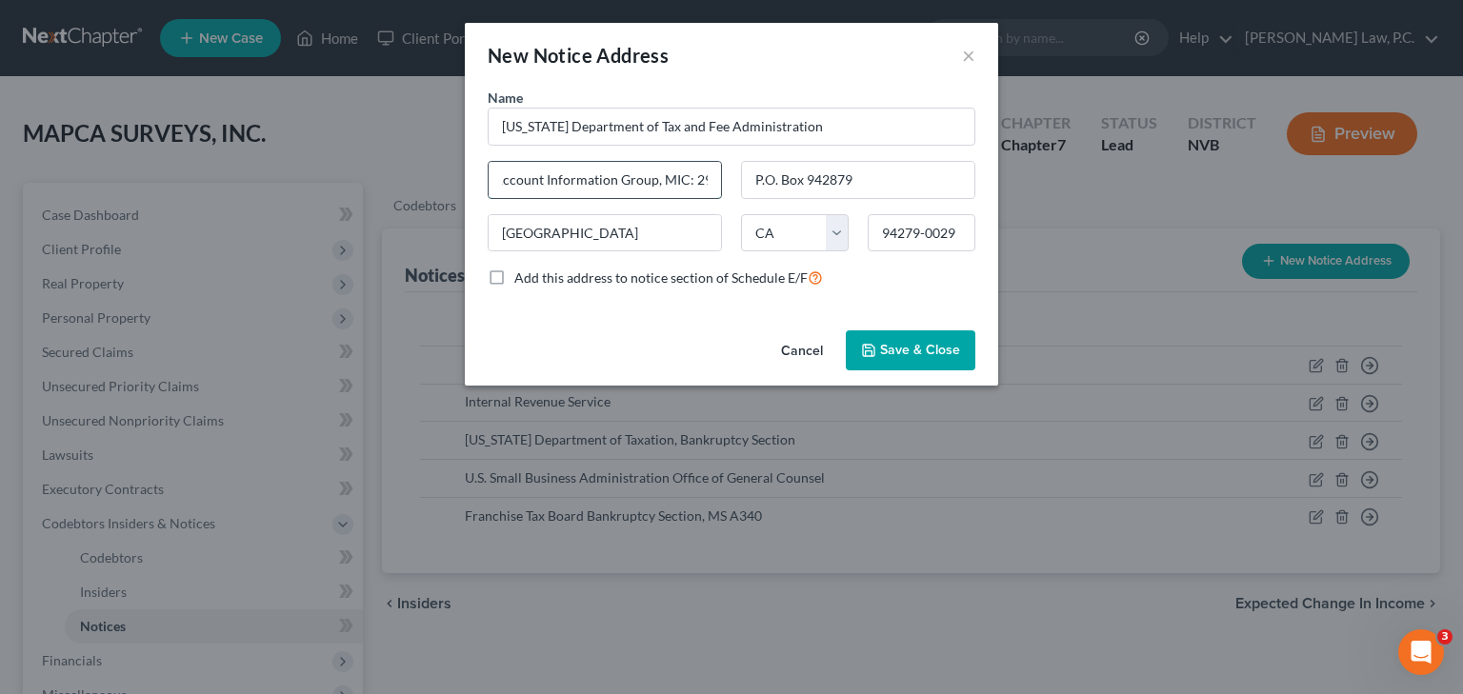
drag, startPoint x: 503, startPoint y: 178, endPoint x: 709, endPoint y: 188, distance: 206.0
click at [709, 188] on input "Account Information Group, MIC: 29" at bounding box center [605, 180] width 232 height 36
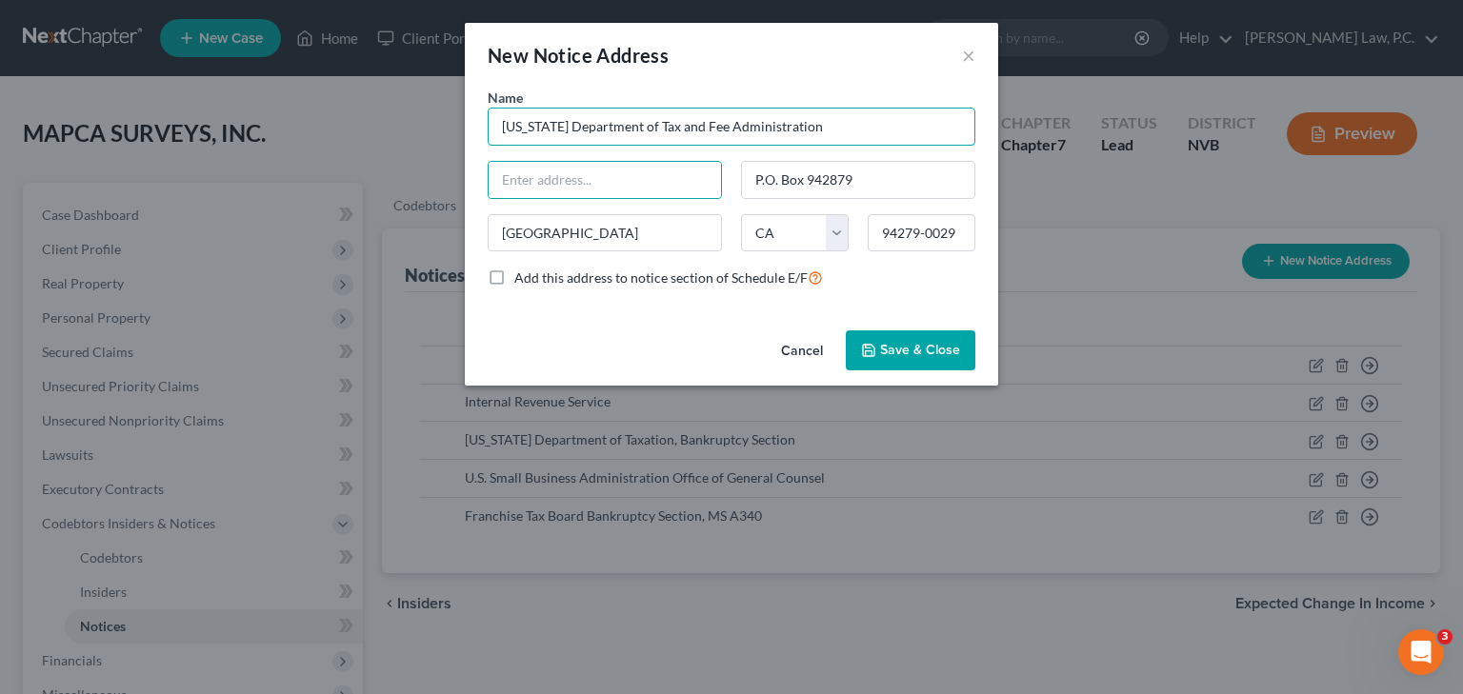
click at [849, 128] on input "[US_STATE] Department of Tax and Fee Administration" at bounding box center [732, 127] width 488 height 38
paste input "Account Information Group, MIC: 29"
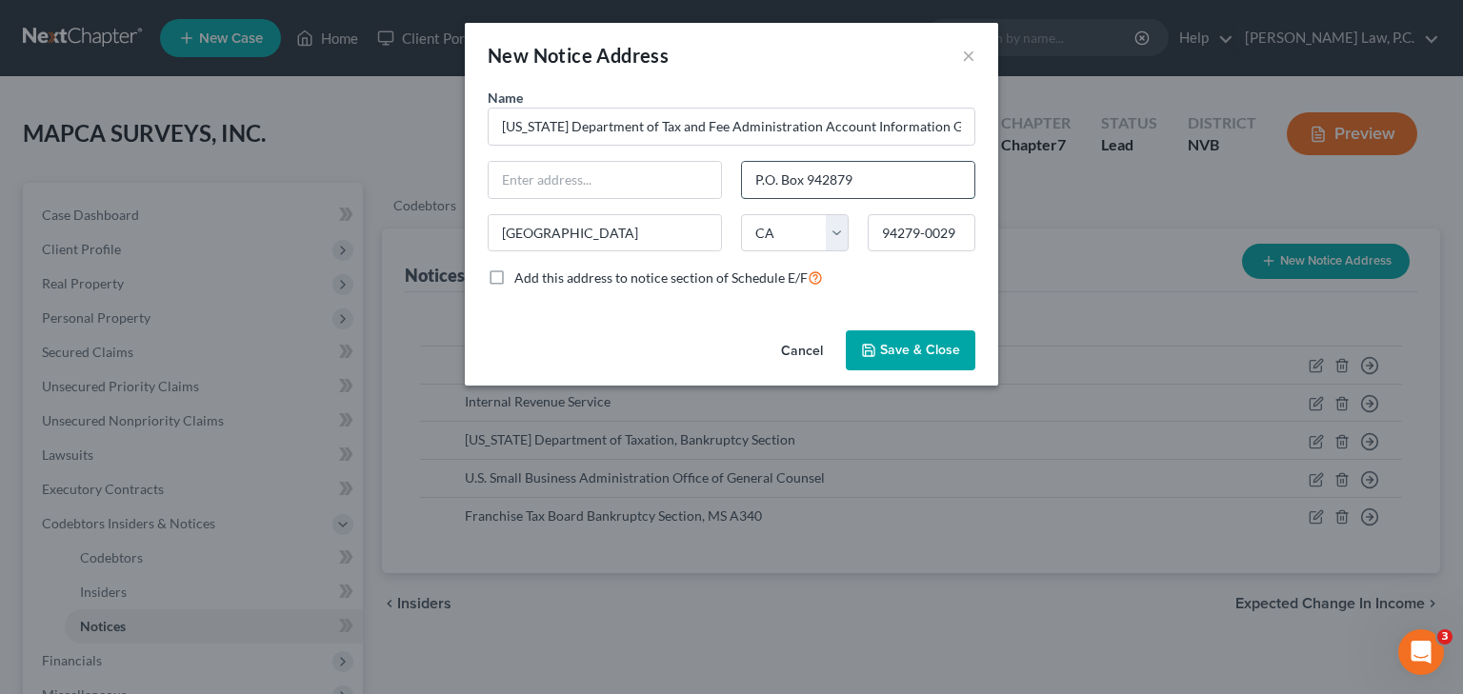
drag, startPoint x: 866, startPoint y: 175, endPoint x: 747, endPoint y: 178, distance: 119.1
click at [747, 178] on input "P.O. Box 942879" at bounding box center [858, 180] width 232 height 36
click at [630, 187] on input "text" at bounding box center [605, 180] width 232 height 36
paste input "P.O. Box 942879"
click at [867, 354] on polyline "button" at bounding box center [869, 353] width 7 height 5
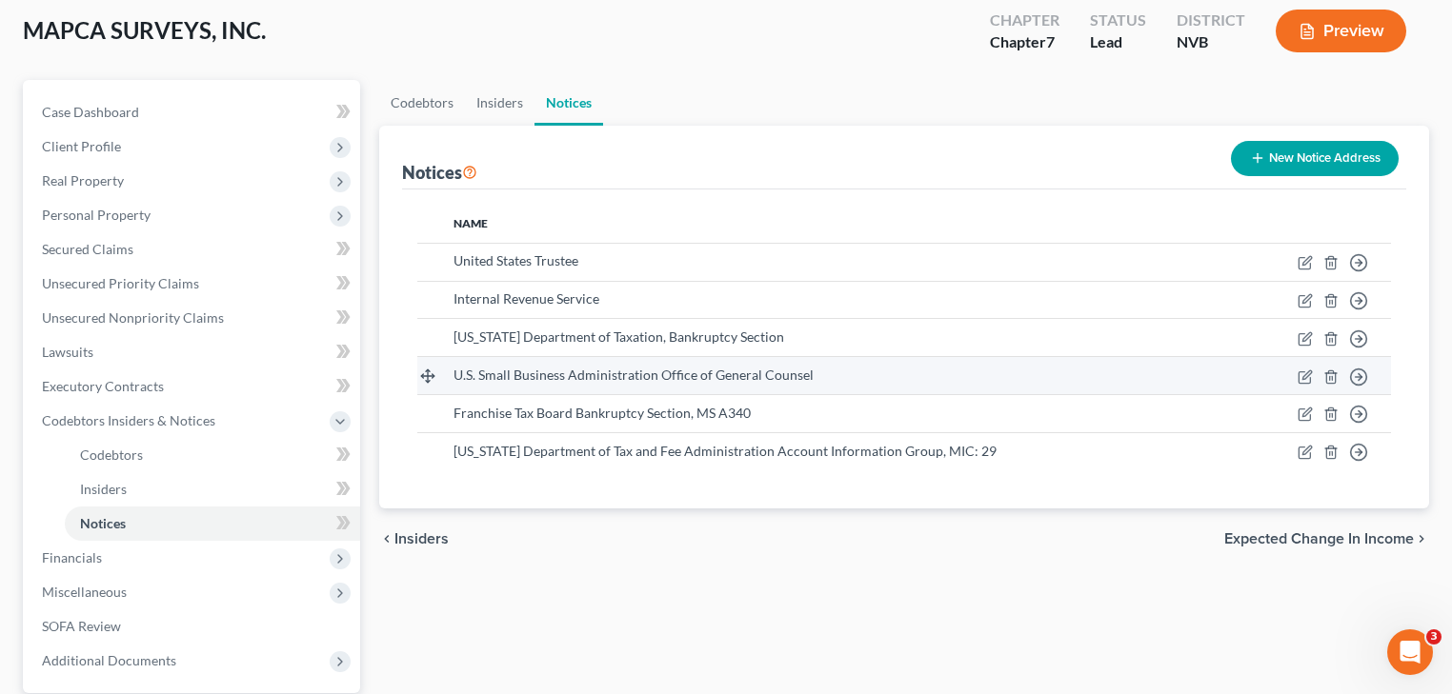
scroll to position [282, 0]
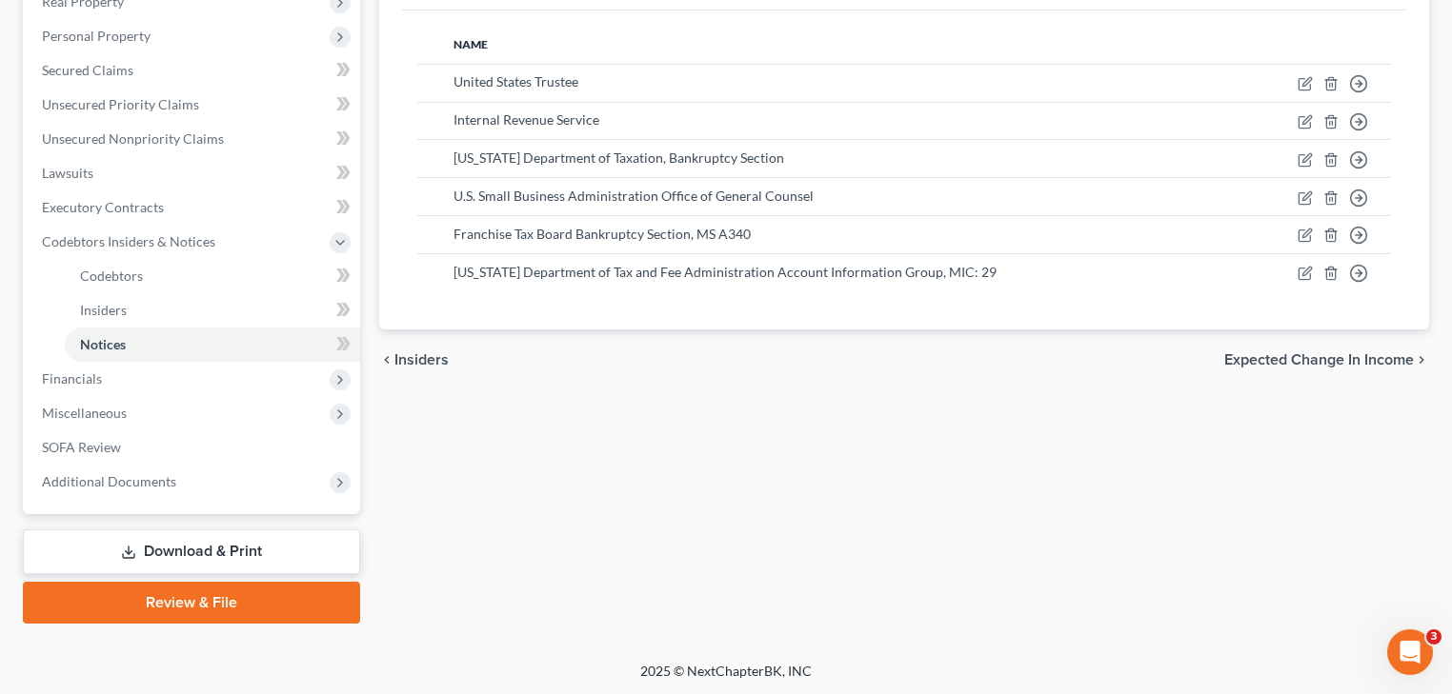
click at [239, 608] on link "Review & File" at bounding box center [191, 603] width 337 height 42
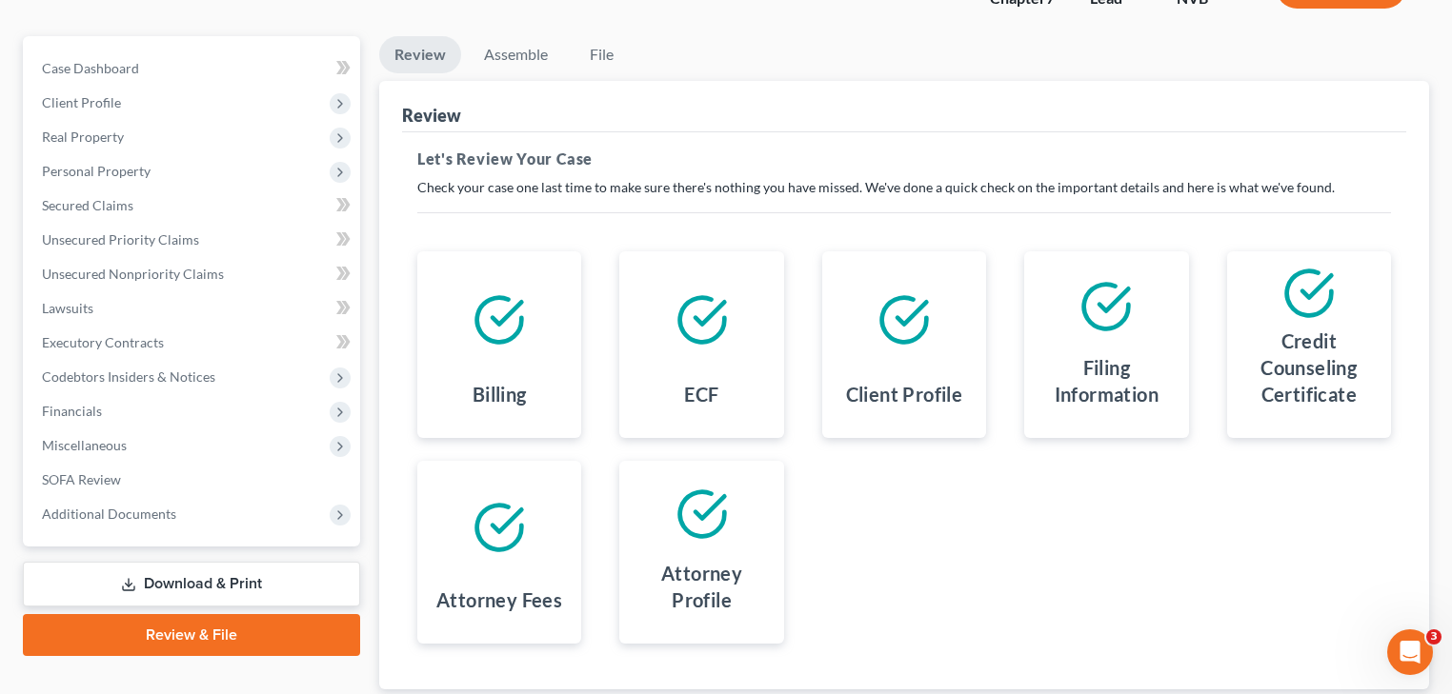
scroll to position [152, 0]
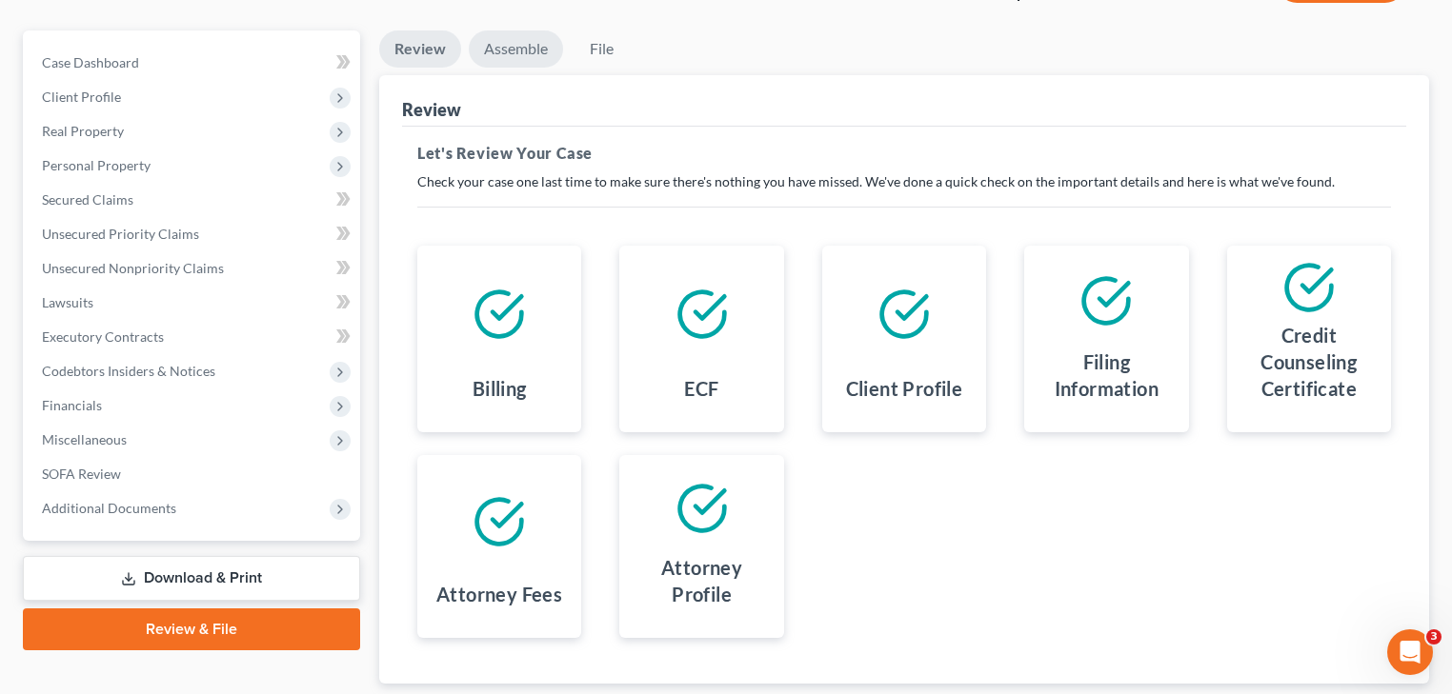
click at [518, 53] on link "Assemble" at bounding box center [516, 48] width 94 height 37
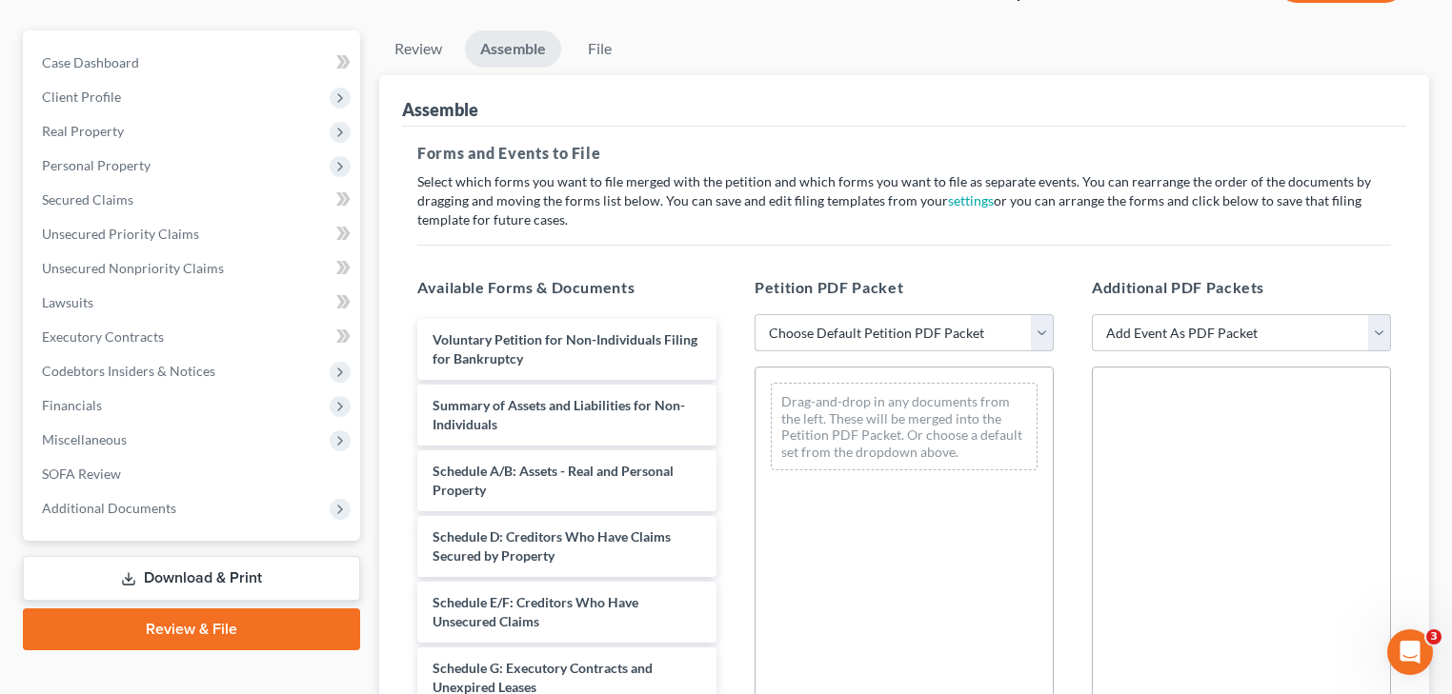
click at [828, 322] on select "Choose Default Petition PDF Packet Complete Bankruptcy Petition (all forms and …" at bounding box center [903, 333] width 299 height 38
click at [754, 314] on select "Choose Default Petition PDF Packet Complete Bankruptcy Petition (all forms and …" at bounding box center [903, 333] width 299 height 38
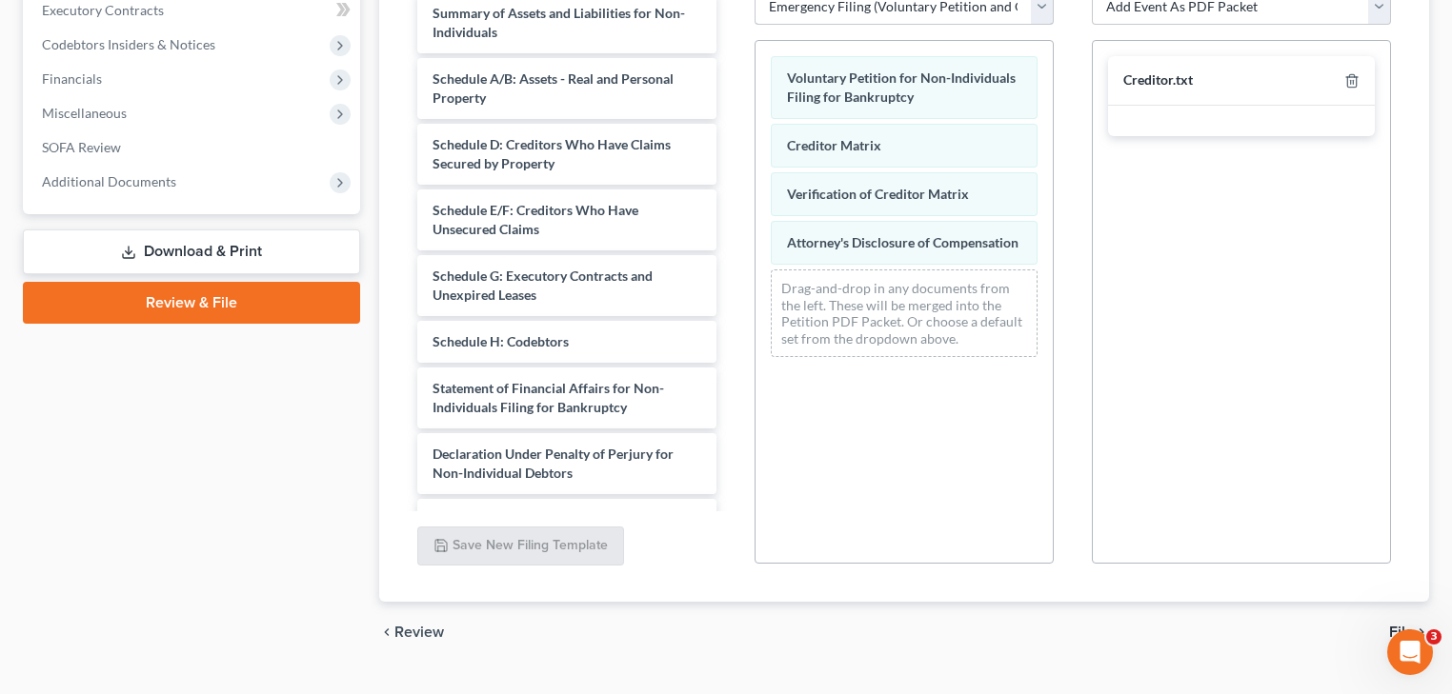
scroll to position [518, 0]
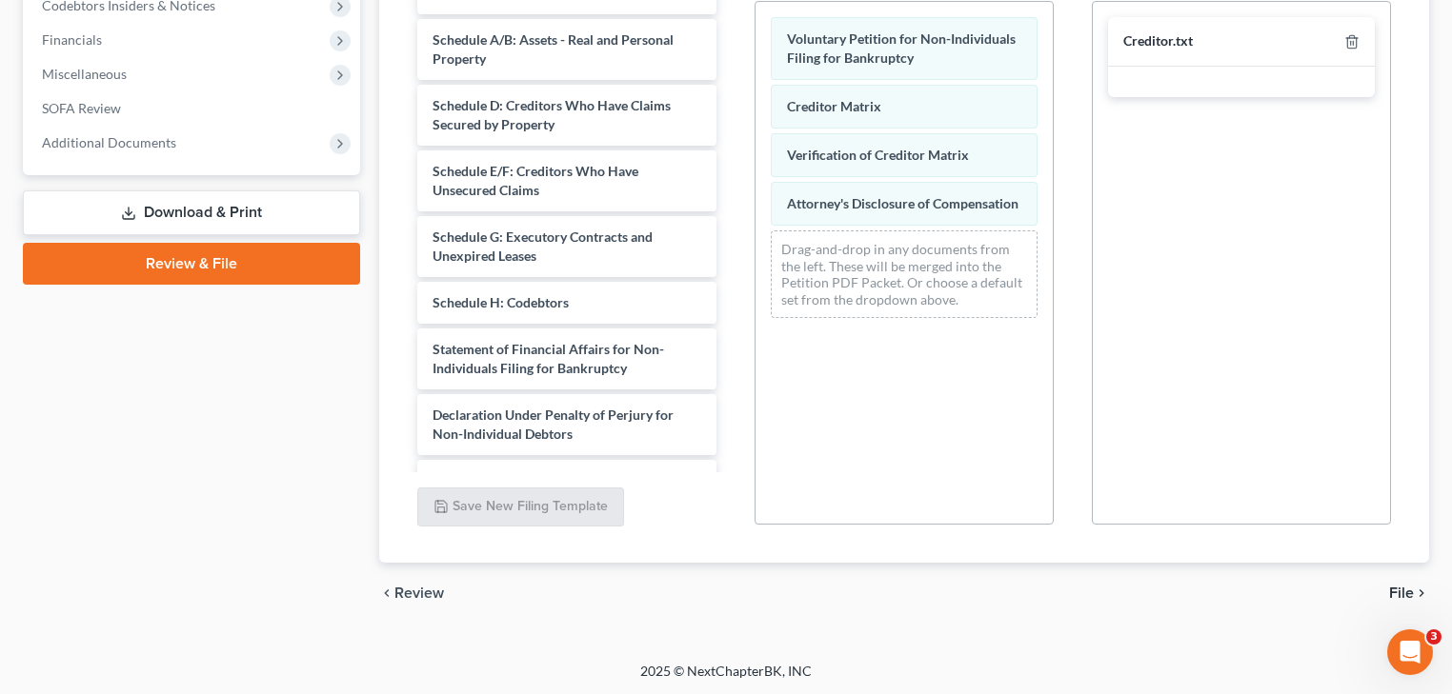
click at [1414, 591] on icon "chevron_right" at bounding box center [1421, 593] width 15 height 15
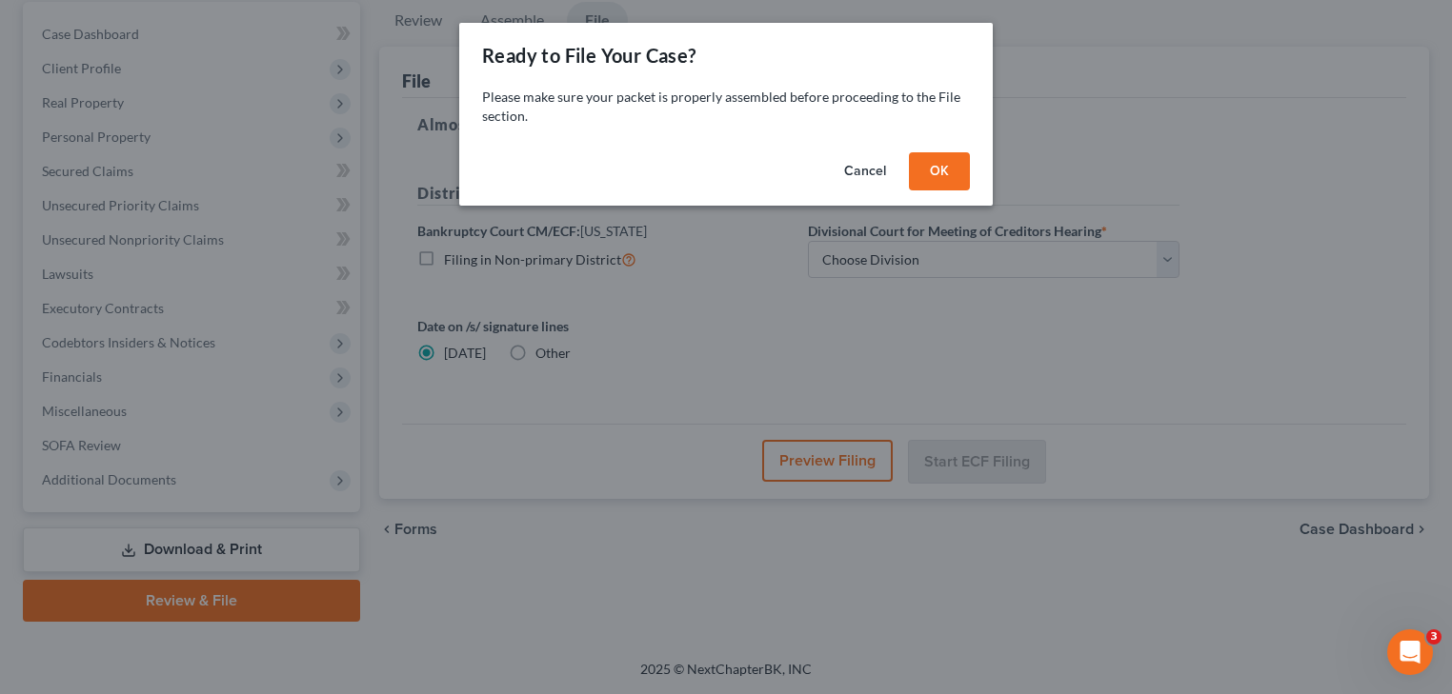
scroll to position [179, 0]
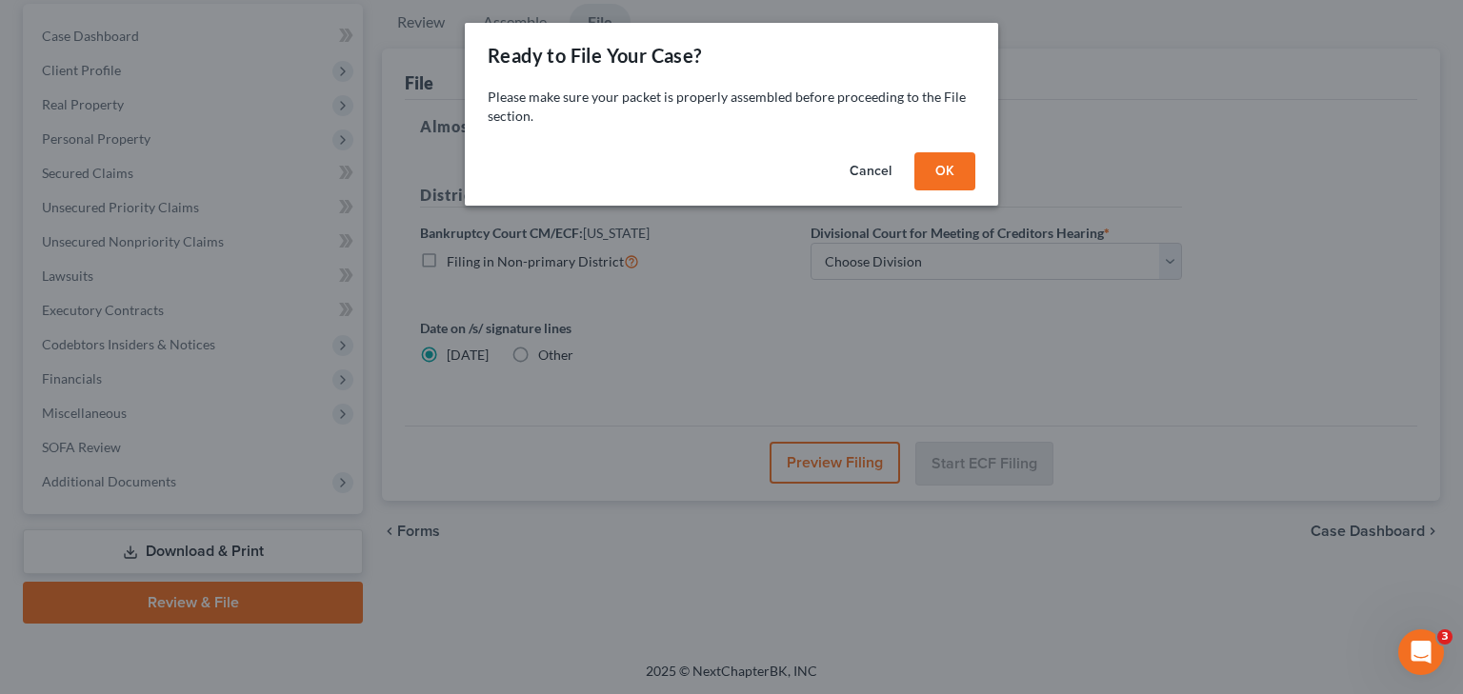
click at [937, 169] on button "OK" at bounding box center [944, 171] width 61 height 38
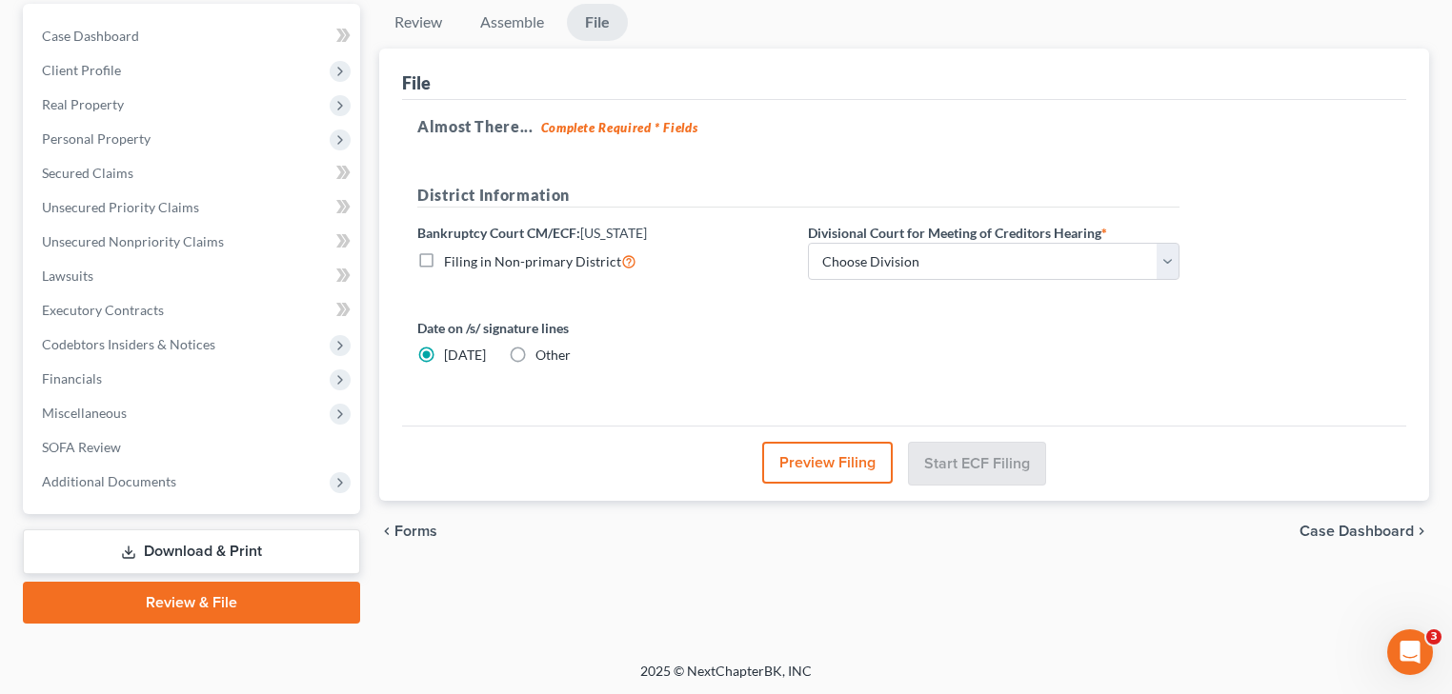
click at [802, 461] on button "Preview Filing" at bounding box center [827, 463] width 130 height 42
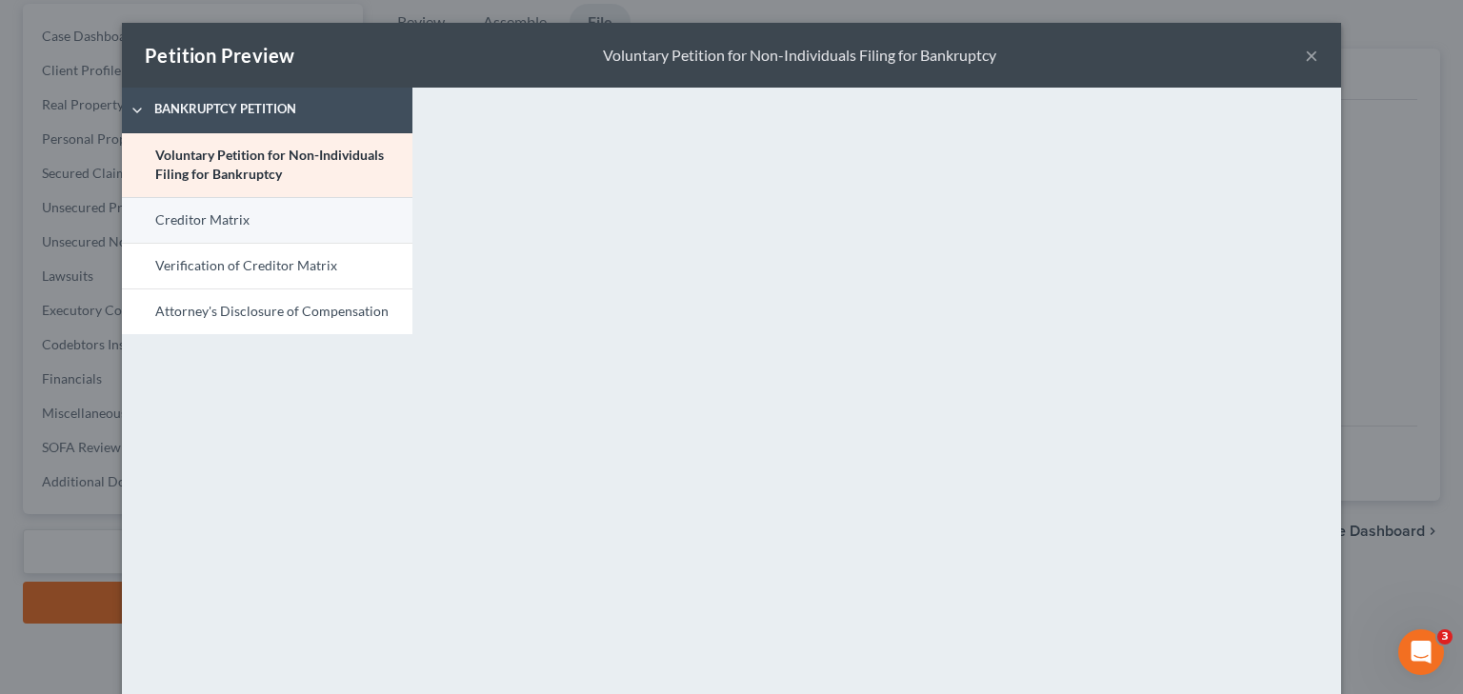
click at [230, 219] on link "Creditor Matrix" at bounding box center [267, 220] width 291 height 46
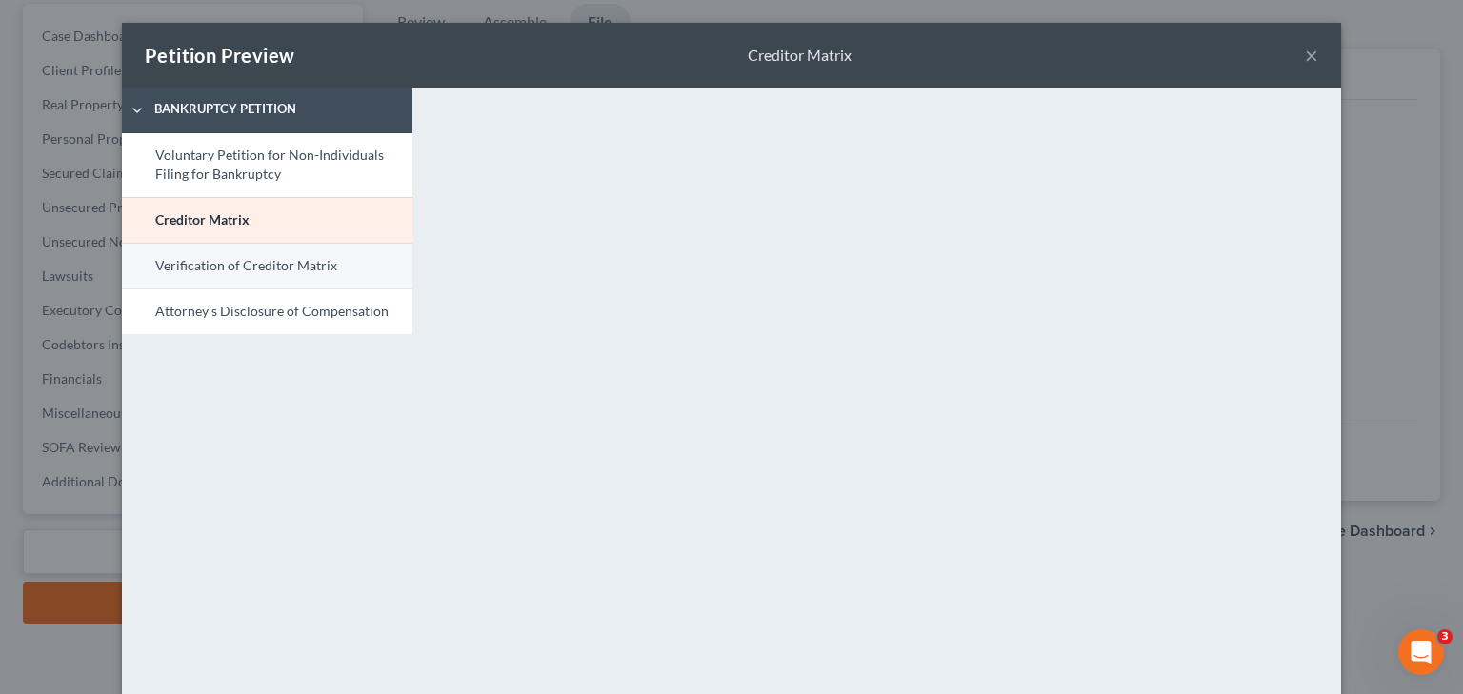
click at [335, 271] on link "Verification of Creditor Matrix" at bounding box center [267, 266] width 291 height 46
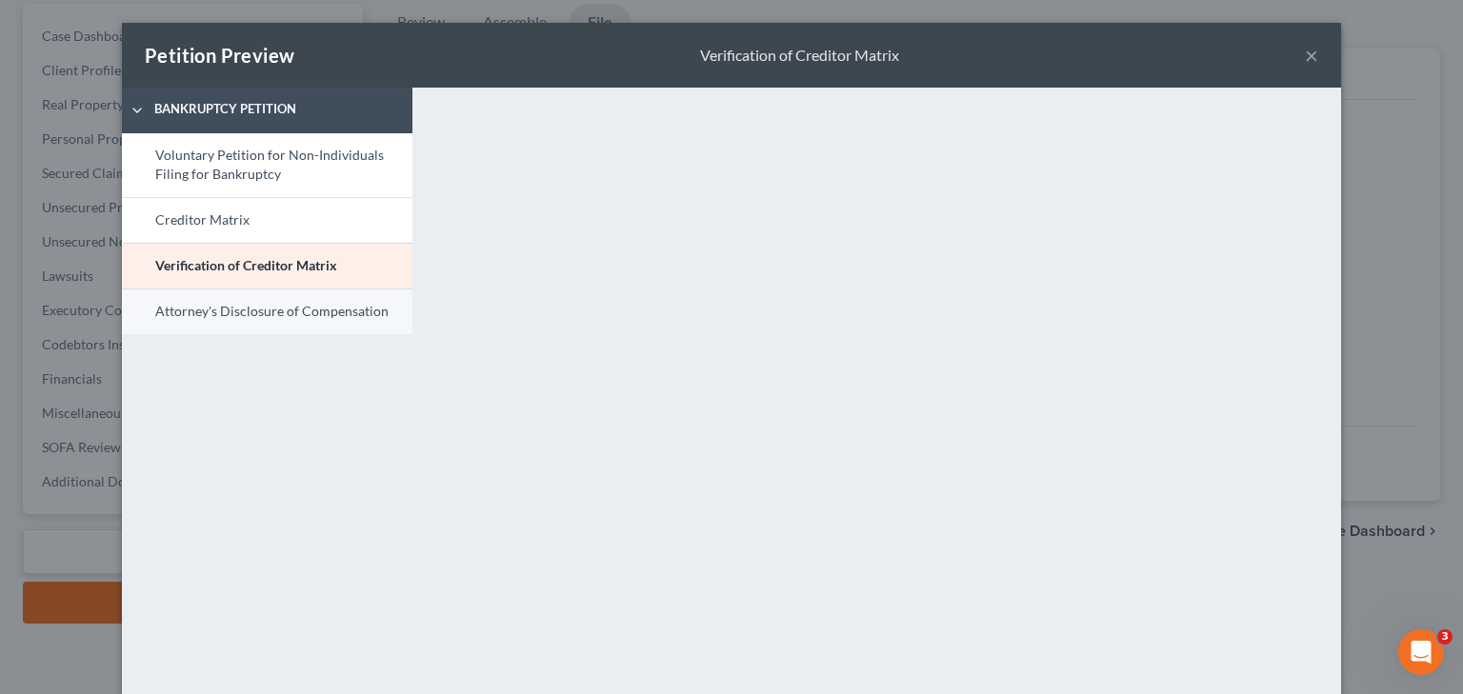
click at [294, 306] on link "Attorney's Disclosure of Compensation" at bounding box center [267, 312] width 291 height 46
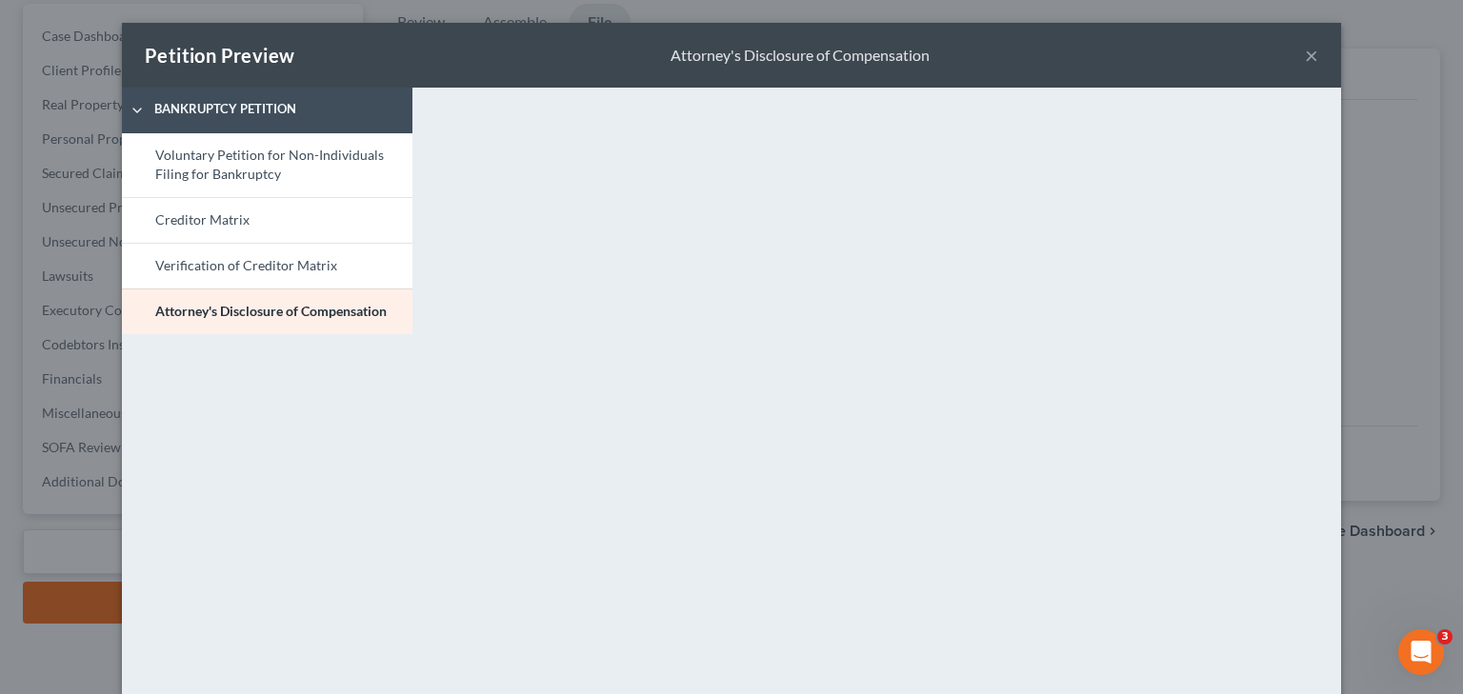
click at [1305, 52] on button "×" at bounding box center [1311, 55] width 13 height 23
